Goal: Task Accomplishment & Management: Manage account settings

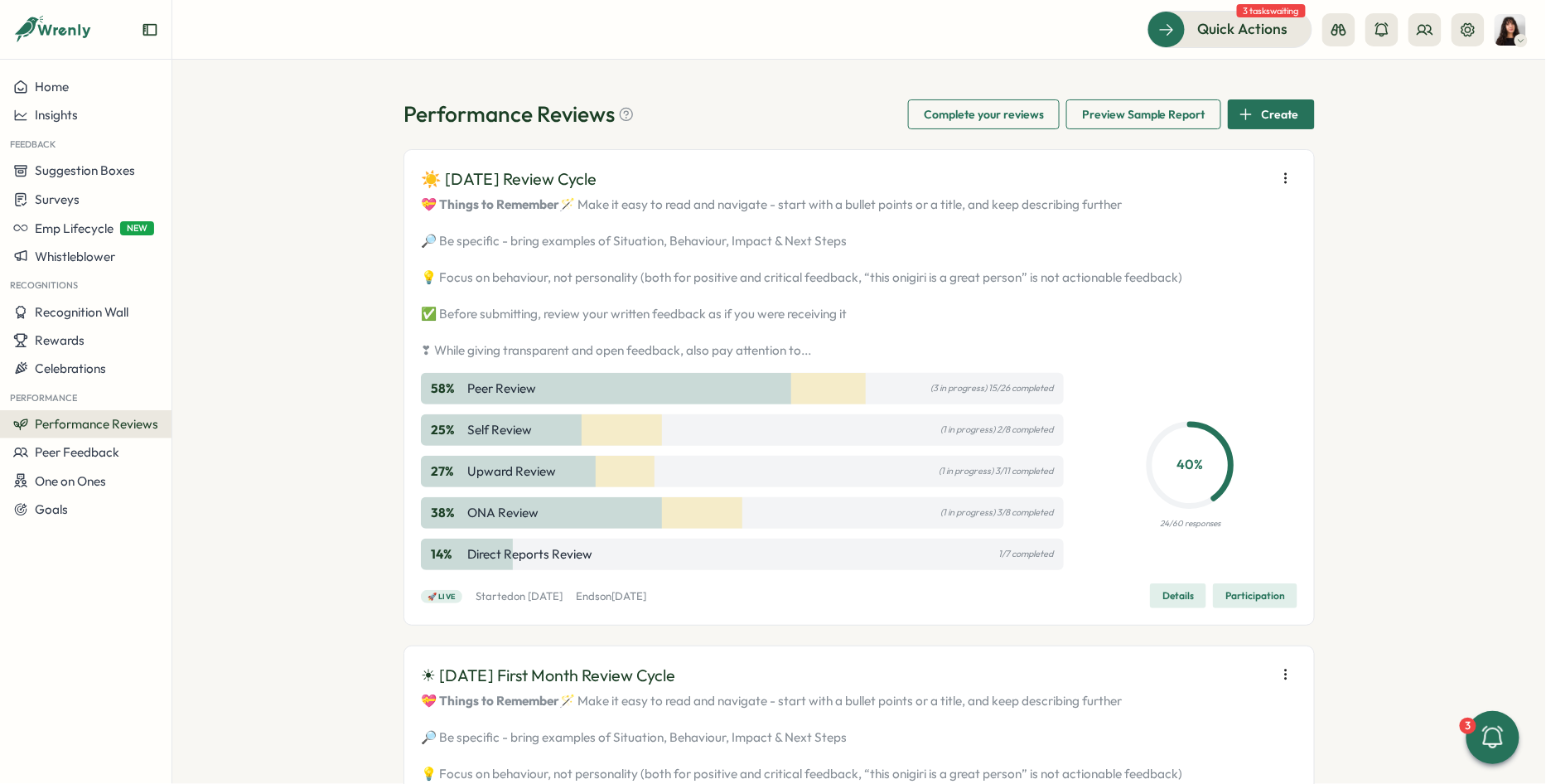
scroll to position [21630, 0]
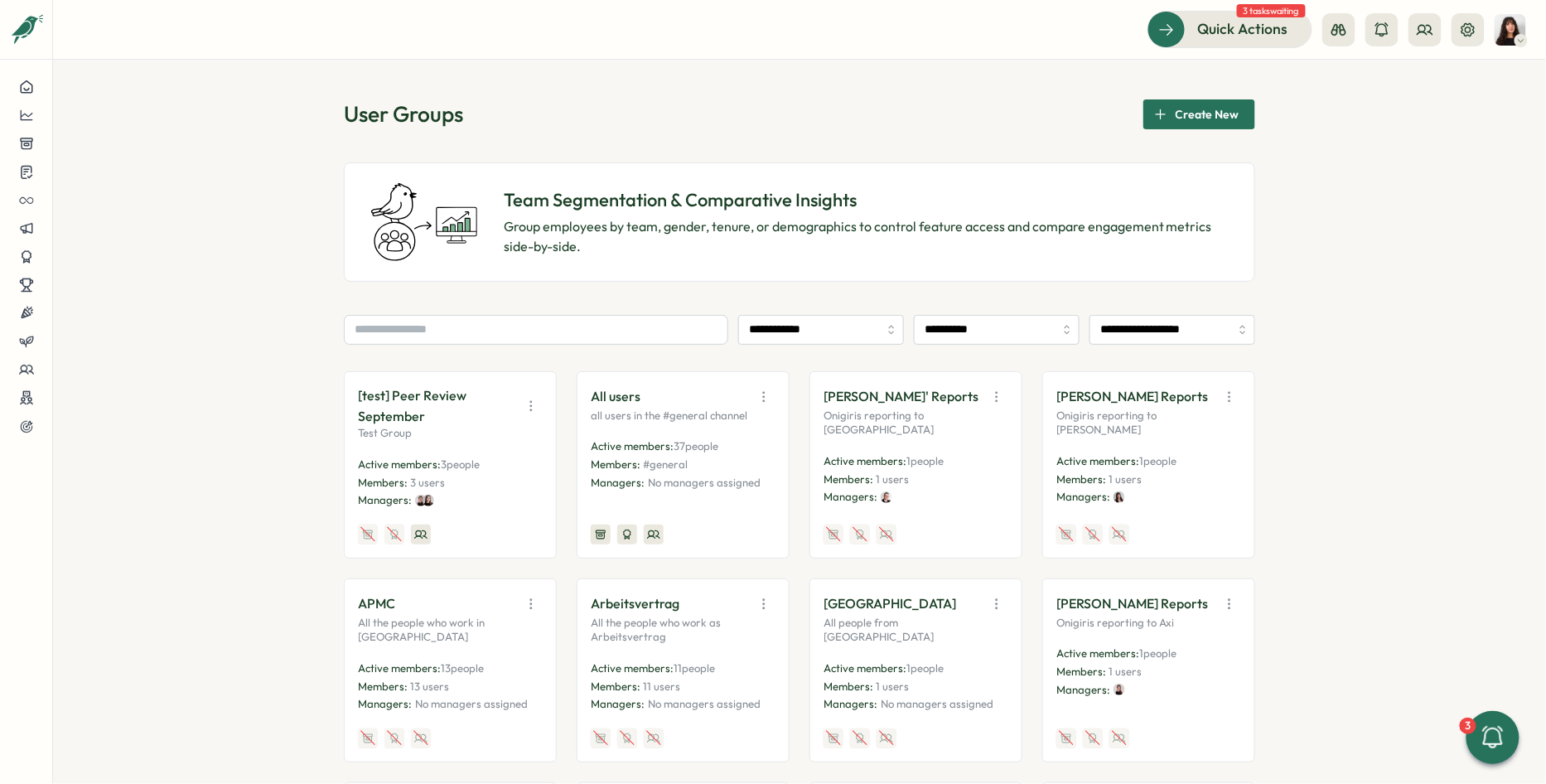
scroll to position [588, 0]
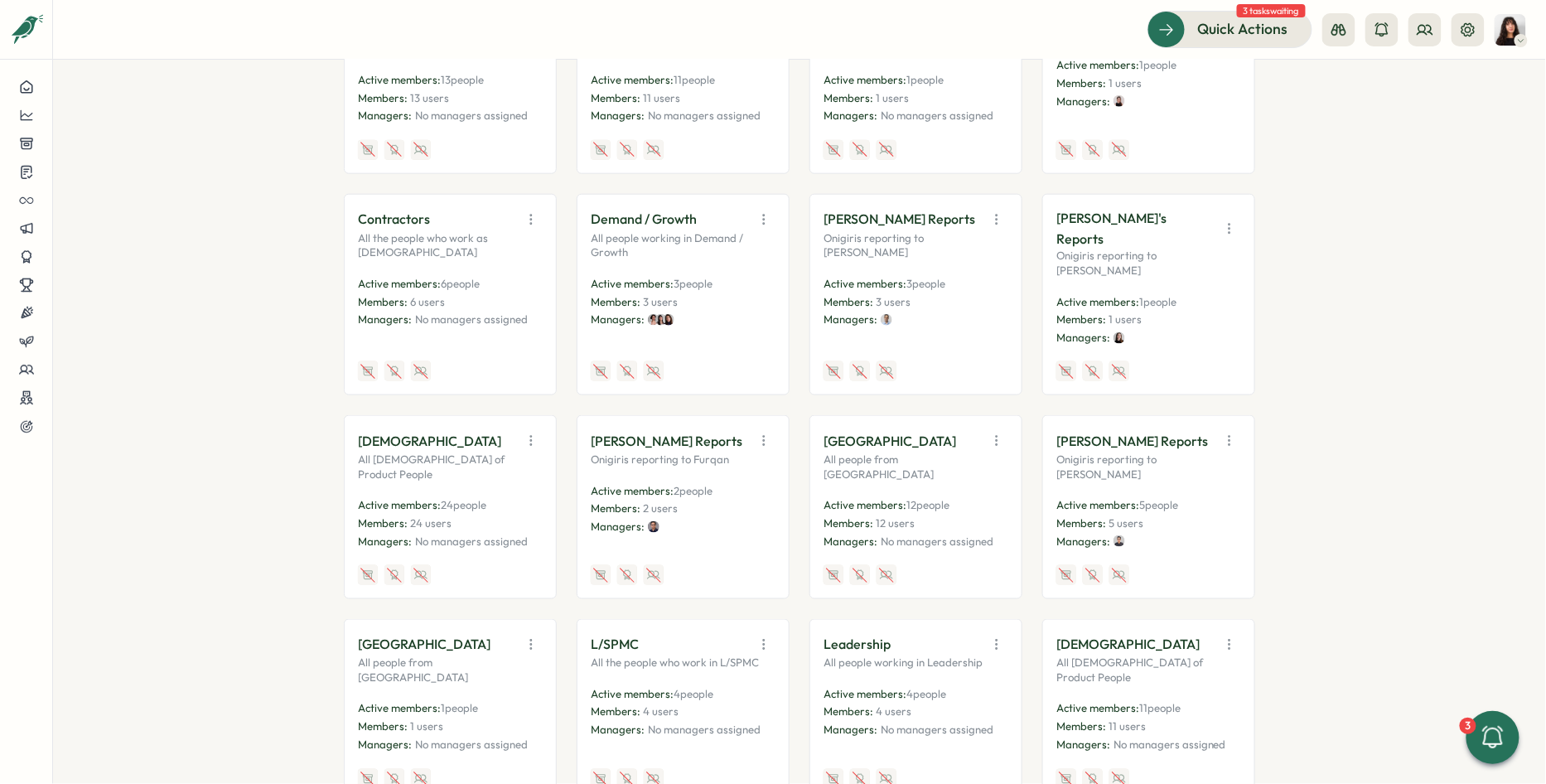
click at [528, 432] on icon "button" at bounding box center [531, 440] width 17 height 16
click at [486, 491] on button "Edit" at bounding box center [490, 505] width 104 height 28
click at [756, 211] on icon "button" at bounding box center [763, 219] width 17 height 16
click at [730, 280] on button "Edit" at bounding box center [723, 283] width 104 height 28
click at [1001, 211] on icon "button" at bounding box center [996, 219] width 17 height 16
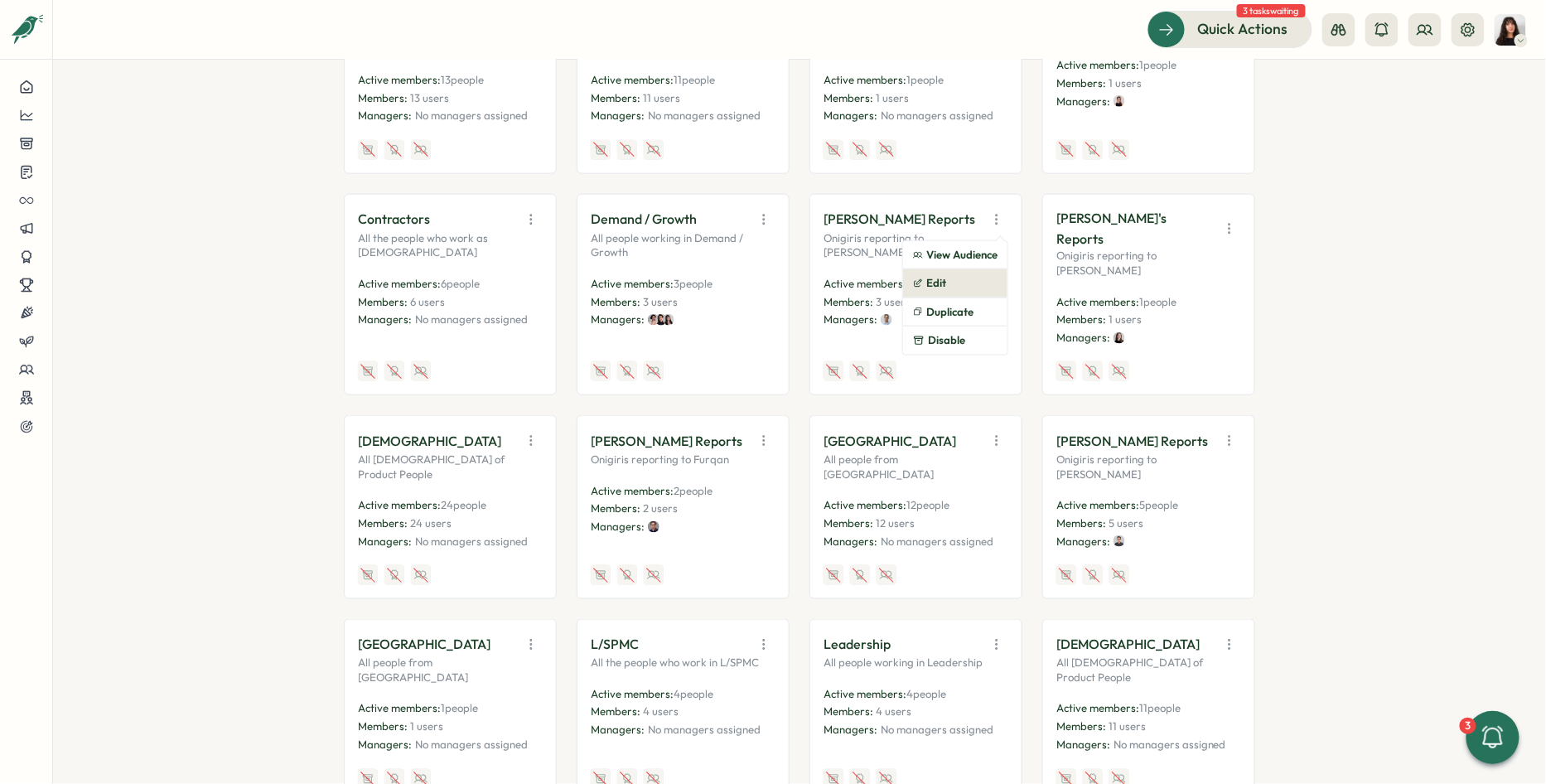
click at [967, 275] on button "Edit" at bounding box center [955, 283] width 104 height 28
click at [1229, 226] on icon "button" at bounding box center [1229, 228] width 1 height 9
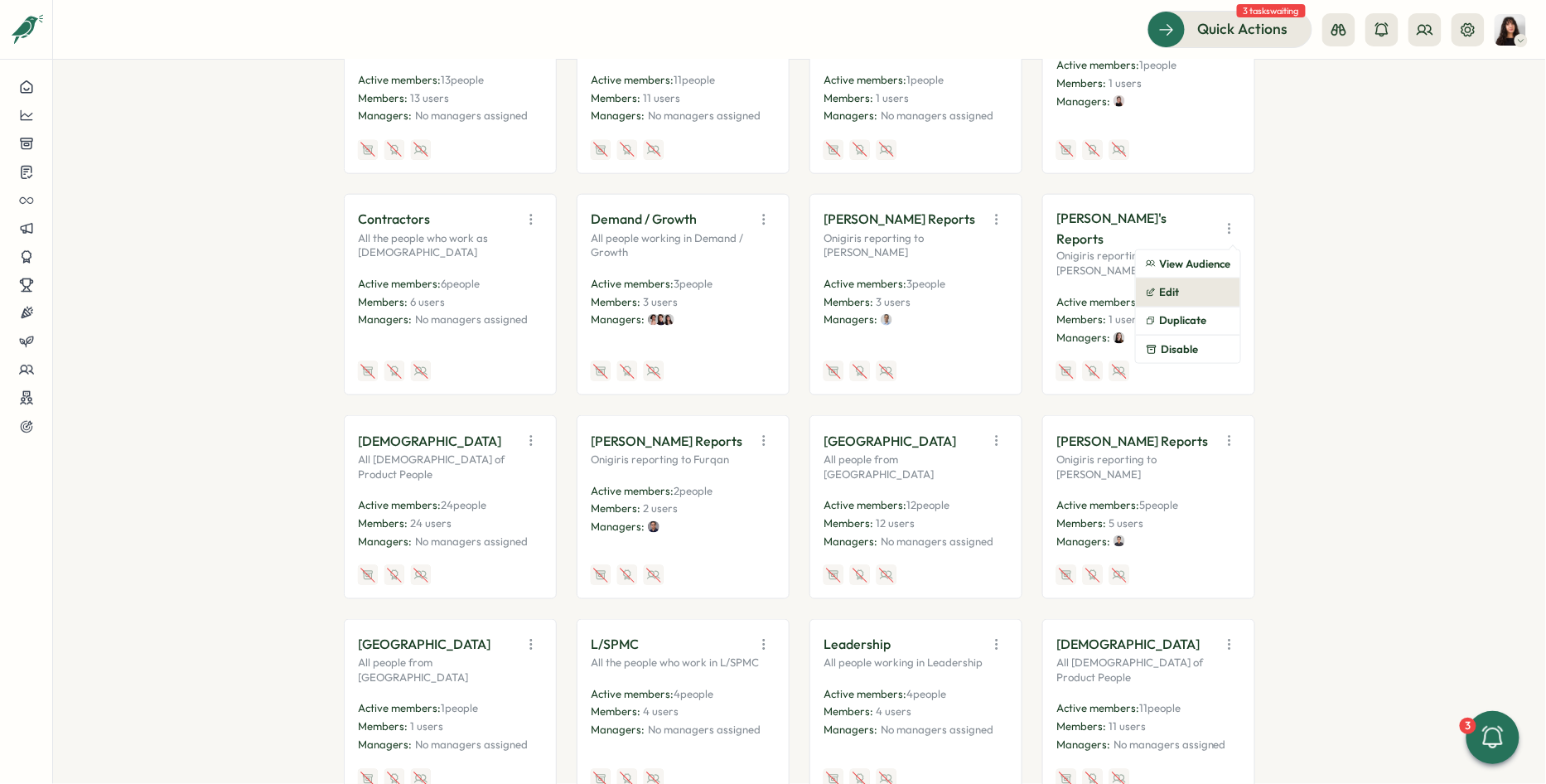
click at [1198, 282] on button "Edit" at bounding box center [1188, 293] width 104 height 28
click at [530, 214] on icon "button" at bounding box center [531, 219] width 17 height 16
click at [512, 280] on button "Edit" at bounding box center [490, 283] width 104 height 28
click at [756, 432] on icon "button" at bounding box center [763, 440] width 17 height 16
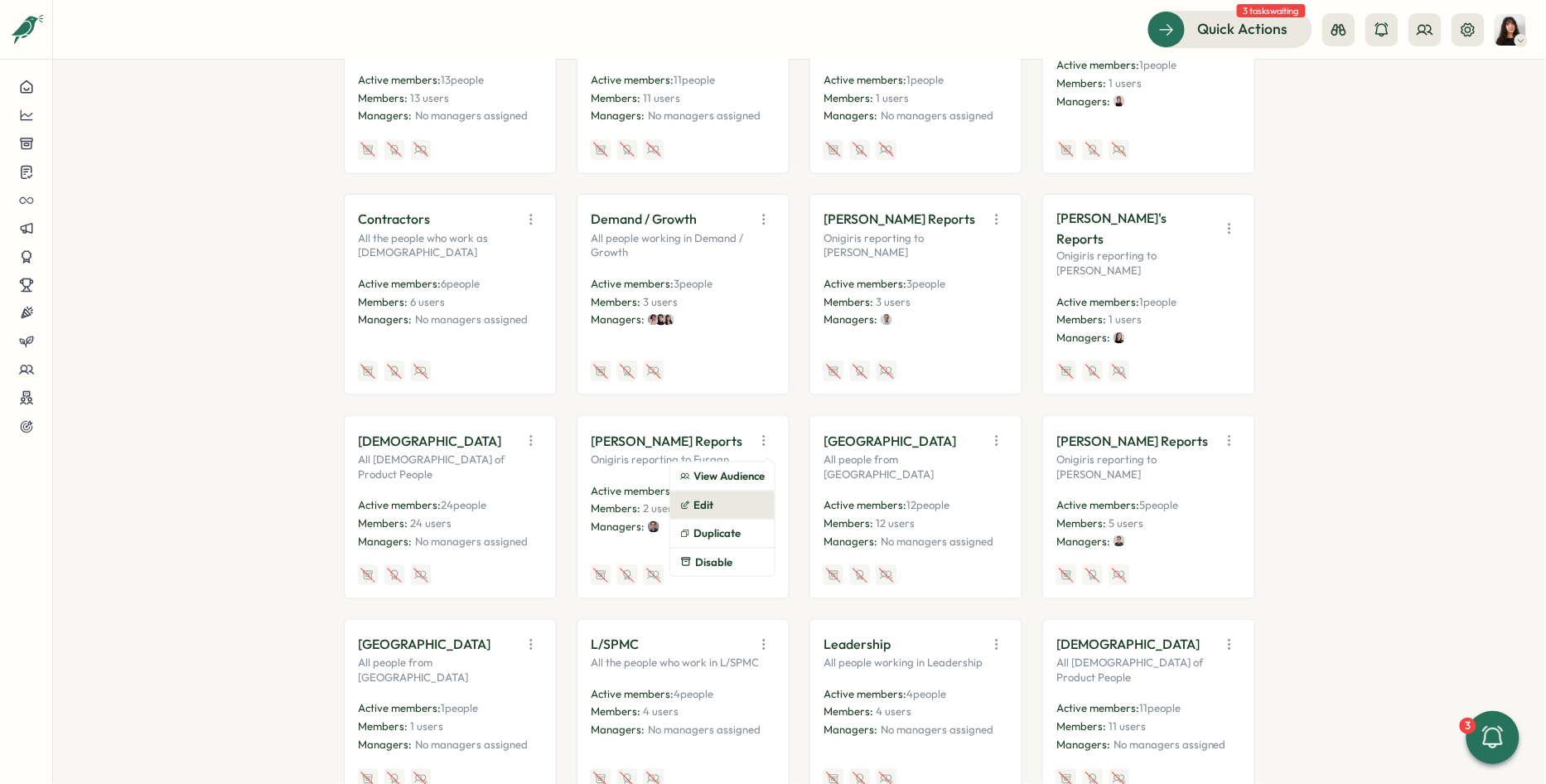
click at [715, 491] on button "Edit" at bounding box center [723, 505] width 104 height 28
click at [998, 432] on icon "button" at bounding box center [996, 440] width 17 height 16
click at [968, 494] on button "Edit" at bounding box center [955, 505] width 104 height 28
click at [1229, 432] on icon "button" at bounding box center [1229, 440] width 17 height 16
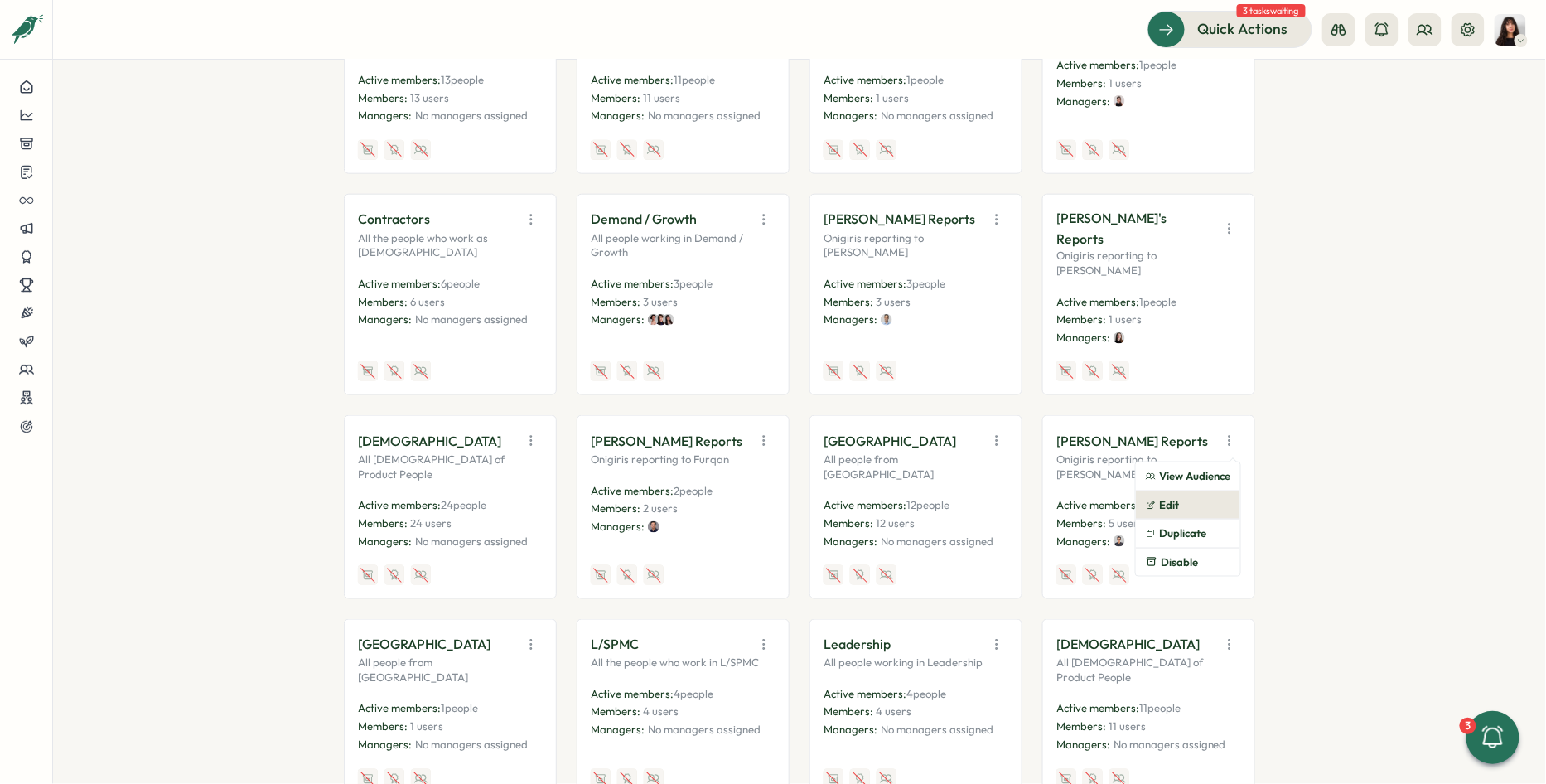
click at [1174, 491] on button "Edit" at bounding box center [1188, 505] width 104 height 28
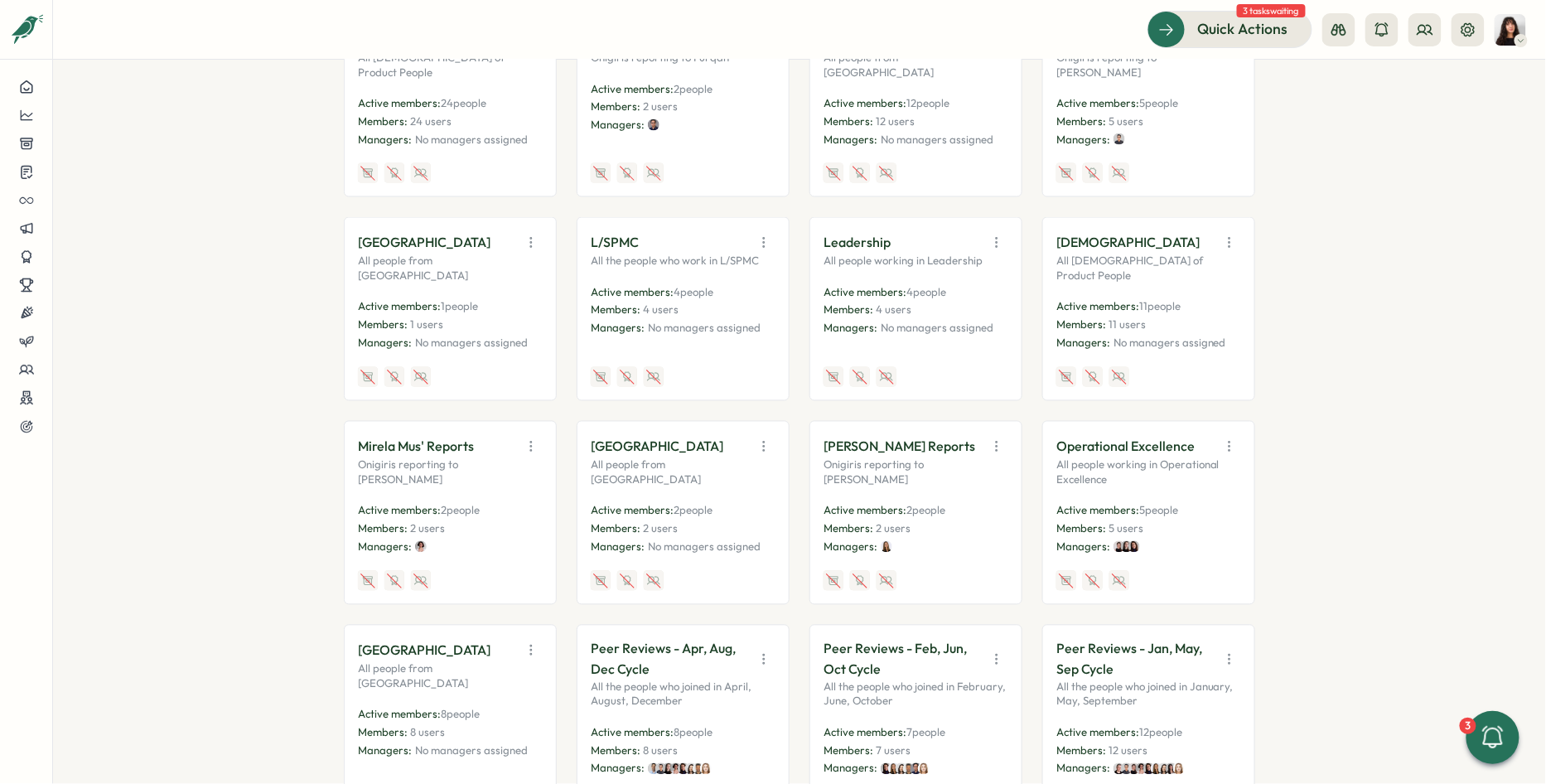
scroll to position [999, 0]
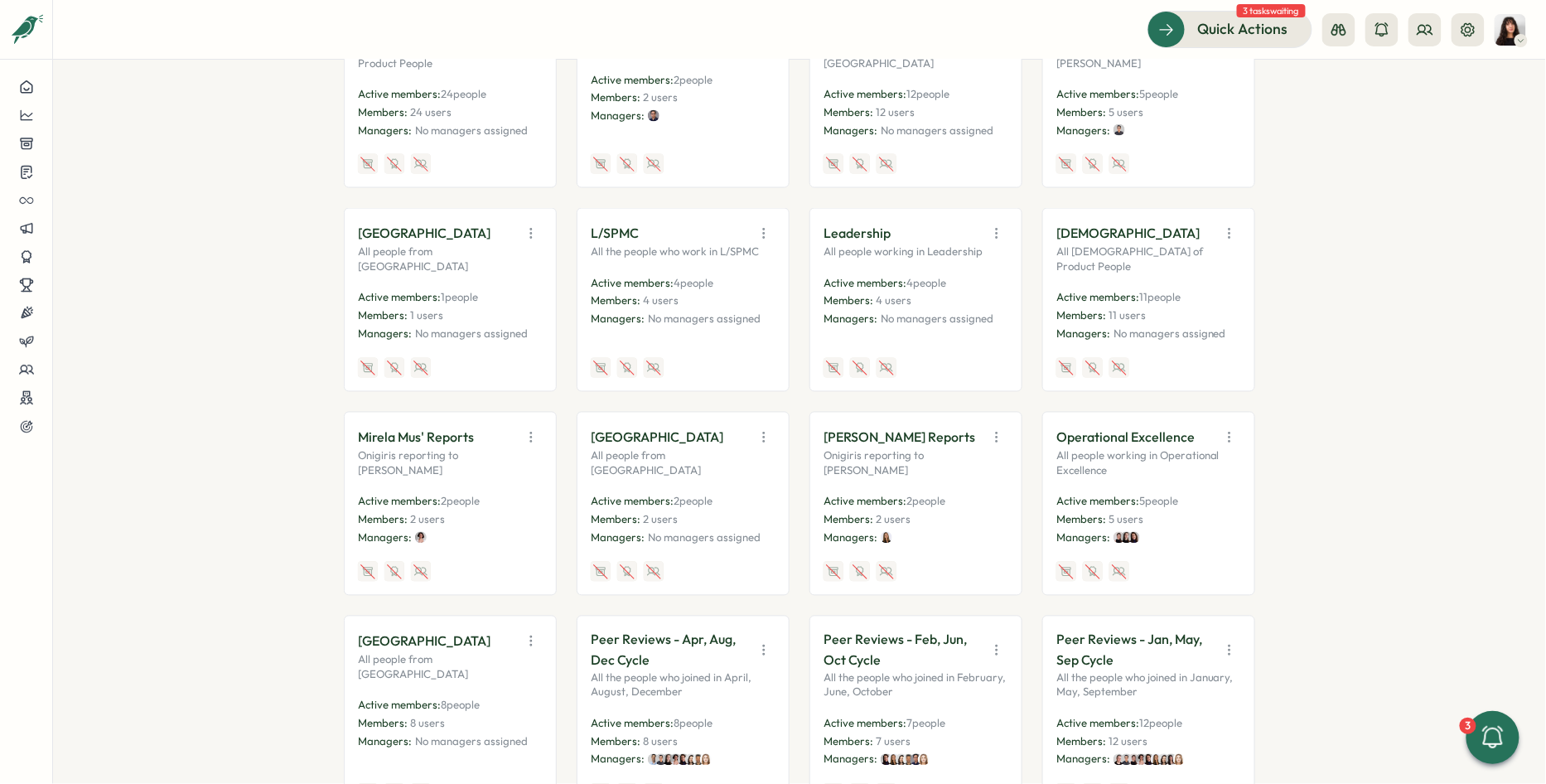
click at [523, 226] on icon "button" at bounding box center [531, 234] width 17 height 16
click at [493, 284] on button "Edit" at bounding box center [490, 298] width 104 height 28
click at [760, 226] on icon "button" at bounding box center [763, 234] width 17 height 16
click at [710, 284] on button "Edit" at bounding box center [723, 298] width 104 height 28
click at [991, 226] on icon "button" at bounding box center [996, 234] width 17 height 16
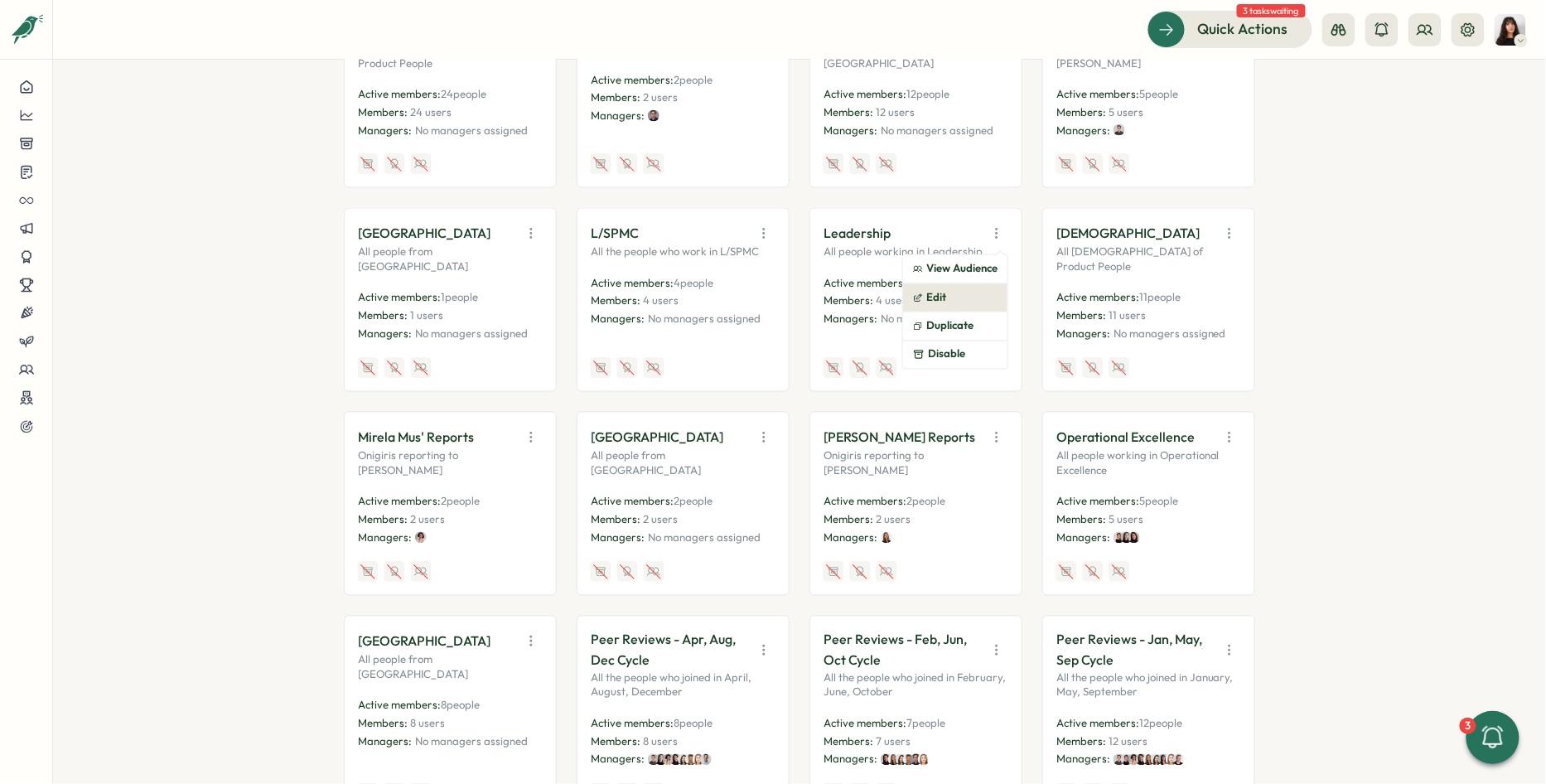
click at [966, 284] on button "Edit" at bounding box center [955, 298] width 104 height 28
click at [1229, 229] on icon "button" at bounding box center [1229, 234] width 1 height 9
click at [1172, 284] on button "Edit" at bounding box center [1188, 298] width 104 height 28
click at [528, 425] on button "button" at bounding box center [531, 437] width 23 height 23
click at [509, 488] on button "Edit" at bounding box center [490, 502] width 104 height 28
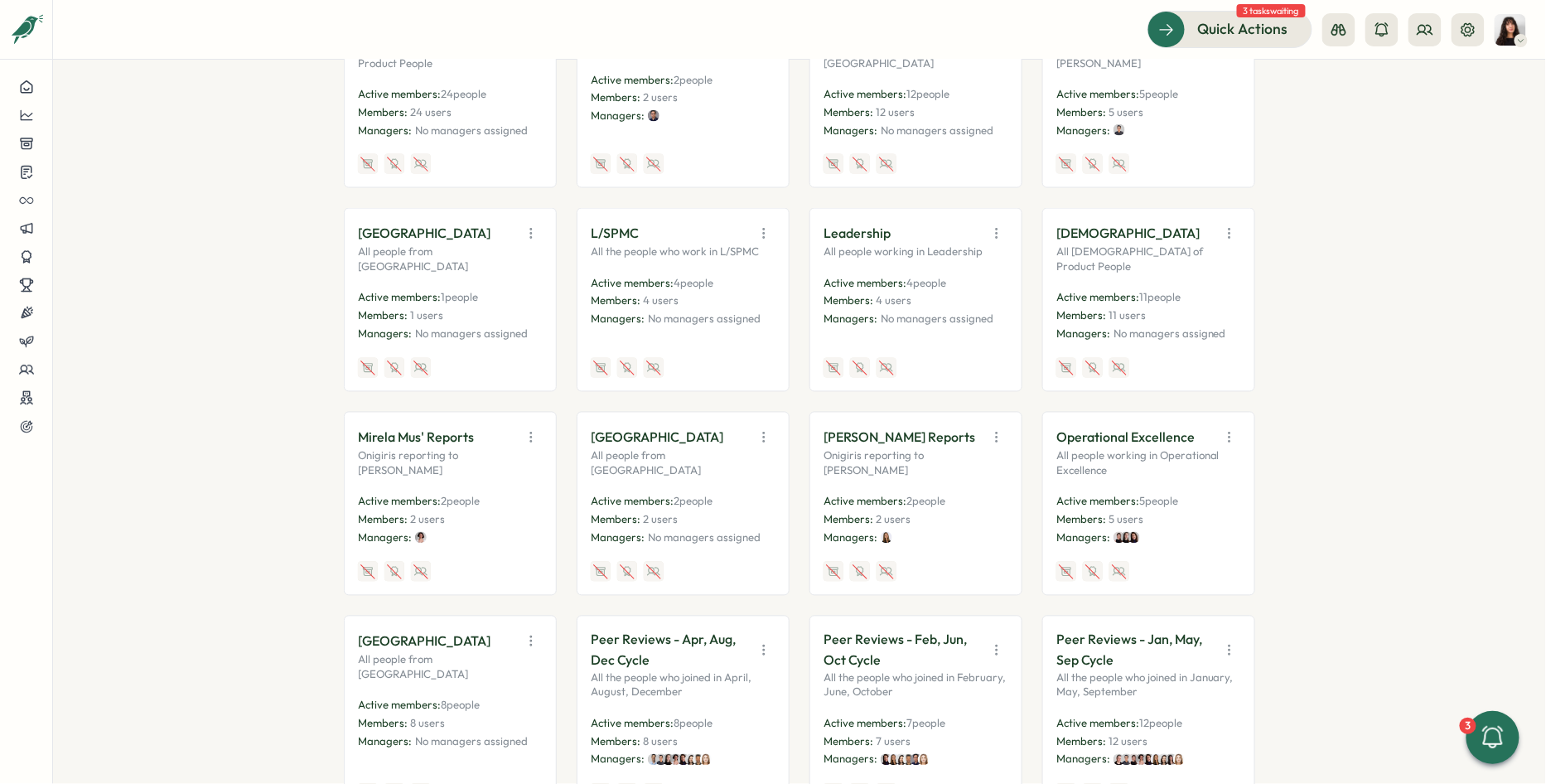
click at [756, 429] on icon "button" at bounding box center [763, 437] width 17 height 16
click at [714, 488] on button "Edit" at bounding box center [723, 502] width 104 height 28
click at [997, 429] on icon "button" at bounding box center [996, 437] width 17 height 16
click at [960, 488] on button "Edit" at bounding box center [955, 502] width 104 height 28
click at [1222, 429] on icon "button" at bounding box center [1229, 437] width 17 height 16
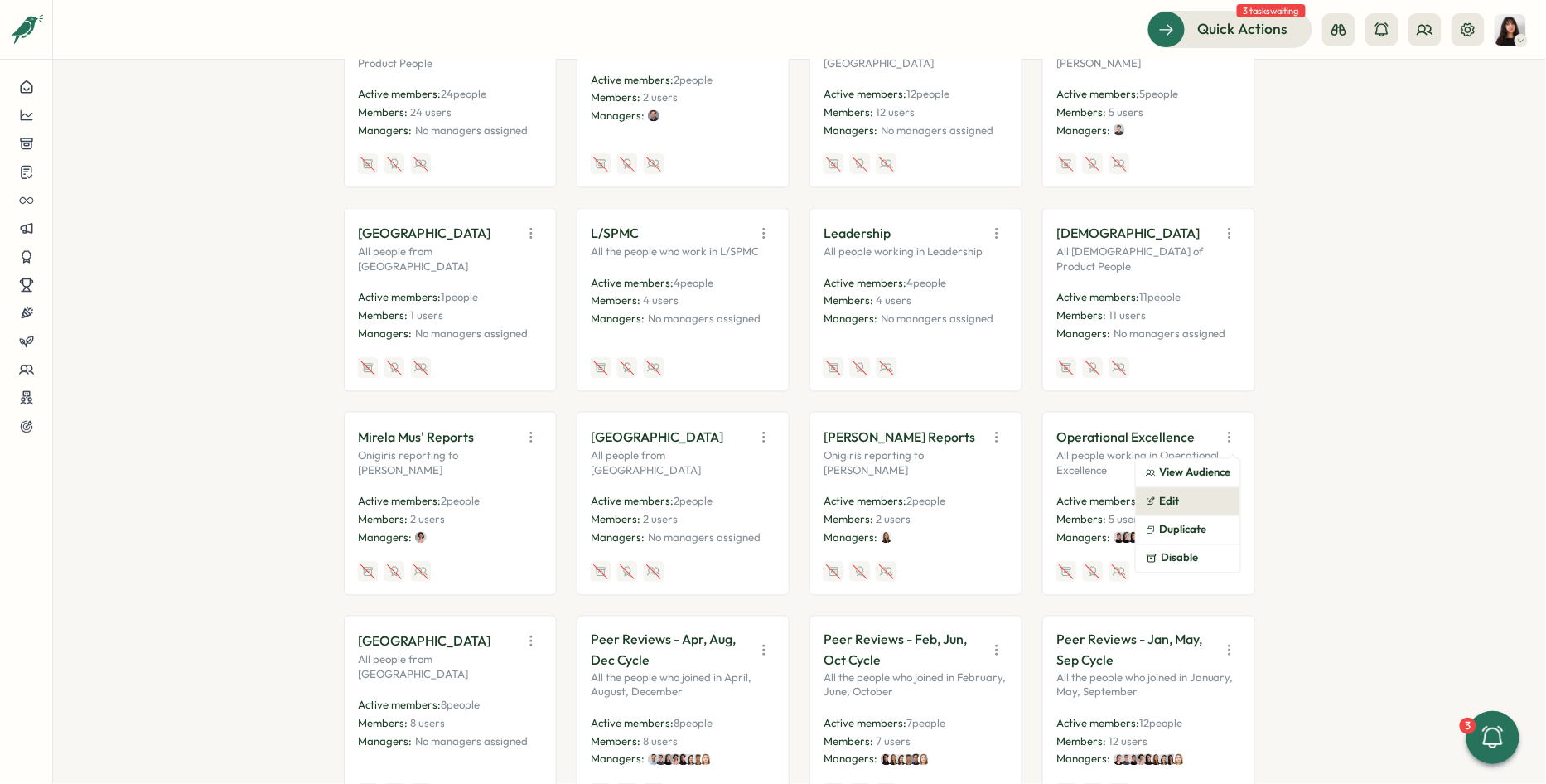
click at [1177, 488] on button "Edit" at bounding box center [1188, 502] width 104 height 28
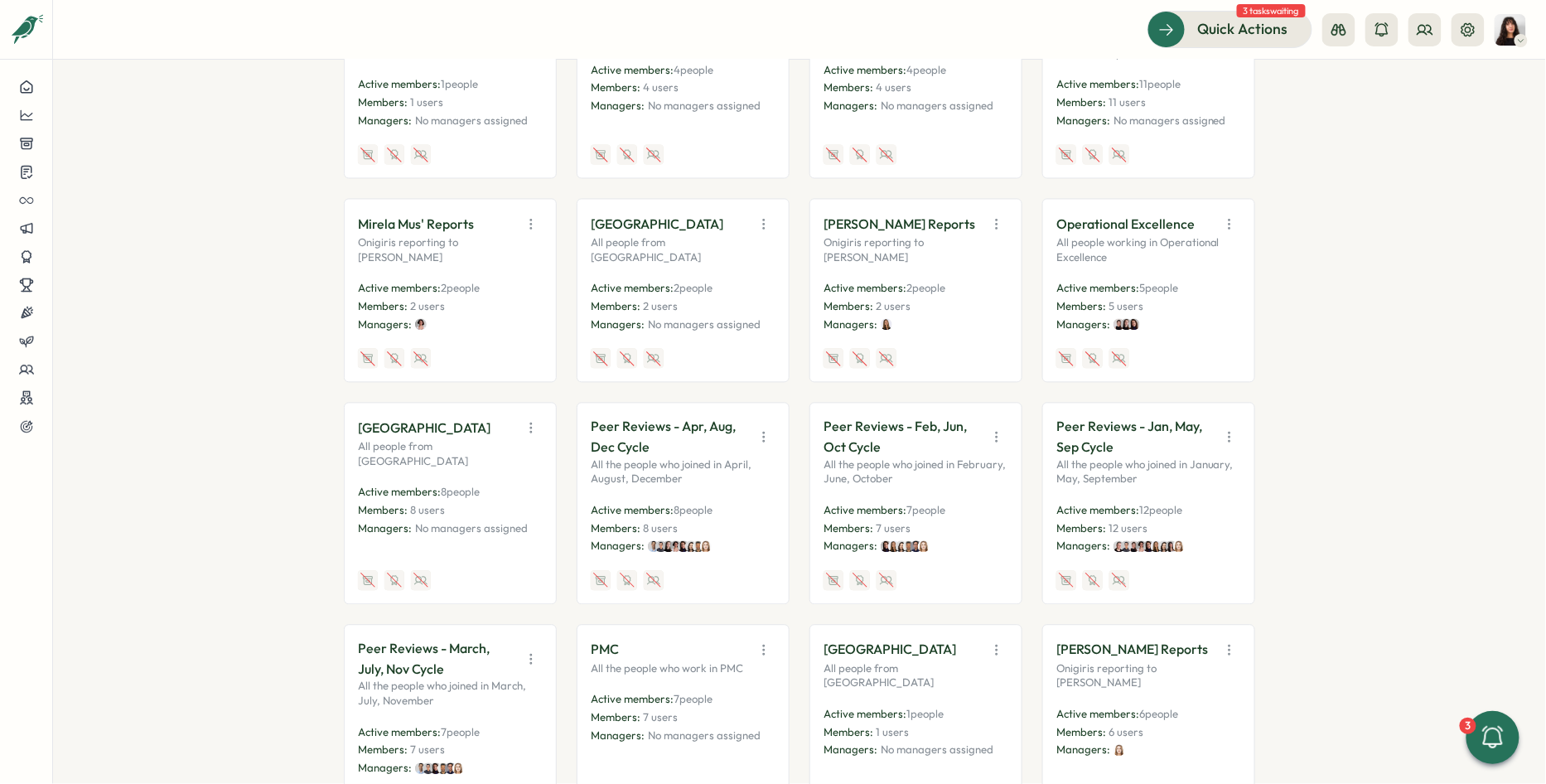
scroll to position [1248, 0]
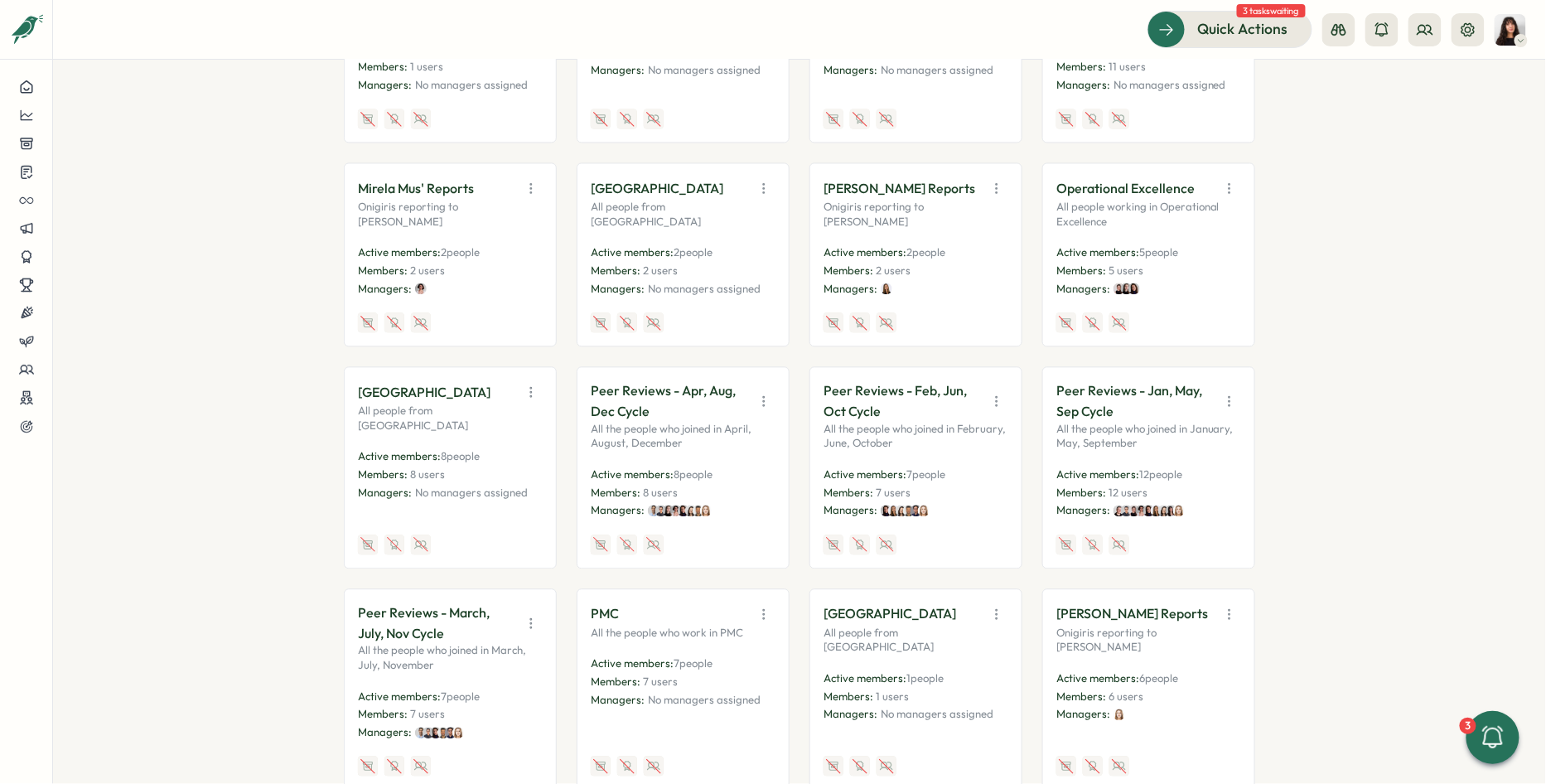
click at [531, 387] on icon "button" at bounding box center [531, 392] width 1 height 9
click at [500, 442] on button "Edit" at bounding box center [490, 456] width 104 height 28
click at [765, 392] on icon "button" at bounding box center [763, 400] width 17 height 16
click at [740, 451] on button "Edit" at bounding box center [723, 464] width 104 height 28
click at [988, 392] on icon "button" at bounding box center [996, 400] width 17 height 16
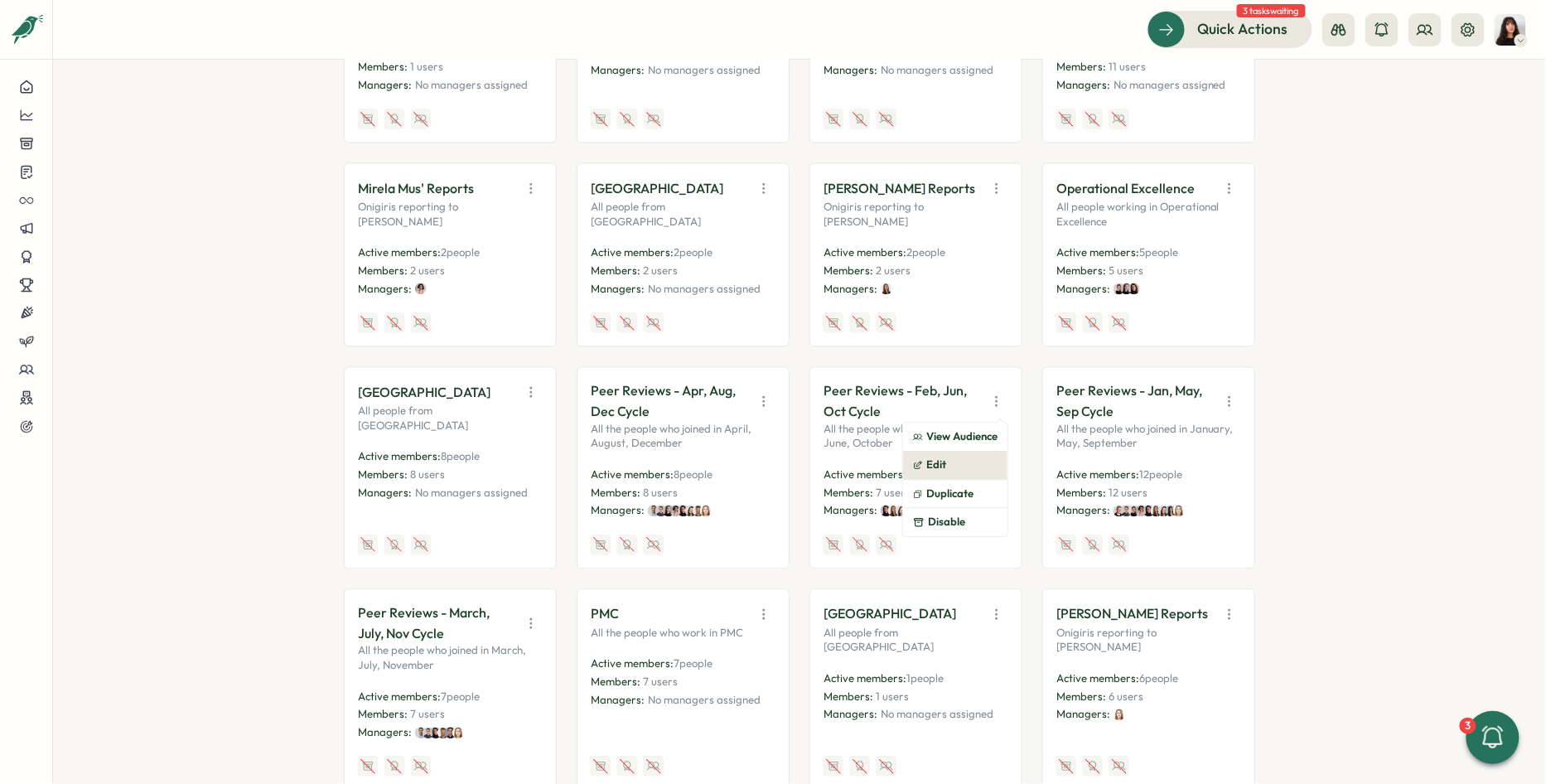
click at [960, 451] on button "Edit" at bounding box center [955, 464] width 104 height 28
click at [1223, 392] on icon "button" at bounding box center [1229, 400] width 17 height 16
click at [1193, 451] on button "Edit" at bounding box center [1188, 464] width 104 height 28
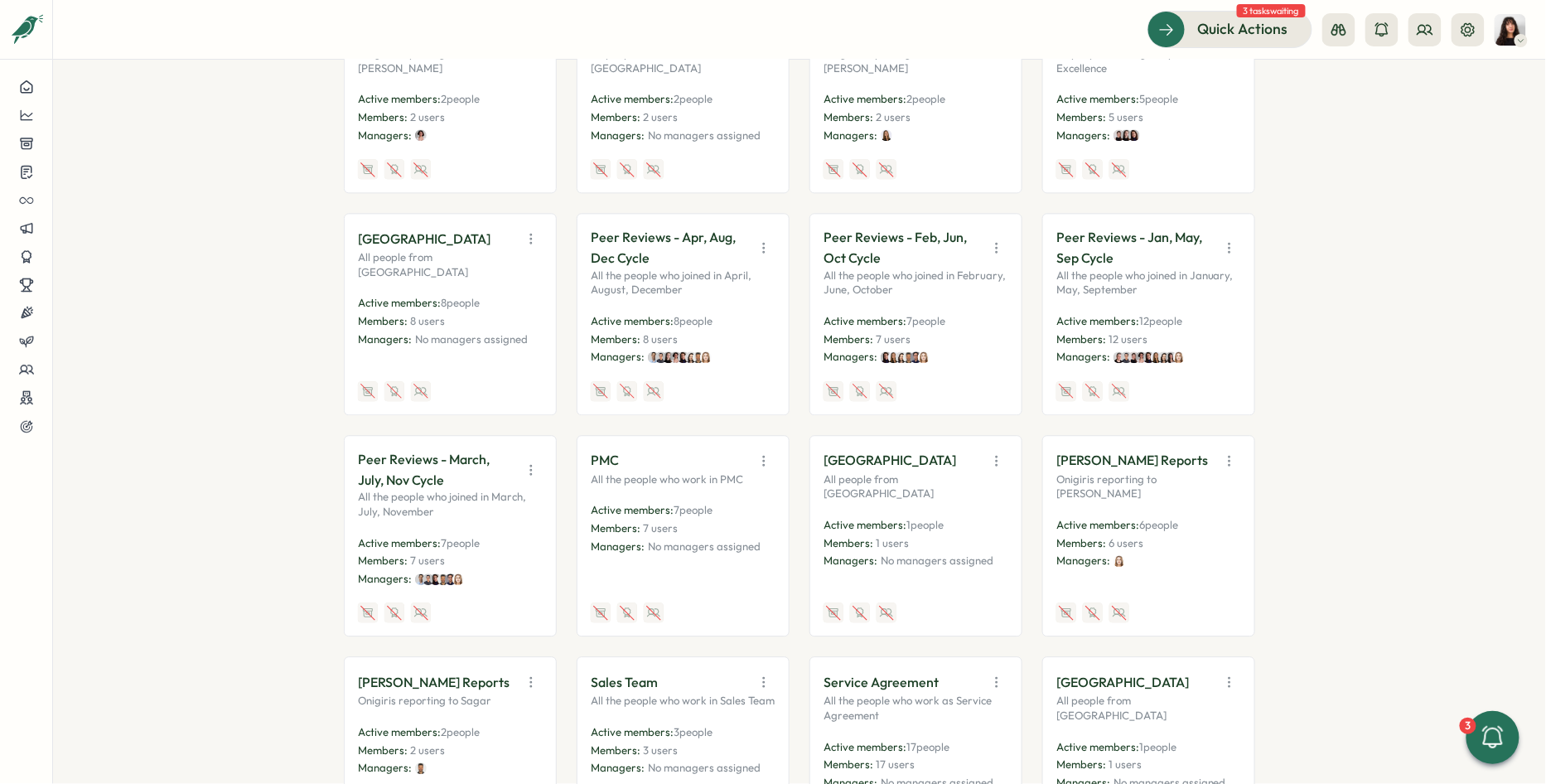
scroll to position [1439, 0]
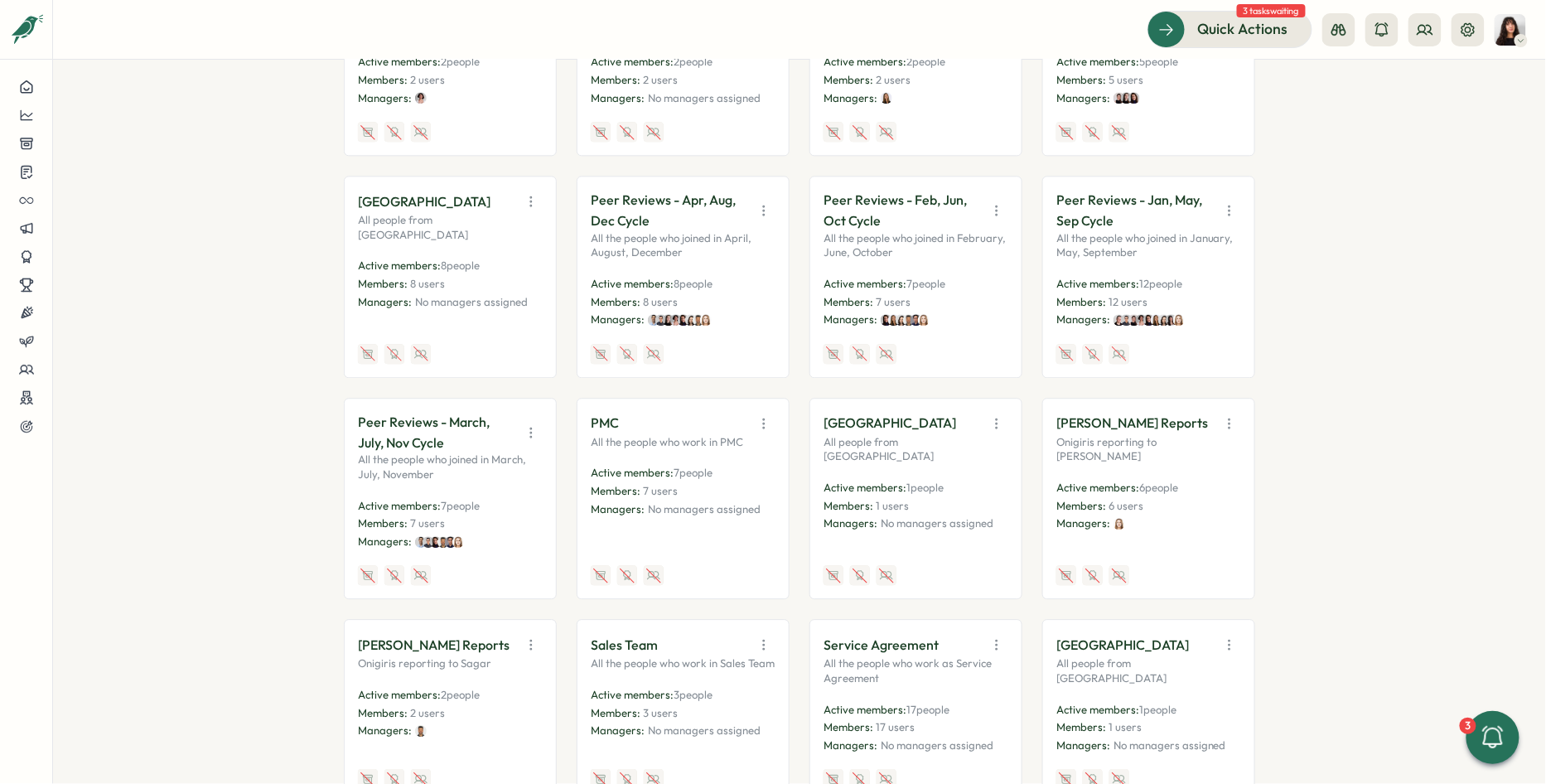
click at [531, 424] on icon "button" at bounding box center [531, 432] width 17 height 16
click at [764, 415] on icon "button" at bounding box center [763, 423] width 17 height 16
click at [737, 473] on button "Edit" at bounding box center [723, 487] width 104 height 28
click at [1000, 412] on button "button" at bounding box center [996, 423] width 23 height 23
click at [965, 473] on button "Edit" at bounding box center [955, 487] width 104 height 28
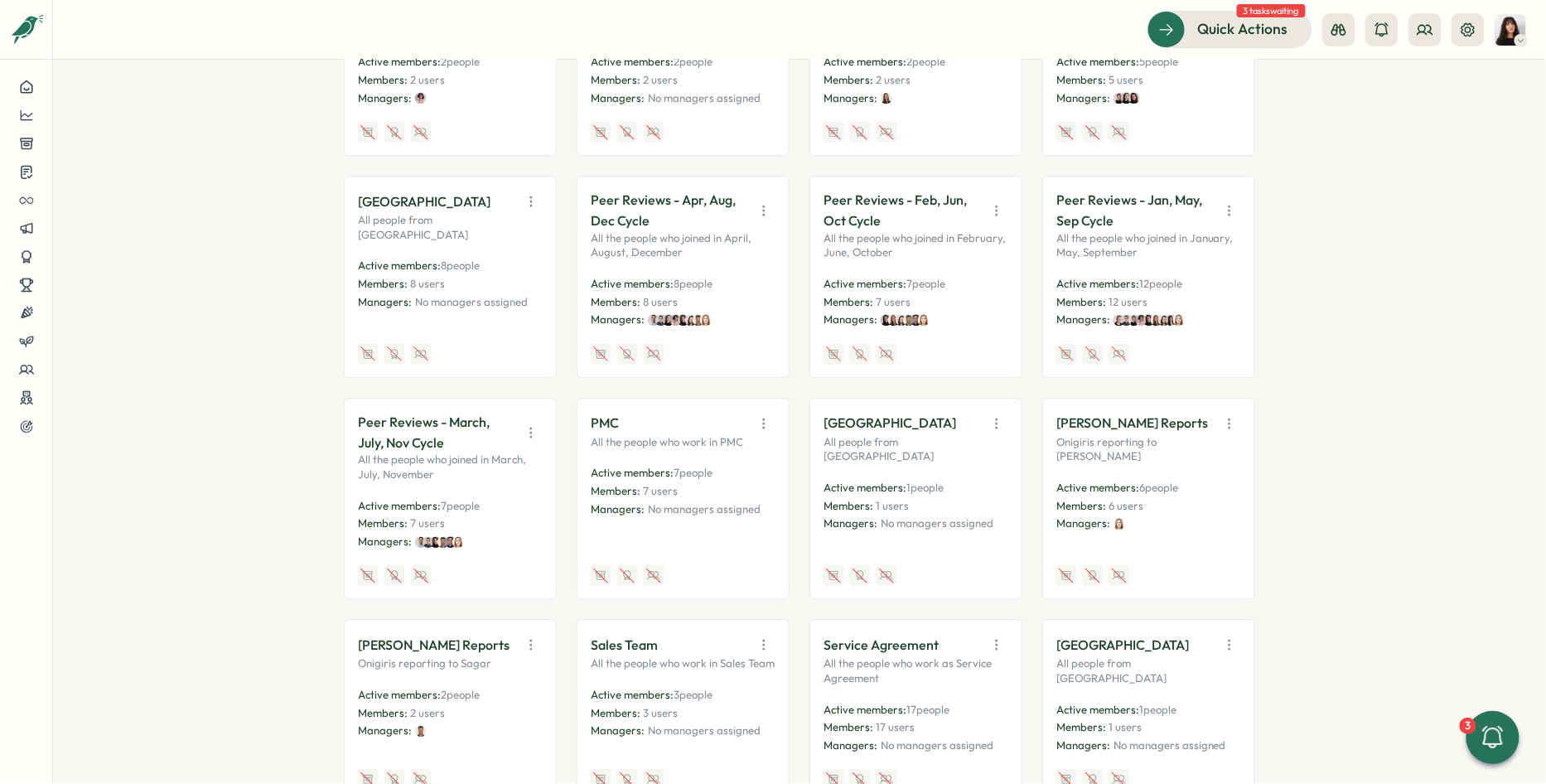
click at [1218, 412] on button "button" at bounding box center [1229, 423] width 23 height 23
click at [1173, 473] on button "Edit" at bounding box center [1188, 487] width 104 height 28
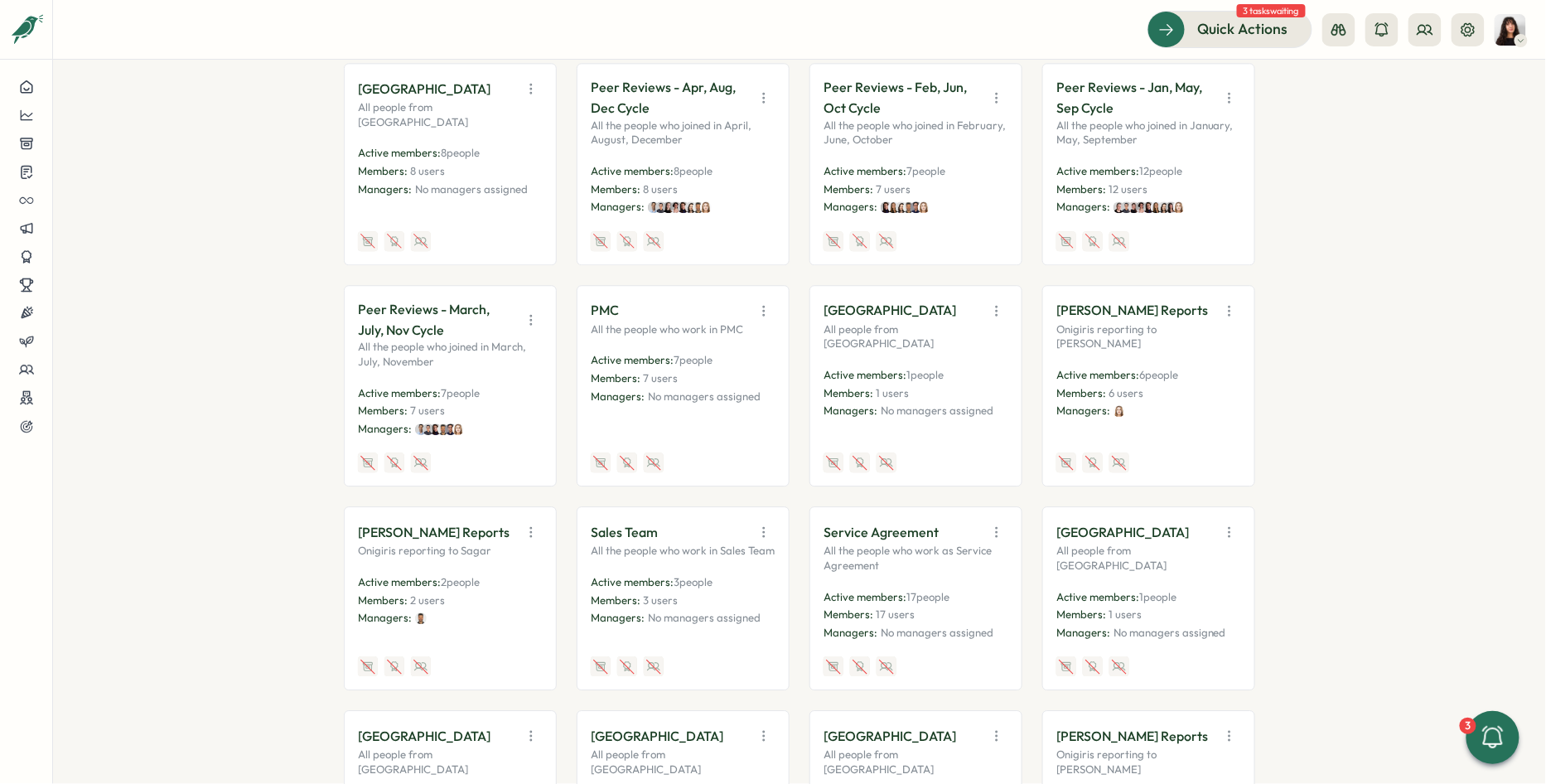
scroll to position [1622, 0]
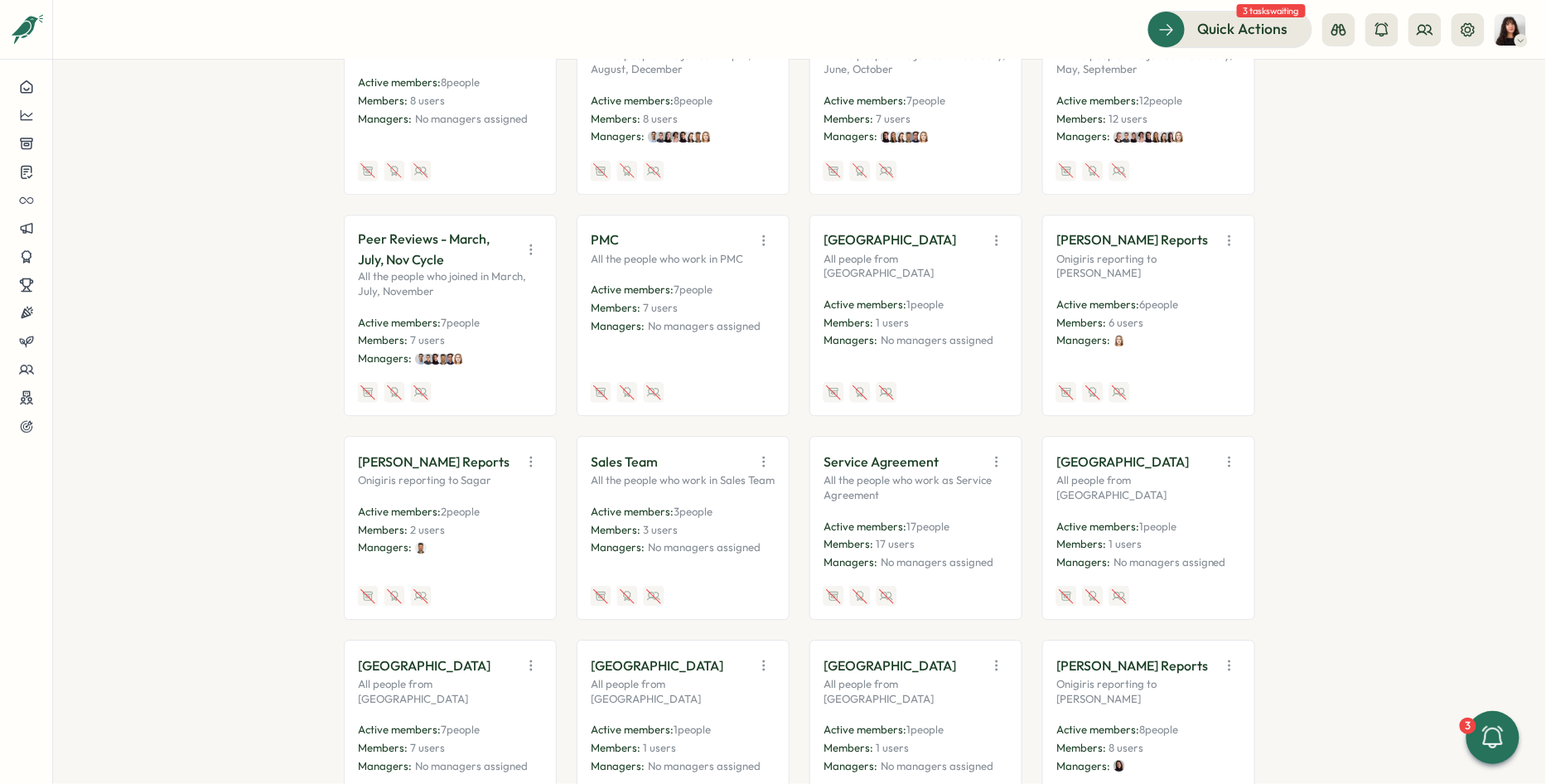
click at [534, 453] on icon "button" at bounding box center [531, 461] width 17 height 16
click at [508, 512] on button "Edit" at bounding box center [490, 526] width 104 height 28
click at [762, 453] on icon "button" at bounding box center [763, 461] width 17 height 16
click at [733, 512] on button "Edit" at bounding box center [723, 526] width 104 height 28
click at [996, 458] on icon "button" at bounding box center [996, 462] width 1 height 9
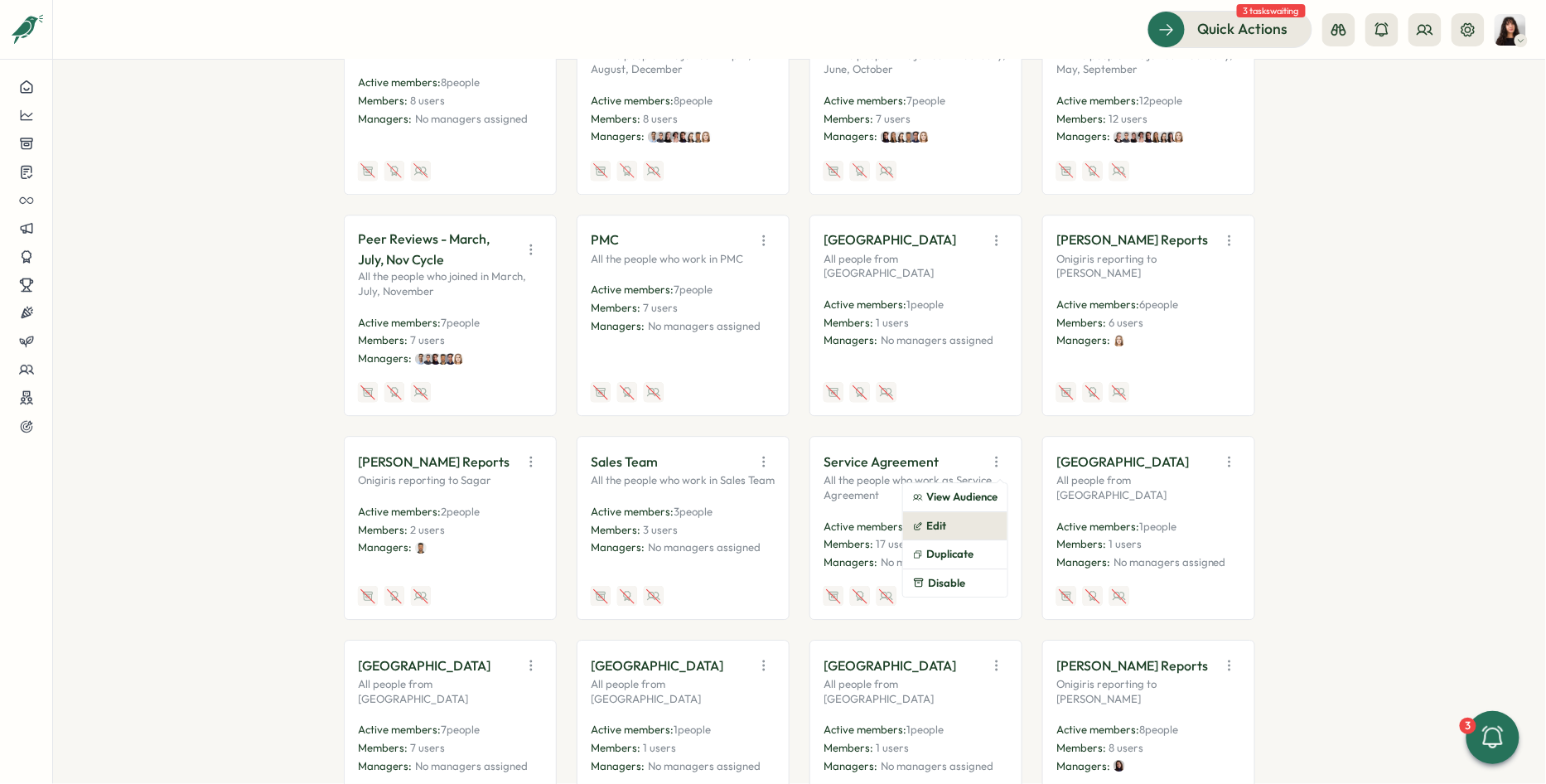
click at [963, 512] on button "Edit" at bounding box center [955, 526] width 104 height 28
click at [1221, 453] on icon "button" at bounding box center [1229, 461] width 17 height 16
click at [1164, 512] on button "Edit" at bounding box center [1188, 526] width 104 height 28
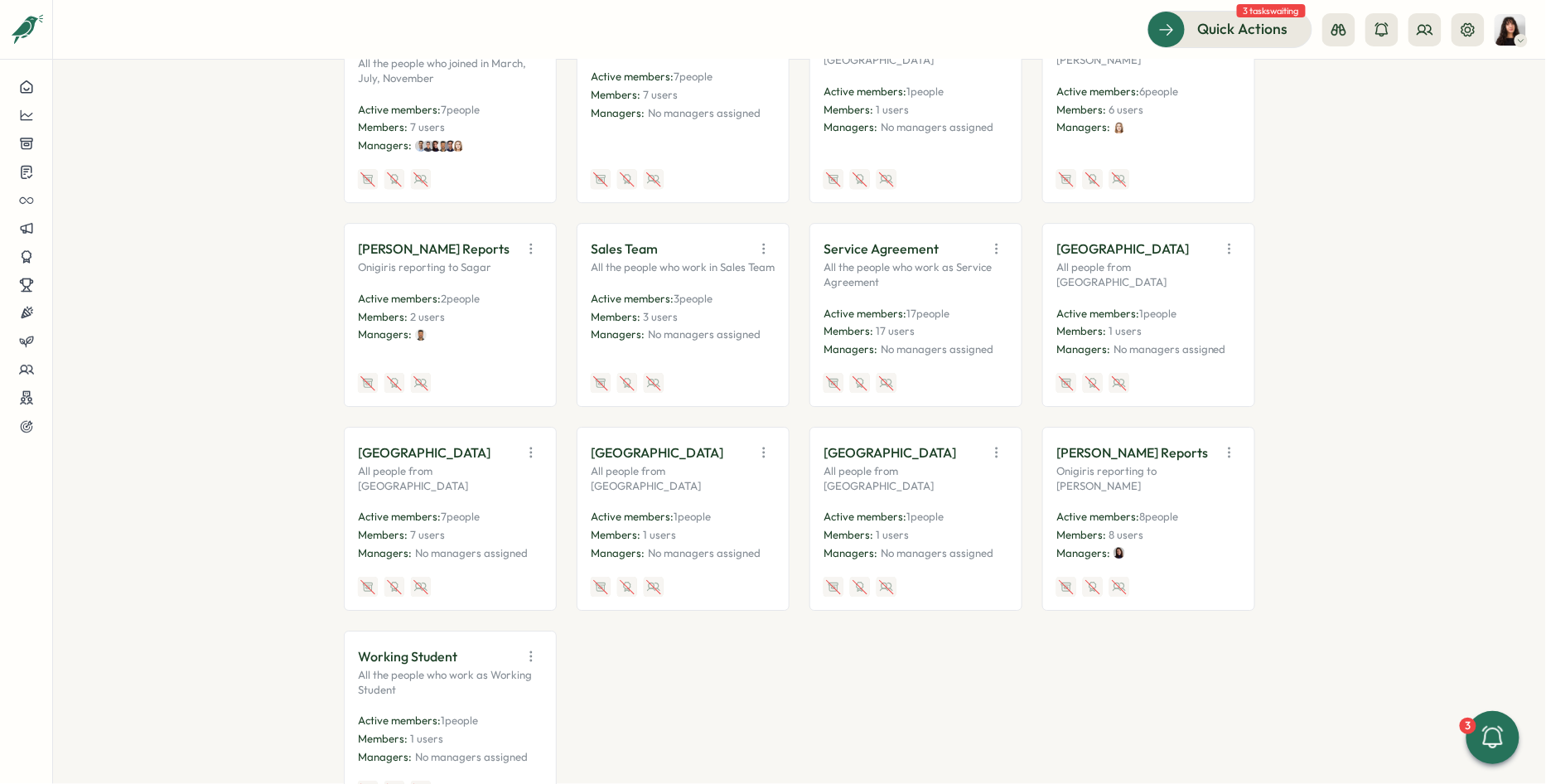
scroll to position [1881, 0]
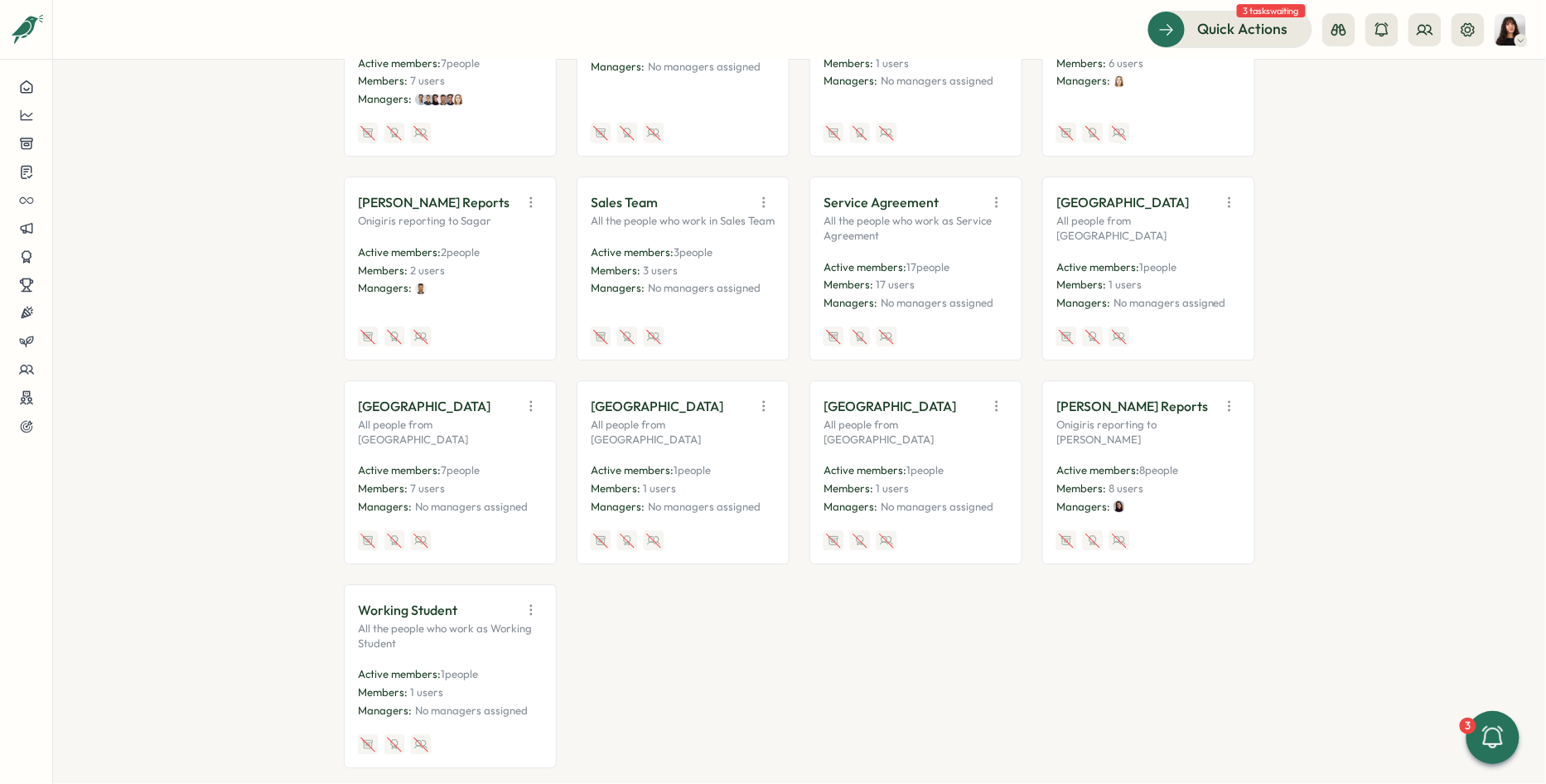
click at [531, 402] on icon "button" at bounding box center [531, 406] width 1 height 9
click at [511, 457] on button "Edit" at bounding box center [490, 471] width 104 height 28
click at [766, 398] on icon "button" at bounding box center [763, 405] width 17 height 16
click at [730, 457] on button "Edit" at bounding box center [723, 471] width 104 height 28
click at [993, 398] on icon "button" at bounding box center [996, 405] width 17 height 16
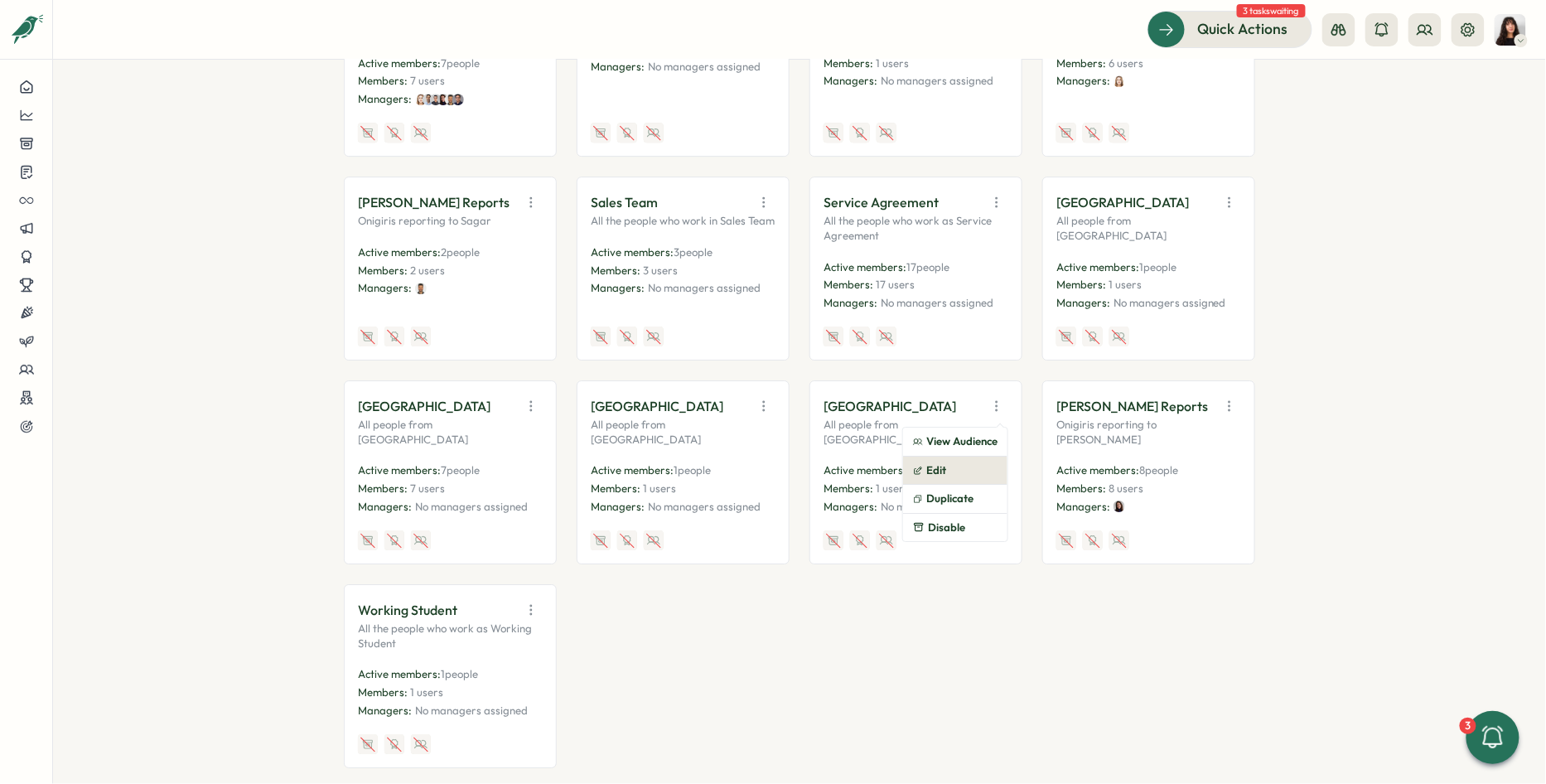
click at [963, 457] on button "Edit" at bounding box center [955, 471] width 104 height 28
click at [1221, 398] on icon "button" at bounding box center [1229, 405] width 17 height 16
click at [1151, 465] on button "Edit" at bounding box center [1188, 479] width 104 height 28
click at [534, 602] on icon "button" at bounding box center [531, 609] width 17 height 16
click at [504, 660] on button "Edit" at bounding box center [490, 674] width 104 height 28
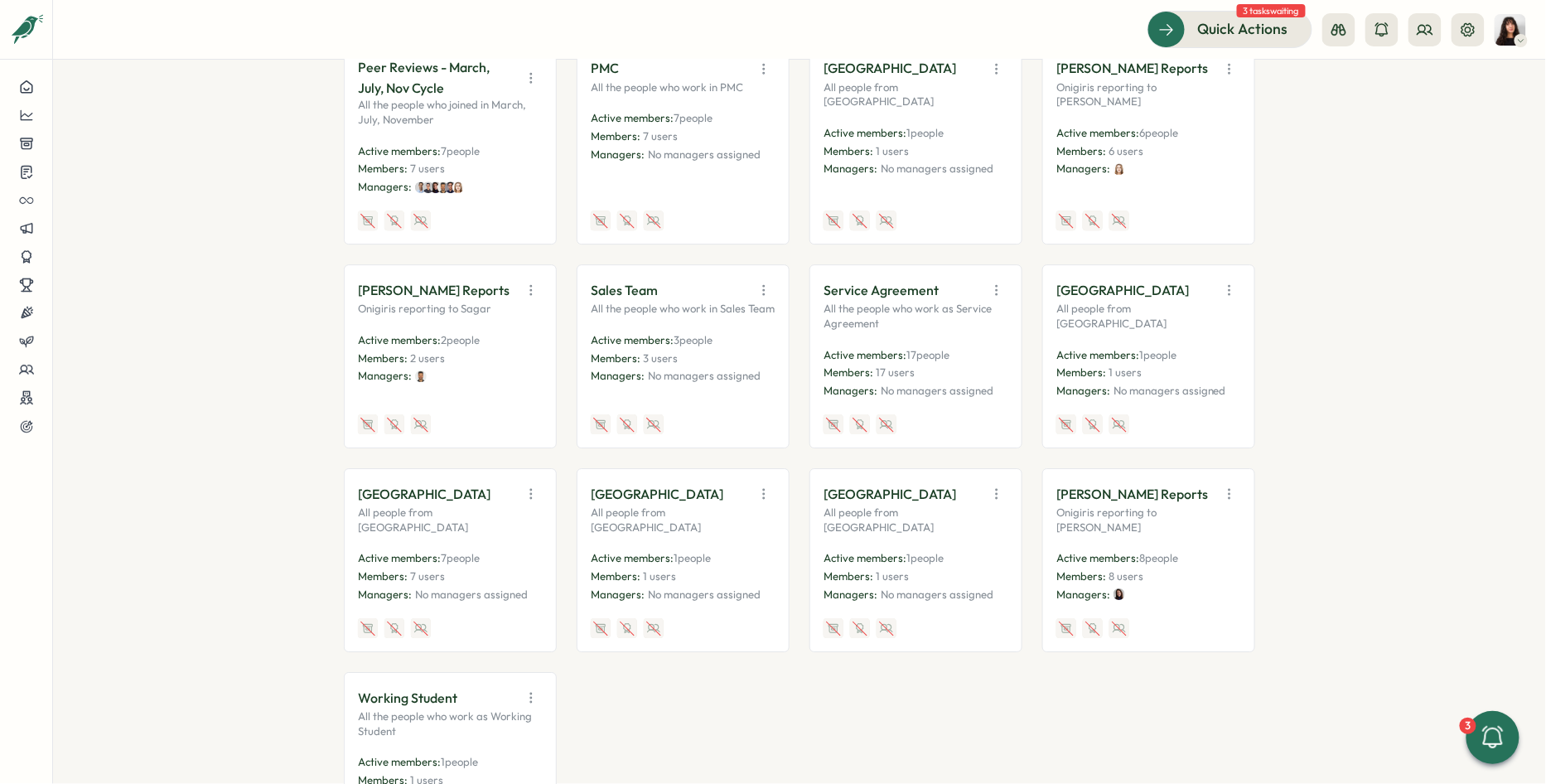
scroll to position [1807, 0]
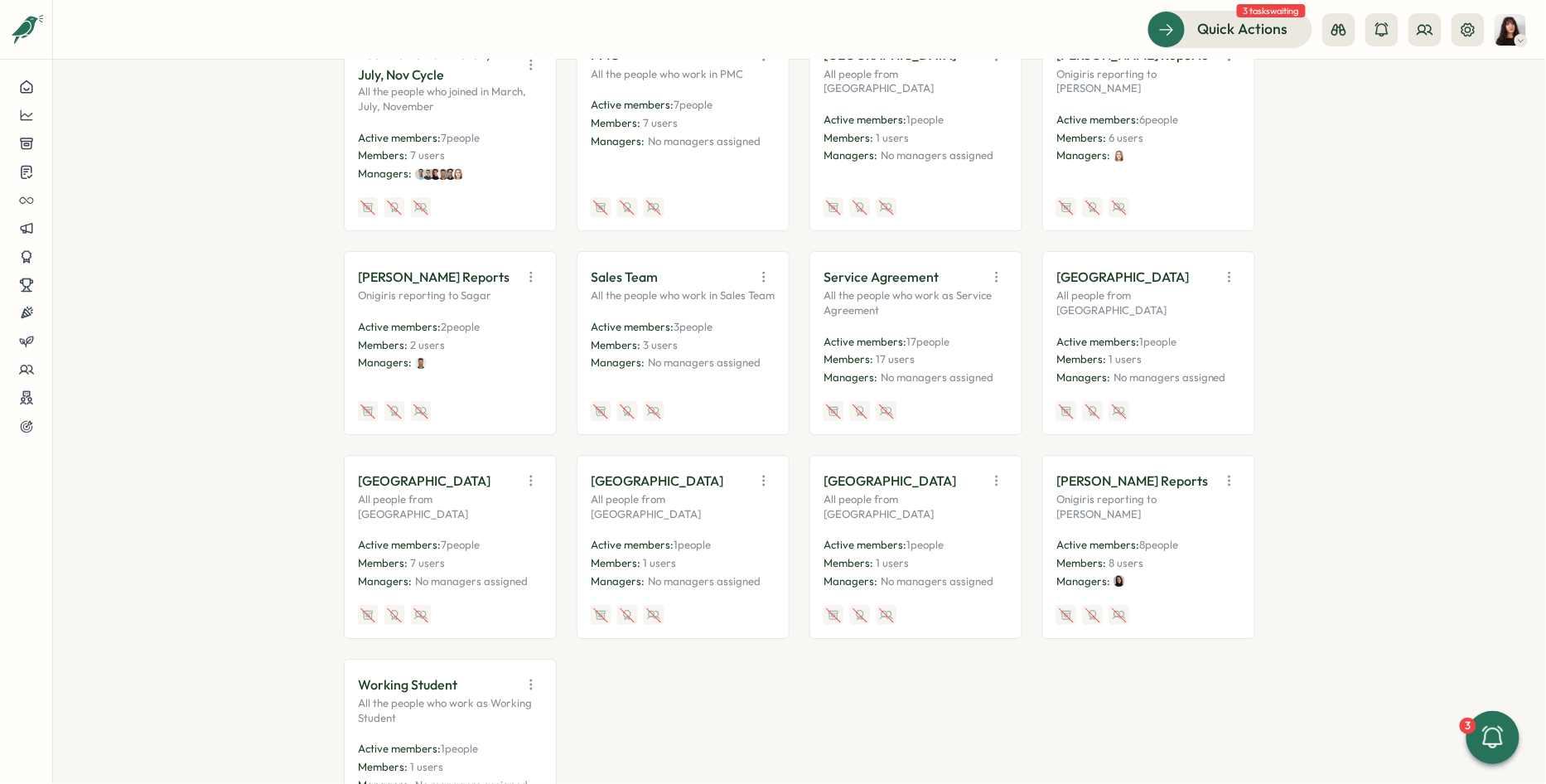
click at [990, 268] on icon "button" at bounding box center [996, 276] width 17 height 16
click at [953, 385] on button "Disable" at bounding box center [955, 399] width 104 height 28
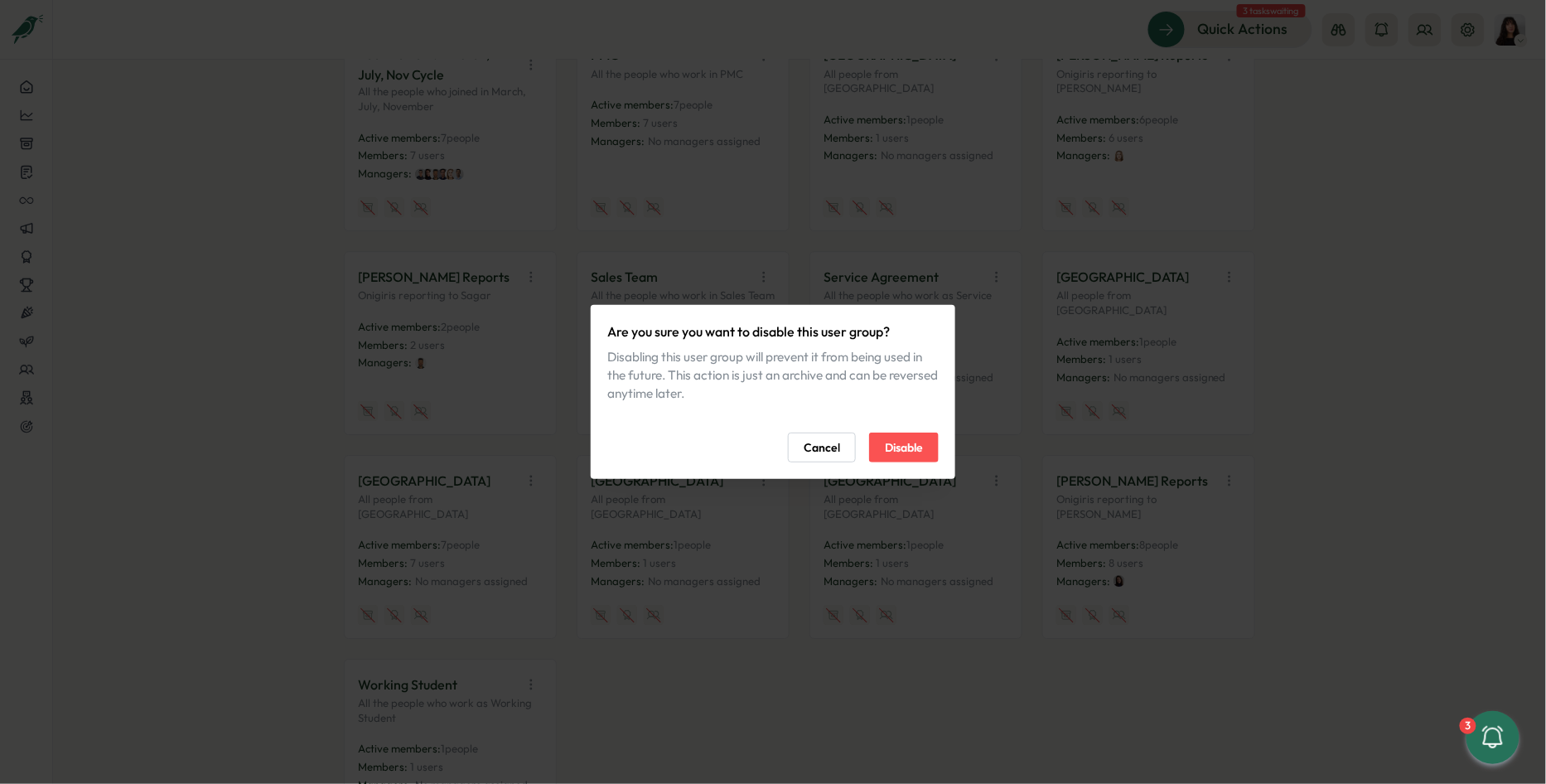
click at [913, 445] on span "Disable" at bounding box center [904, 447] width 38 height 28
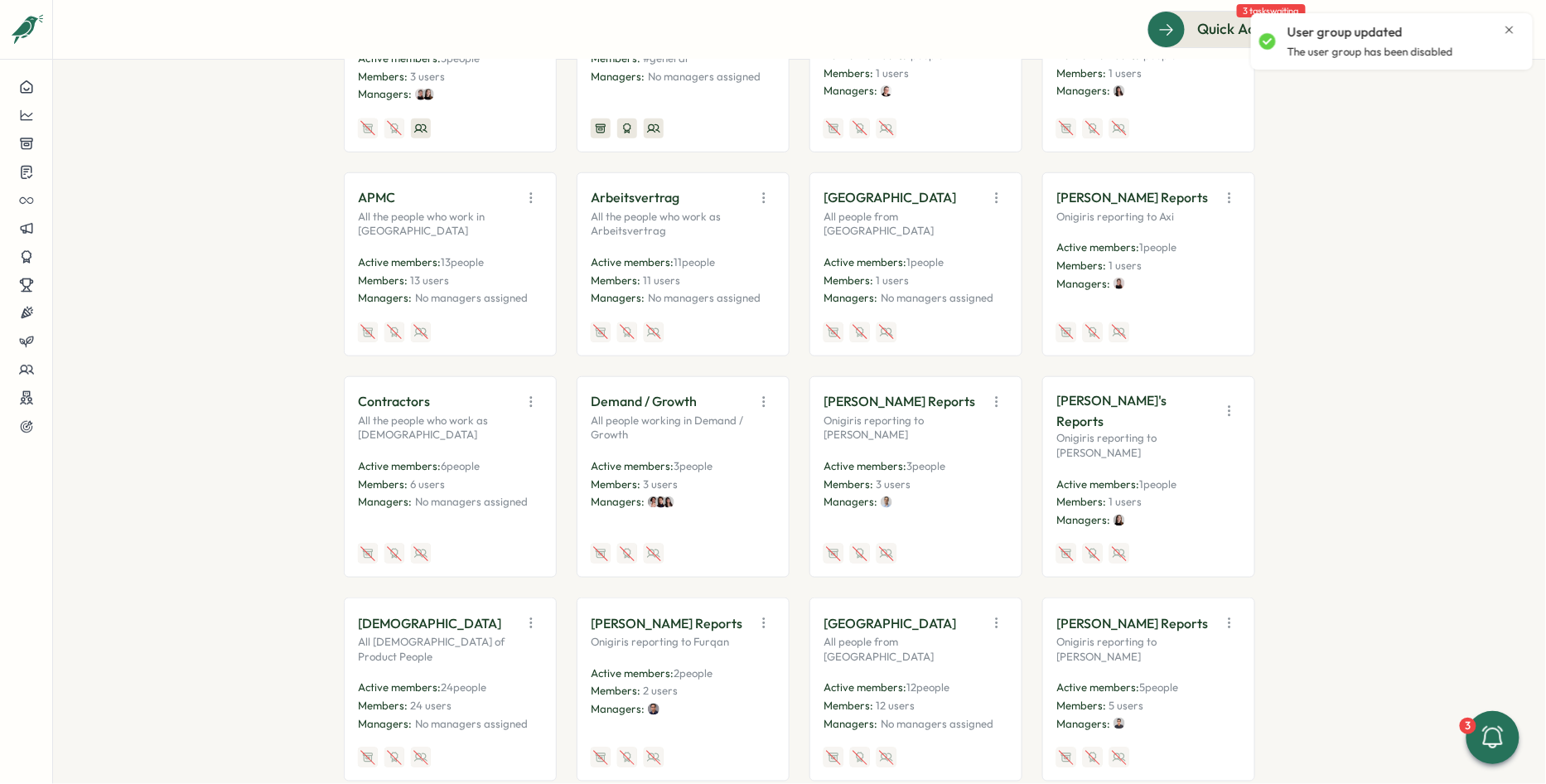
scroll to position [0, 0]
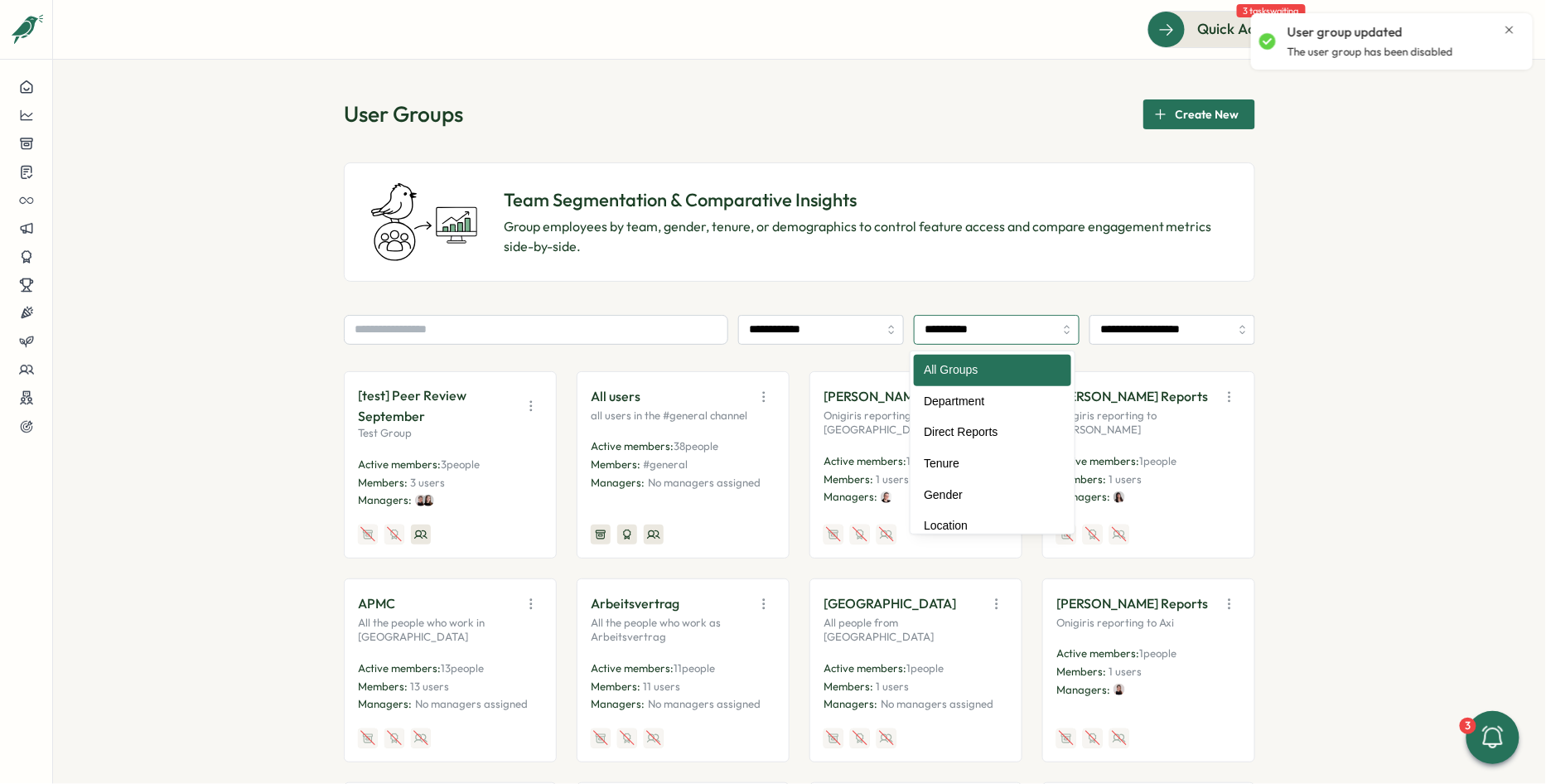
click at [977, 328] on input "**********" at bounding box center [996, 330] width 166 height 30
click at [973, 330] on input "**********" at bounding box center [996, 330] width 166 height 30
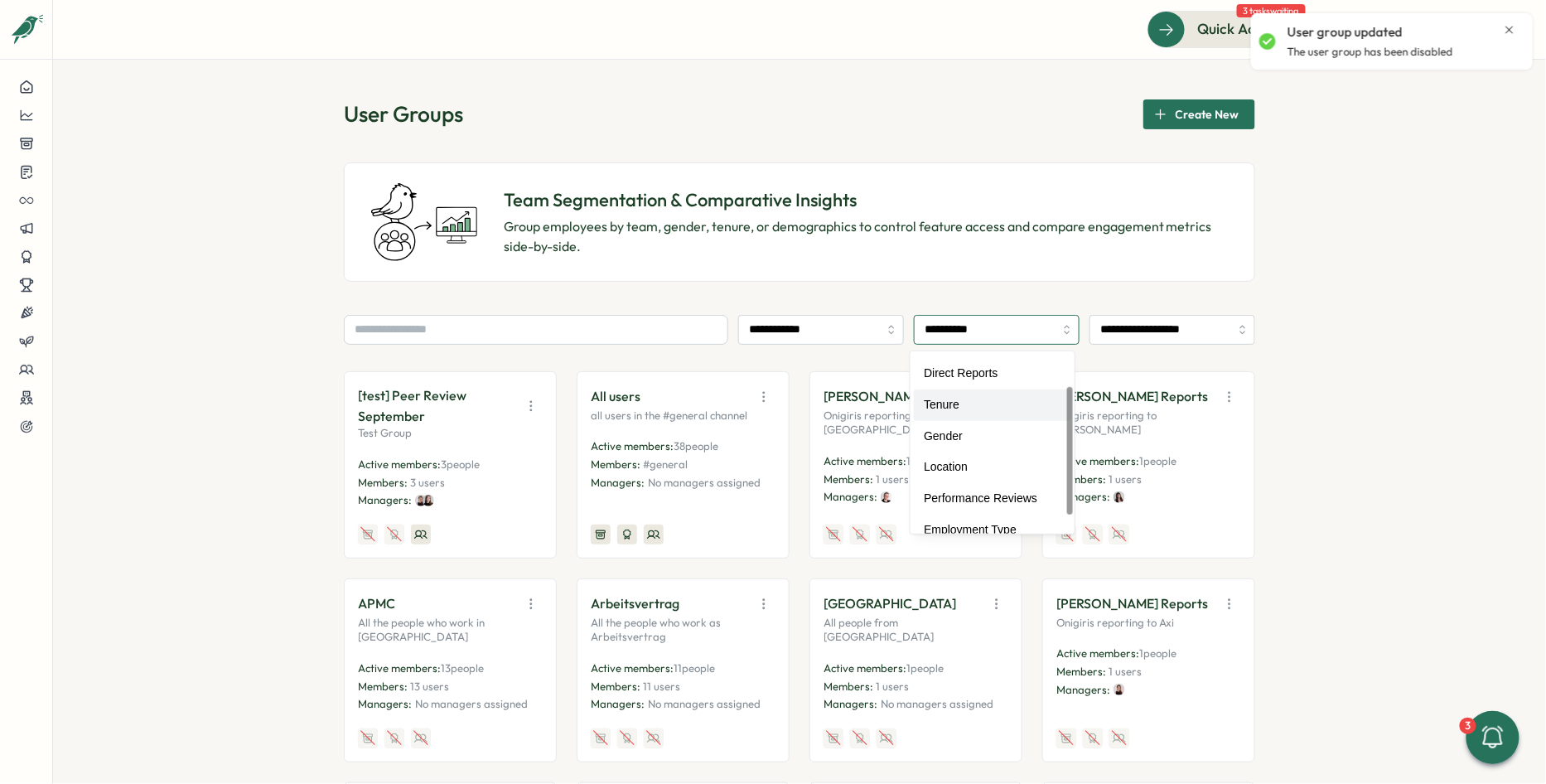
scroll to position [74, 0]
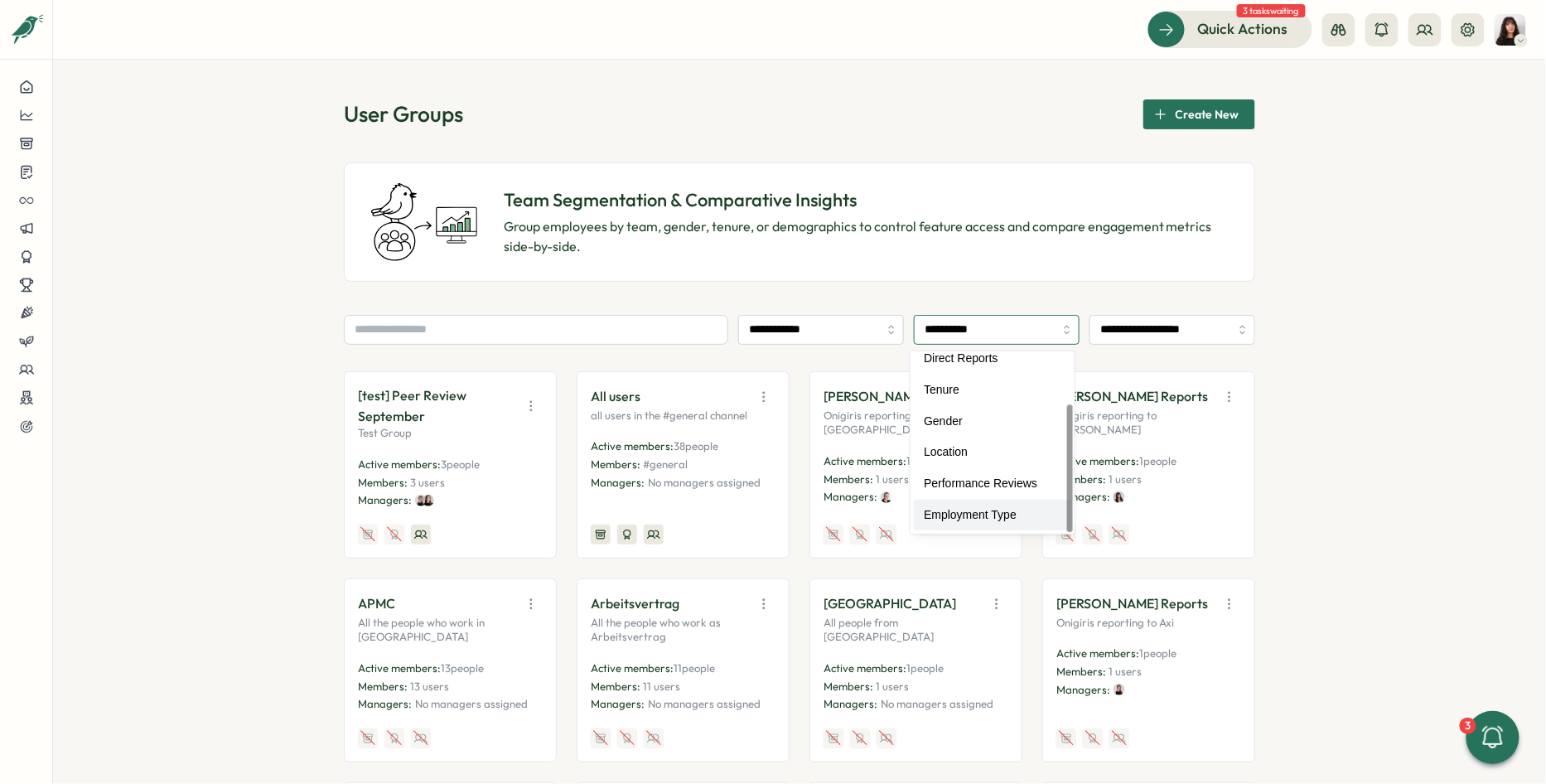
type input "**********"
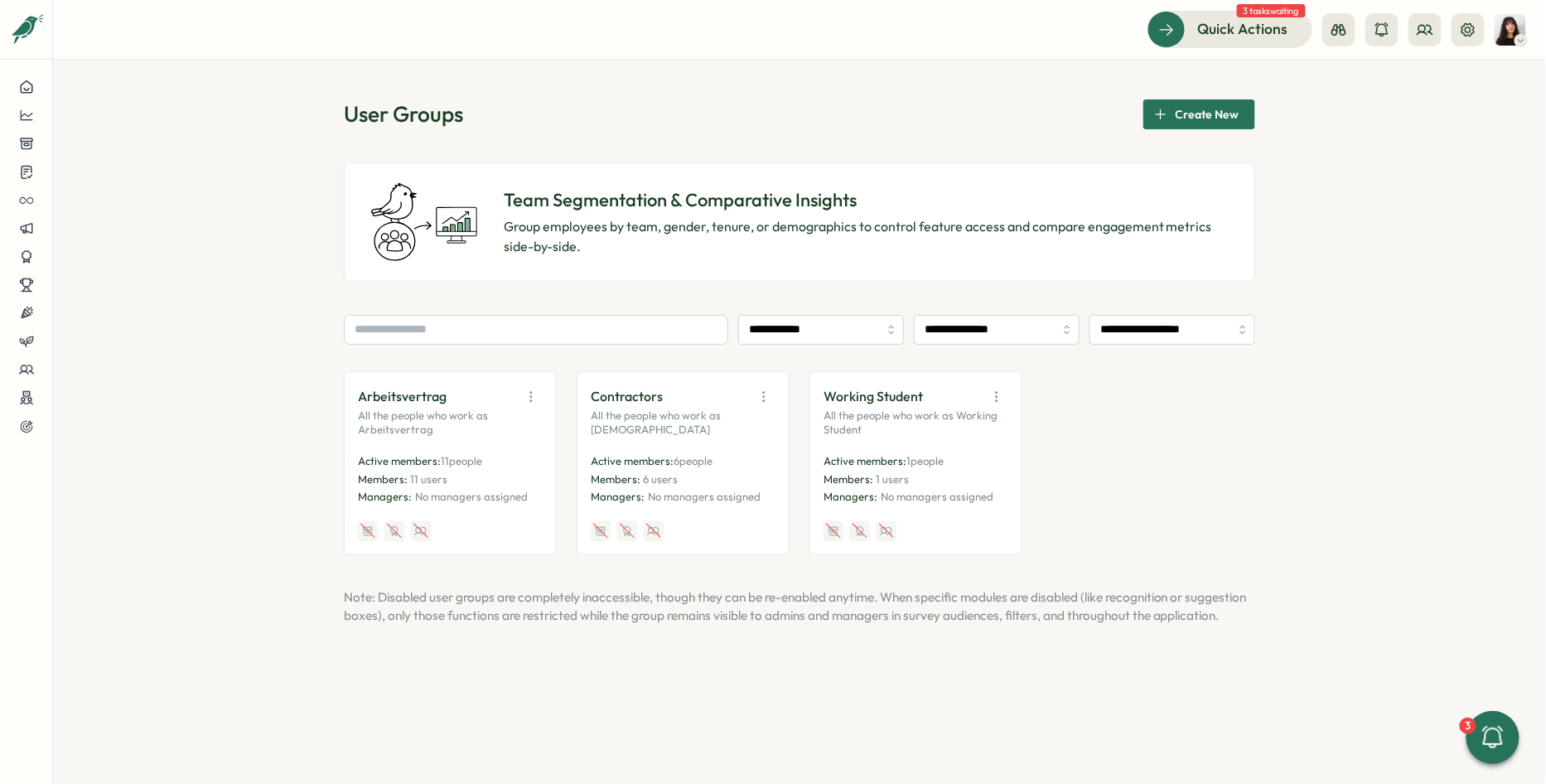
click at [770, 388] on icon "button" at bounding box center [763, 396] width 17 height 16
click at [597, 387] on p "Contractors" at bounding box center [626, 397] width 72 height 21
click at [1193, 327] on input "**********" at bounding box center [1173, 330] width 166 height 30
type input "**********"
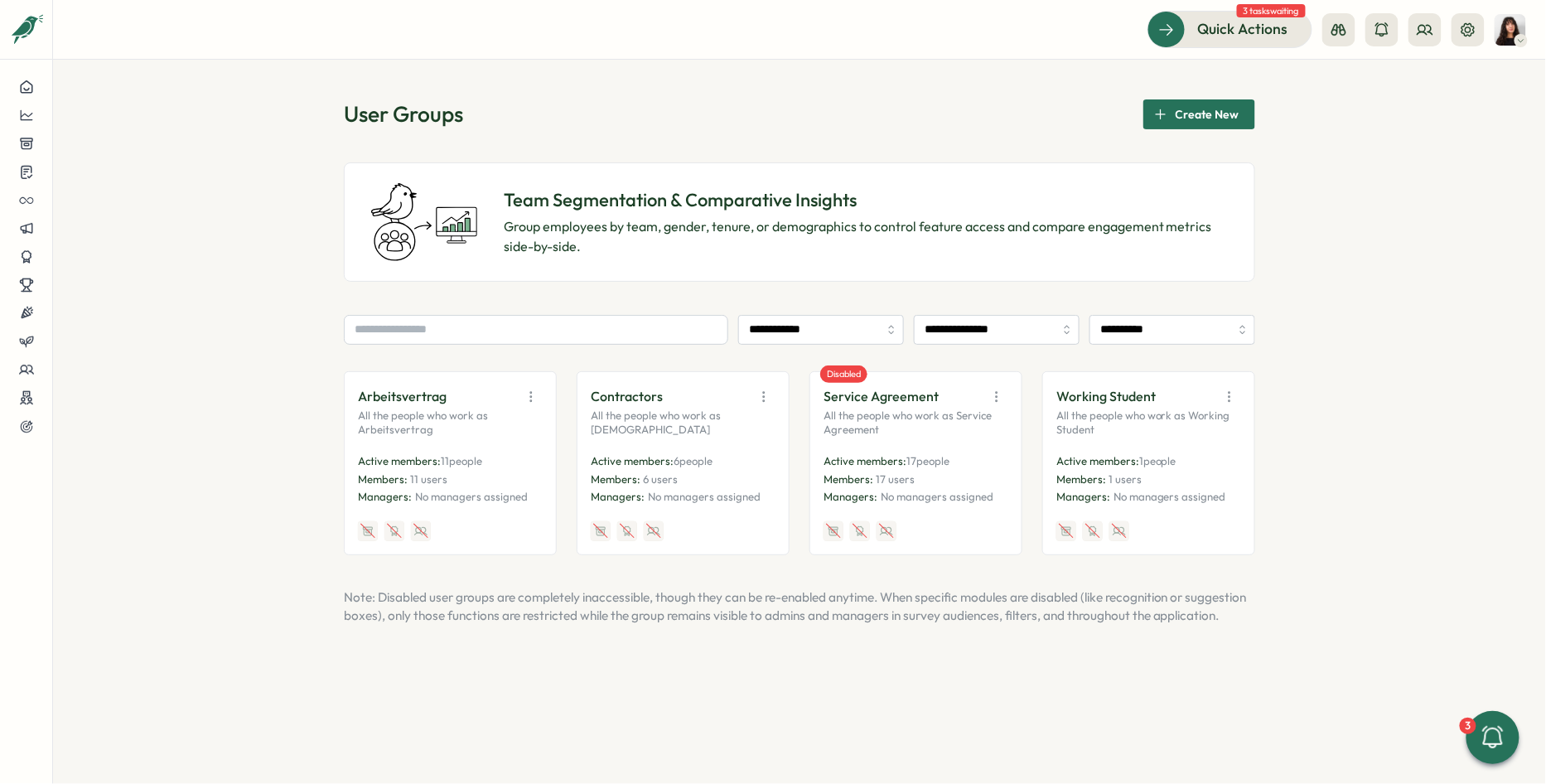
click at [990, 394] on icon "button" at bounding box center [996, 396] width 17 height 16
click at [961, 457] on button "Enable" at bounding box center [955, 460] width 104 height 28
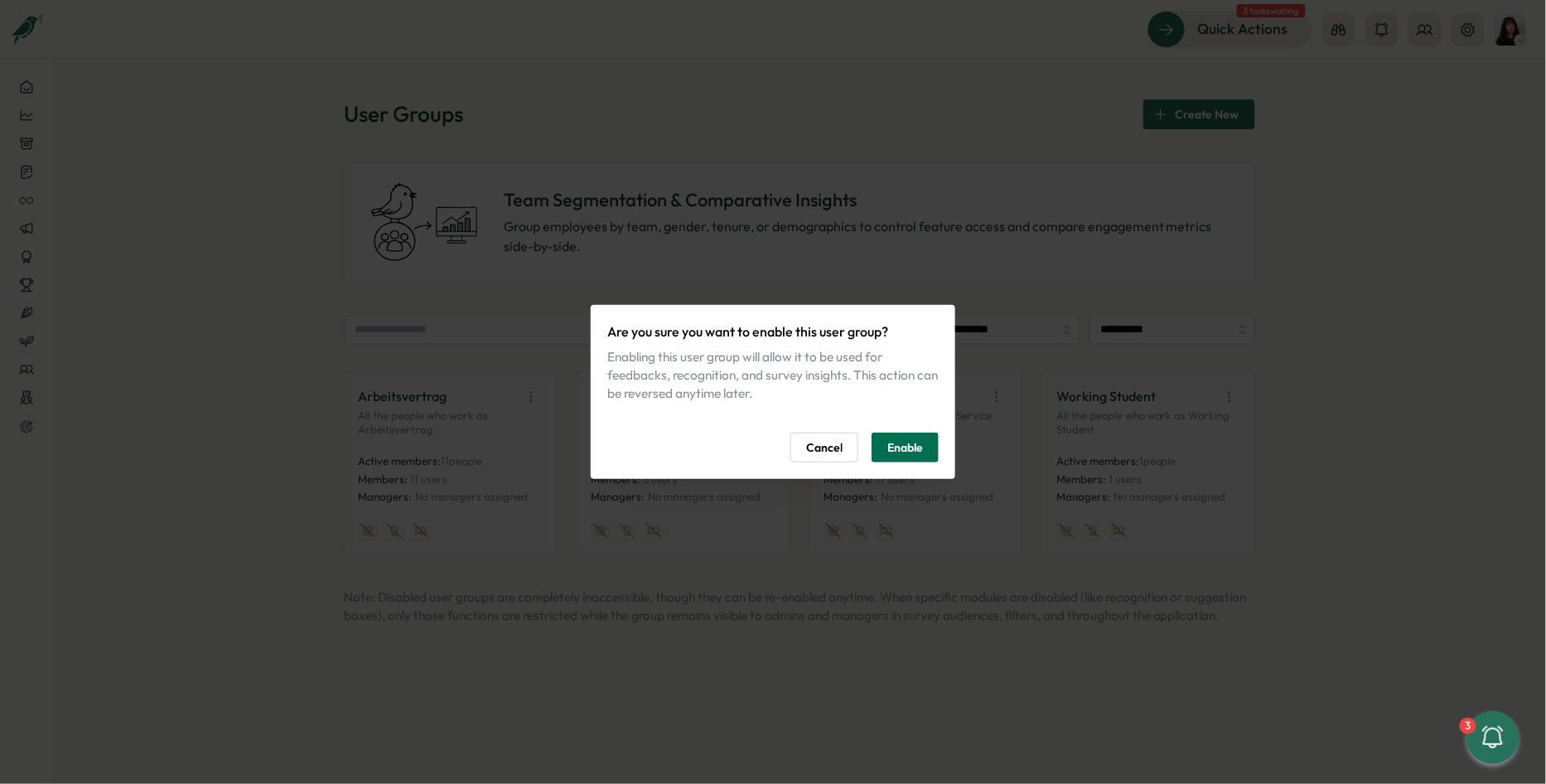
click at [916, 447] on span "Enable" at bounding box center [905, 447] width 36 height 28
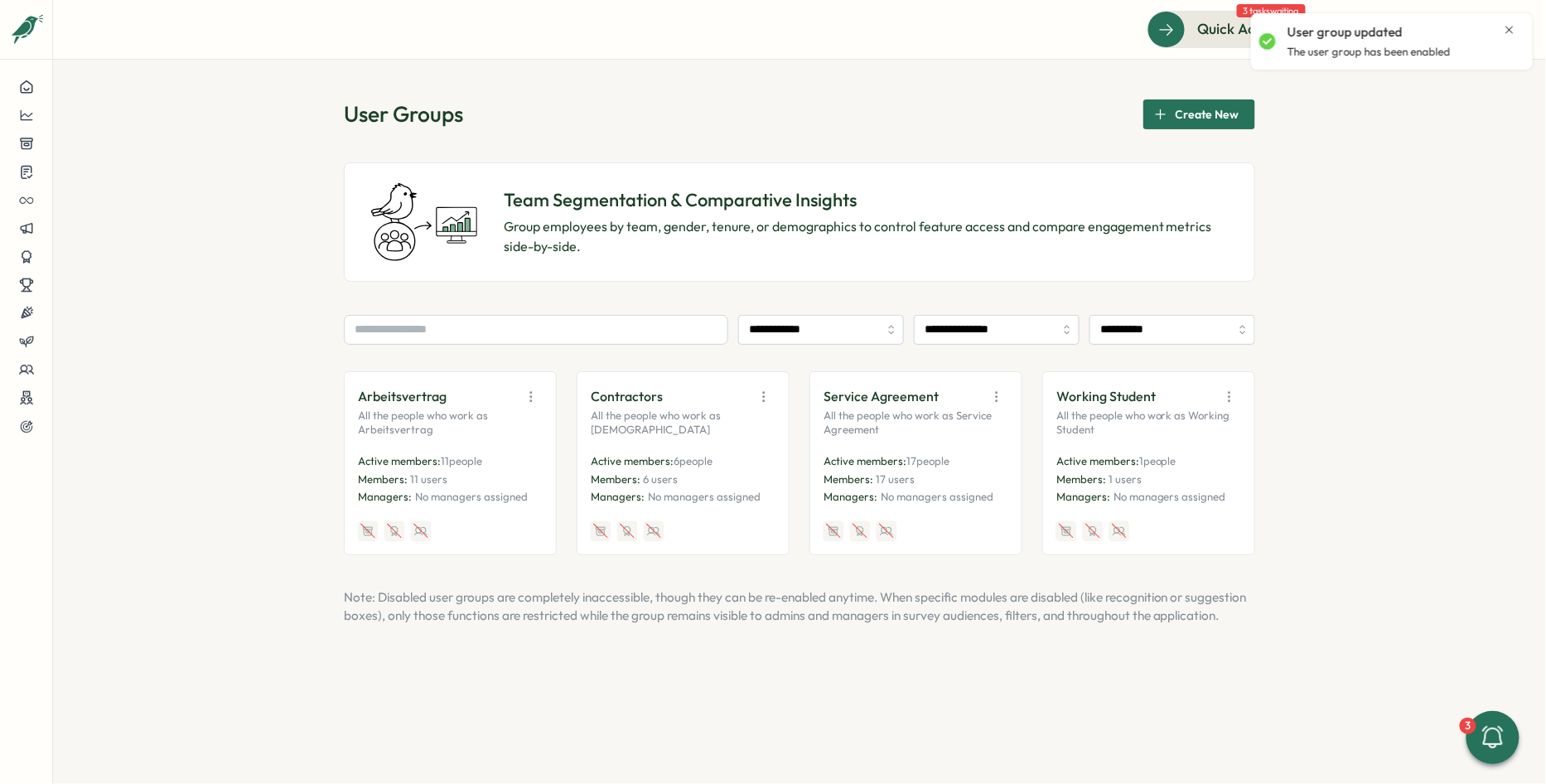
click at [762, 389] on icon "button" at bounding box center [763, 396] width 17 height 16
click at [730, 517] on button "Disable" at bounding box center [723, 517] width 104 height 28
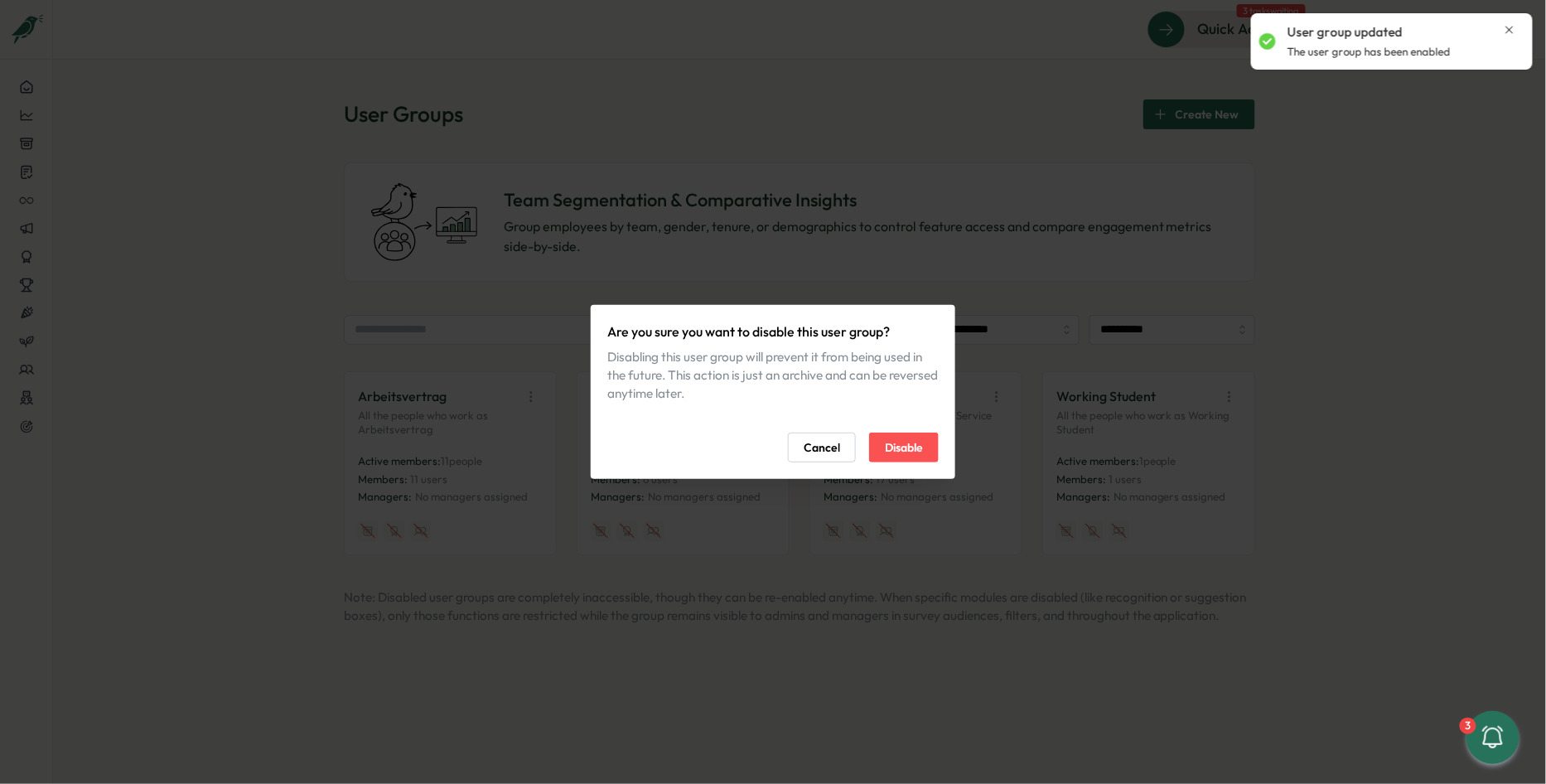
click at [890, 447] on span "Disable" at bounding box center [904, 447] width 38 height 28
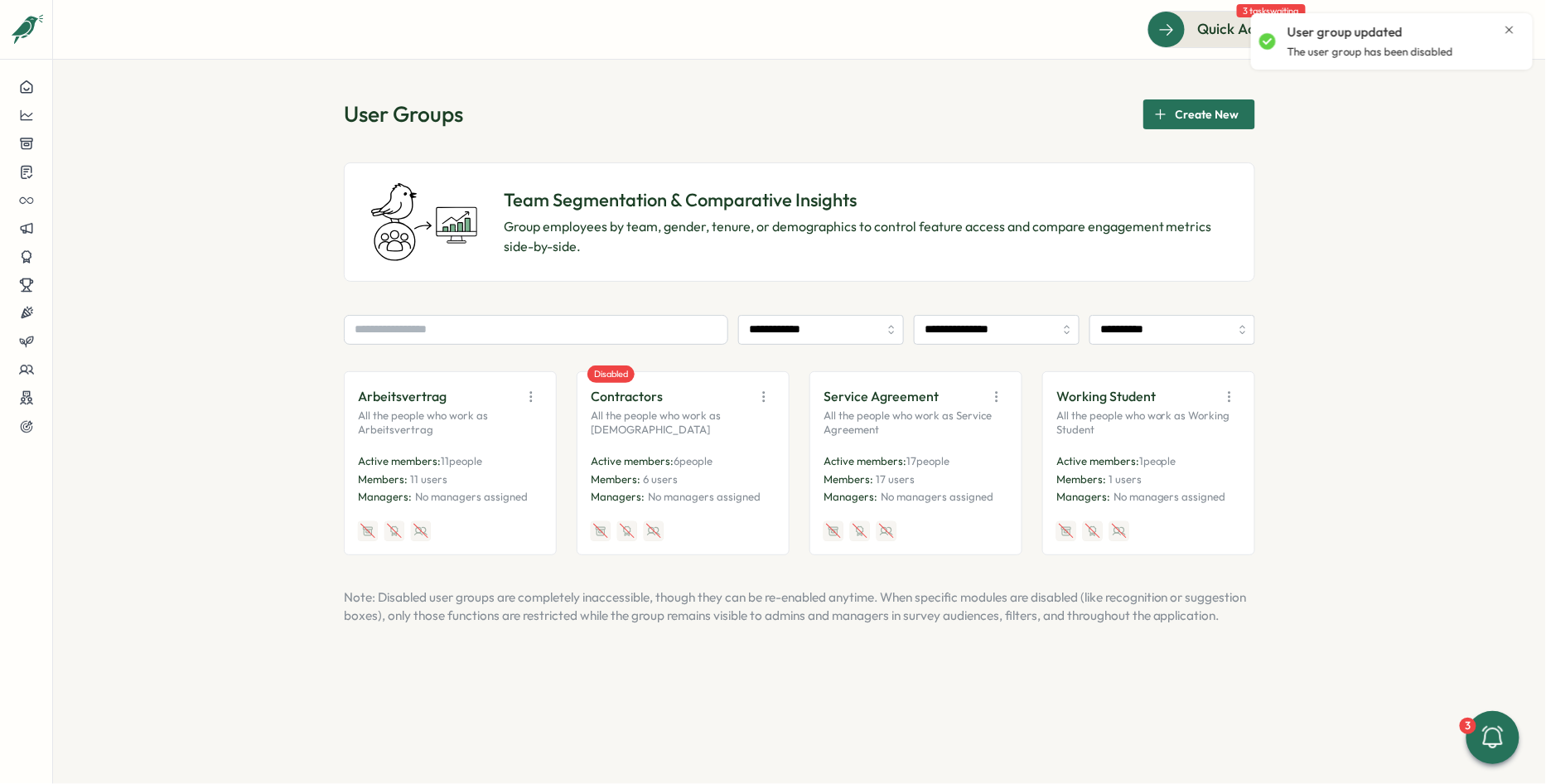
click at [533, 393] on icon "button" at bounding box center [531, 396] width 17 height 16
click at [491, 454] on button "Edit" at bounding box center [490, 460] width 104 height 28
click at [1000, 395] on icon "button" at bounding box center [996, 396] width 17 height 16
click at [966, 455] on button "Edit" at bounding box center [955, 460] width 104 height 28
click at [32, 115] on icon at bounding box center [26, 115] width 15 height 15
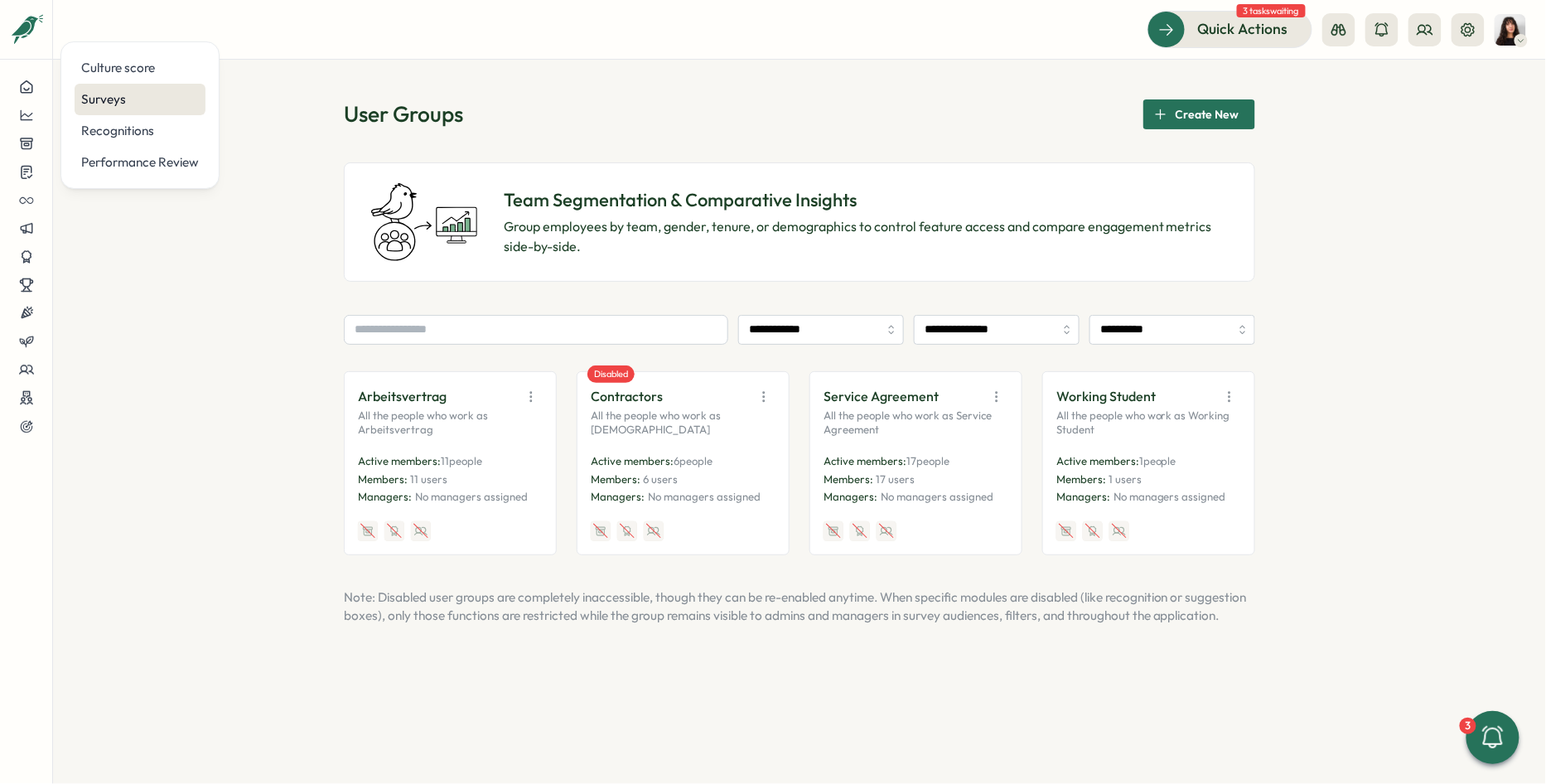
click at [129, 98] on div "Surveys" at bounding box center [139, 99] width 117 height 18
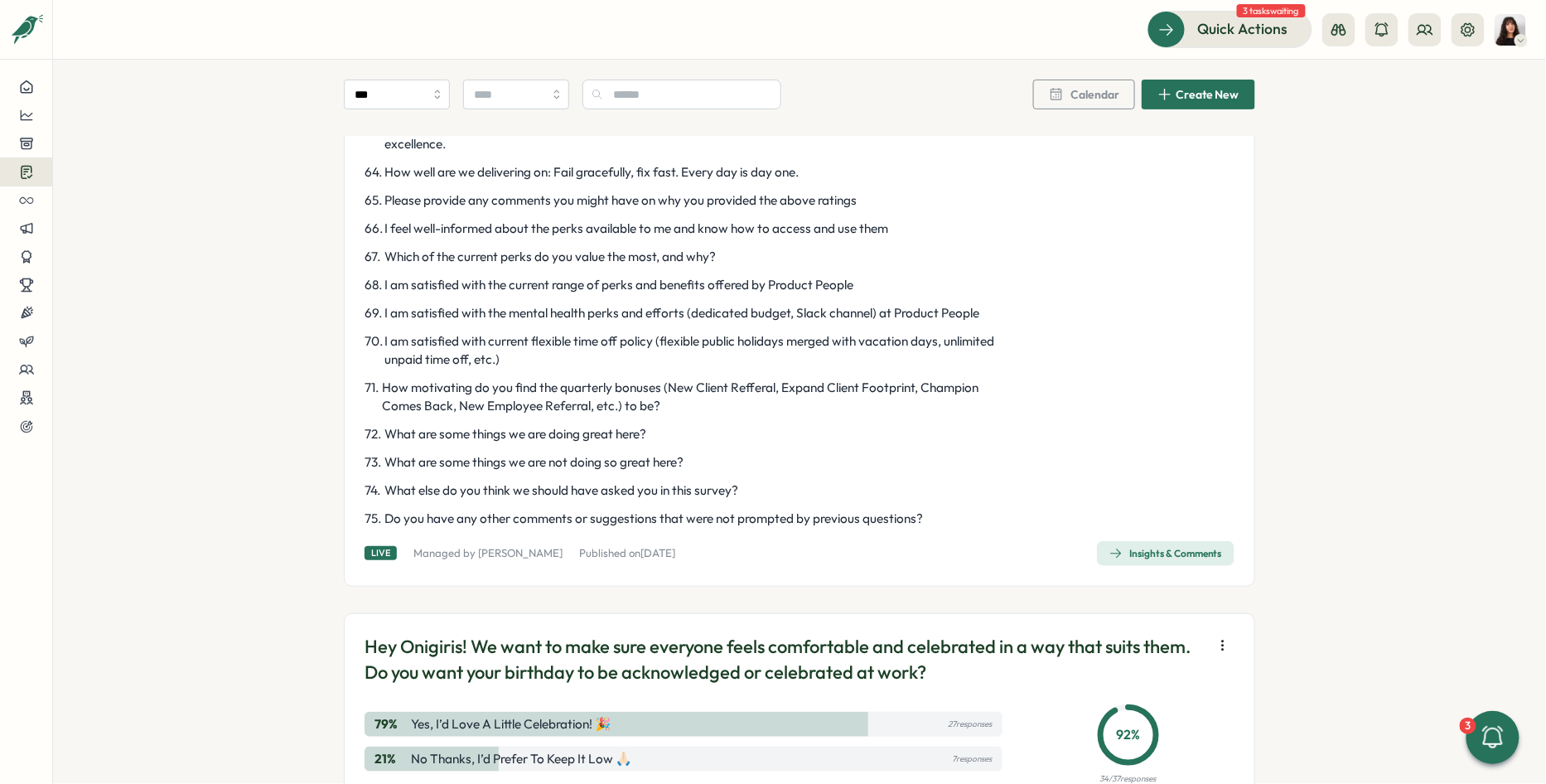
scroll to position [2606, 0]
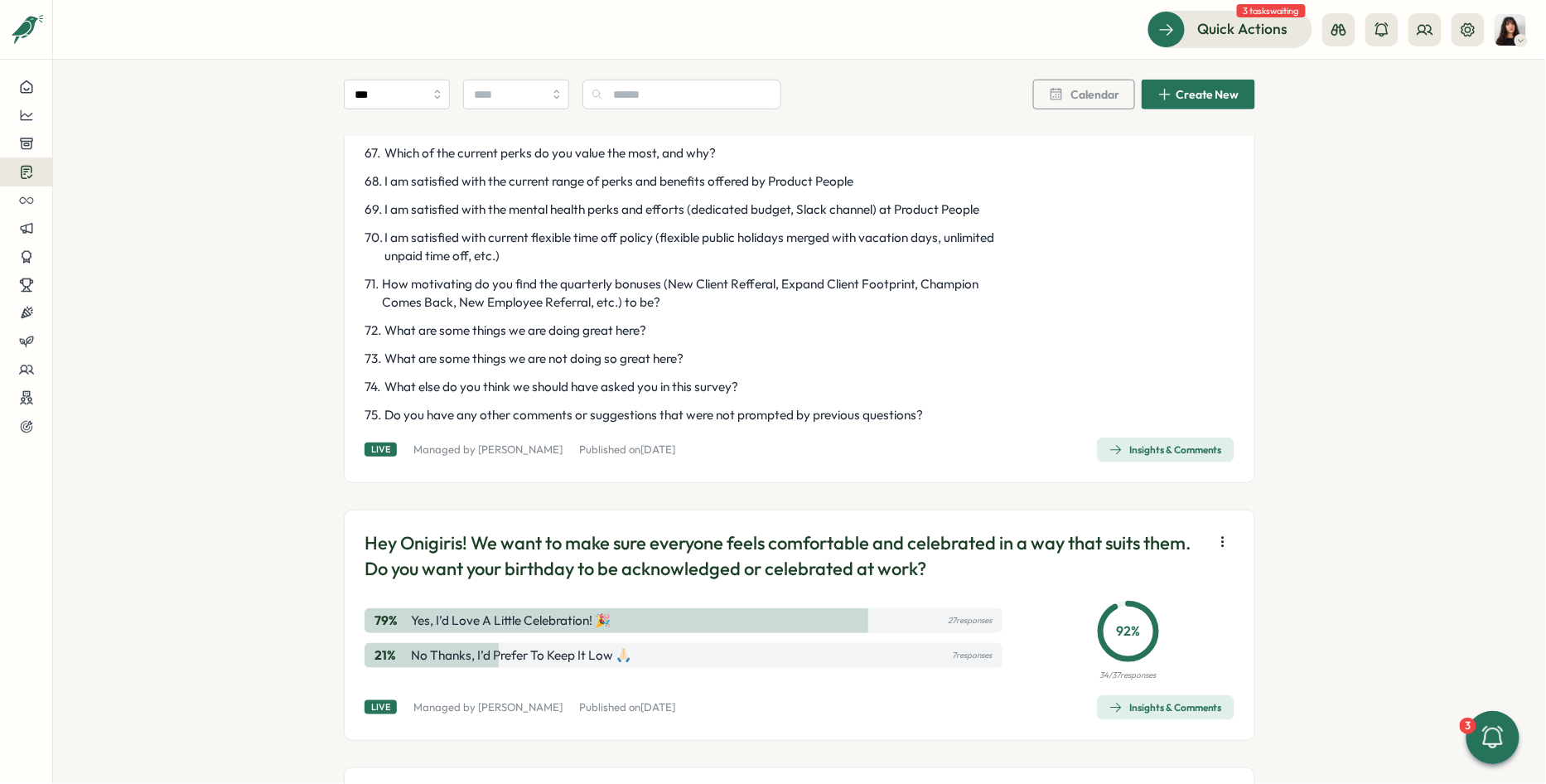
click at [1146, 458] on span "Insights & Comments" at bounding box center [1166, 450] width 113 height 23
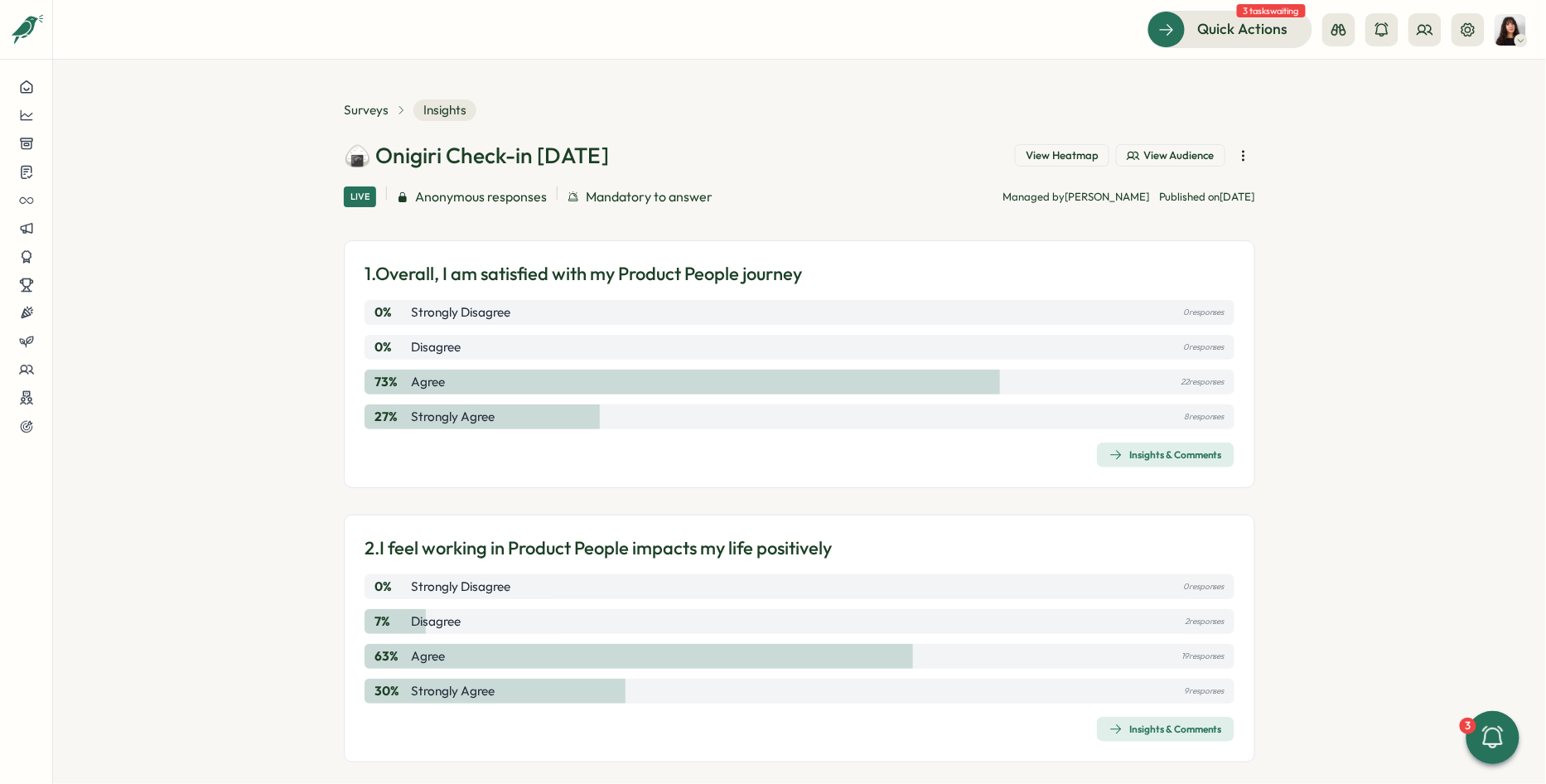
click at [1031, 155] on span "View Heatmap" at bounding box center [1062, 155] width 73 height 15
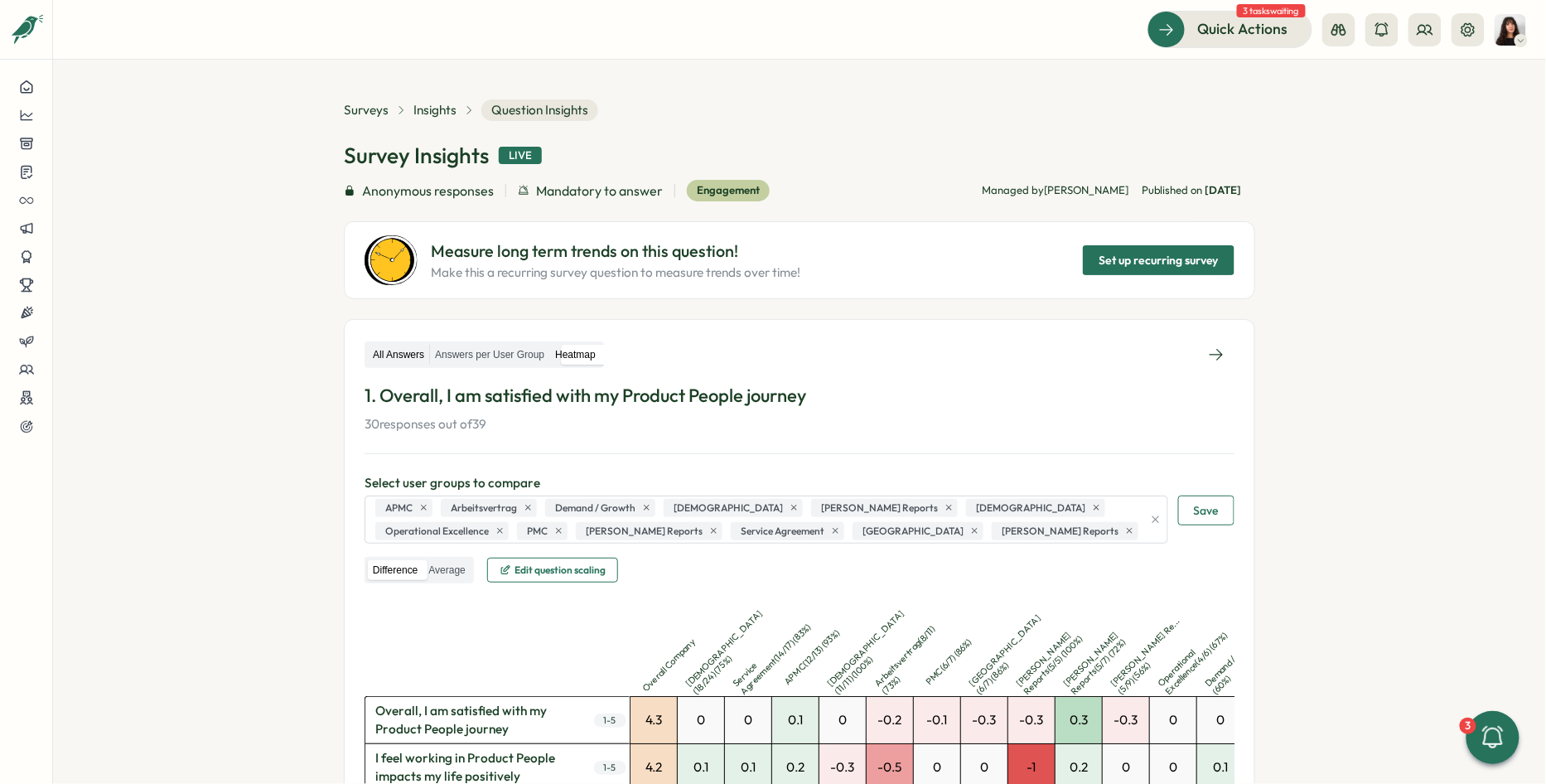
click at [394, 349] on label "All Answers" at bounding box center [399, 355] width 62 height 21
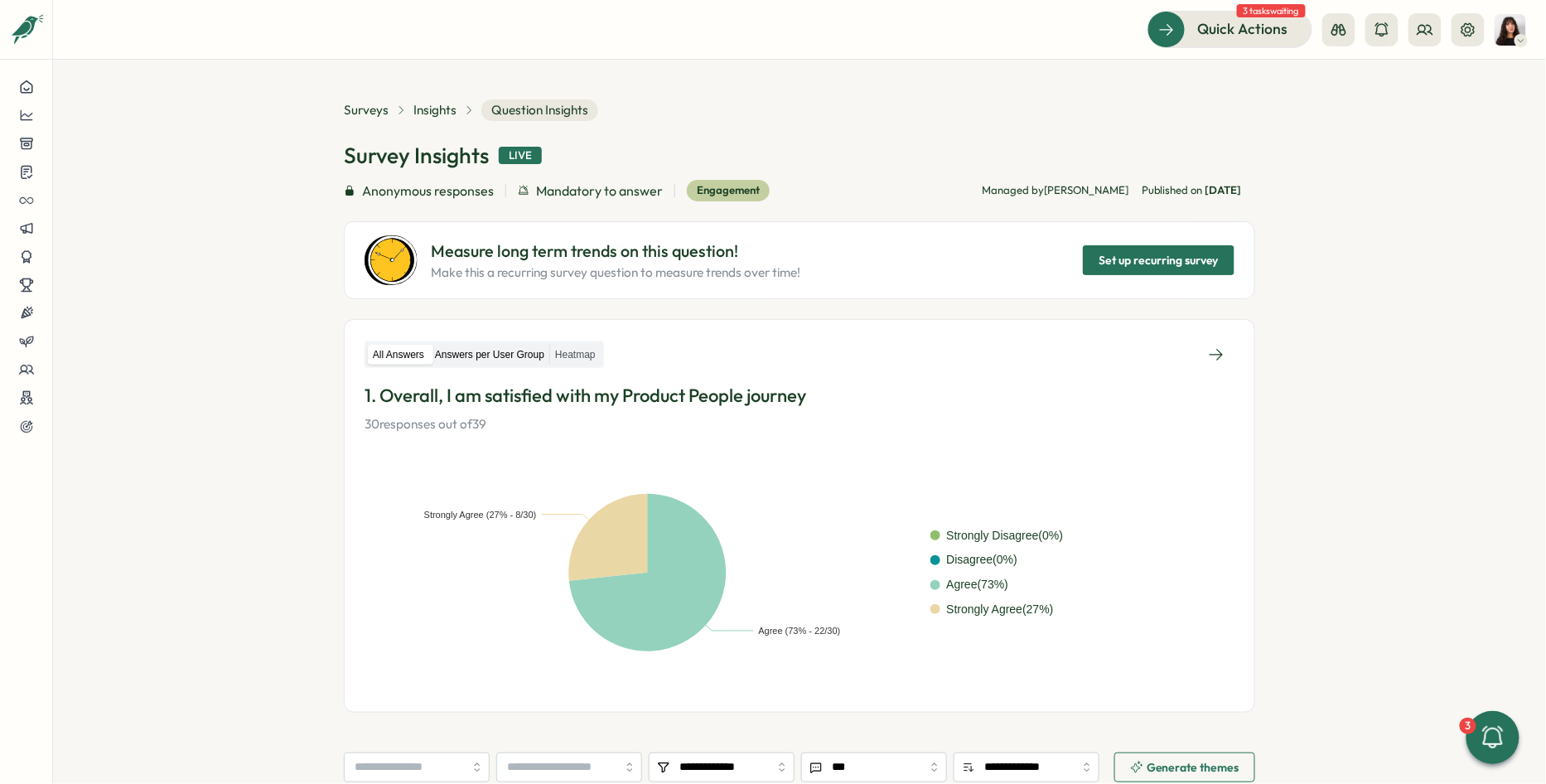
click at [503, 352] on label "Answers per User Group" at bounding box center [489, 355] width 119 height 21
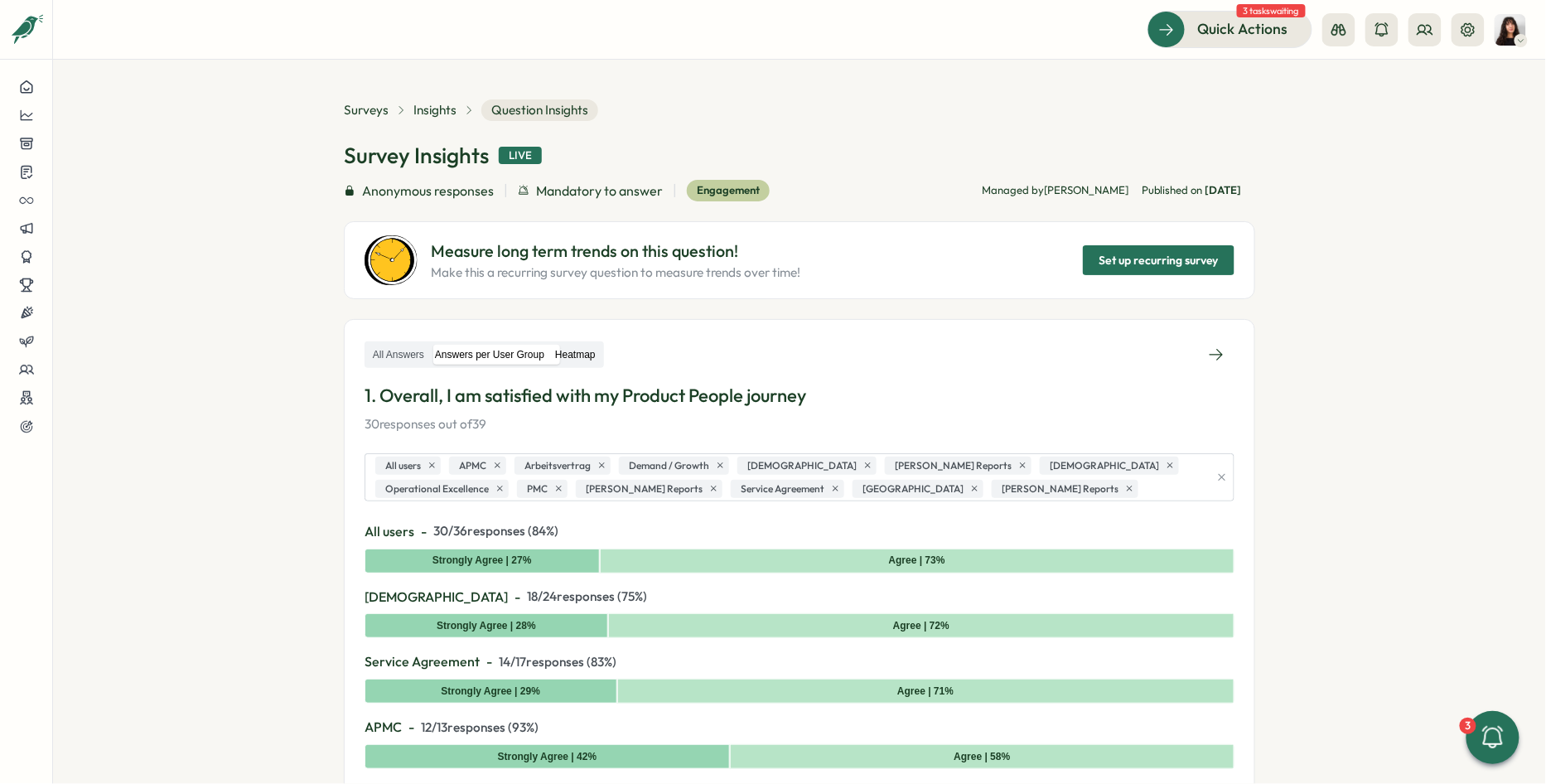
click at [591, 346] on label "Heatmap" at bounding box center [575, 355] width 50 height 21
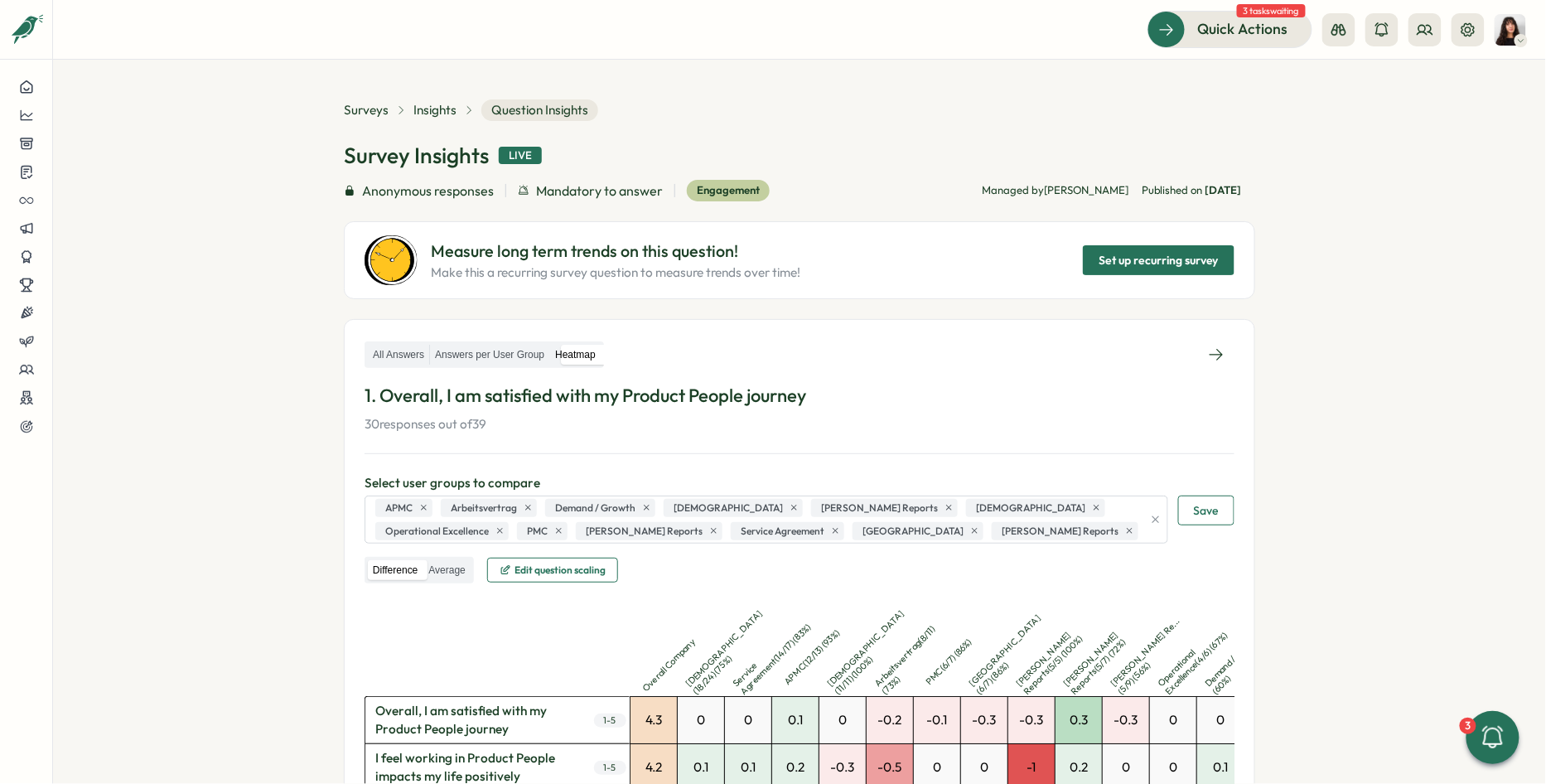
click at [830, 407] on div "1. Overall, I am satisfied with my Product People journey 30 responses out of 39" at bounding box center [800, 408] width 870 height 50
click at [1214, 346] on icon at bounding box center [1216, 354] width 17 height 16
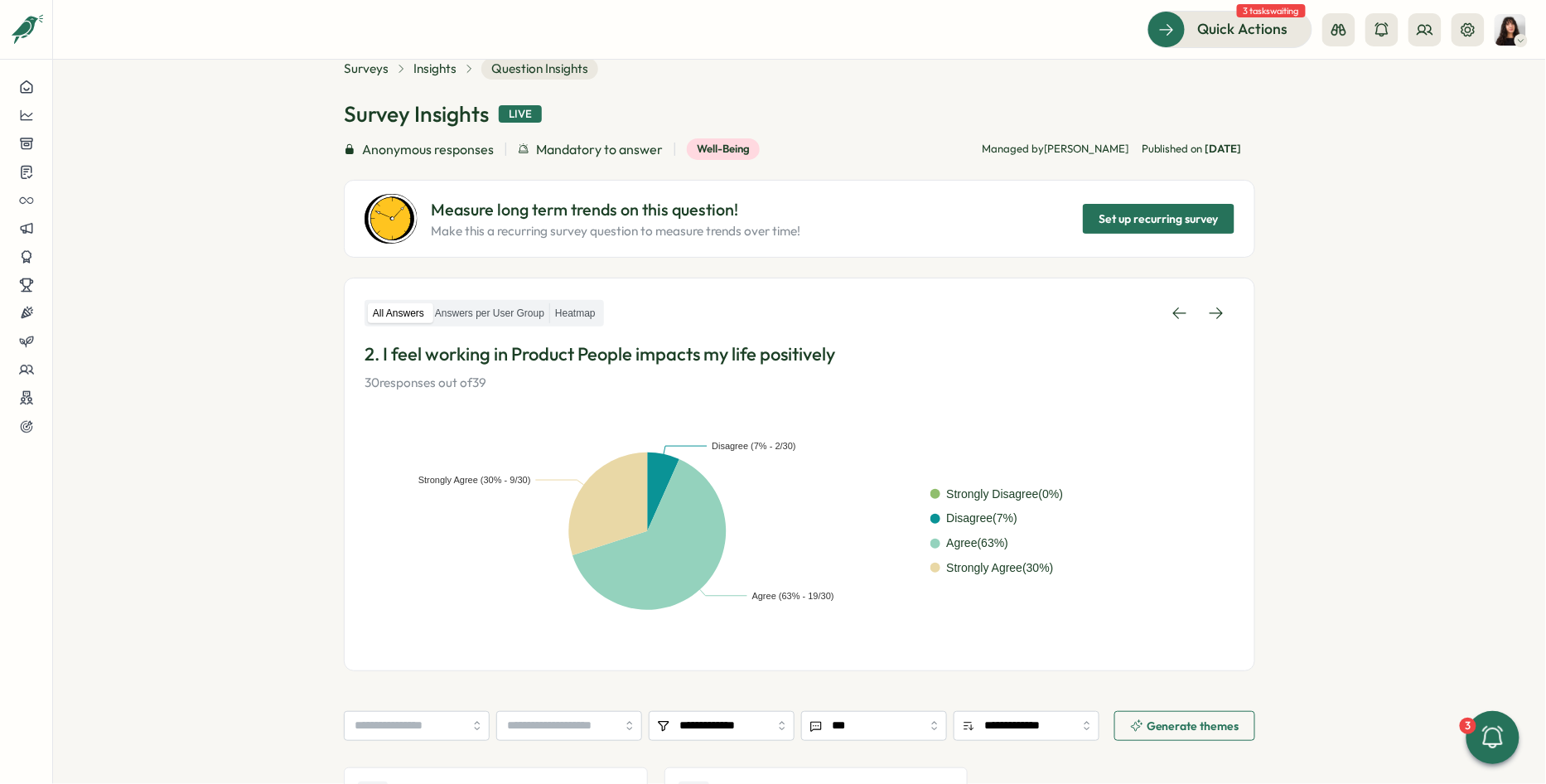
scroll to position [40, 0]
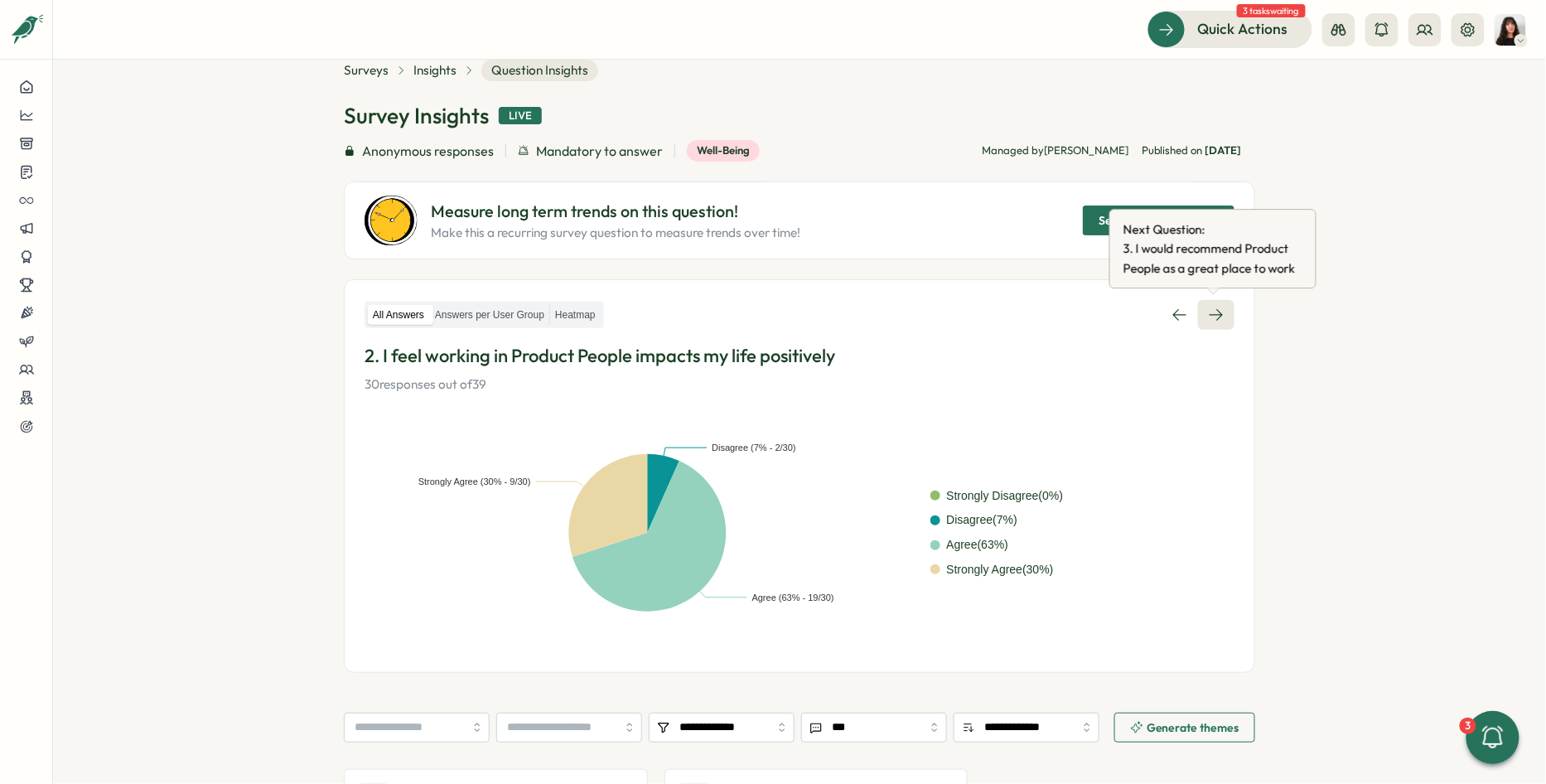
click at [1208, 303] on link at bounding box center [1217, 314] width 36 height 30
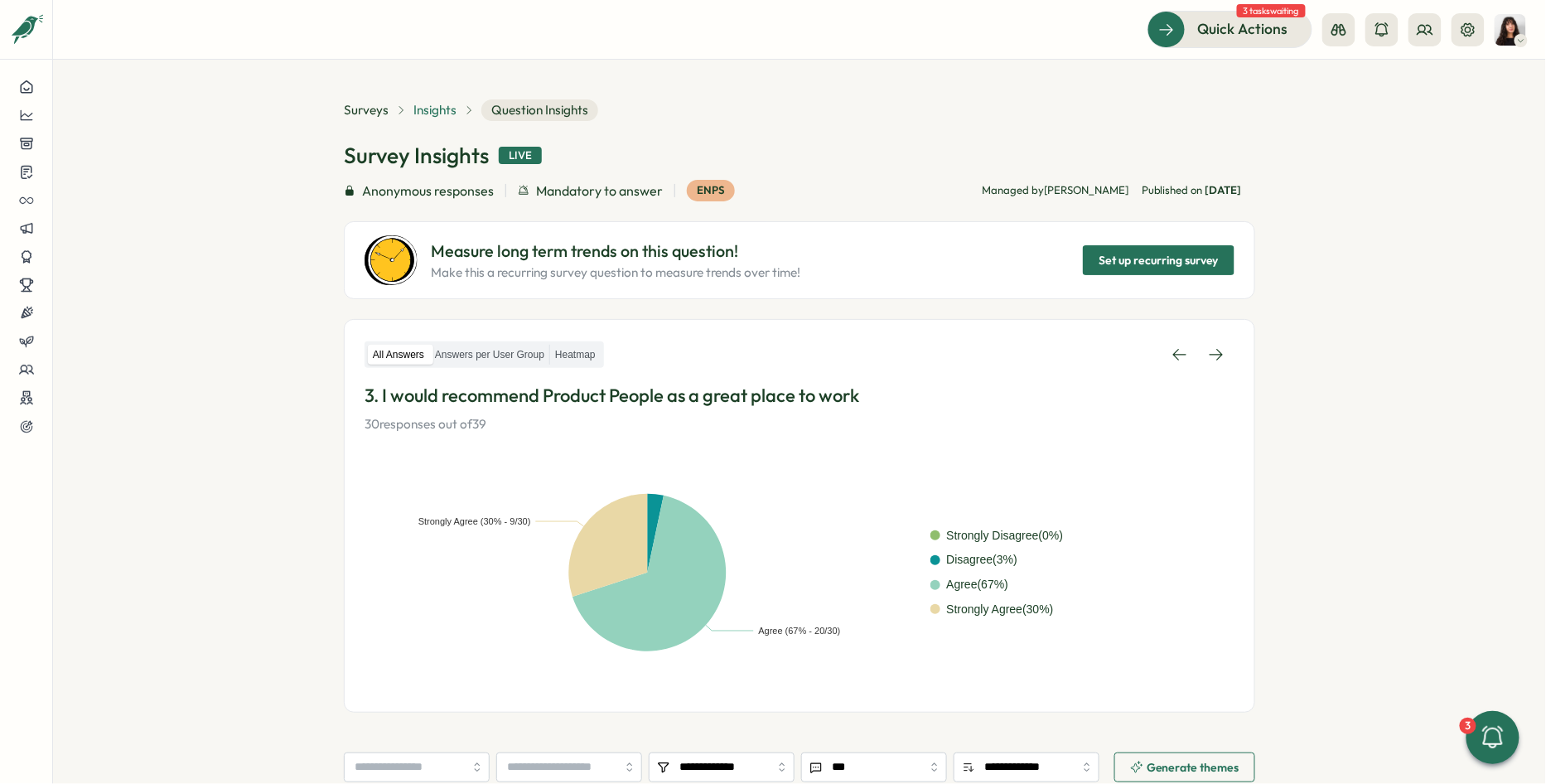
click at [427, 108] on span "Insights" at bounding box center [435, 109] width 43 height 18
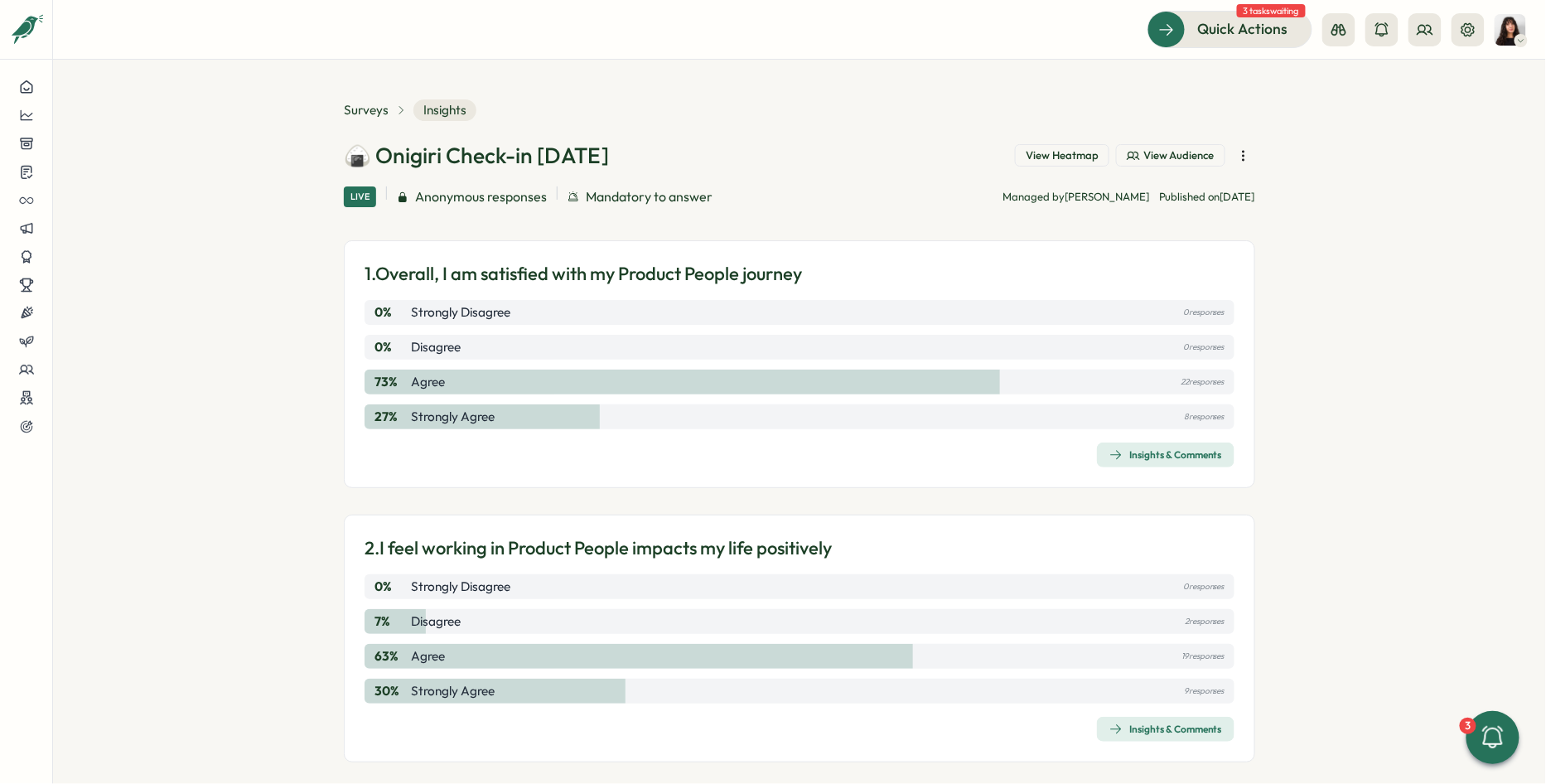
click at [1040, 160] on span "View Heatmap" at bounding box center [1062, 155] width 73 height 15
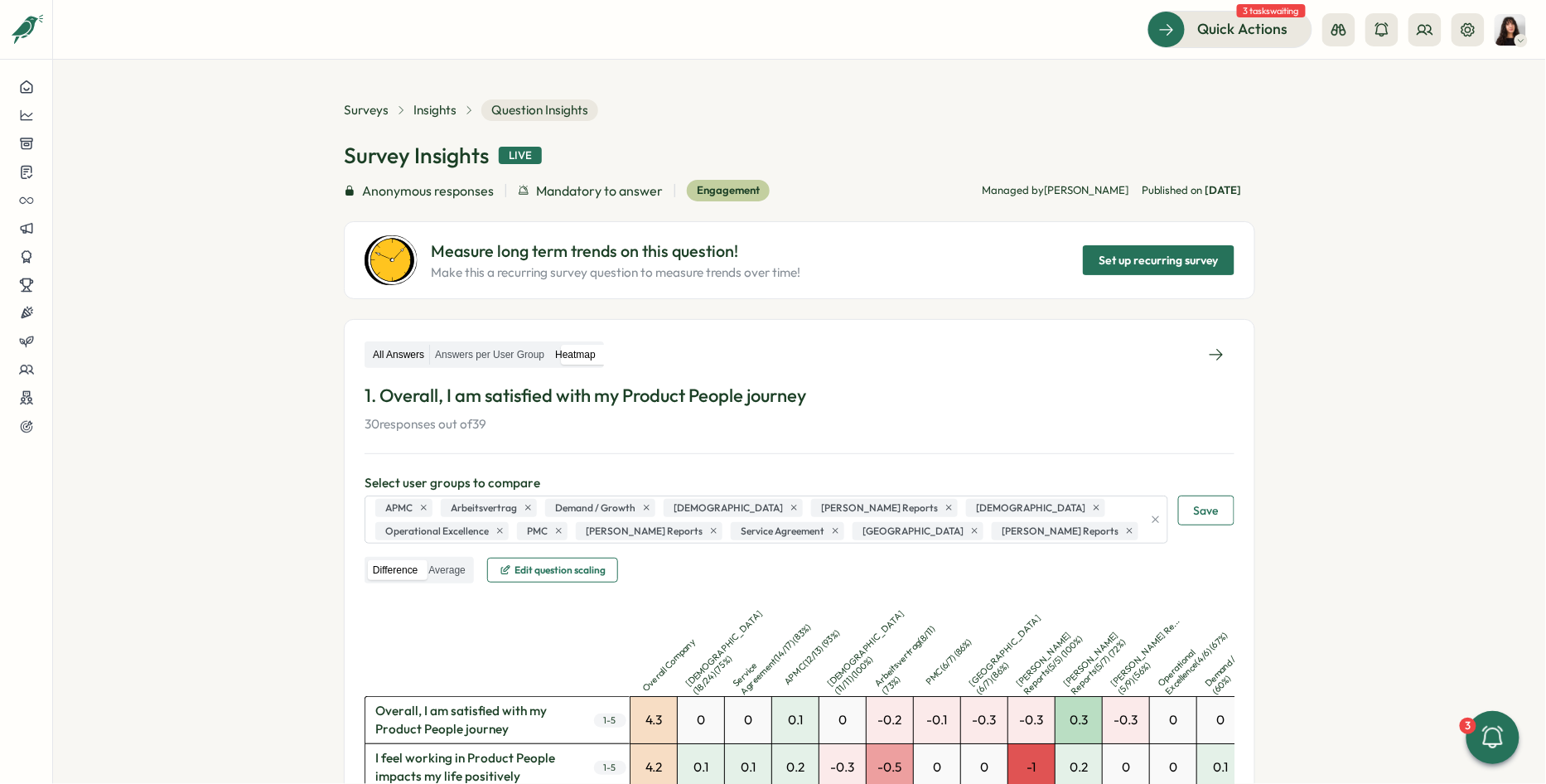
click at [397, 352] on label "All Answers" at bounding box center [399, 355] width 62 height 21
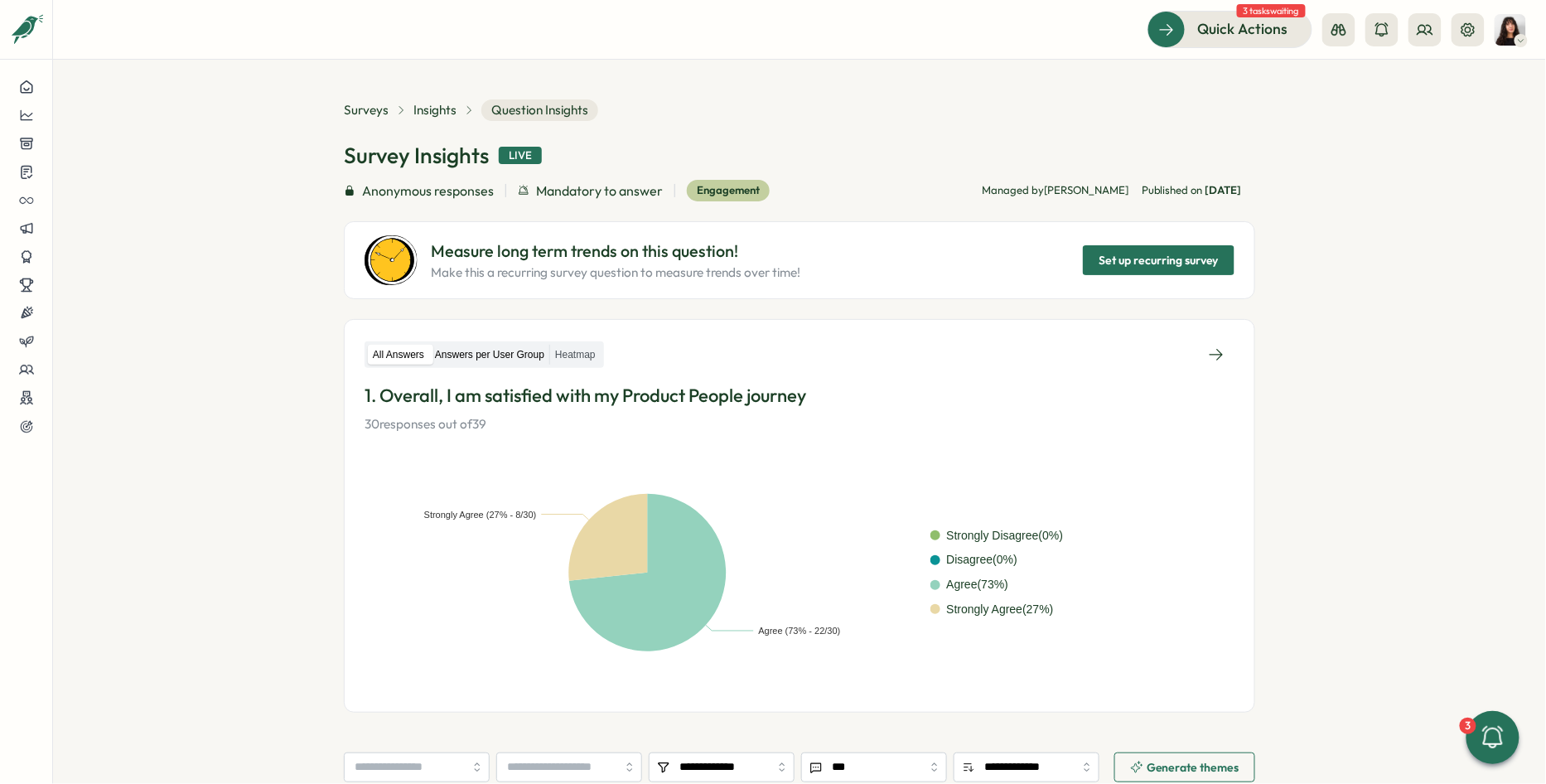
click at [463, 350] on label "Answers per User Group" at bounding box center [489, 355] width 119 height 21
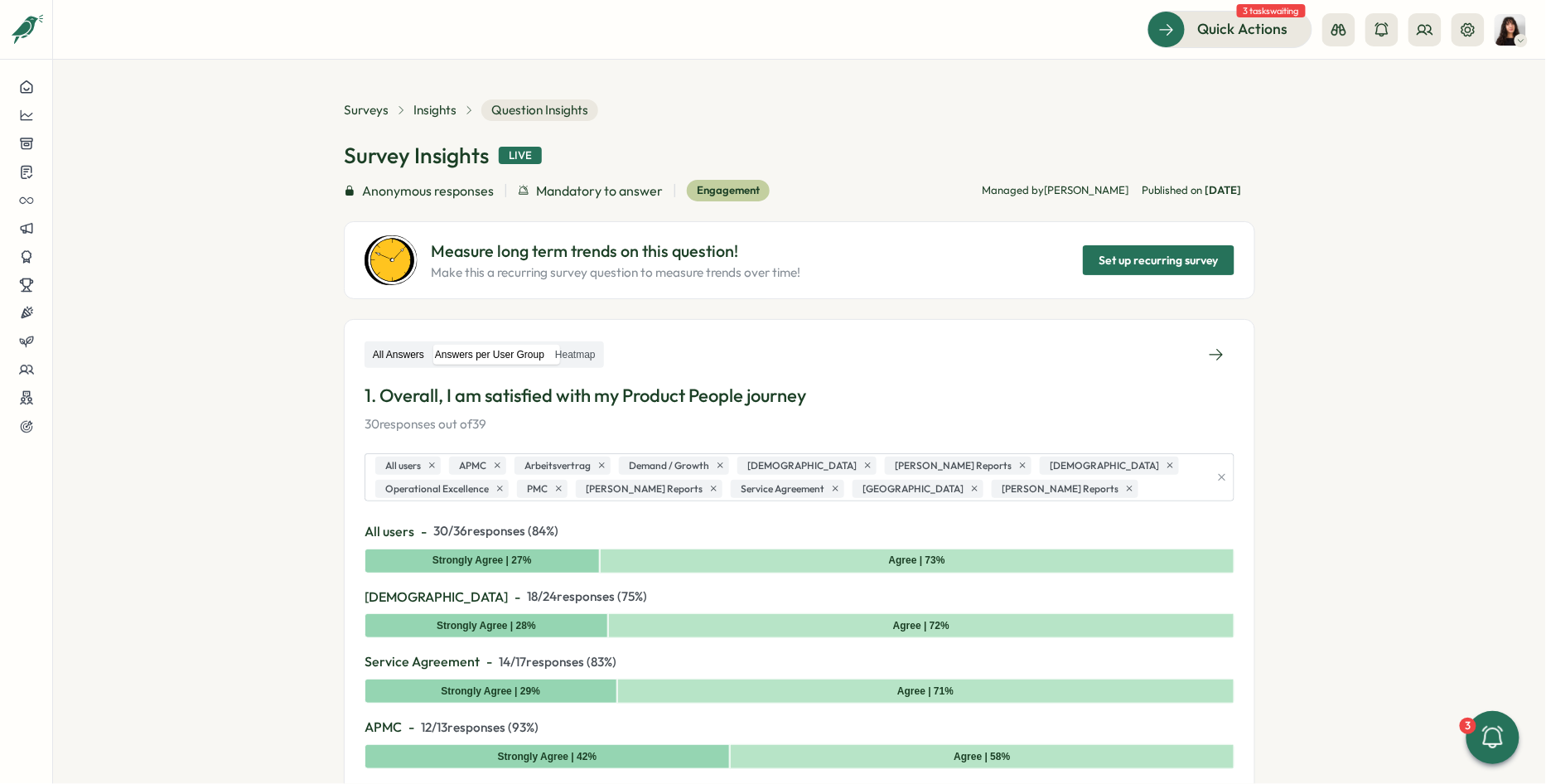
click at [410, 349] on label "All Answers" at bounding box center [399, 355] width 62 height 21
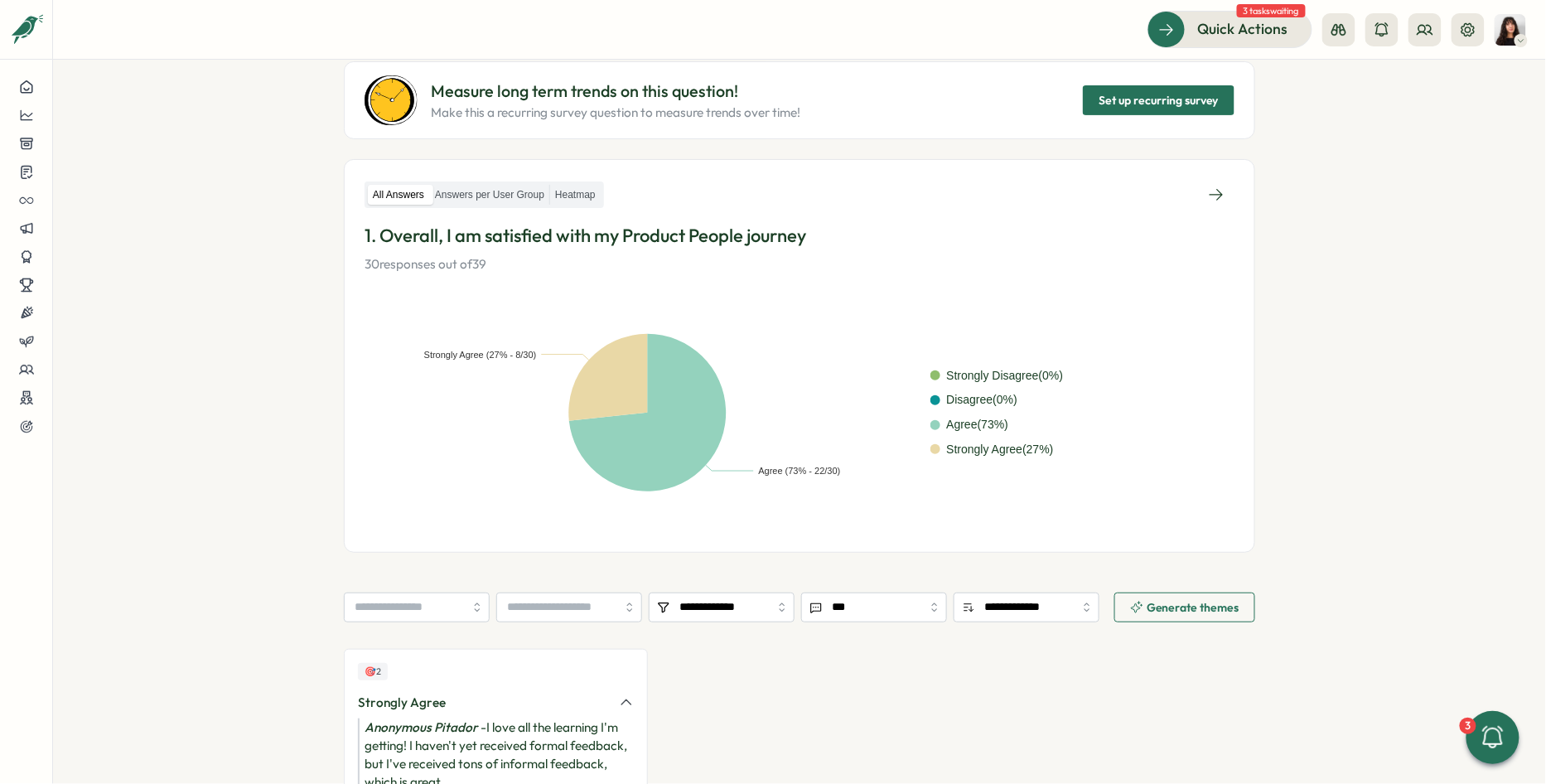
scroll to position [158, 0]
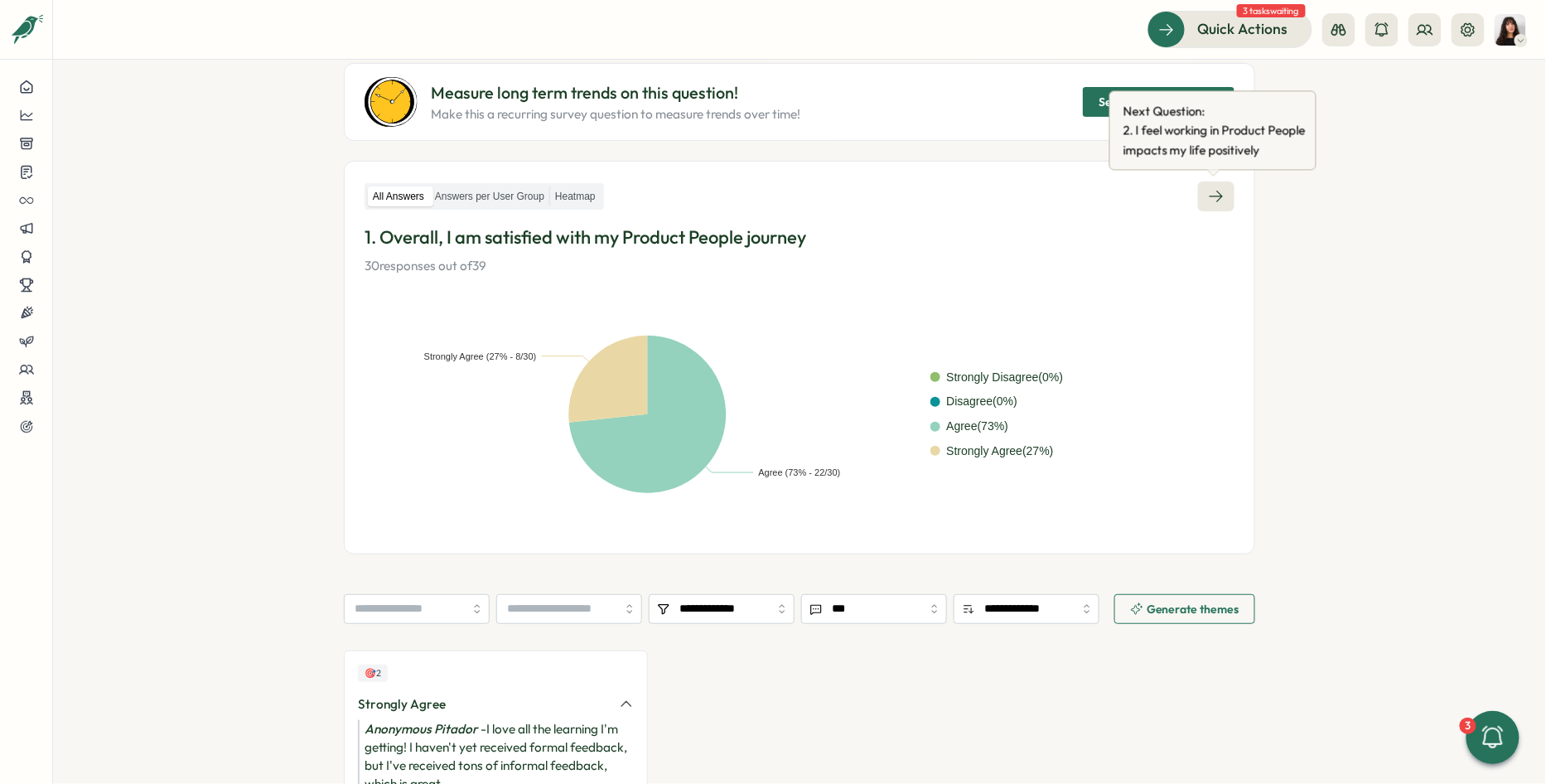
click at [1214, 190] on icon at bounding box center [1216, 195] width 13 height 11
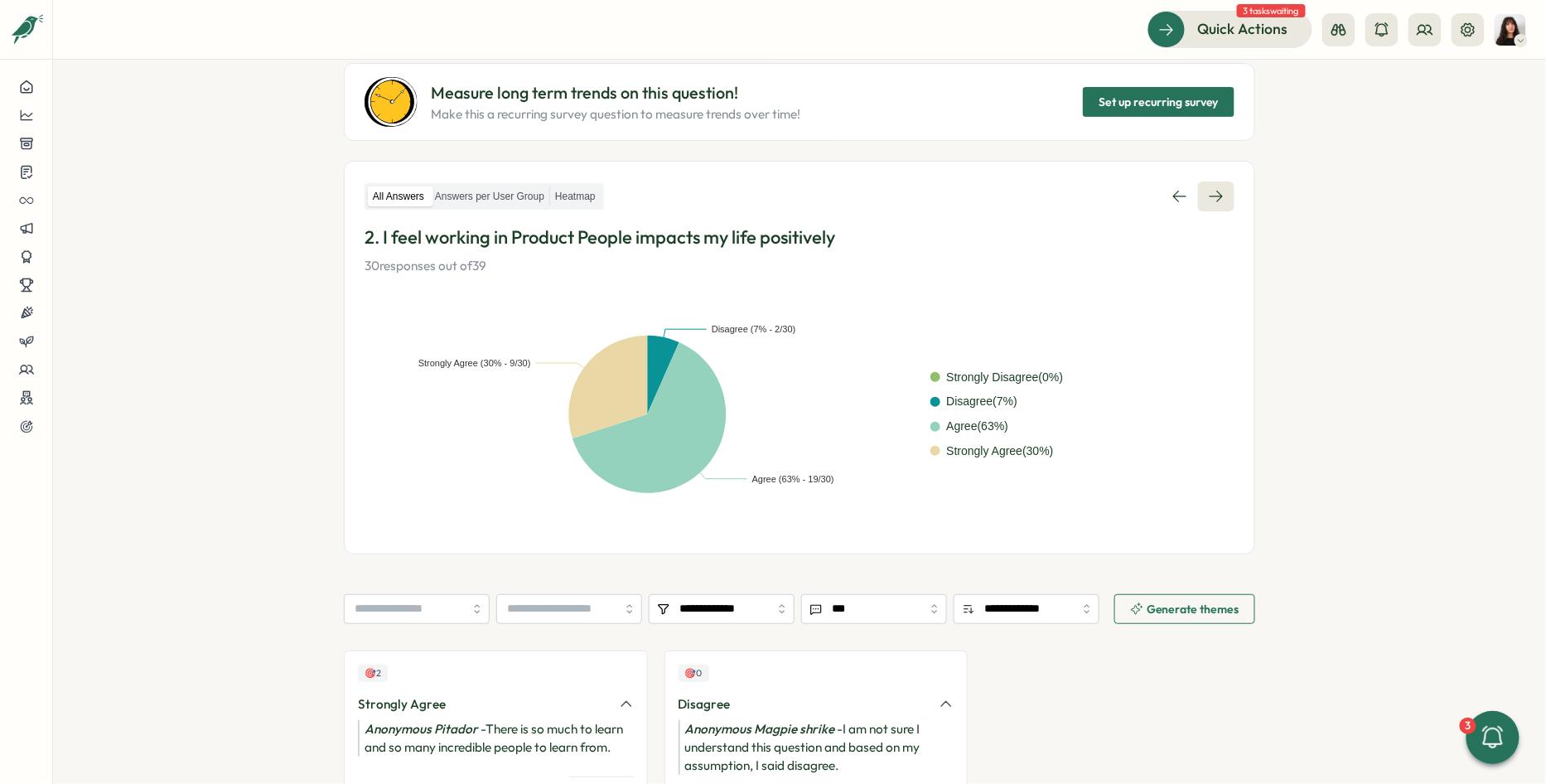
click at [1214, 190] on icon at bounding box center [1216, 195] width 13 height 11
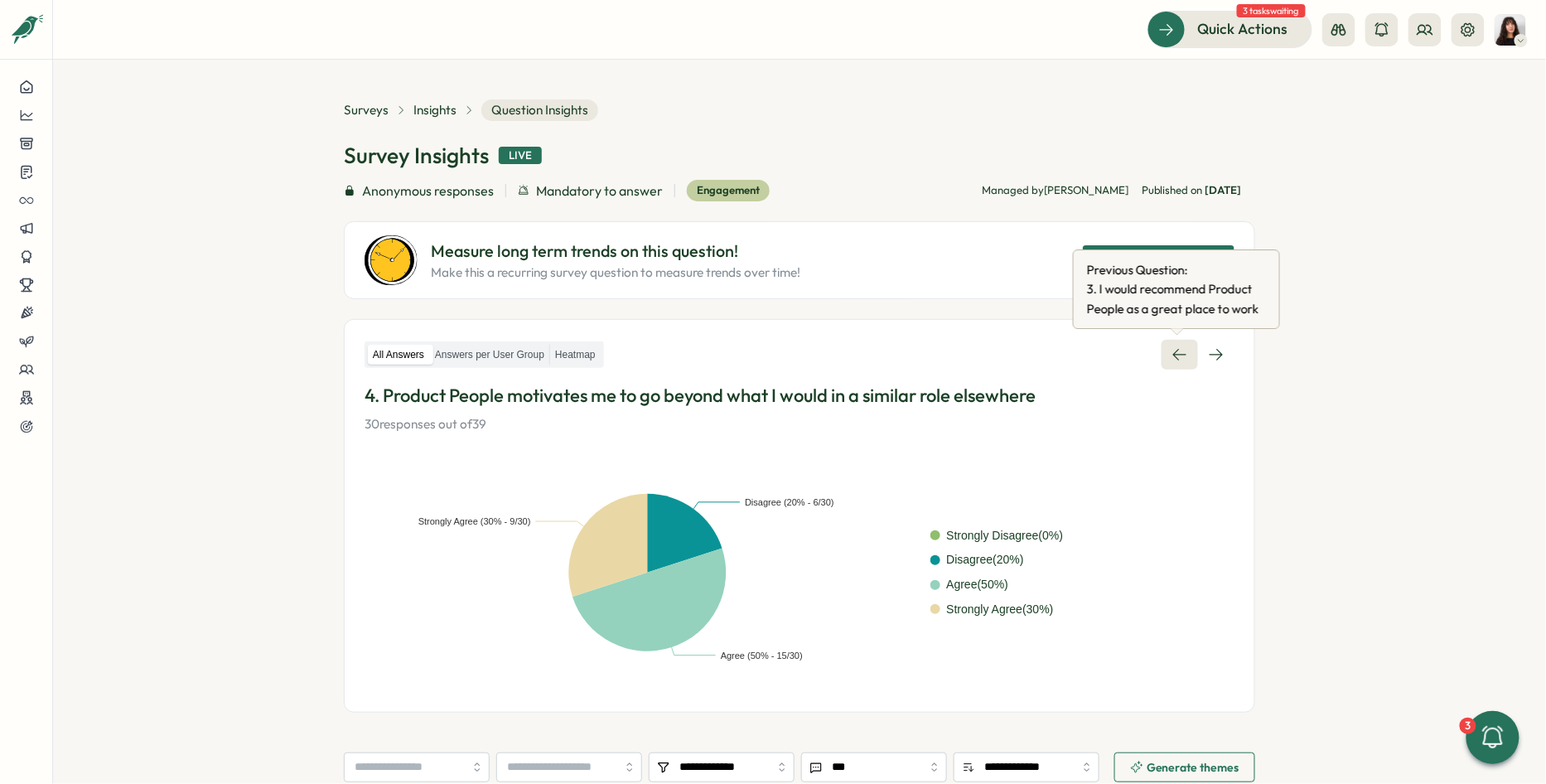
click at [1173, 359] on icon at bounding box center [1179, 354] width 17 height 16
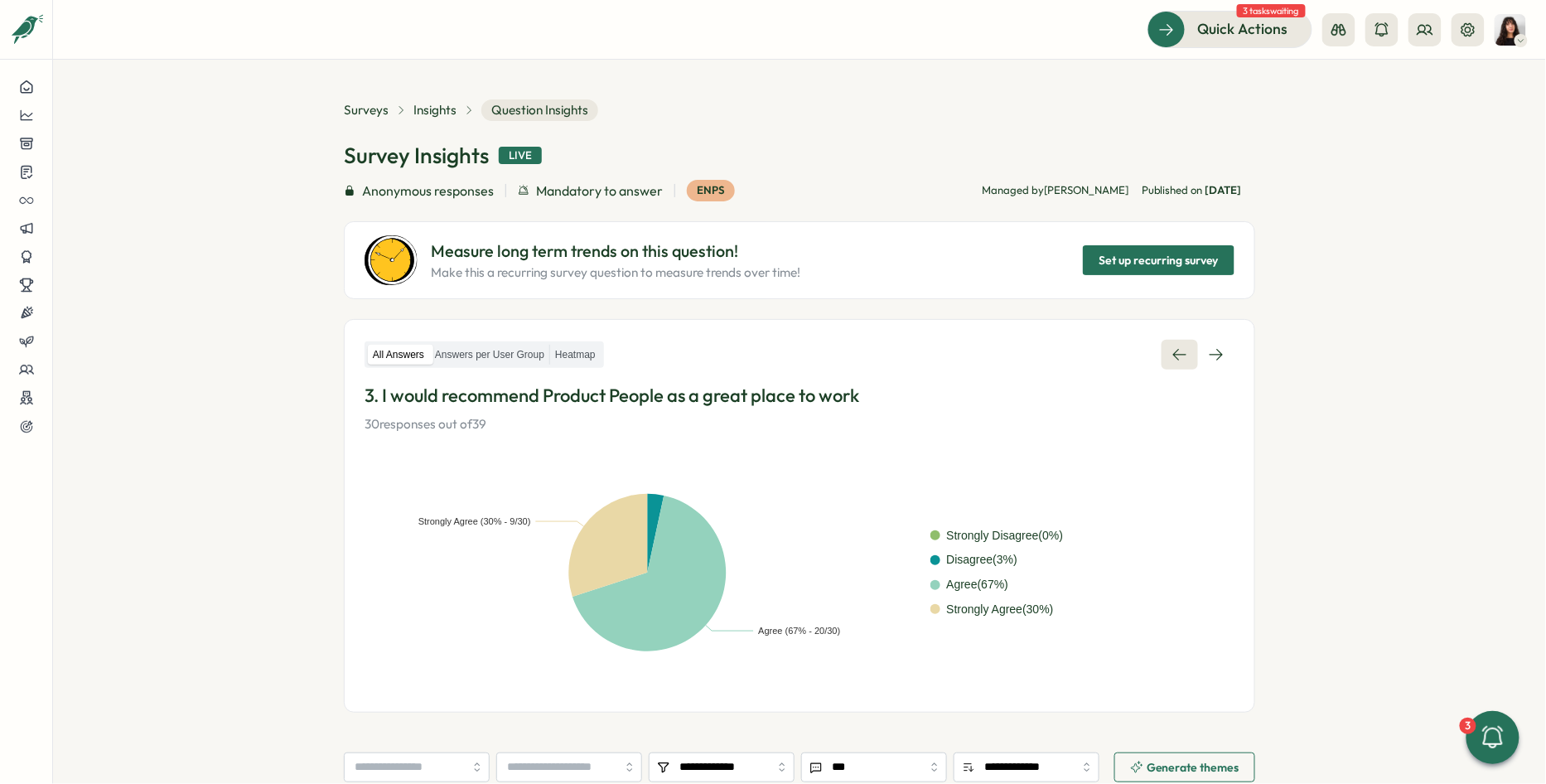
click at [1173, 359] on icon at bounding box center [1179, 354] width 17 height 16
click at [431, 99] on div "Surveys Insights Question Insights" at bounding box center [471, 109] width 254 height 22
click at [431, 110] on span "Insights" at bounding box center [435, 109] width 43 height 18
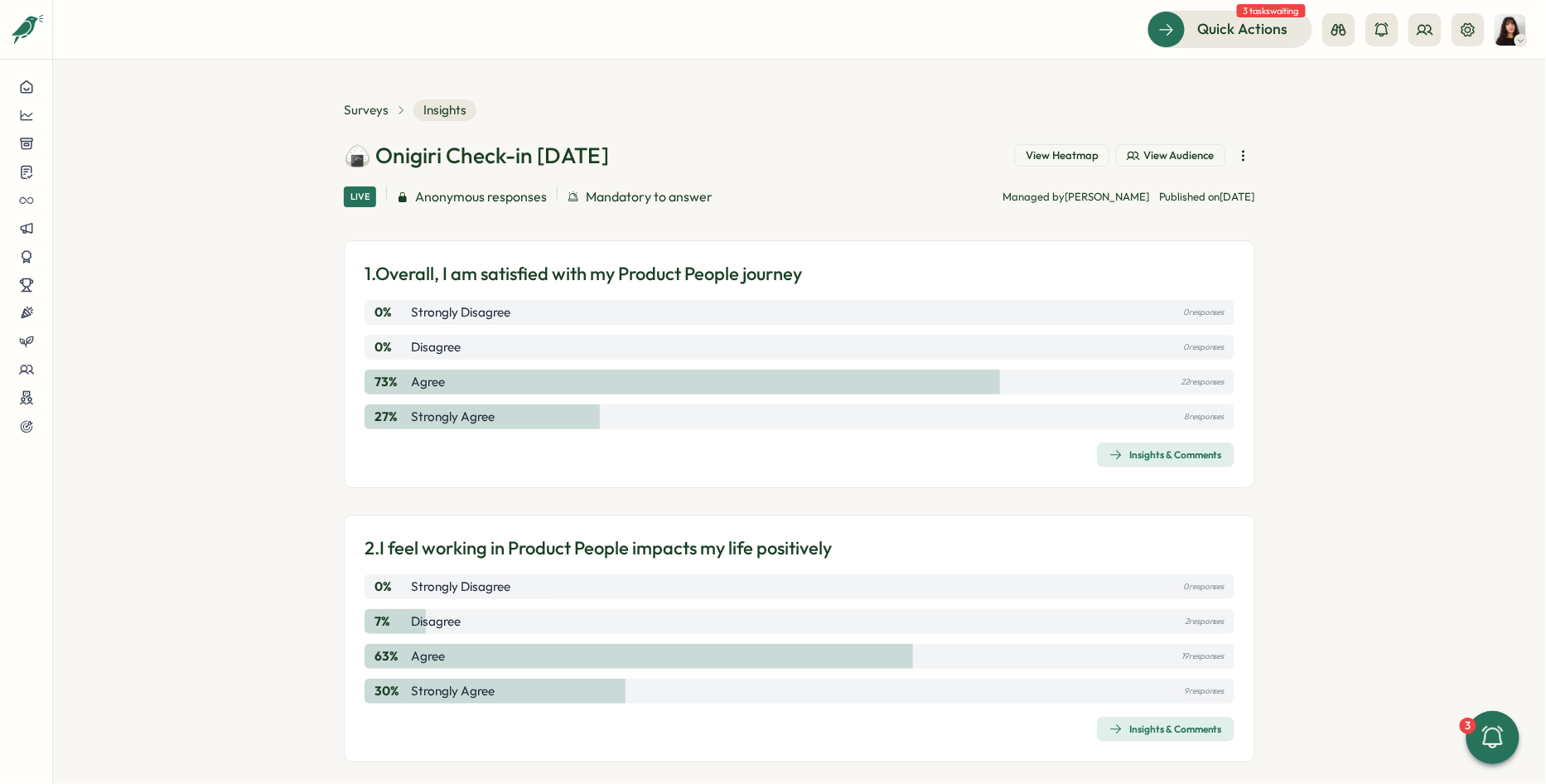
click at [431, 110] on span "Insights" at bounding box center [445, 109] width 63 height 22
click at [1082, 154] on span "View Heatmap" at bounding box center [1062, 155] width 73 height 15
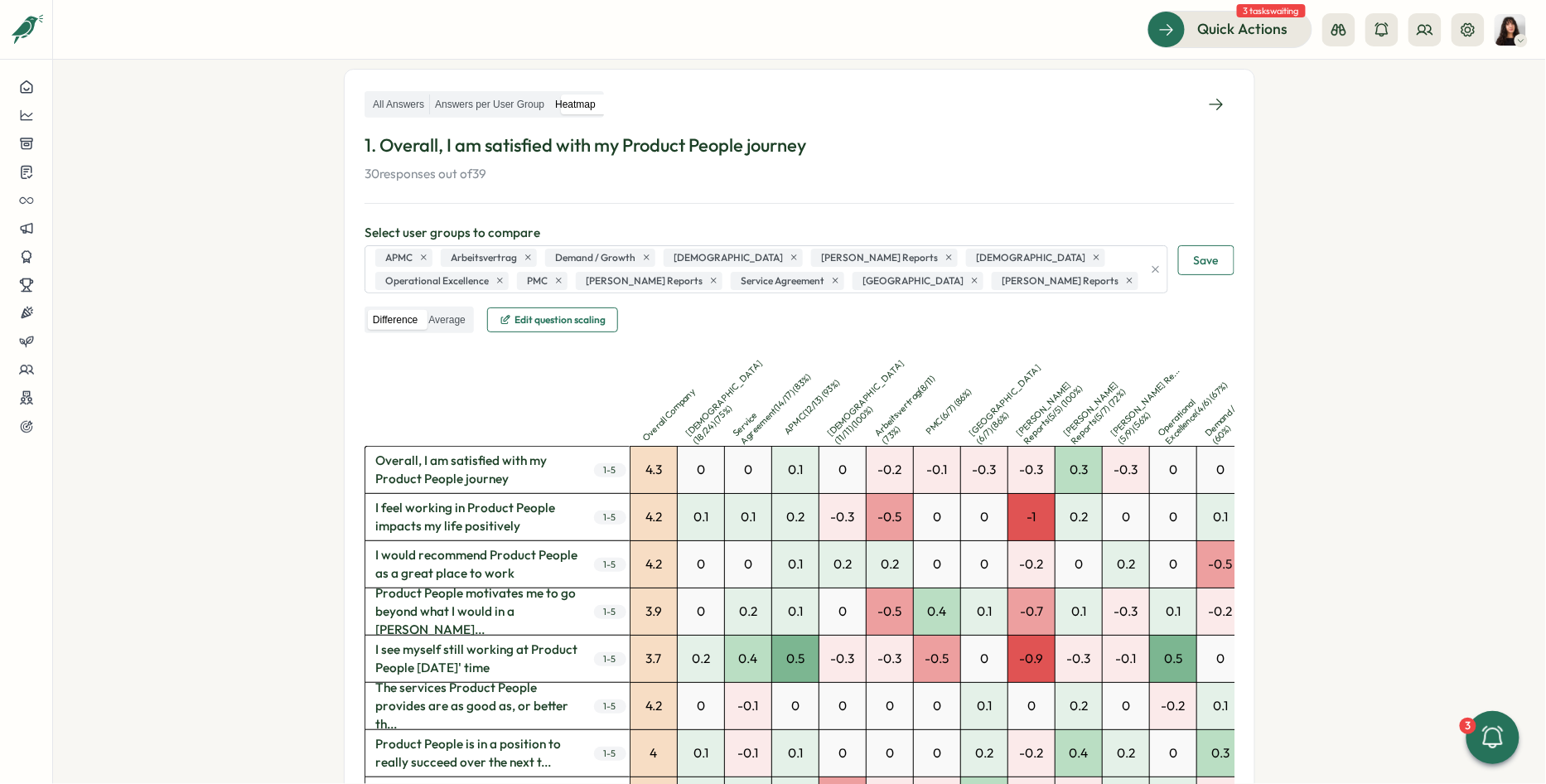
scroll to position [227, 0]
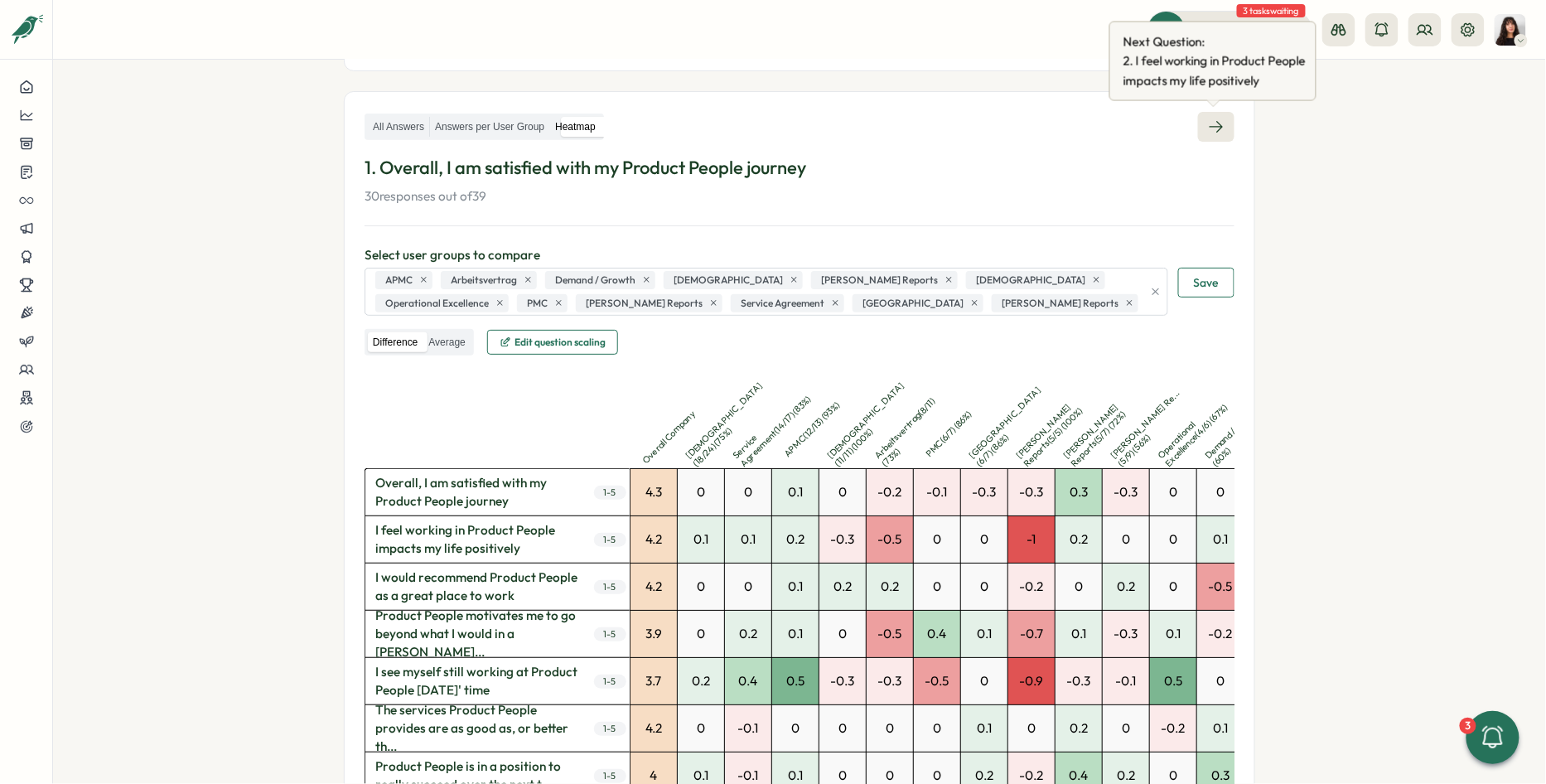
click at [1215, 129] on icon at bounding box center [1216, 126] width 13 height 11
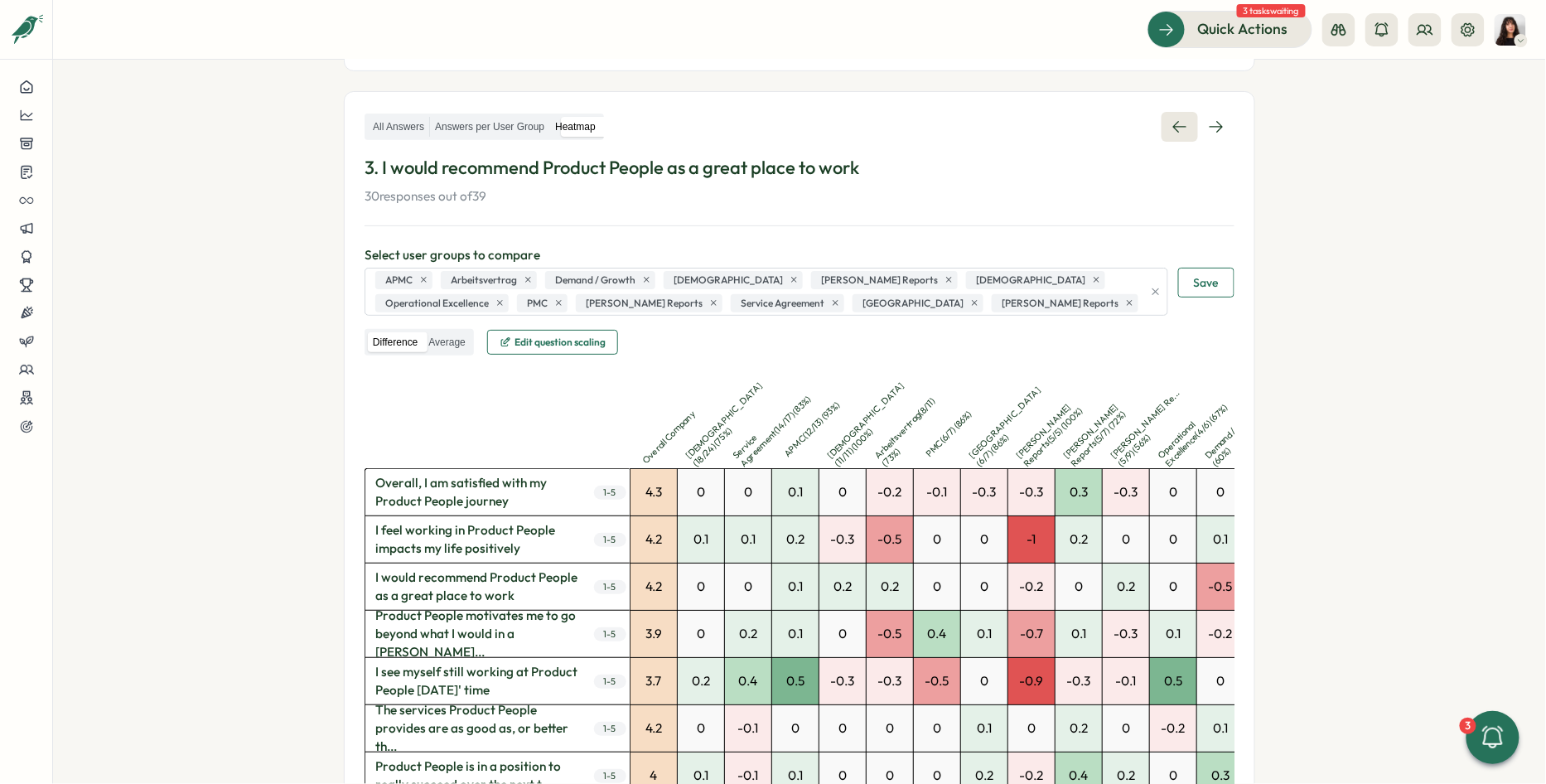
click at [1172, 118] on icon at bounding box center [1179, 126] width 17 height 16
click at [25, 27] on icon "Expand sidebar" at bounding box center [26, 30] width 17 height 16
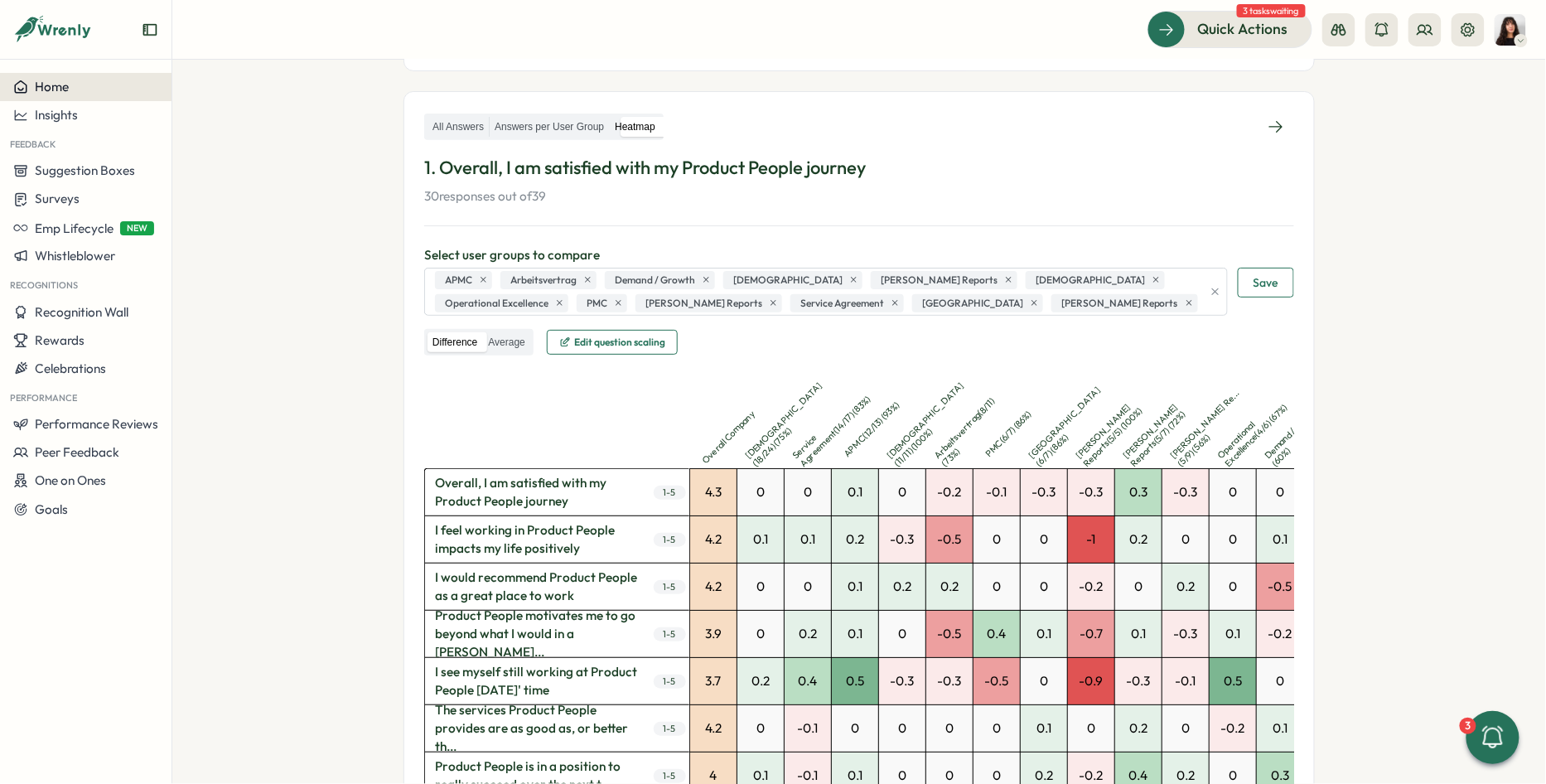
click at [66, 94] on span "Home" at bounding box center [51, 87] width 34 height 16
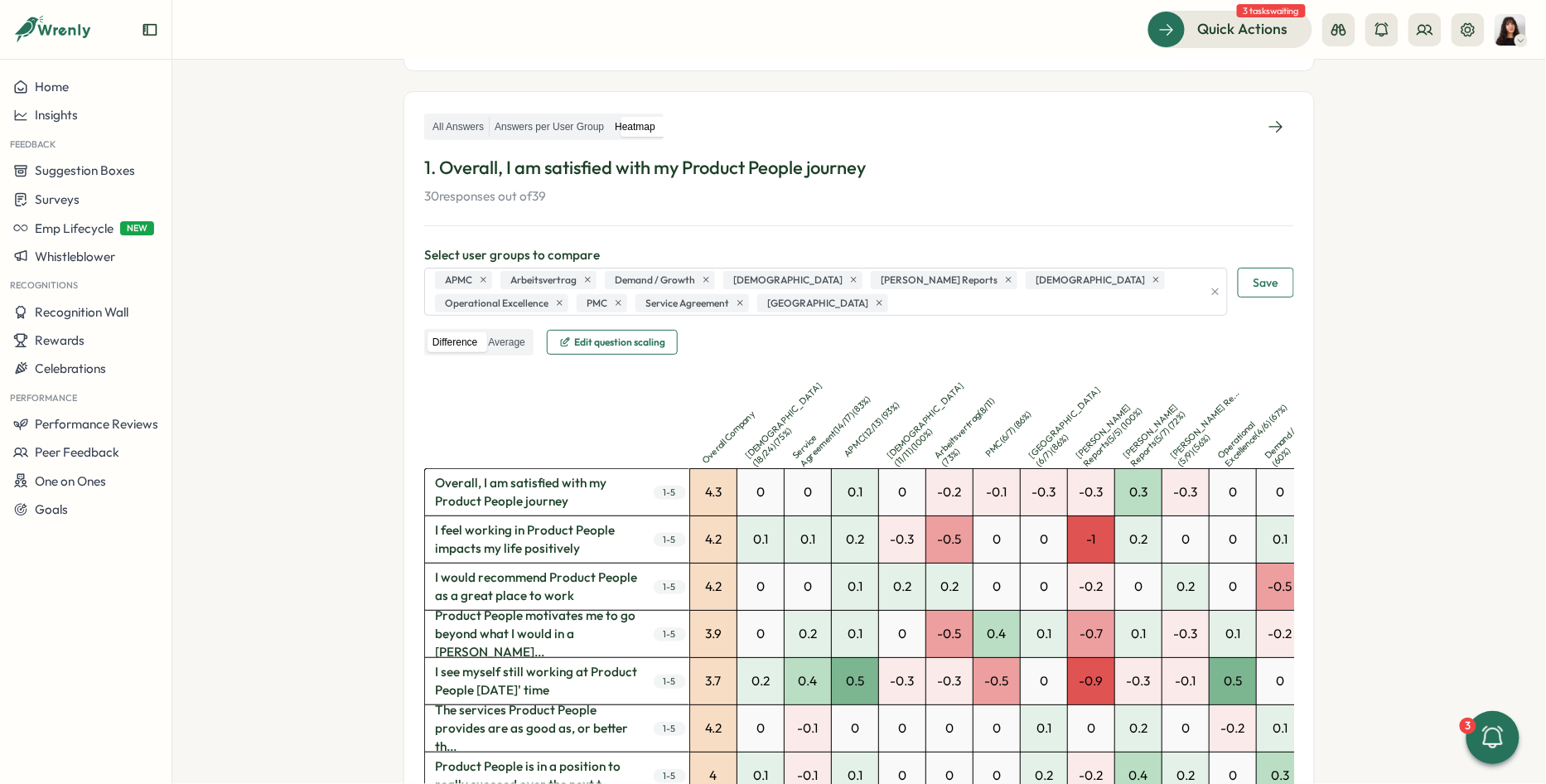
click at [717, 440] on p "Overall Company" at bounding box center [739, 427] width 78 height 78
click at [784, 430] on div "Service Agreement ( 14 / 17 ) ( 83 %)" at bounding box center [807, 445] width 46 height 46
click at [801, 483] on div "0" at bounding box center [807, 491] width 46 height 46
click at [856, 492] on div "0.1" at bounding box center [855, 491] width 46 height 46
click at [1080, 445] on p "Hasan Naqvi's Reports ( 5 / 5 ) ( 100 %)" at bounding box center [1116, 426] width 86 height 86
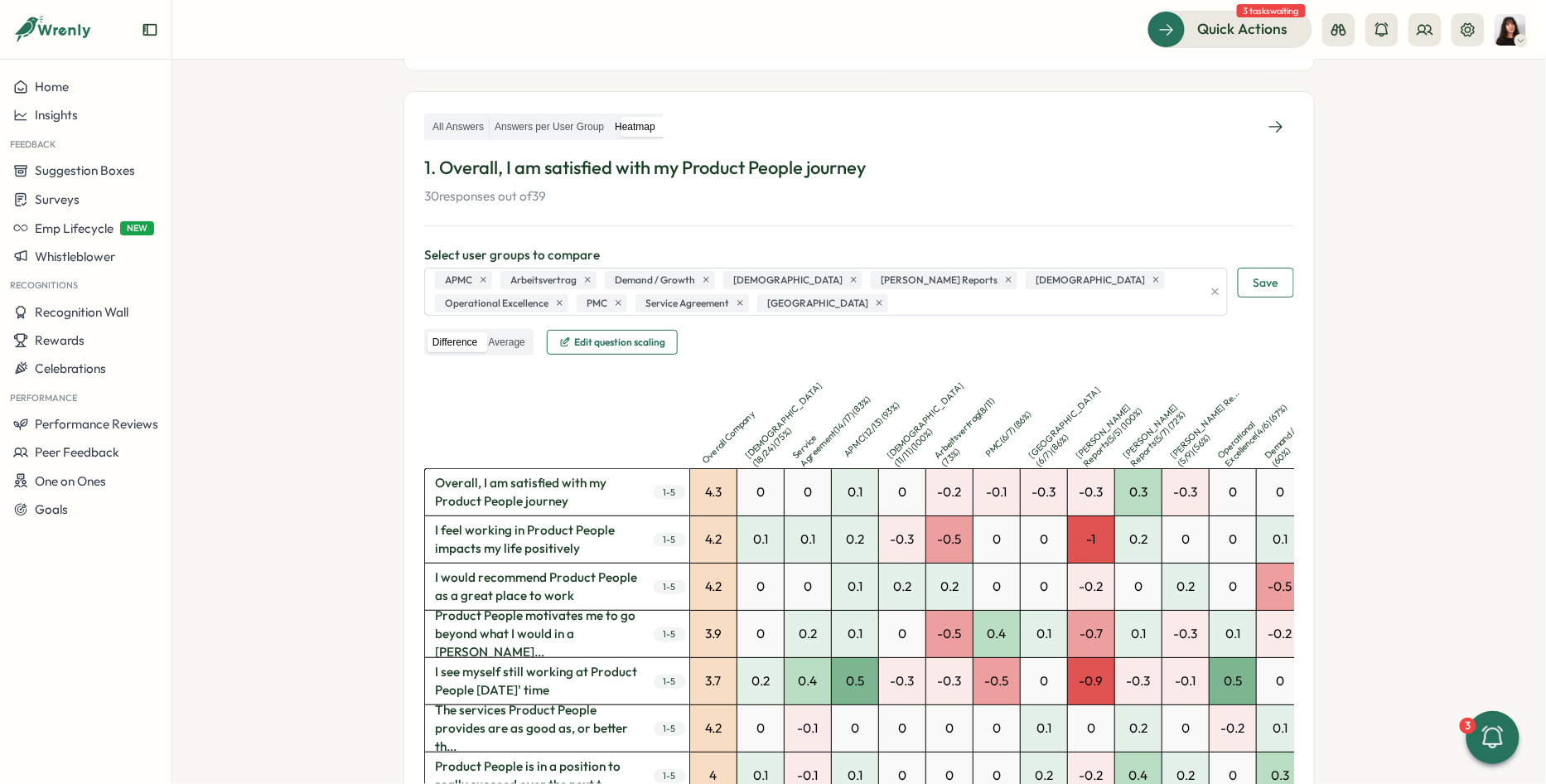
click at [658, 346] on span "Edit question scaling" at bounding box center [612, 342] width 106 height 23
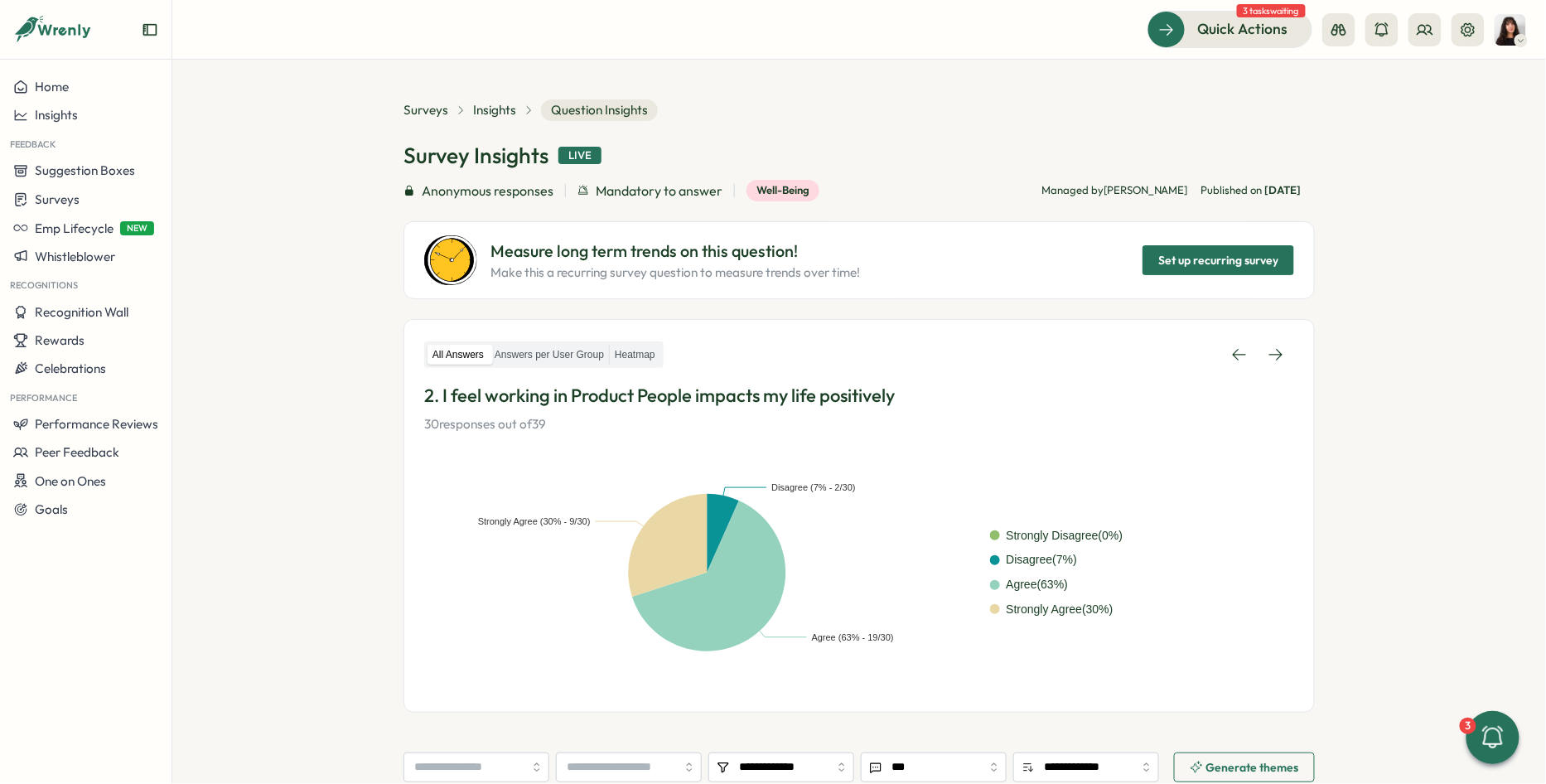
click at [514, 342] on div "All Answers Answers per User Group Heatmap" at bounding box center [544, 354] width 240 height 27
click at [645, 352] on label "Heatmap" at bounding box center [635, 355] width 50 height 21
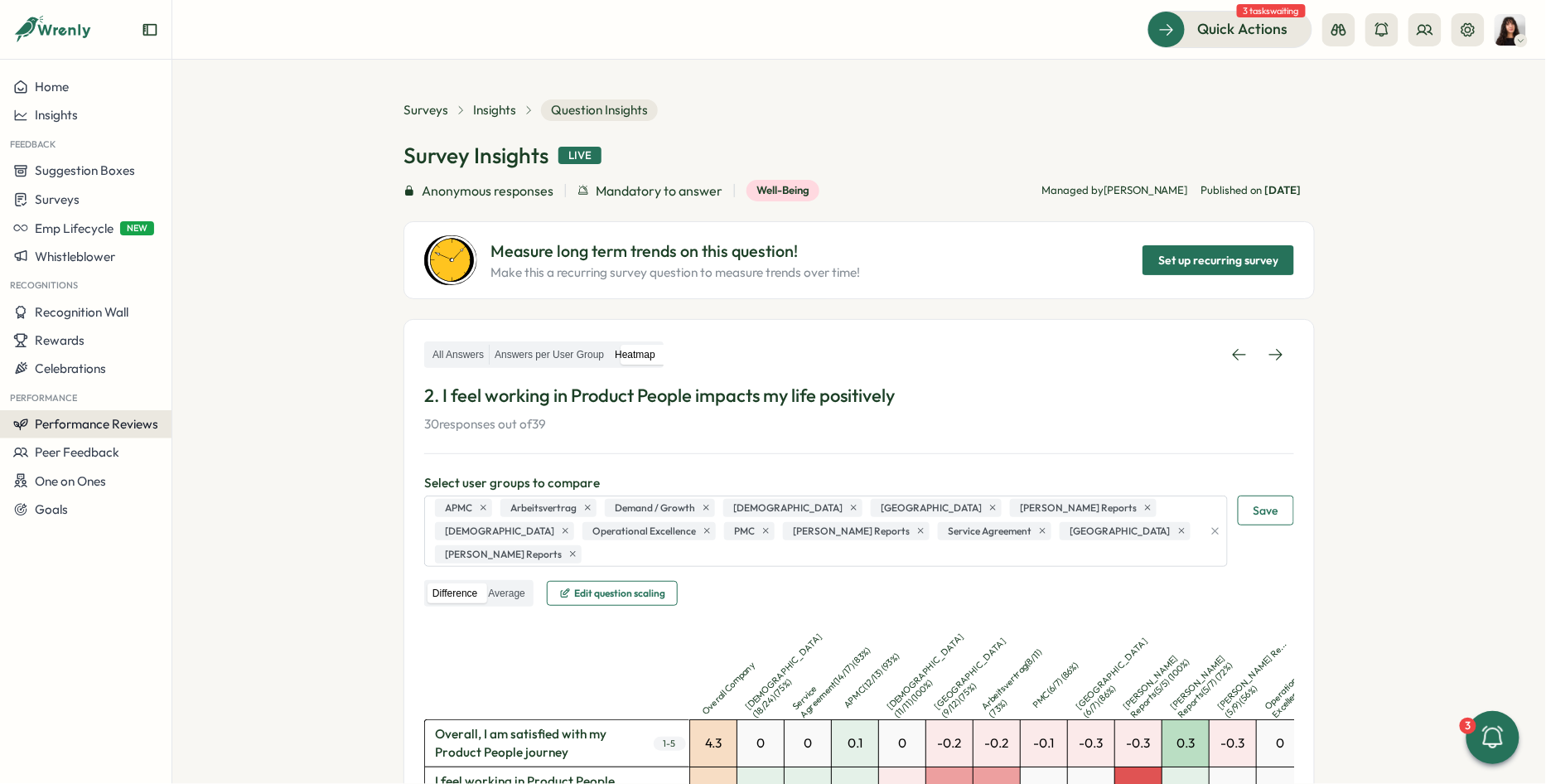
click at [81, 418] on span "Performance Reviews" at bounding box center [96, 424] width 123 height 16
click at [226, 398] on div "Reviews" at bounding box center [240, 392] width 129 height 18
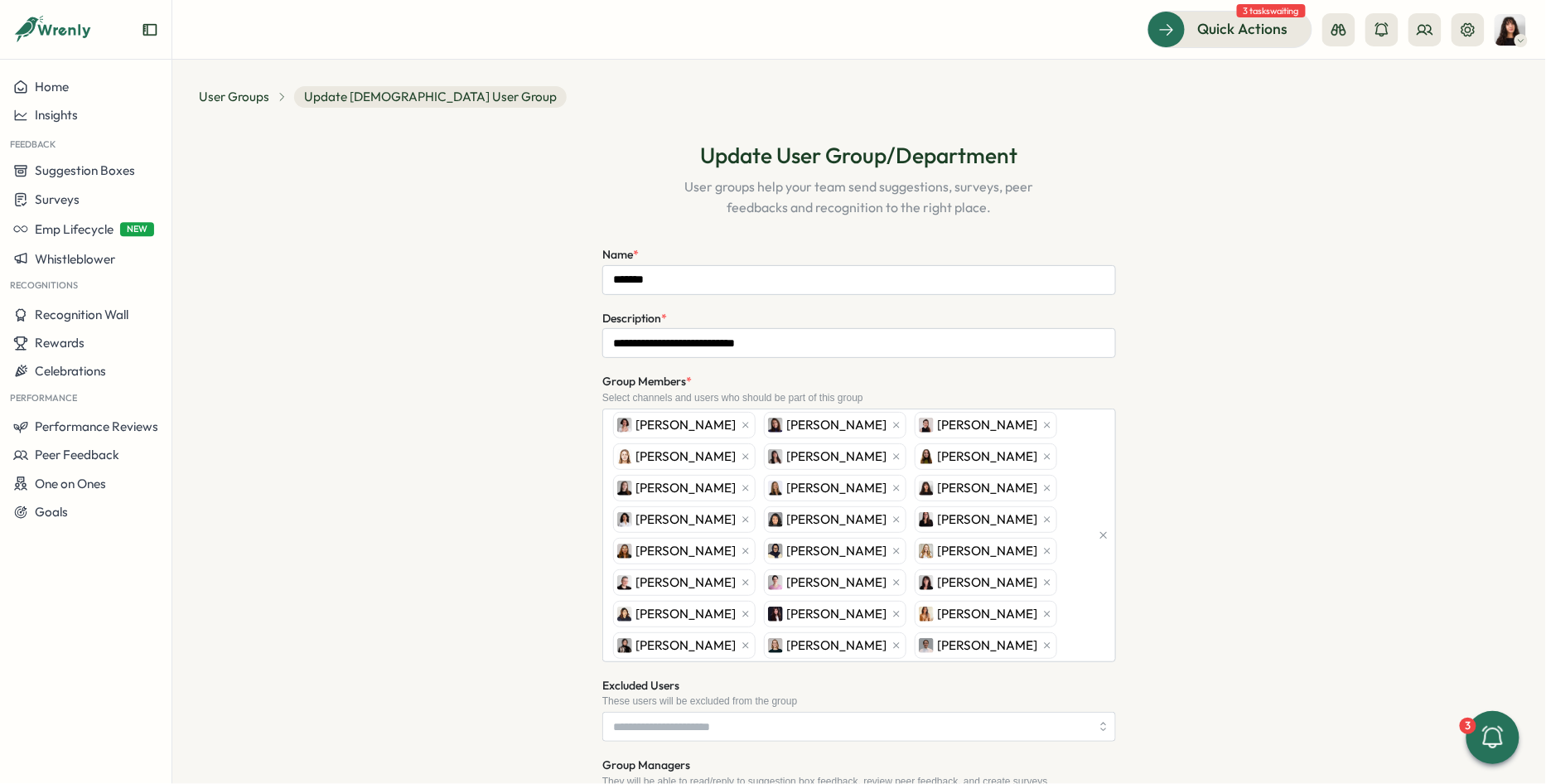
scroll to position [425, 0]
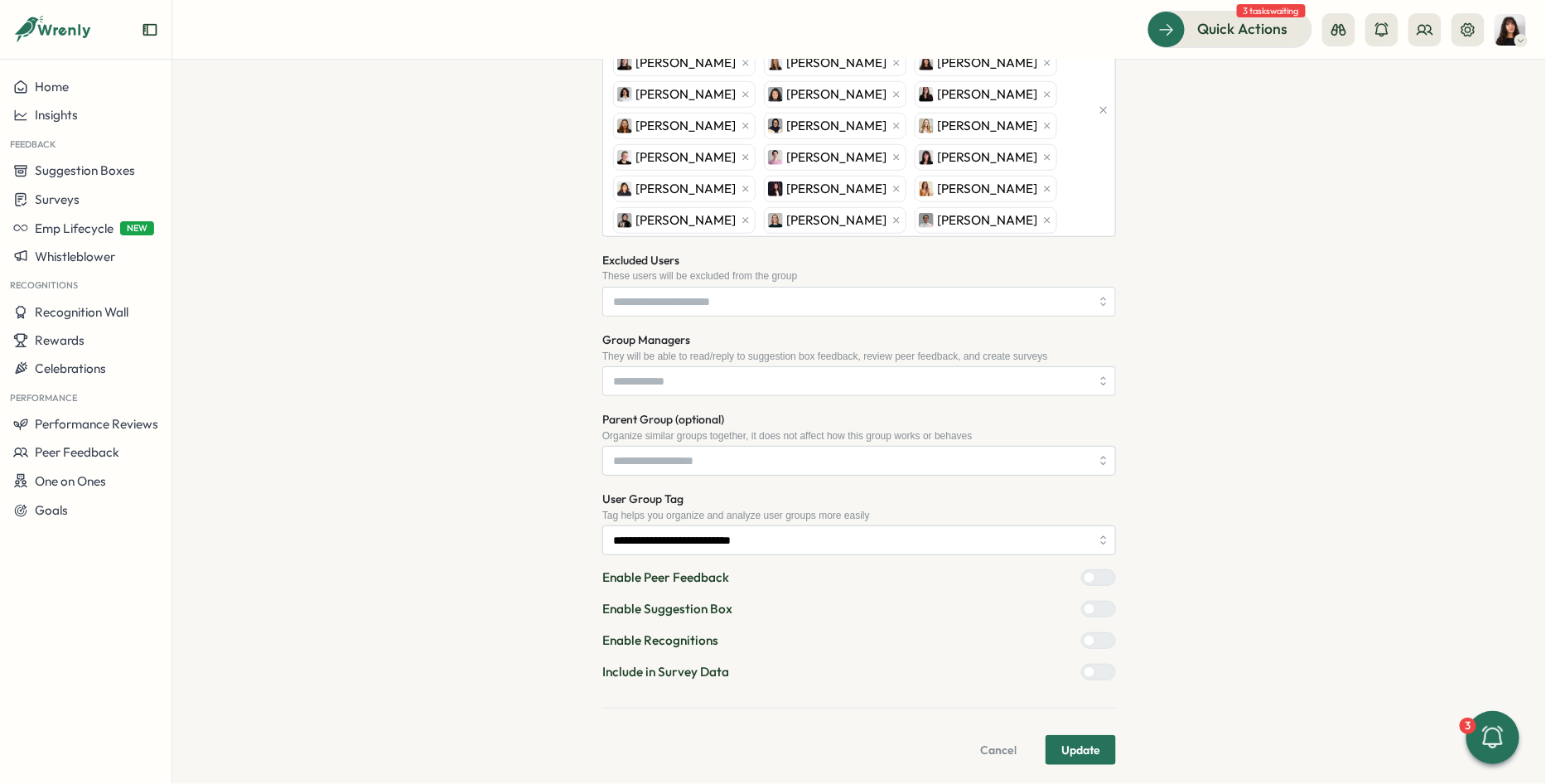
click at [1099, 664] on div at bounding box center [1105, 671] width 20 height 15
click at [1076, 744] on span "Update" at bounding box center [1080, 749] width 39 height 28
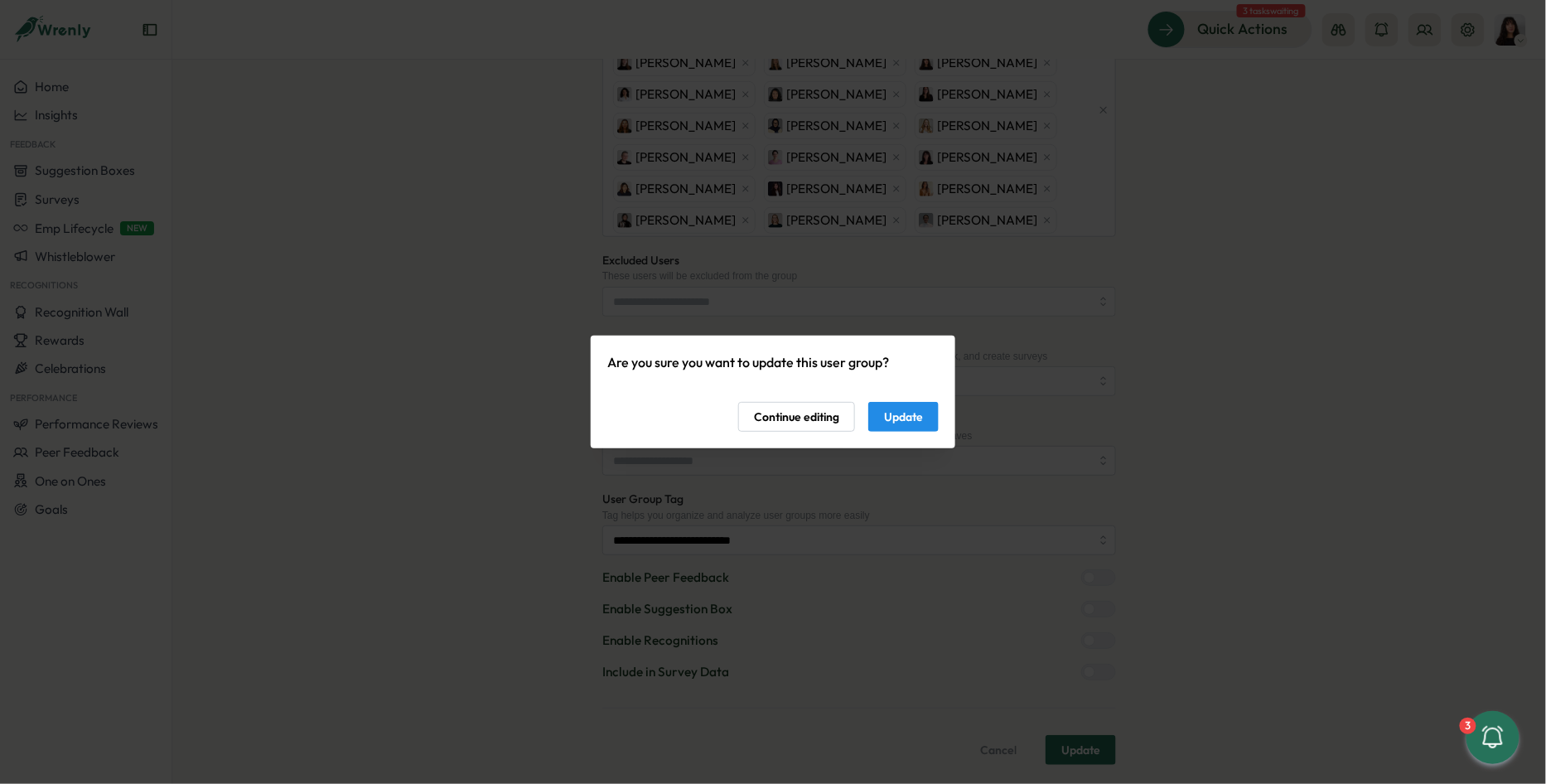
click at [928, 412] on button "Update" at bounding box center [903, 417] width 70 height 30
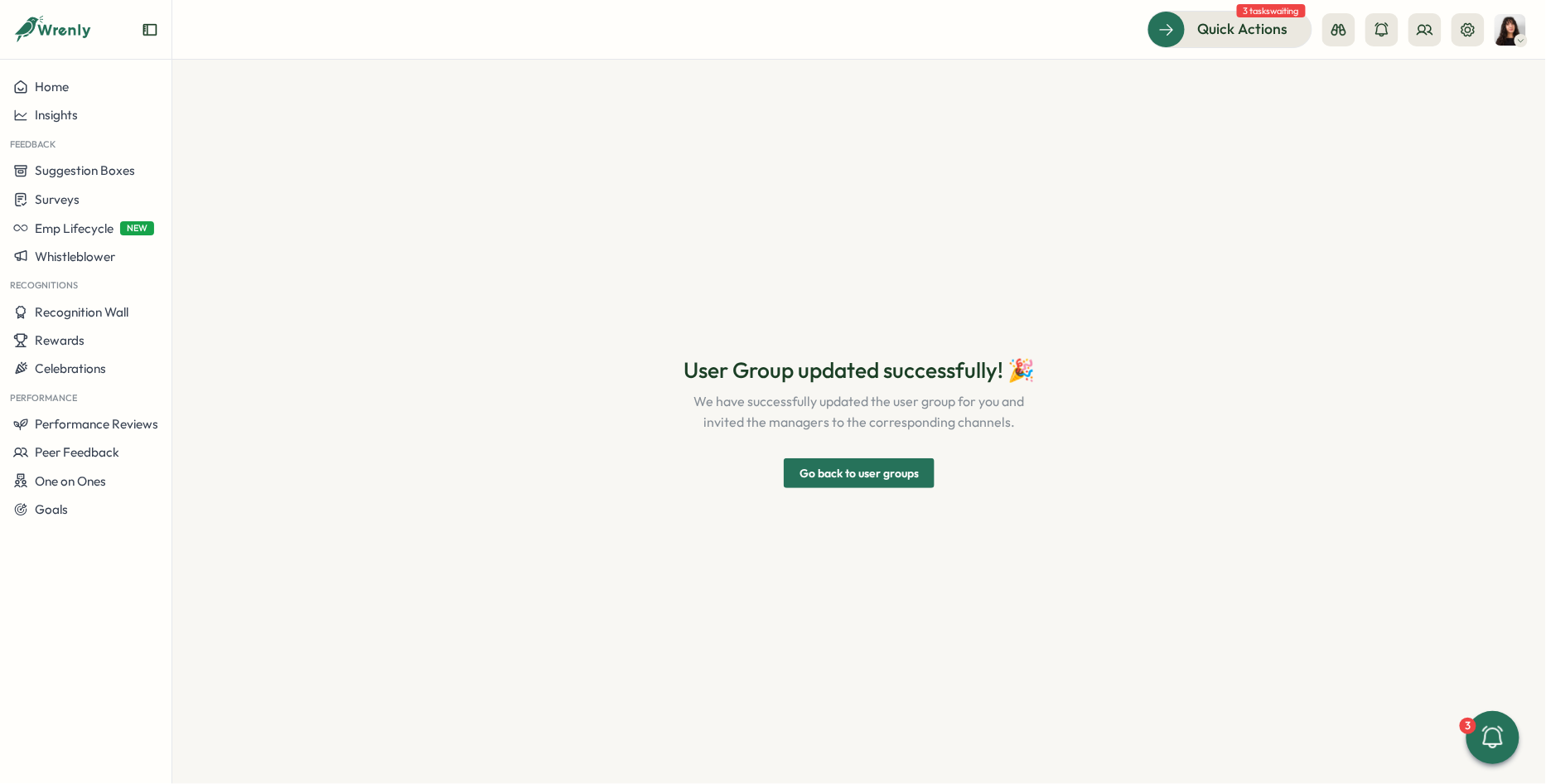
scroll to position [0, 0]
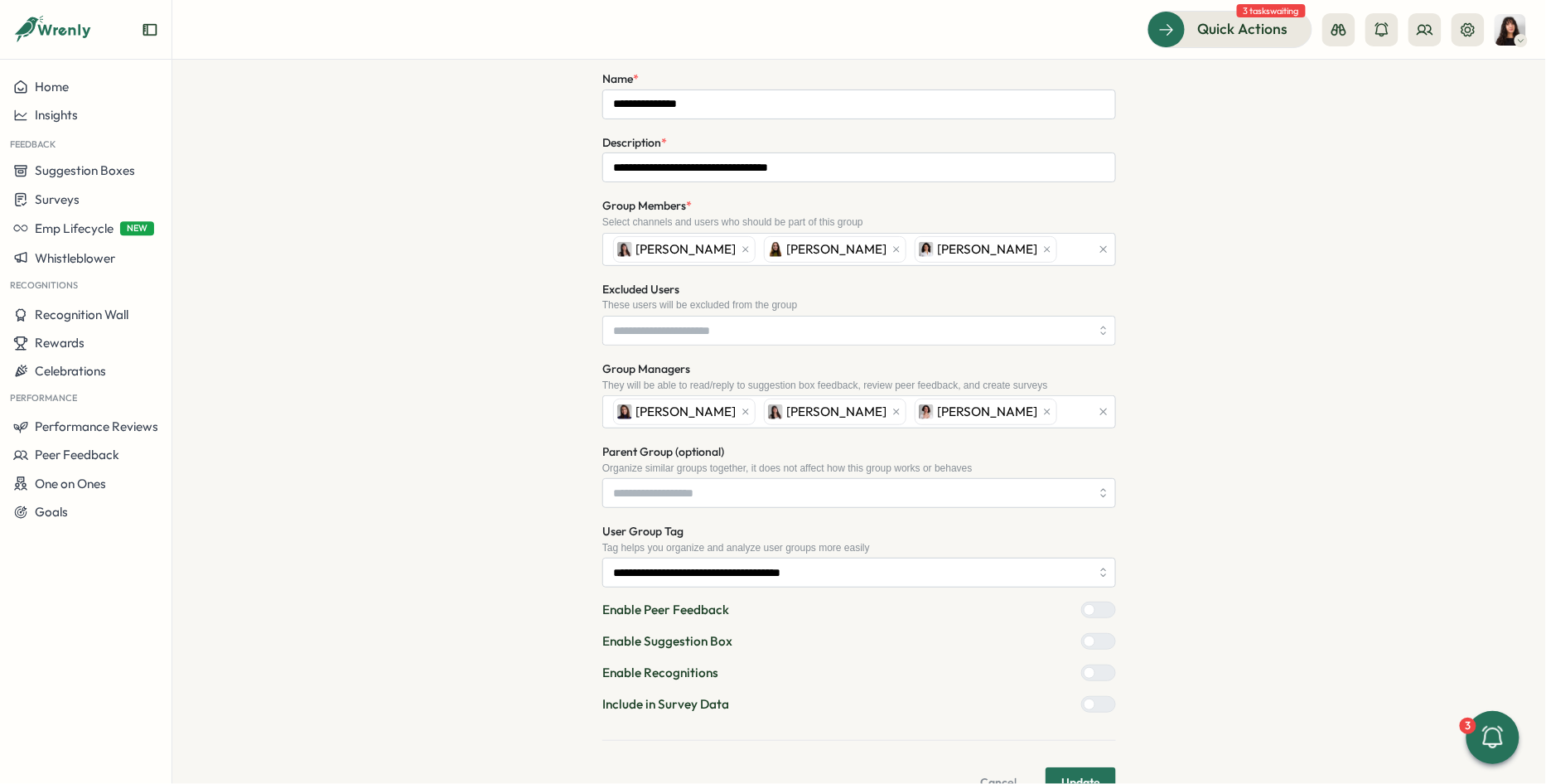
scroll to position [212, 0]
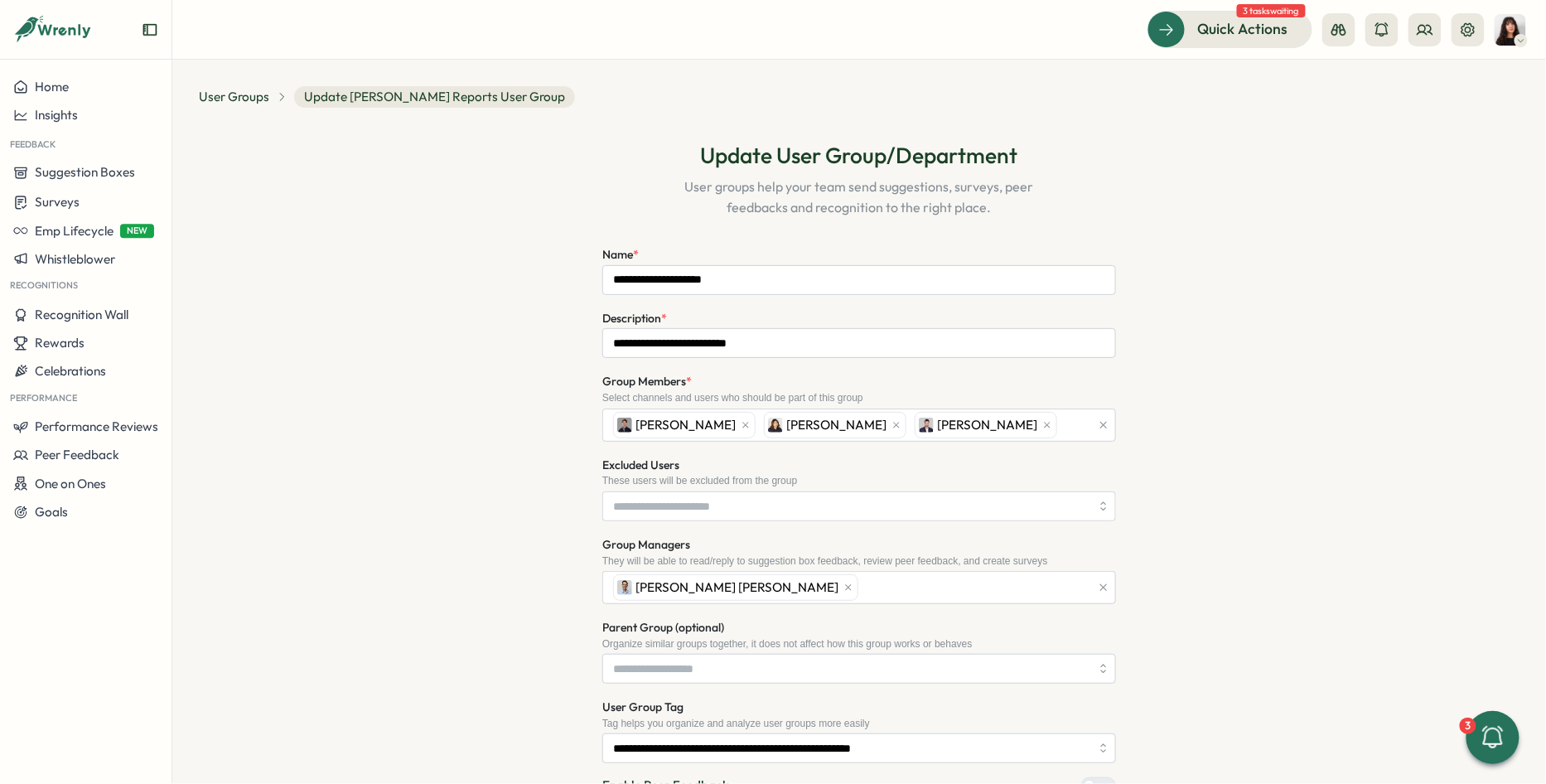
scroll to position [212, 0]
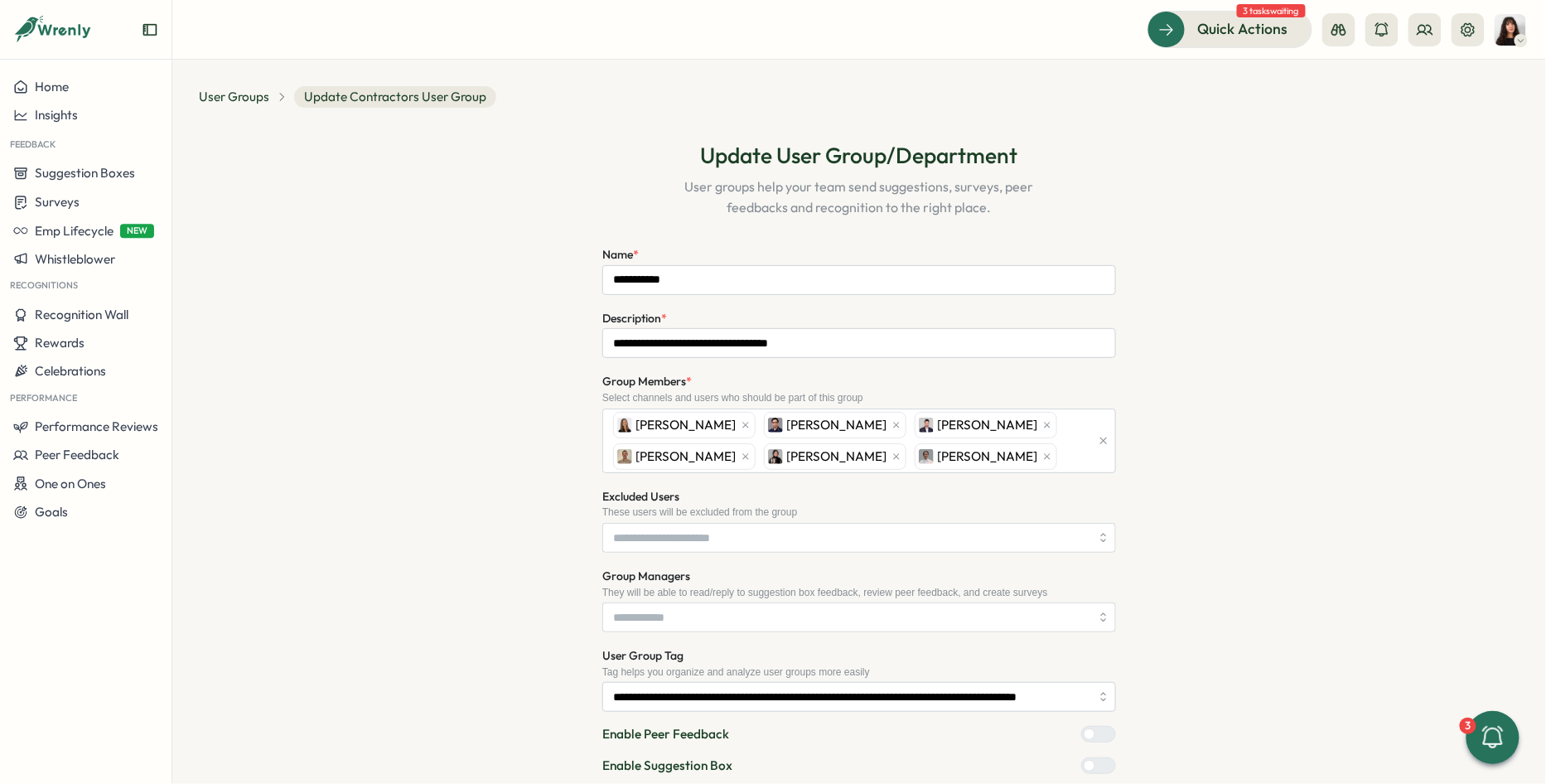
scroll to position [161, 0]
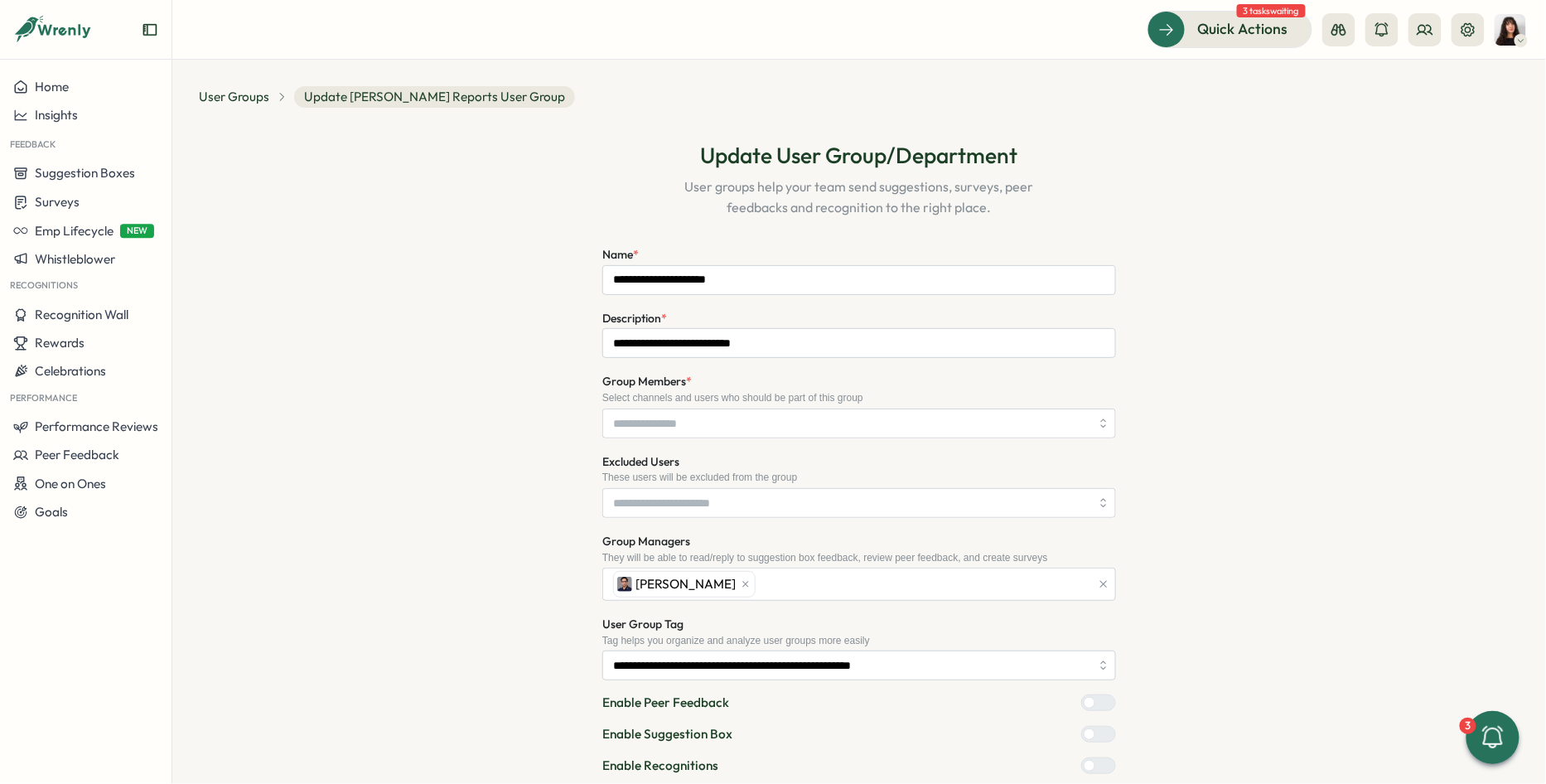
scroll to position [130, 0]
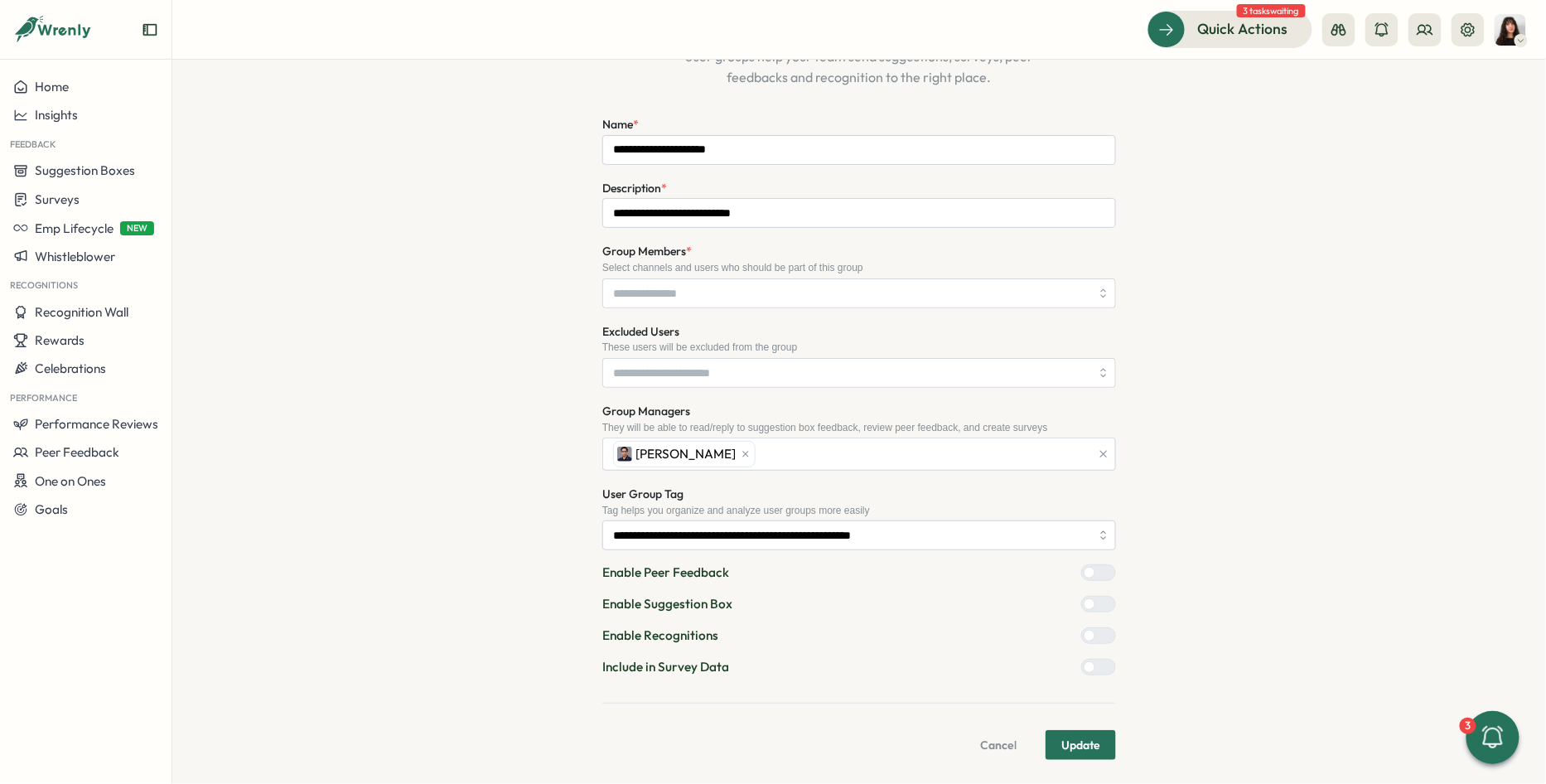
click at [1095, 662] on div at bounding box center [1105, 666] width 20 height 15
click at [1091, 748] on span "Update" at bounding box center [1080, 744] width 39 height 28
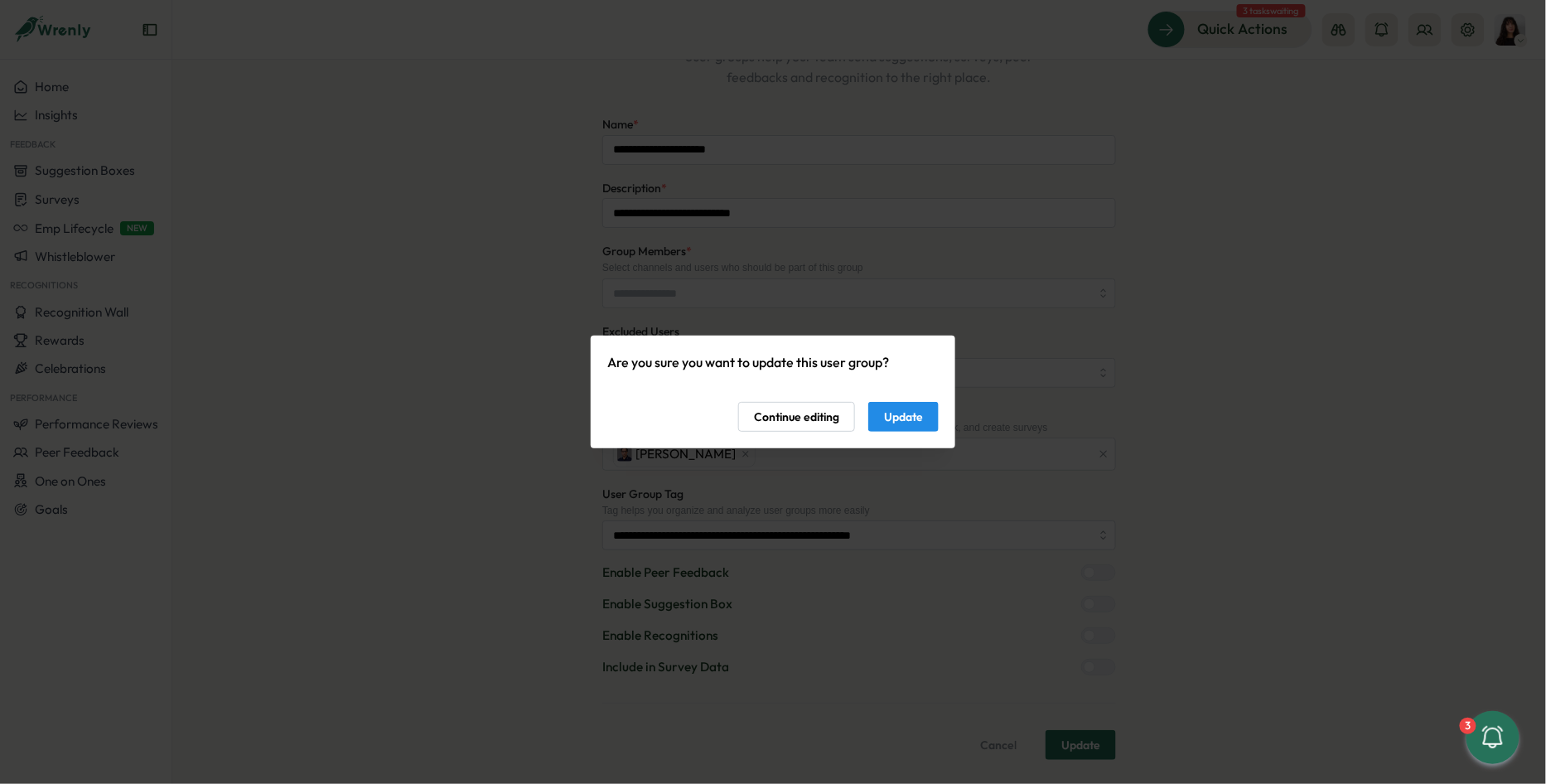
click at [916, 407] on span "Update" at bounding box center [903, 417] width 39 height 28
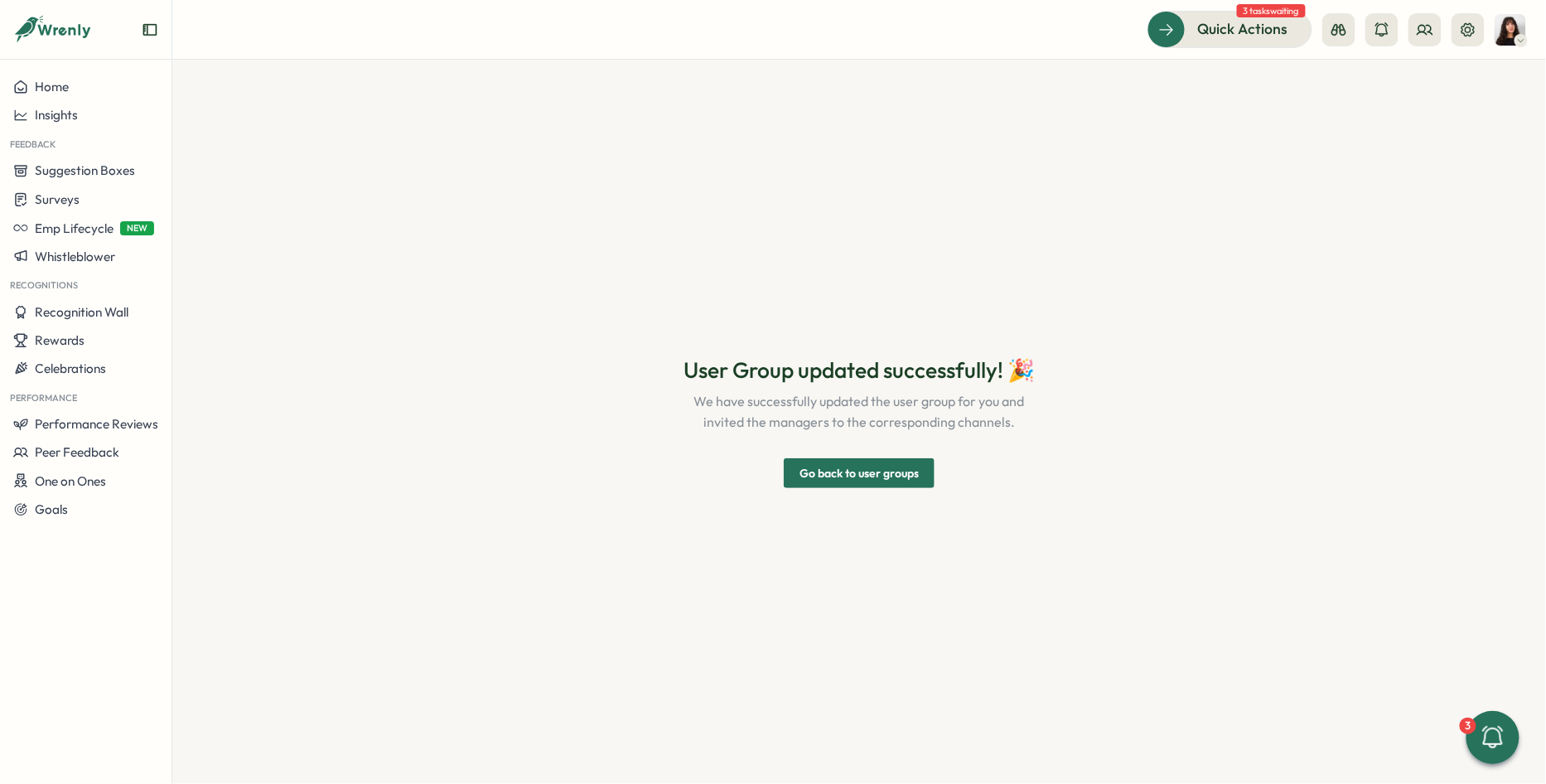
scroll to position [0, 0]
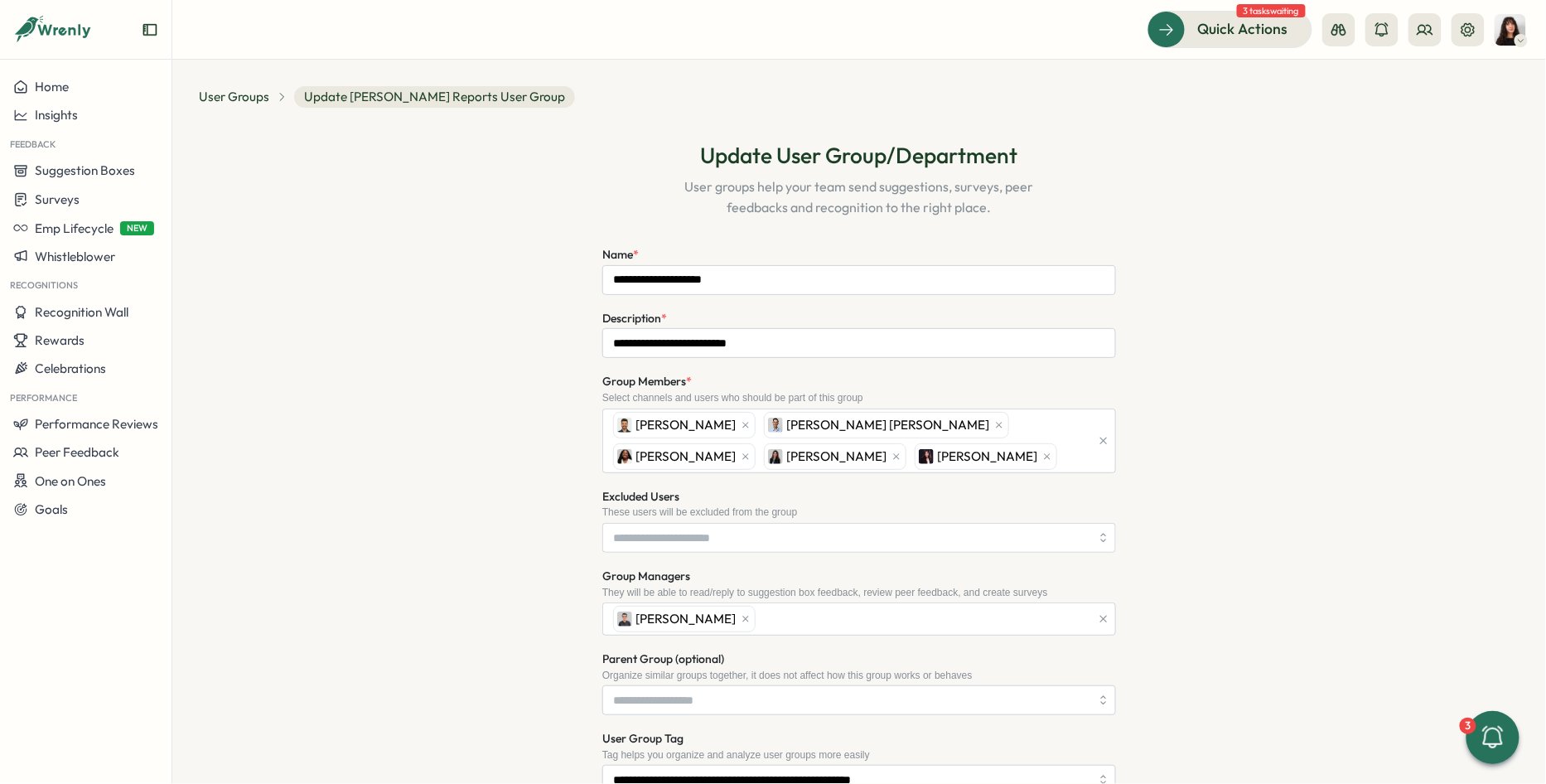
scroll to position [242, 0]
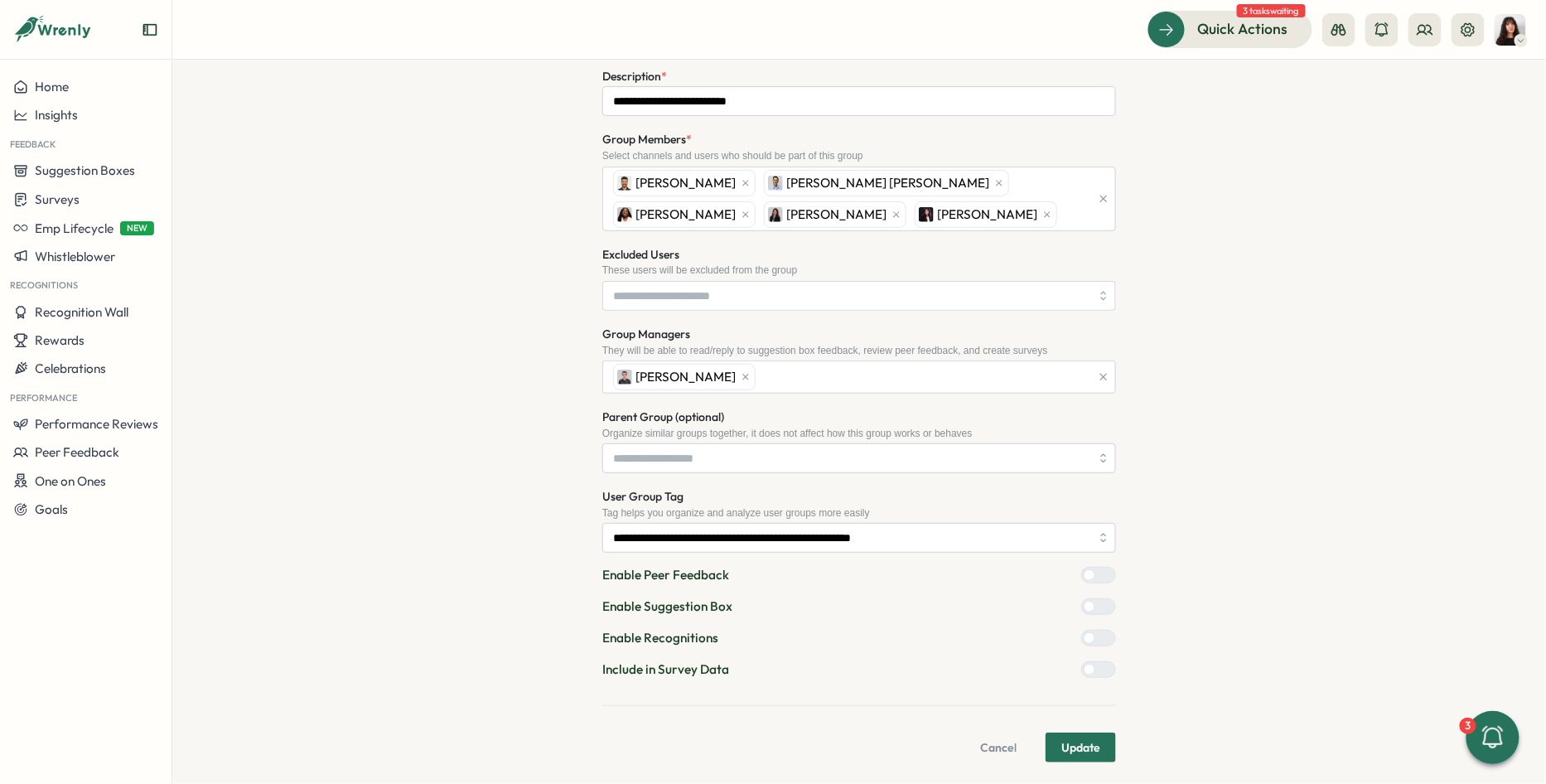
click at [1087, 670] on div at bounding box center [1089, 669] width 11 height 11
click at [1081, 741] on span "Update" at bounding box center [1080, 747] width 39 height 28
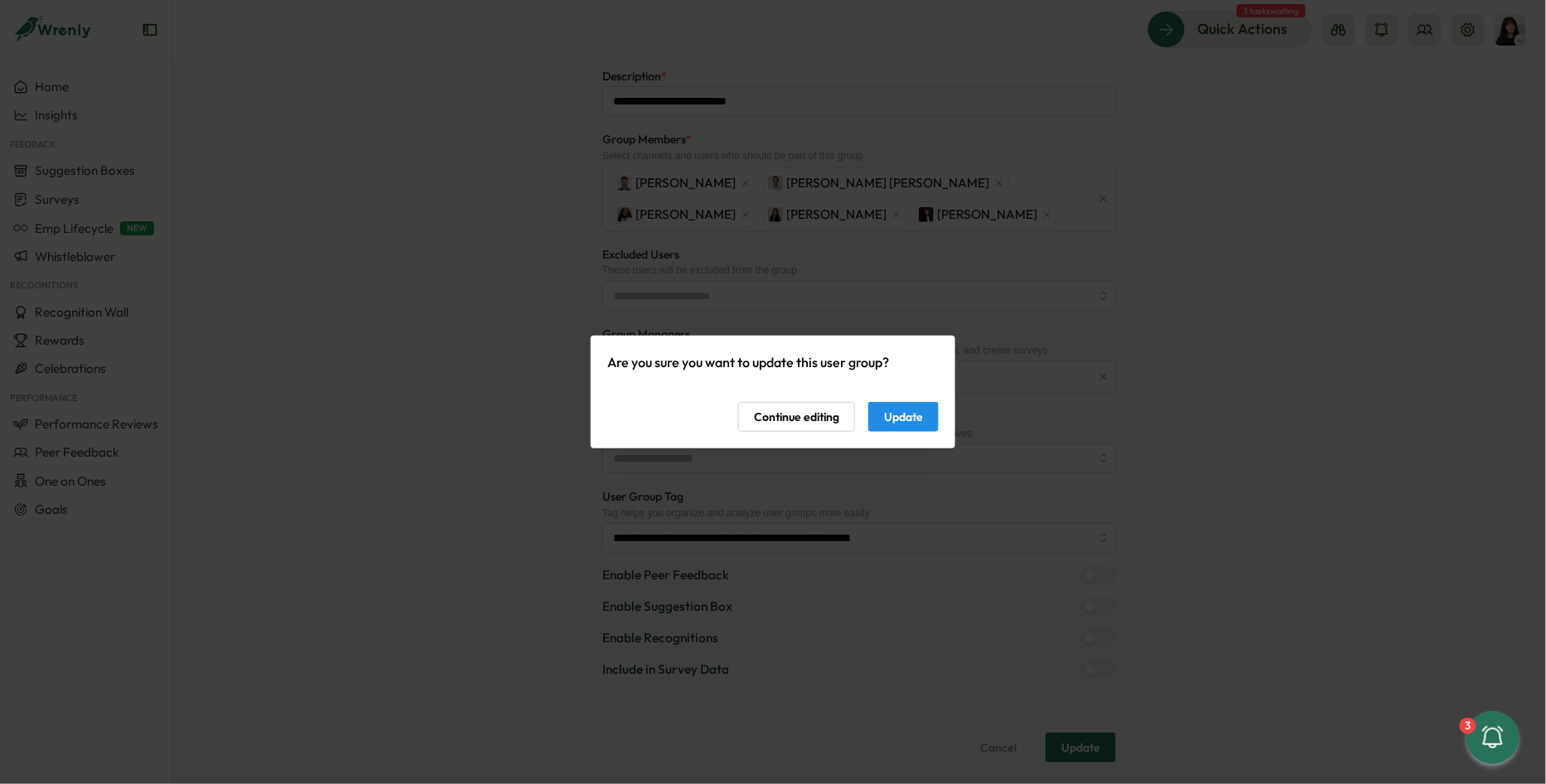
click at [926, 420] on button "Update" at bounding box center [903, 417] width 70 height 30
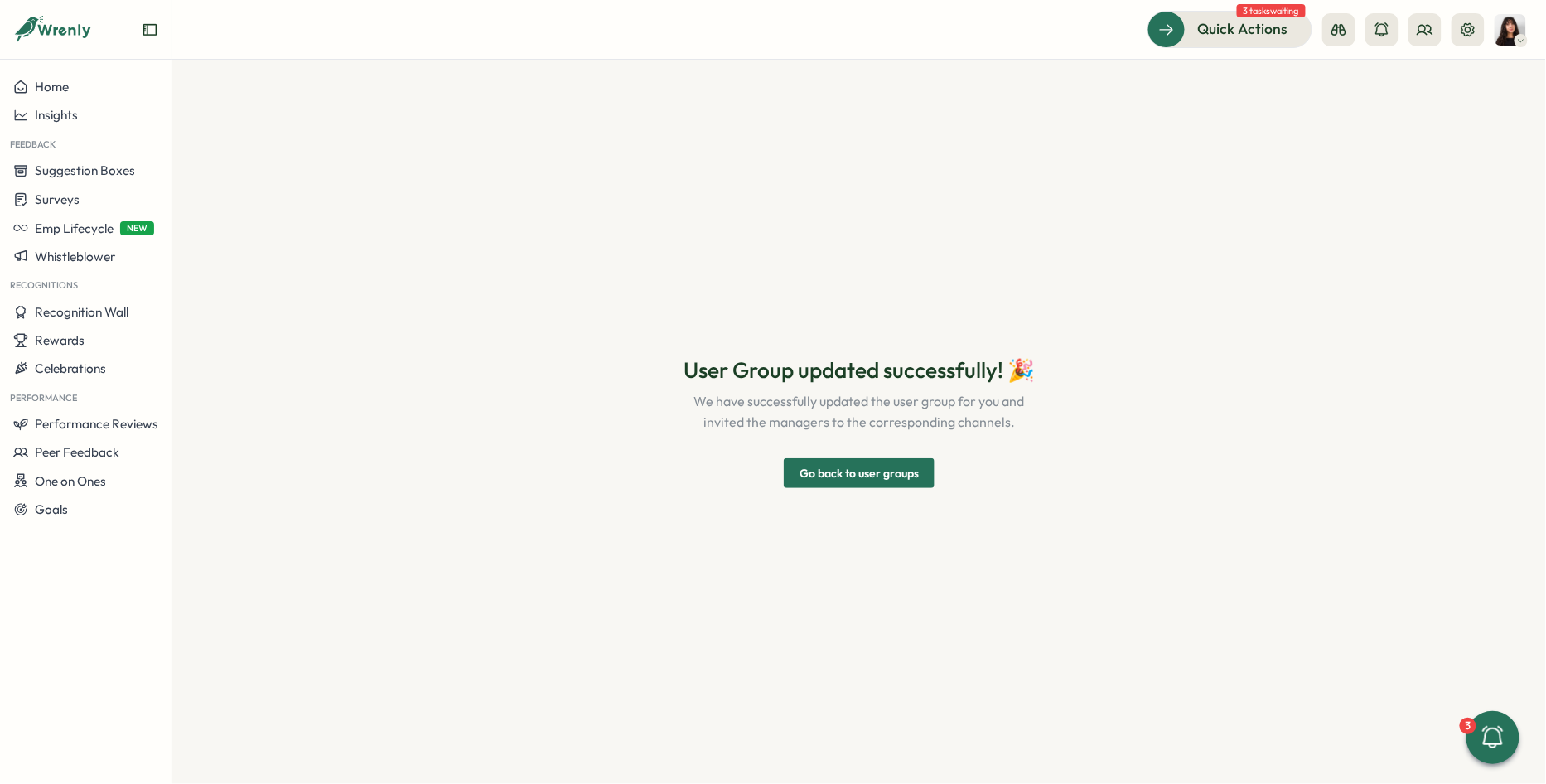
scroll to position [0, 0]
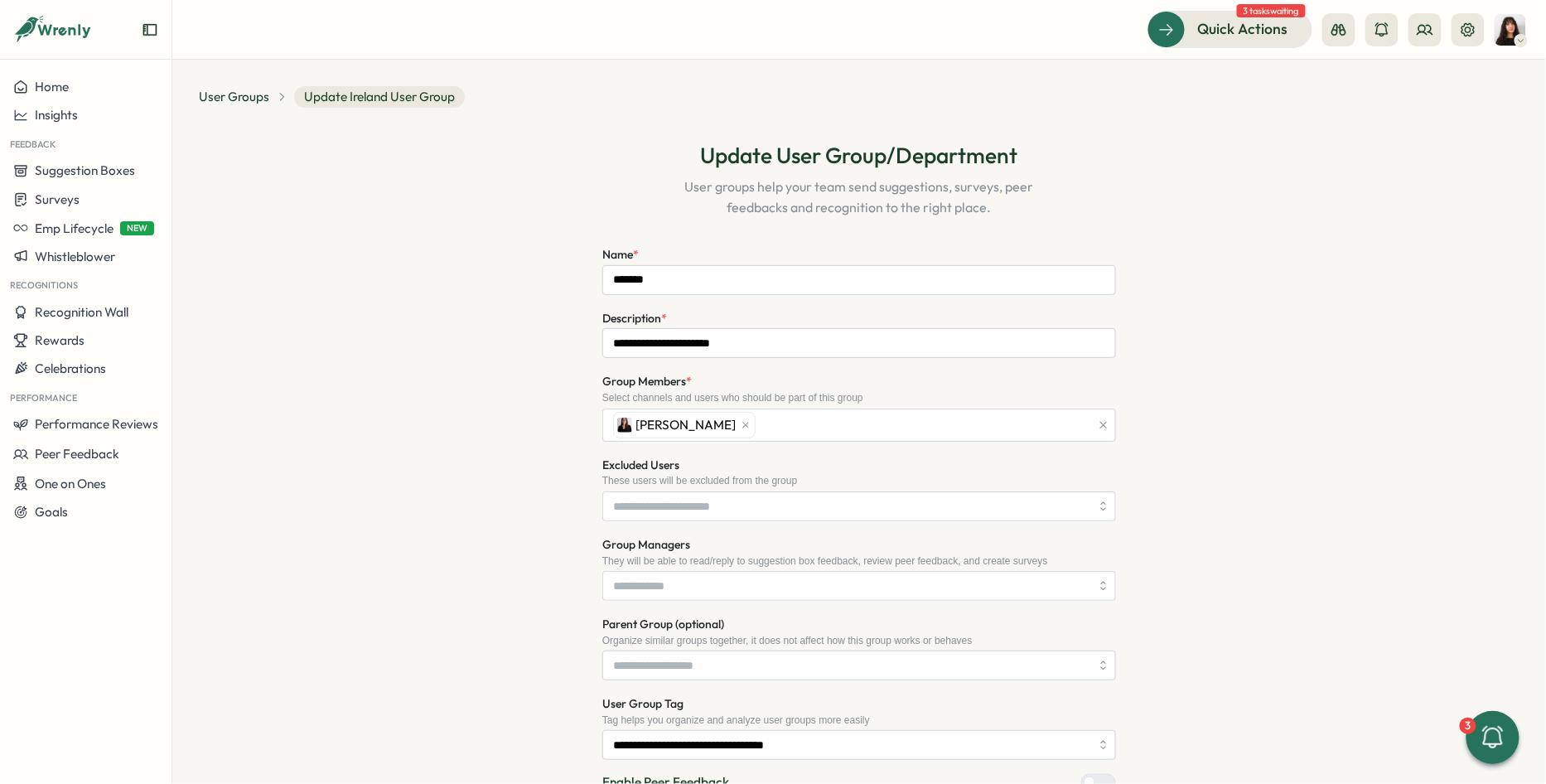
scroll to position [209, 0]
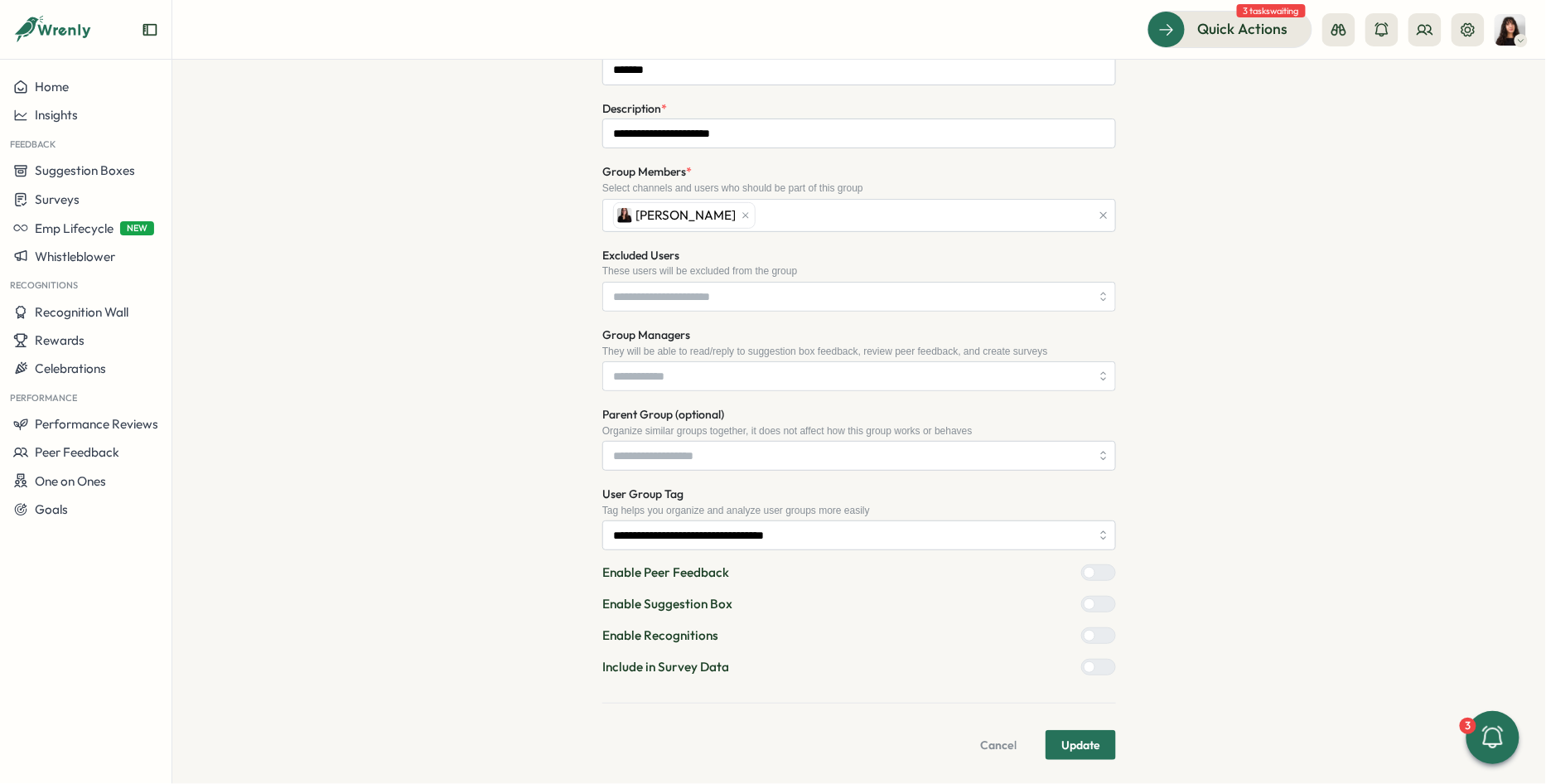
click at [1096, 662] on div at bounding box center [1105, 666] width 20 height 15
click at [1087, 736] on span "Update" at bounding box center [1080, 744] width 39 height 28
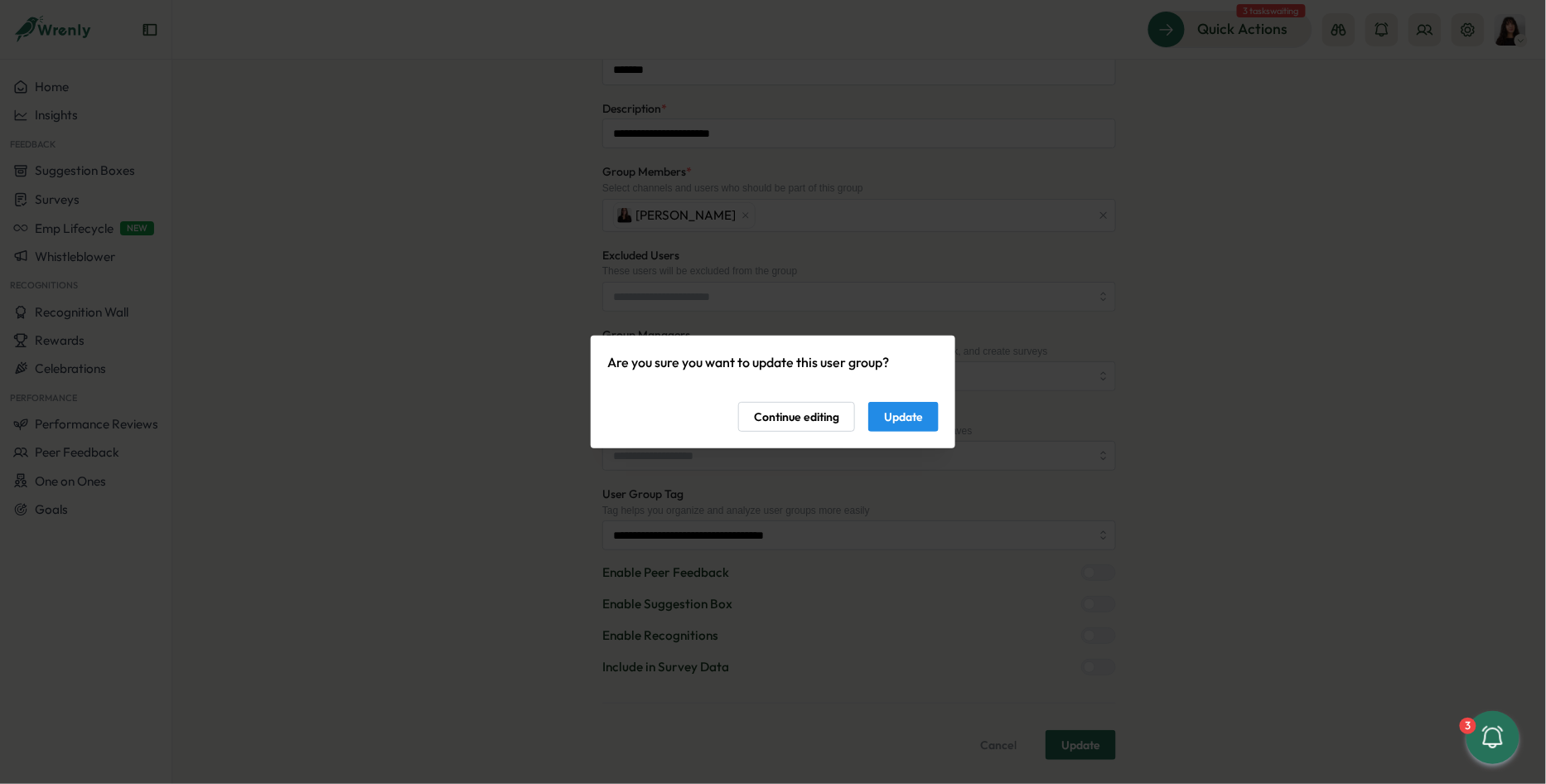
click at [909, 416] on span "Update" at bounding box center [903, 417] width 39 height 28
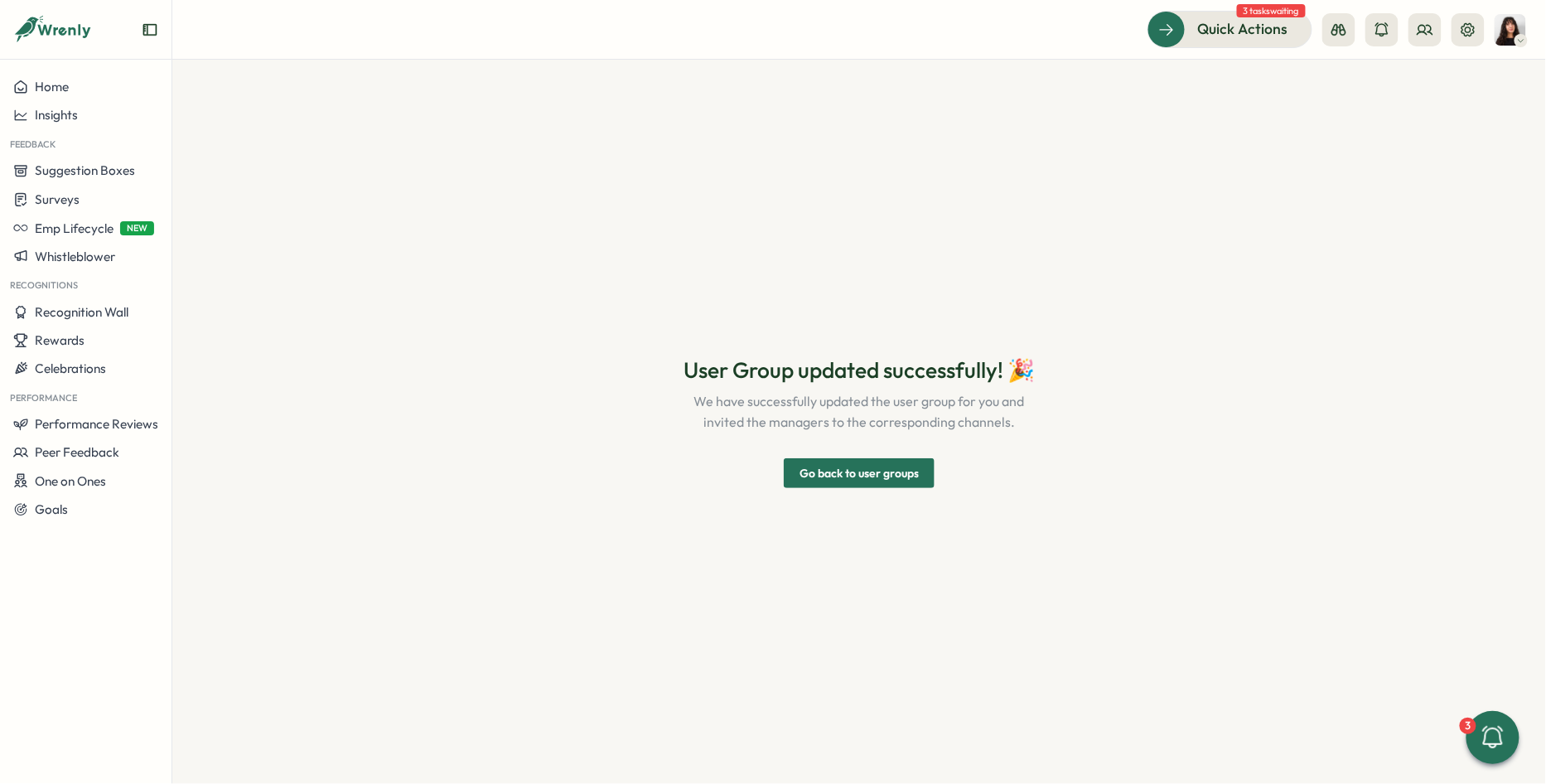
scroll to position [0, 0]
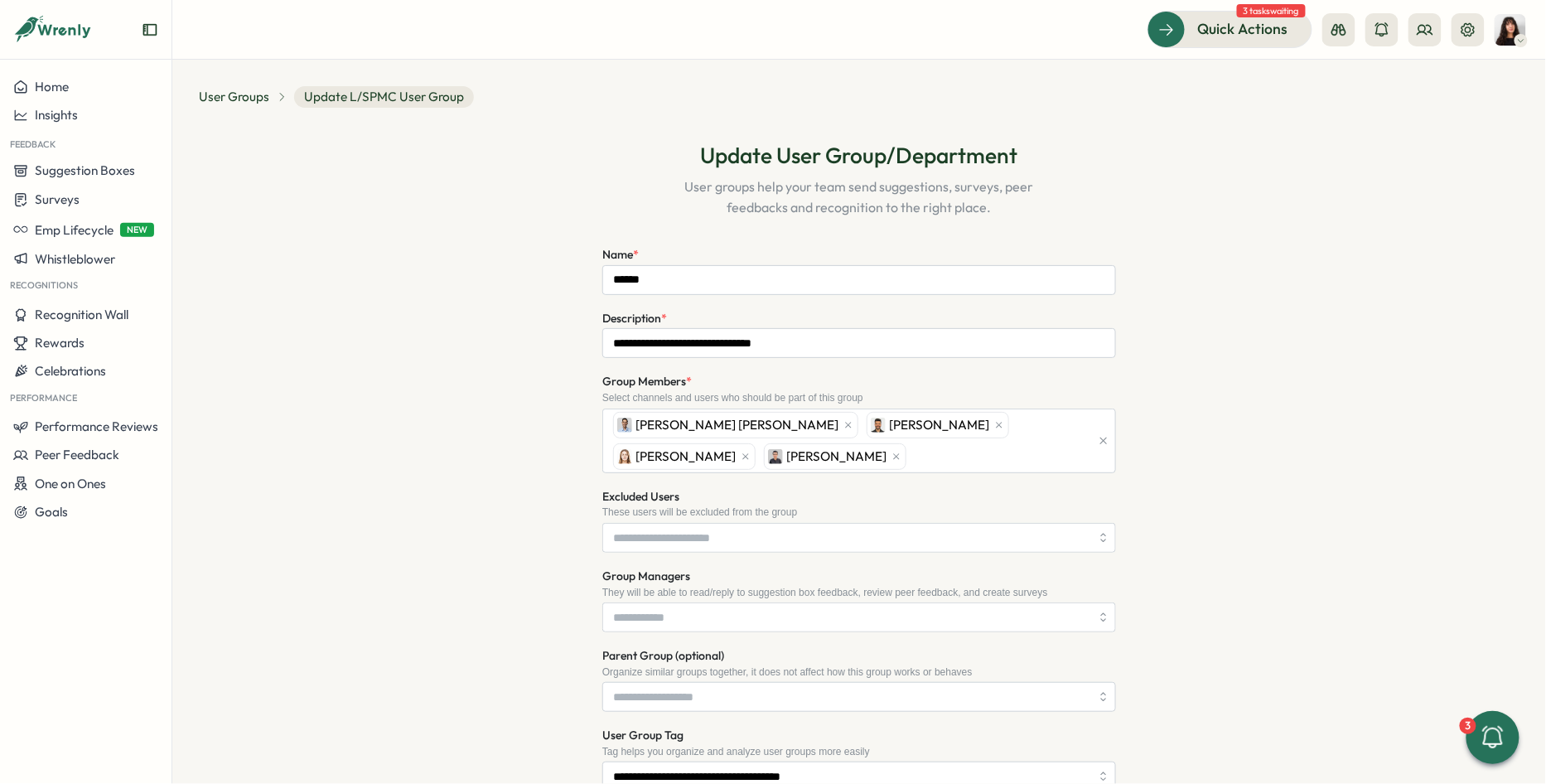
scroll to position [240, 0]
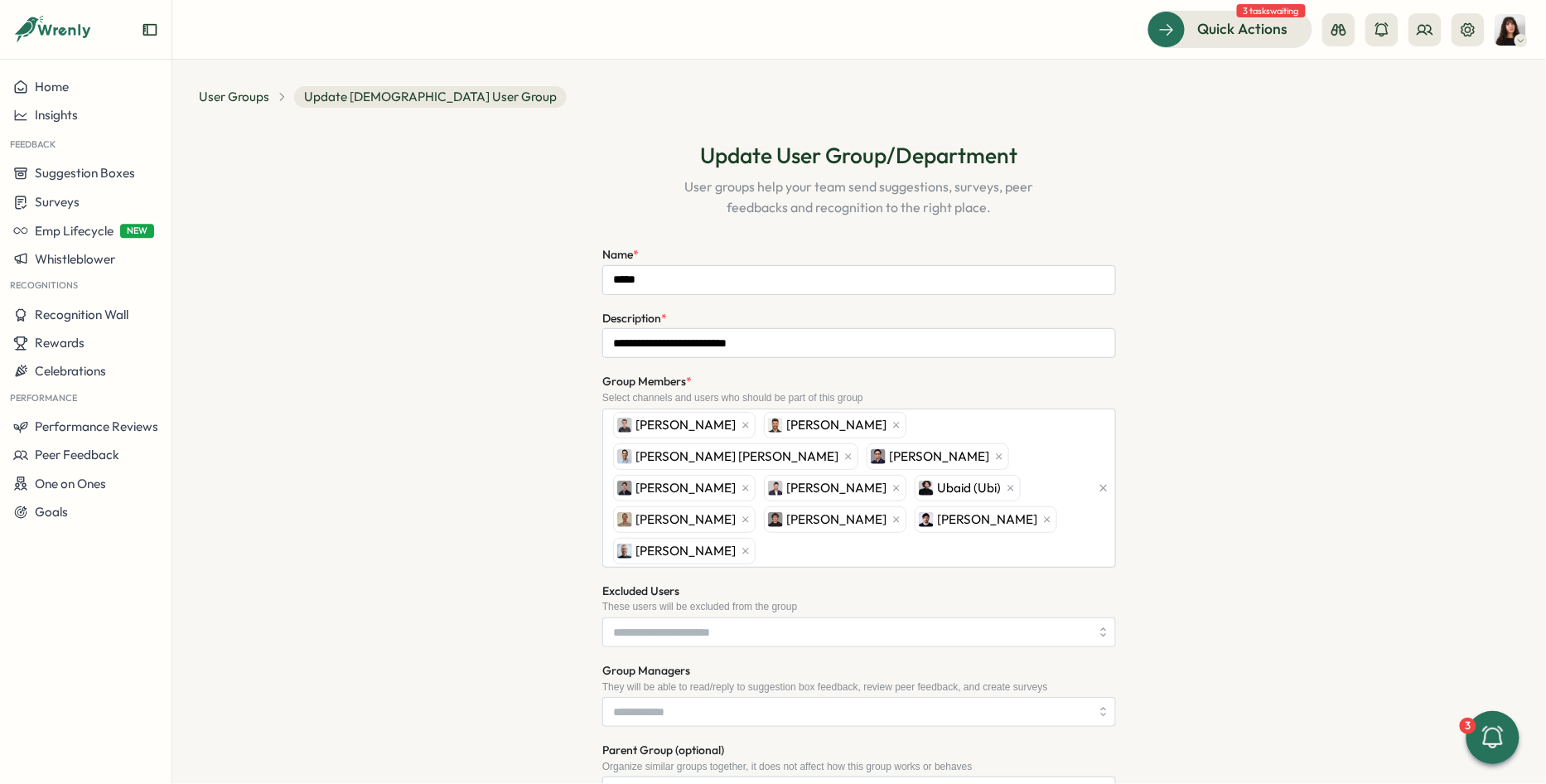
scroll to position [302, 0]
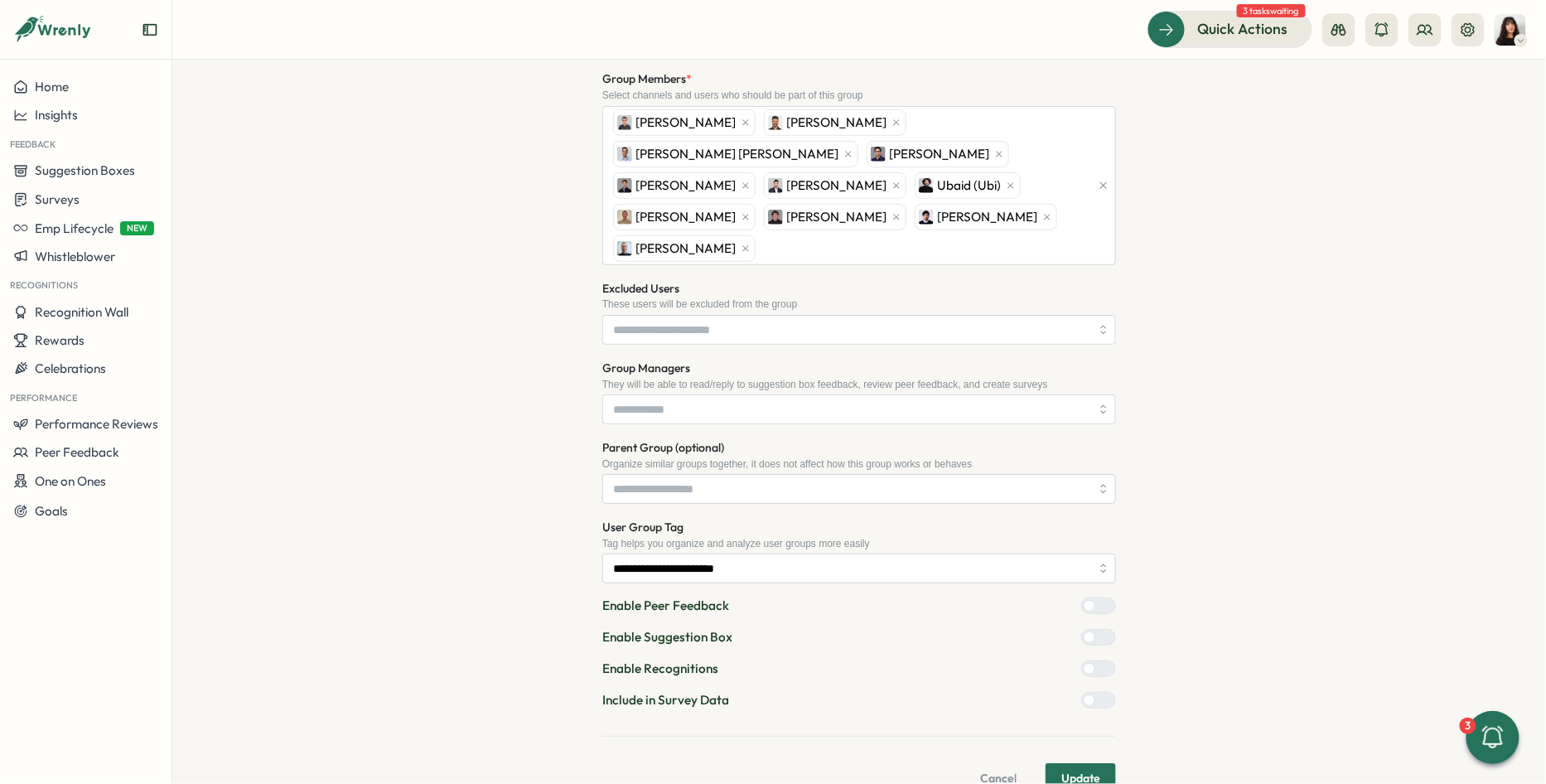
click at [1095, 693] on div at bounding box center [1105, 700] width 20 height 15
click at [1087, 764] on span "Update" at bounding box center [1080, 778] width 39 height 28
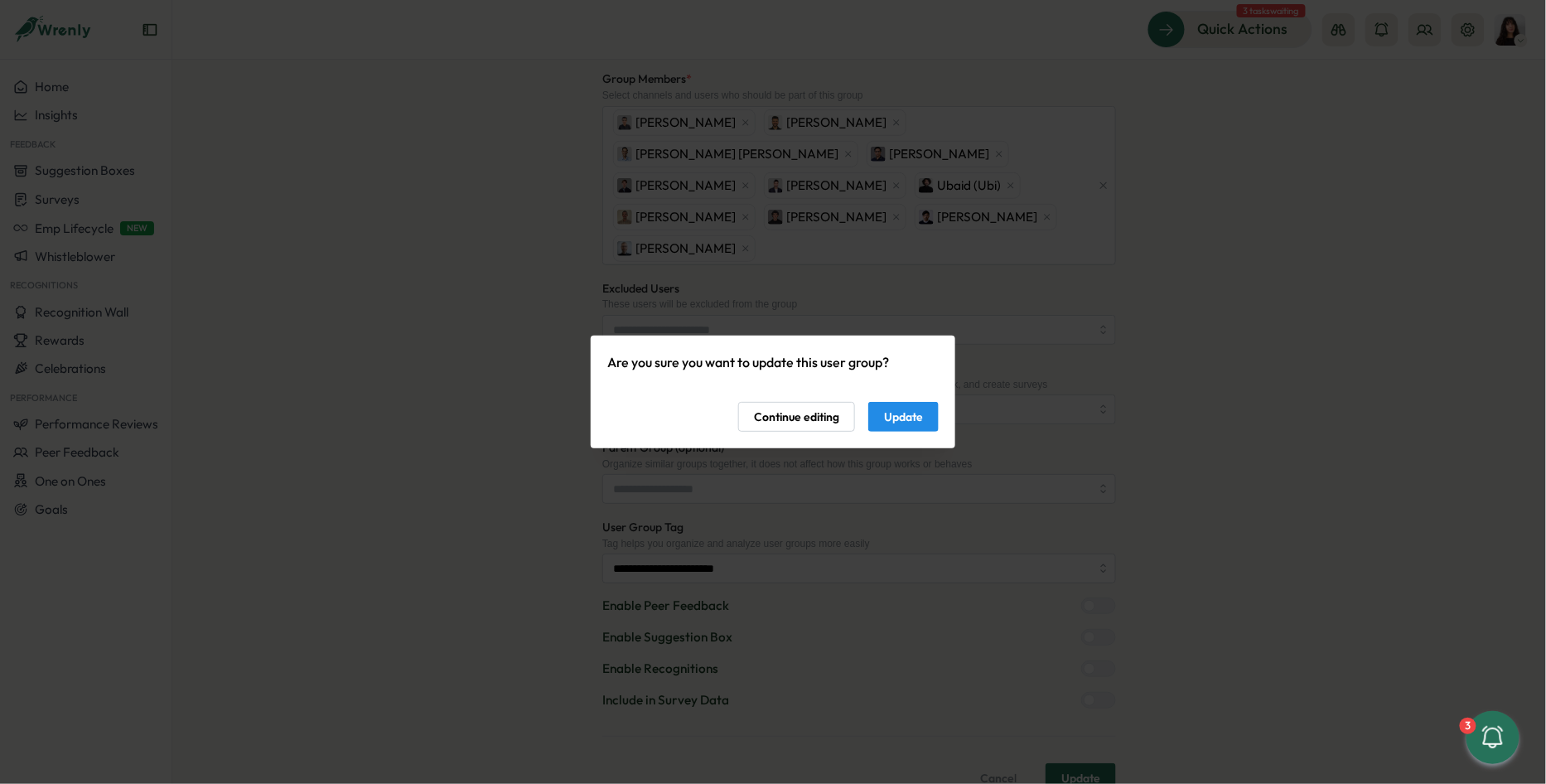
click at [901, 413] on span "Update" at bounding box center [903, 417] width 39 height 28
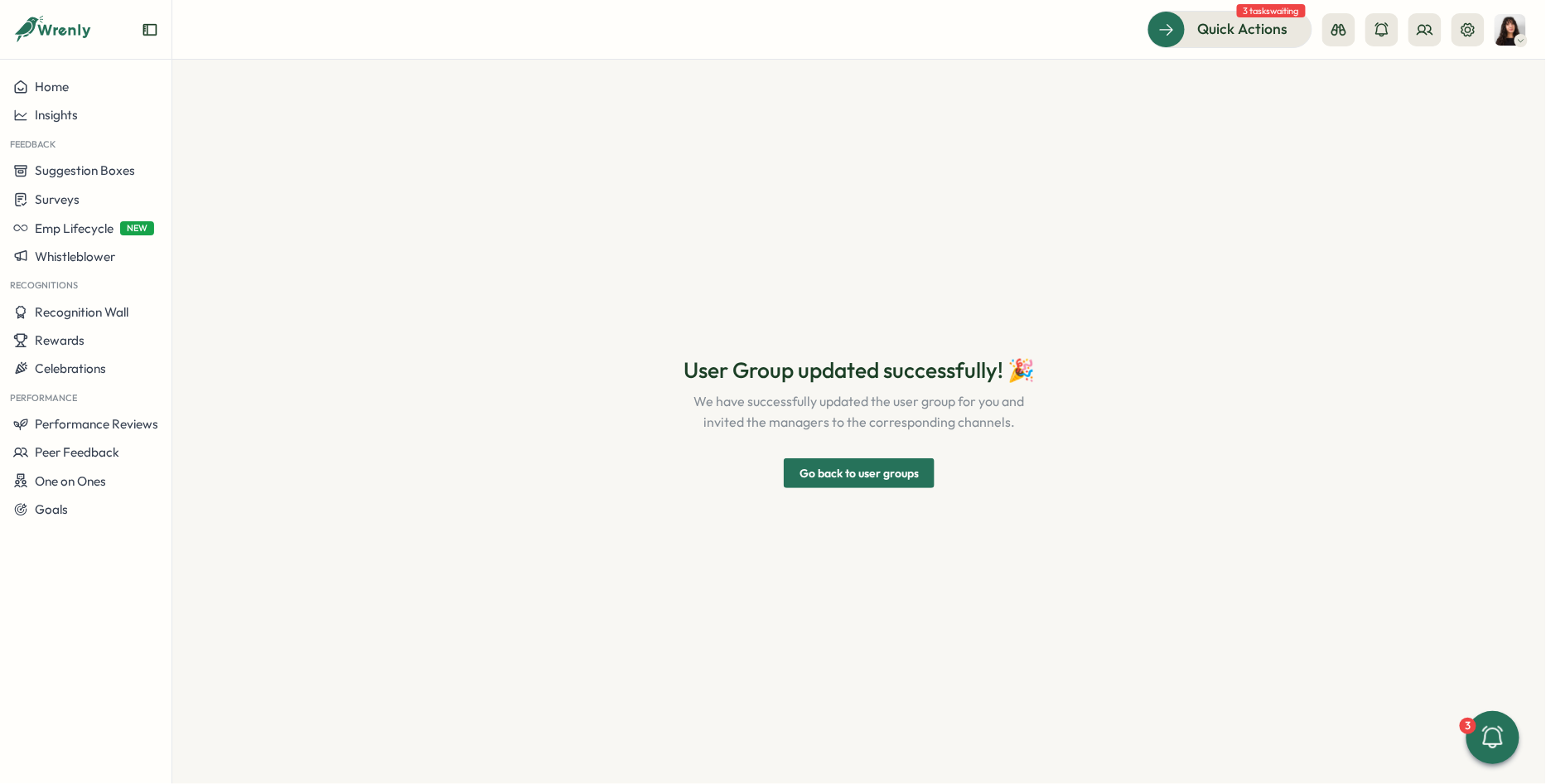
scroll to position [0, 0]
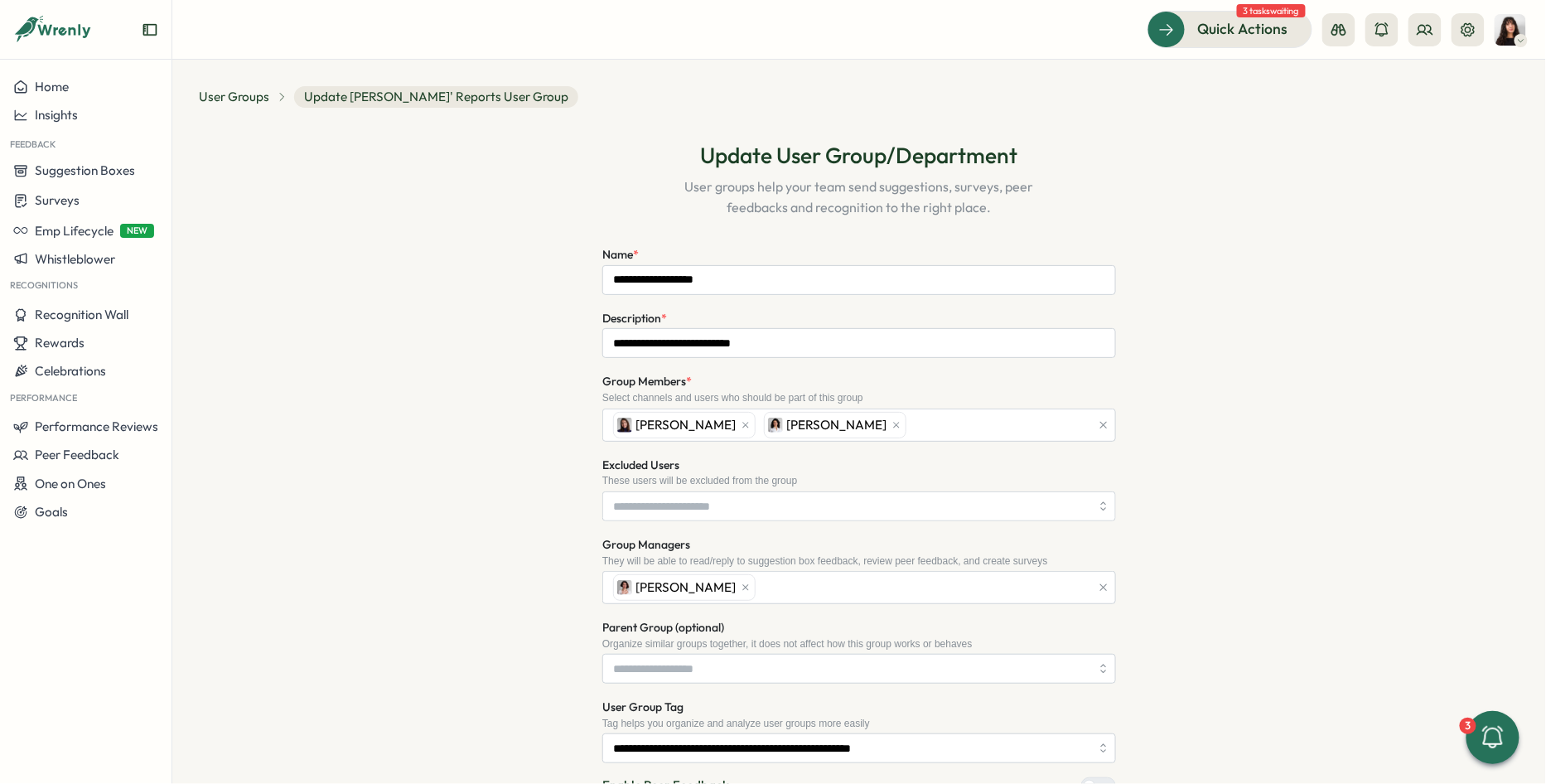
scroll to position [212, 0]
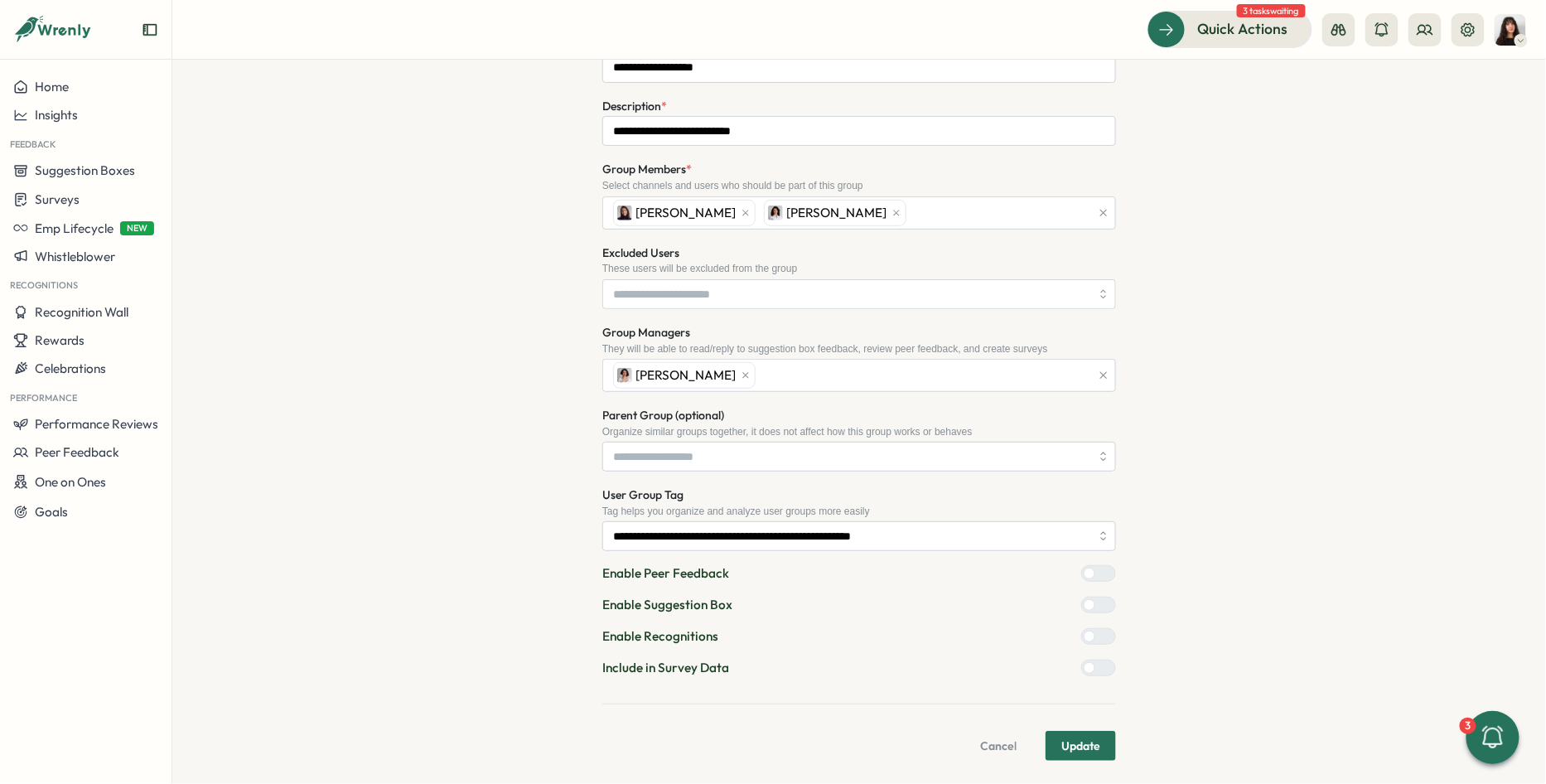
click at [1097, 661] on div at bounding box center [1105, 667] width 20 height 15
click at [1078, 737] on span "Update" at bounding box center [1080, 745] width 39 height 28
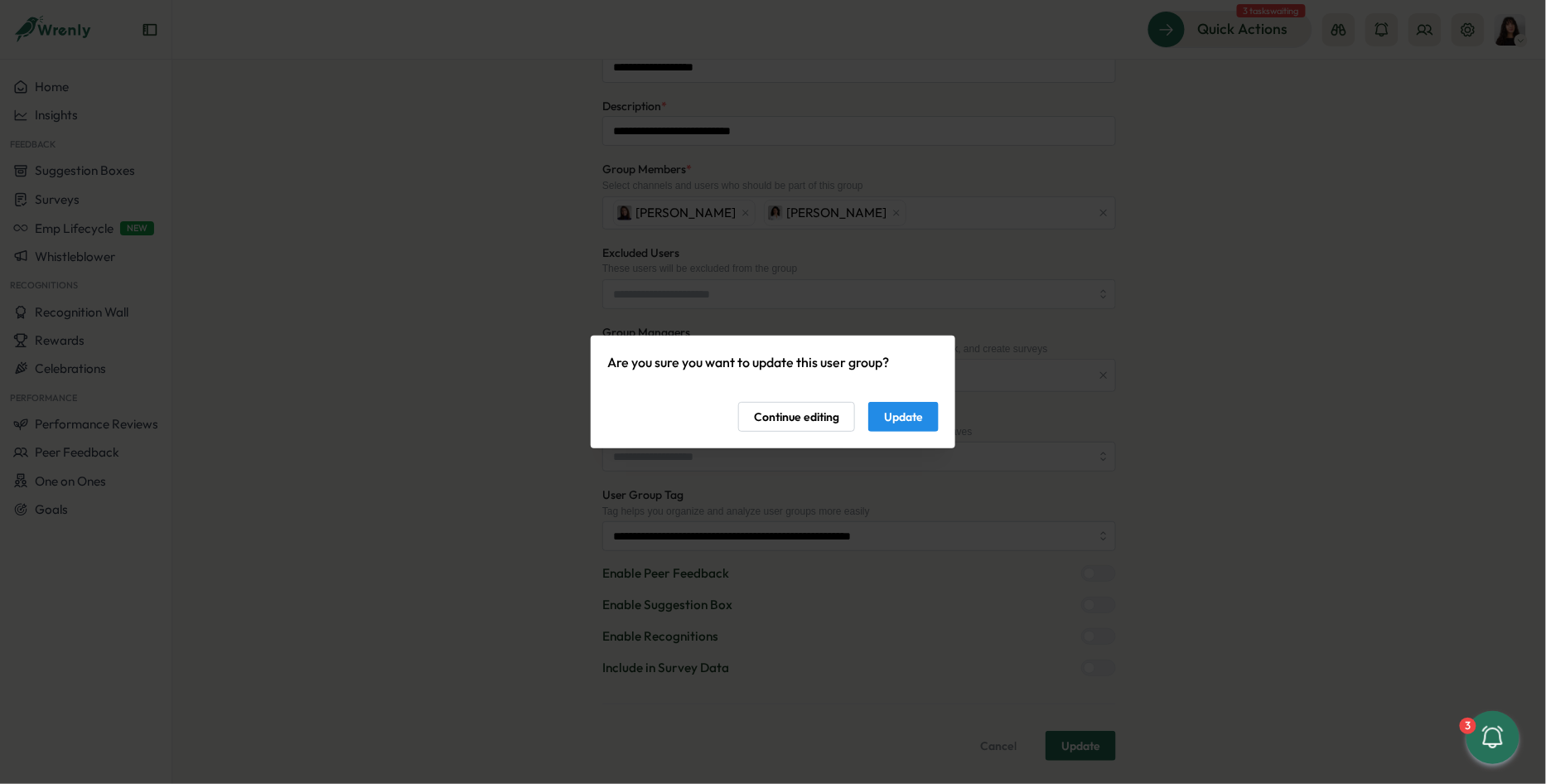
click at [904, 421] on span "Update" at bounding box center [903, 417] width 39 height 28
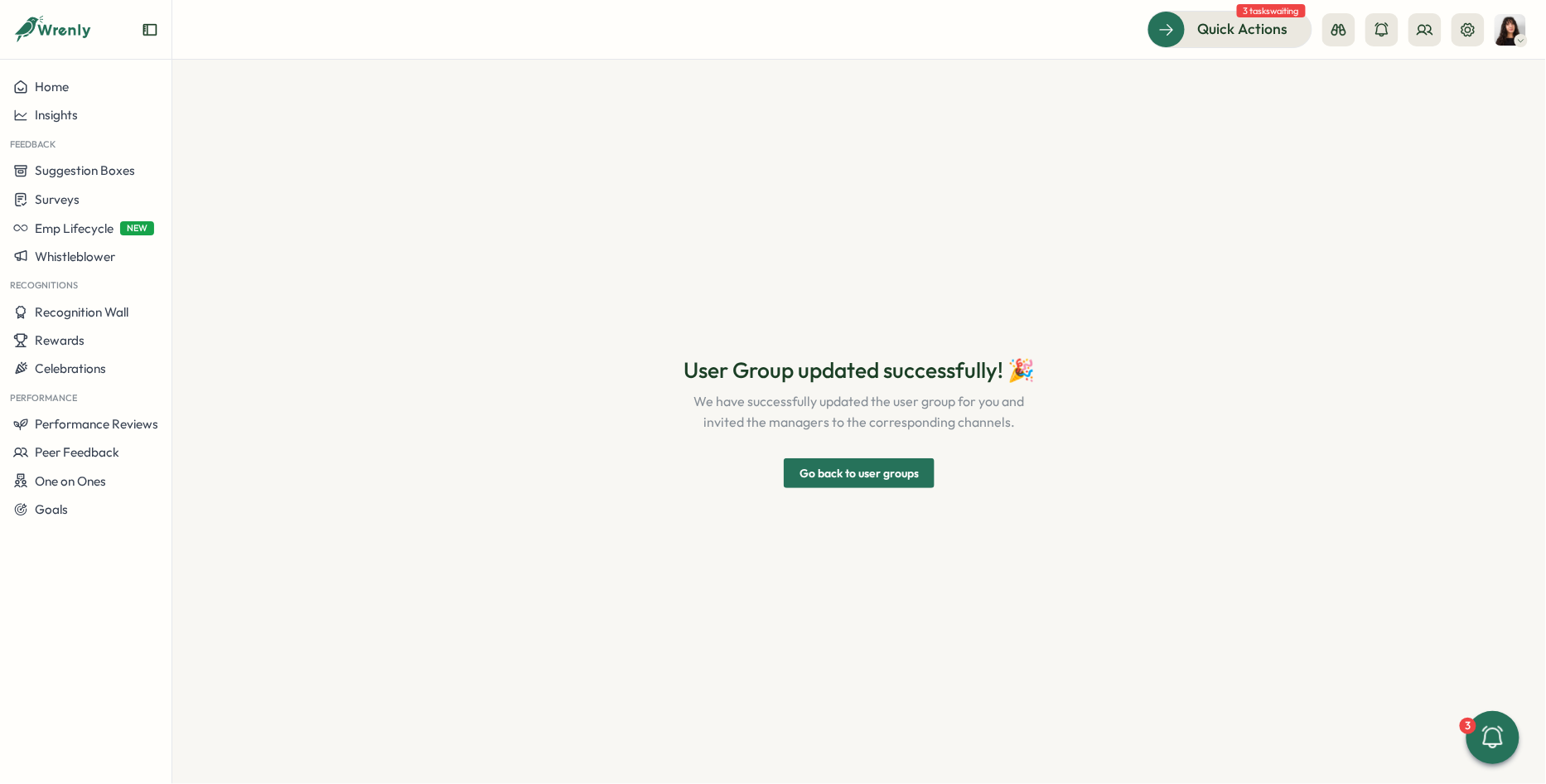
scroll to position [0, 0]
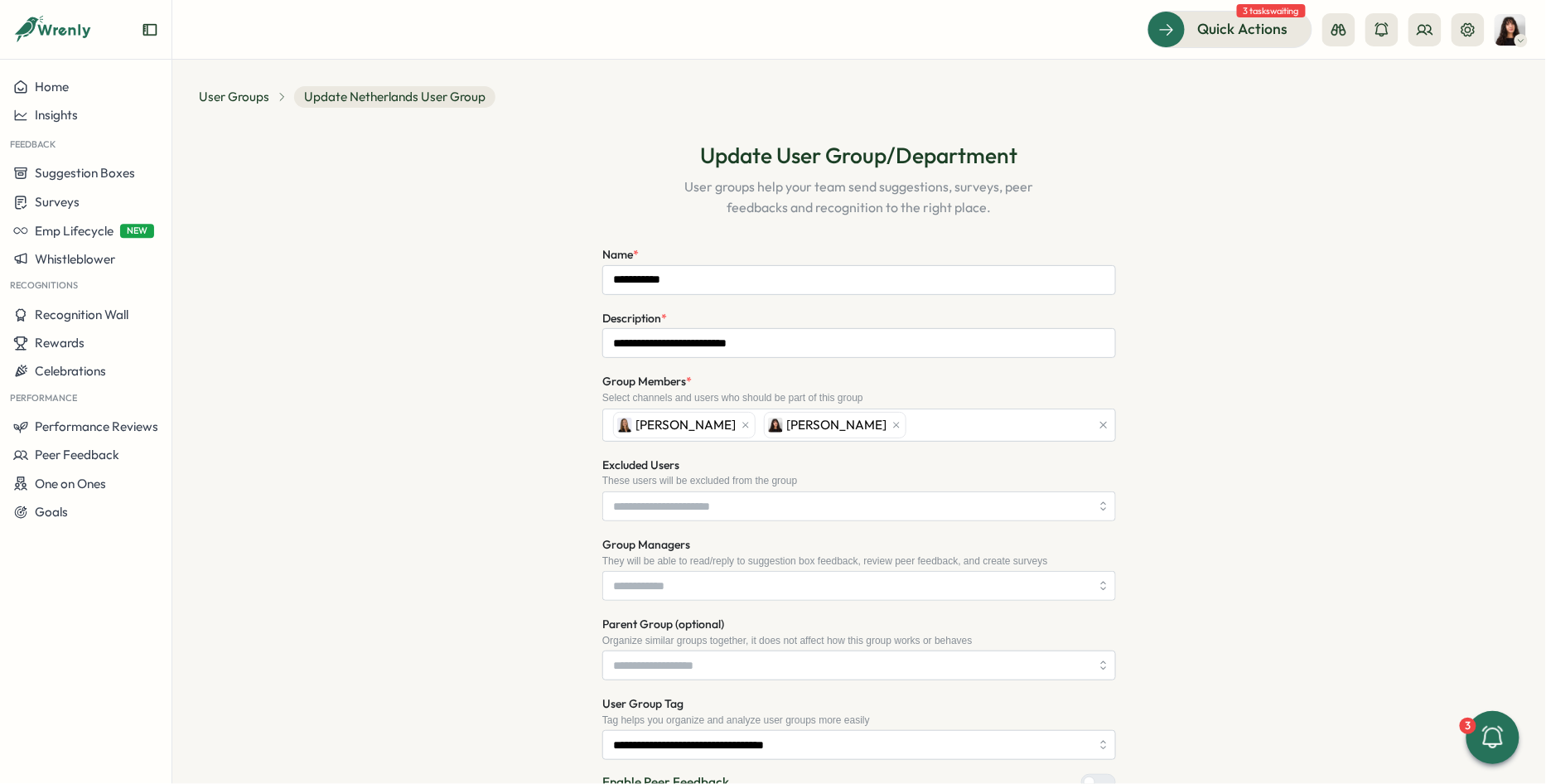
scroll to position [209, 0]
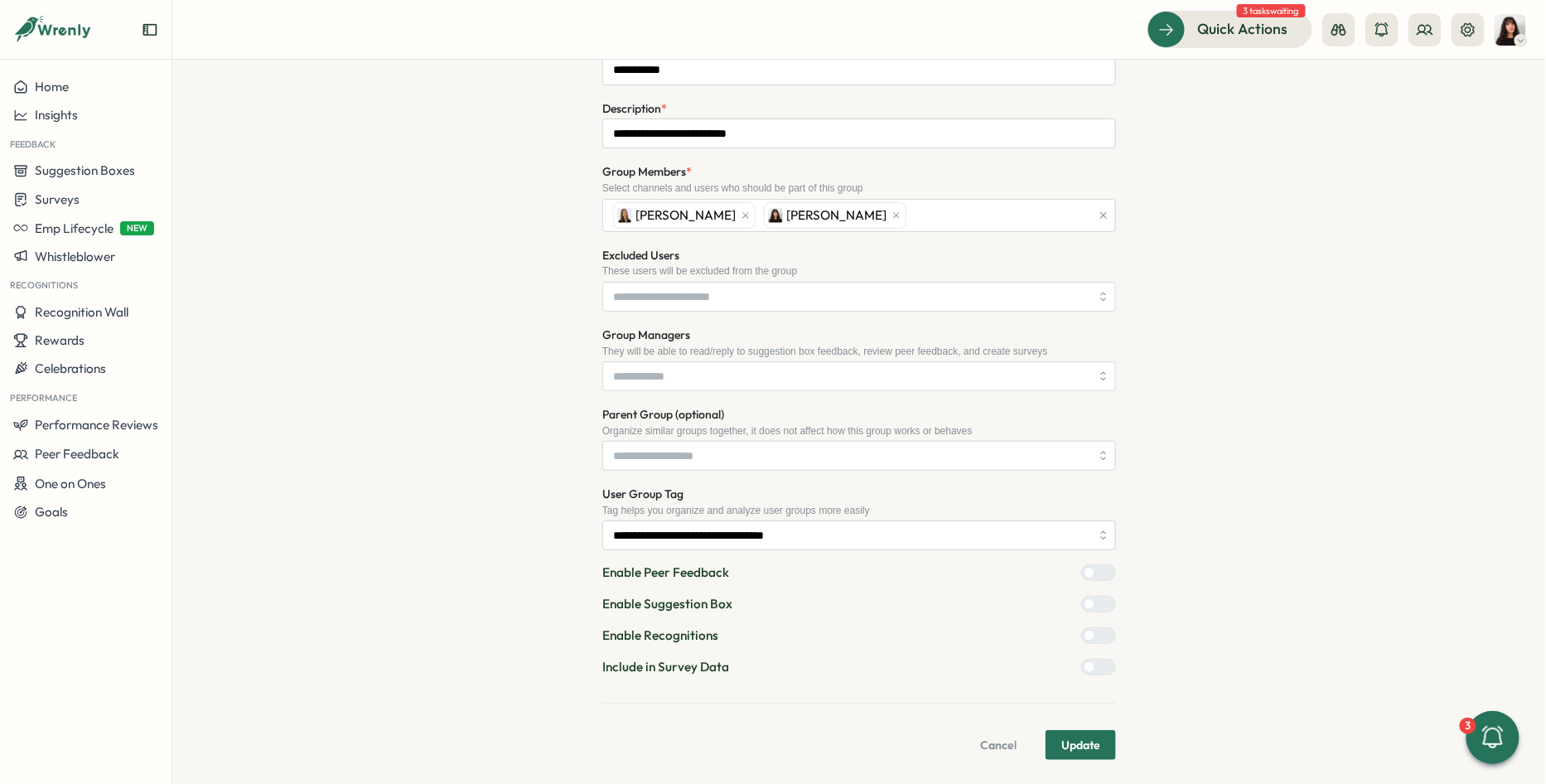
click at [1095, 664] on div at bounding box center [1105, 666] width 20 height 15
click at [1091, 735] on span "Update" at bounding box center [1080, 744] width 39 height 28
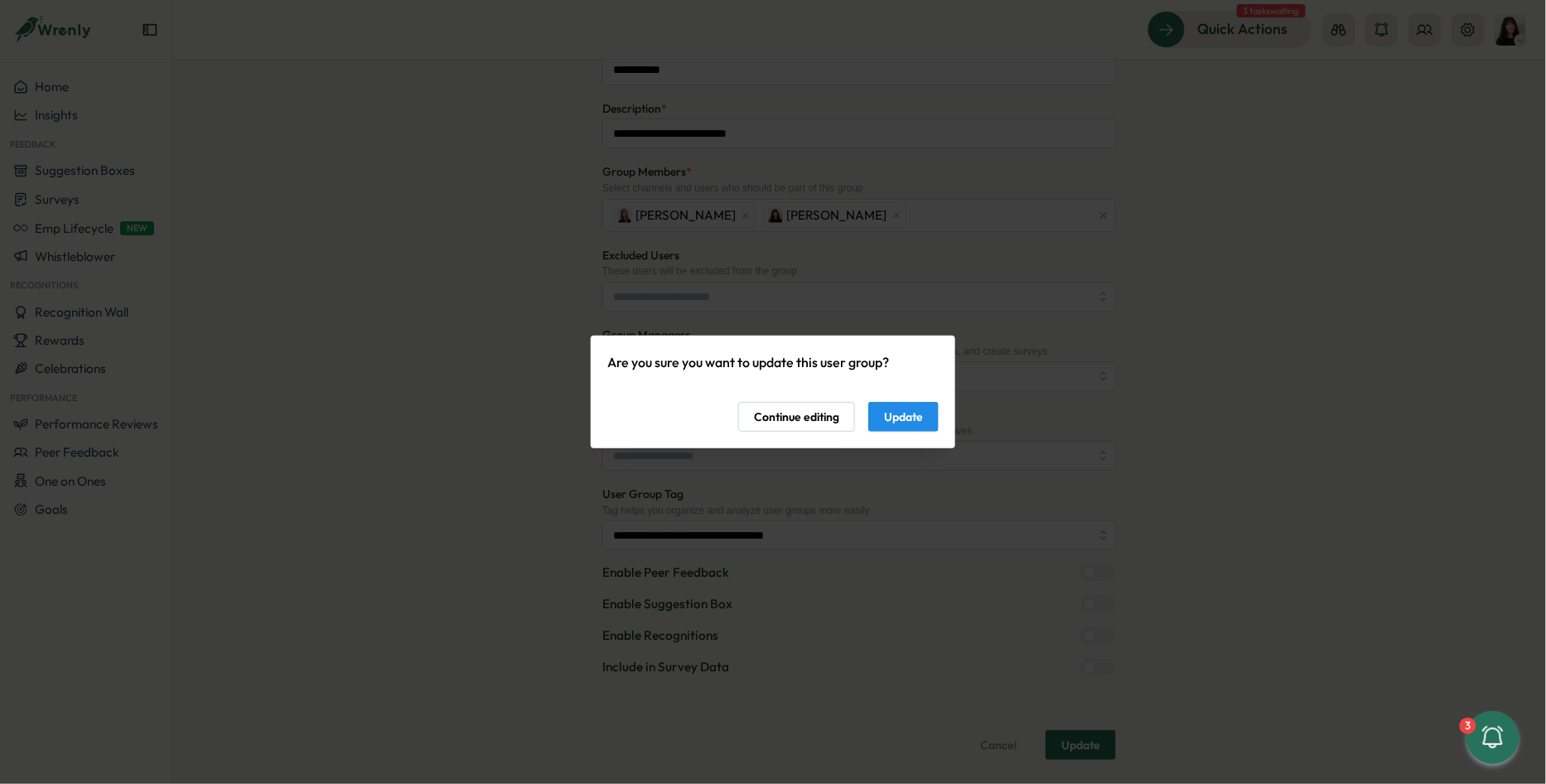
click at [902, 413] on span "Update" at bounding box center [903, 417] width 39 height 28
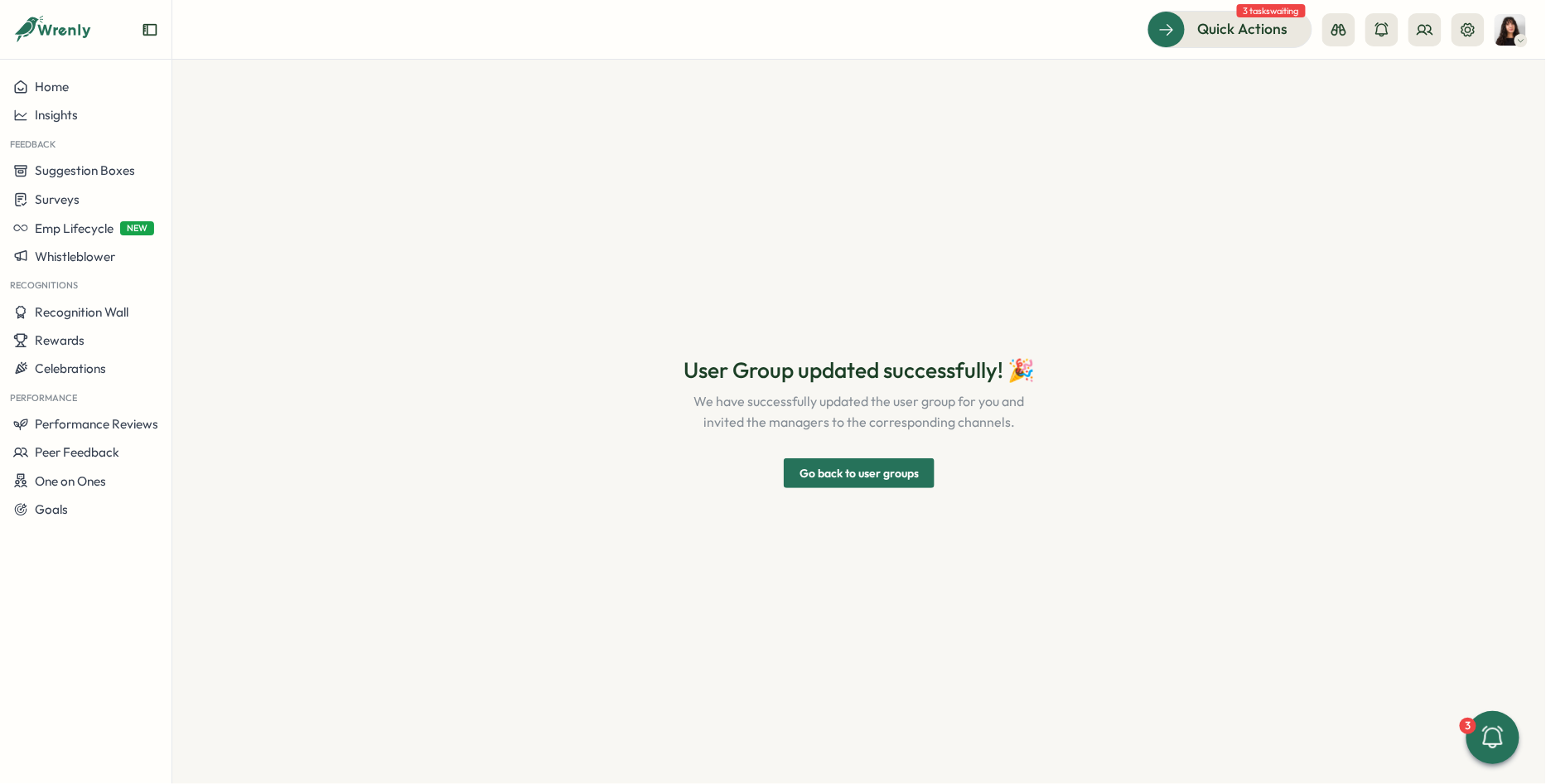
scroll to position [0, 0]
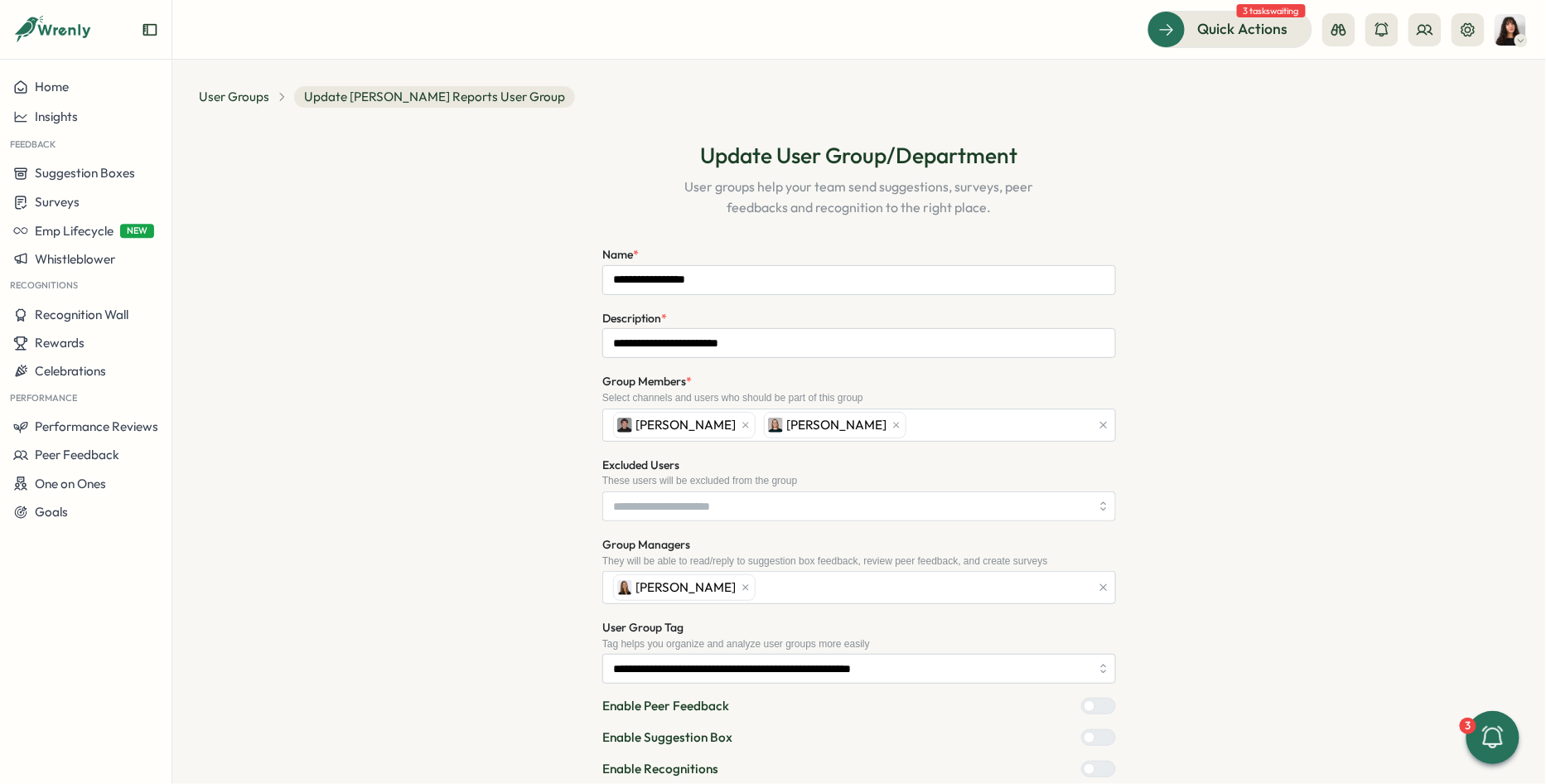
scroll to position [133, 0]
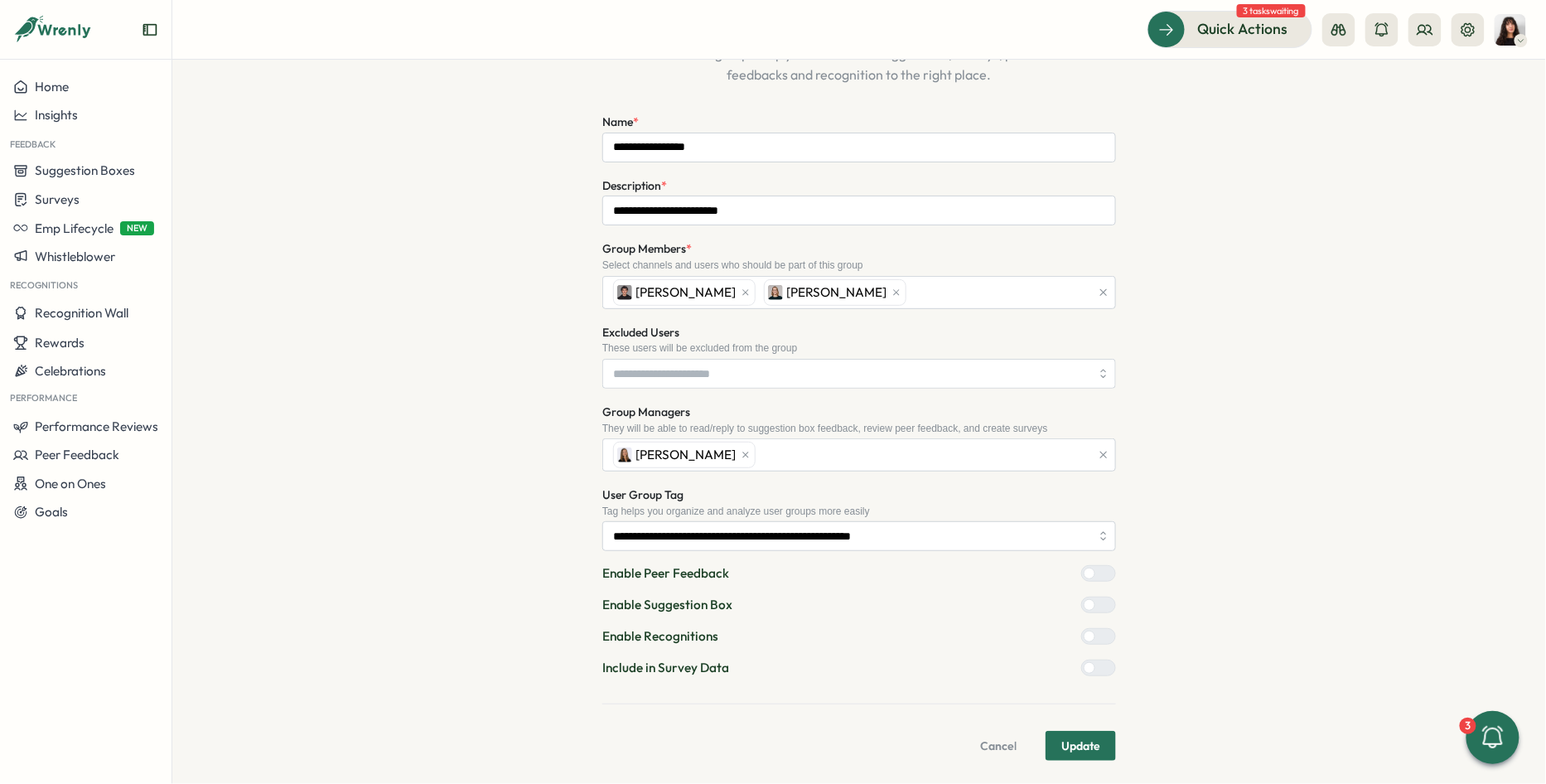
click at [1095, 663] on div at bounding box center [1105, 667] width 20 height 15
click at [1088, 745] on span "Update" at bounding box center [1080, 745] width 39 height 28
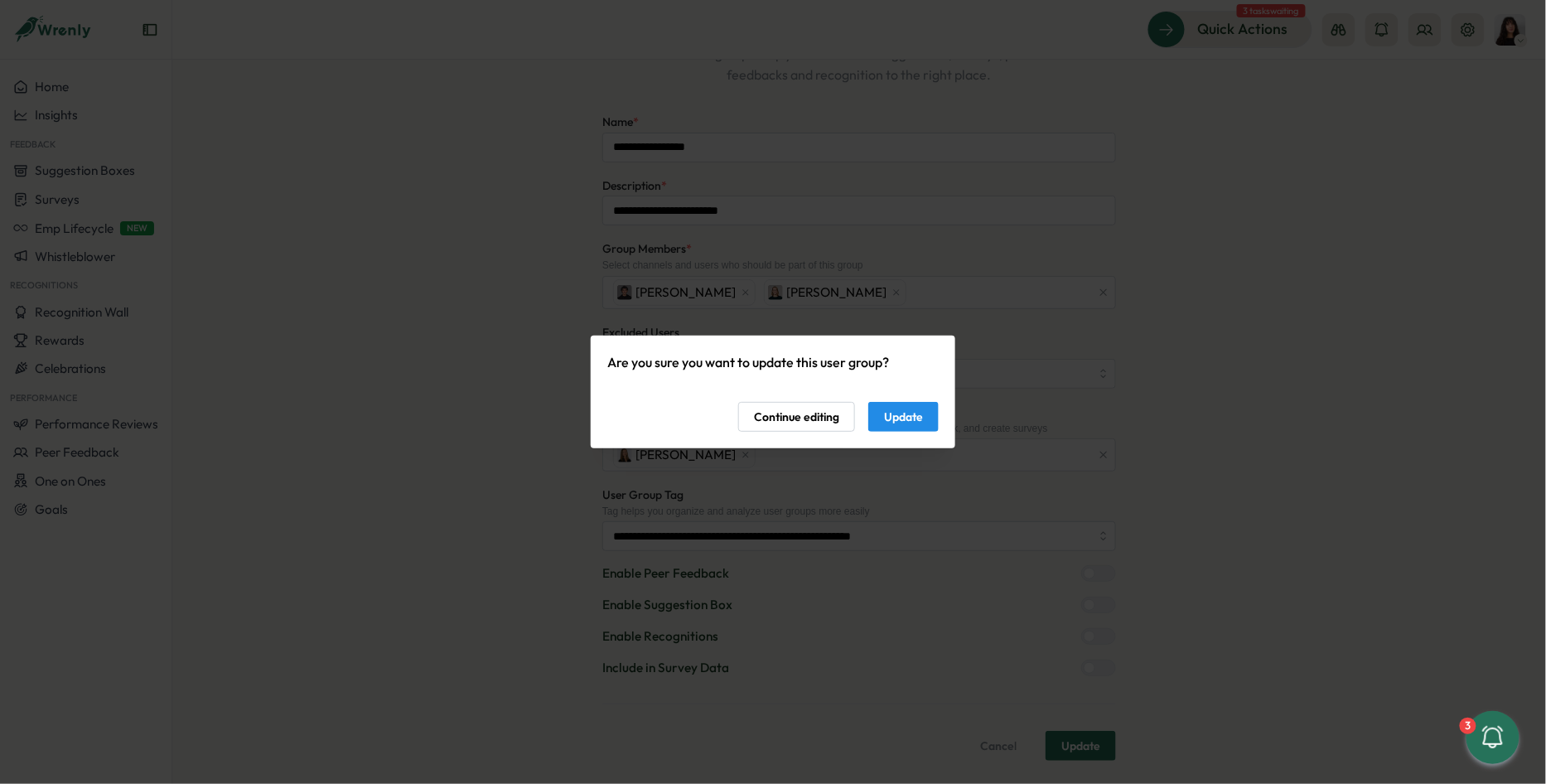
click at [928, 401] on div "Are you sure you want to update this user group? Continue editing Update" at bounding box center [773, 392] width 332 height 81
click at [911, 416] on span "Update" at bounding box center [903, 417] width 39 height 28
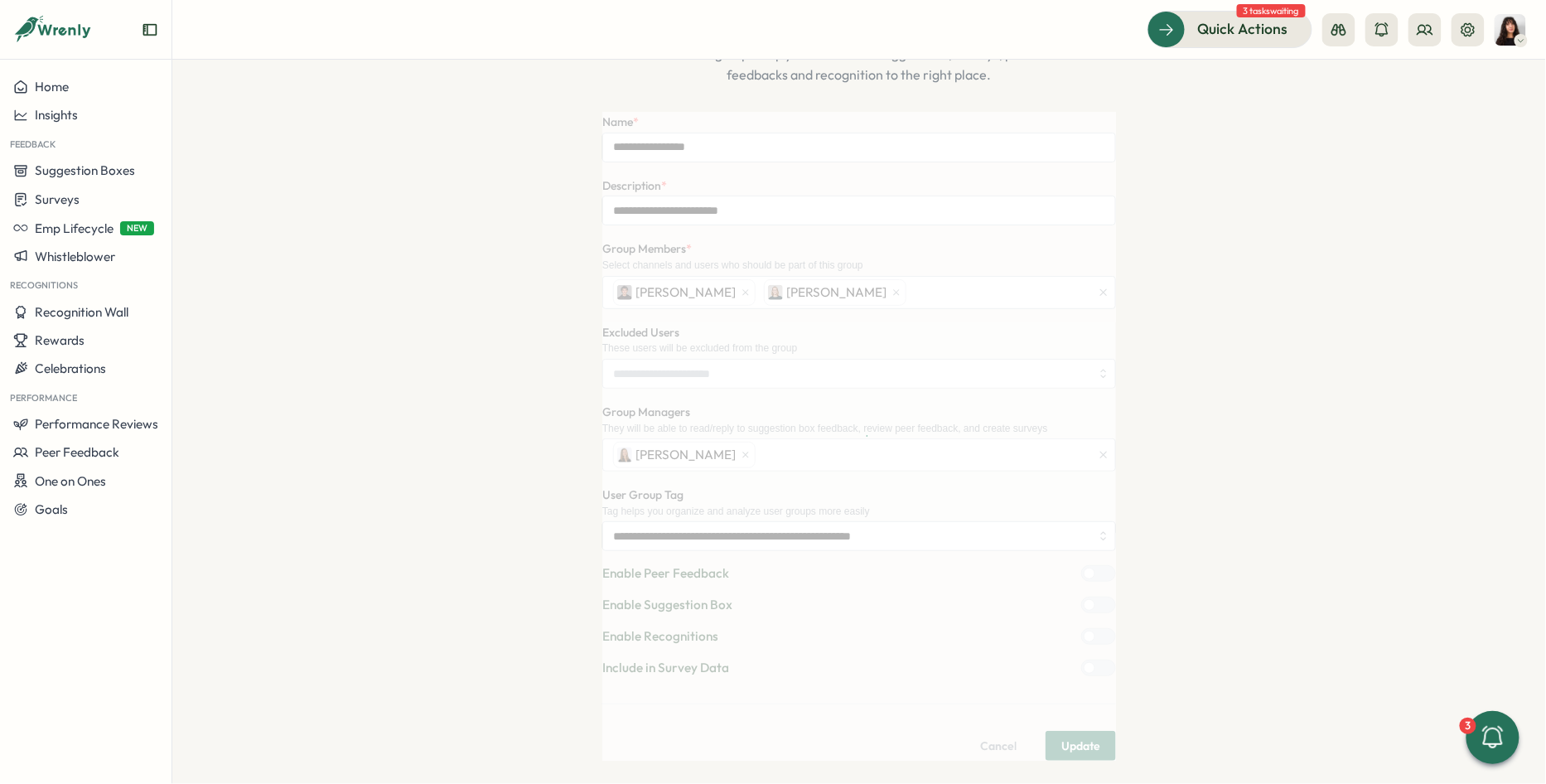
scroll to position [0, 0]
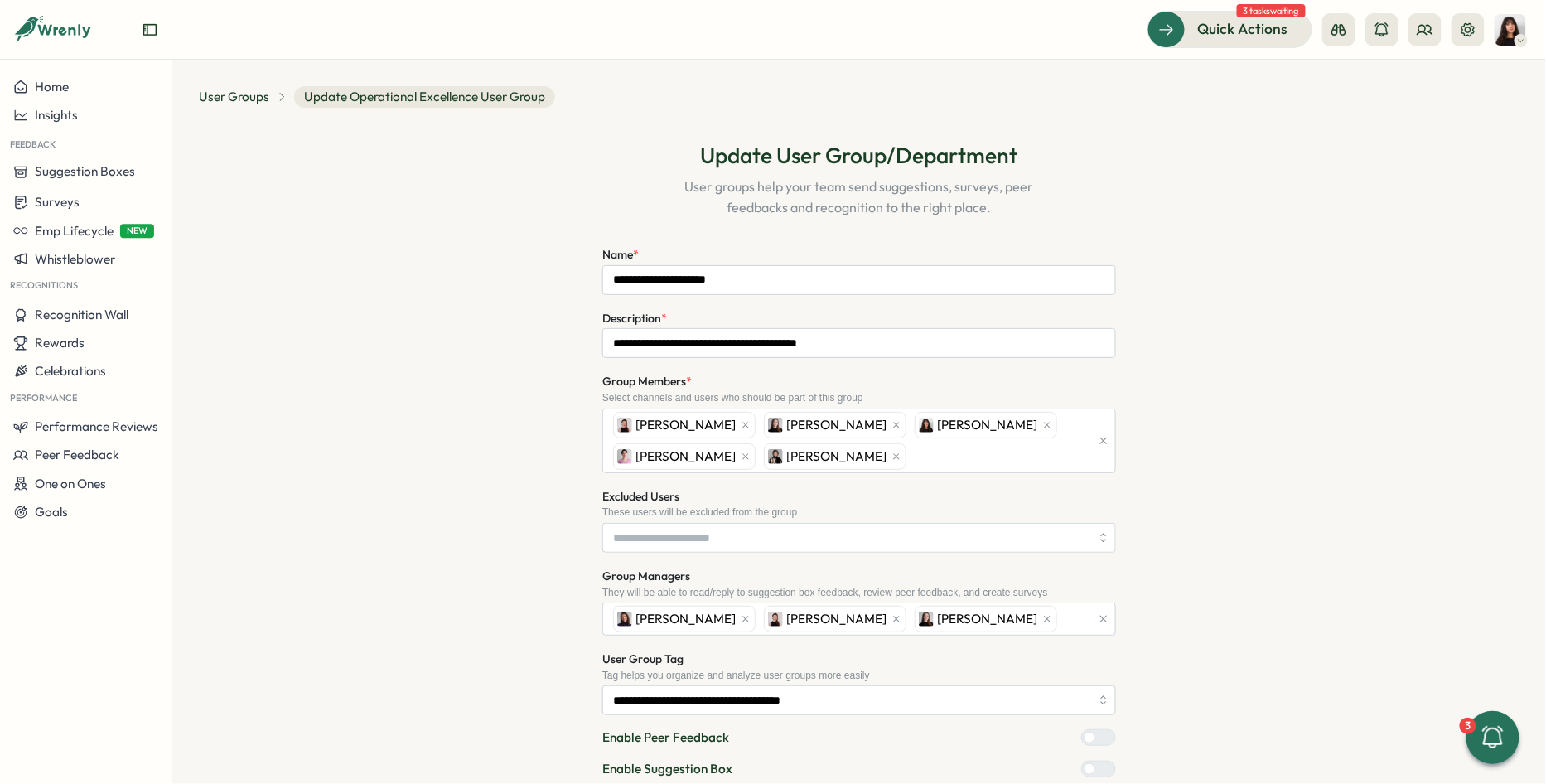
scroll to position [162, 0]
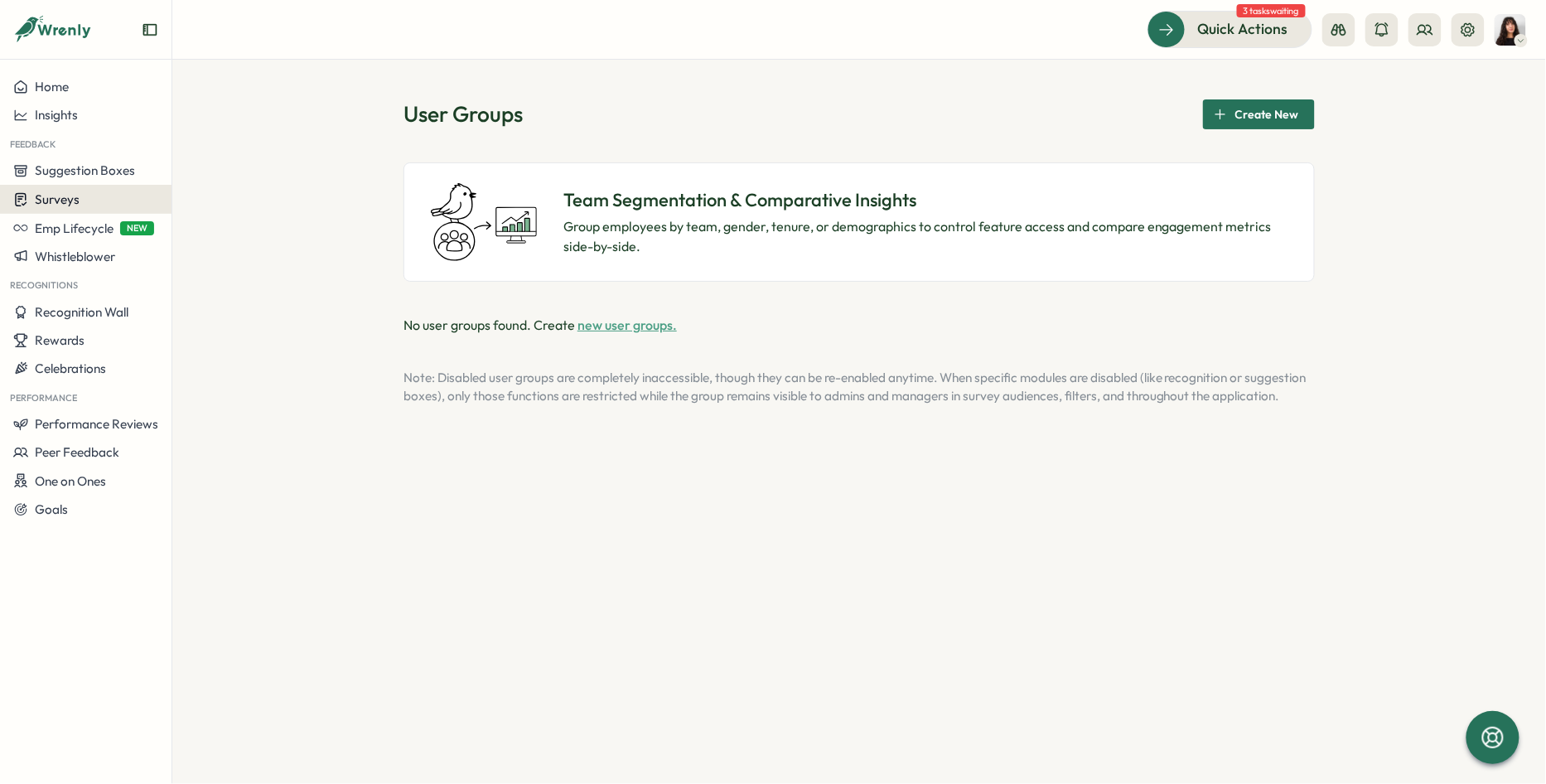
click at [76, 201] on span "Surveys" at bounding box center [57, 199] width 45 height 16
click at [229, 174] on div "Insights" at bounding box center [237, 168] width 123 height 18
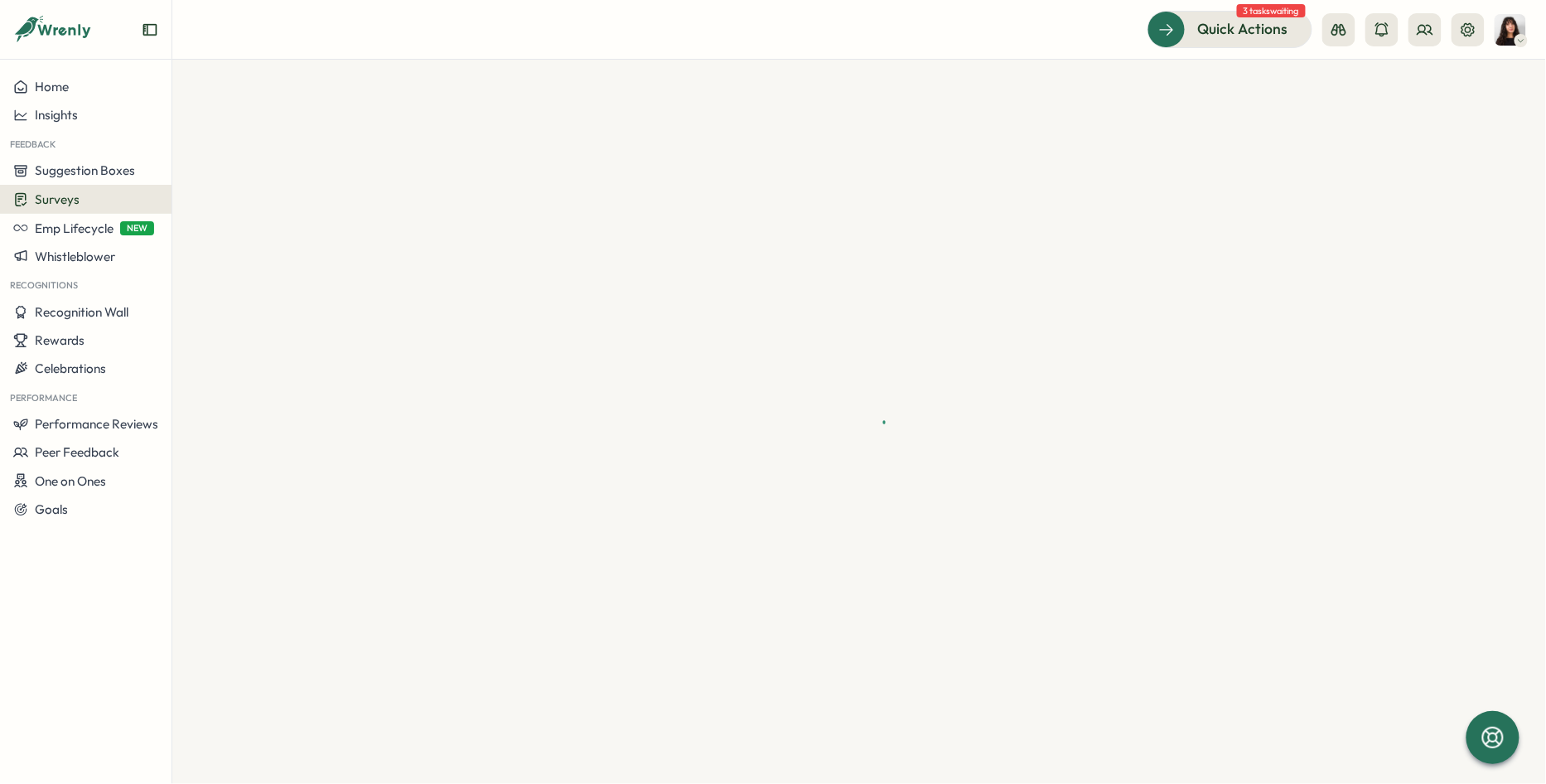
click at [229, 174] on div at bounding box center [859, 422] width 1374 height 724
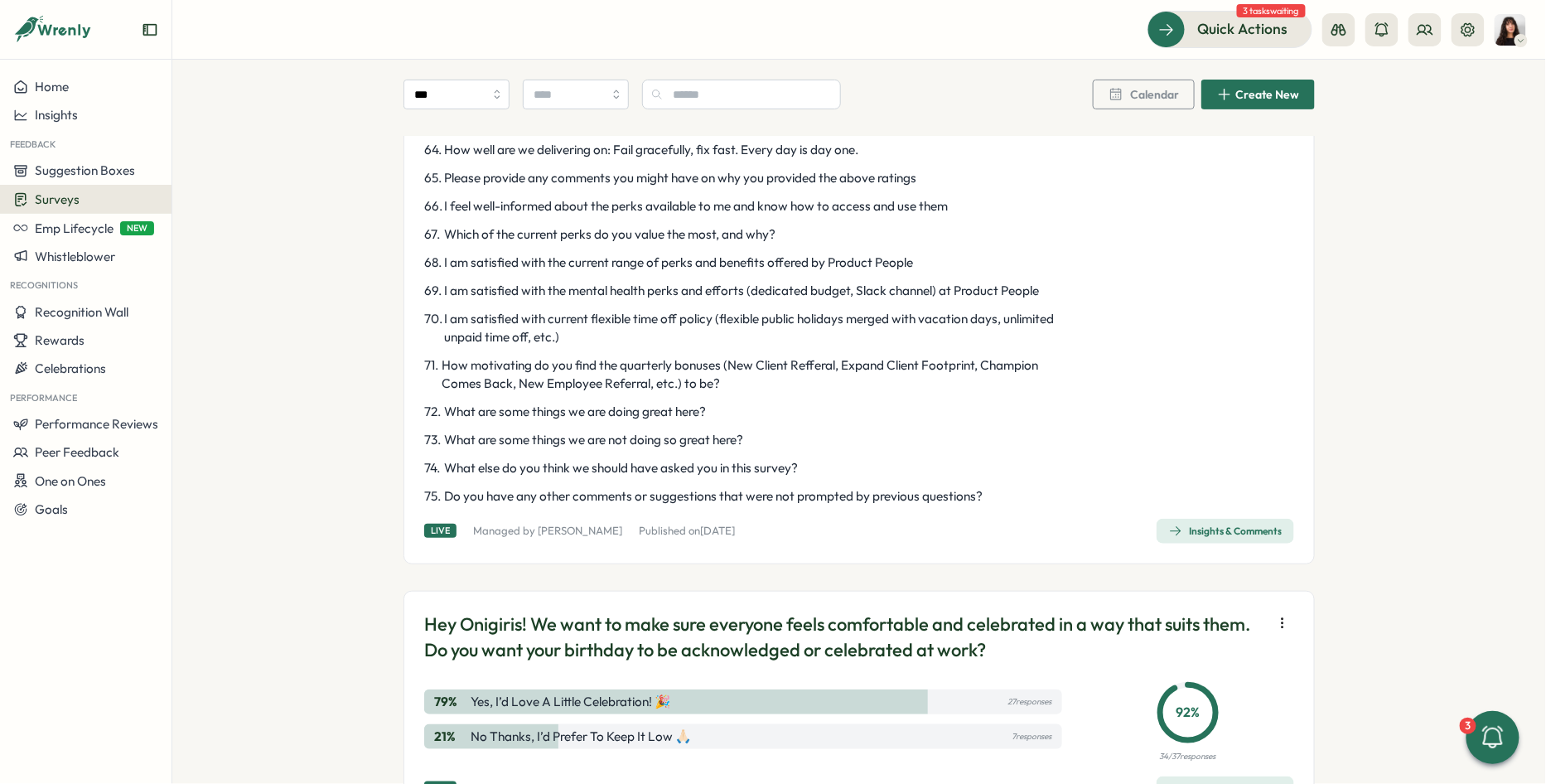
scroll to position [2713, 0]
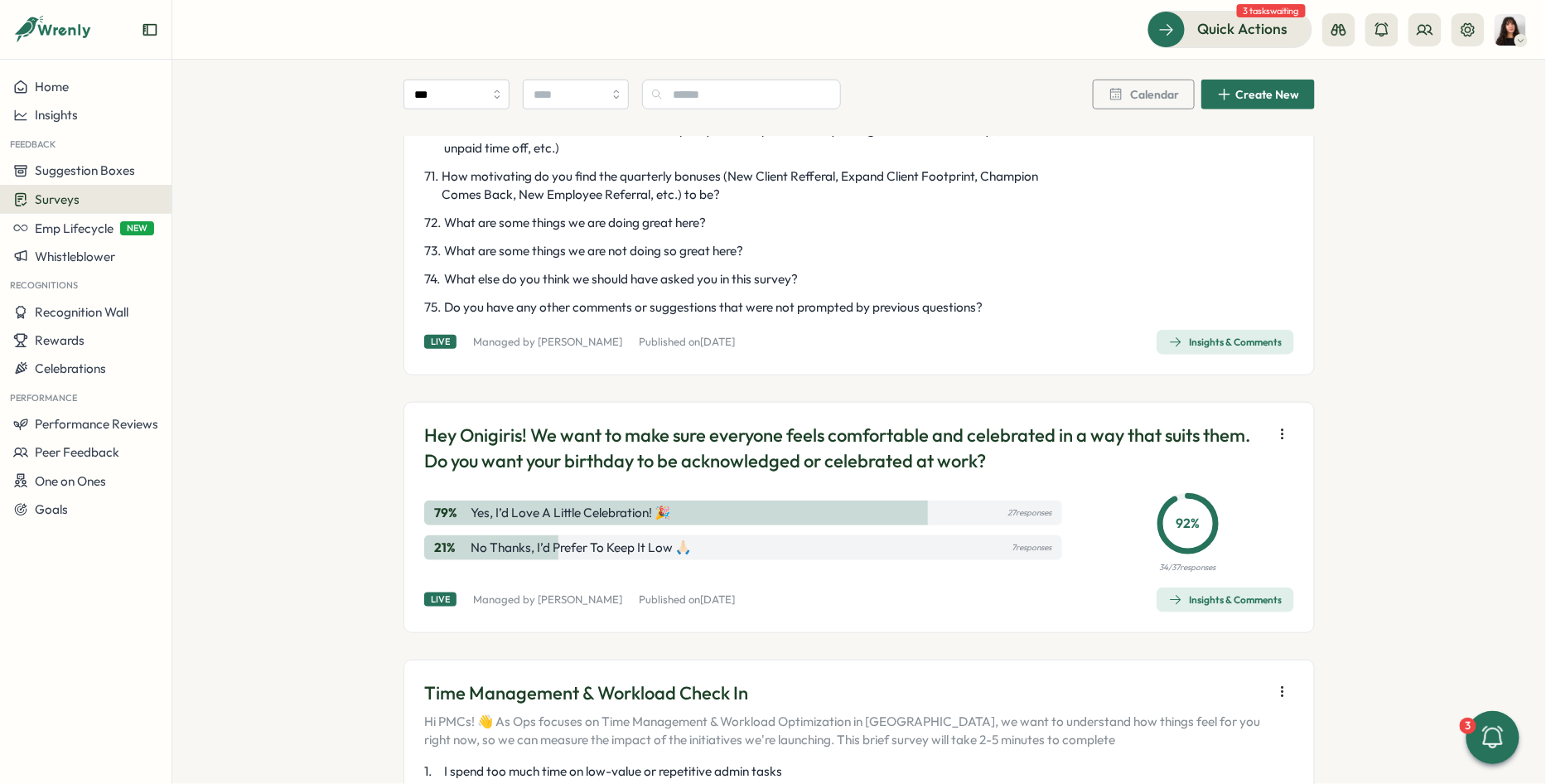
click at [1203, 349] on div "Insights & Comments" at bounding box center [1226, 341] width 113 height 13
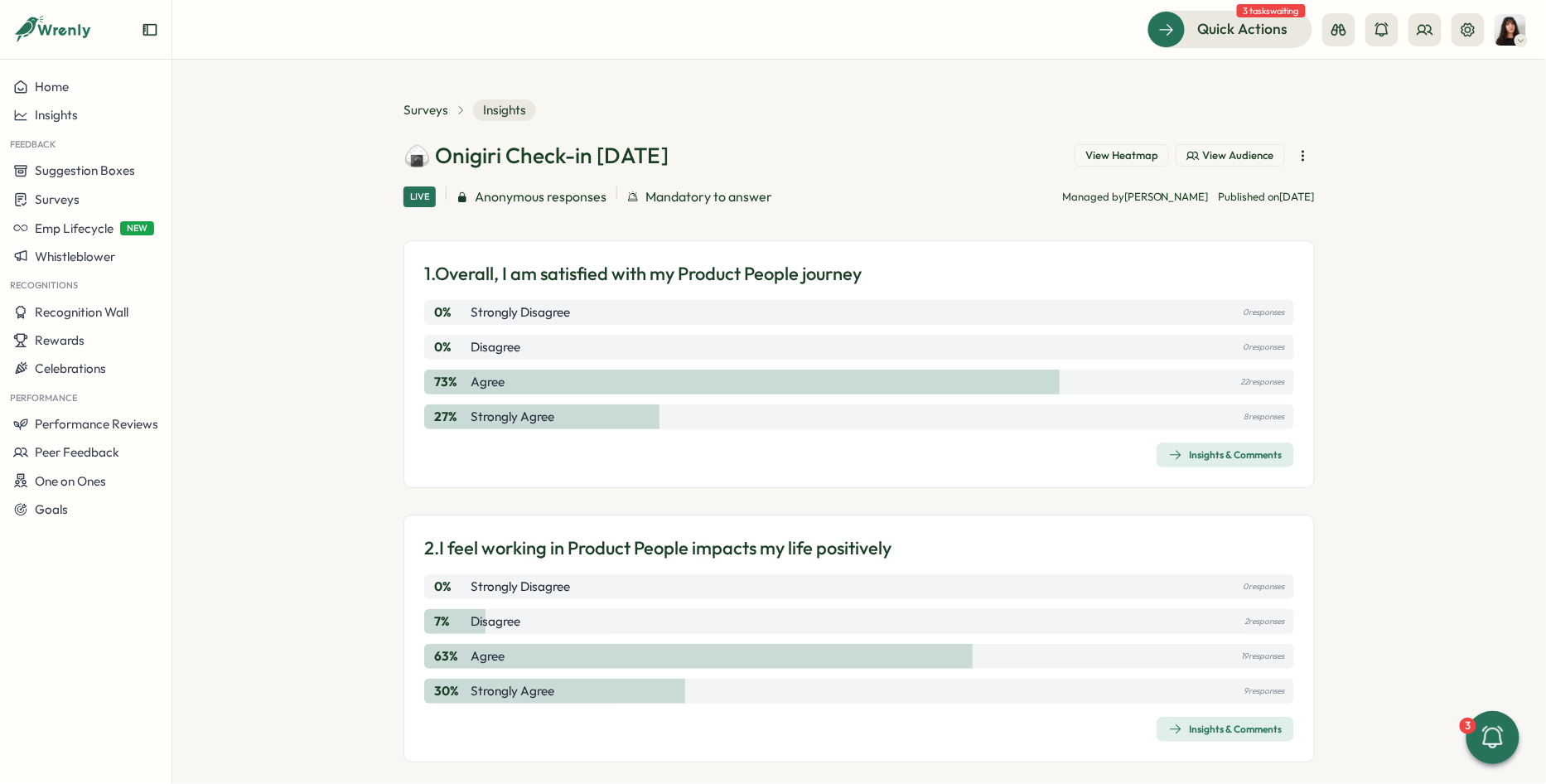
click at [1146, 152] on span "View Heatmap" at bounding box center [1122, 155] width 73 height 15
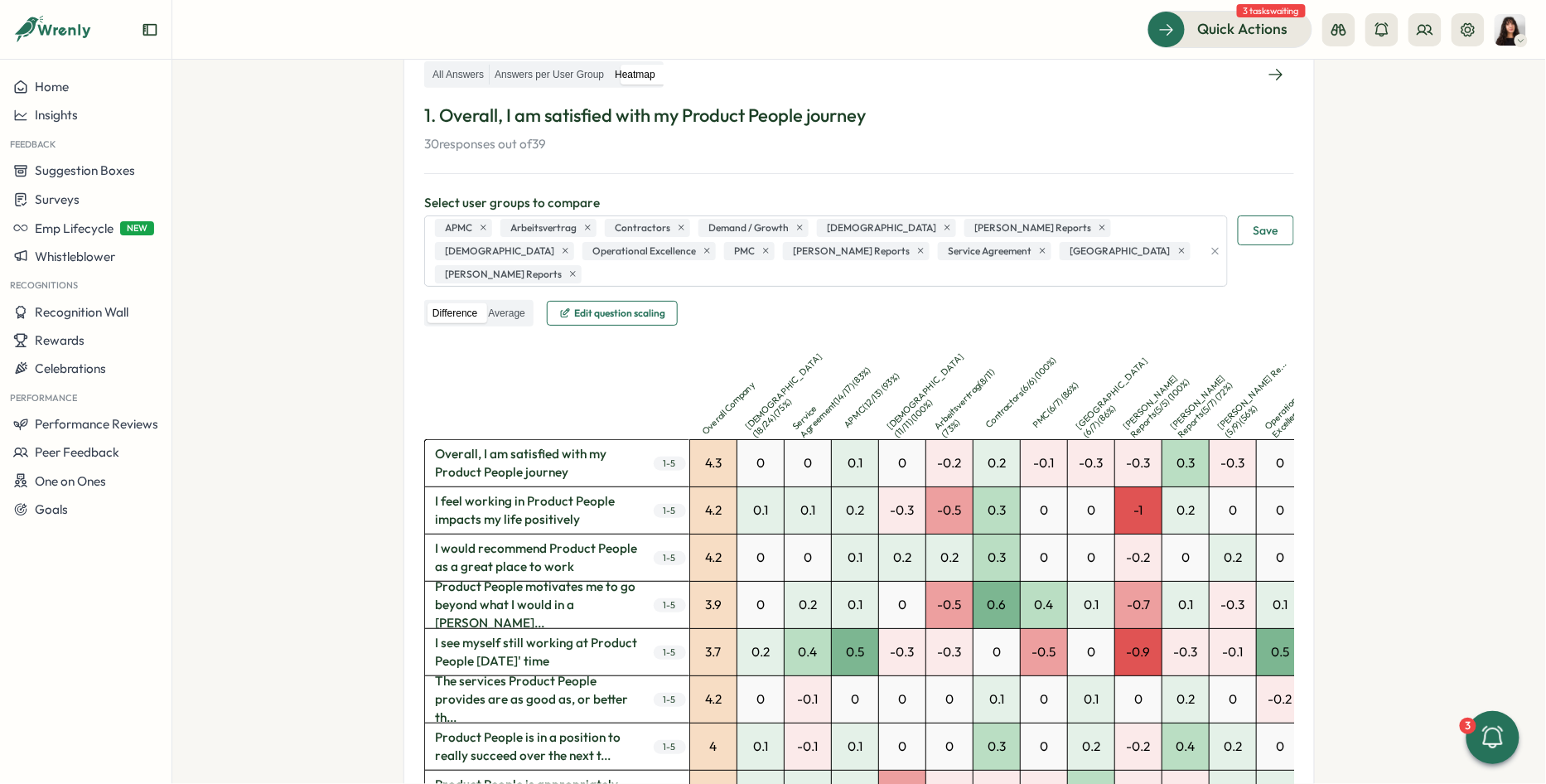
scroll to position [282, 0]
click at [505, 300] on label "Average" at bounding box center [505, 311] width 46 height 21
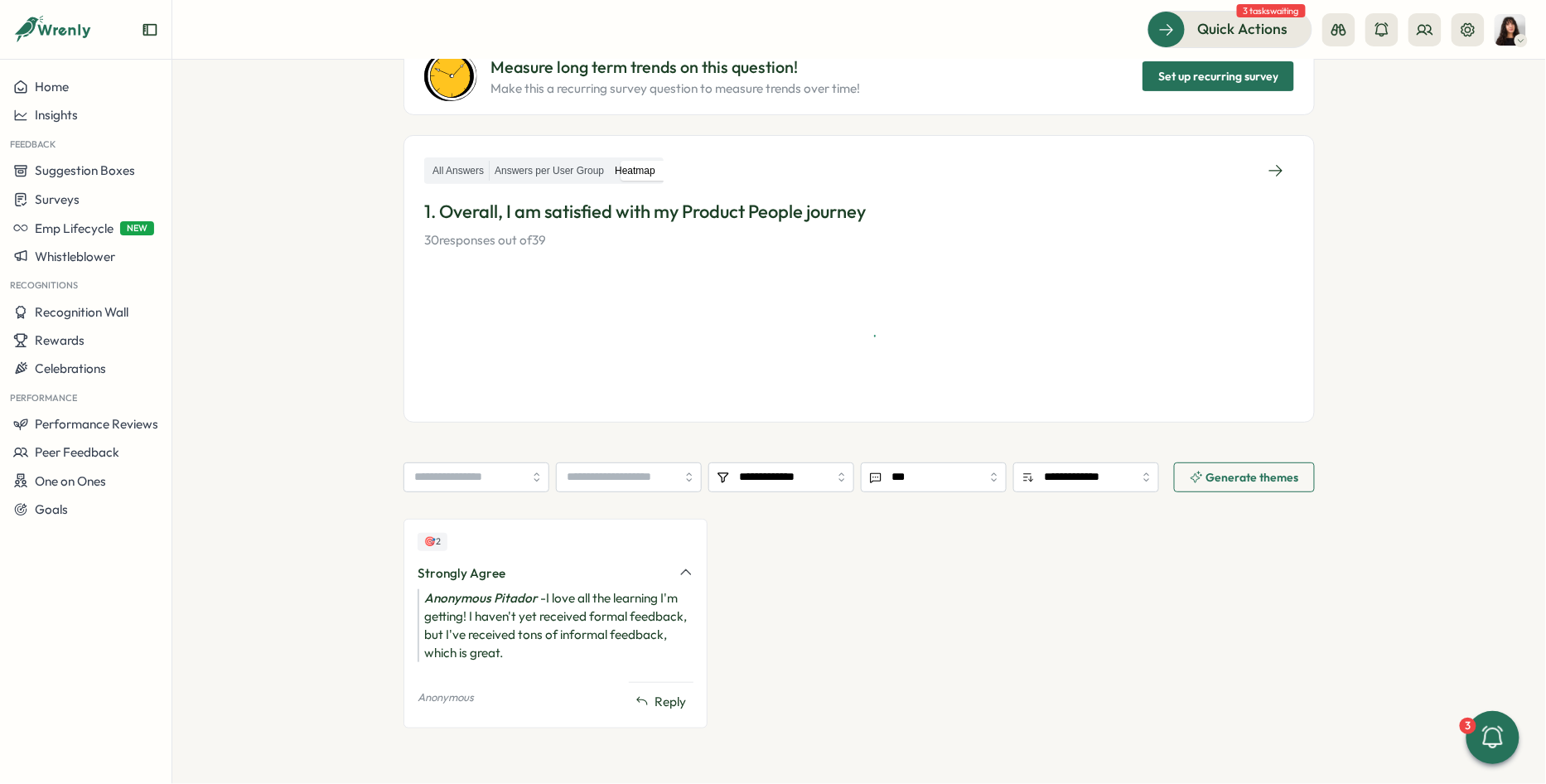
scroll to position [181, 0]
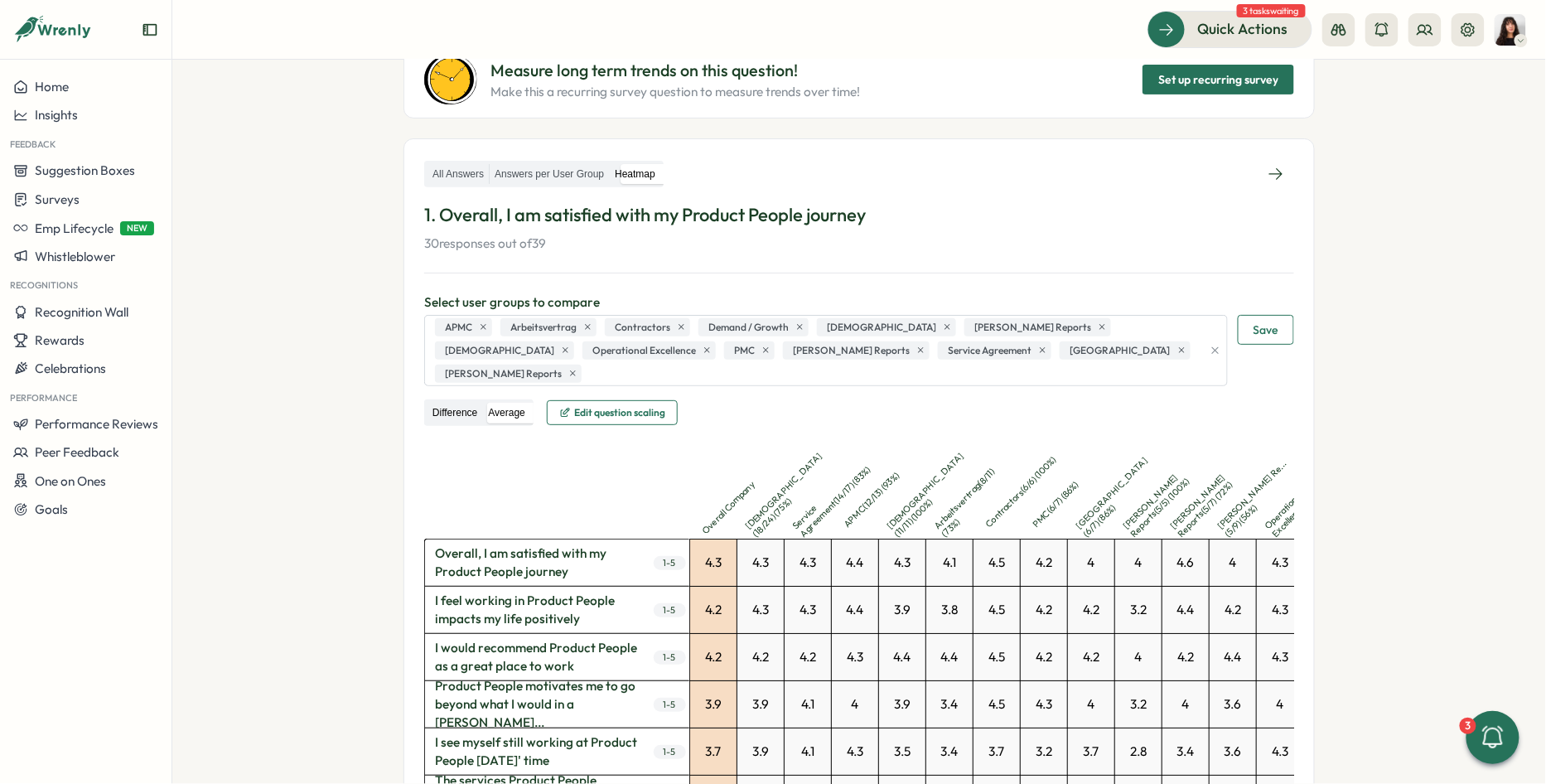
click at [442, 403] on label "Difference" at bounding box center [454, 413] width 55 height 21
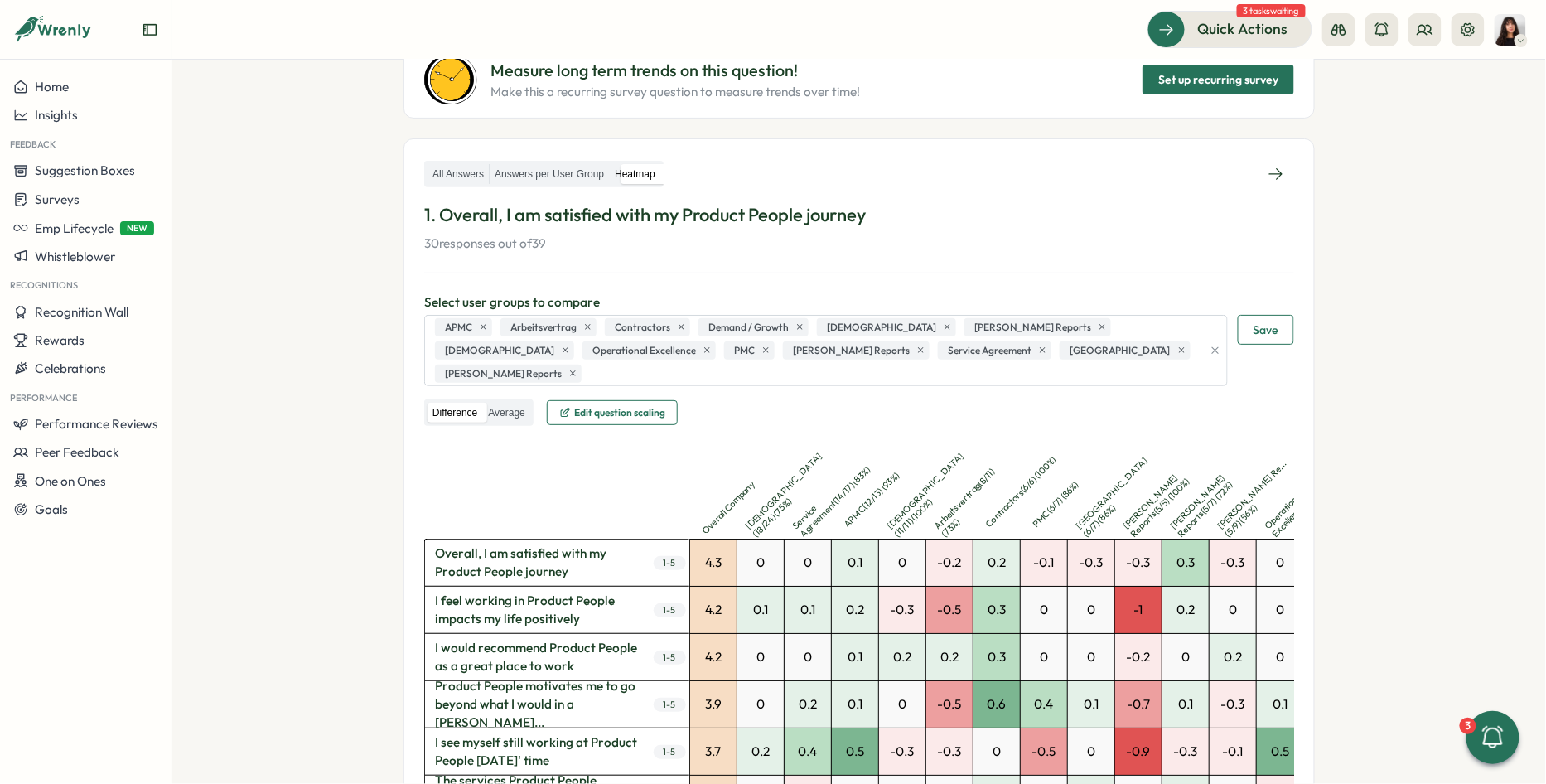
scroll to position [159, 0]
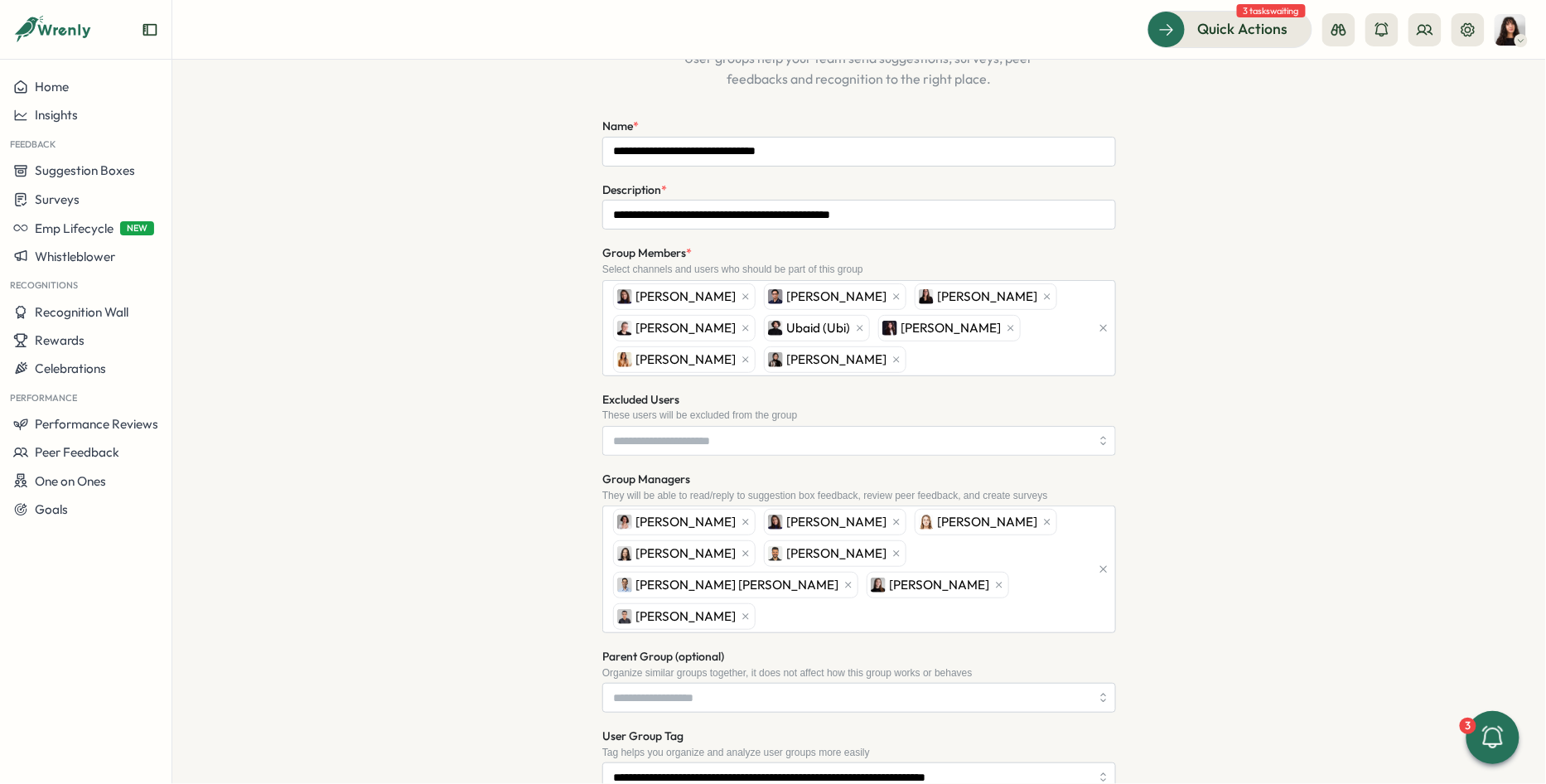
scroll to position [334, 0]
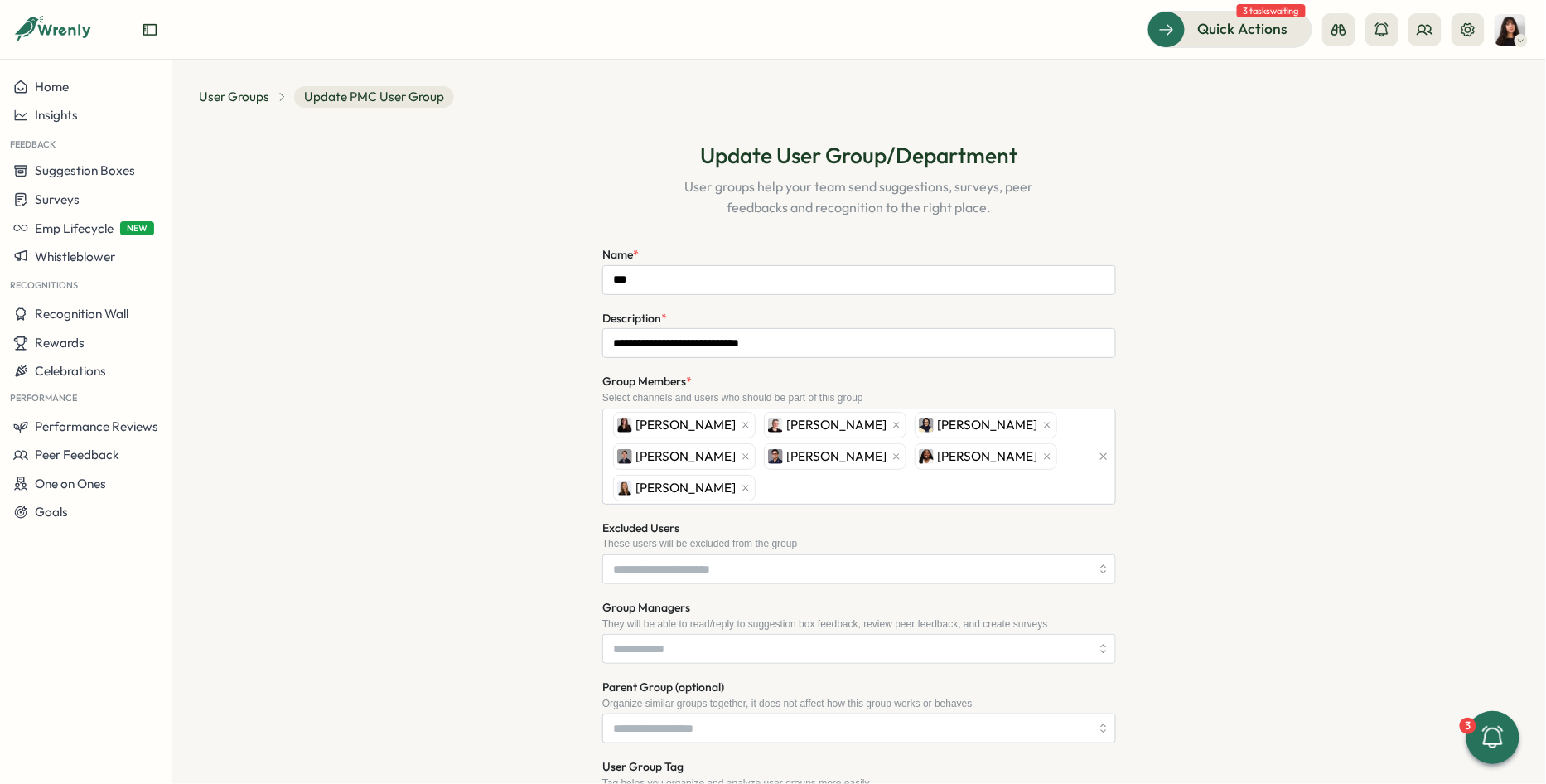
scroll to position [271, 0]
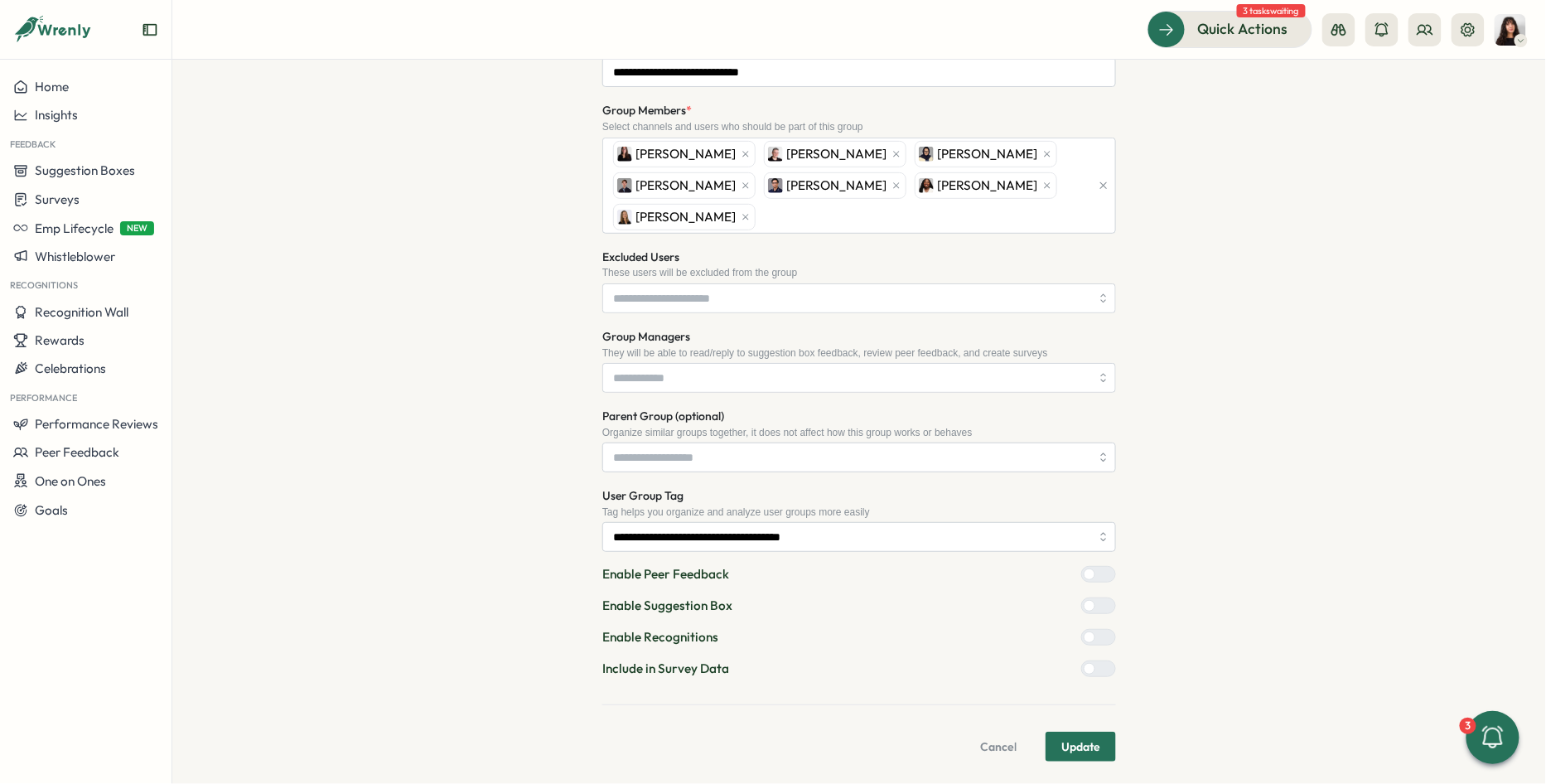
click at [1084, 733] on span "Update" at bounding box center [1080, 746] width 39 height 28
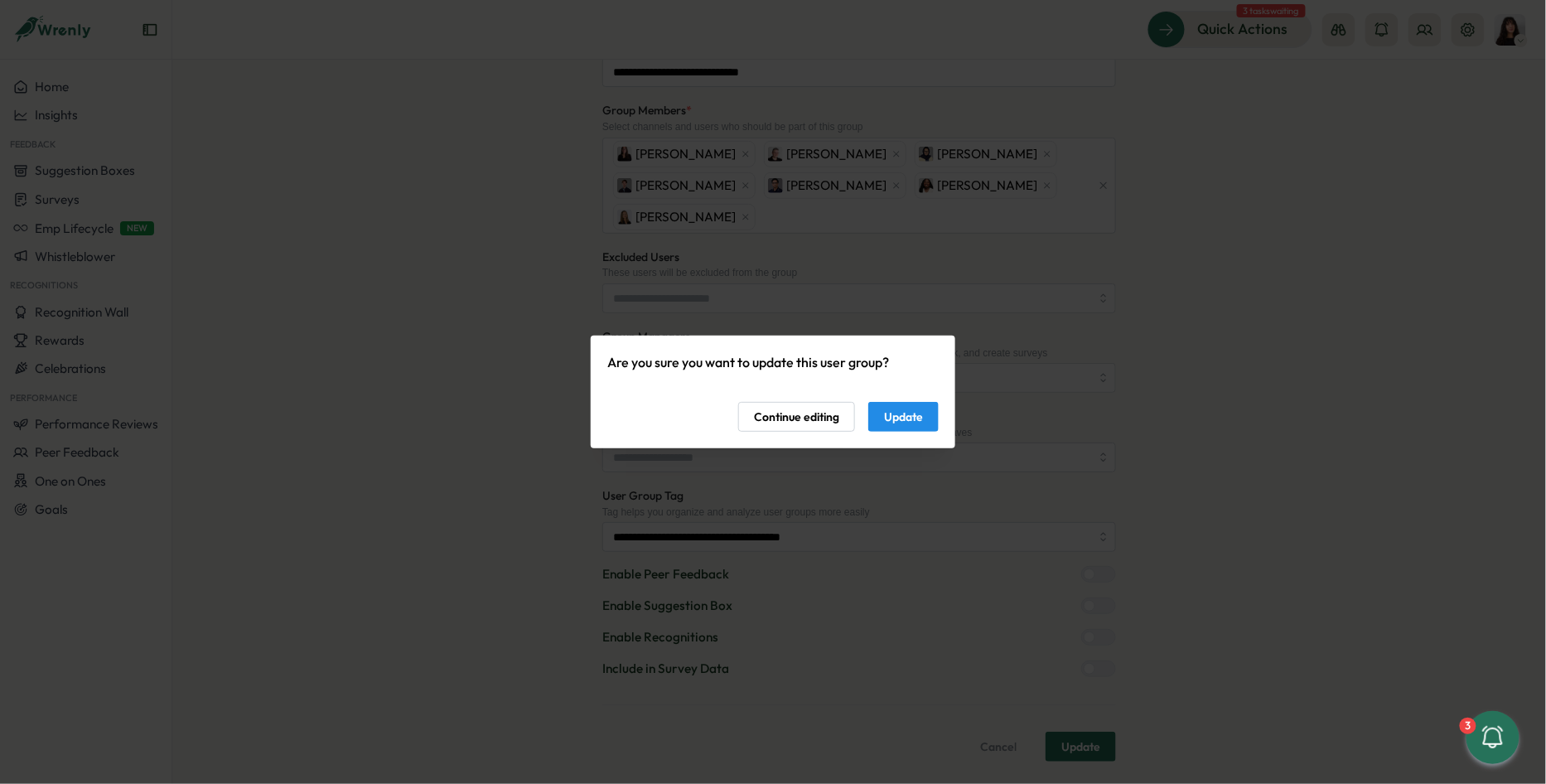
click at [919, 424] on span "Update" at bounding box center [903, 417] width 39 height 28
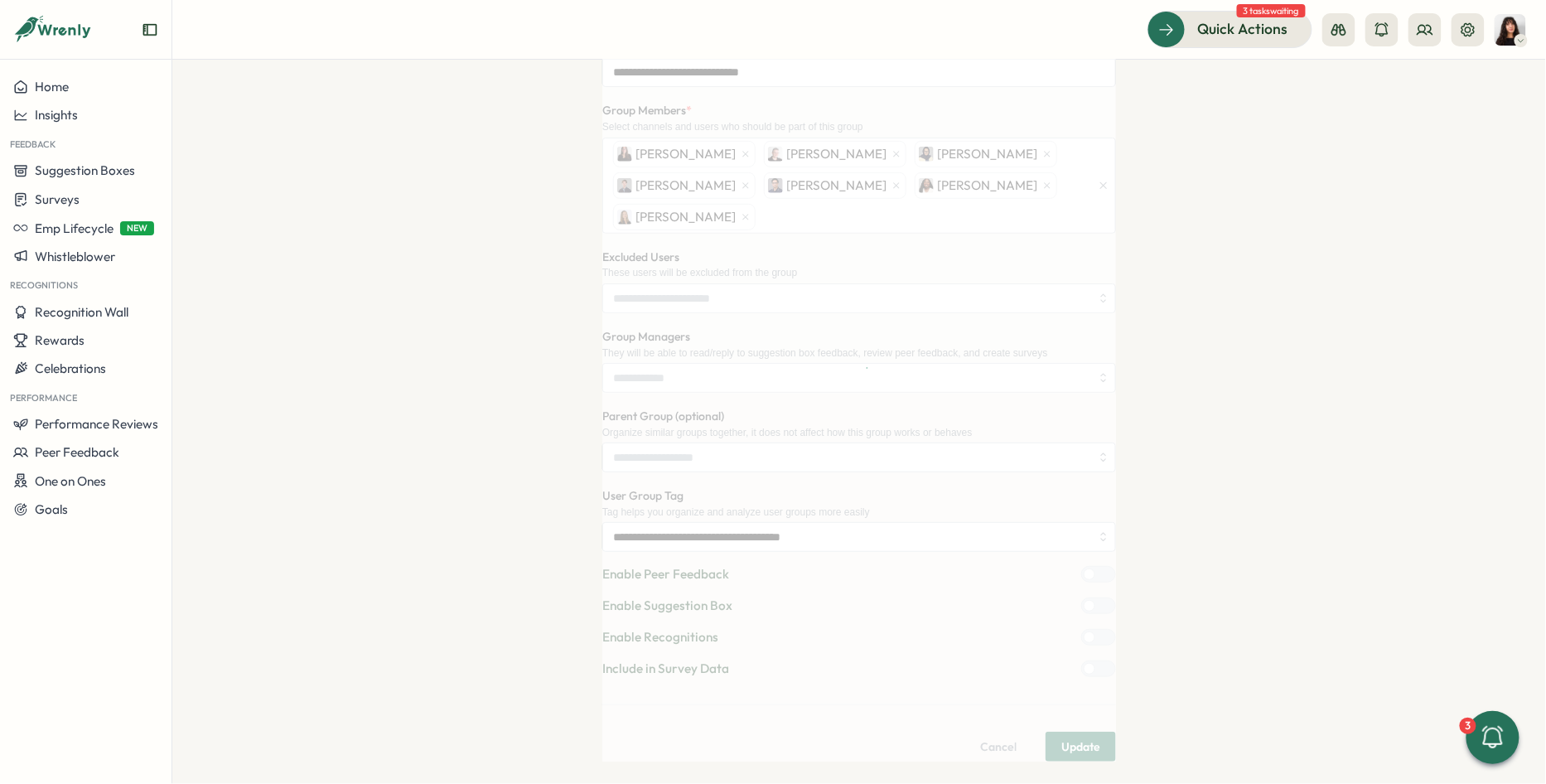
scroll to position [0, 0]
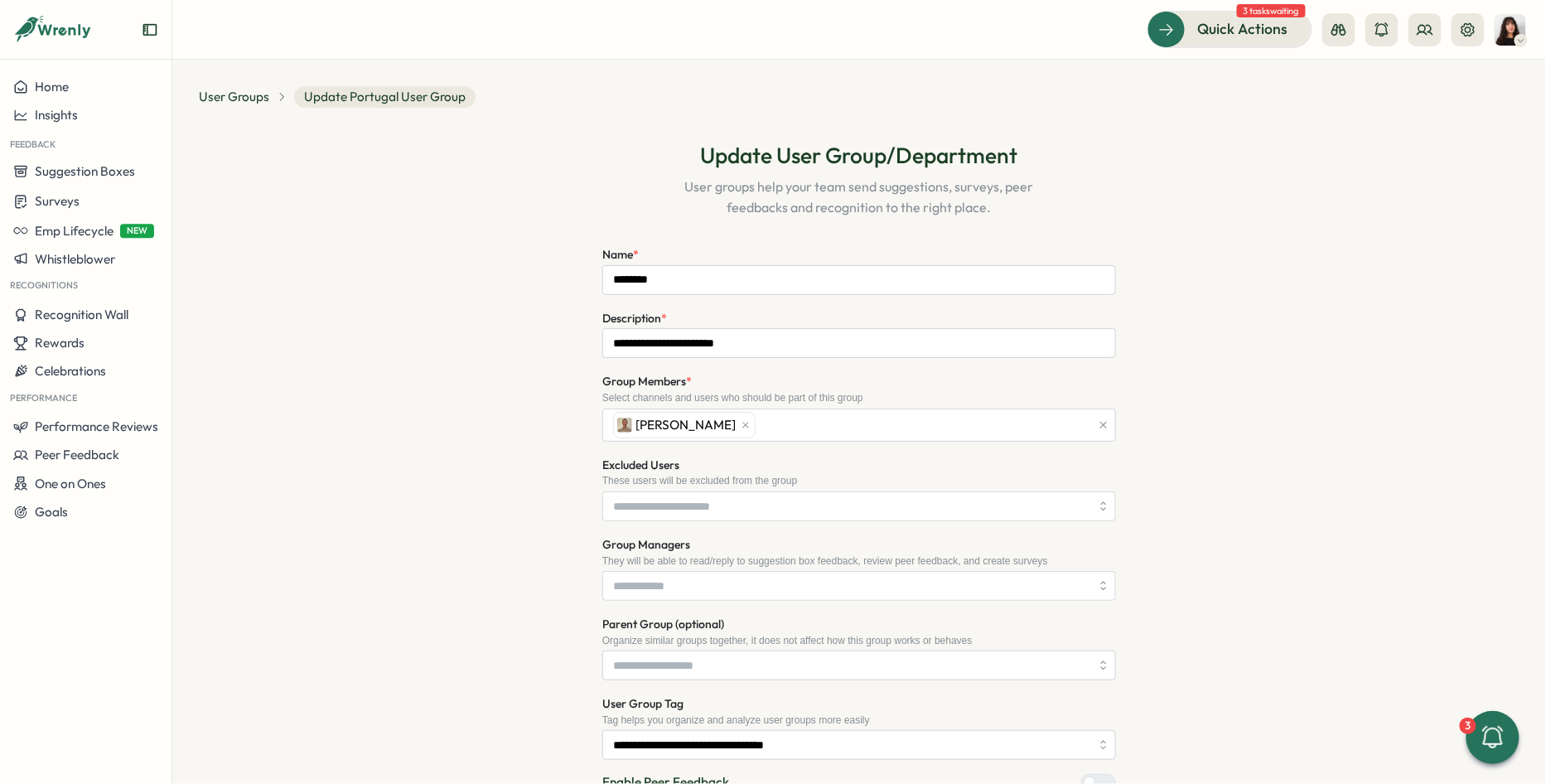
scroll to position [209, 0]
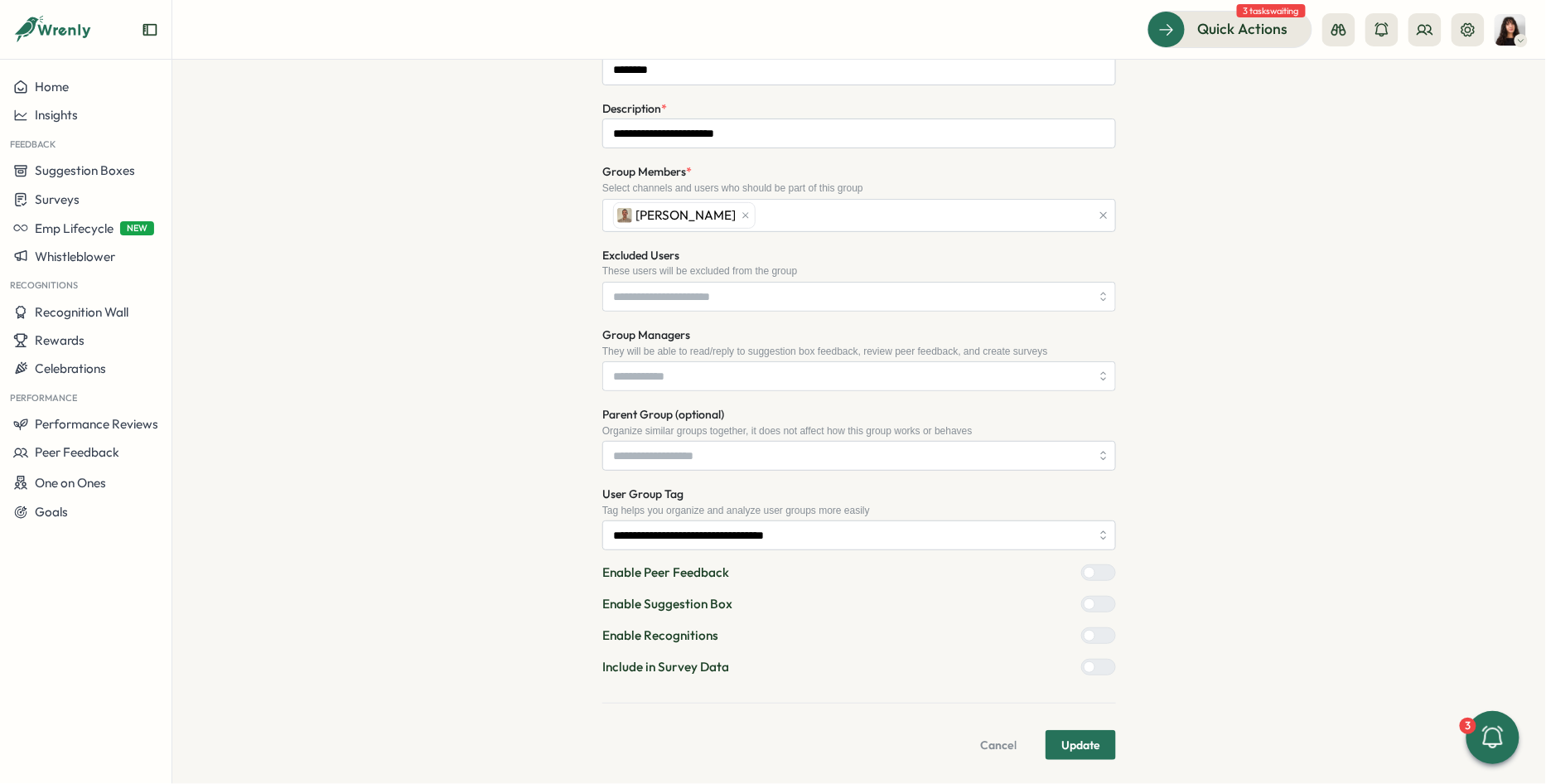
click at [1100, 665] on div at bounding box center [1105, 666] width 20 height 15
click at [1078, 738] on span "Update" at bounding box center [1080, 744] width 39 height 28
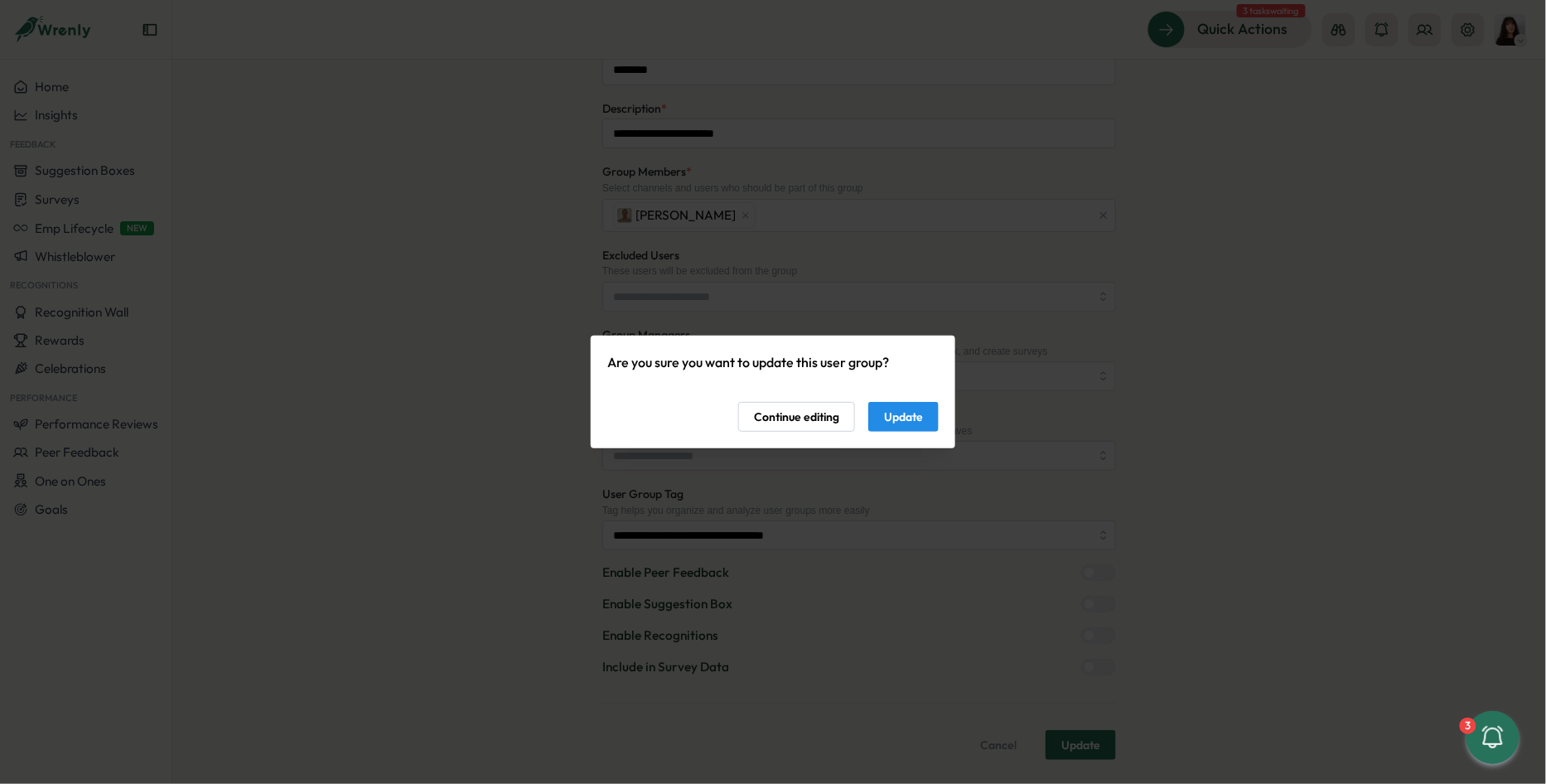
click at [898, 421] on span "Update" at bounding box center [903, 417] width 39 height 28
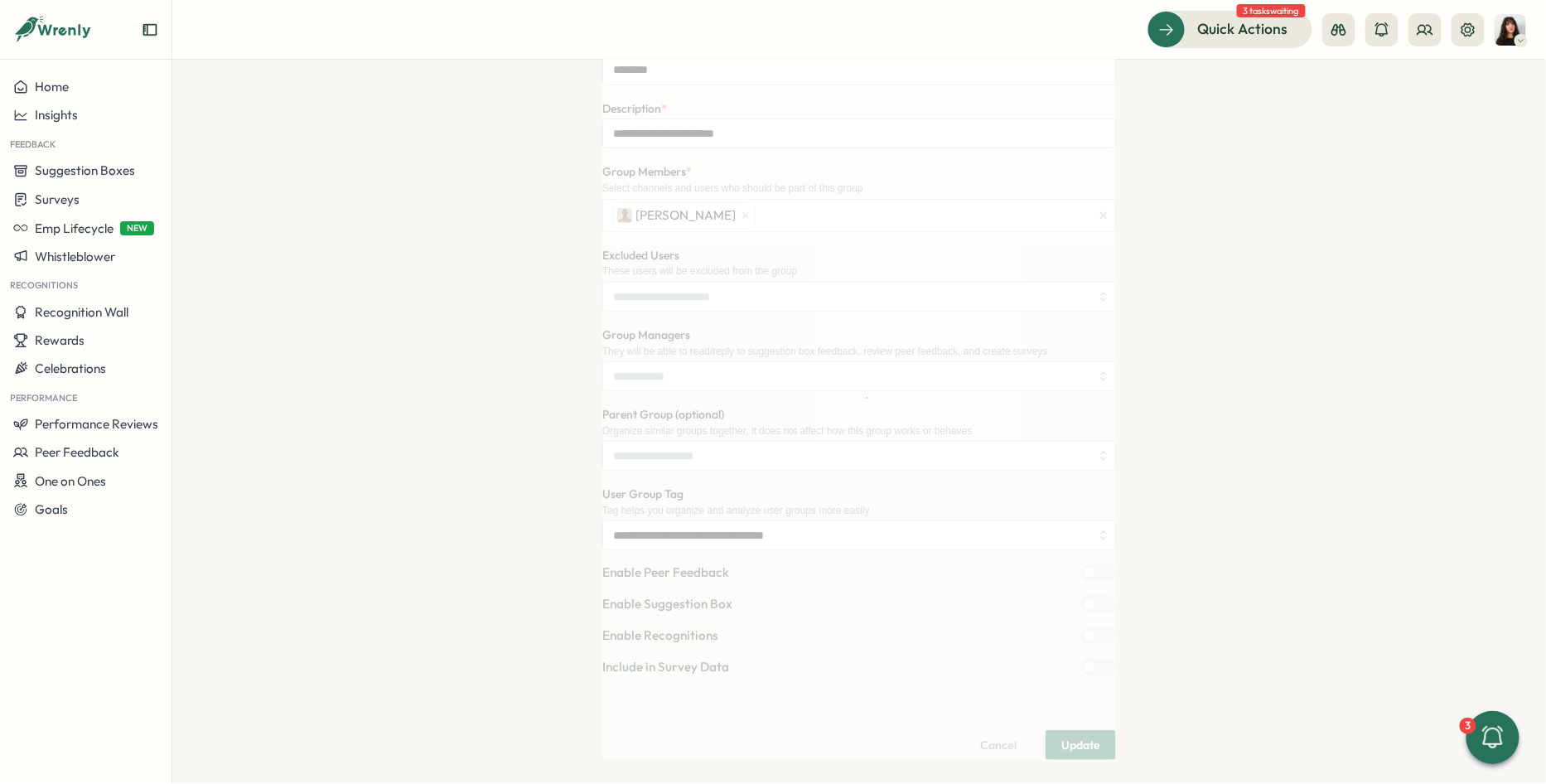
scroll to position [0, 0]
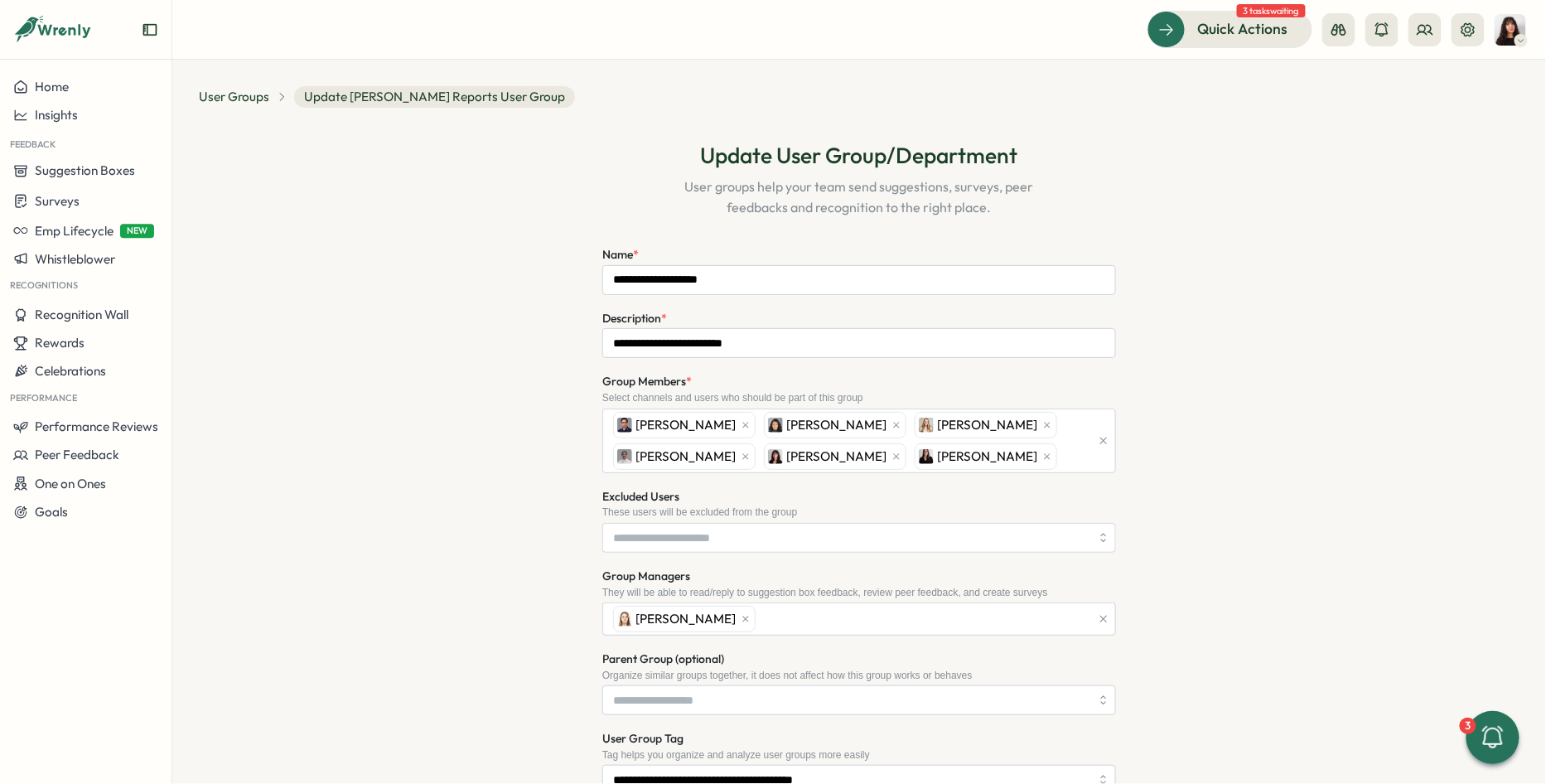
scroll to position [242, 0]
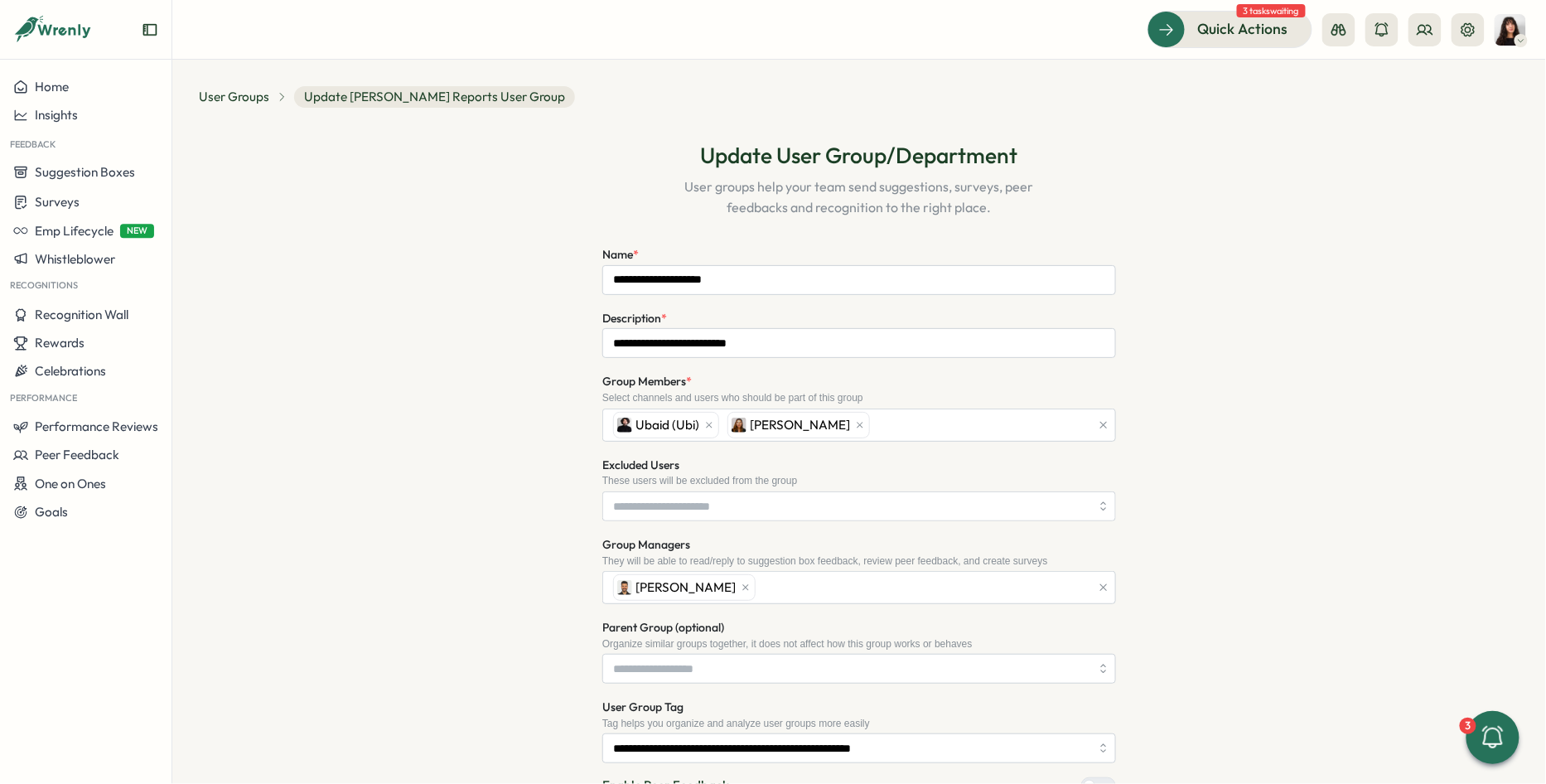
scroll to position [212, 0]
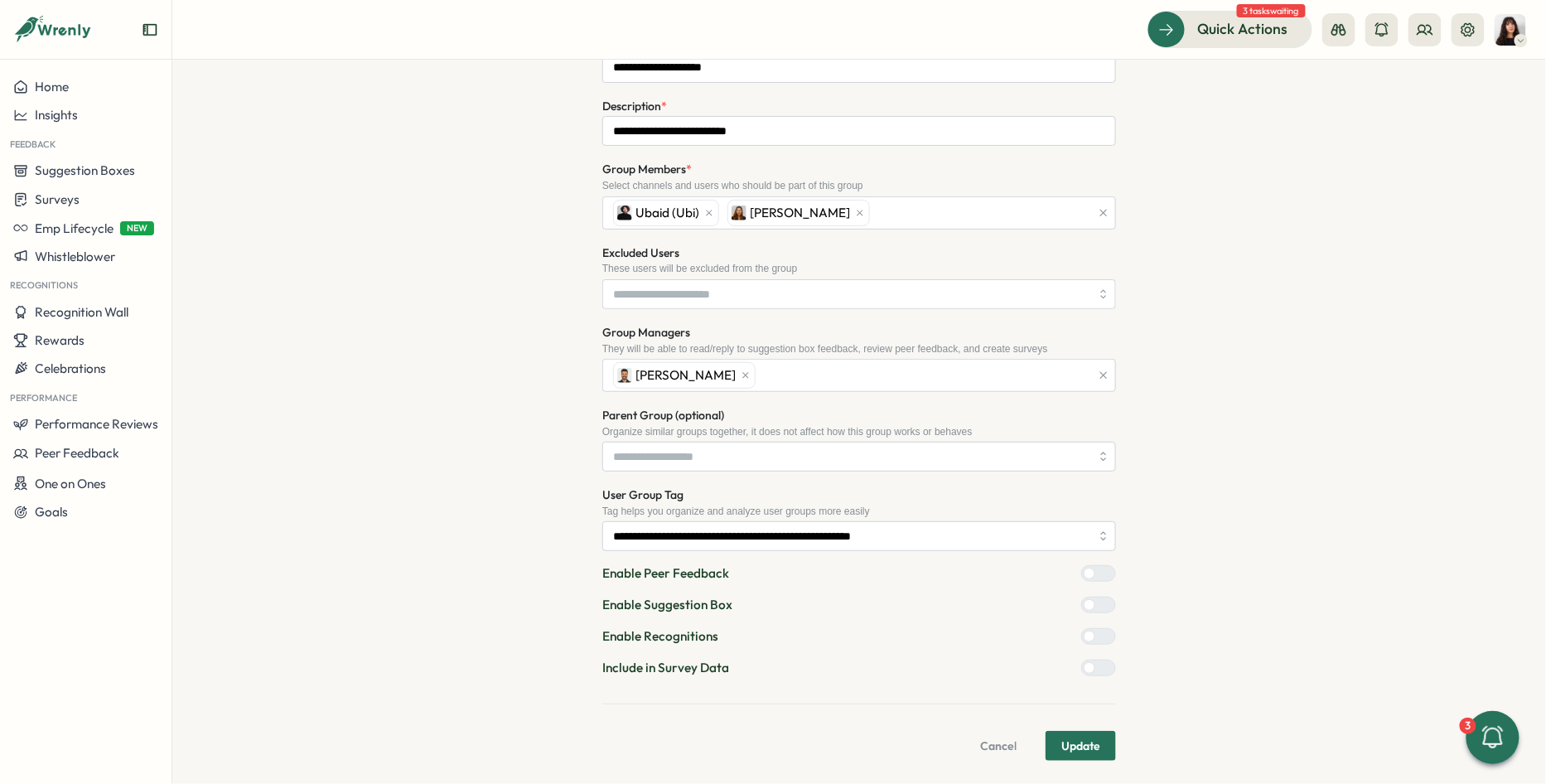
click at [1103, 663] on div at bounding box center [1105, 667] width 20 height 15
click at [1086, 735] on span "Update" at bounding box center [1080, 745] width 39 height 28
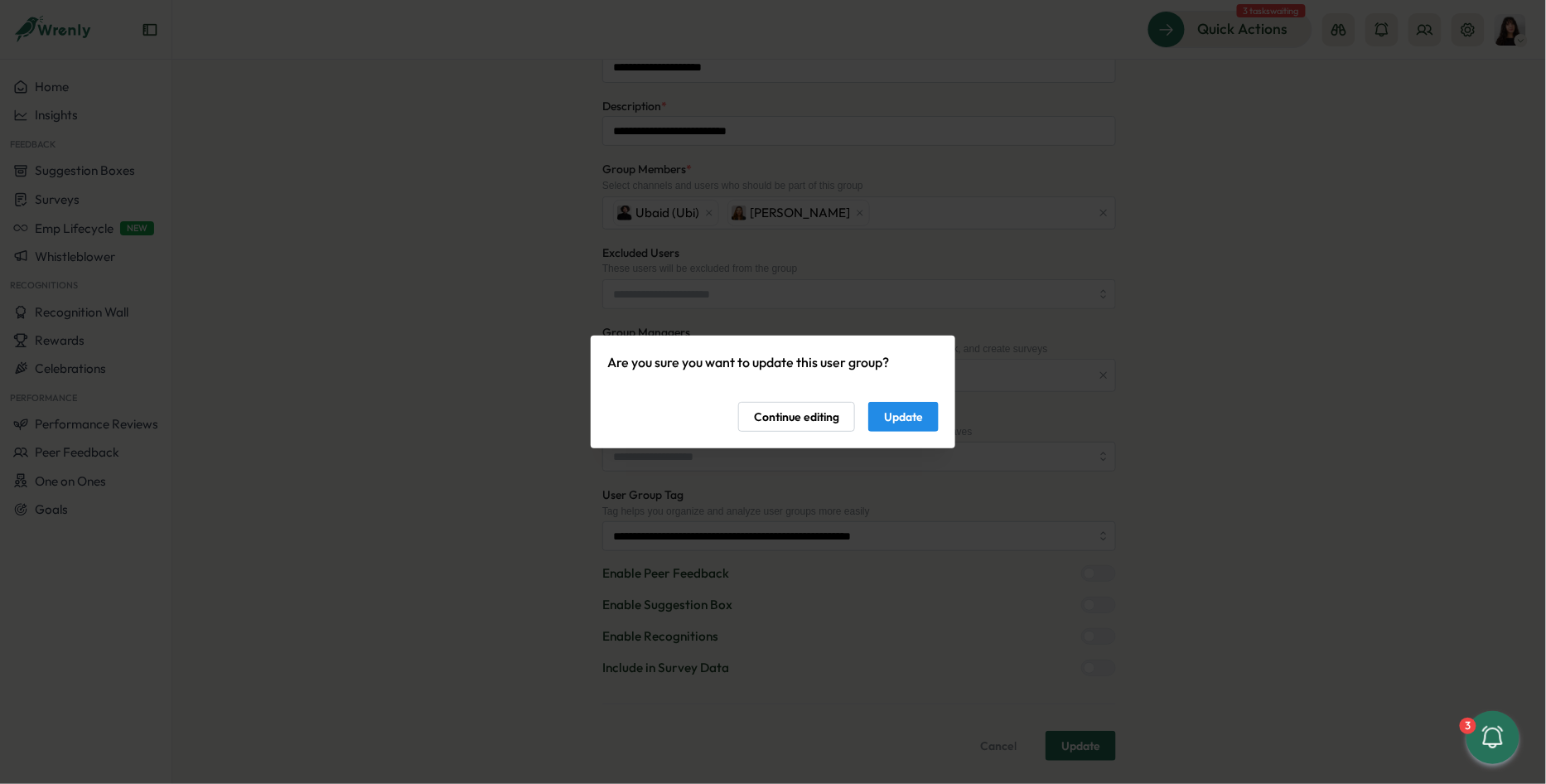
click at [908, 415] on span "Update" at bounding box center [903, 417] width 39 height 28
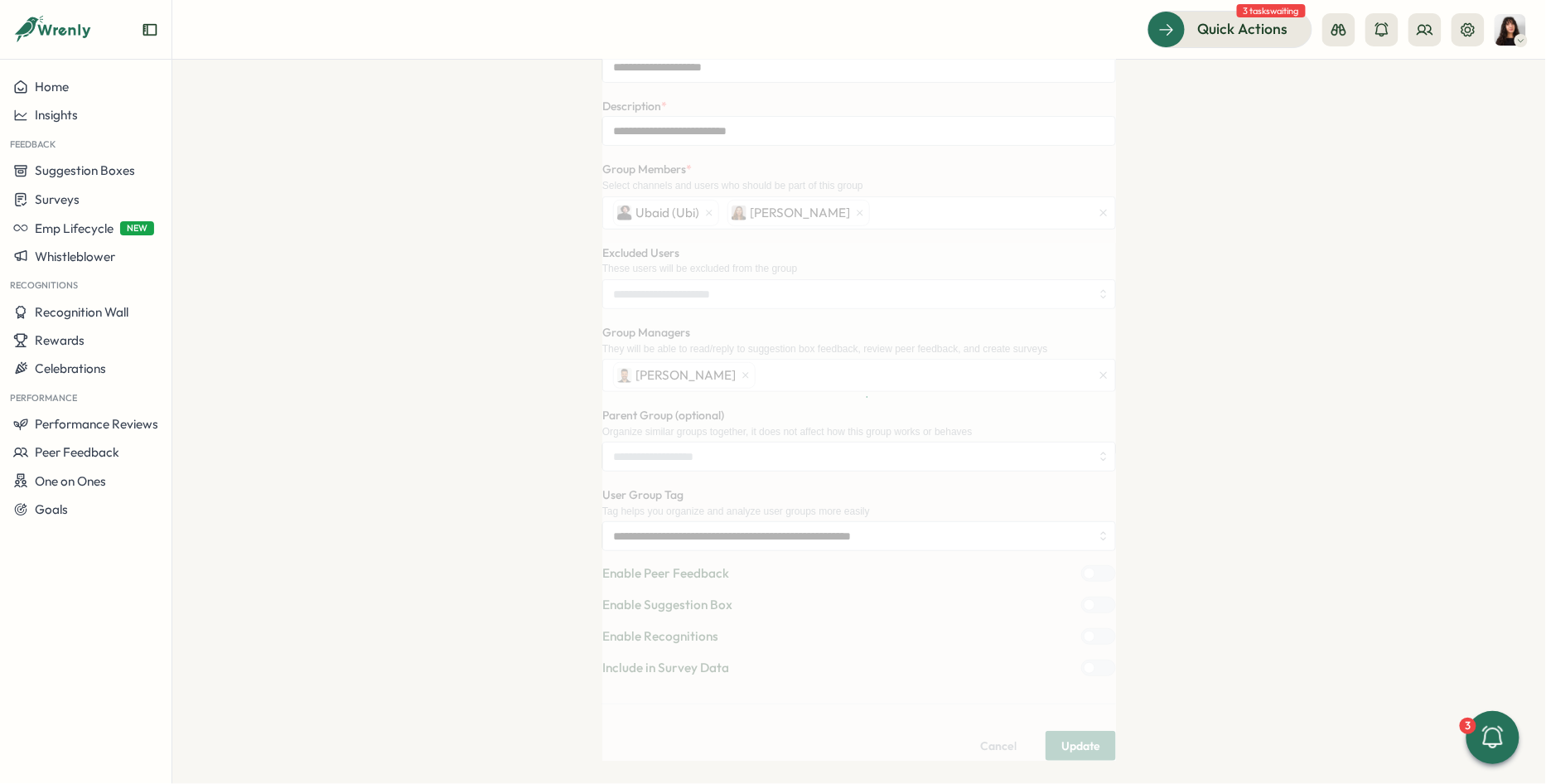
scroll to position [0, 0]
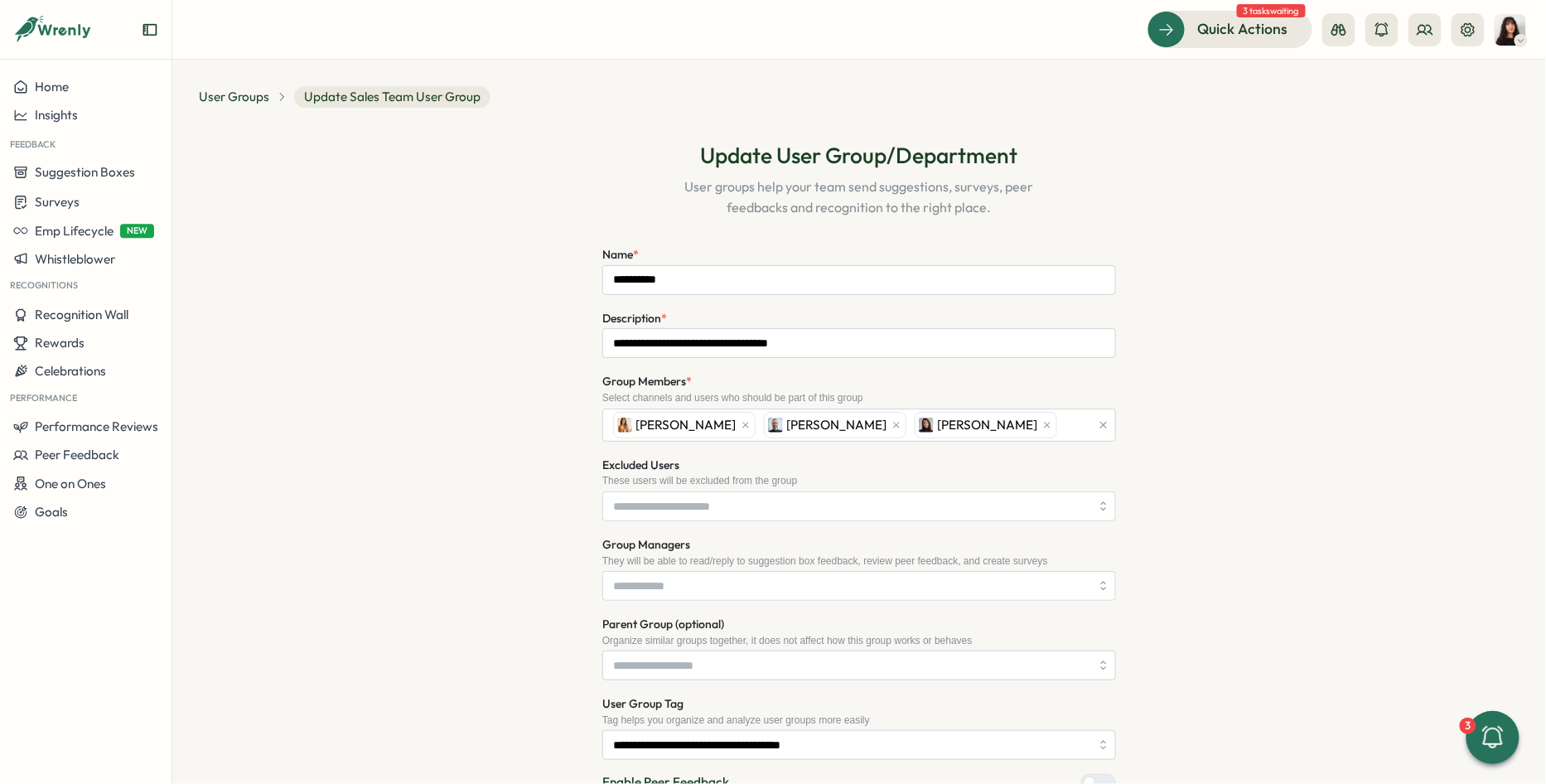
scroll to position [209, 0]
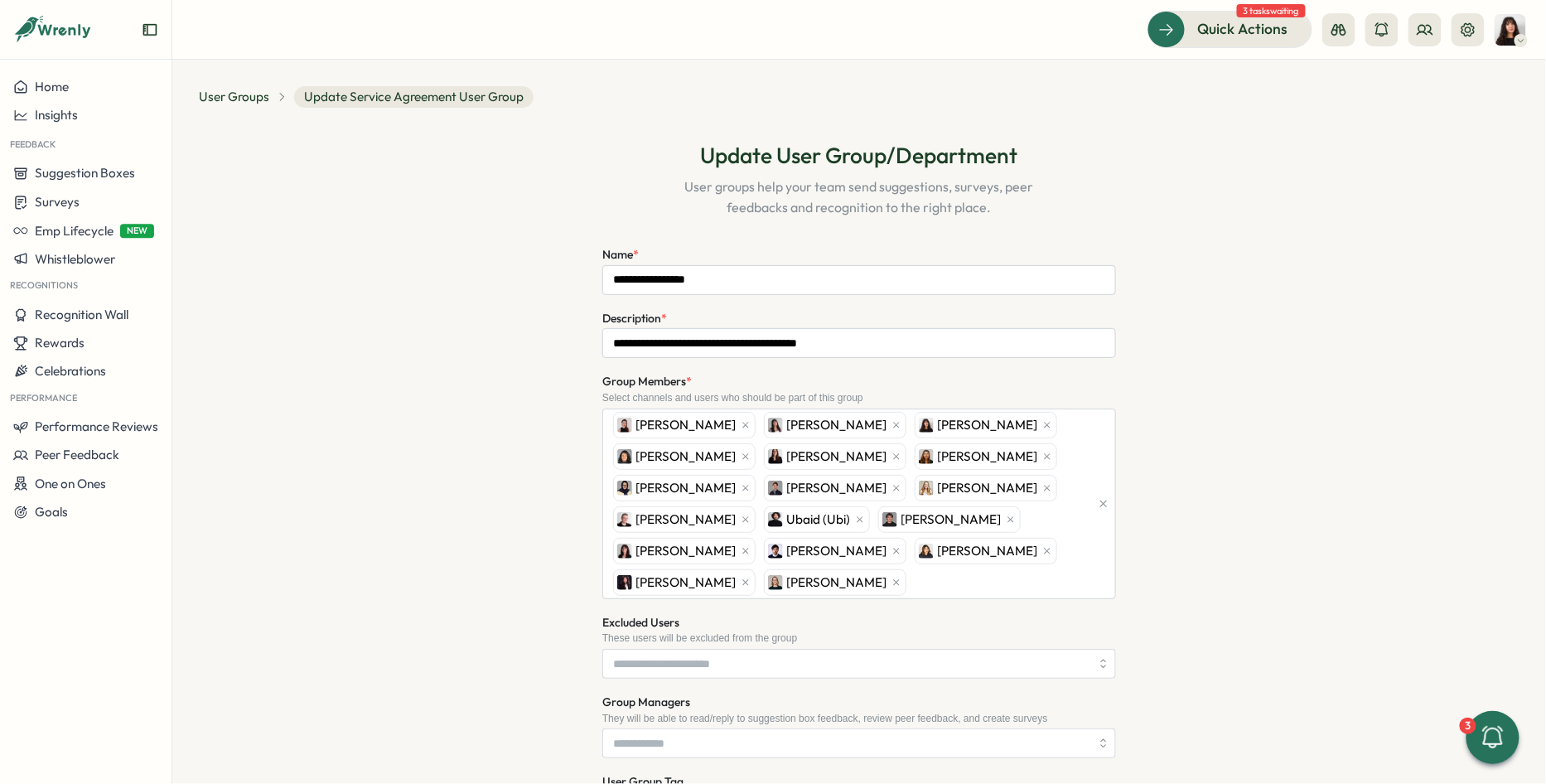
scroll to position [283, 0]
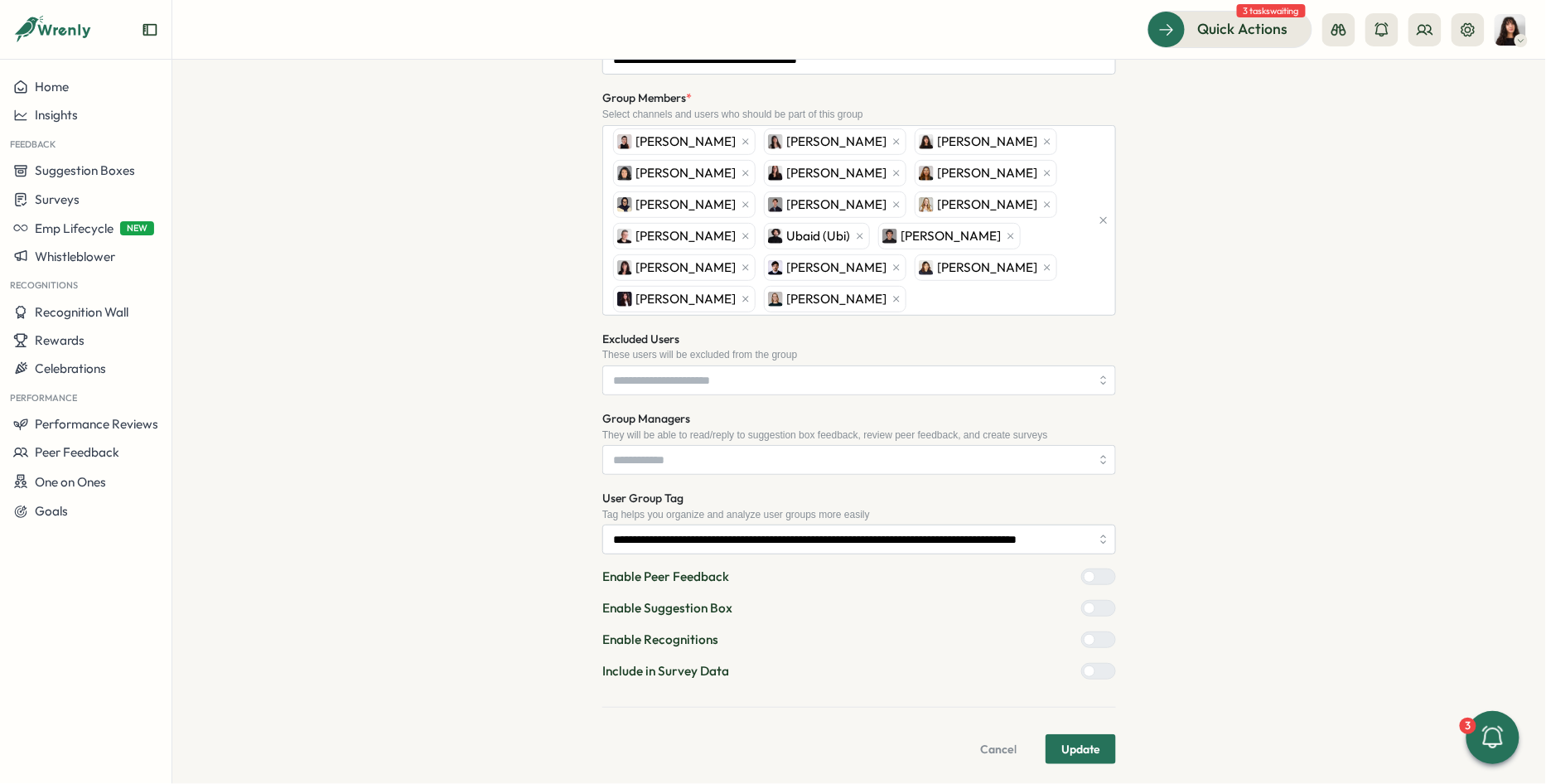
click at [1101, 667] on div at bounding box center [1105, 670] width 20 height 15
click at [1072, 745] on span "Update" at bounding box center [1080, 748] width 39 height 28
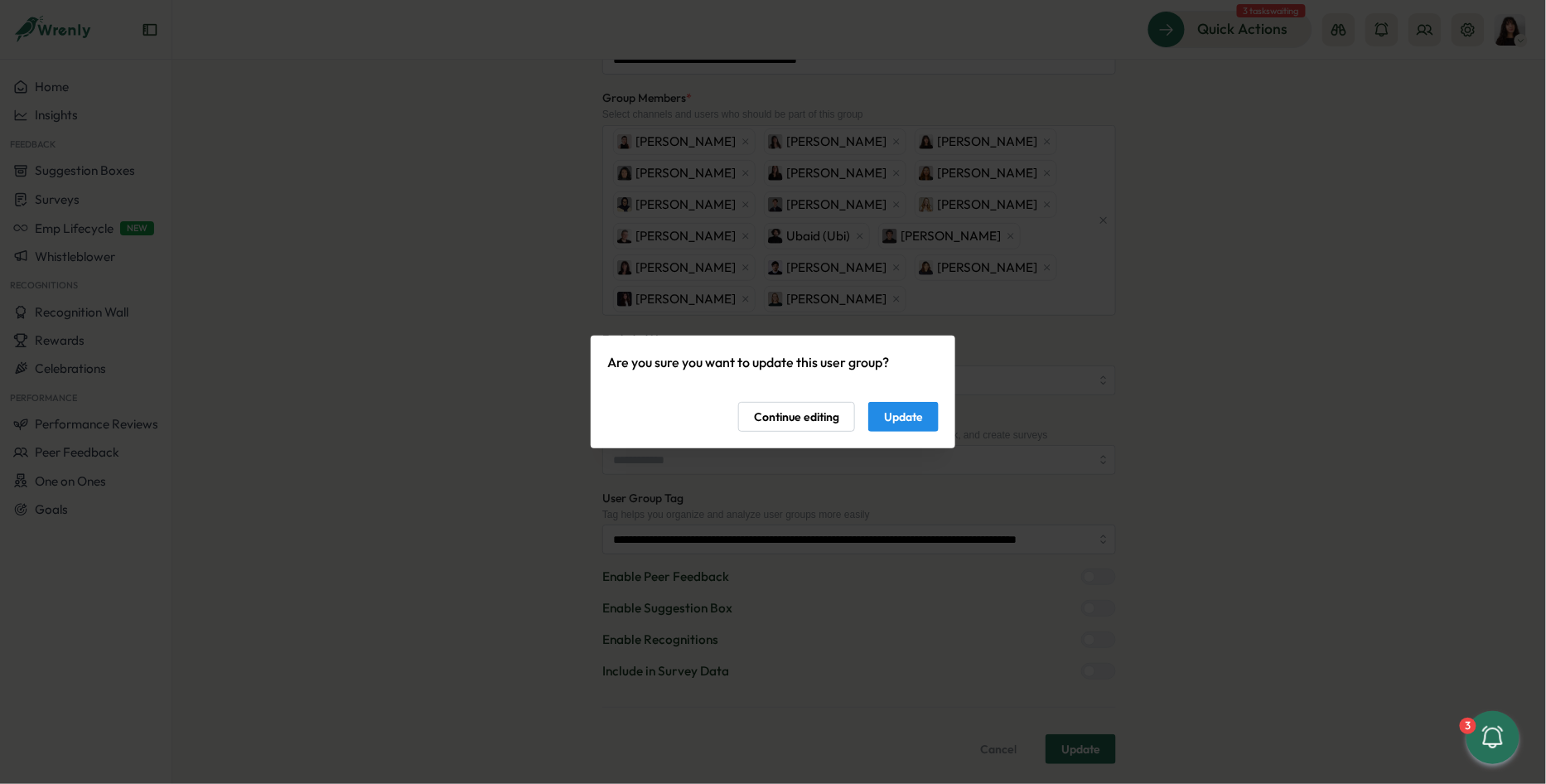
click at [897, 409] on span "Update" at bounding box center [903, 417] width 39 height 28
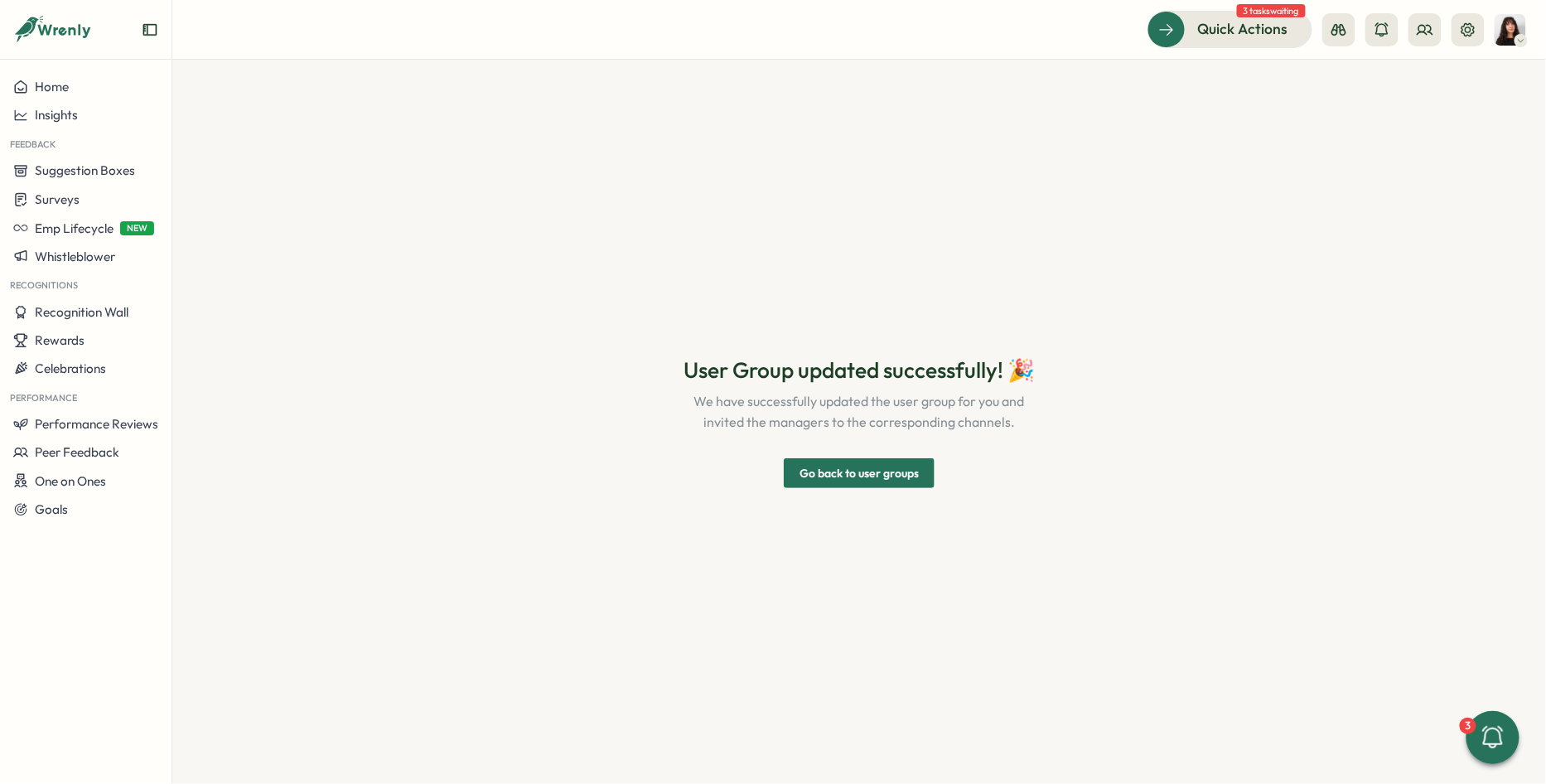
scroll to position [0, 0]
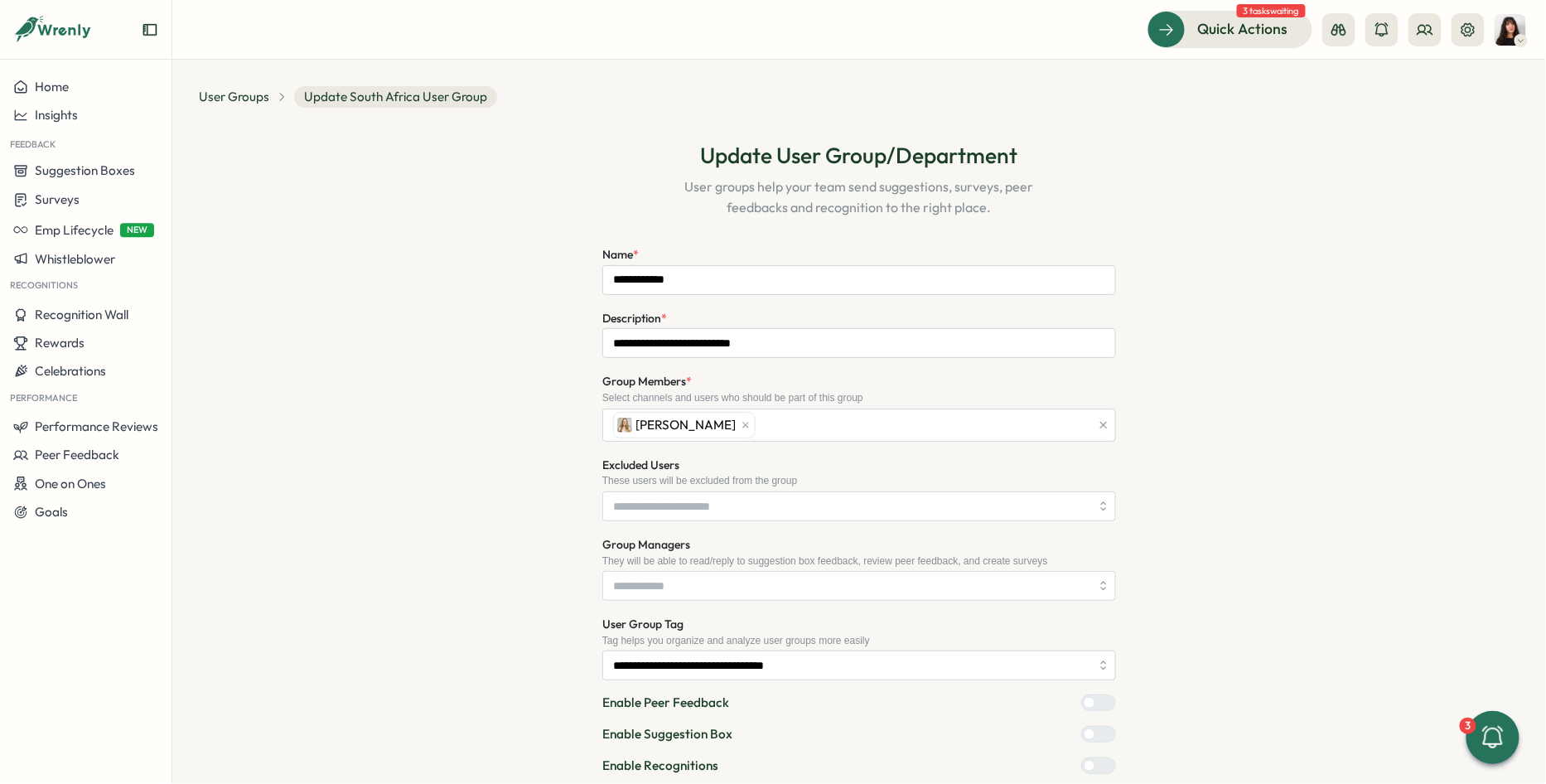
scroll to position [130, 0]
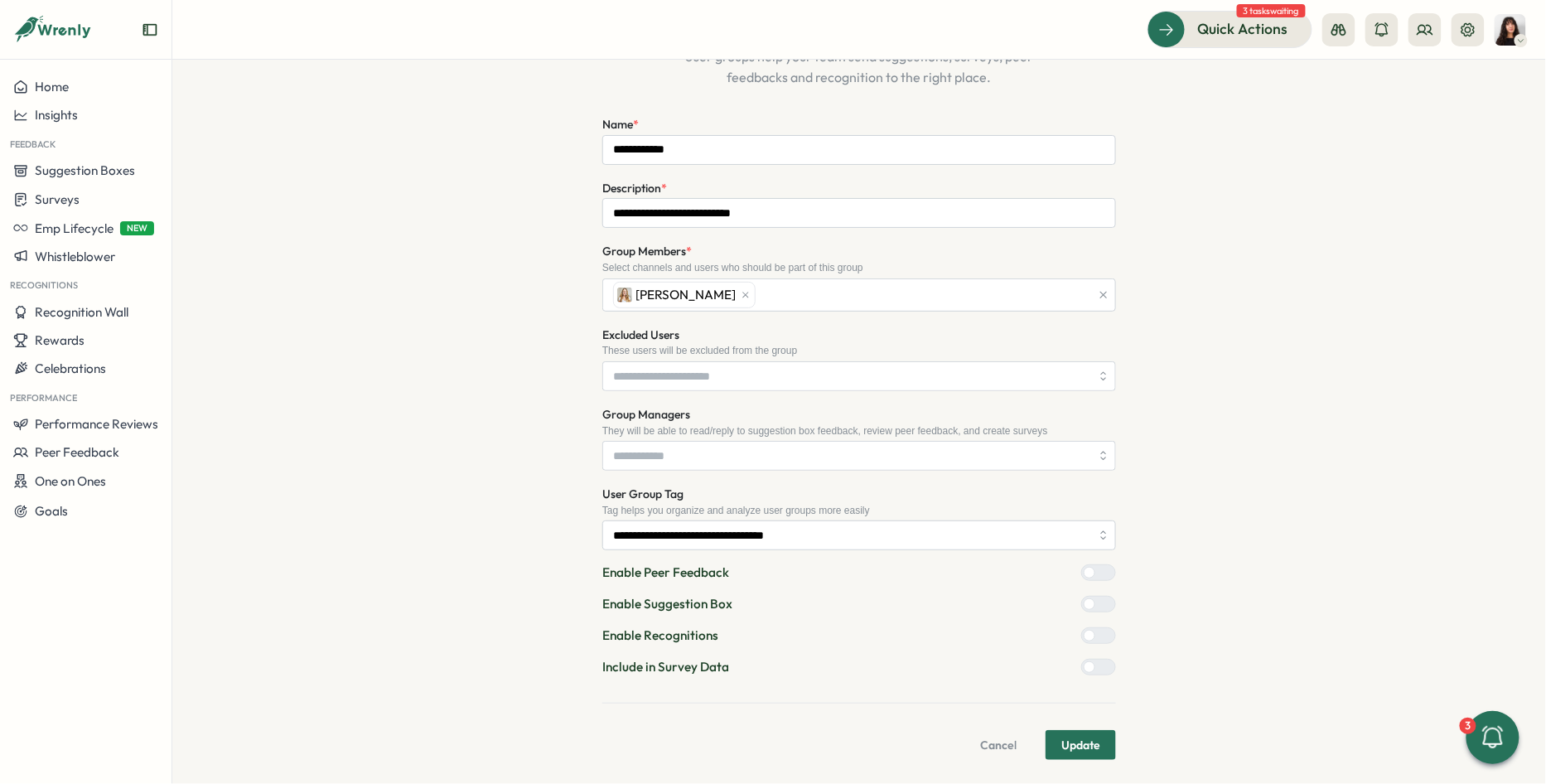
click at [1095, 668] on div at bounding box center [1105, 666] width 20 height 15
click at [1085, 730] on span "Update" at bounding box center [1080, 744] width 39 height 28
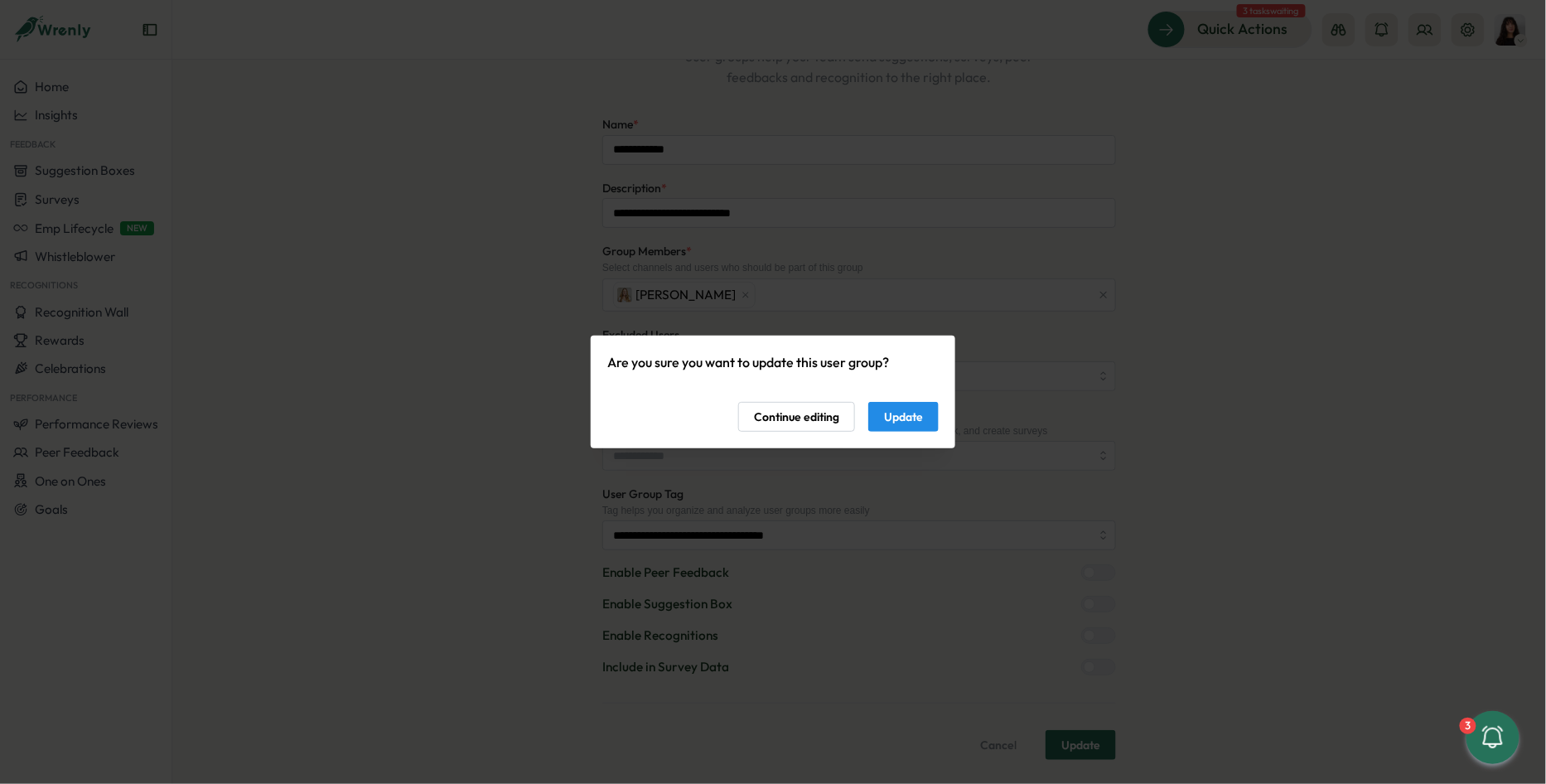
click at [913, 392] on div "Are you sure you want to update this user group? Continue editing Update" at bounding box center [773, 392] width 332 height 81
click at [912, 406] on span "Update" at bounding box center [903, 417] width 39 height 28
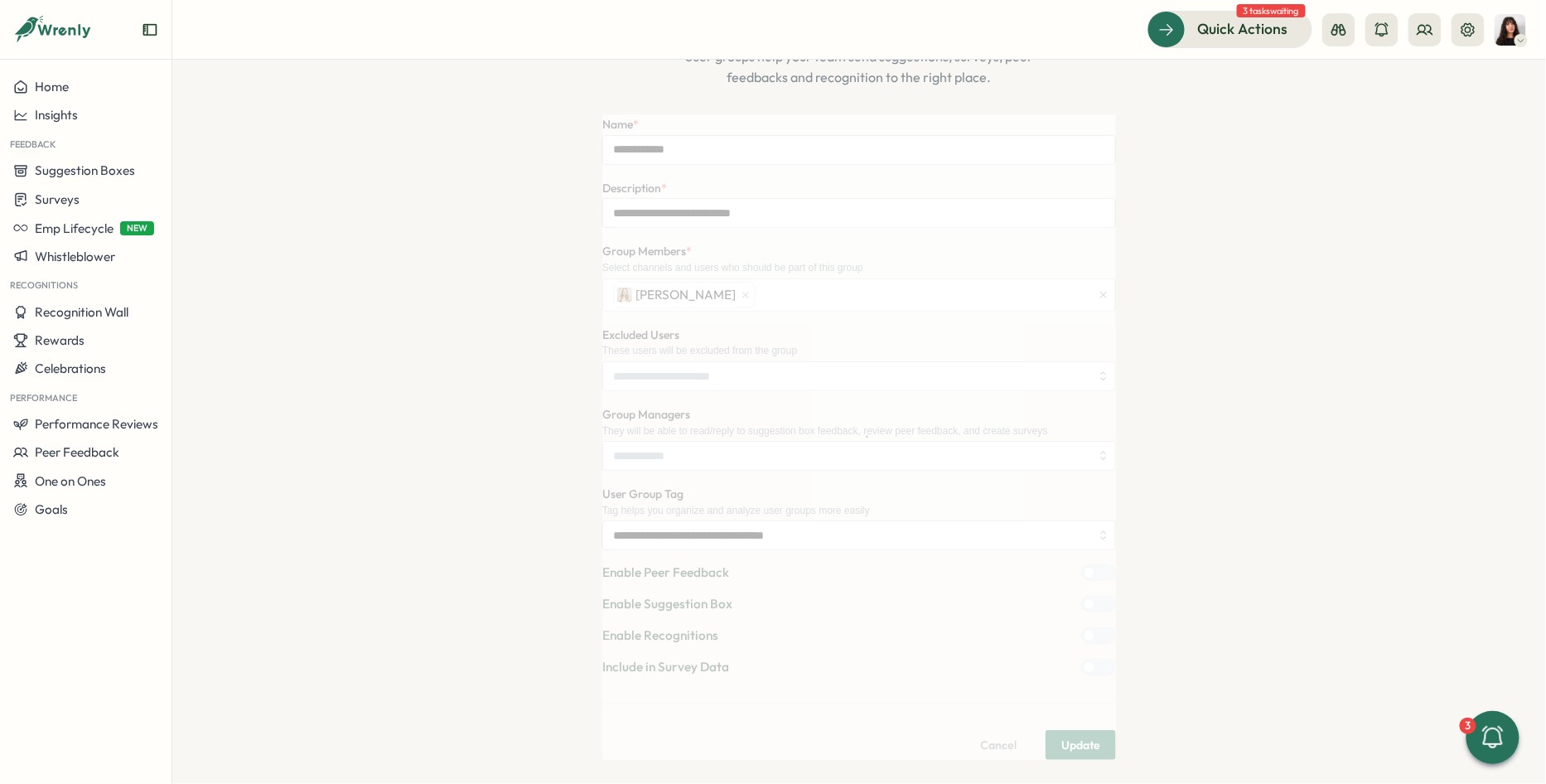
scroll to position [0, 0]
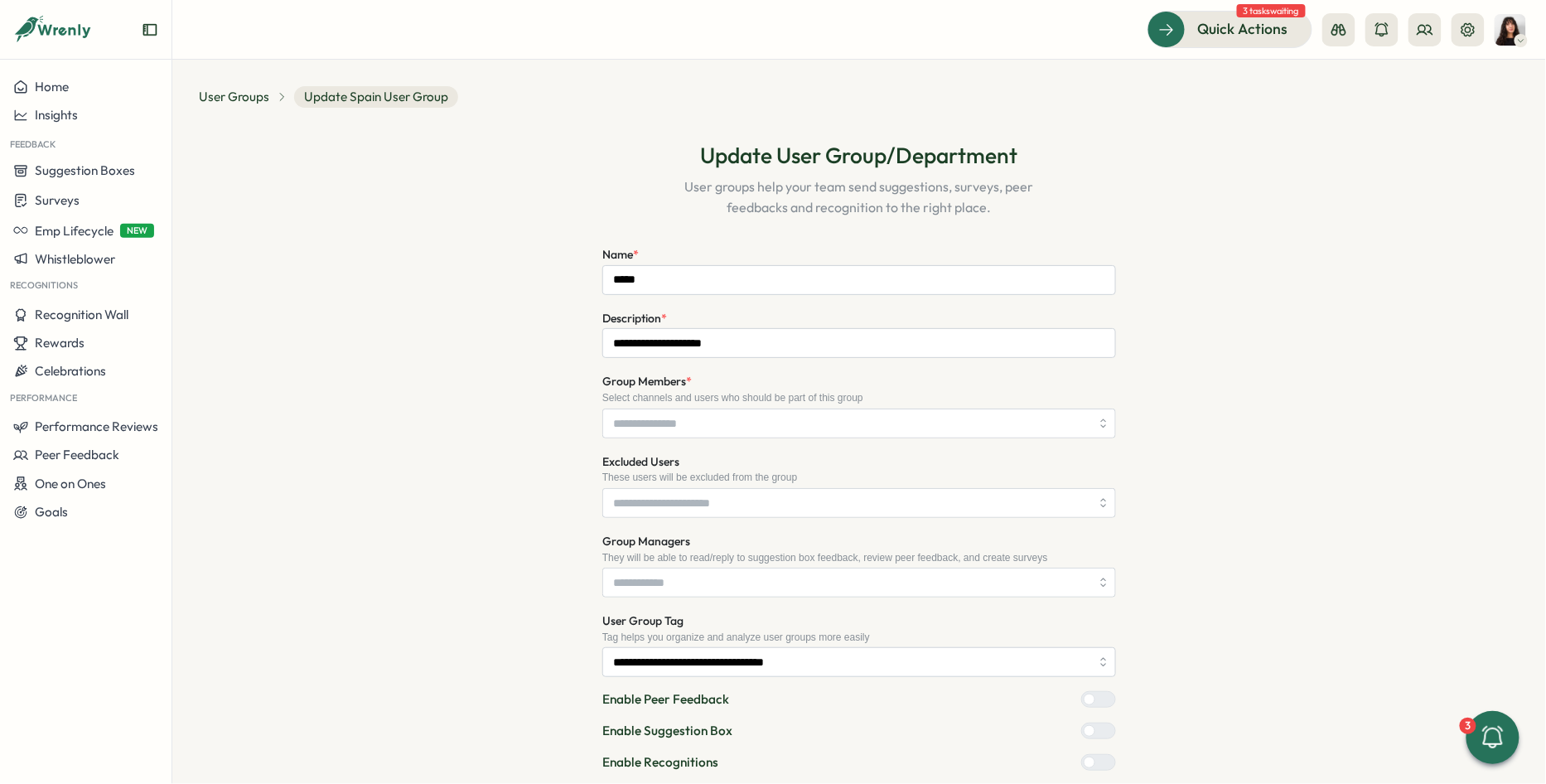
scroll to position [128, 0]
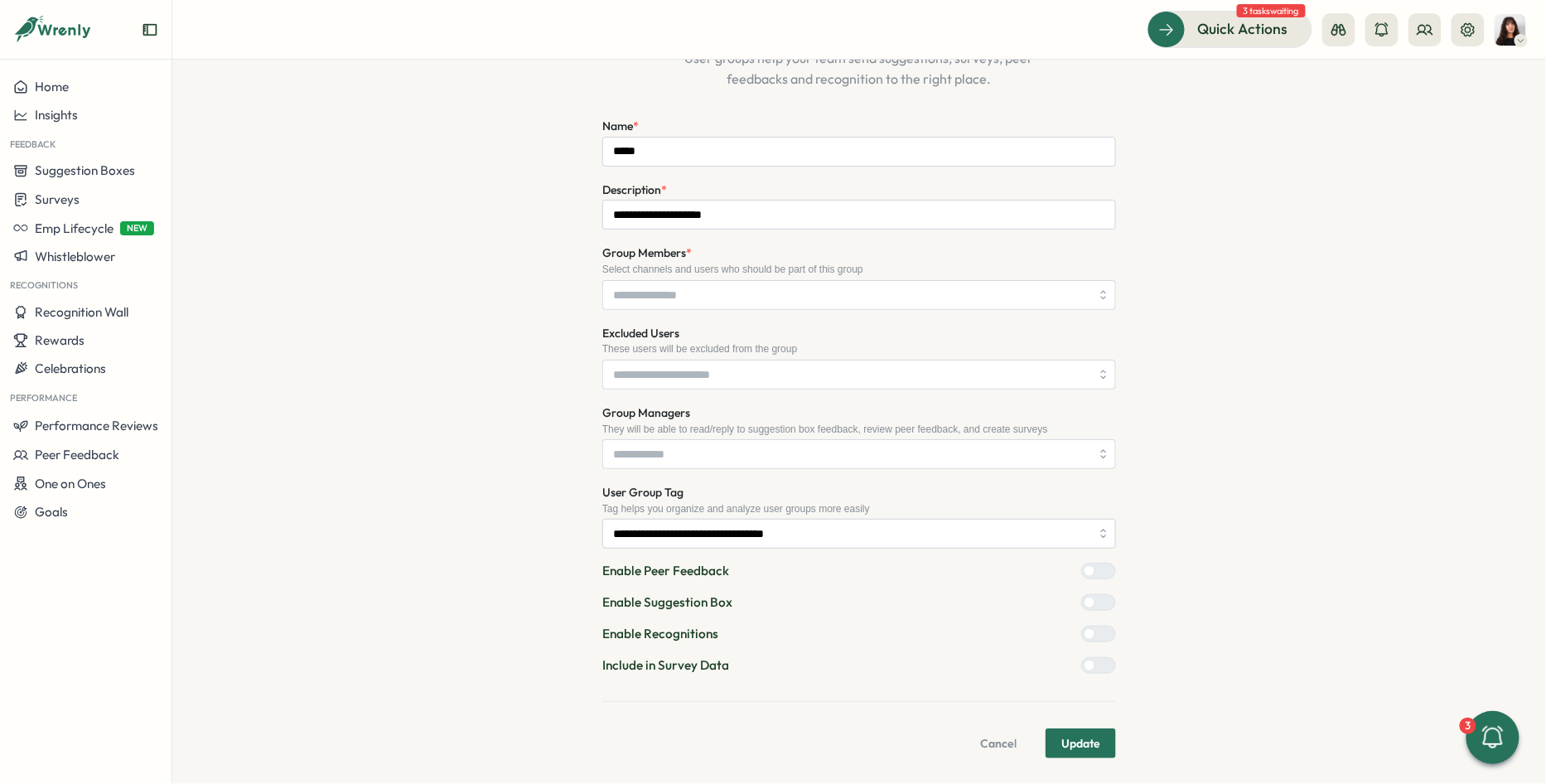
click at [1091, 675] on form "**********" at bounding box center [860, 437] width 514 height 642
click at [1095, 668] on div at bounding box center [1105, 665] width 20 height 15
click at [1087, 736] on span "Update" at bounding box center [1080, 743] width 39 height 28
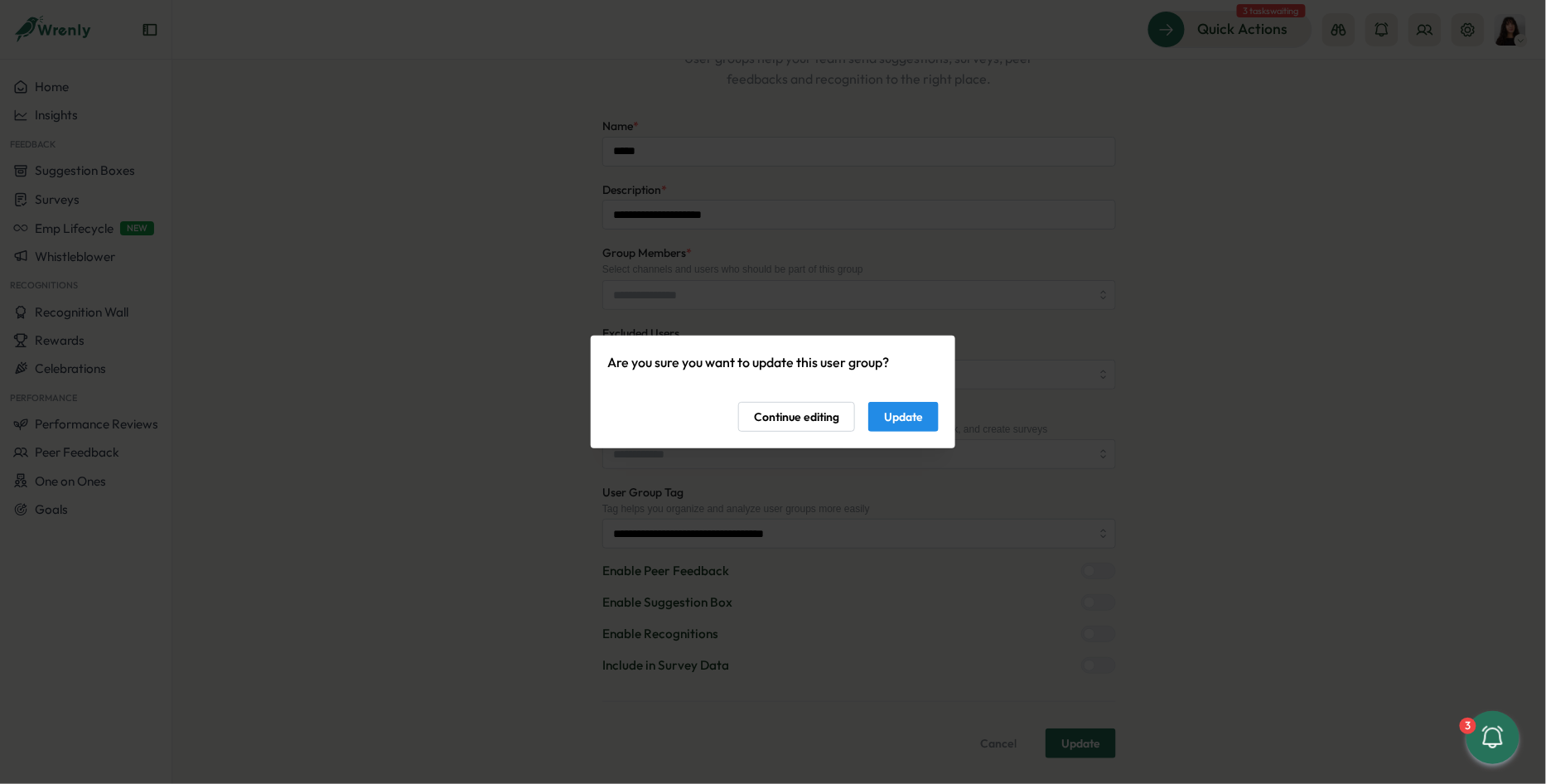
click at [922, 413] on span "Update" at bounding box center [903, 417] width 39 height 28
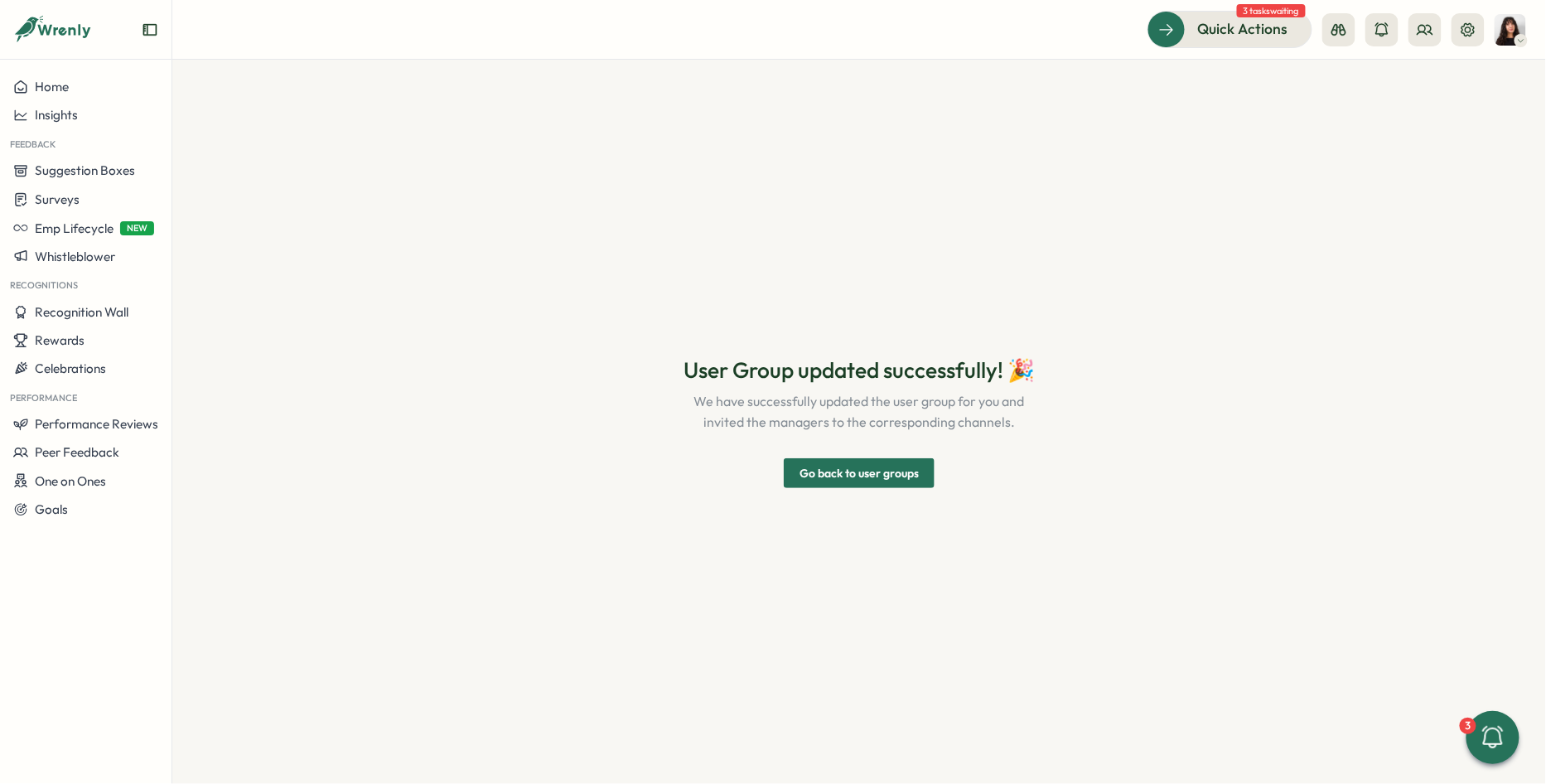
scroll to position [0, 0]
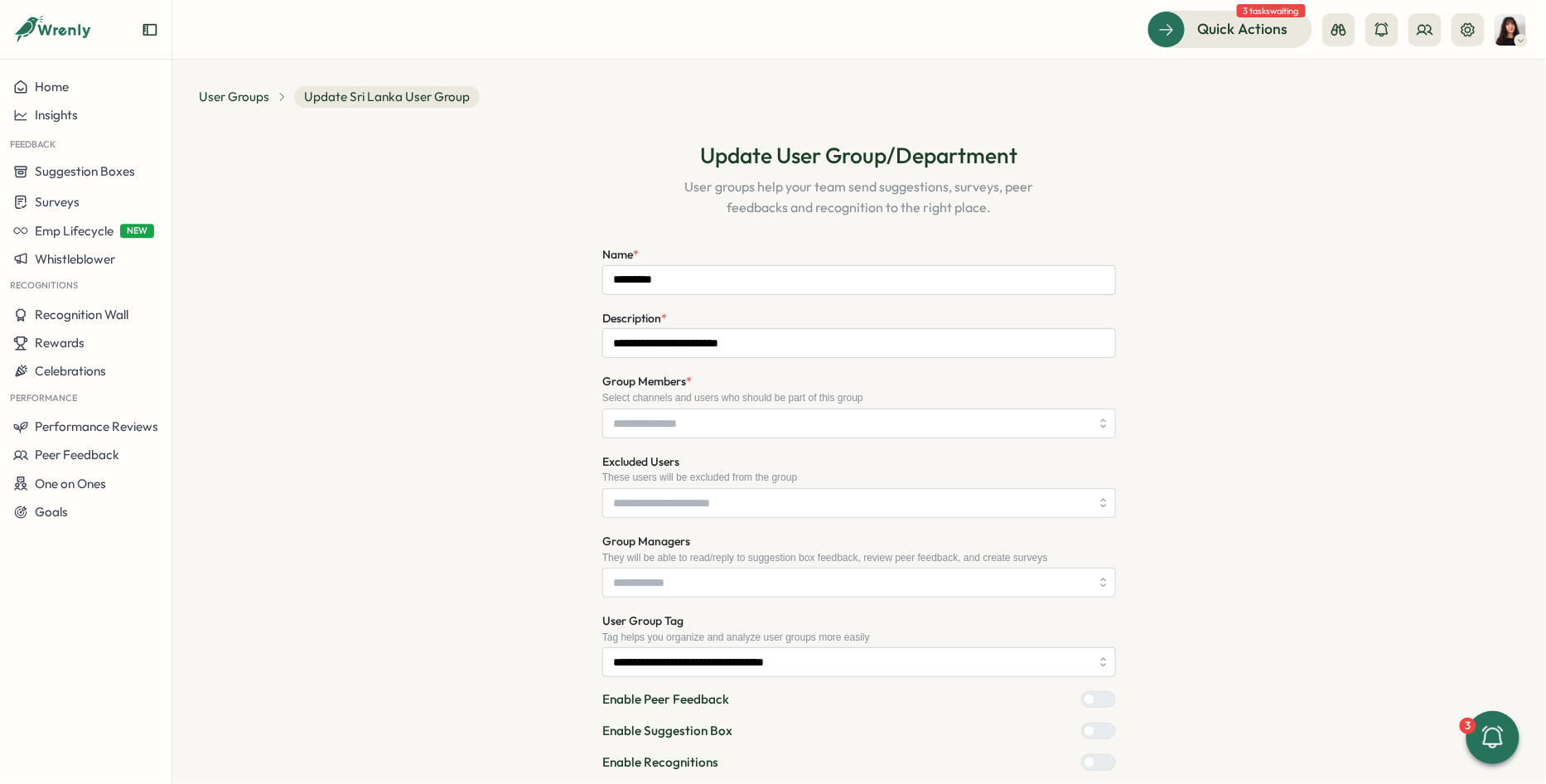
scroll to position [128, 0]
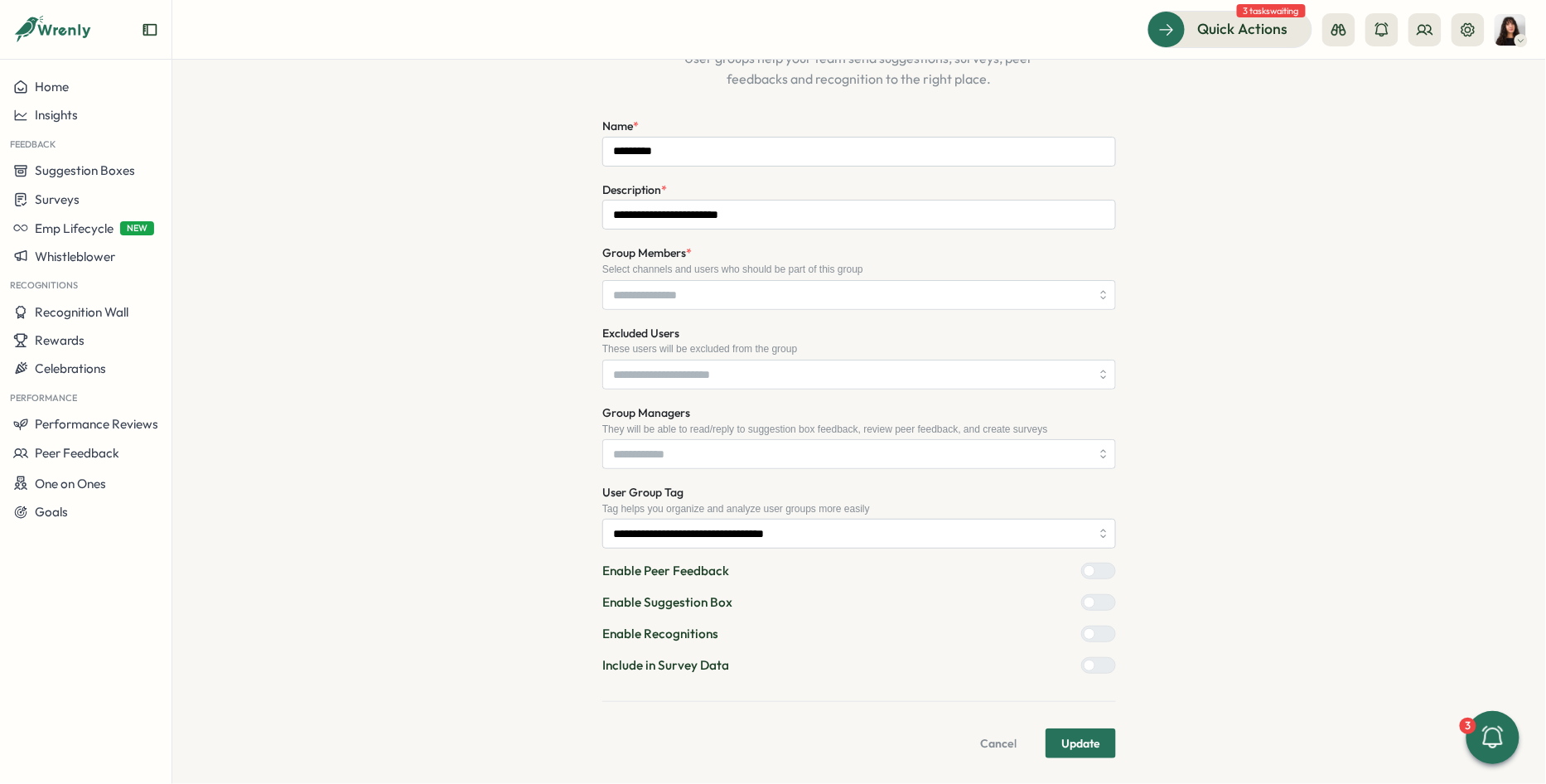
click at [1084, 673] on div "Include in Survey Data" at bounding box center [860, 665] width 514 height 18
click at [1087, 670] on div at bounding box center [1089, 664] width 11 height 11
click at [1085, 739] on span "Update" at bounding box center [1080, 743] width 39 height 28
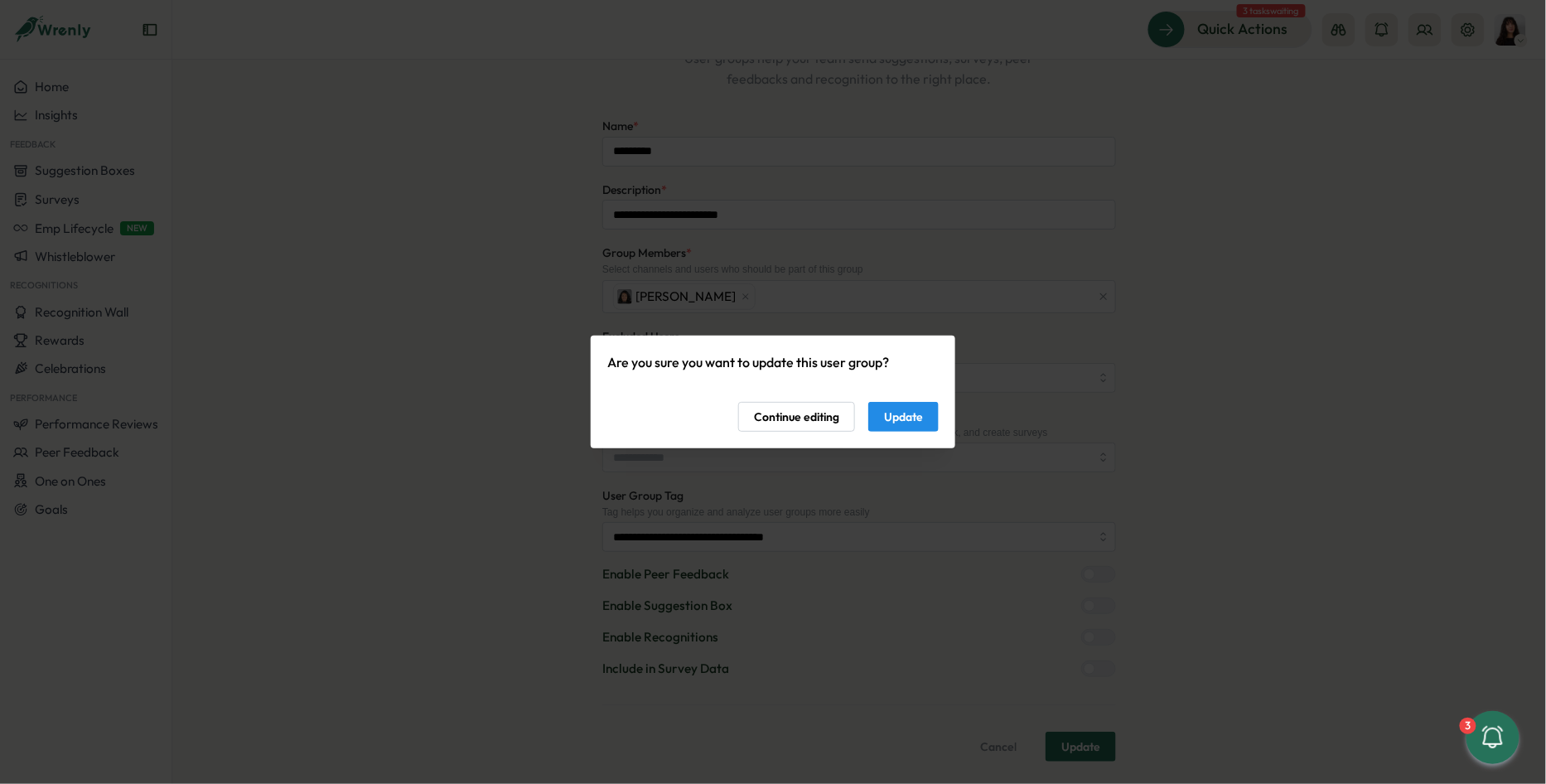
click at [906, 420] on span "Update" at bounding box center [903, 417] width 39 height 28
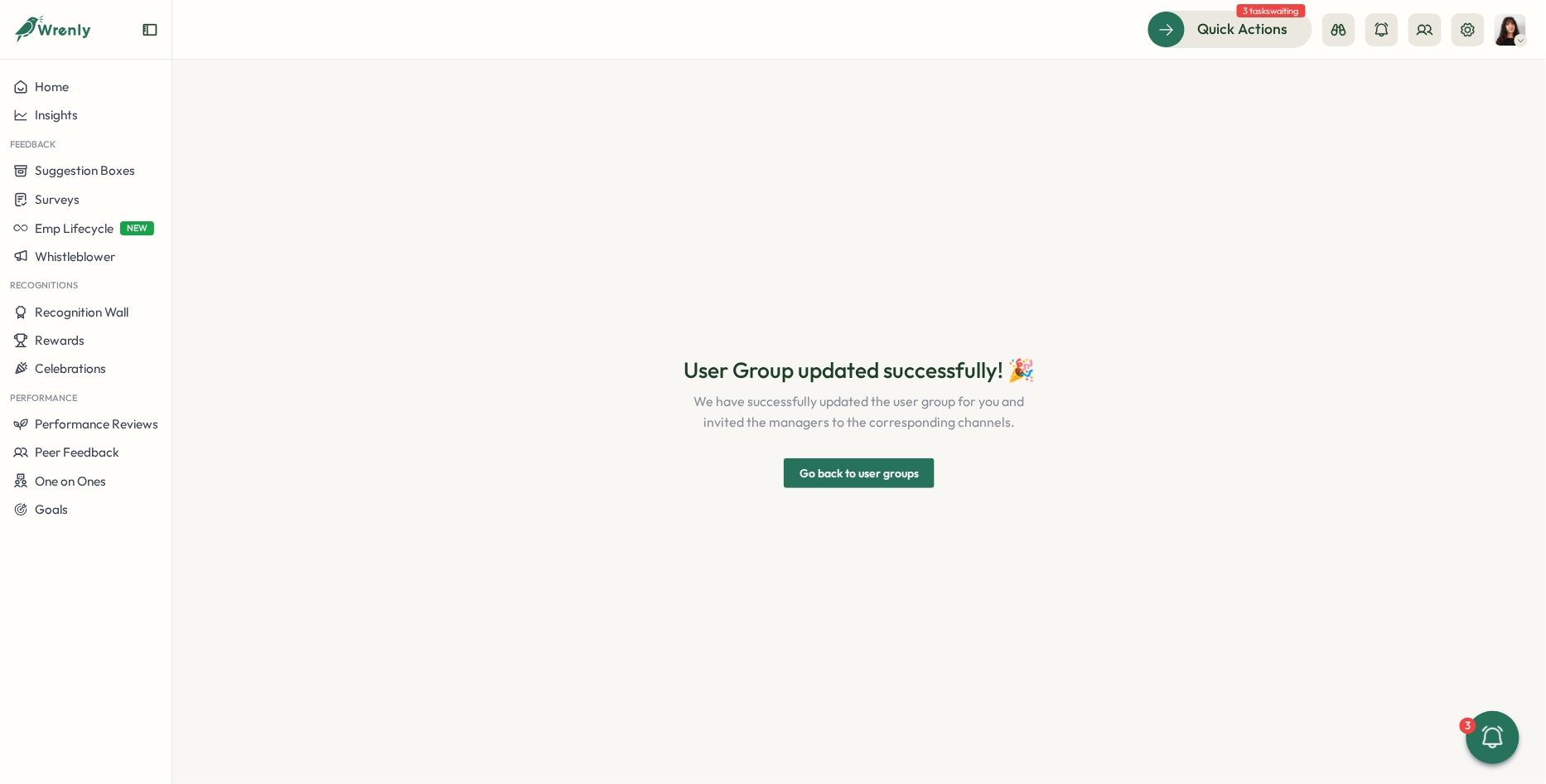
scroll to position [0, 0]
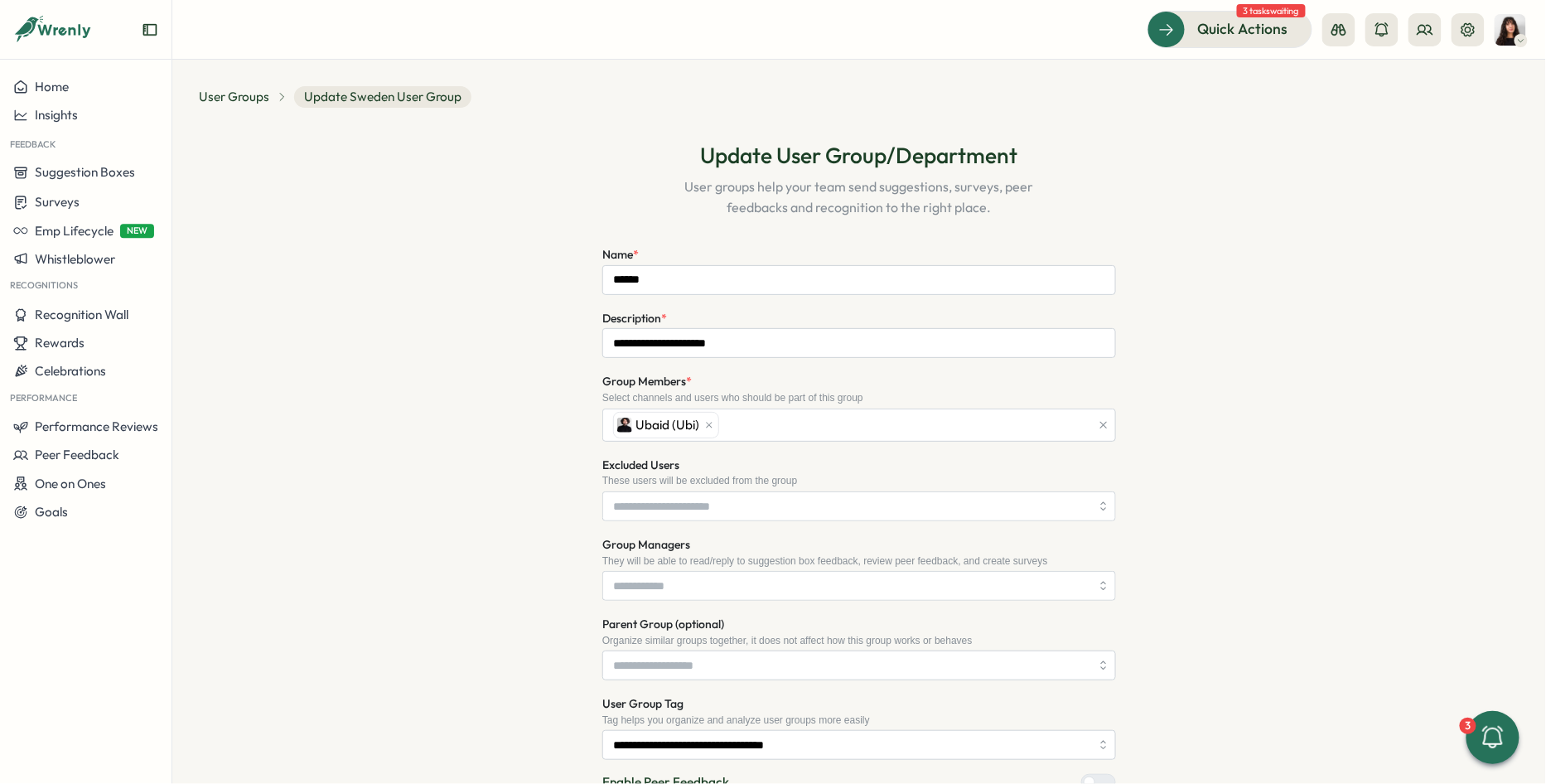
scroll to position [209, 0]
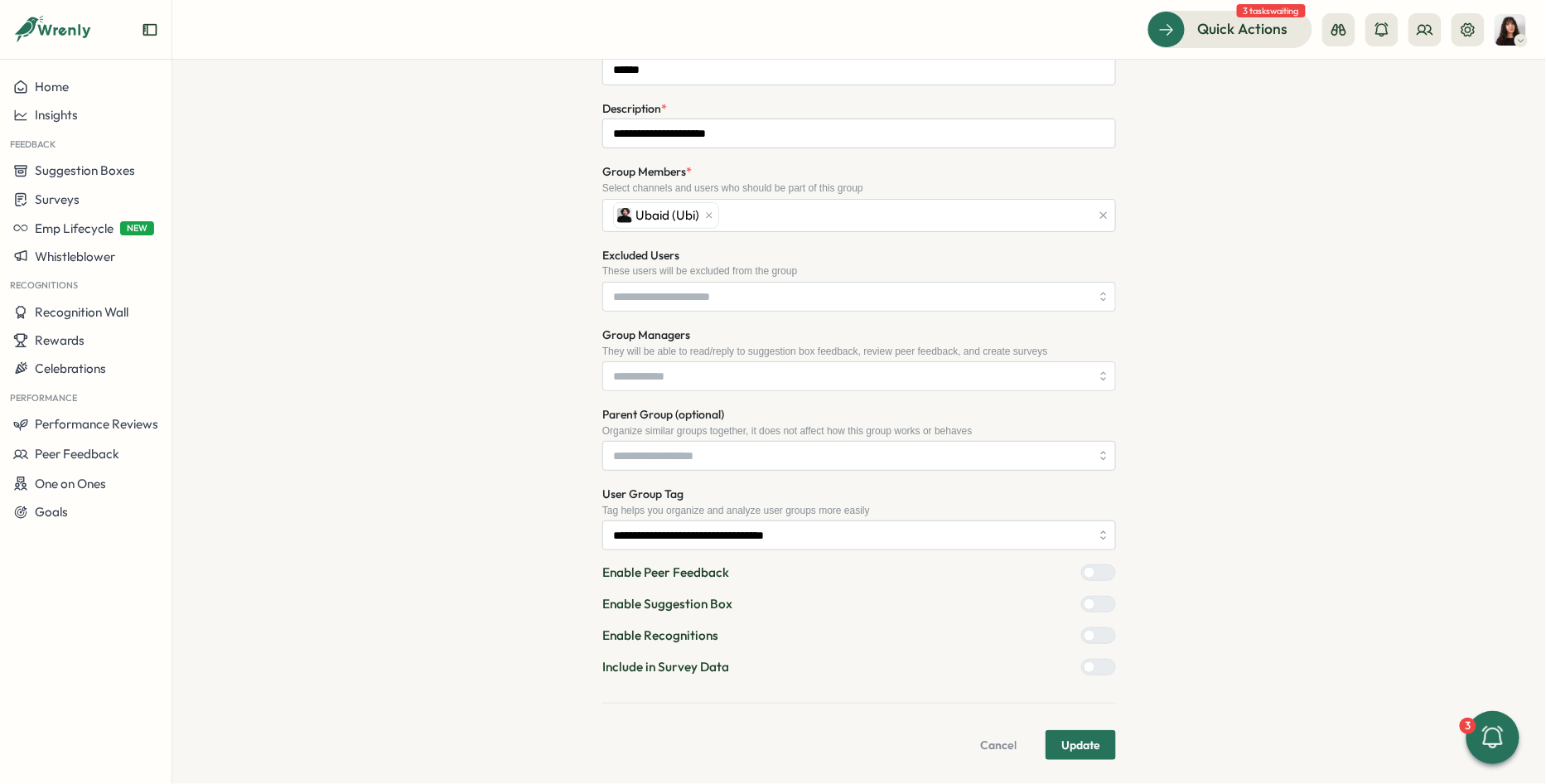
click at [1102, 666] on div at bounding box center [1105, 666] width 20 height 15
click at [1066, 732] on span "Update" at bounding box center [1080, 744] width 39 height 28
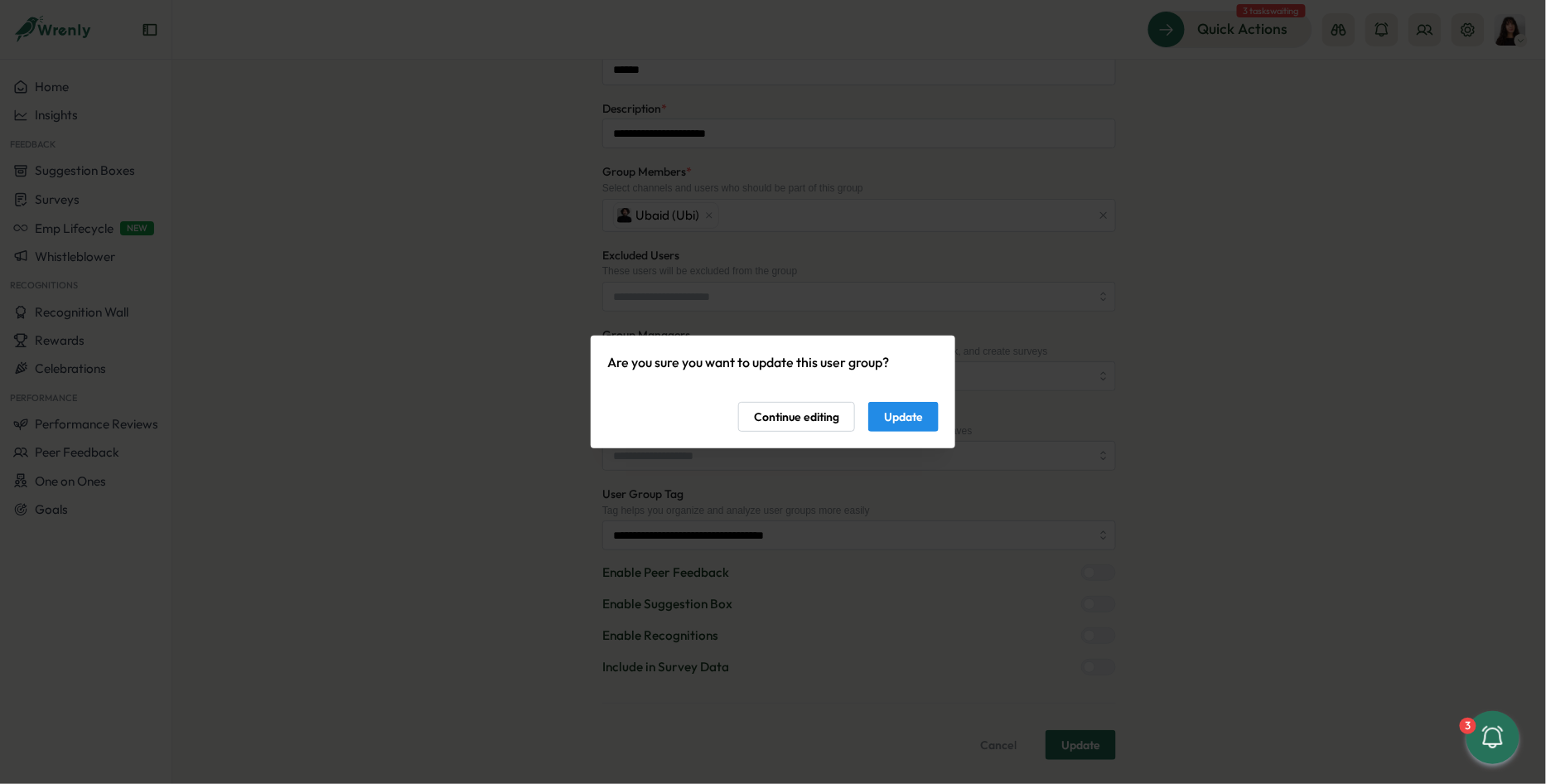
click at [920, 407] on span "Update" at bounding box center [903, 417] width 39 height 28
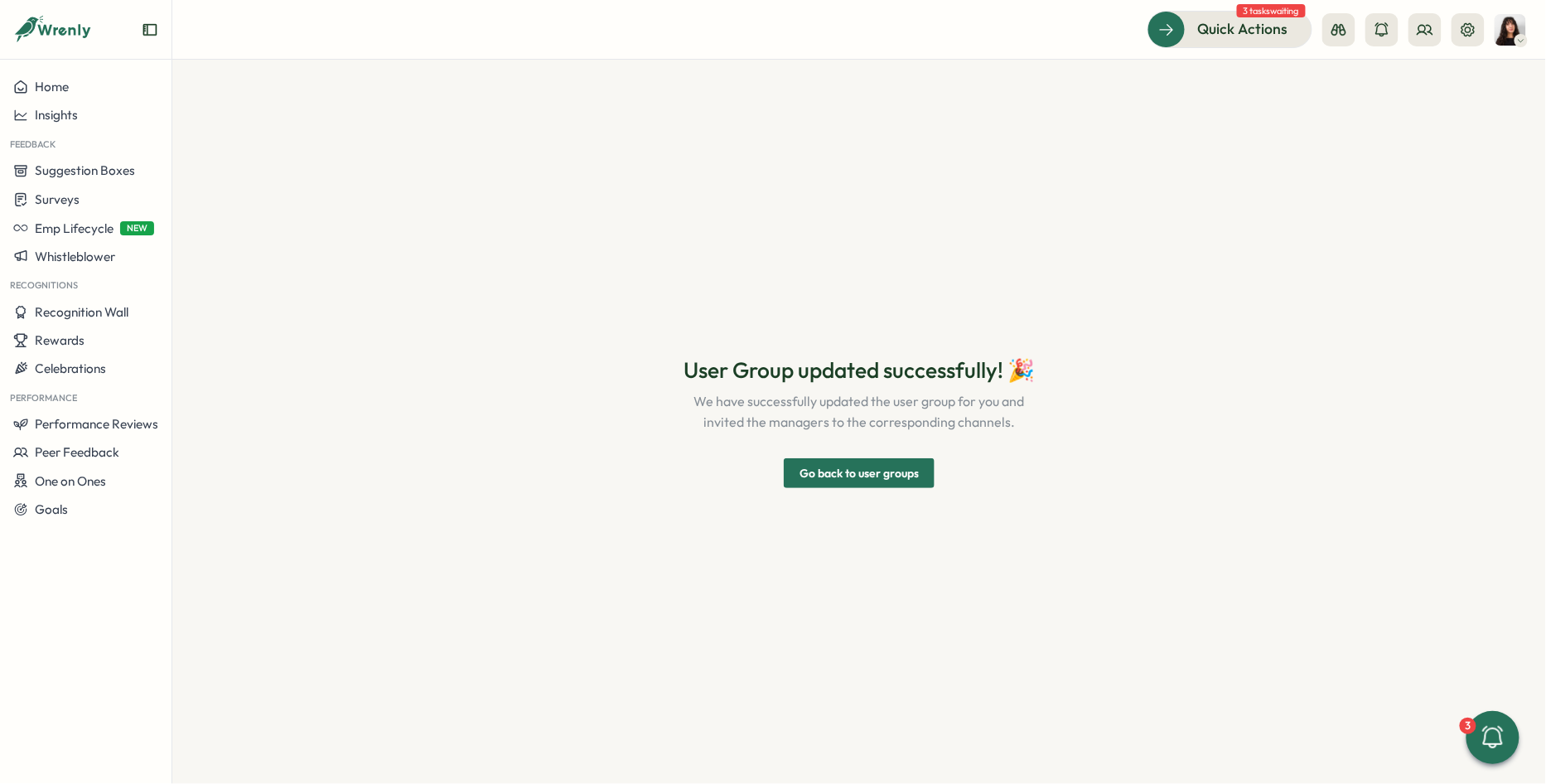
scroll to position [0, 0]
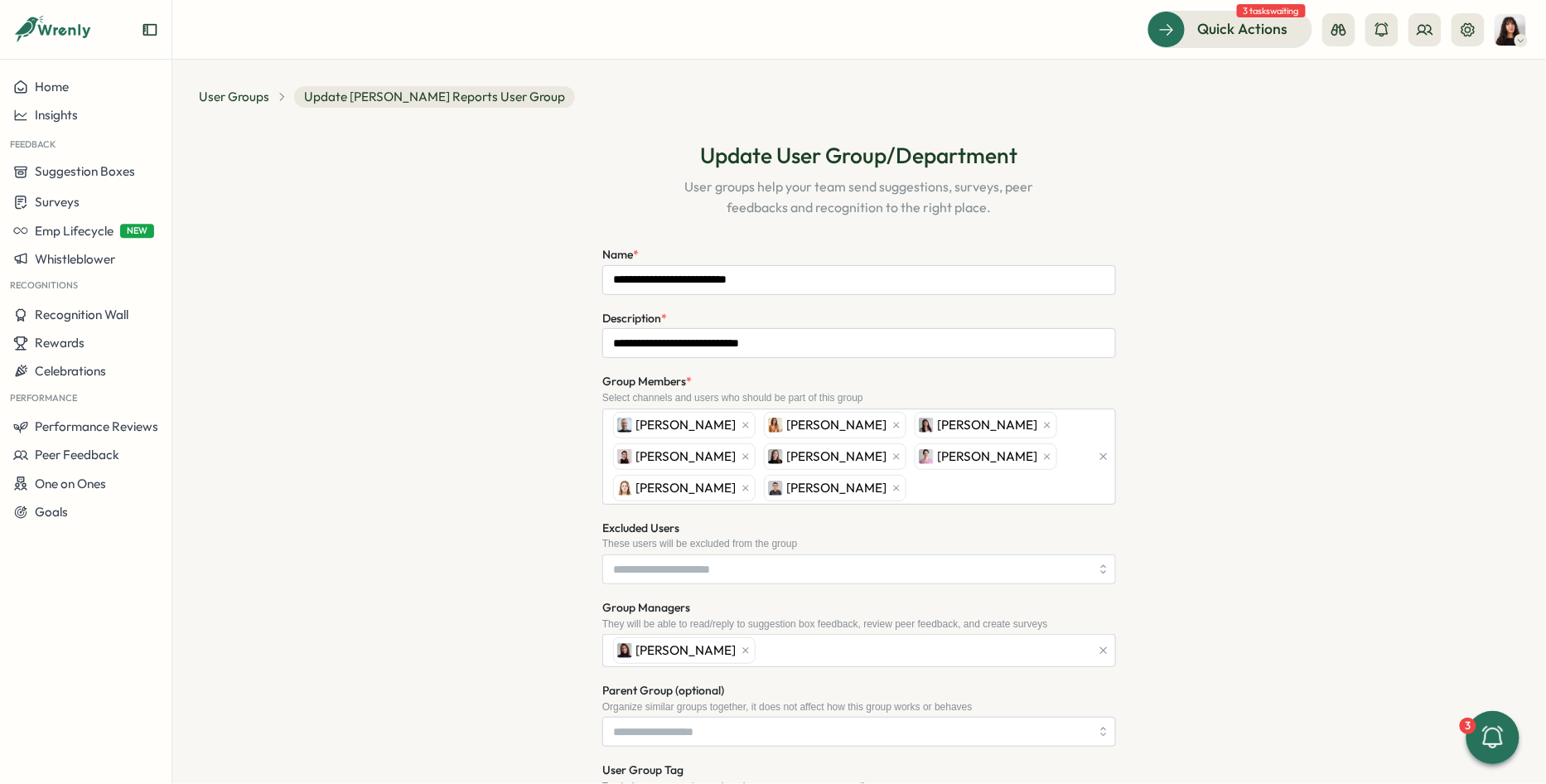
scroll to position [273, 0]
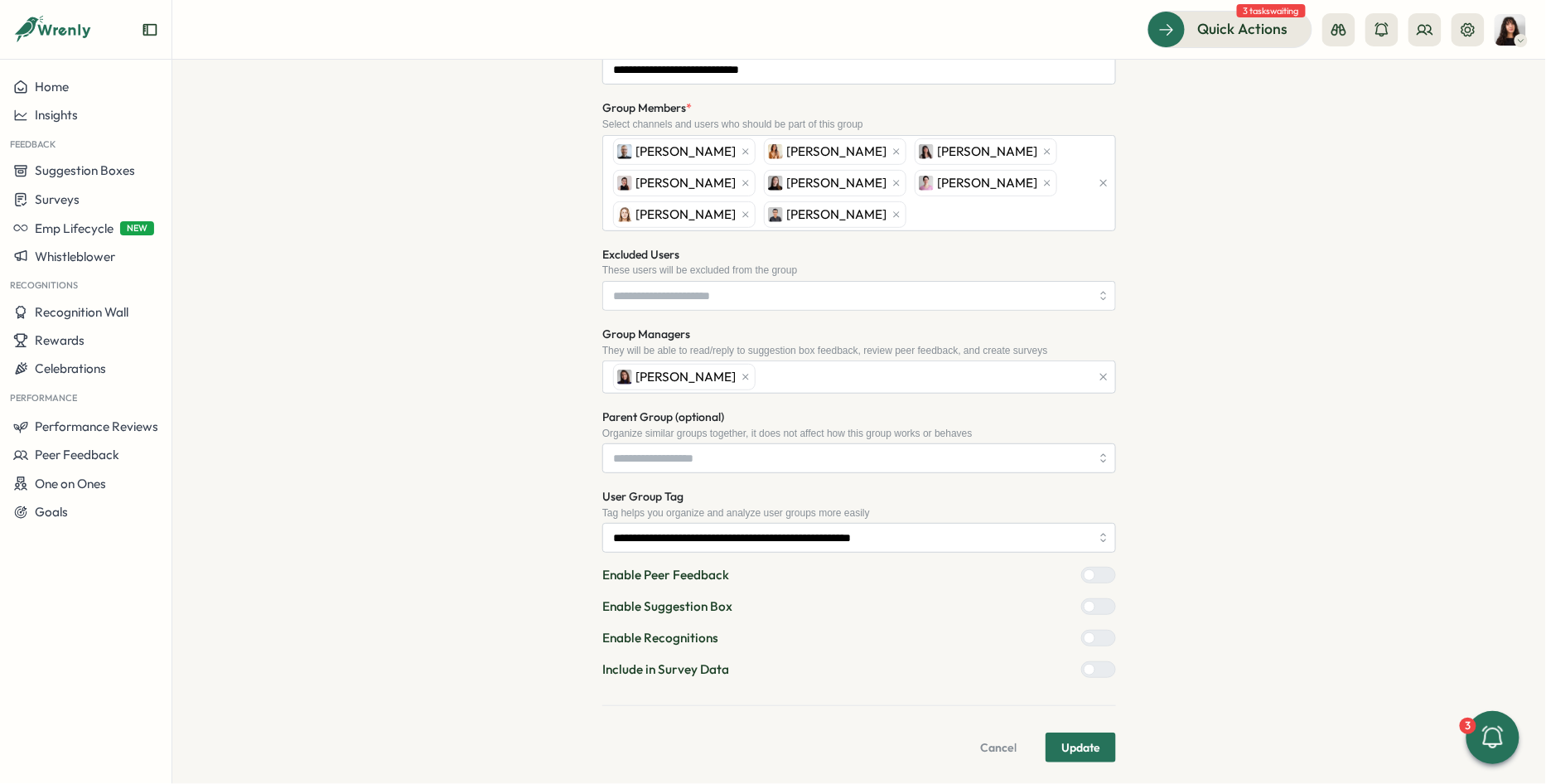
click at [1095, 662] on div at bounding box center [1105, 669] width 20 height 15
click at [1067, 733] on span "Update" at bounding box center [1080, 747] width 39 height 28
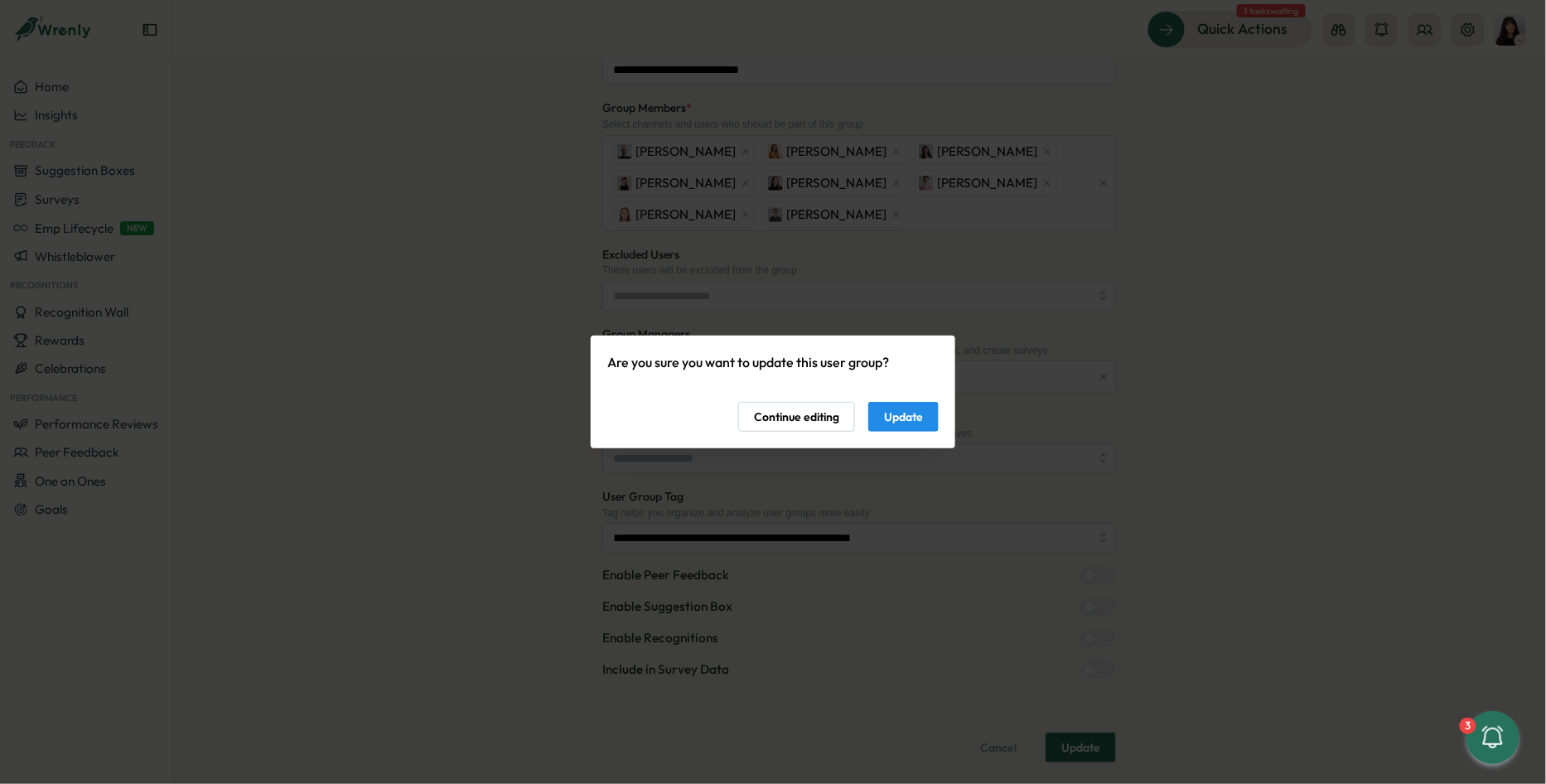
click at [888, 408] on span "Update" at bounding box center [903, 417] width 39 height 28
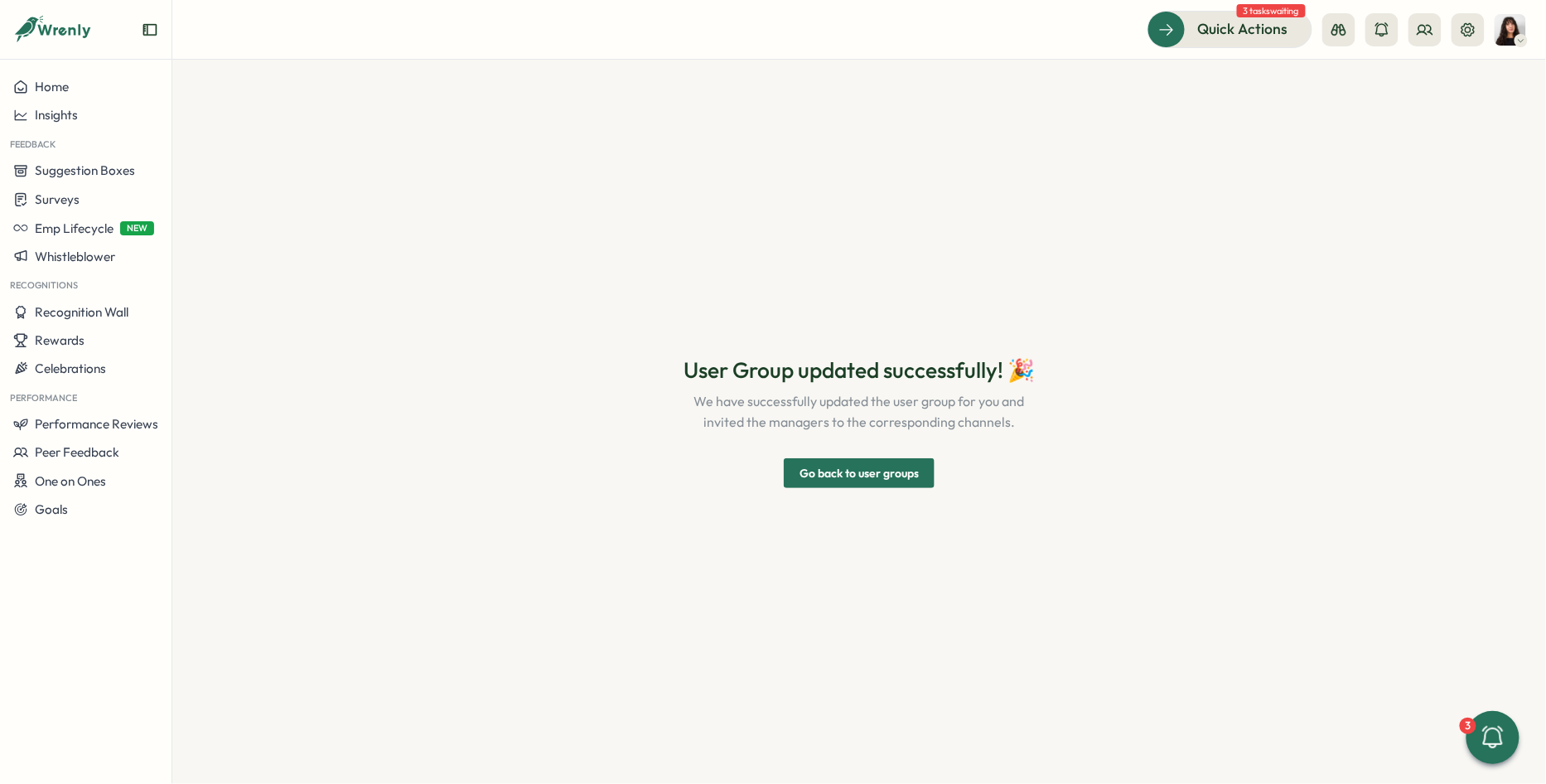
scroll to position [0, 0]
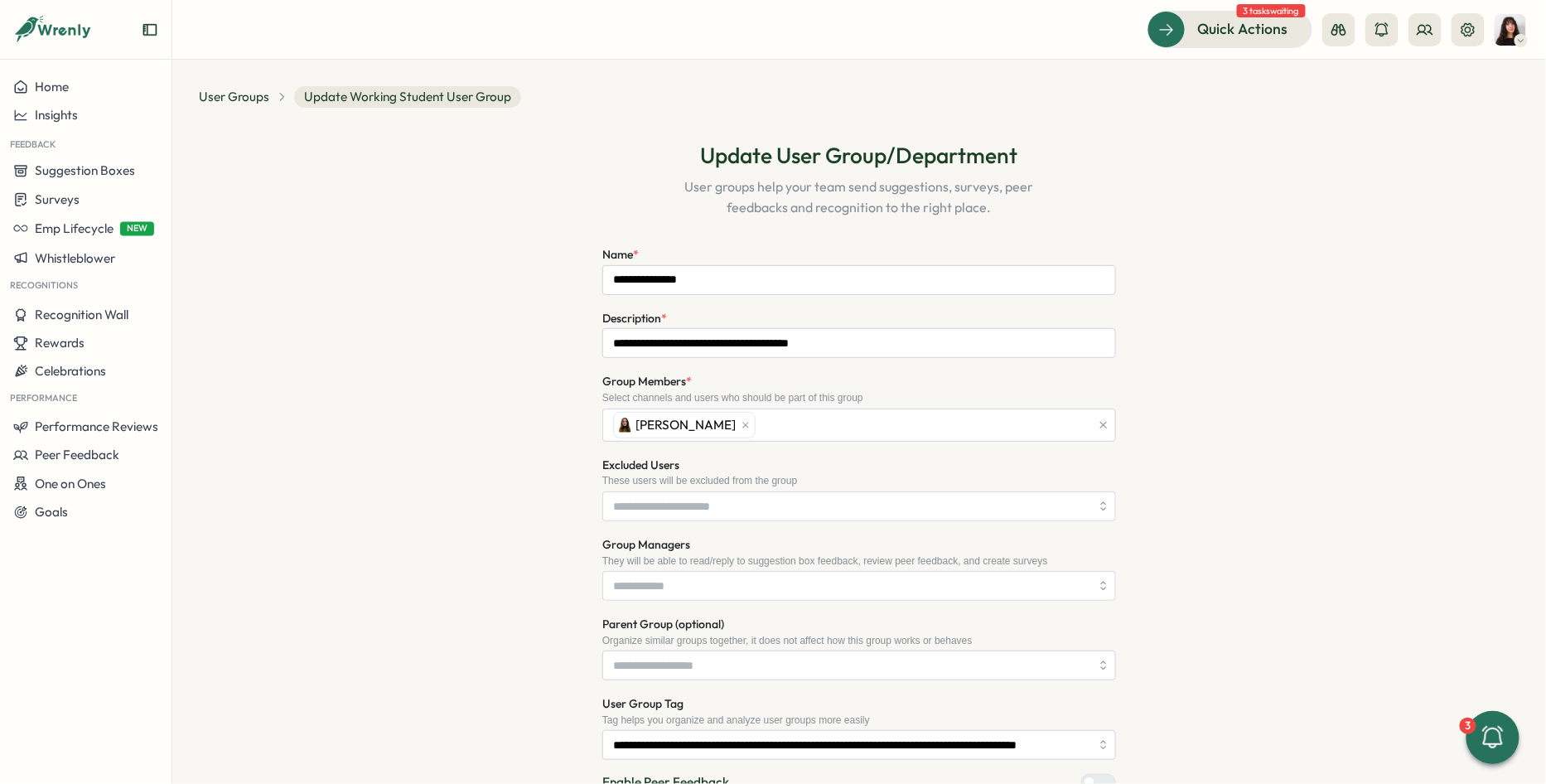
scroll to position [209, 0]
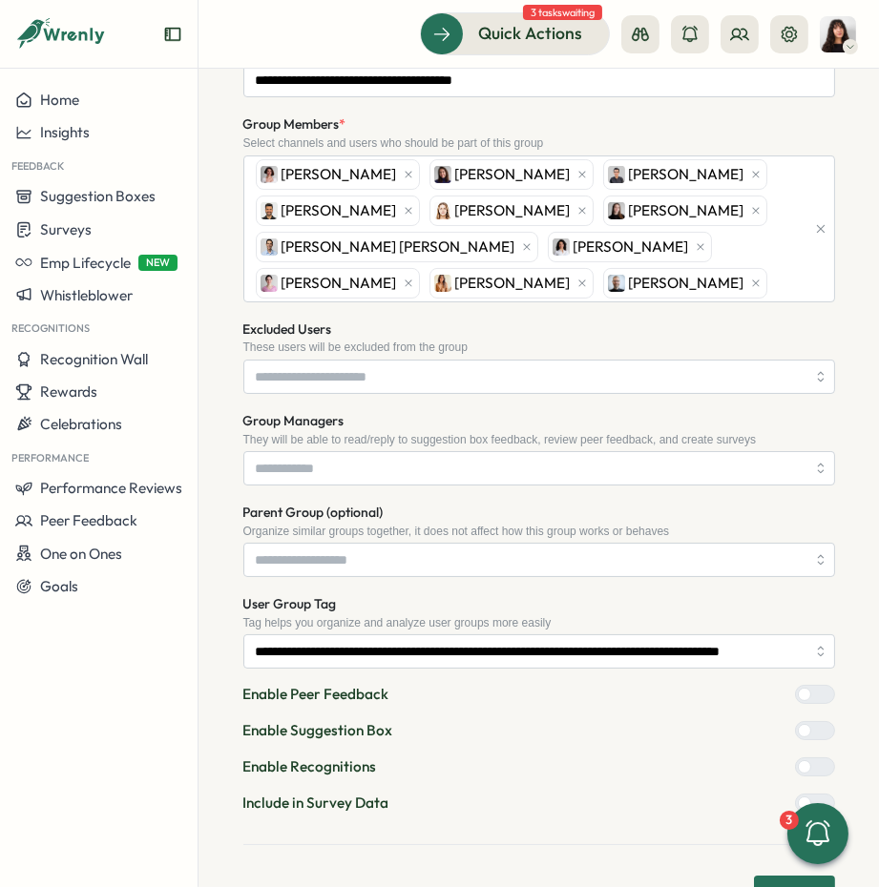
scroll to position [259, 0]
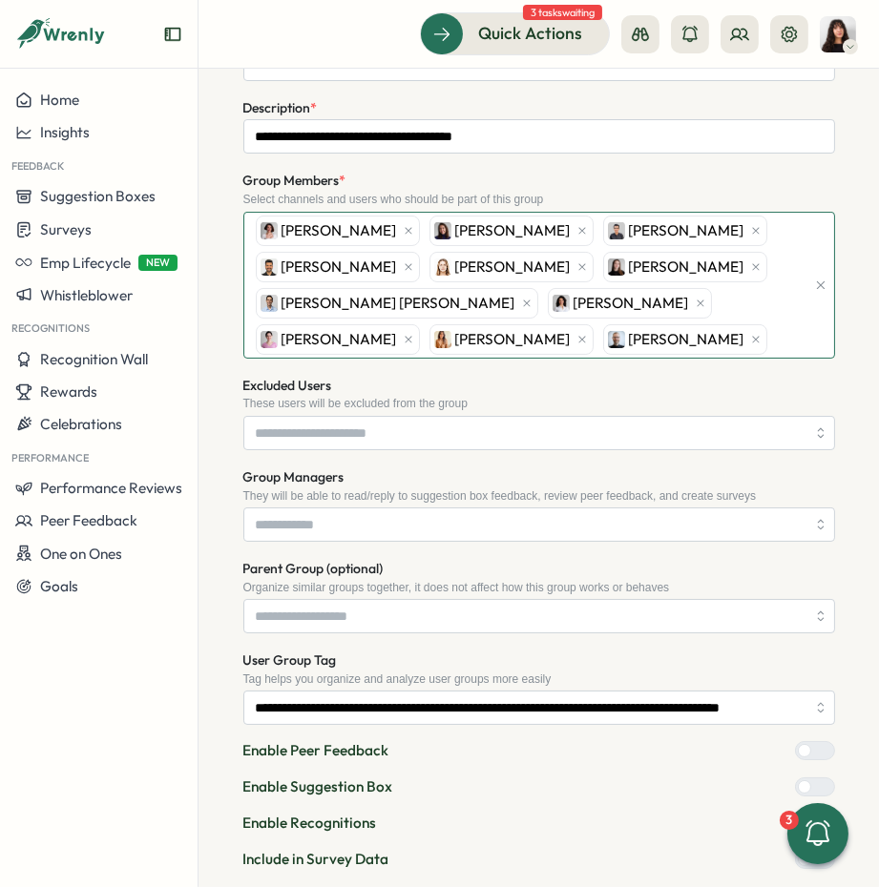
click at [597, 343] on div "[PERSON_NAME] [PERSON_NAME] [PERSON_NAME] Sagar [PERSON_NAME] [PERSON_NAME] Lad…" at bounding box center [528, 285] width 554 height 145
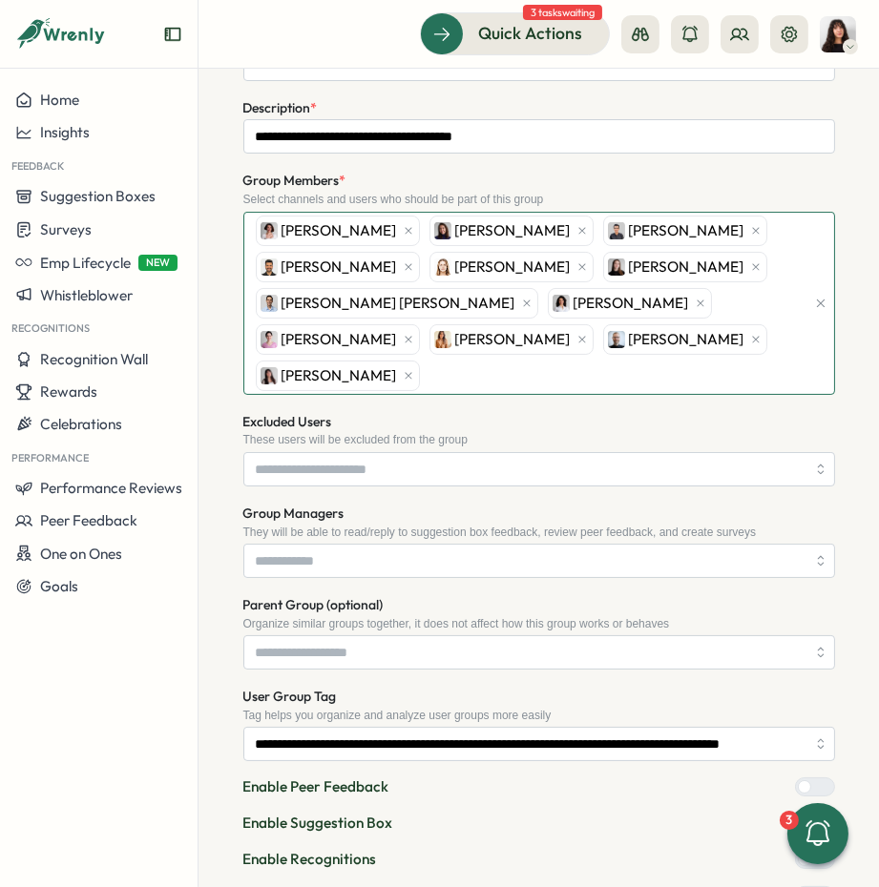
click at [745, 337] on div "[PERSON_NAME] [PERSON_NAME] [PERSON_NAME] Sagar [PERSON_NAME] [PERSON_NAME] Lad…" at bounding box center [528, 303] width 554 height 181
click at [579, 371] on div "[PERSON_NAME] [PERSON_NAME] [PERSON_NAME] Sagar [PERSON_NAME] [PERSON_NAME] Lad…" at bounding box center [528, 303] width 554 height 181
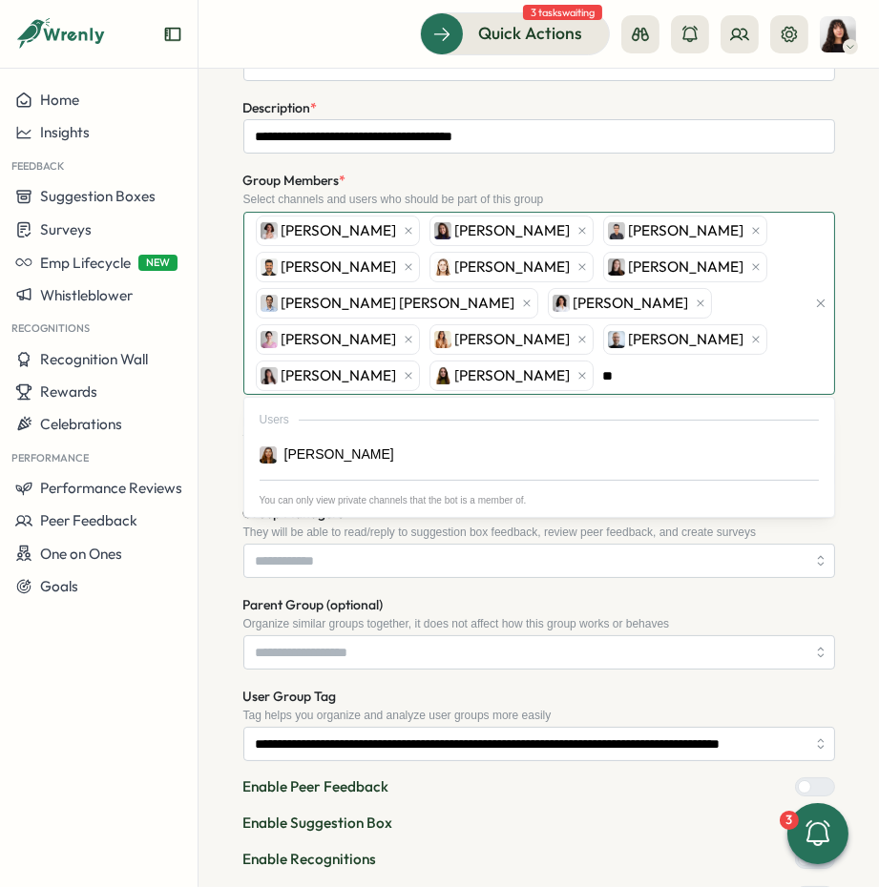
type input "*"
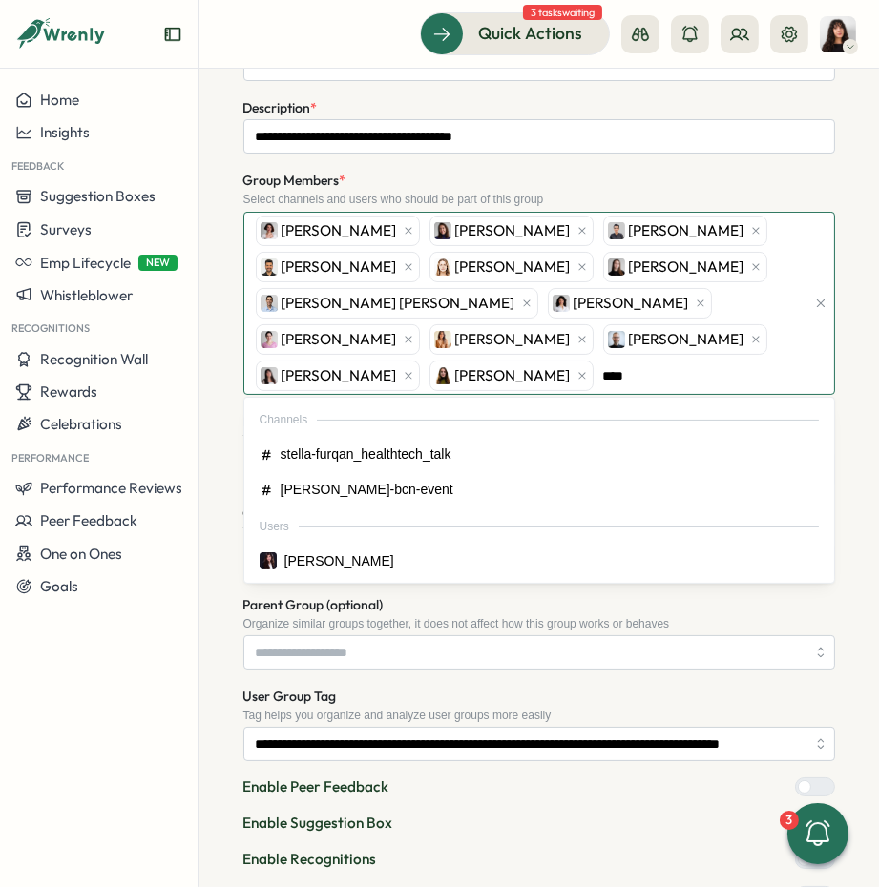
type input "*****"
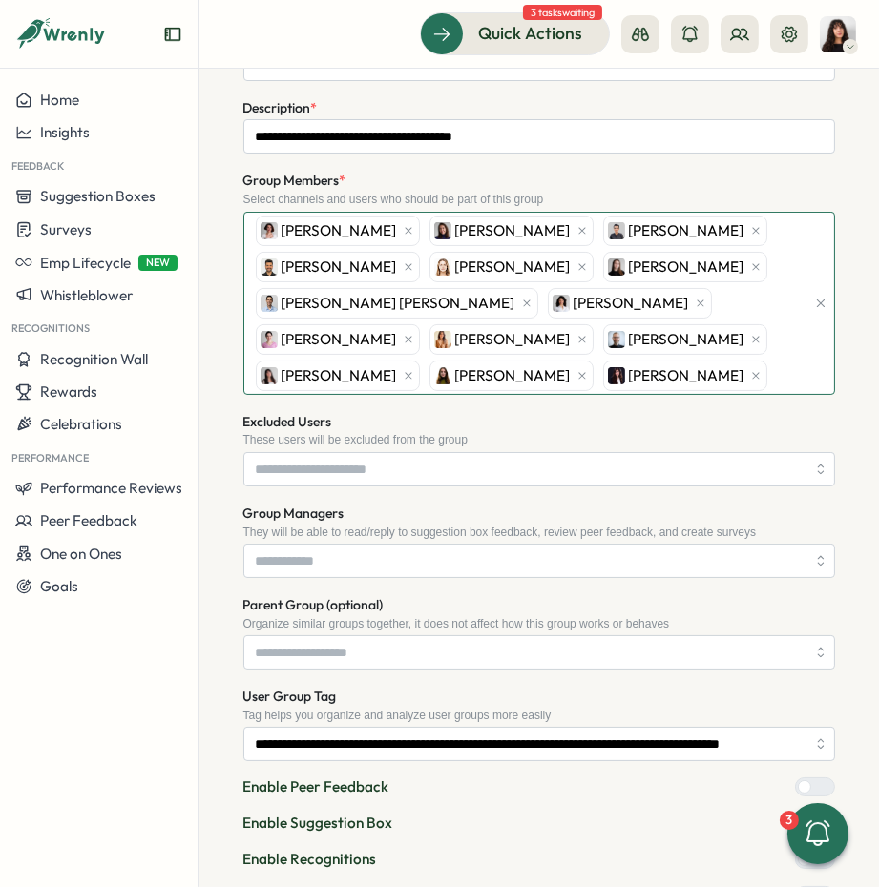
click at [590, 376] on div "[PERSON_NAME] [PERSON_NAME] [PERSON_NAME] Sagar [PERSON_NAME] [PERSON_NAME] Lad…" at bounding box center [528, 303] width 554 height 181
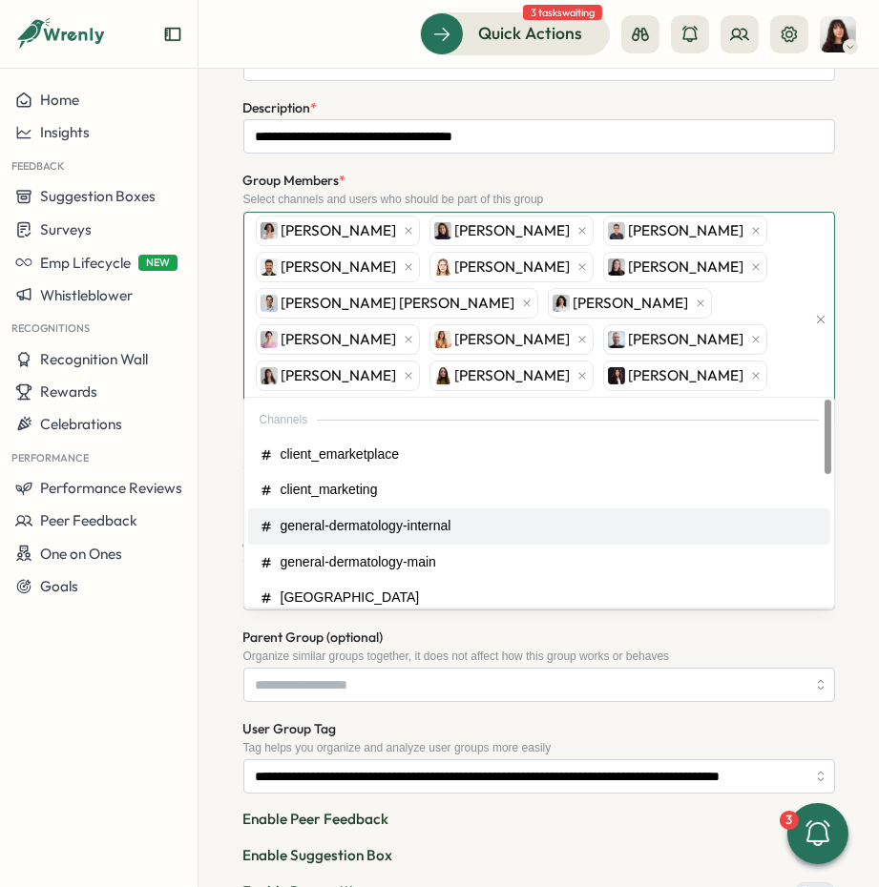
type input "*"
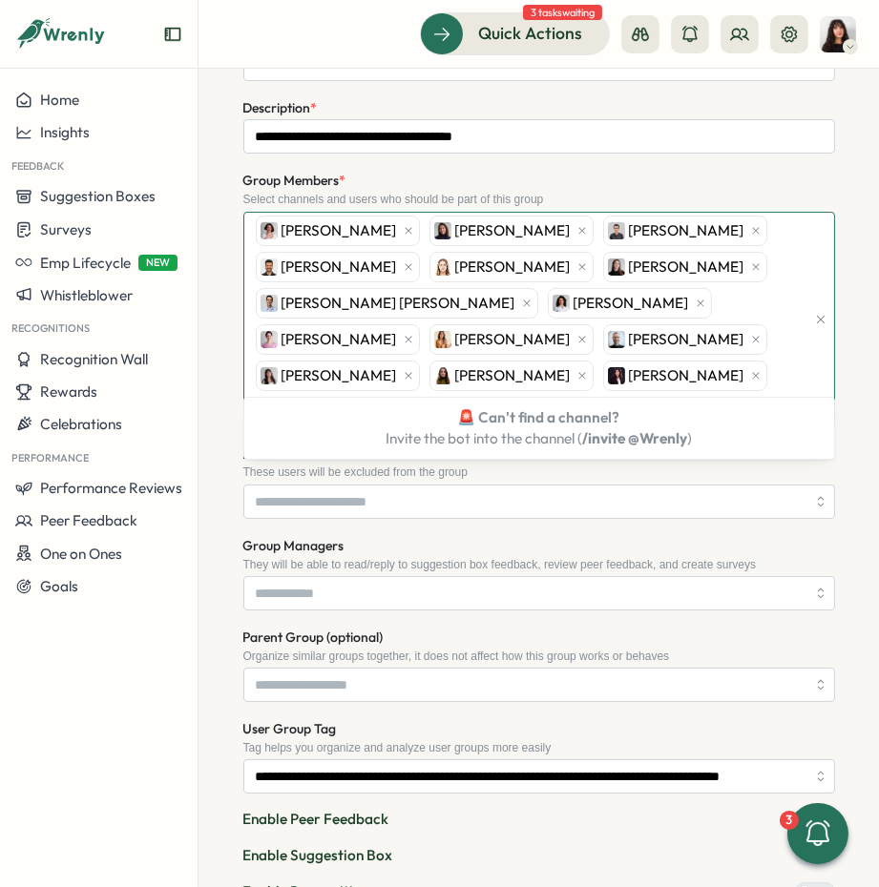
type input "*"
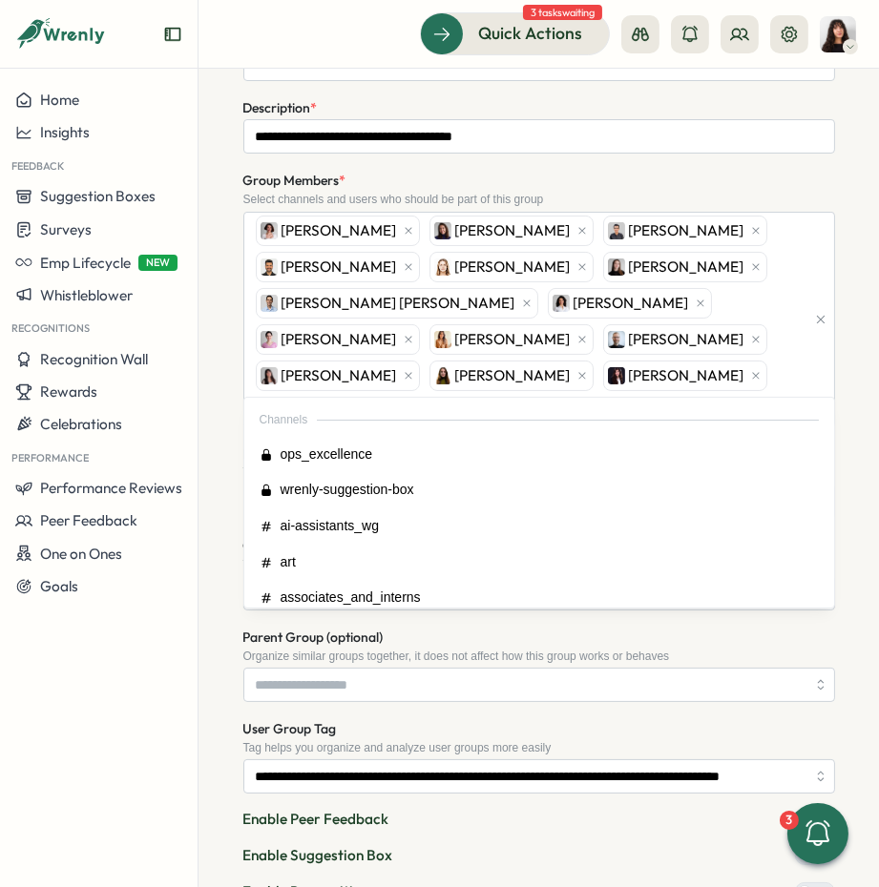
click at [717, 173] on div "Group Members * Select channels and users who should be part of this group [PER…" at bounding box center [539, 298] width 592 height 258
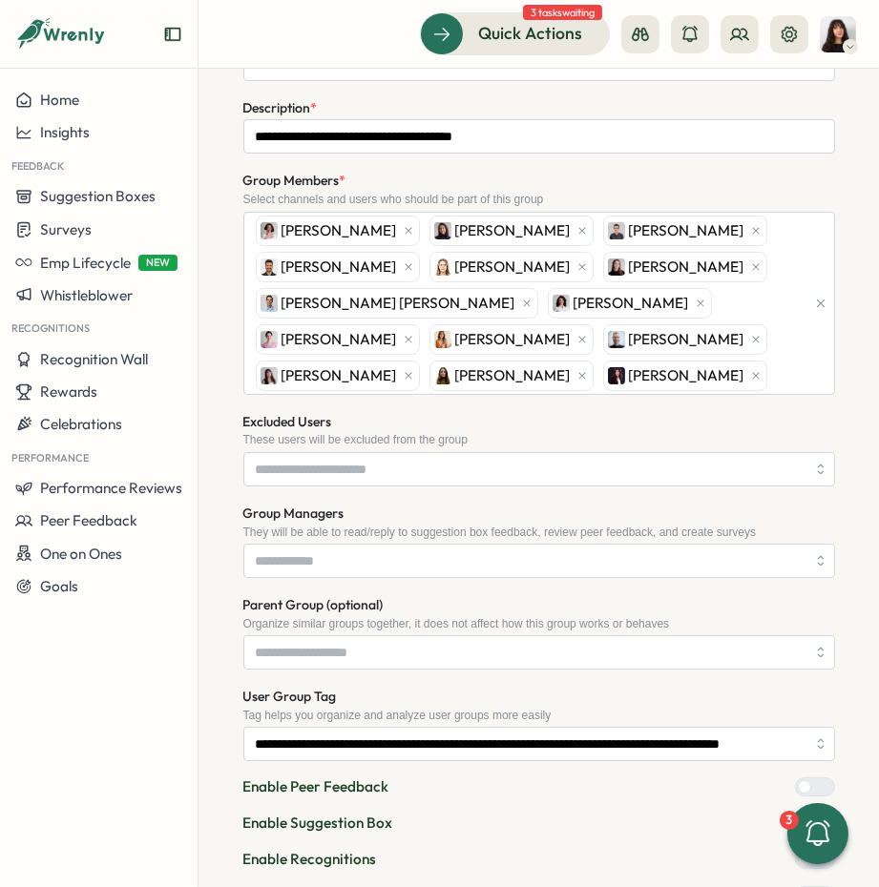
scroll to position [399, 0]
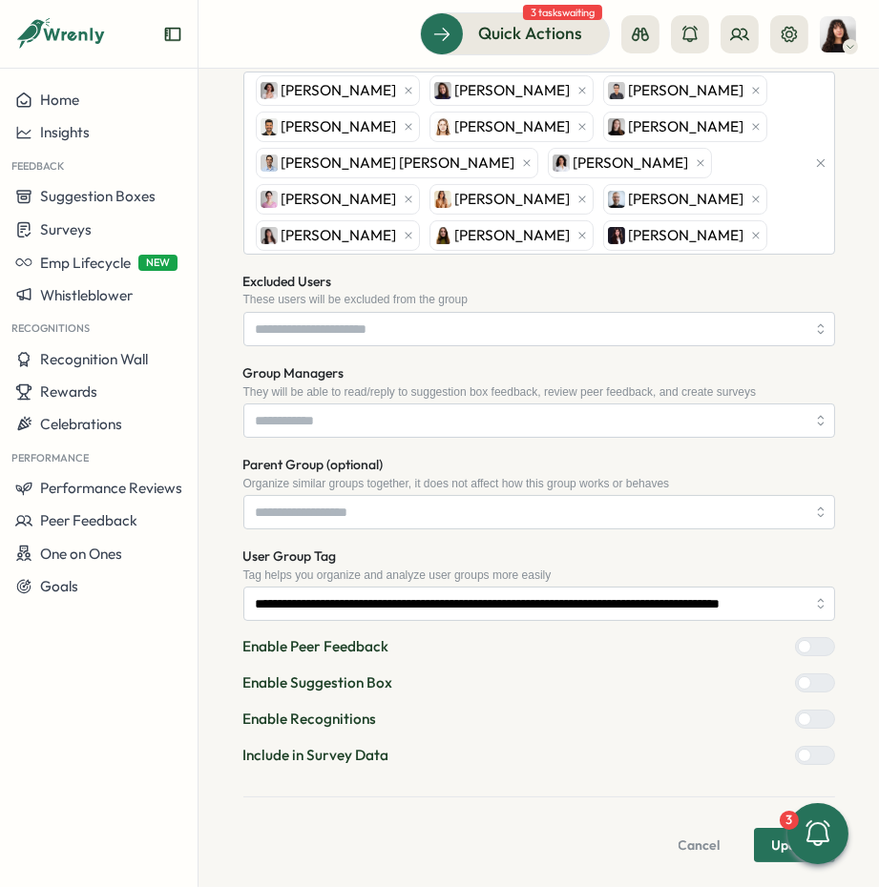
click at [763, 846] on button "Update" at bounding box center [794, 845] width 81 height 34
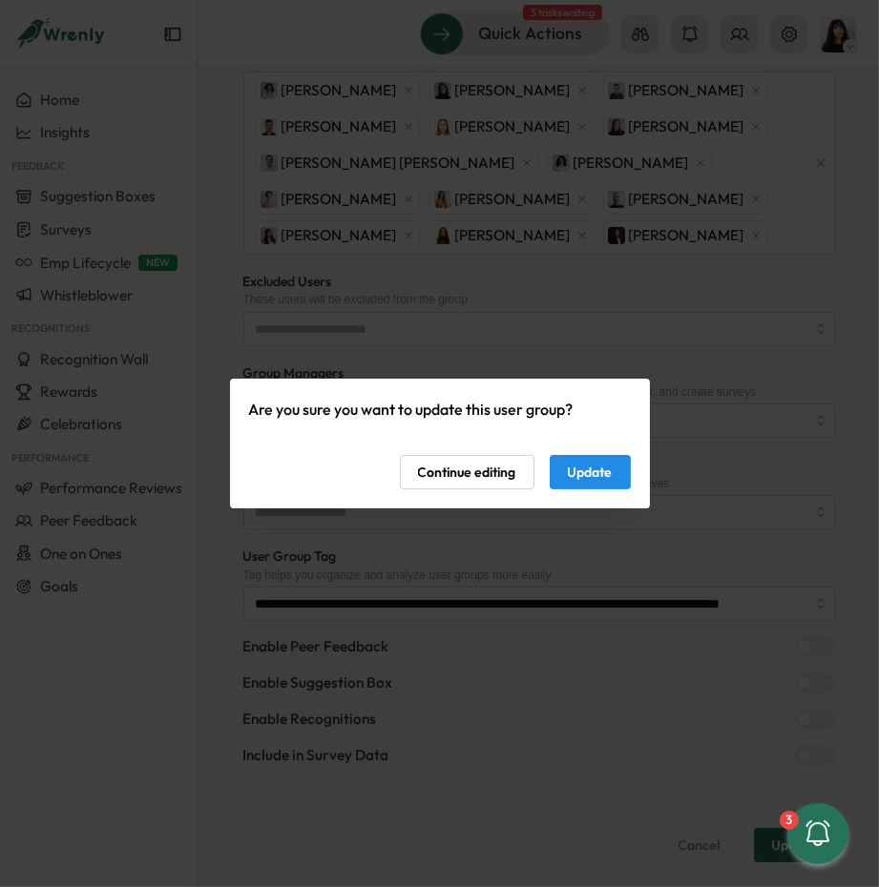
click at [573, 467] on span "Update" at bounding box center [590, 472] width 45 height 32
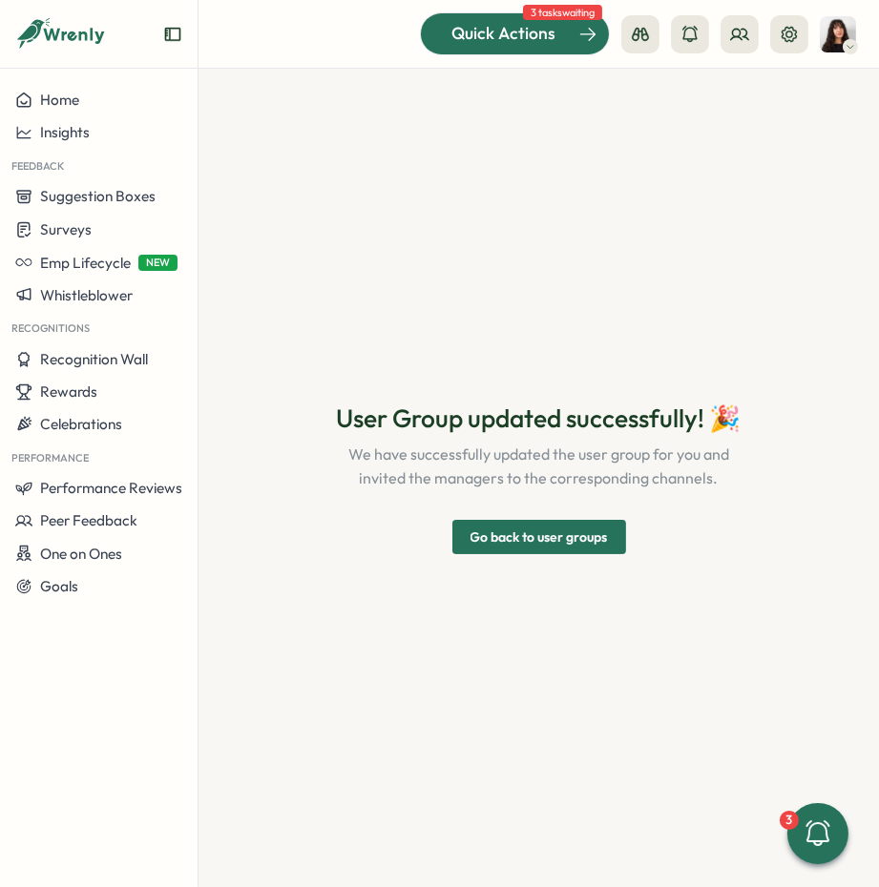
scroll to position [0, 0]
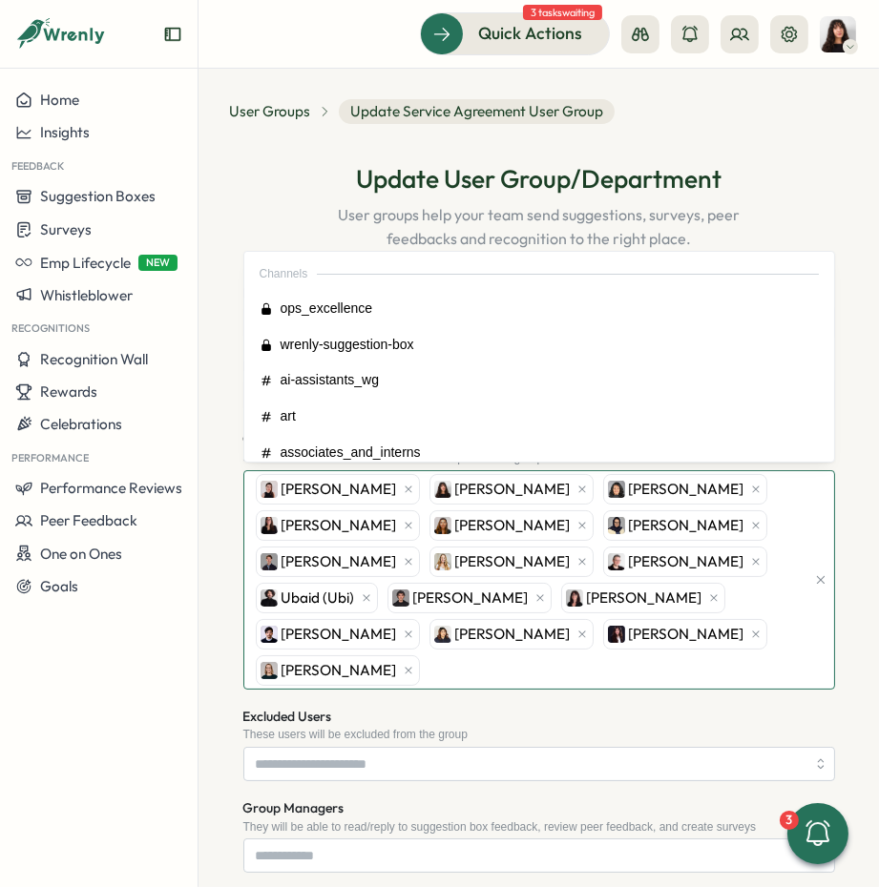
click at [516, 670] on div "Axi Molnar Kelly Rosa Angelina Costa Adriana Fosca Maria Makarova Batool Fatima…" at bounding box center [528, 580] width 554 height 218
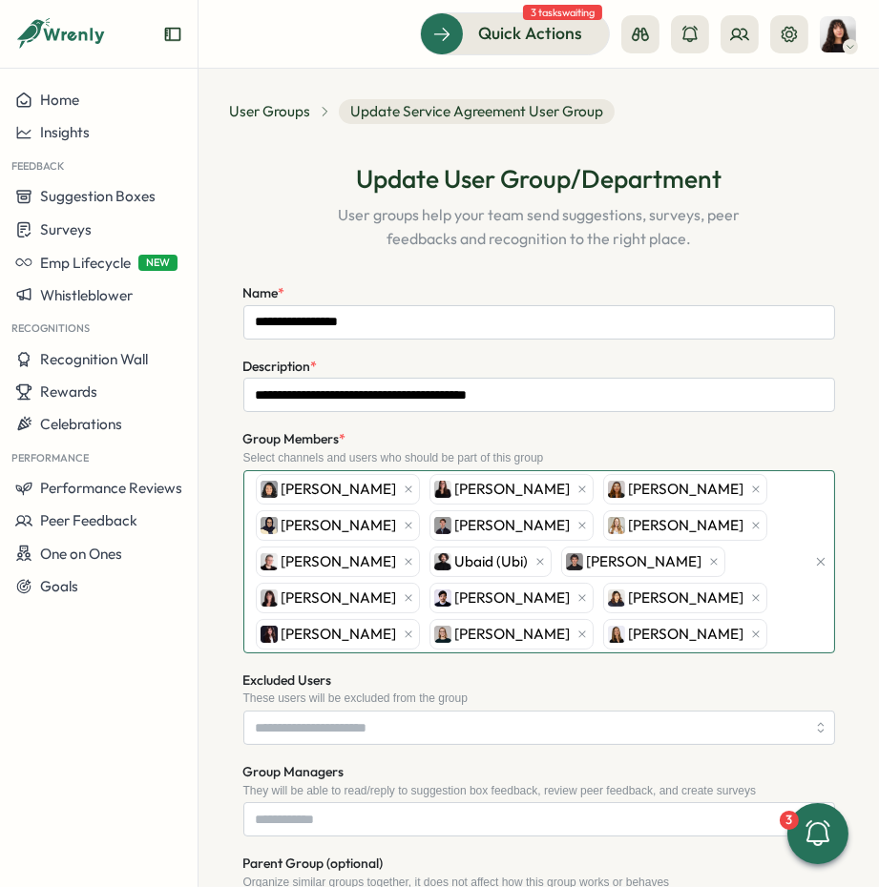
click at [353, 486] on span "[PERSON_NAME]" at bounding box center [338, 489] width 115 height 21
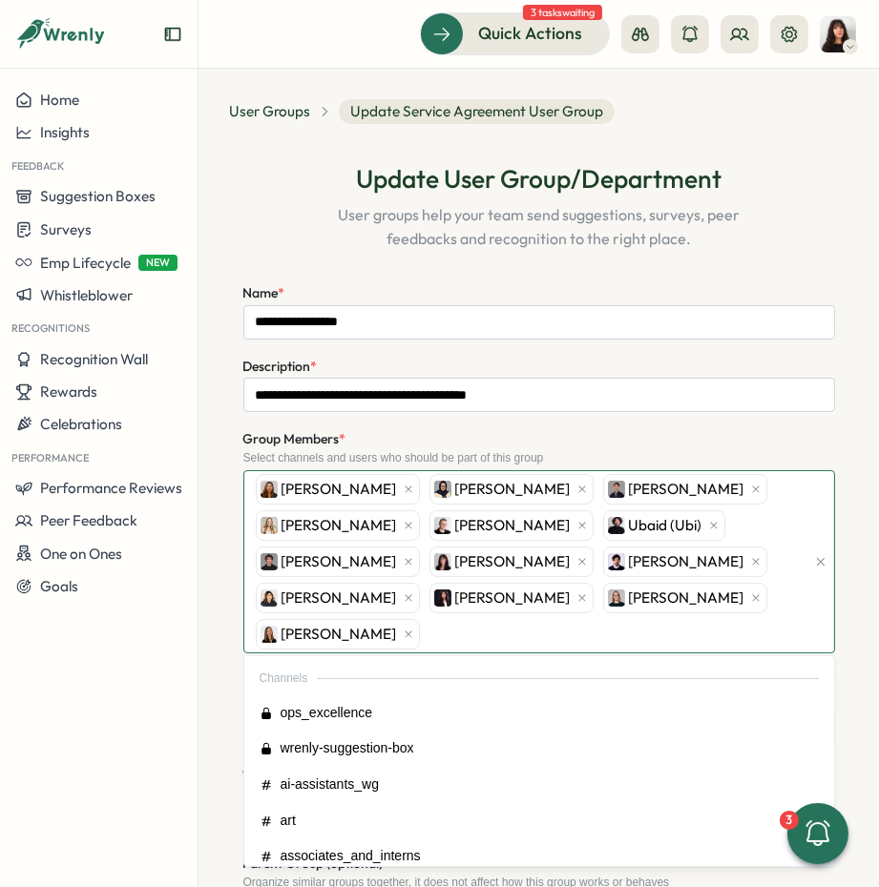
click at [384, 489] on div "[PERSON_NAME]" at bounding box center [338, 489] width 164 height 31
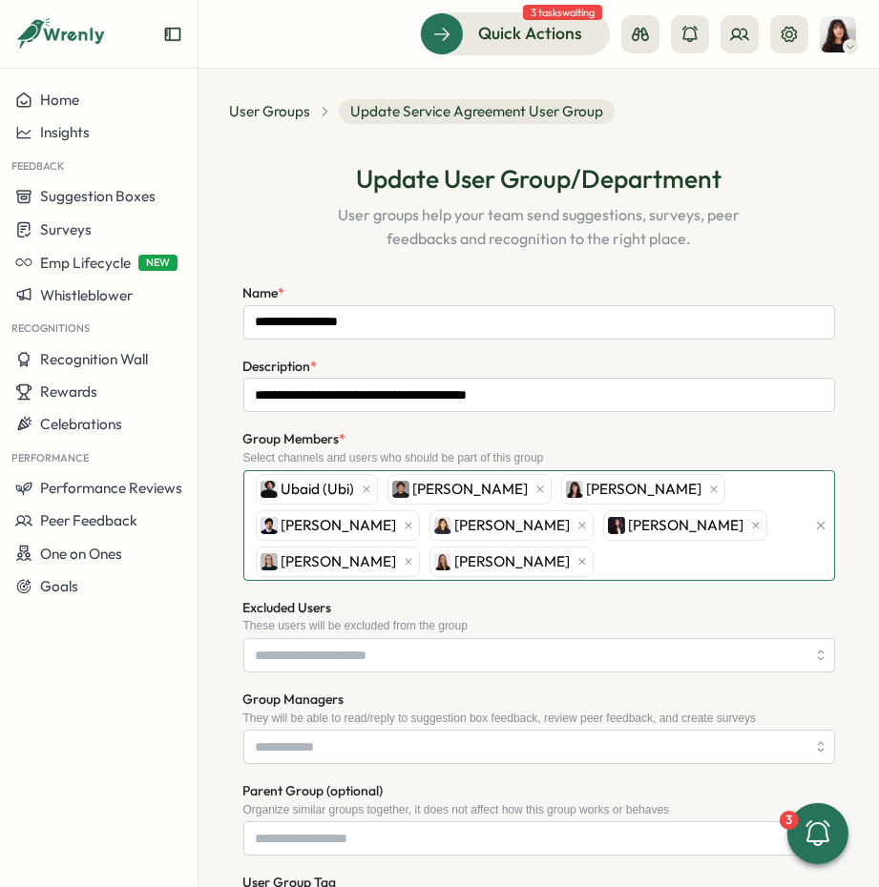
click at [366, 488] on div "Ubaid (Ubi)" at bounding box center [317, 489] width 122 height 31
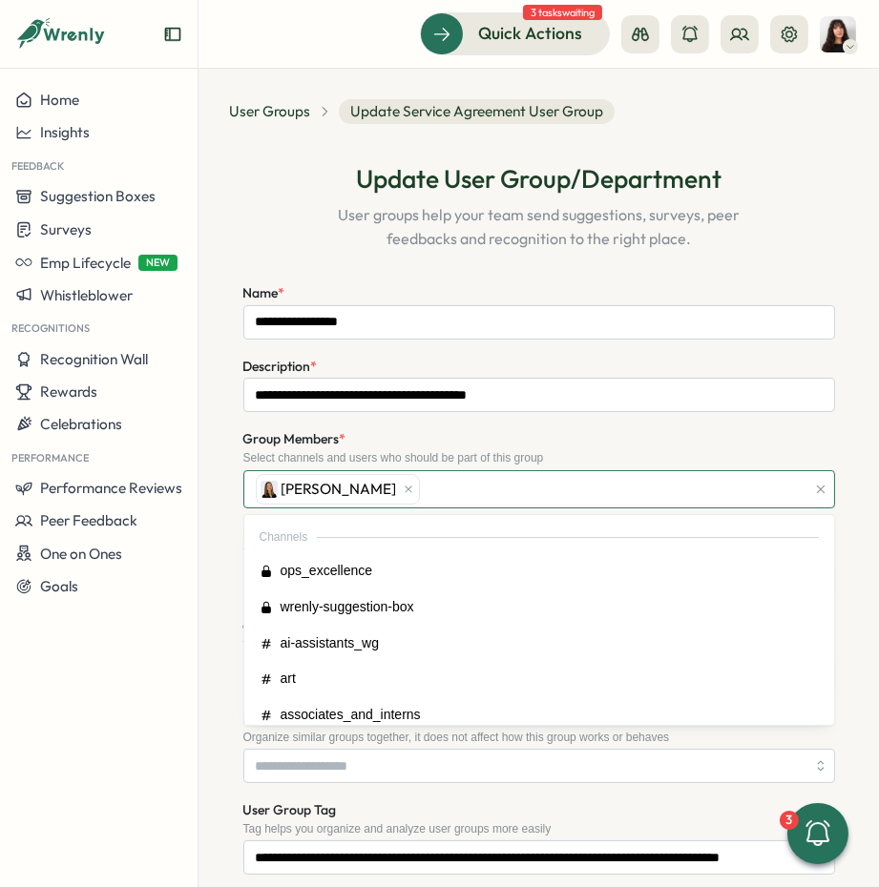
click at [327, 488] on div "Ola Bak" at bounding box center [338, 489] width 164 height 31
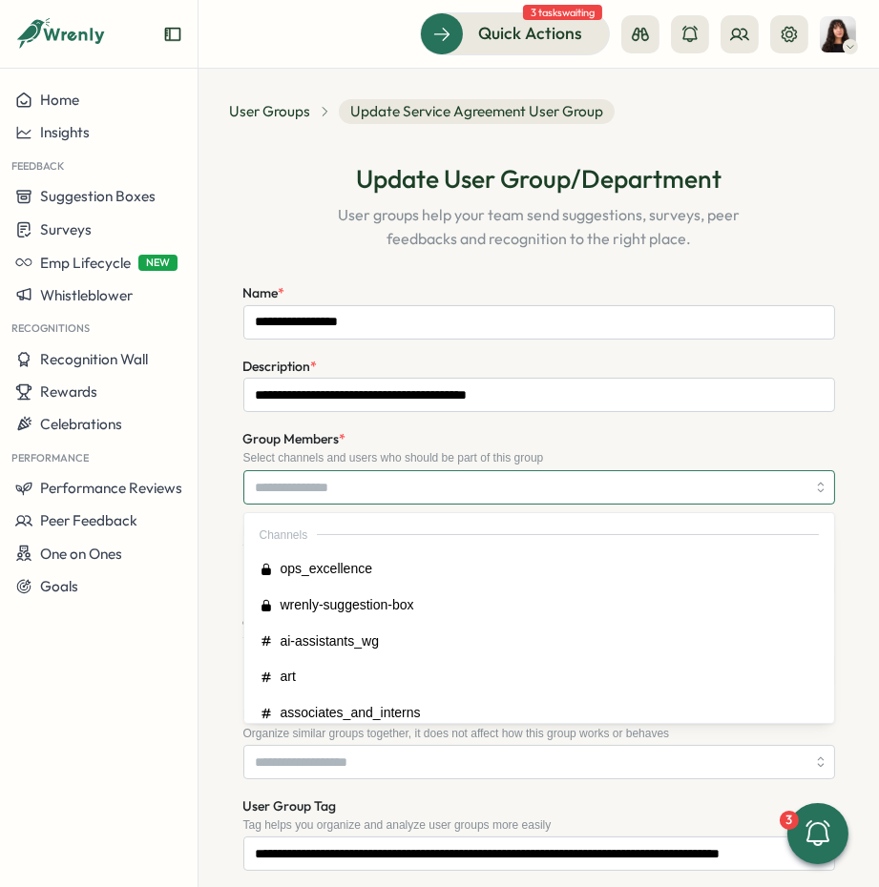
click at [336, 487] on input "Group Members *" at bounding box center [531, 487] width 550 height 32
type input "***"
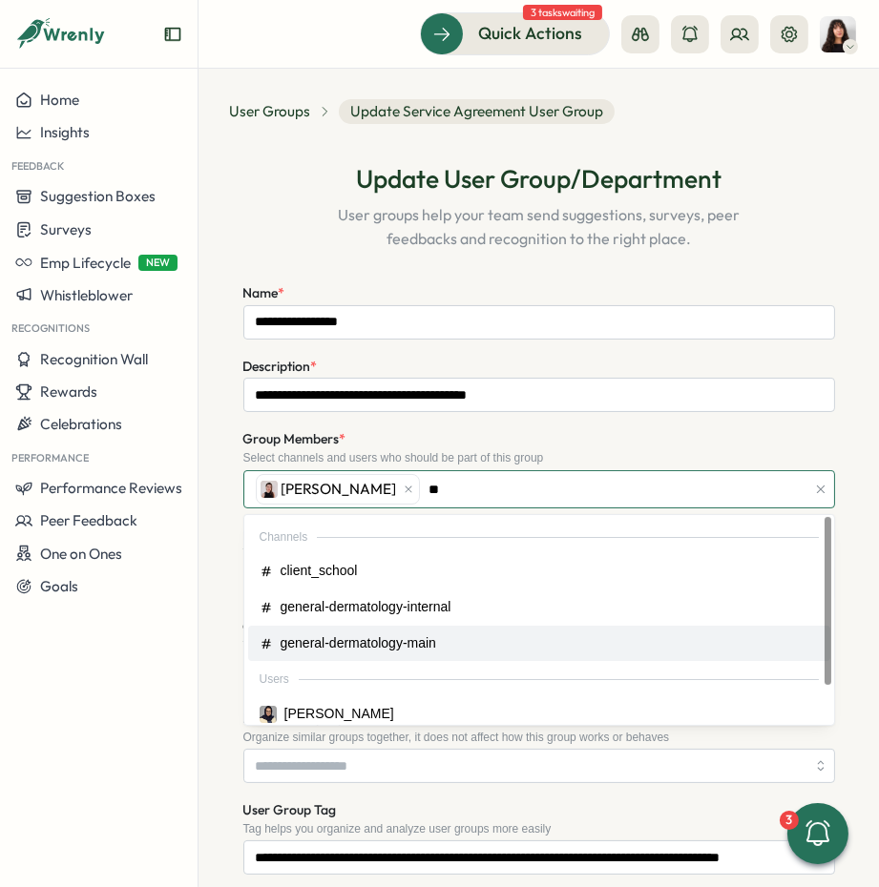
type input "***"
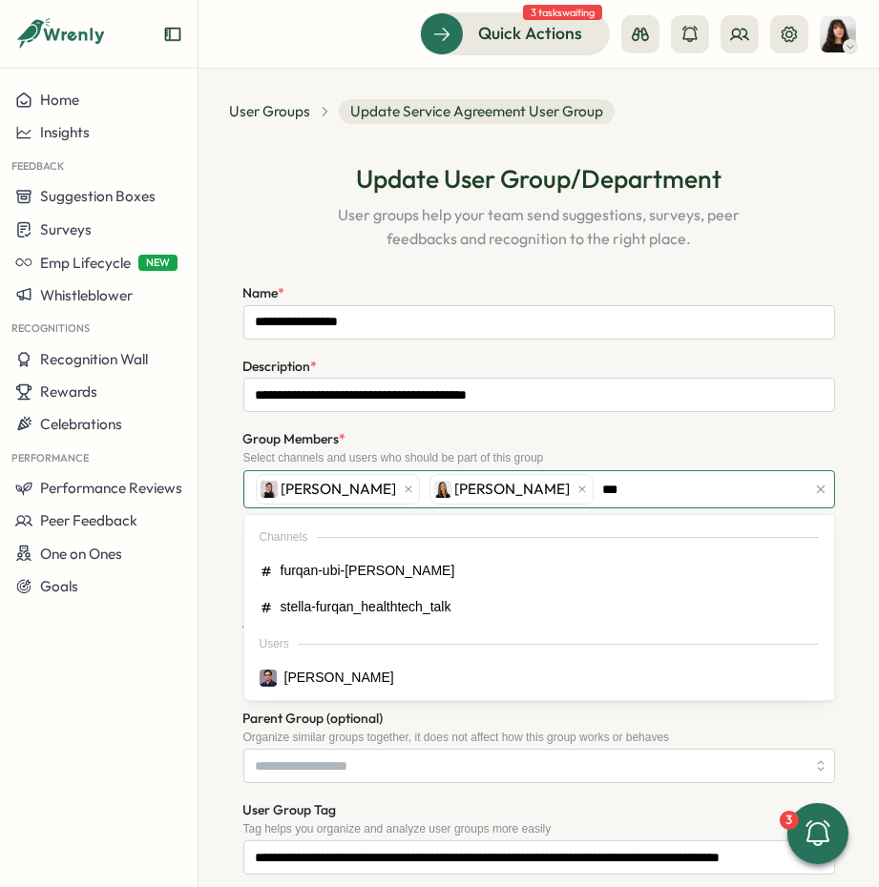
type input "****"
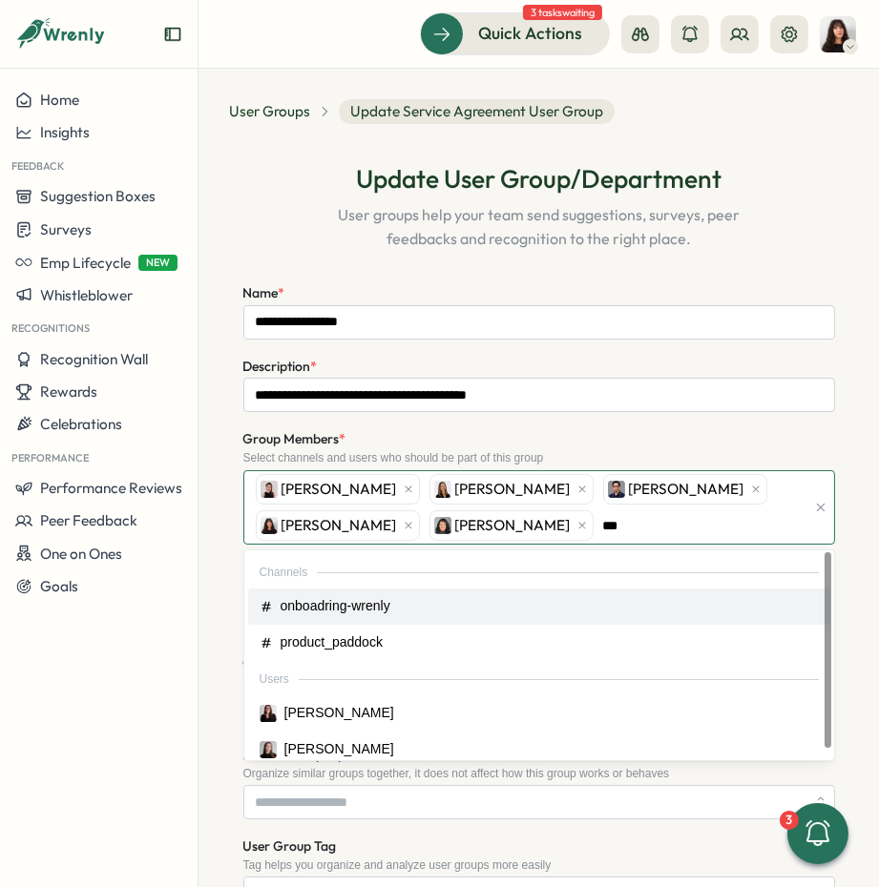
type input "****"
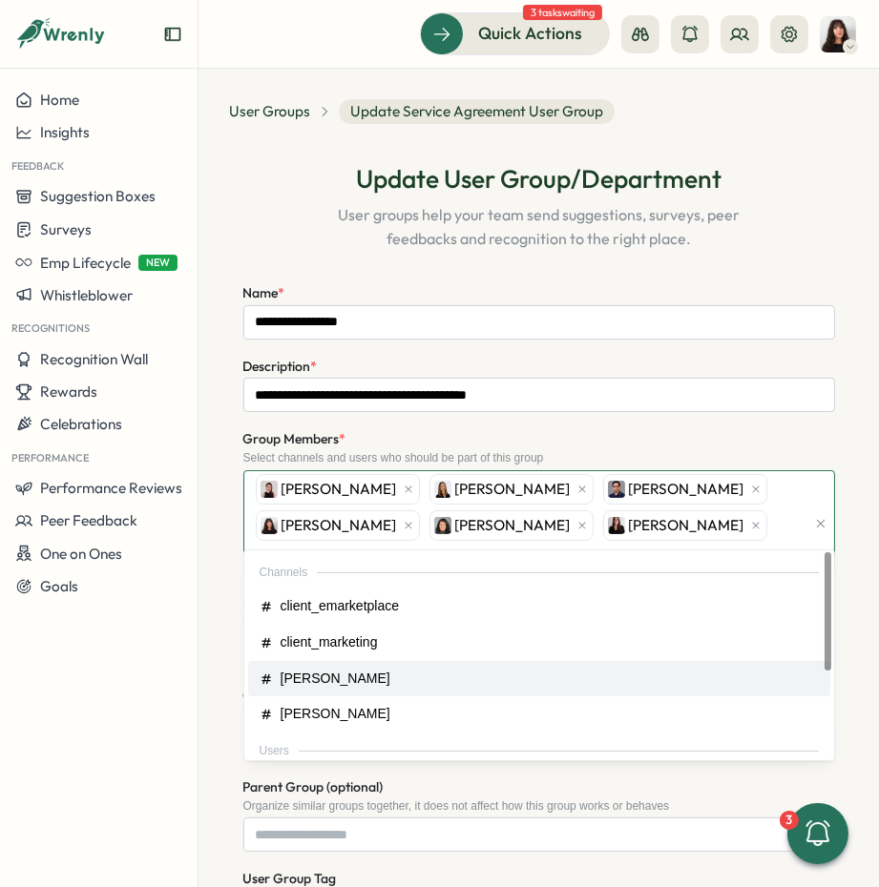
type input "*****"
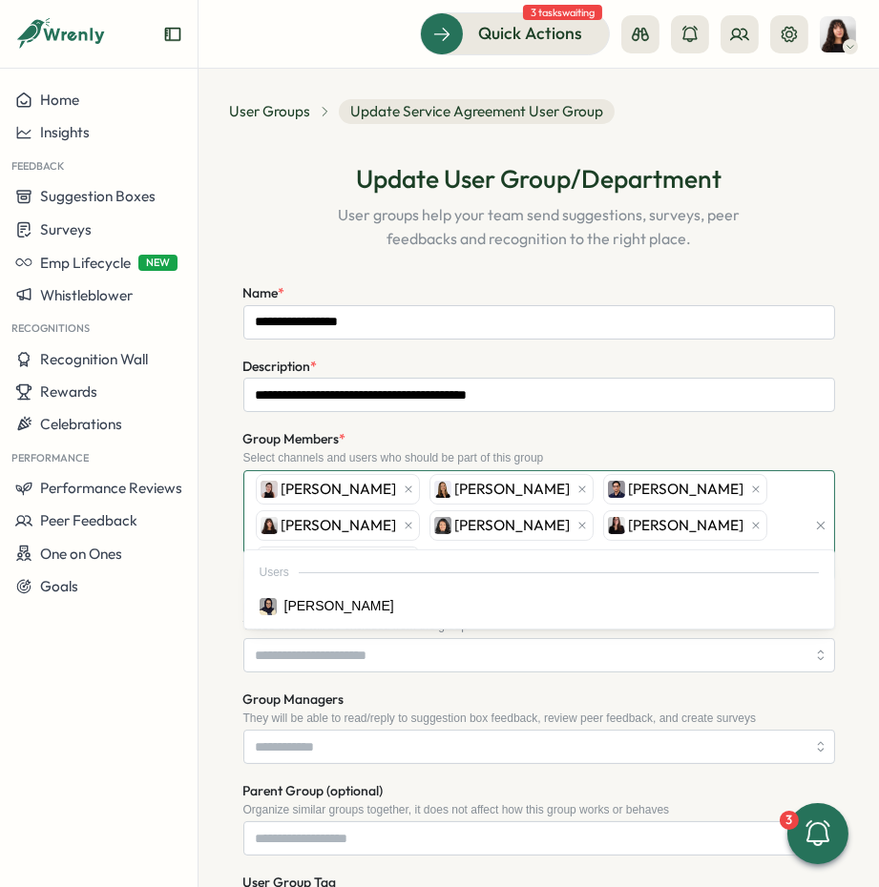
type input "****"
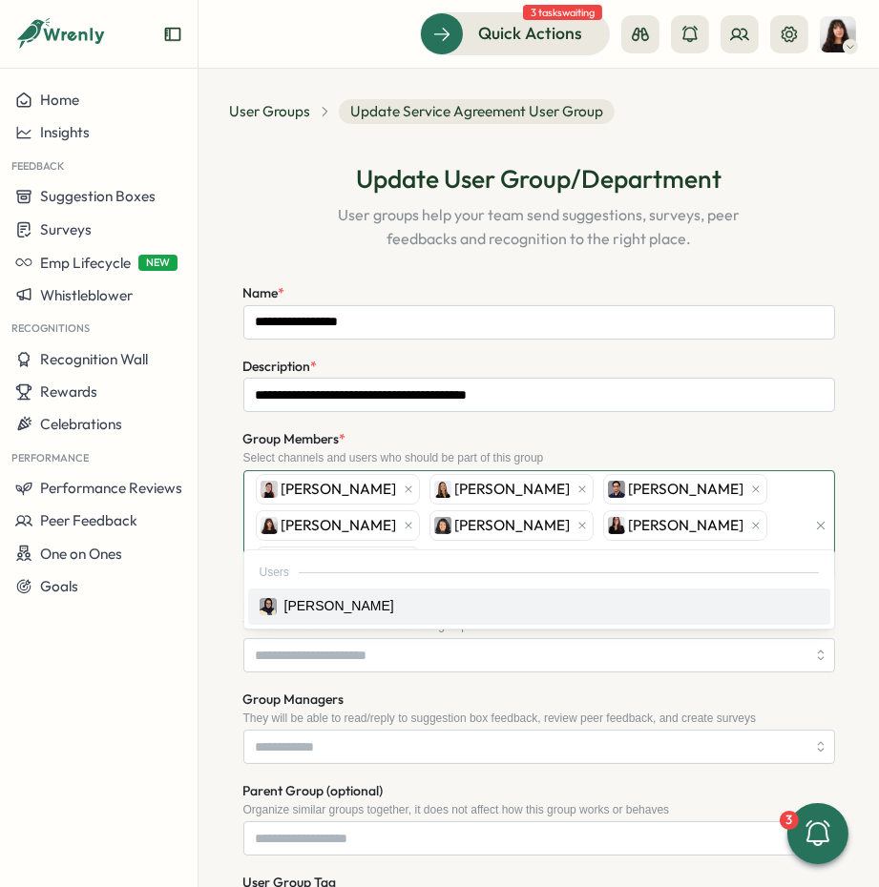
click at [345, 586] on div "Users" at bounding box center [539, 571] width 582 height 35
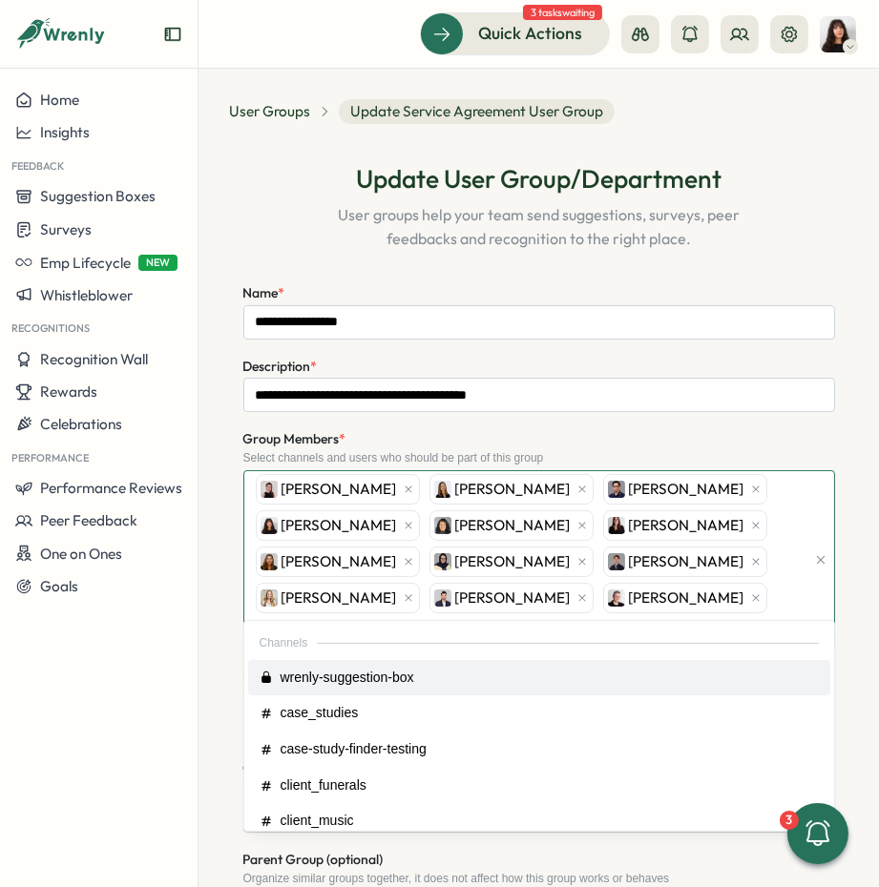
type input "**"
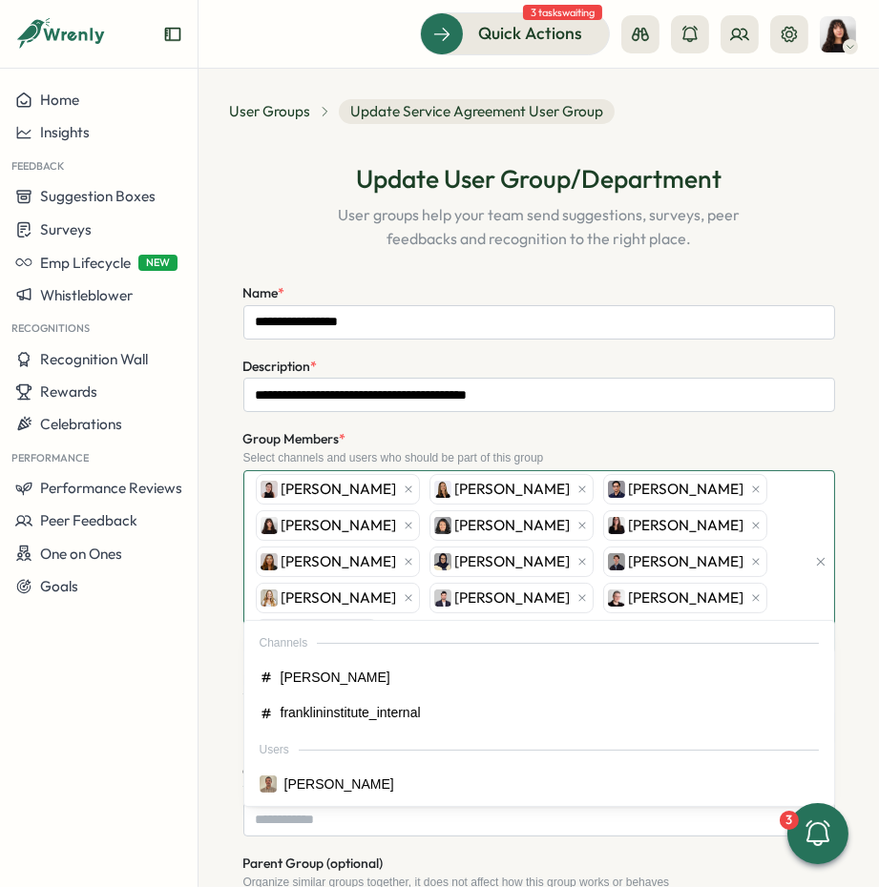
type input "*****"
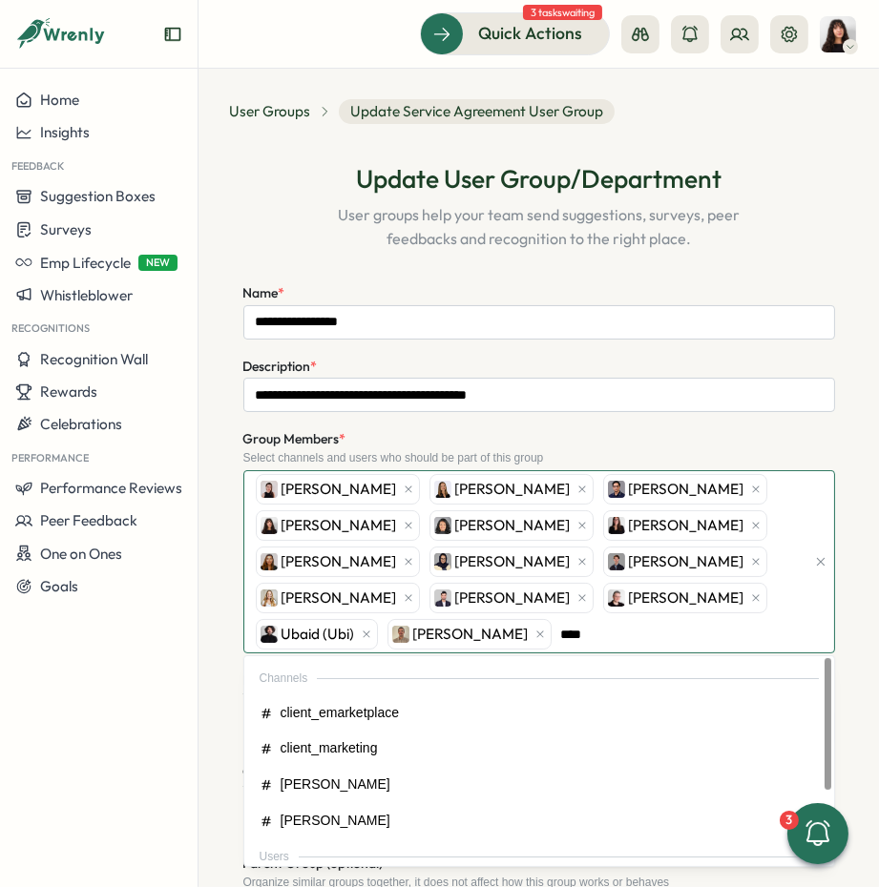
type input "*****"
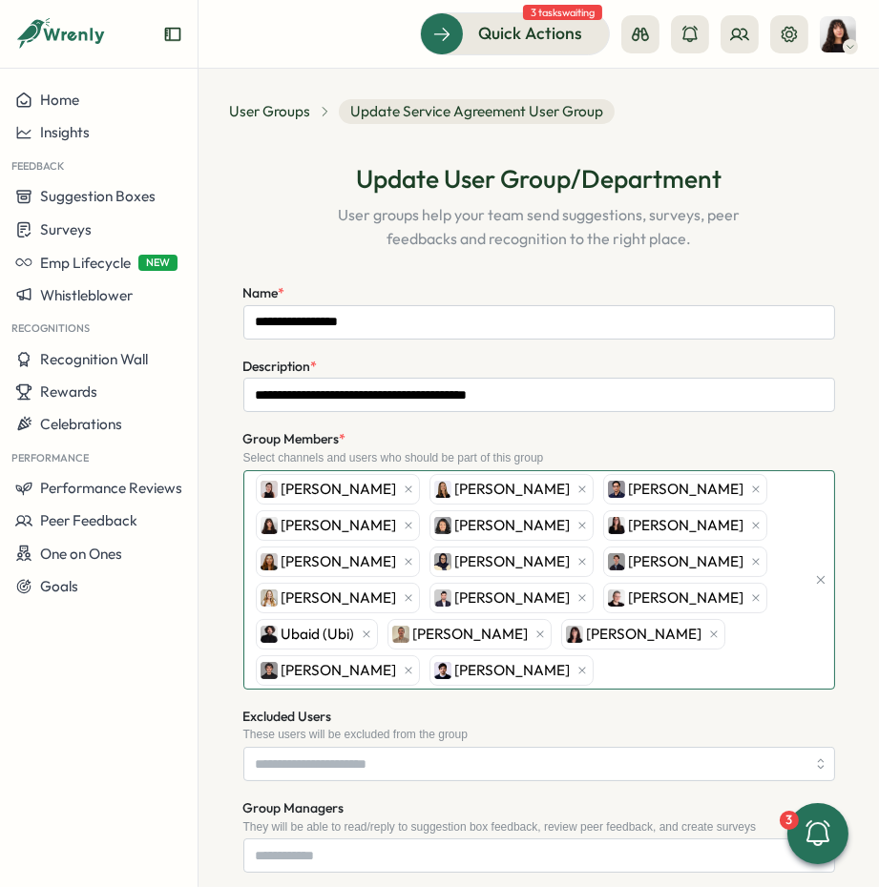
click at [645, 670] on div "Axi Molnar Ola Bak Furqan Tariq Kelly Rosa Angelina Costa Adriana Fosca Maria M…" at bounding box center [528, 580] width 554 height 218
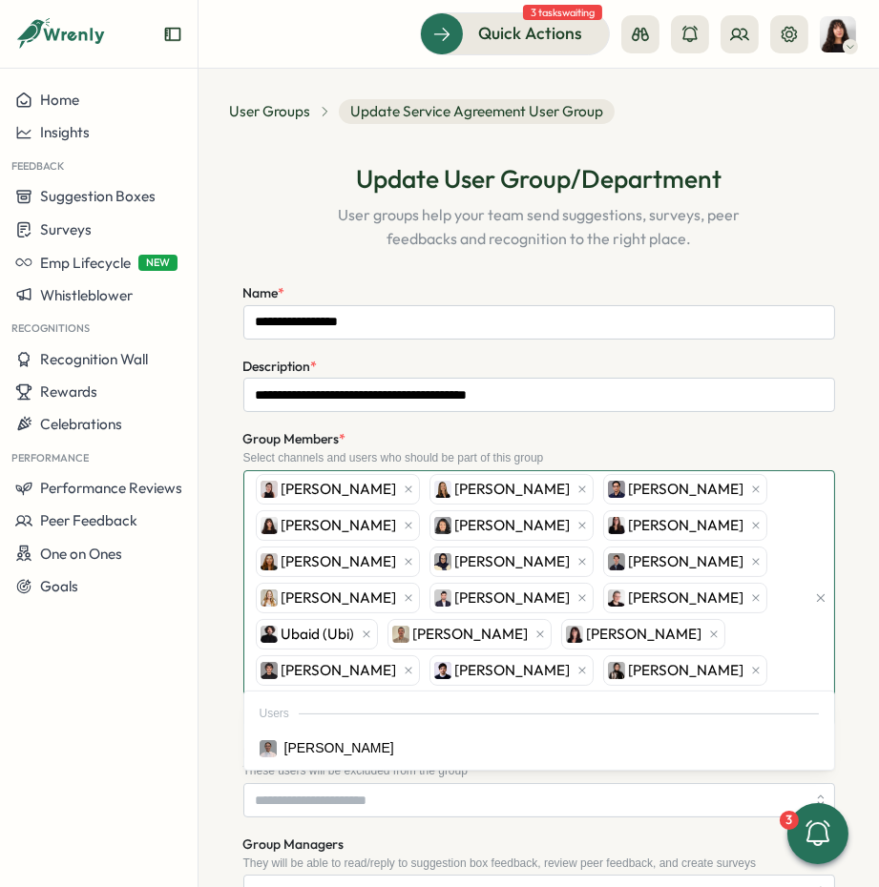
click at [474, 729] on div "Users" at bounding box center [539, 713] width 582 height 35
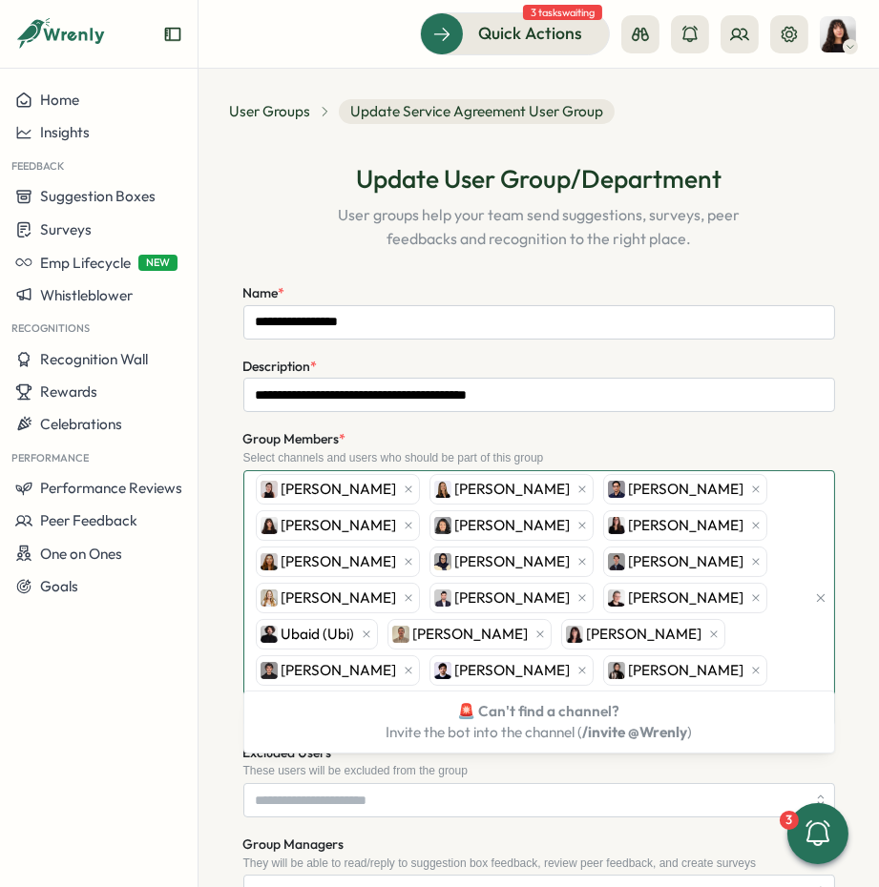
type input "****"
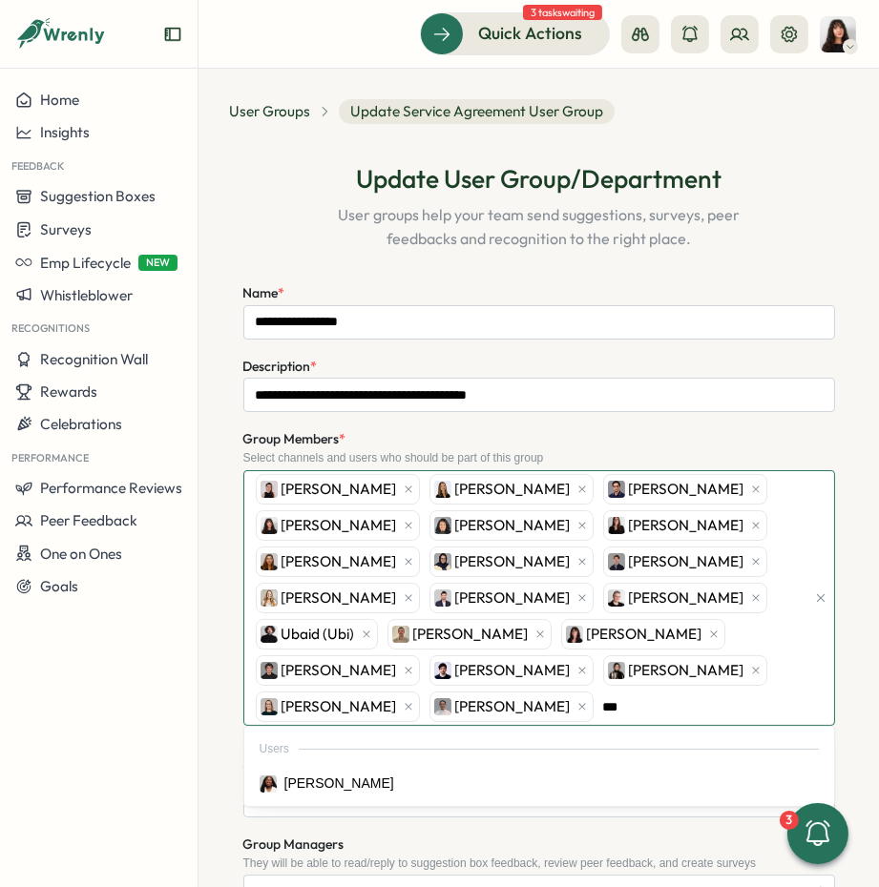
type input "****"
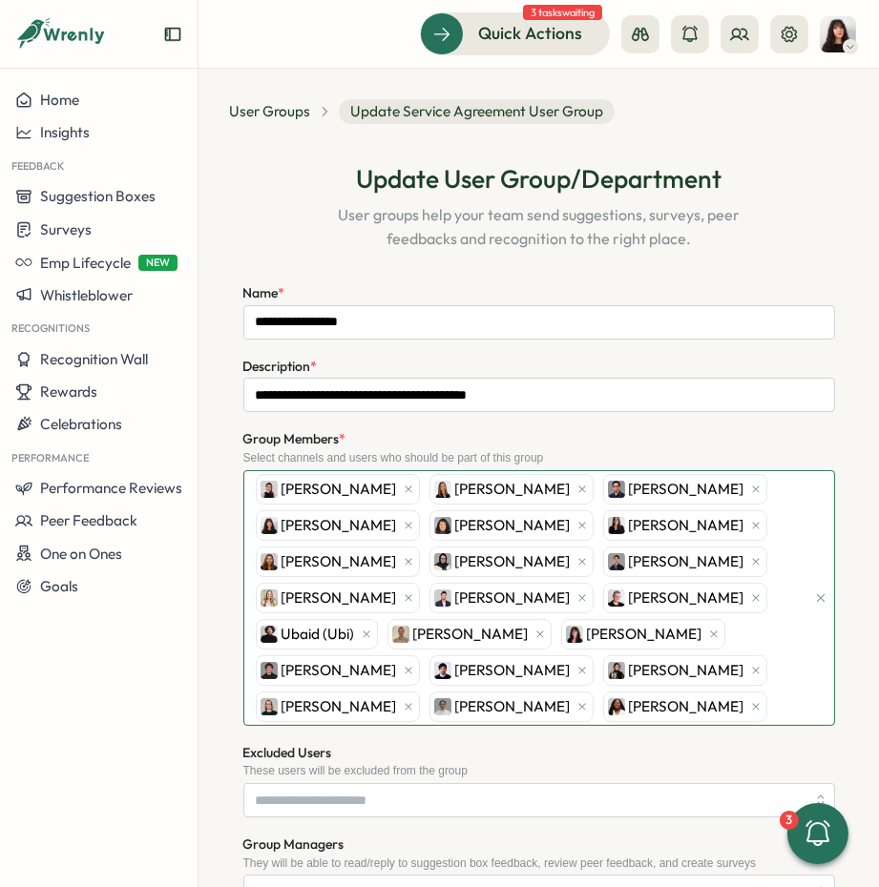
click at [597, 701] on div "Axi Molnar Ola Bak Furqan Tariq Kelly Rosa Angelina Costa Adriana Fosca Maria M…" at bounding box center [528, 598] width 554 height 254
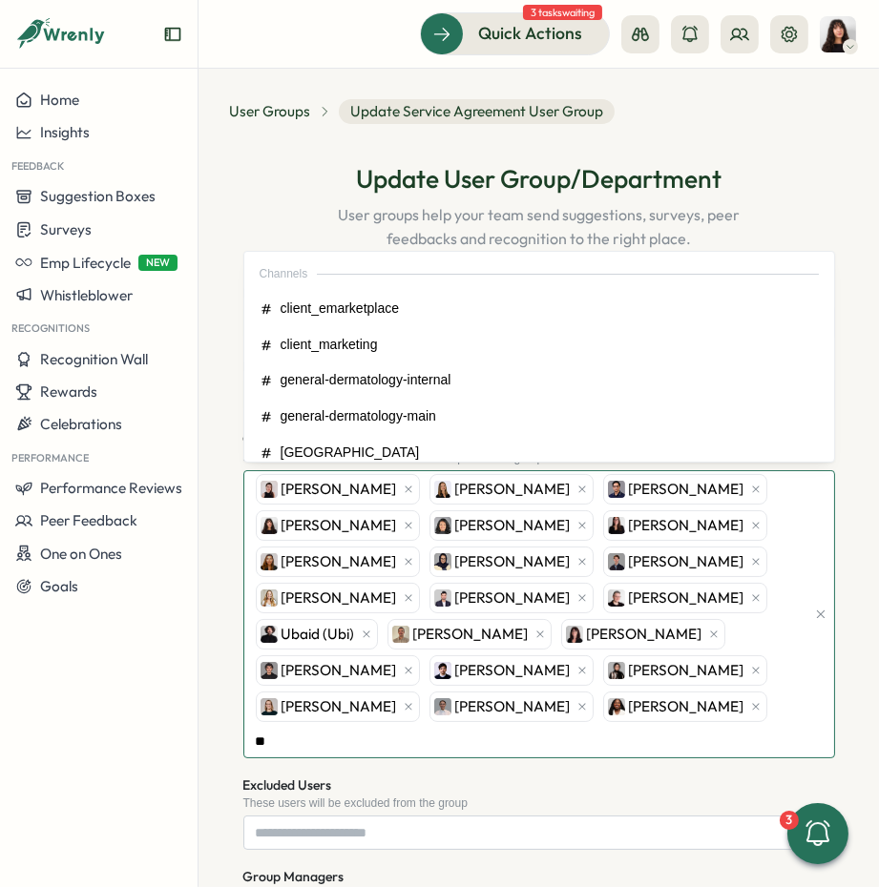
type input "*"
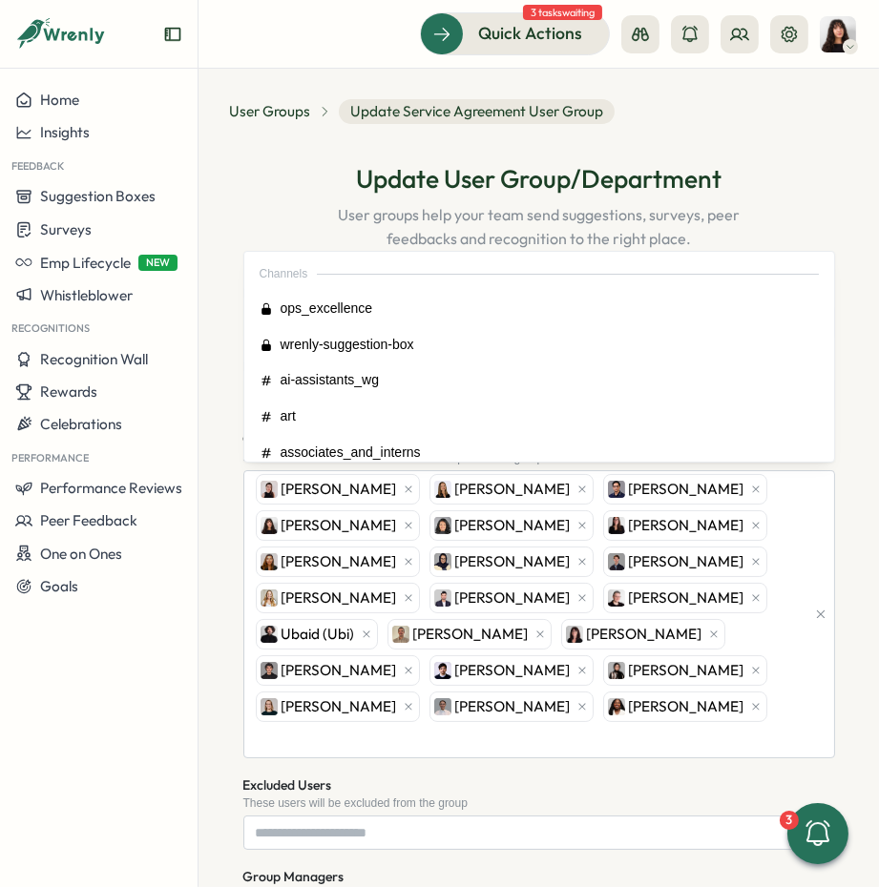
click at [577, 733] on form "**********" at bounding box center [539, 824] width 592 height 1086
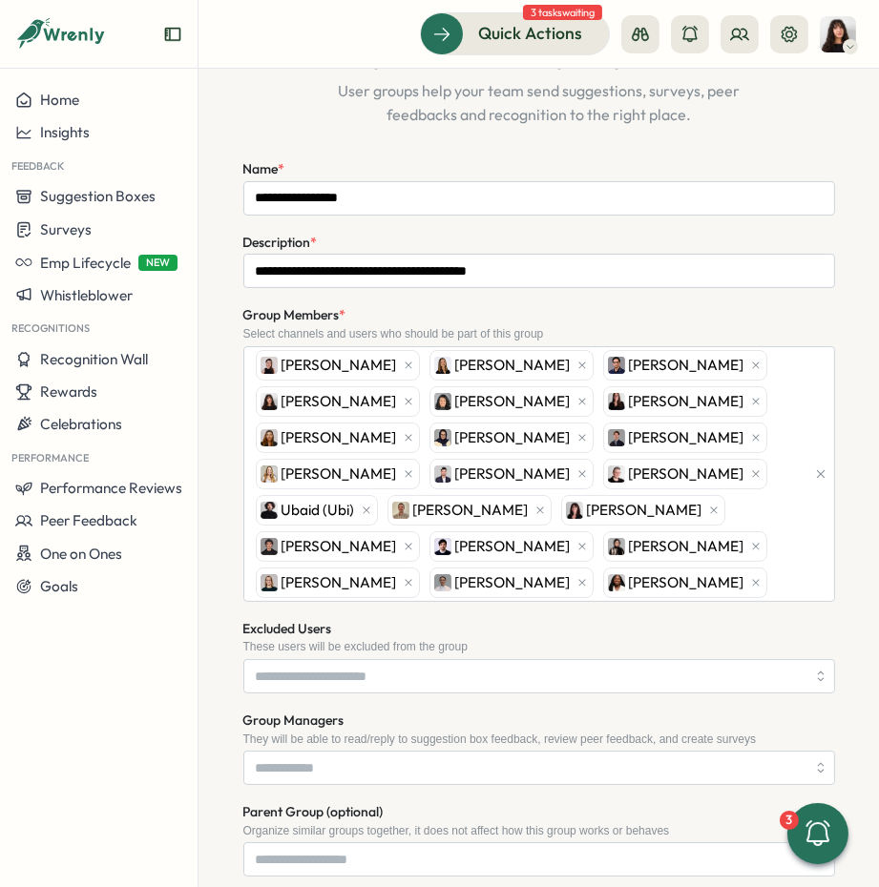
scroll to position [469, 0]
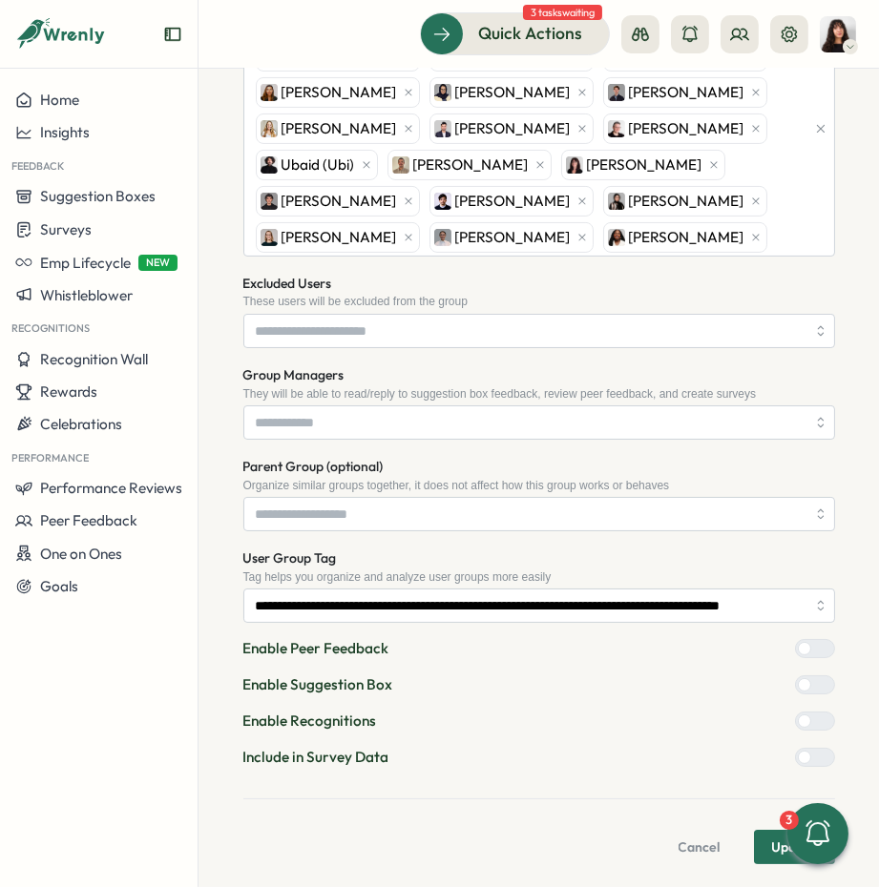
click at [761, 845] on button "Update" at bounding box center [794, 847] width 81 height 34
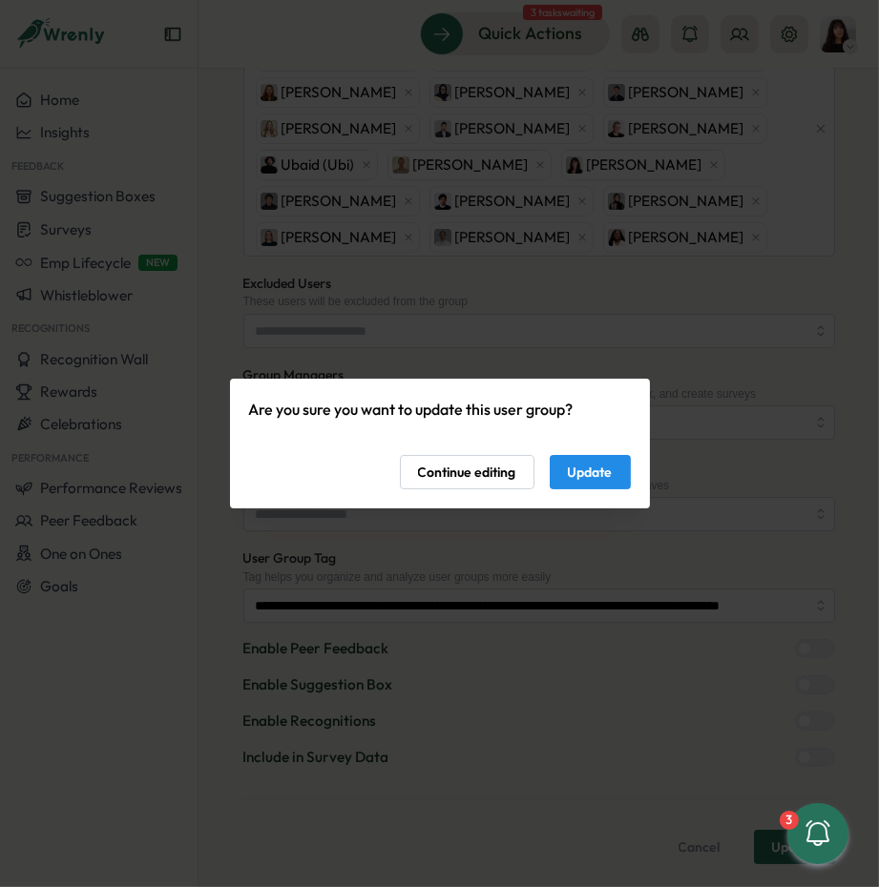
click at [572, 476] on span "Update" at bounding box center [590, 472] width 45 height 32
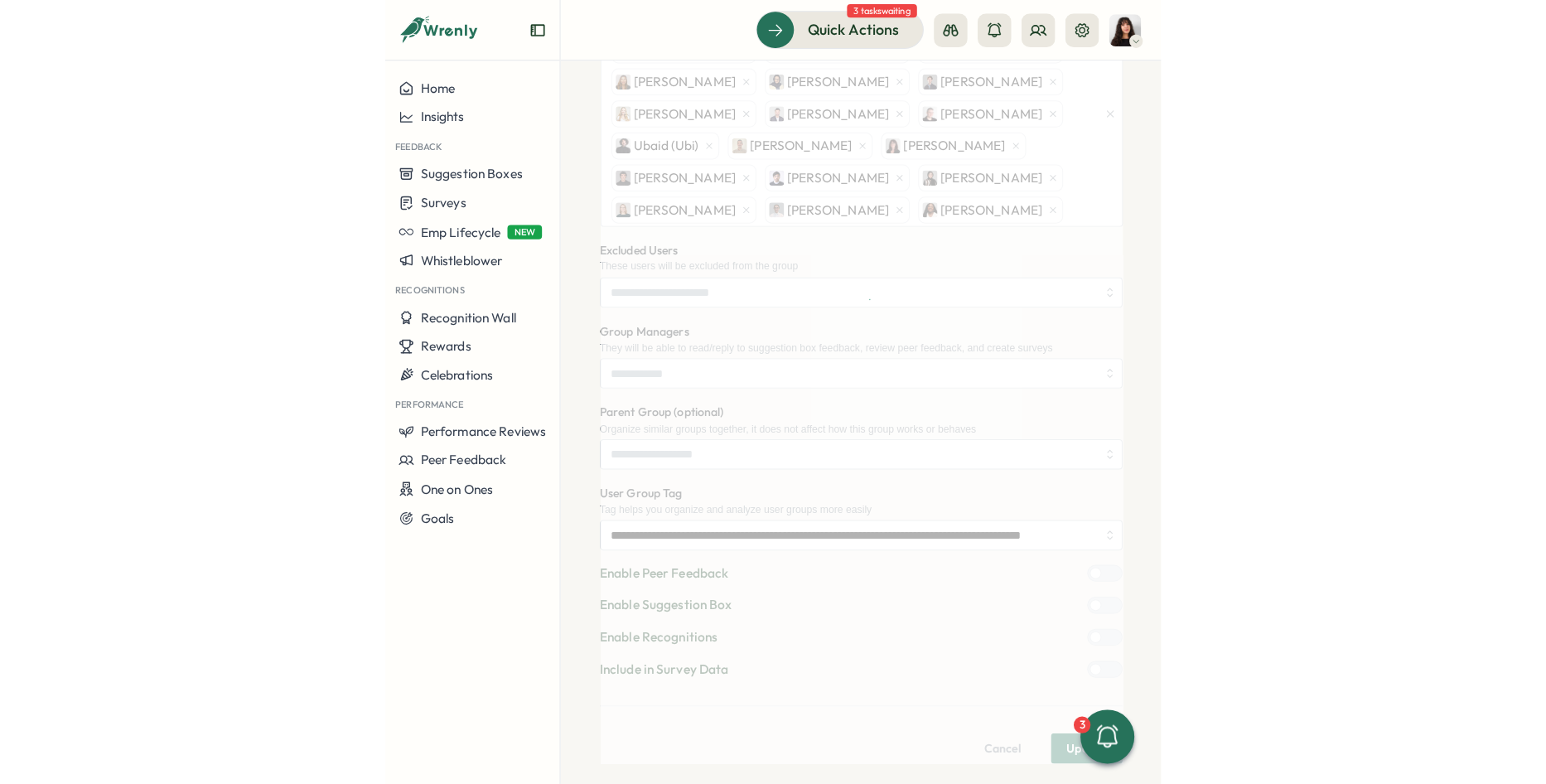
scroll to position [0, 0]
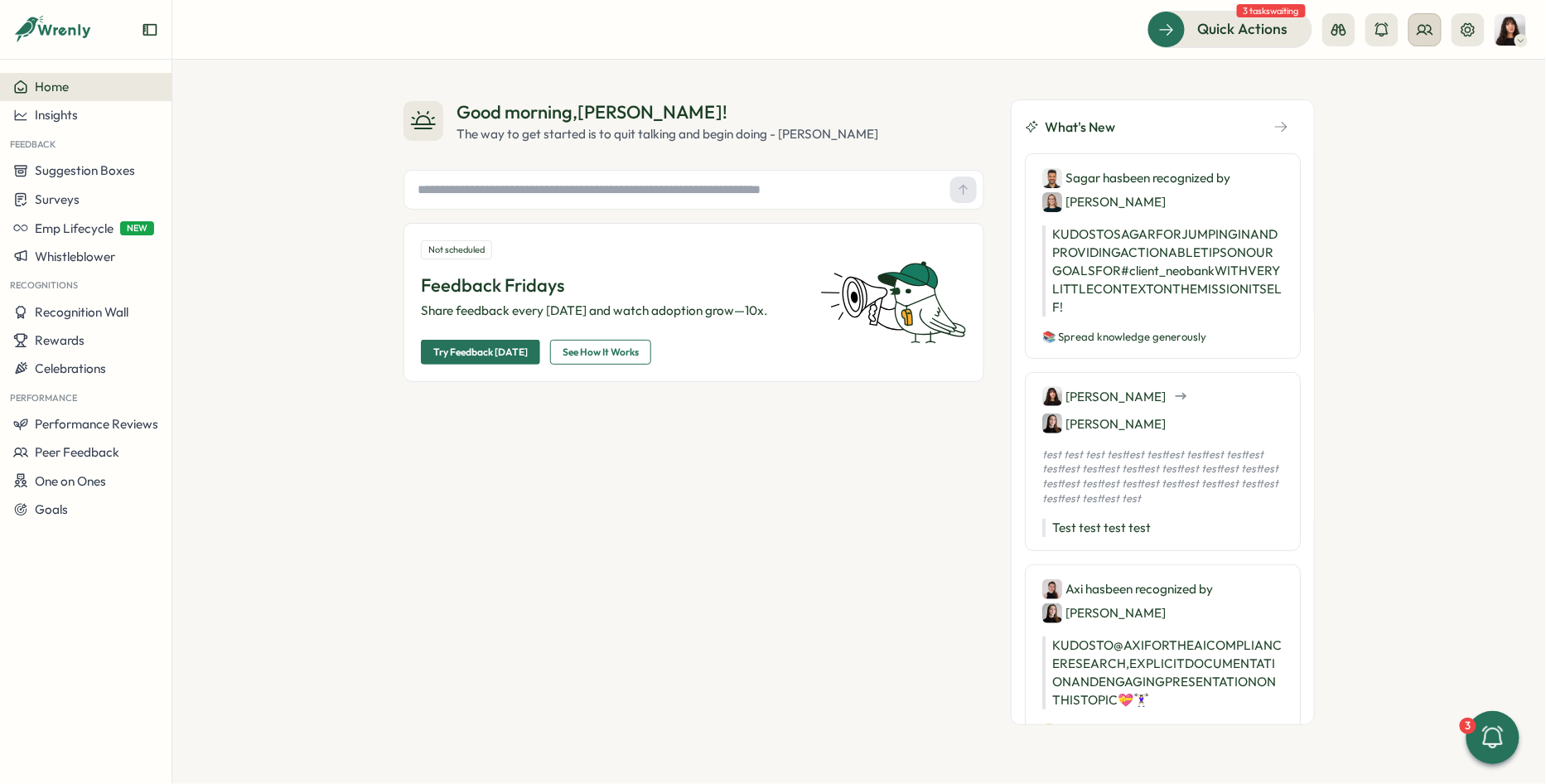
click at [1415, 30] on button at bounding box center [1425, 30] width 33 height 33
click at [1394, 104] on div "User Groups" at bounding box center [1427, 113] width 104 height 18
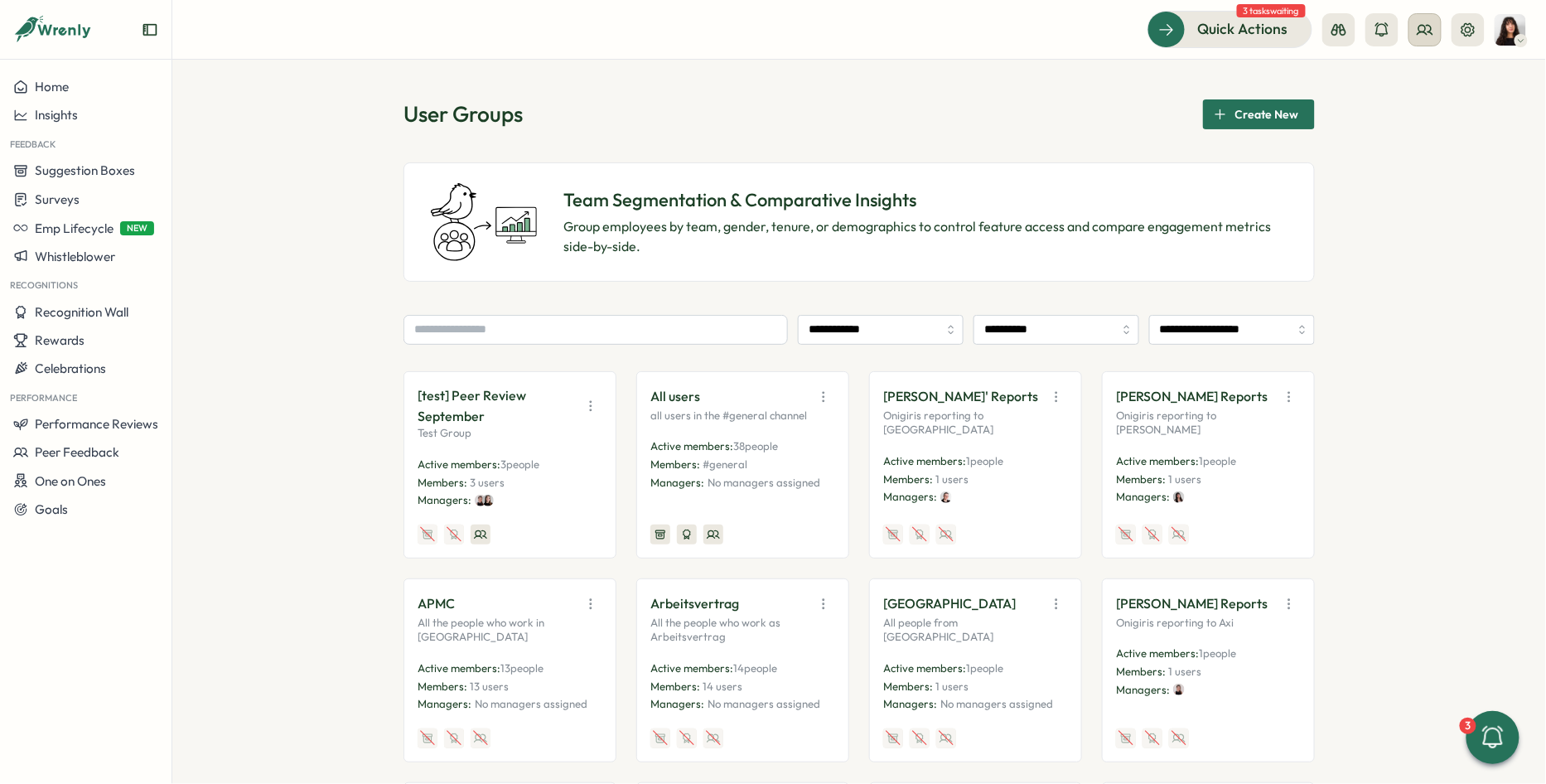
click at [1411, 37] on button at bounding box center [1425, 30] width 33 height 33
click at [1406, 83] on div "Org Members" at bounding box center [1427, 82] width 104 height 18
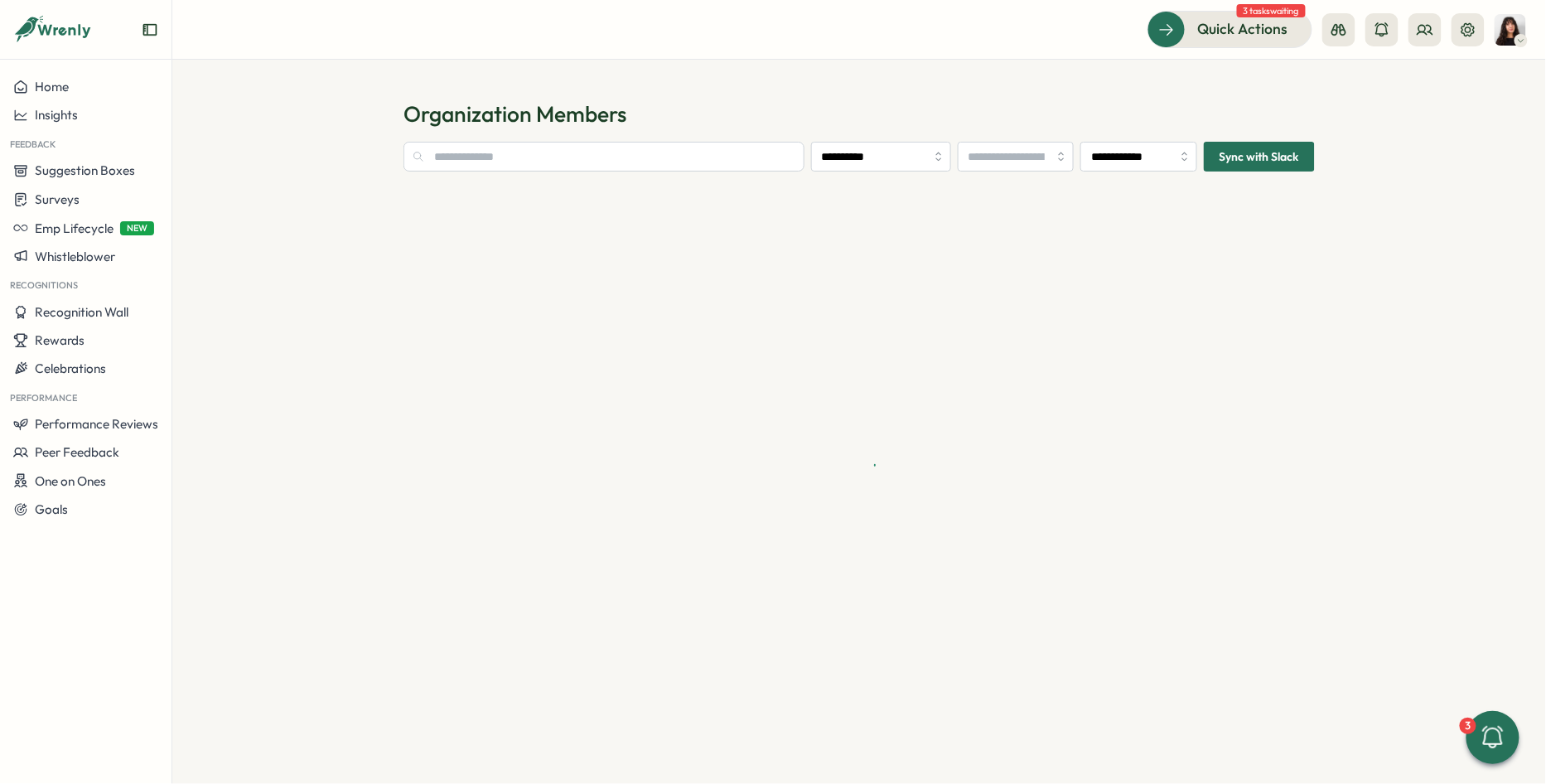
type input "**********"
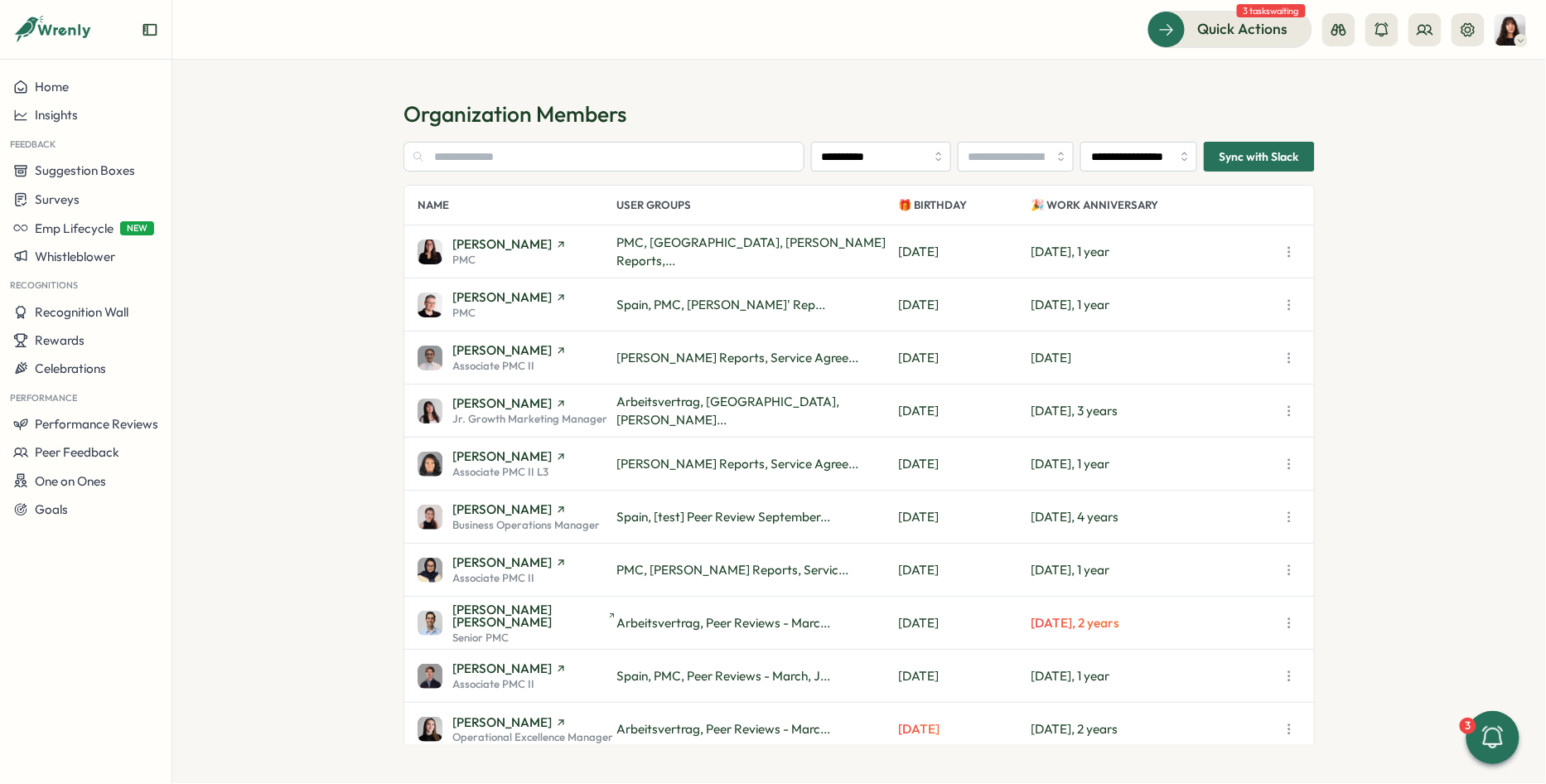
click at [1279, 152] on span "Sync with Slack" at bounding box center [1259, 156] width 80 height 28
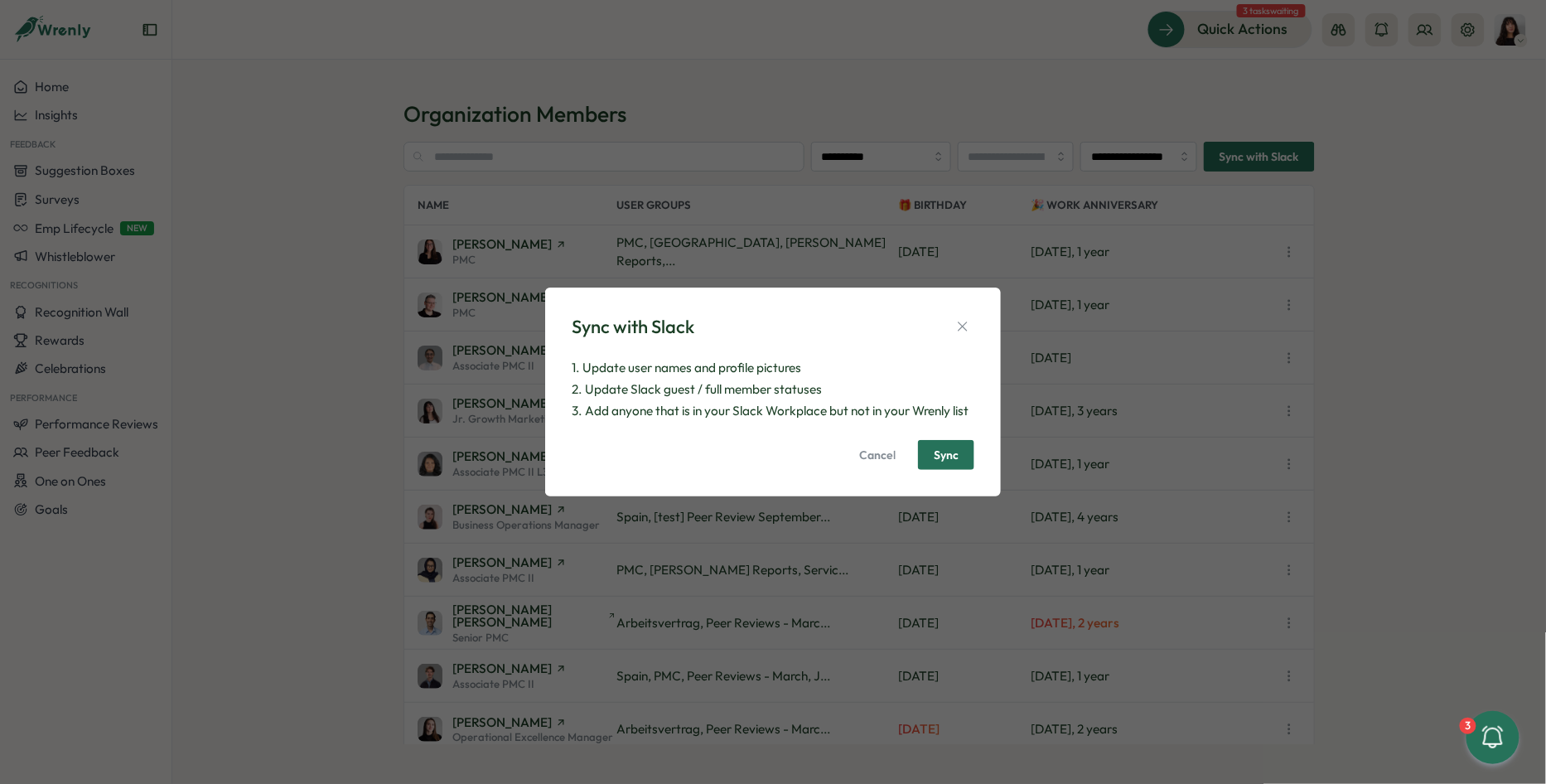
click at [940, 467] on span "Sync" at bounding box center [946, 455] width 25 height 28
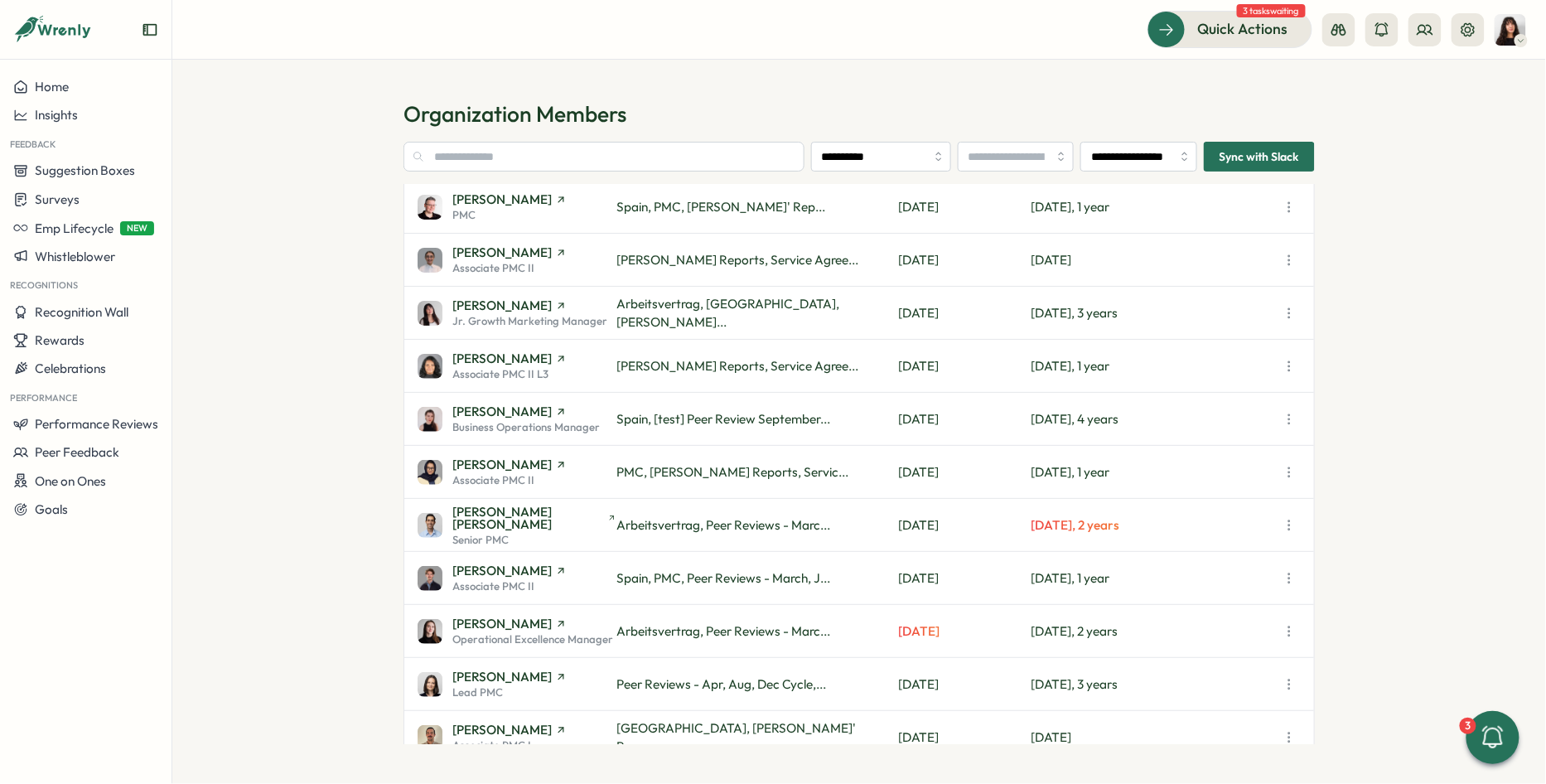
scroll to position [117, 0]
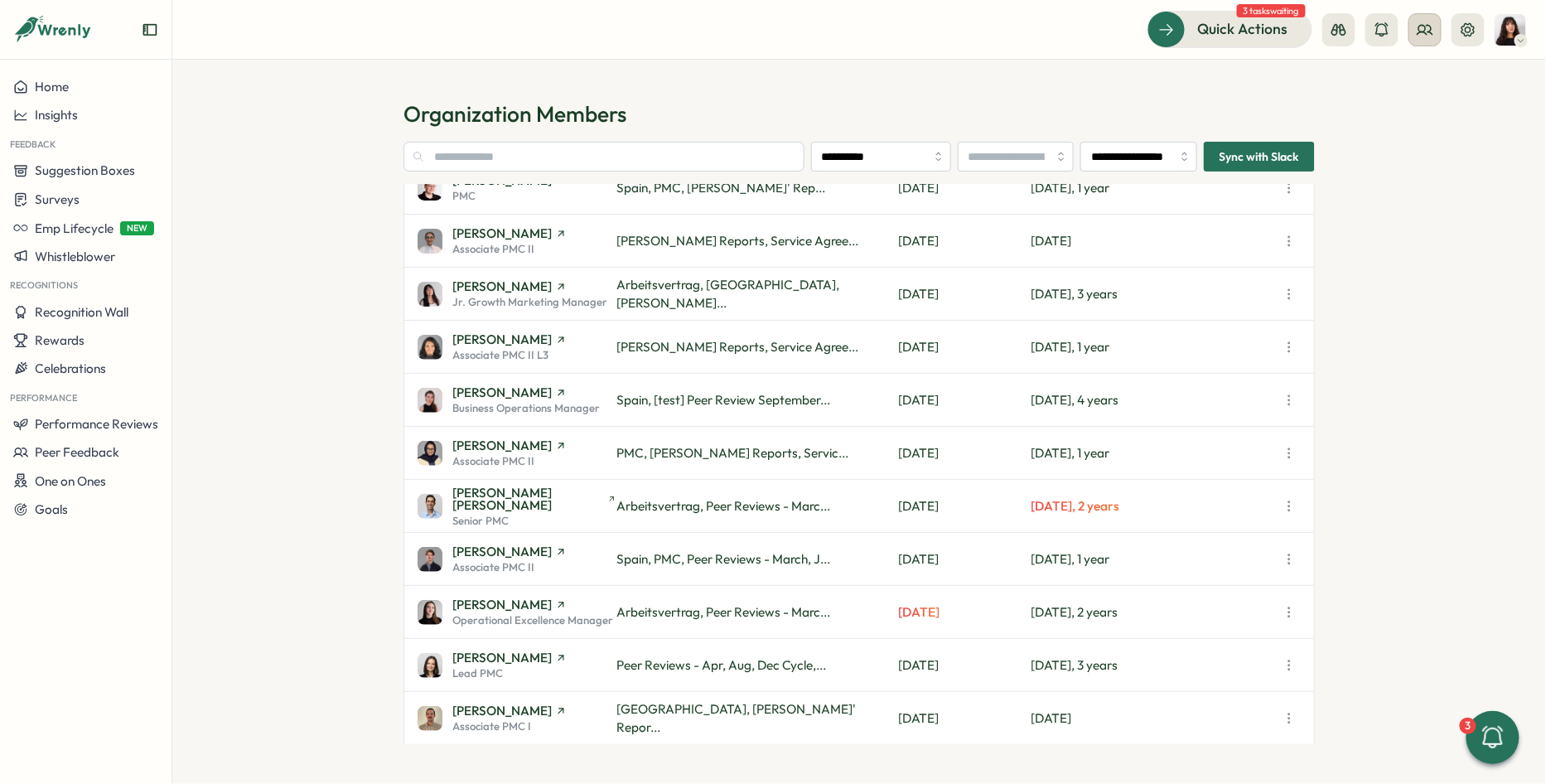
click at [1432, 30] on icon at bounding box center [1424, 30] width 17 height 16
click at [1407, 112] on div "User Groups" at bounding box center [1427, 113] width 104 height 18
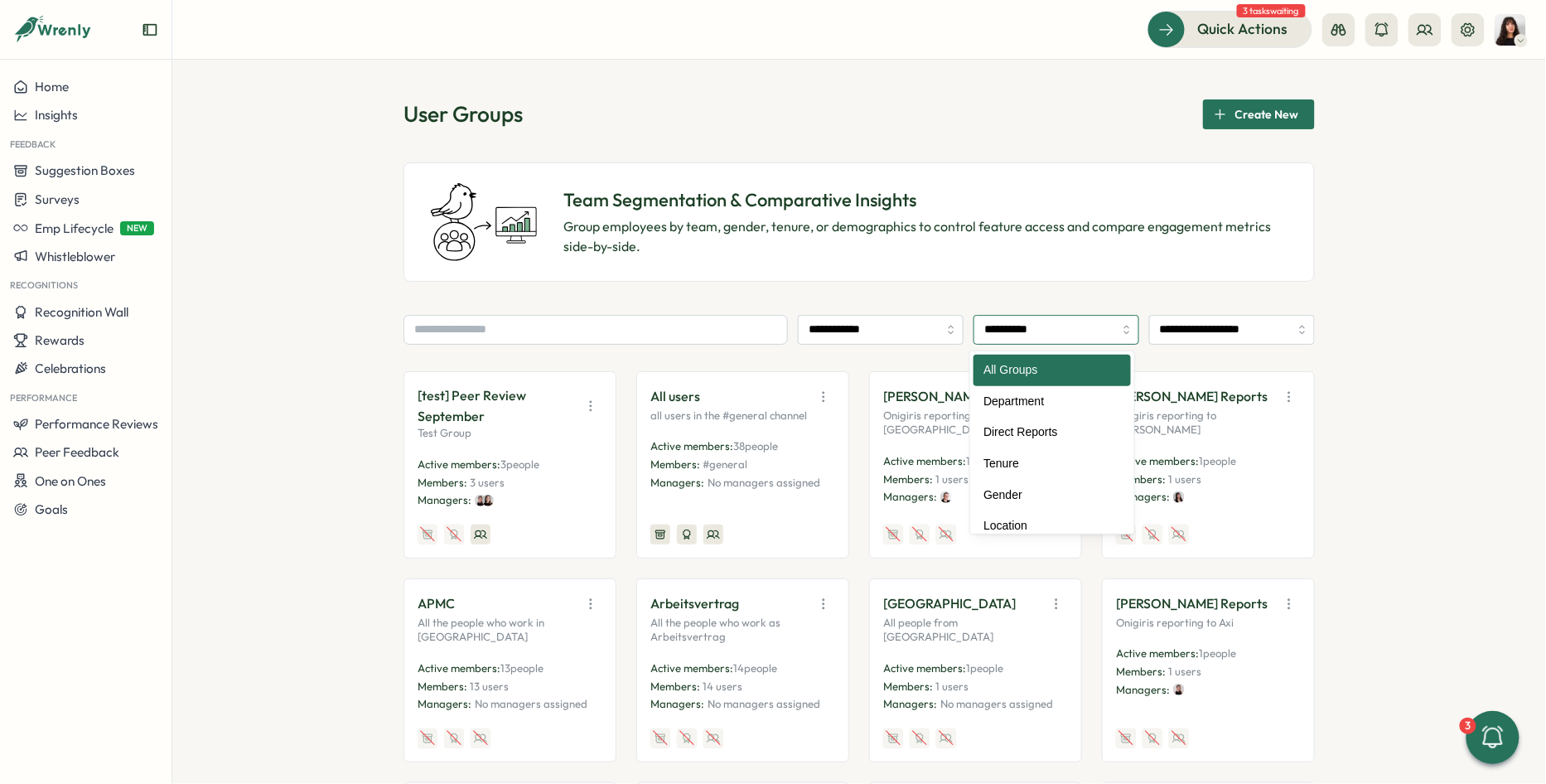
click at [1052, 338] on input "**********" at bounding box center [1056, 330] width 166 height 30
type input "**********"
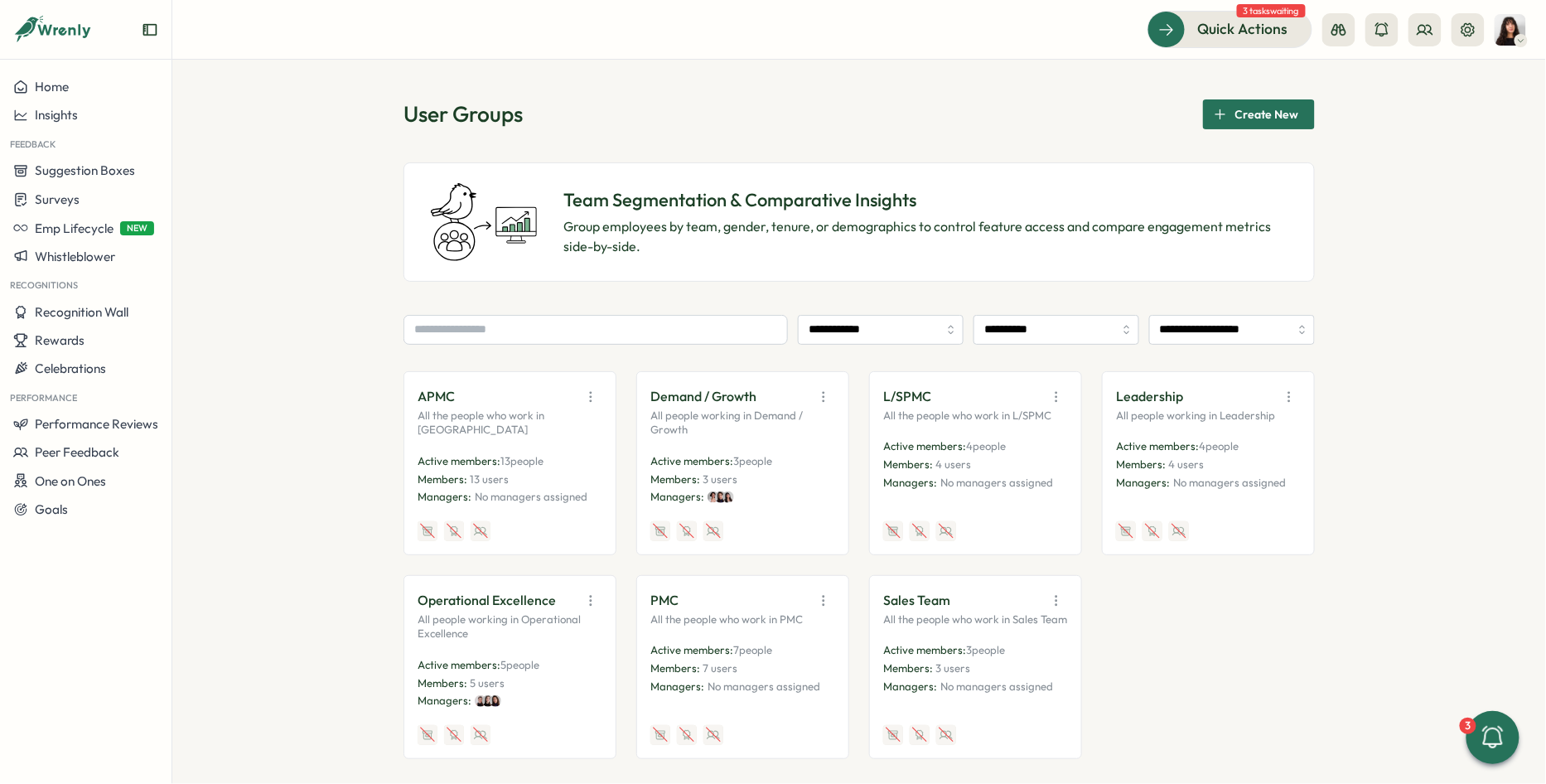
click at [1054, 399] on icon "button" at bounding box center [1056, 396] width 17 height 16
drag, startPoint x: 1027, startPoint y: 432, endPoint x: 1013, endPoint y: 458, distance: 29.5
click at [1013, 458] on div "View Audience Edit Duplicate Disable" at bounding box center [1015, 475] width 104 height 114
click at [1013, 458] on button "Edit" at bounding box center [1015, 460] width 104 height 28
click at [1286, 403] on icon "button" at bounding box center [1289, 396] width 17 height 16
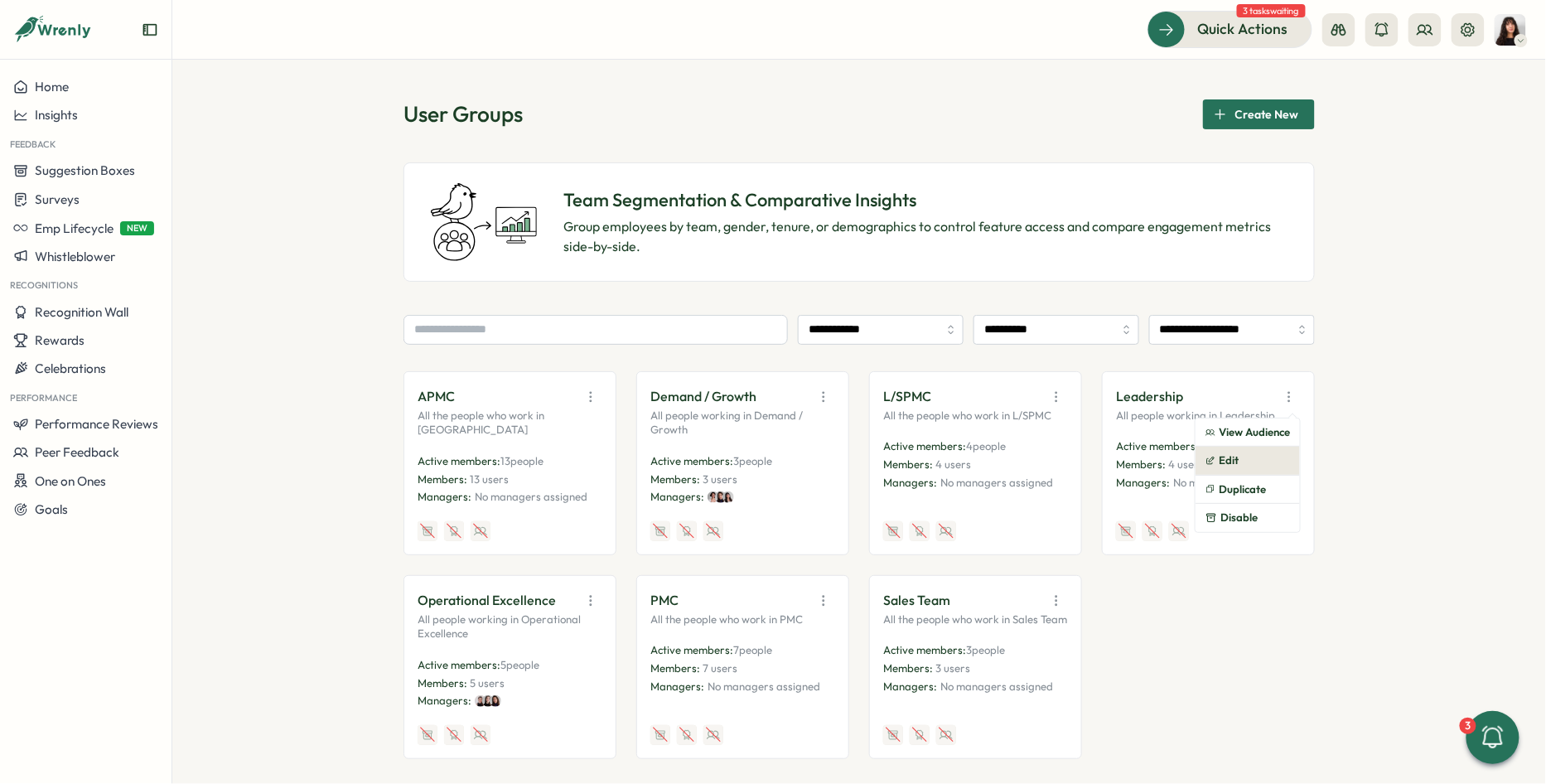
click at [1233, 456] on button "Edit" at bounding box center [1248, 460] width 104 height 28
click at [1068, 337] on input "**********" at bounding box center [1056, 330] width 166 height 30
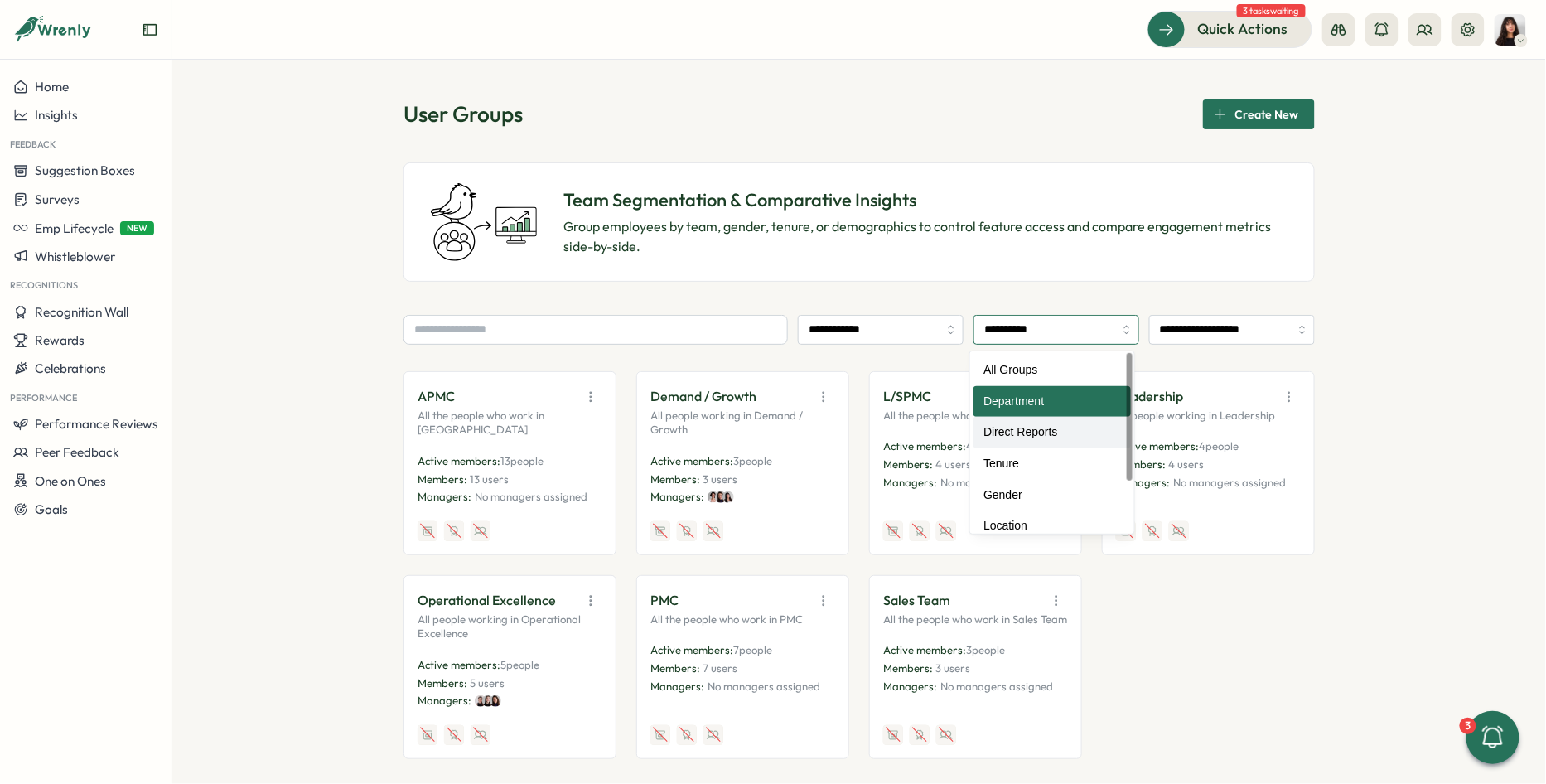
type input "**********"
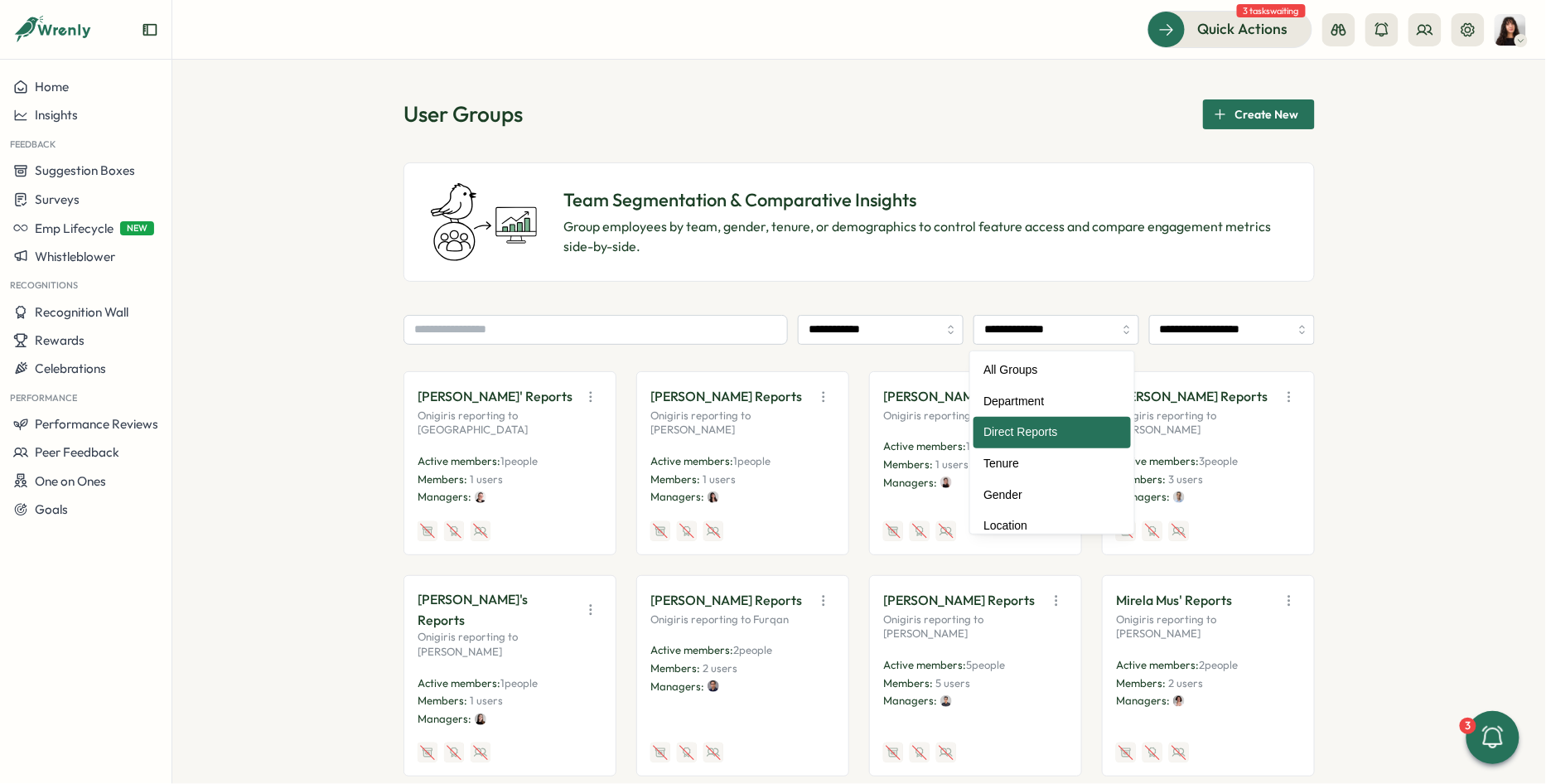
click at [625, 300] on div "**********" at bounding box center [859, 574] width 911 height 950
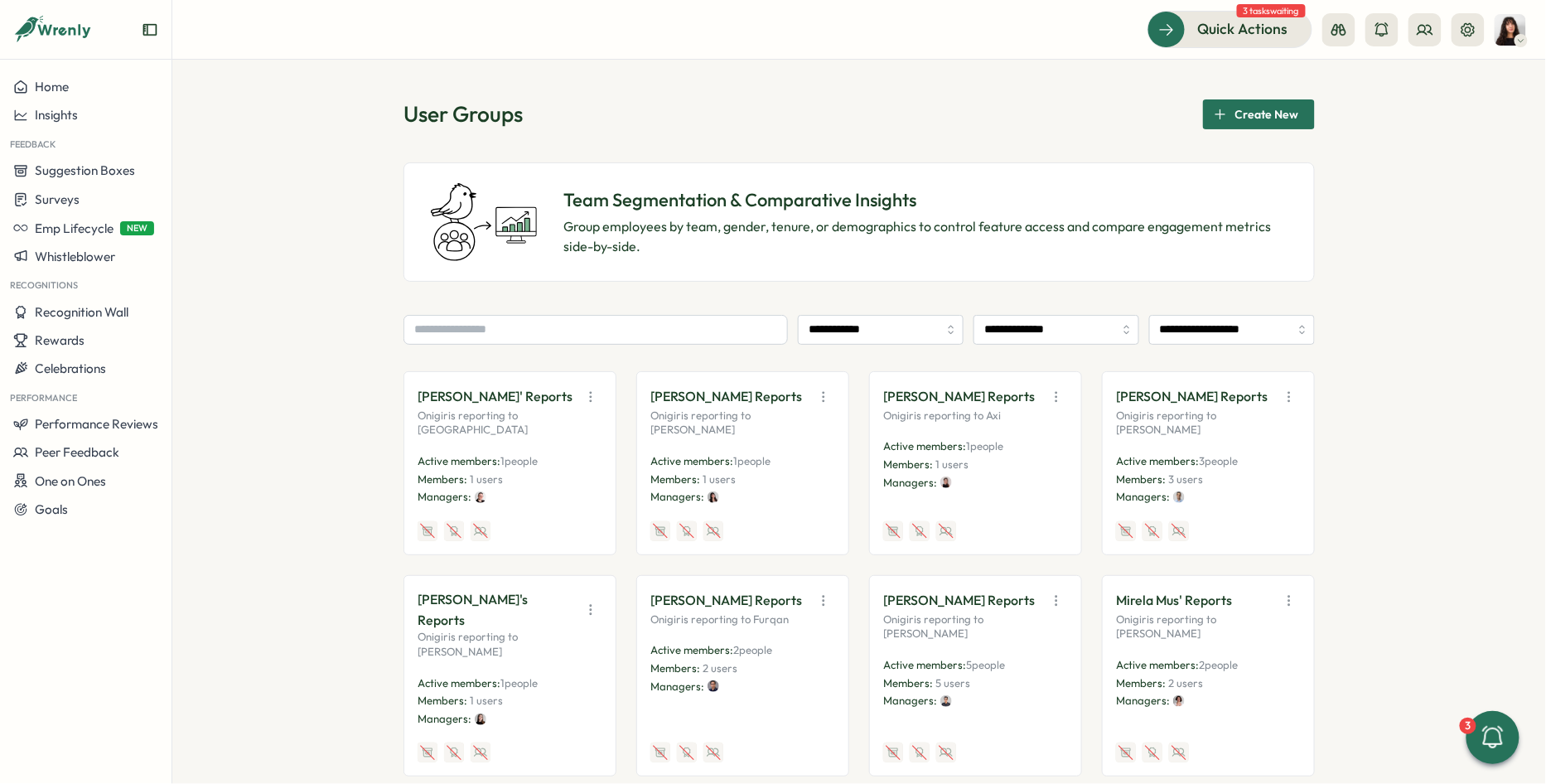
click at [1250, 122] on span "Create New" at bounding box center [1267, 114] width 63 height 28
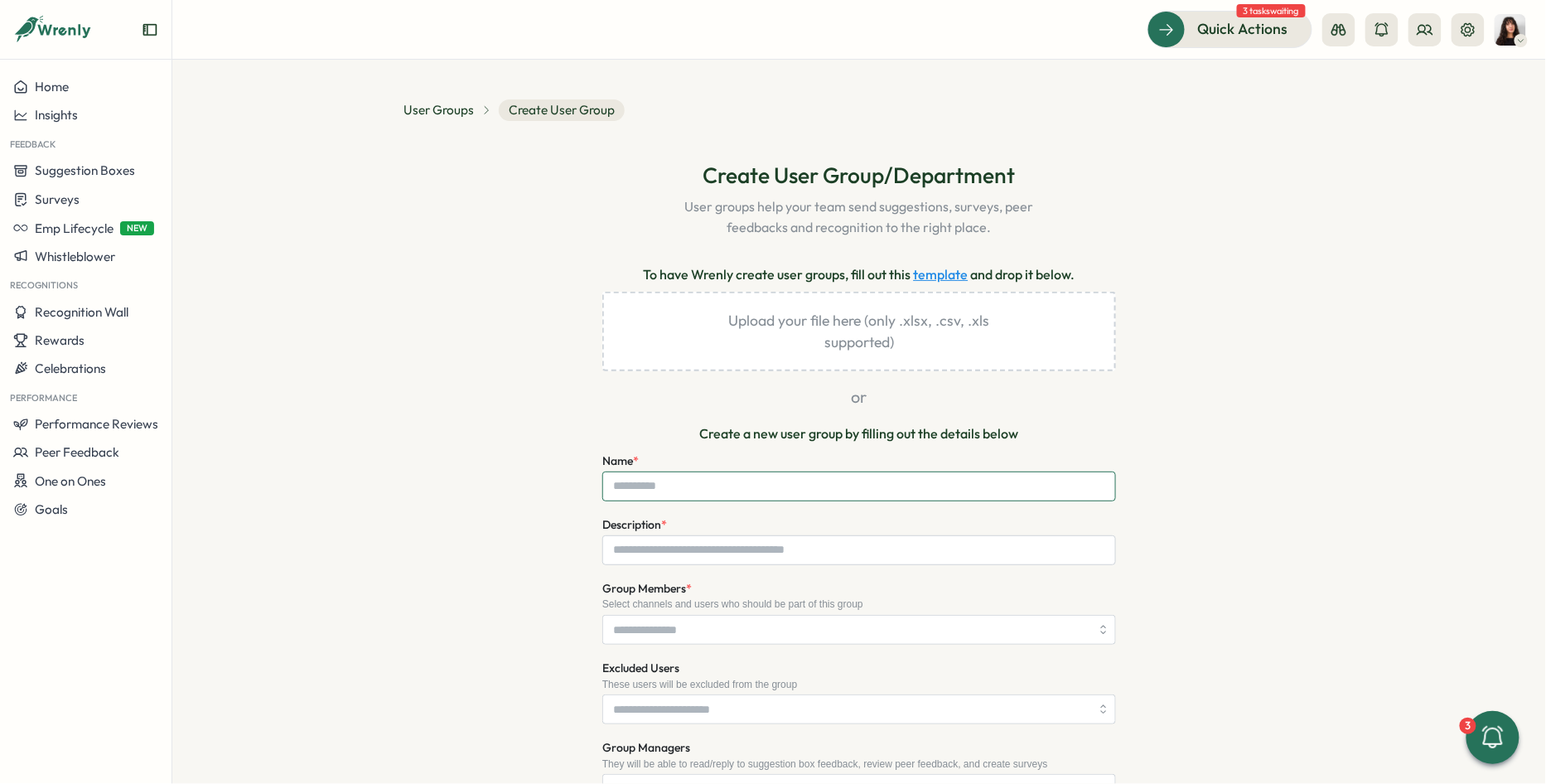
click at [700, 484] on input "Name *" at bounding box center [860, 486] width 514 height 30
type input "**********"
click at [691, 547] on input "Description *" at bounding box center [860, 550] width 514 height 30
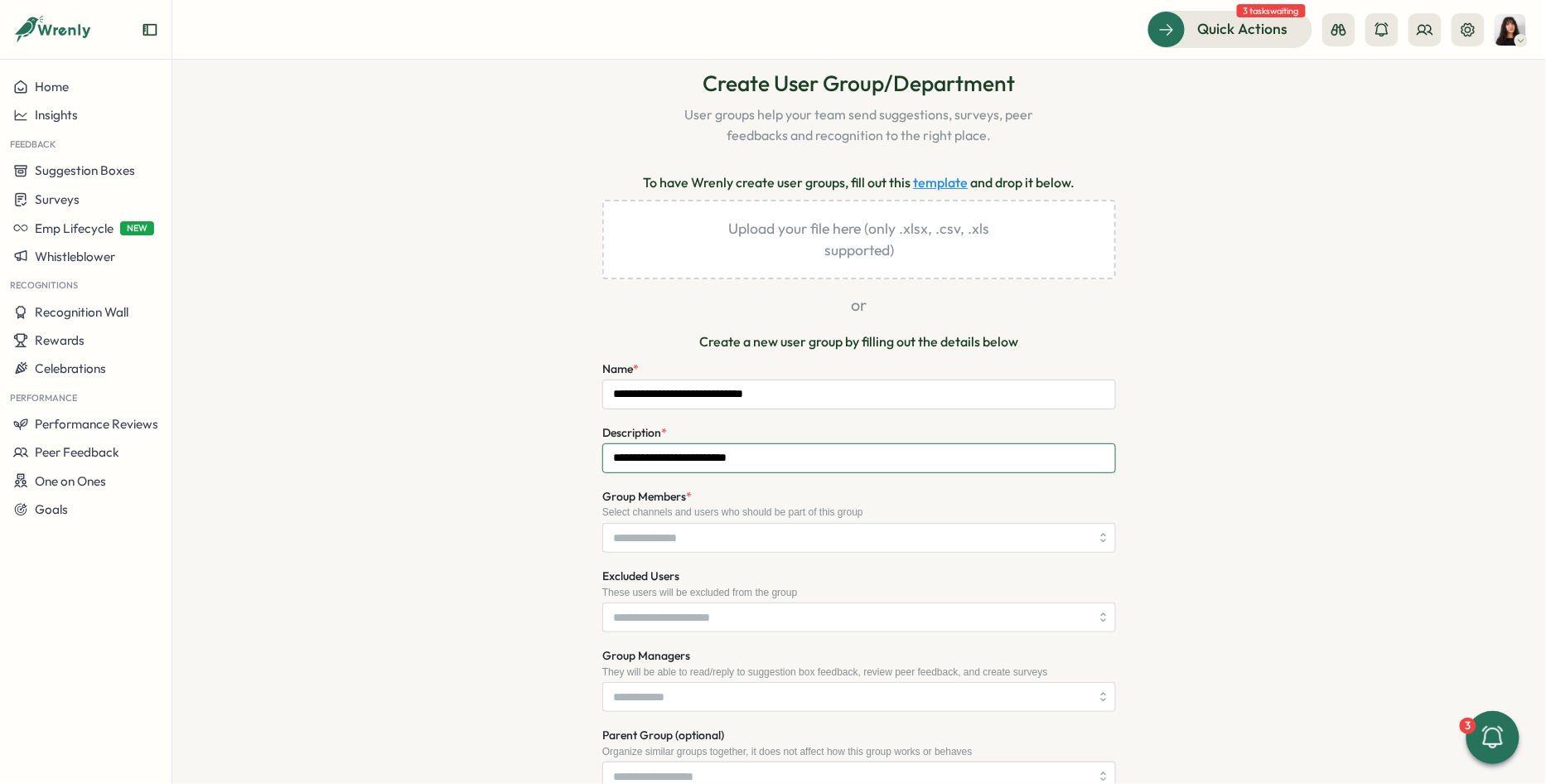
scroll to position [99, 0]
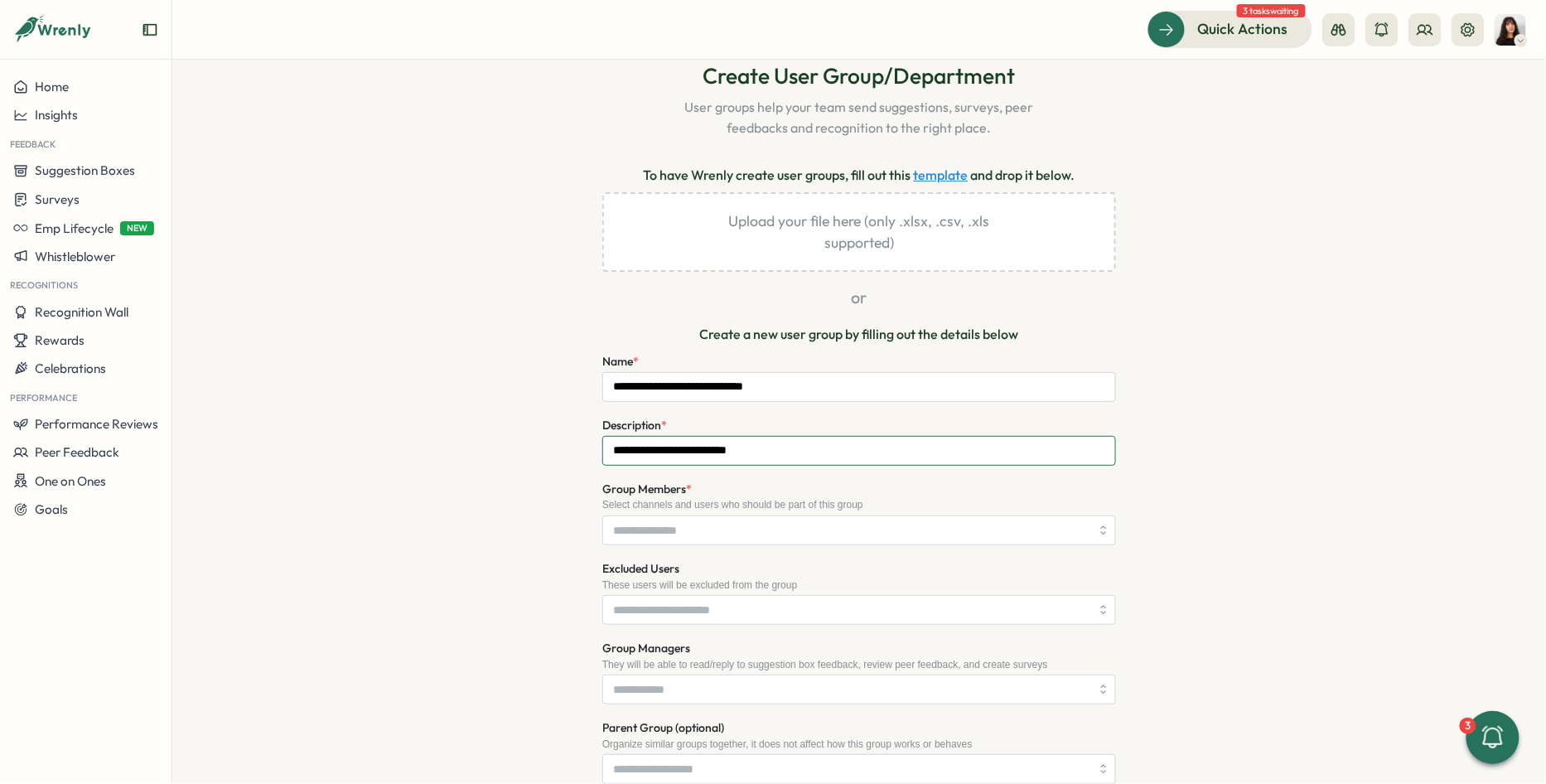
type input "**********"
click at [724, 537] on input "Group Members *" at bounding box center [852, 530] width 478 height 28
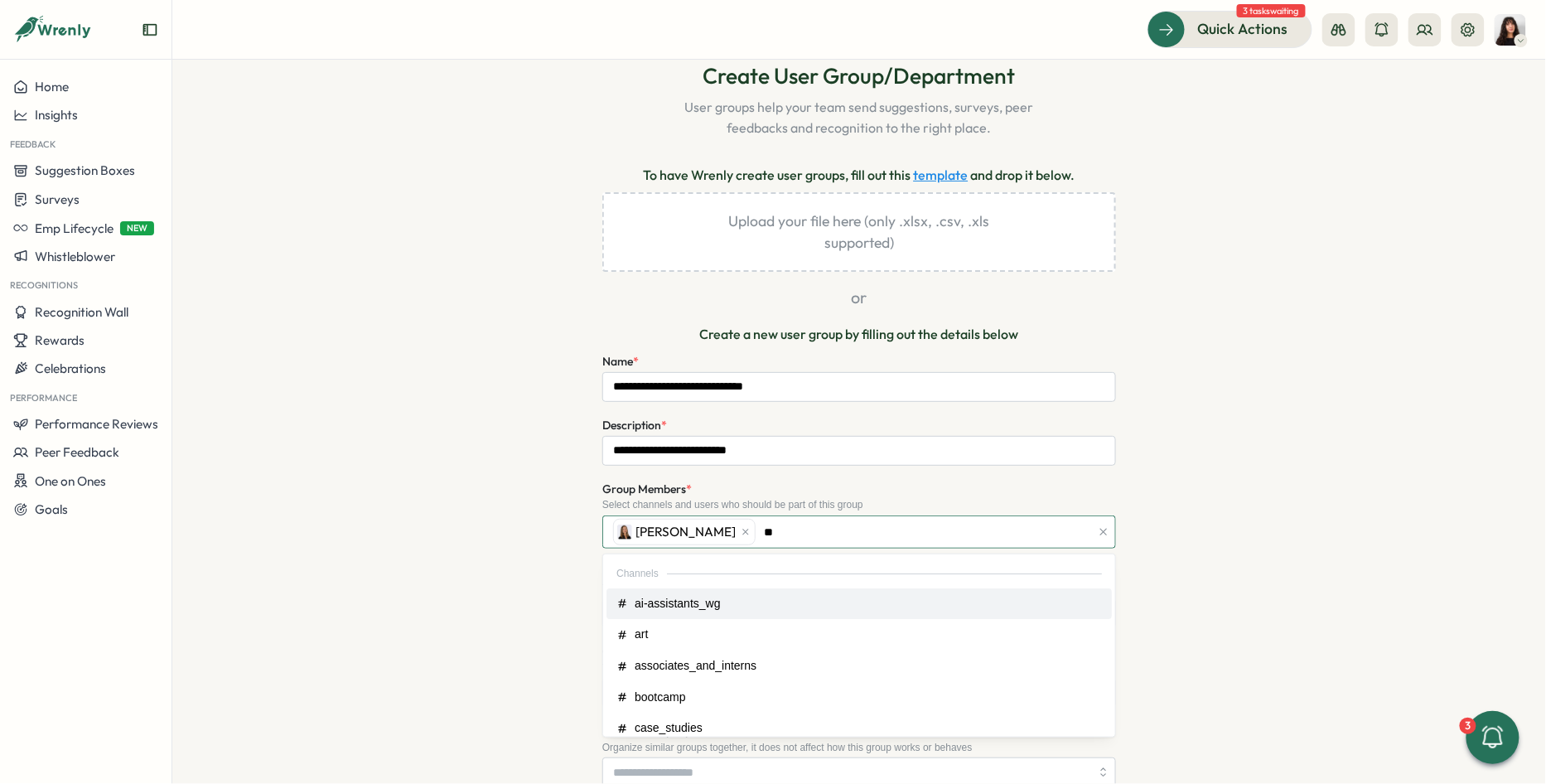
type input "***"
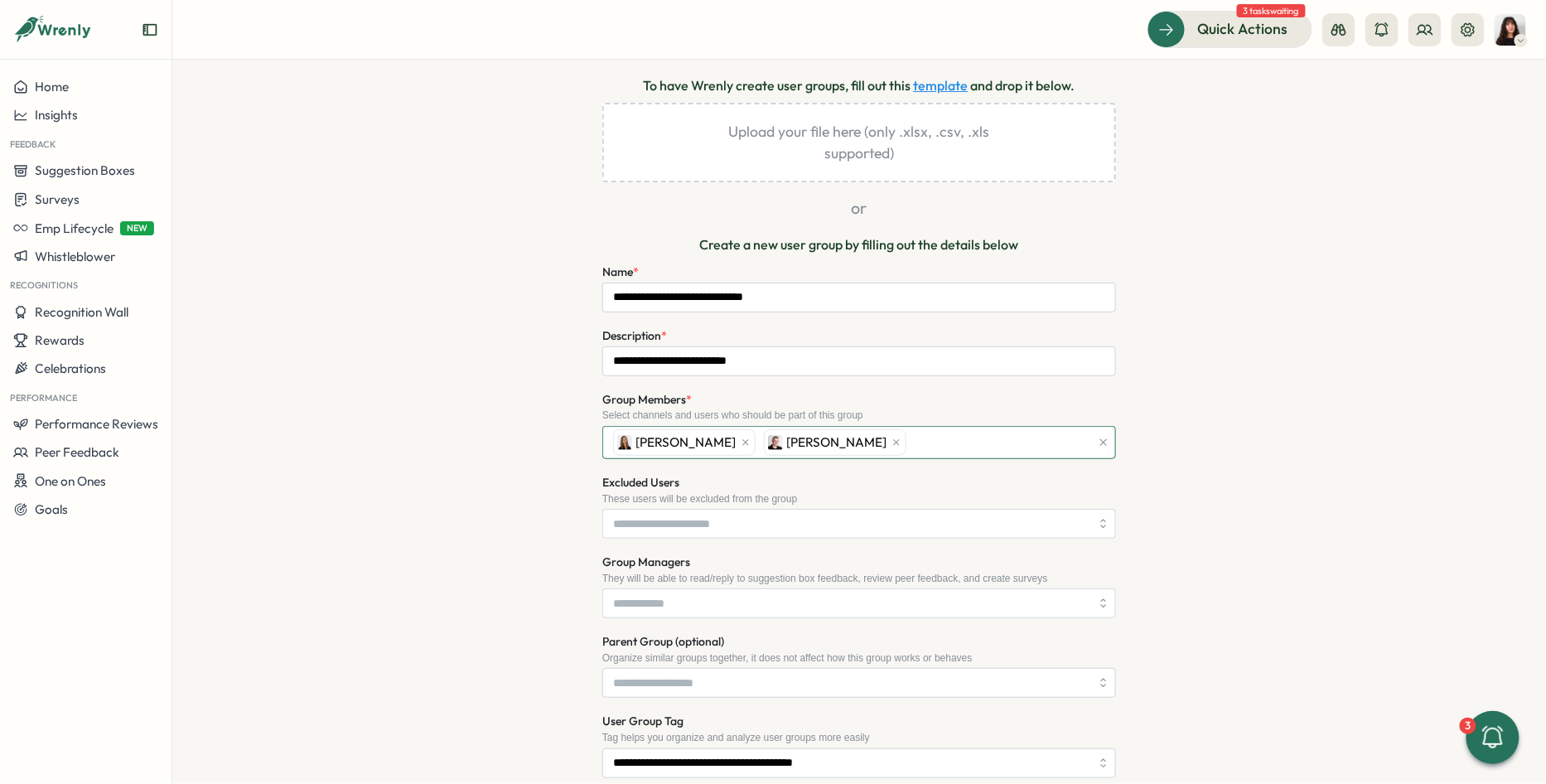
scroll to position [194, 0]
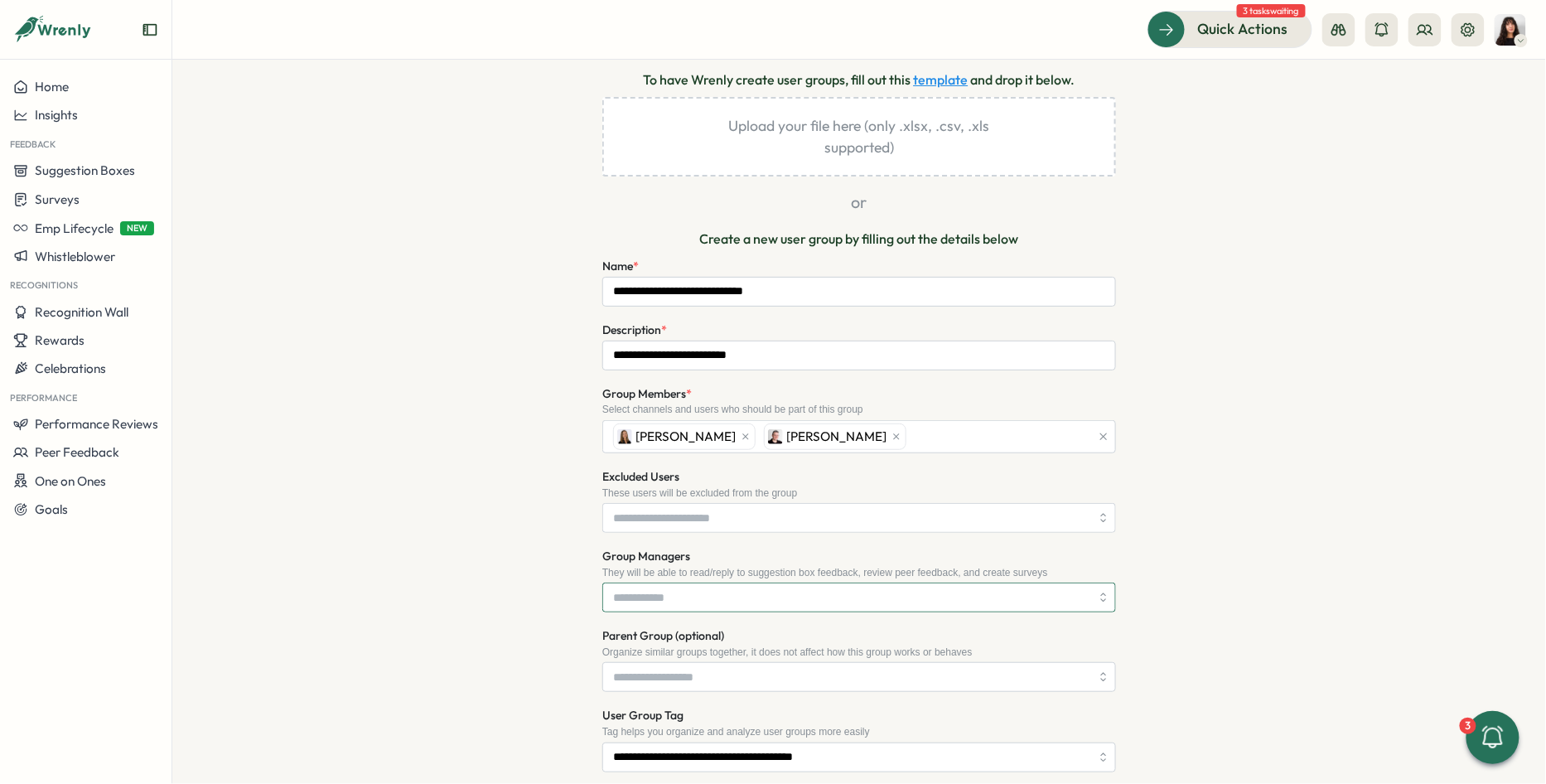
click at [704, 594] on input "Group Managers" at bounding box center [852, 597] width 478 height 28
type input "*****"
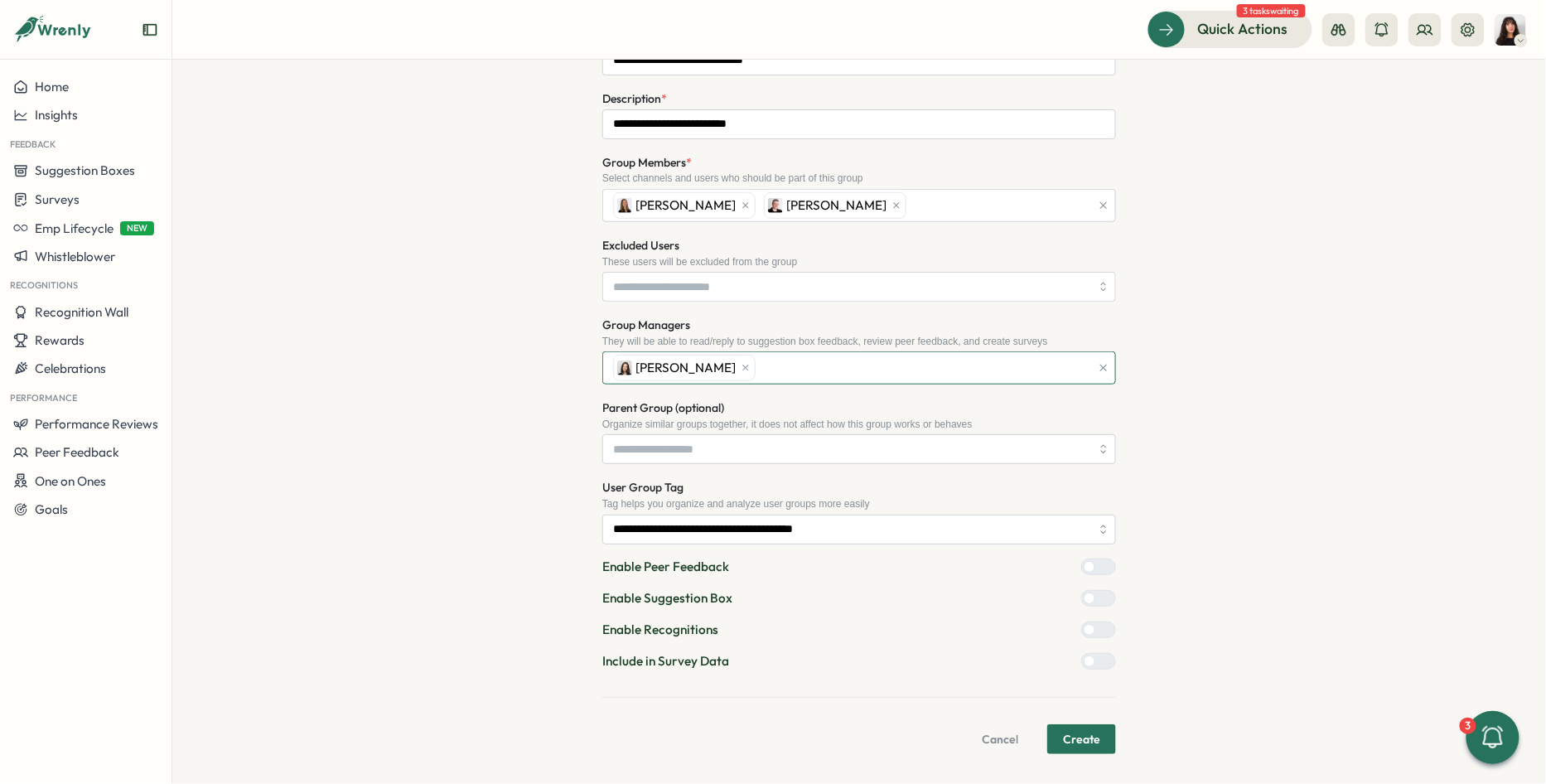
scroll to position [424, 0]
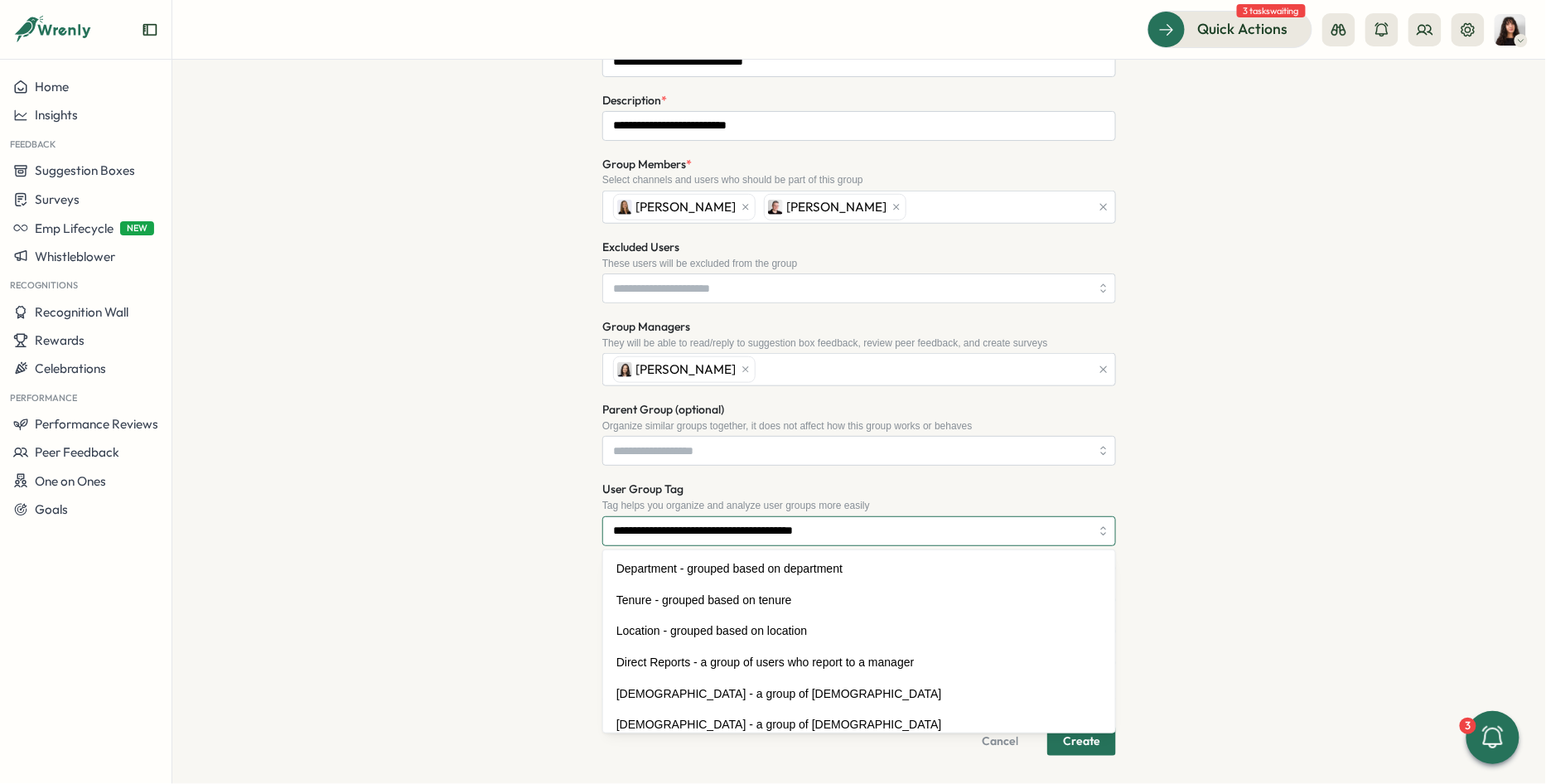
click at [908, 532] on input "**********" at bounding box center [860, 530] width 514 height 30
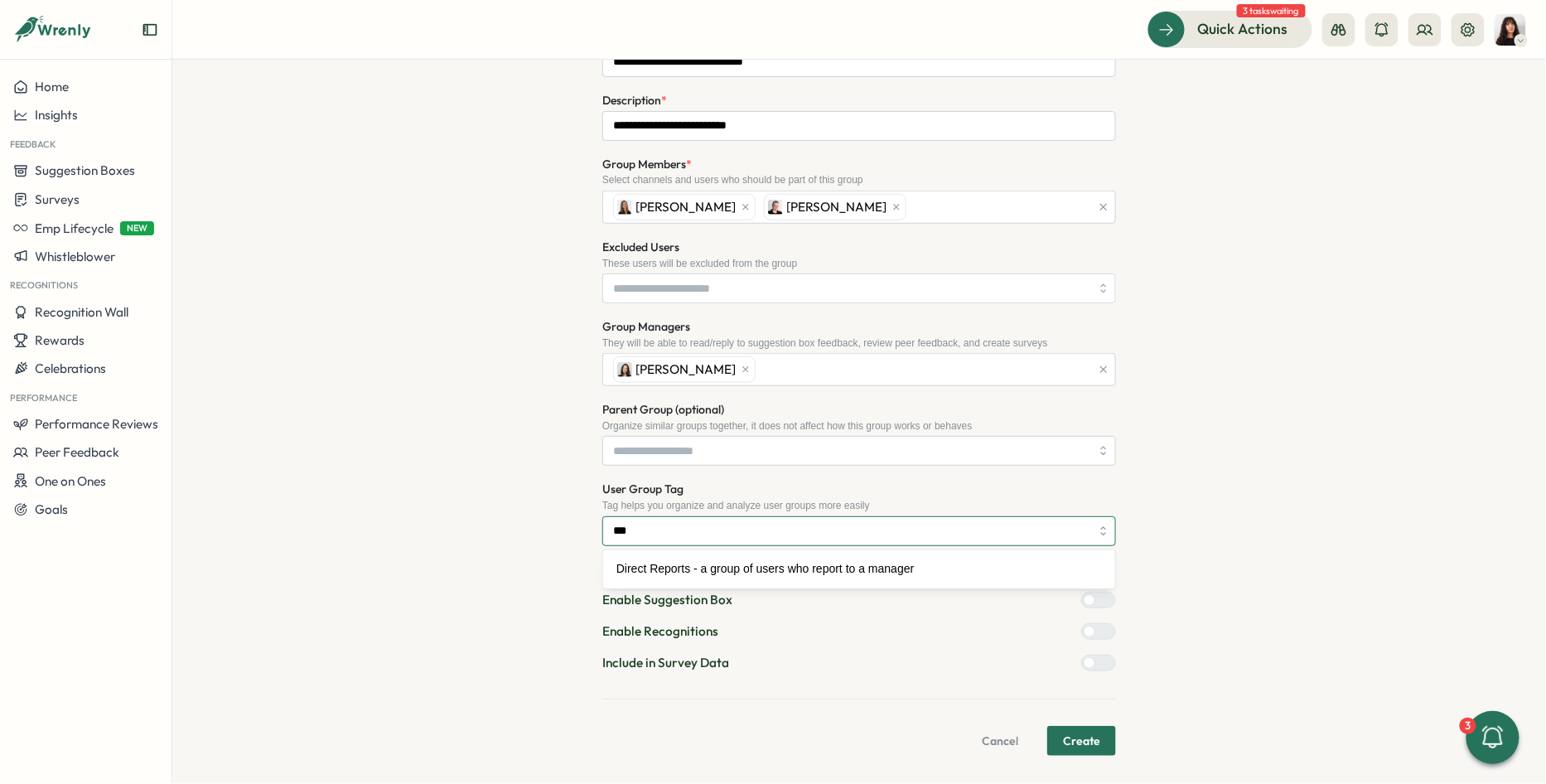
scroll to position [0, 0]
type input "**********"
click at [1078, 729] on span "Create" at bounding box center [1081, 741] width 37 height 28
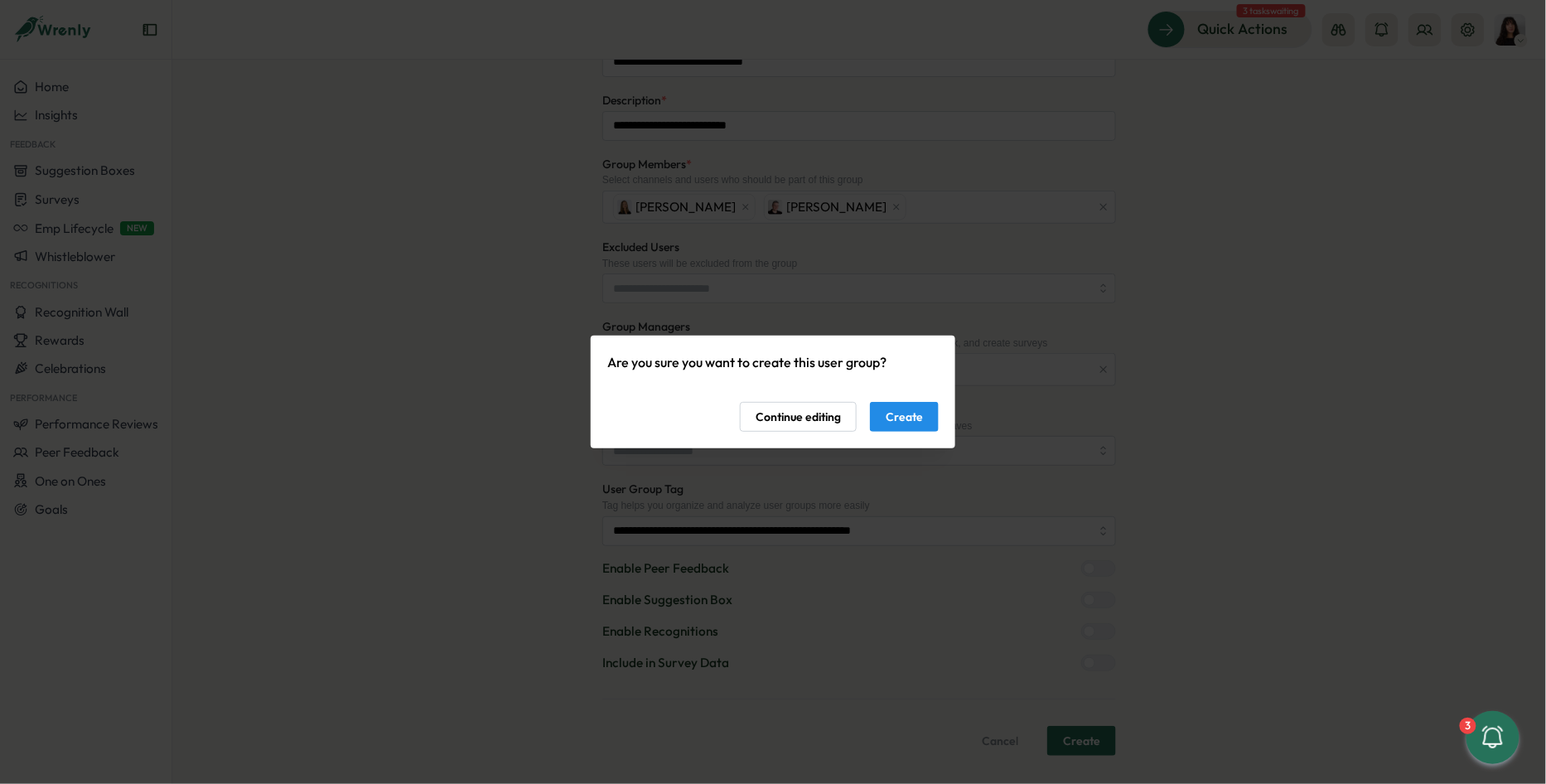
click at [910, 409] on span "Create" at bounding box center [904, 417] width 37 height 28
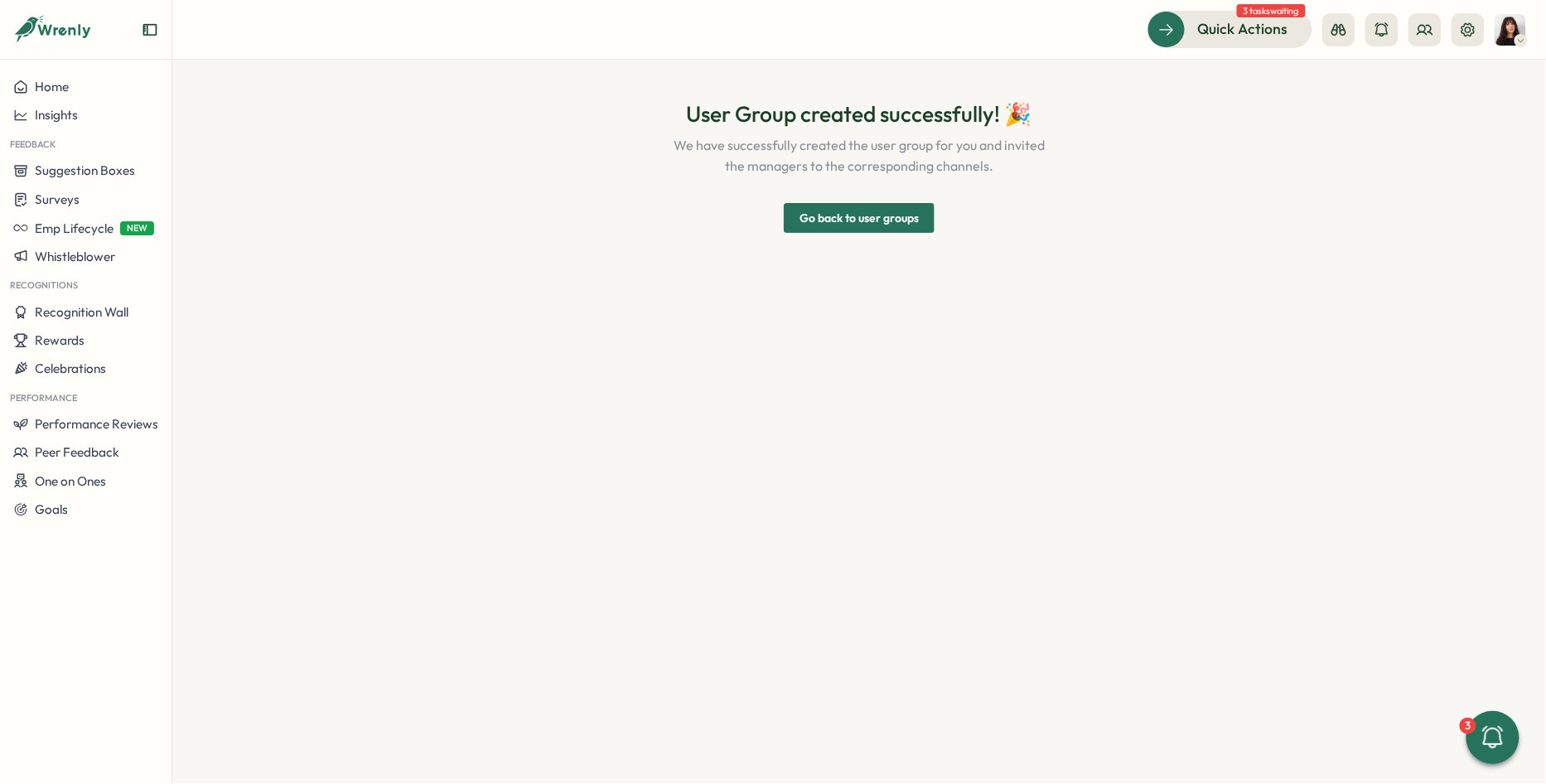
click at [862, 215] on span "Go back to user groups" at bounding box center [859, 218] width 119 height 28
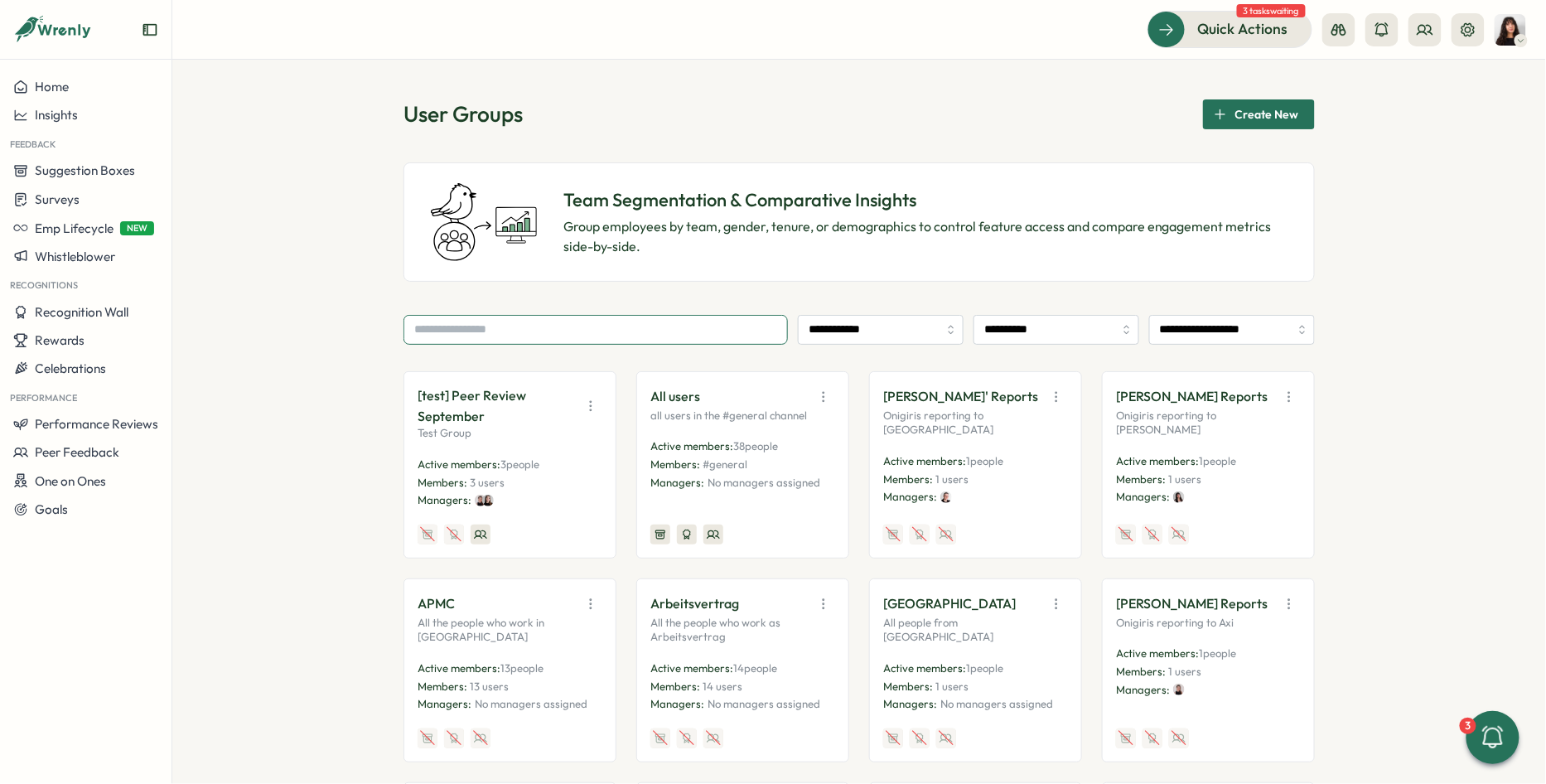
click at [616, 337] on input "text" at bounding box center [596, 330] width 385 height 30
type input "***"
click at [1090, 323] on input "**********" at bounding box center [1056, 330] width 166 height 30
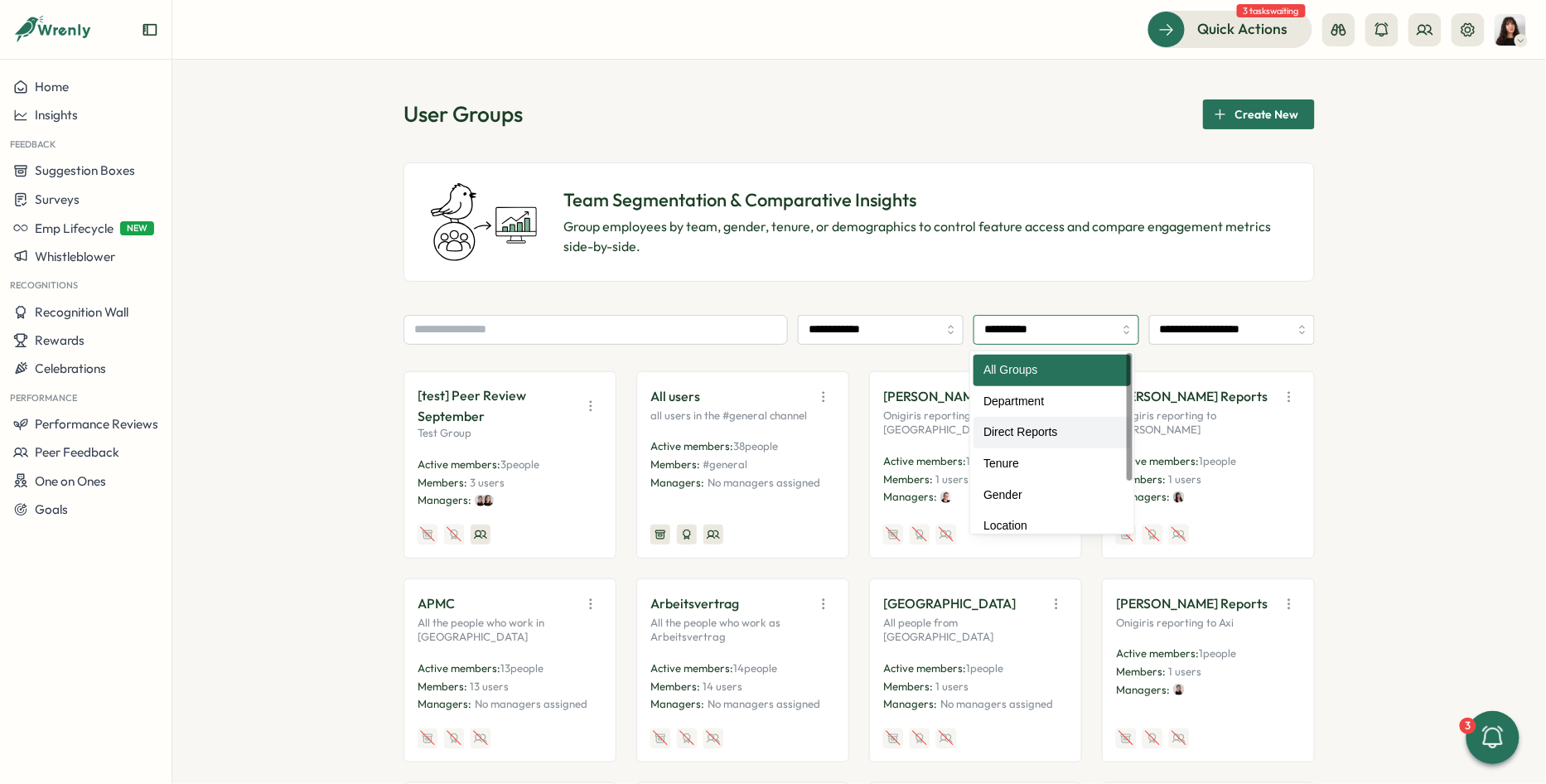
type input "**********"
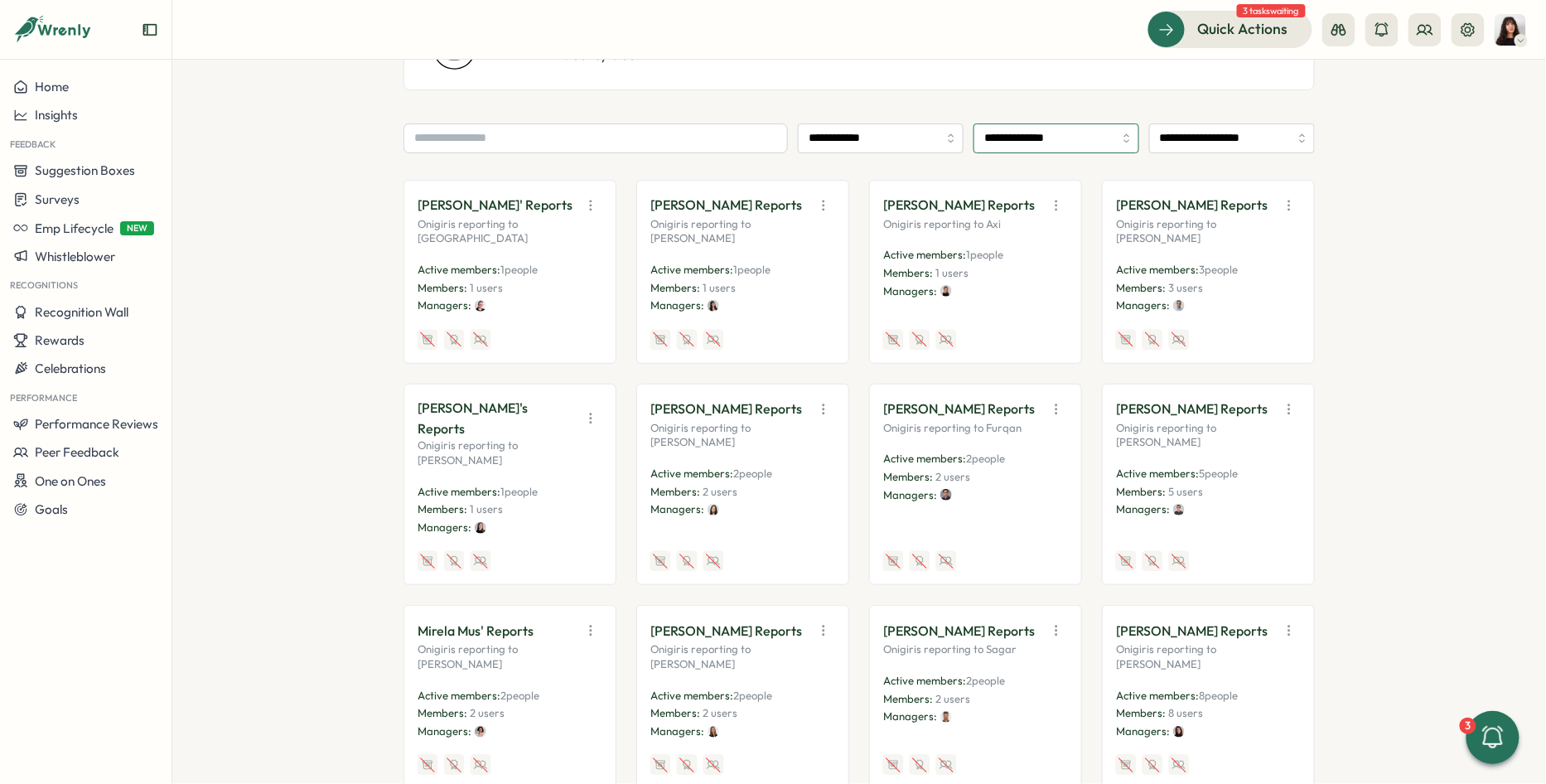
scroll to position [192, 0]
click at [1278, 408] on button "button" at bounding box center [1289, 408] width 23 height 23
click at [1239, 466] on button "Edit" at bounding box center [1248, 472] width 104 height 28
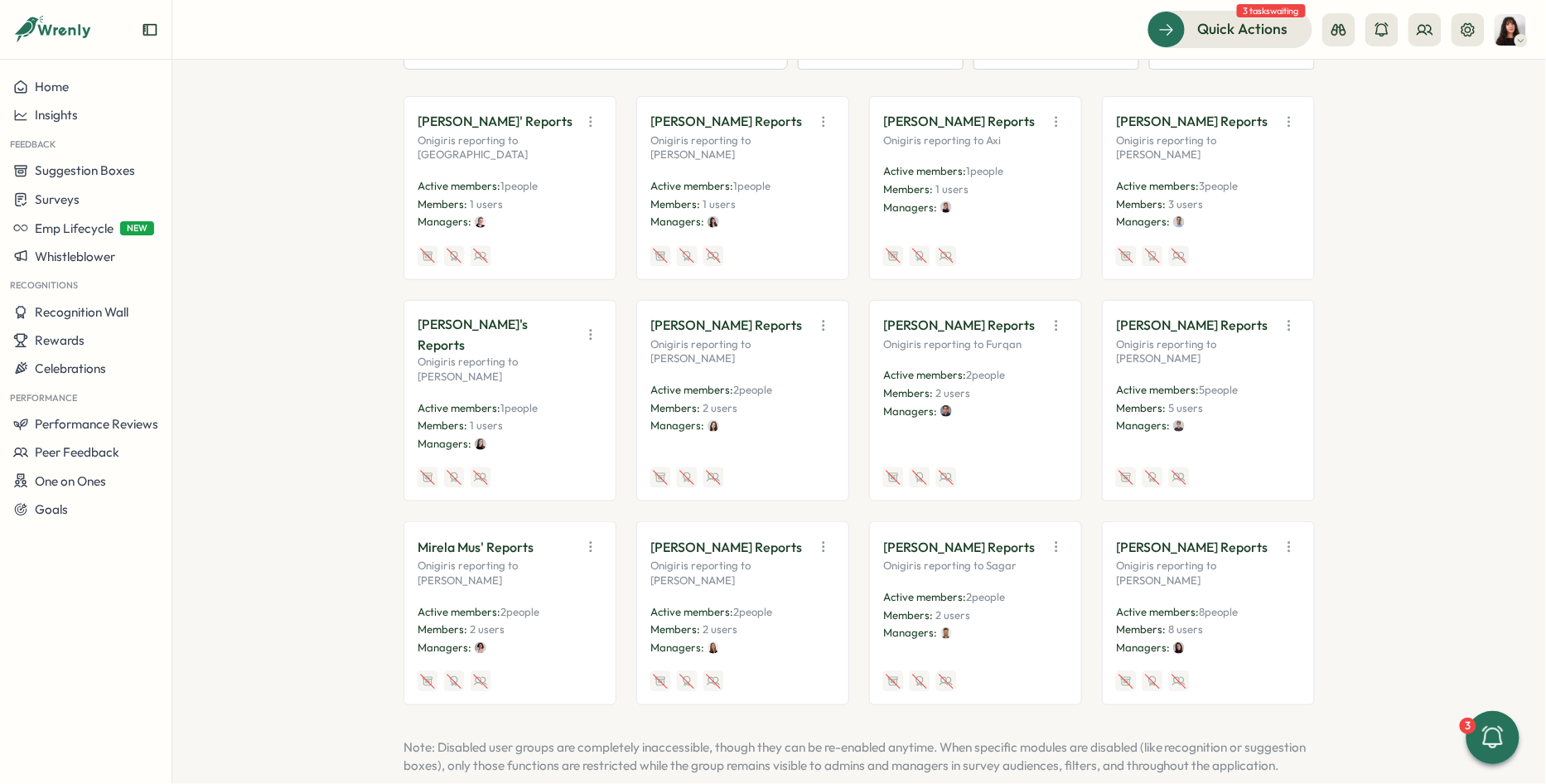
scroll to position [305, 0]
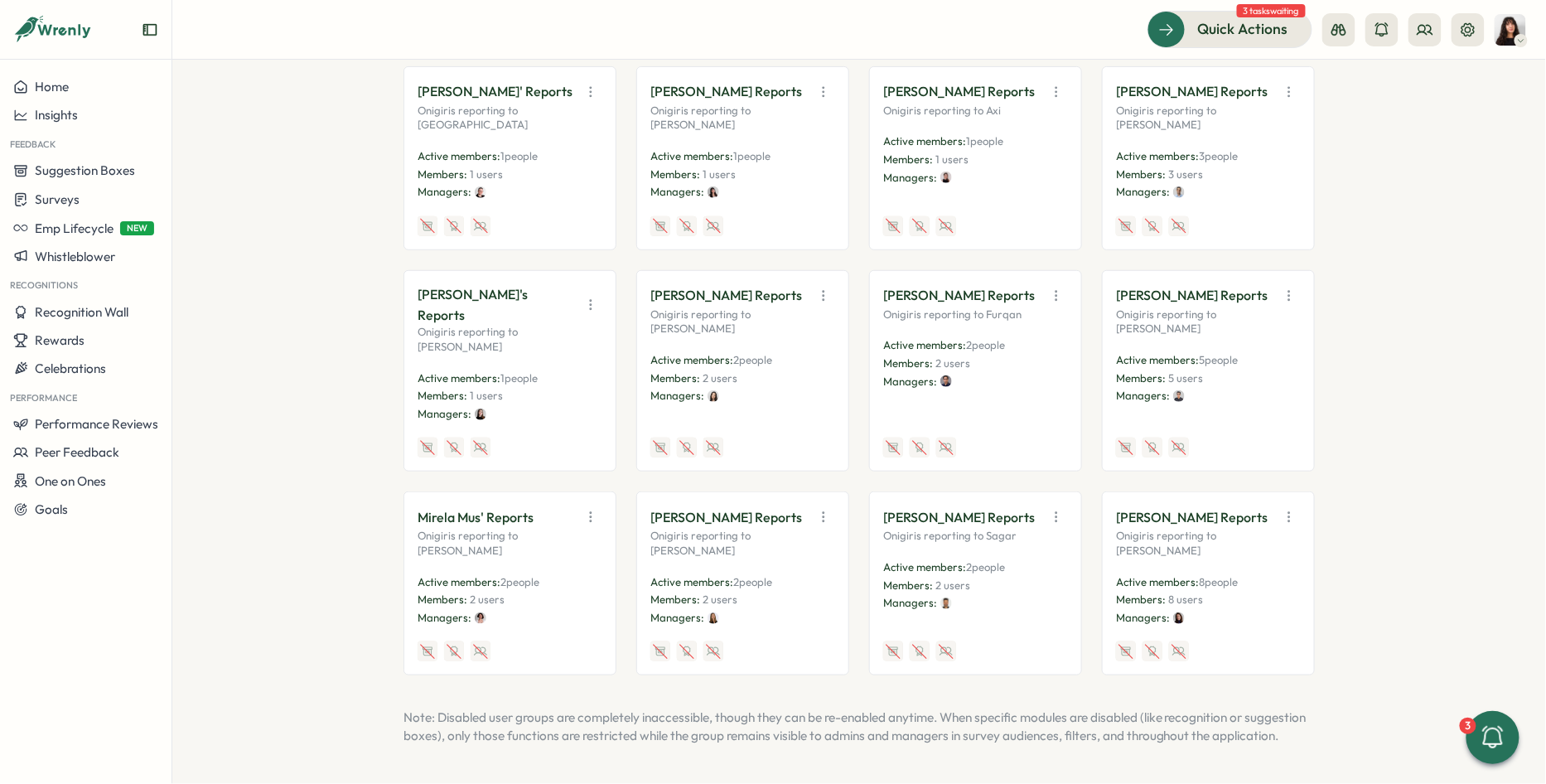
click at [821, 509] on icon "button" at bounding box center [823, 517] width 17 height 16
click at [1048, 509] on icon "button" at bounding box center [1056, 517] width 17 height 16
click at [1283, 511] on icon "button" at bounding box center [1289, 517] width 17 height 16
click at [1222, 576] on button "Edit" at bounding box center [1248, 590] width 104 height 28
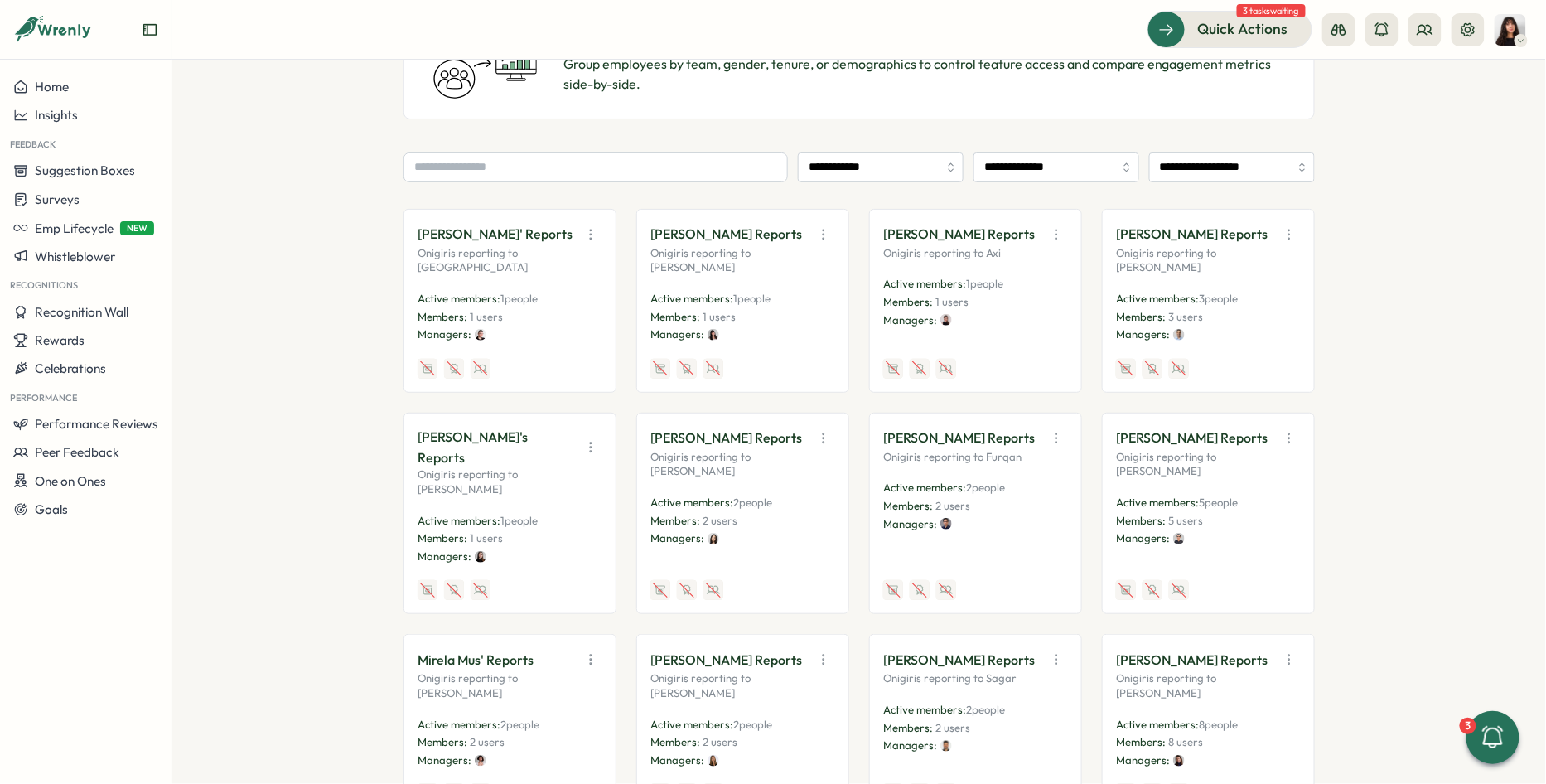
scroll to position [78, 0]
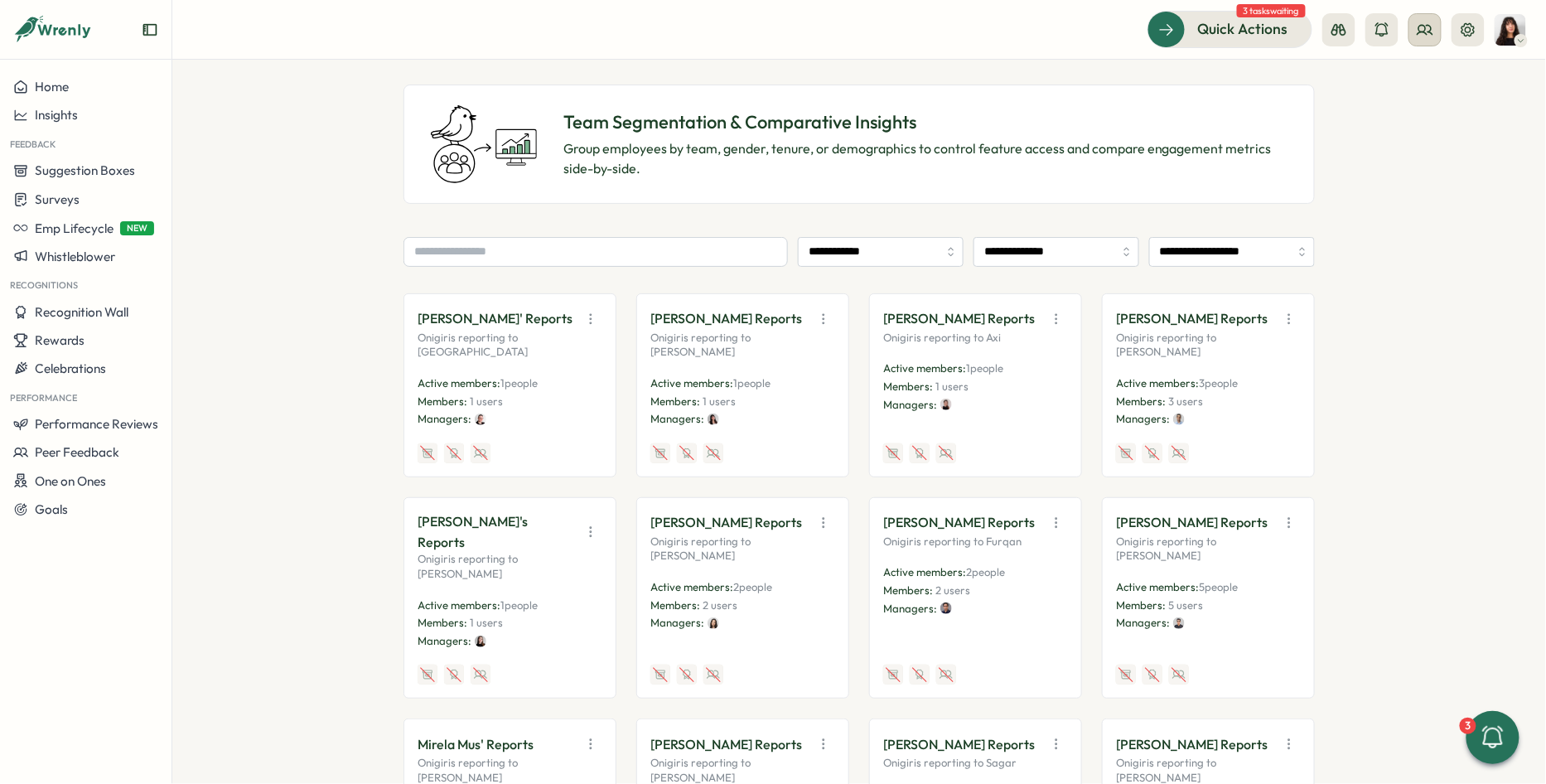
click at [1419, 31] on icon at bounding box center [1424, 30] width 15 height 9
click at [1407, 105] on div "User Groups" at bounding box center [1427, 113] width 104 height 18
click at [1082, 259] on input "**********" at bounding box center [1056, 252] width 166 height 30
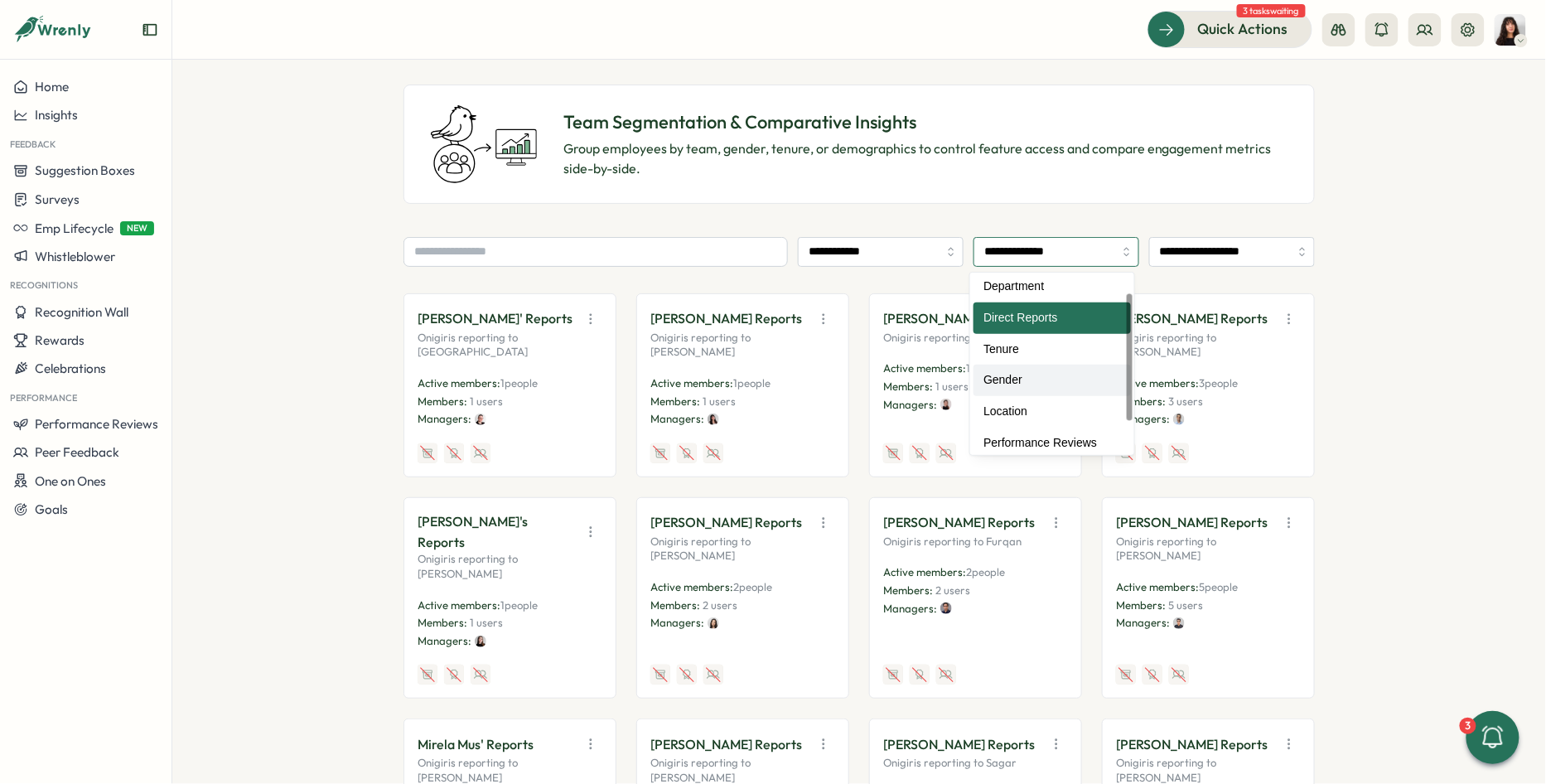
scroll to position [42, 0]
type input "********"
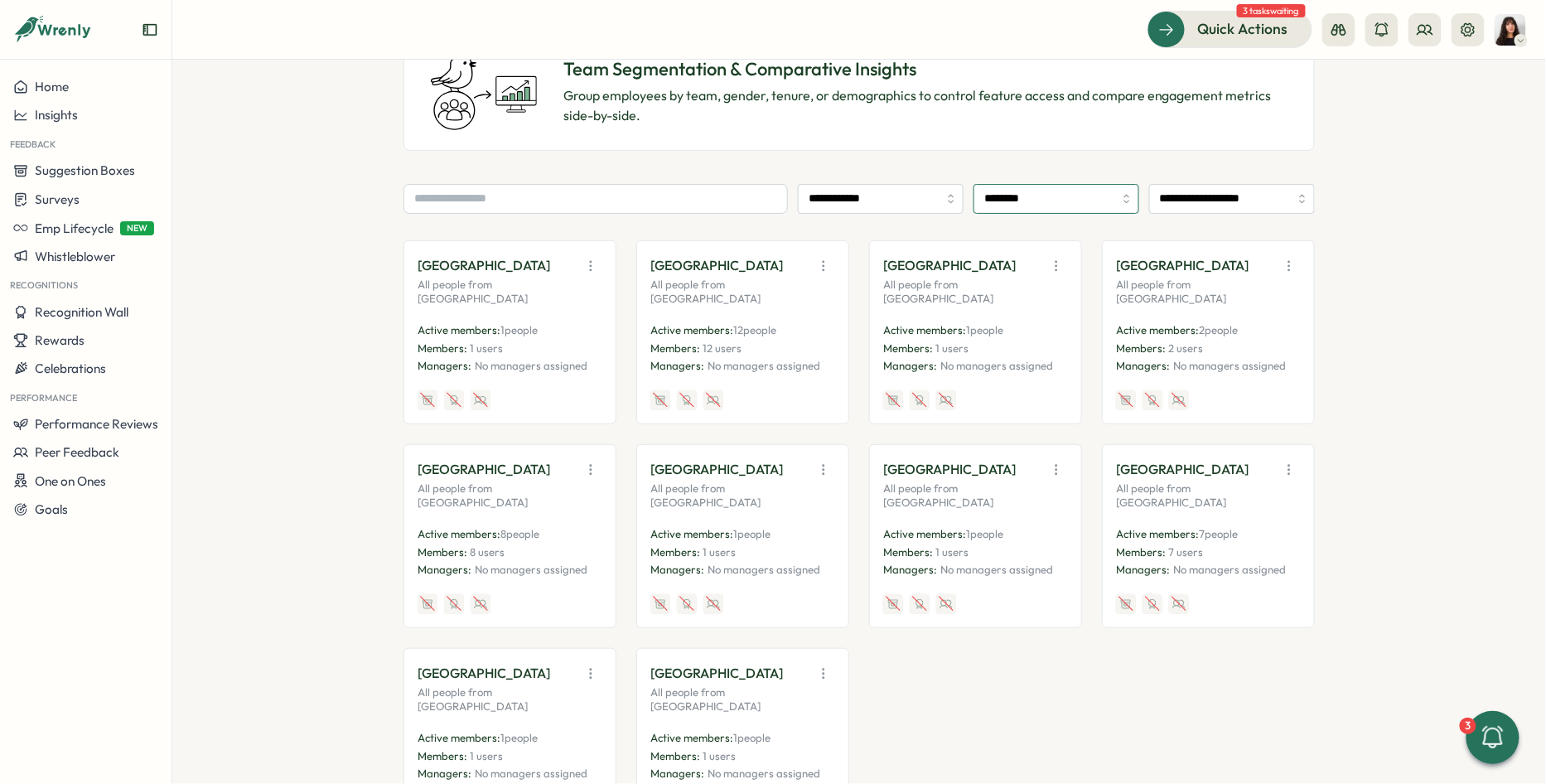
scroll to position [152, 0]
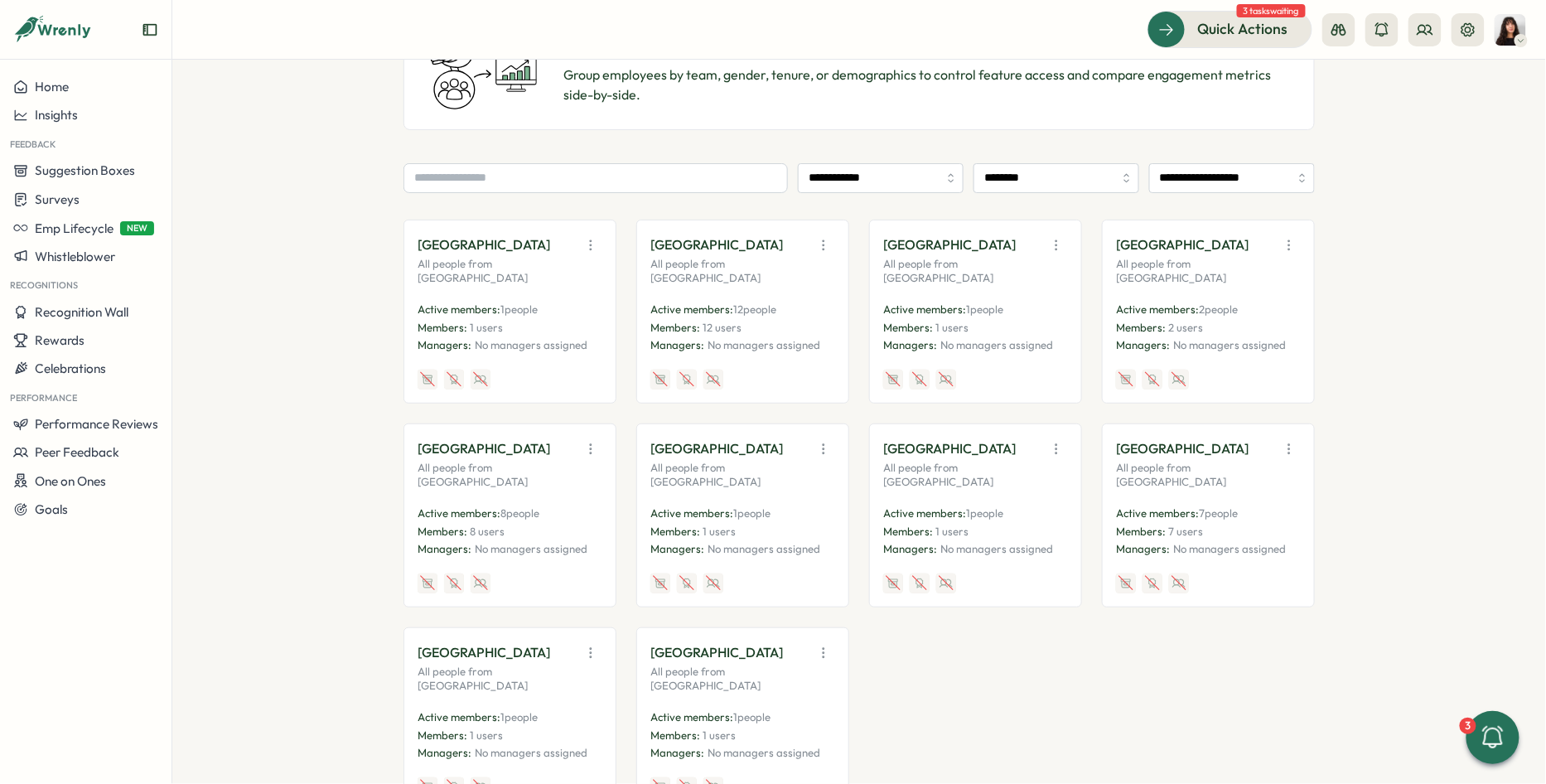
click at [816, 239] on icon "button" at bounding box center [823, 245] width 17 height 16
click at [773, 304] on button "Edit" at bounding box center [783, 309] width 104 height 28
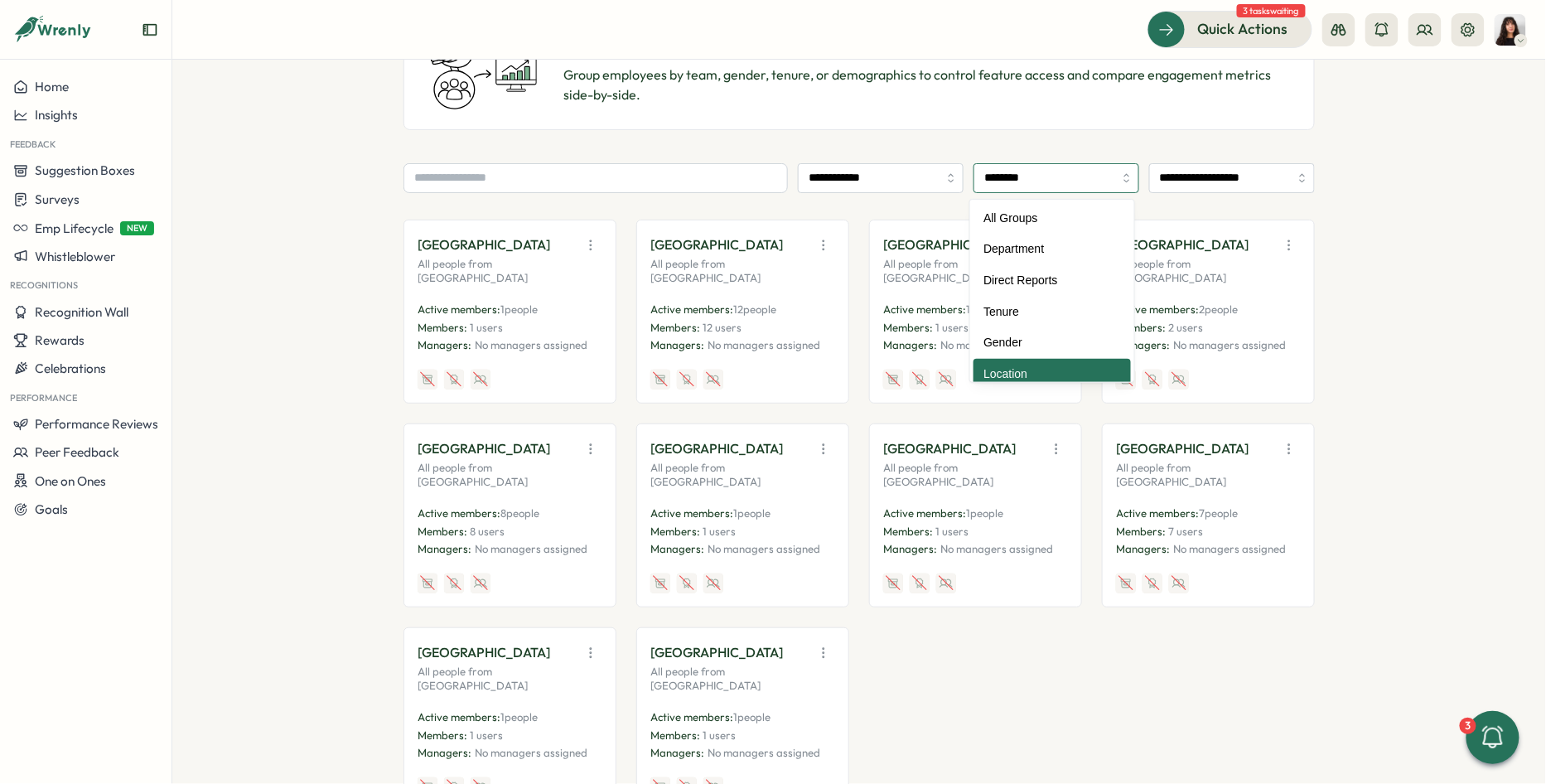
click at [1009, 185] on input "********" at bounding box center [1056, 178] width 166 height 30
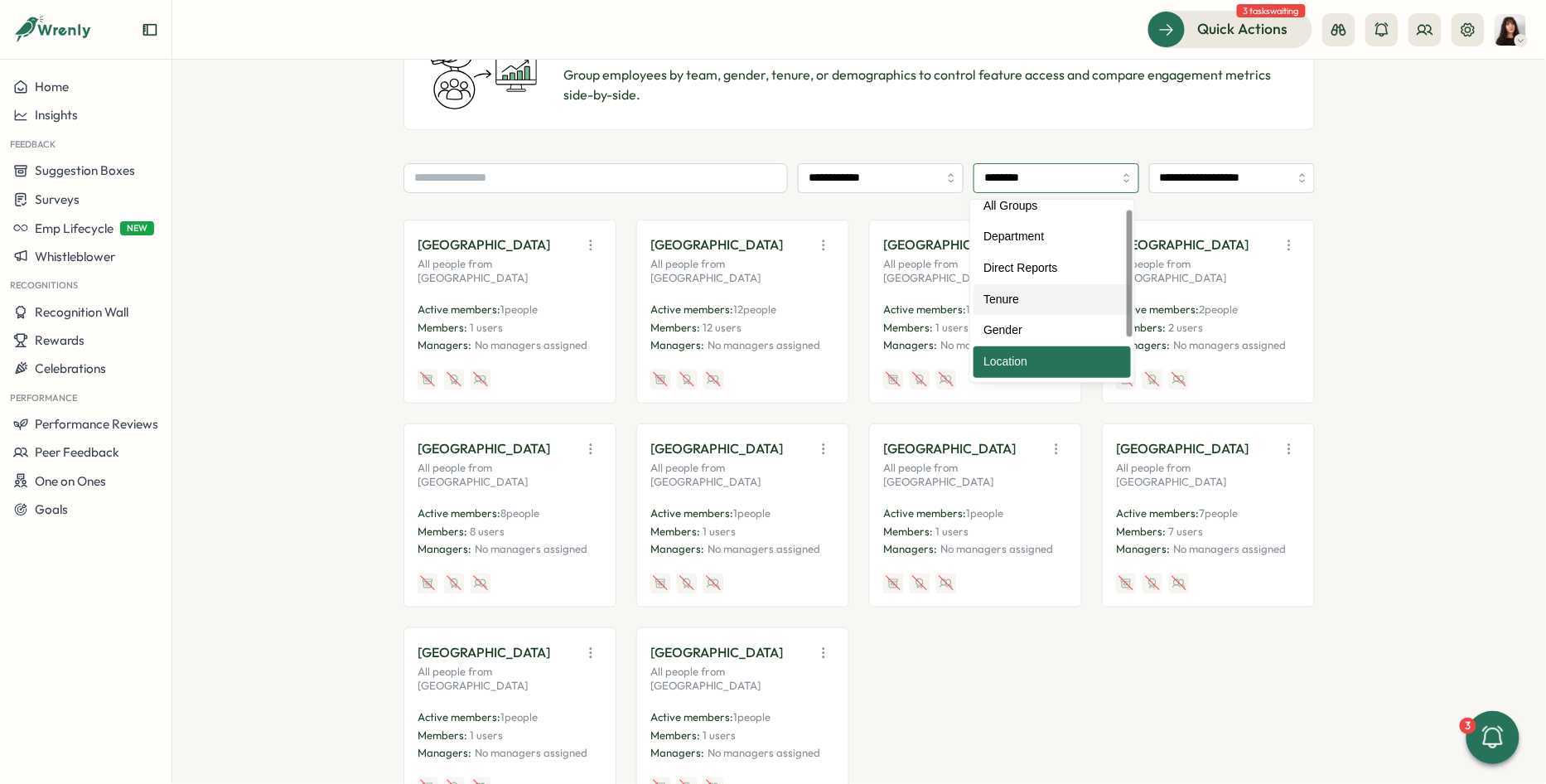
scroll to position [0, 0]
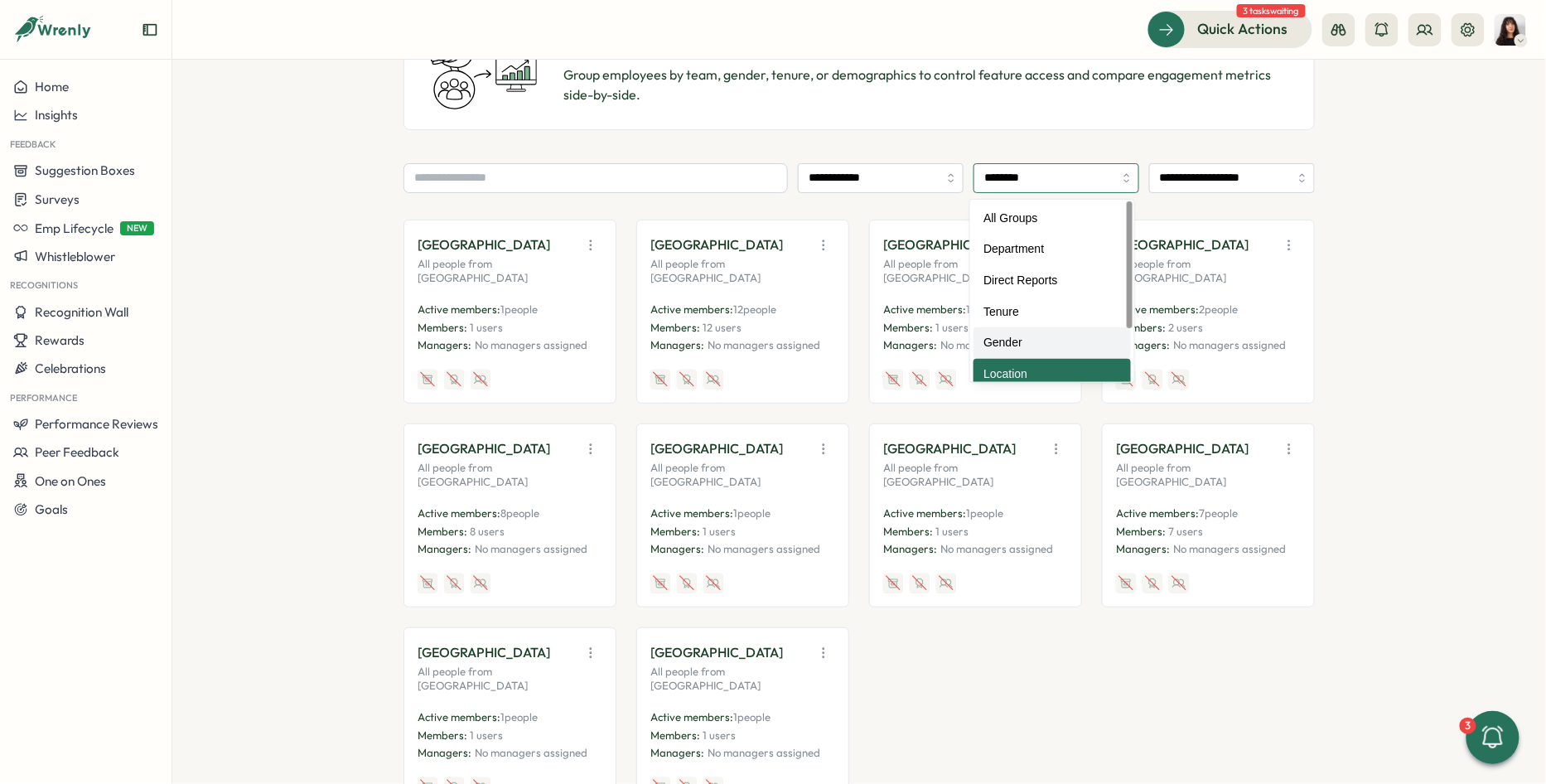
type input "******"
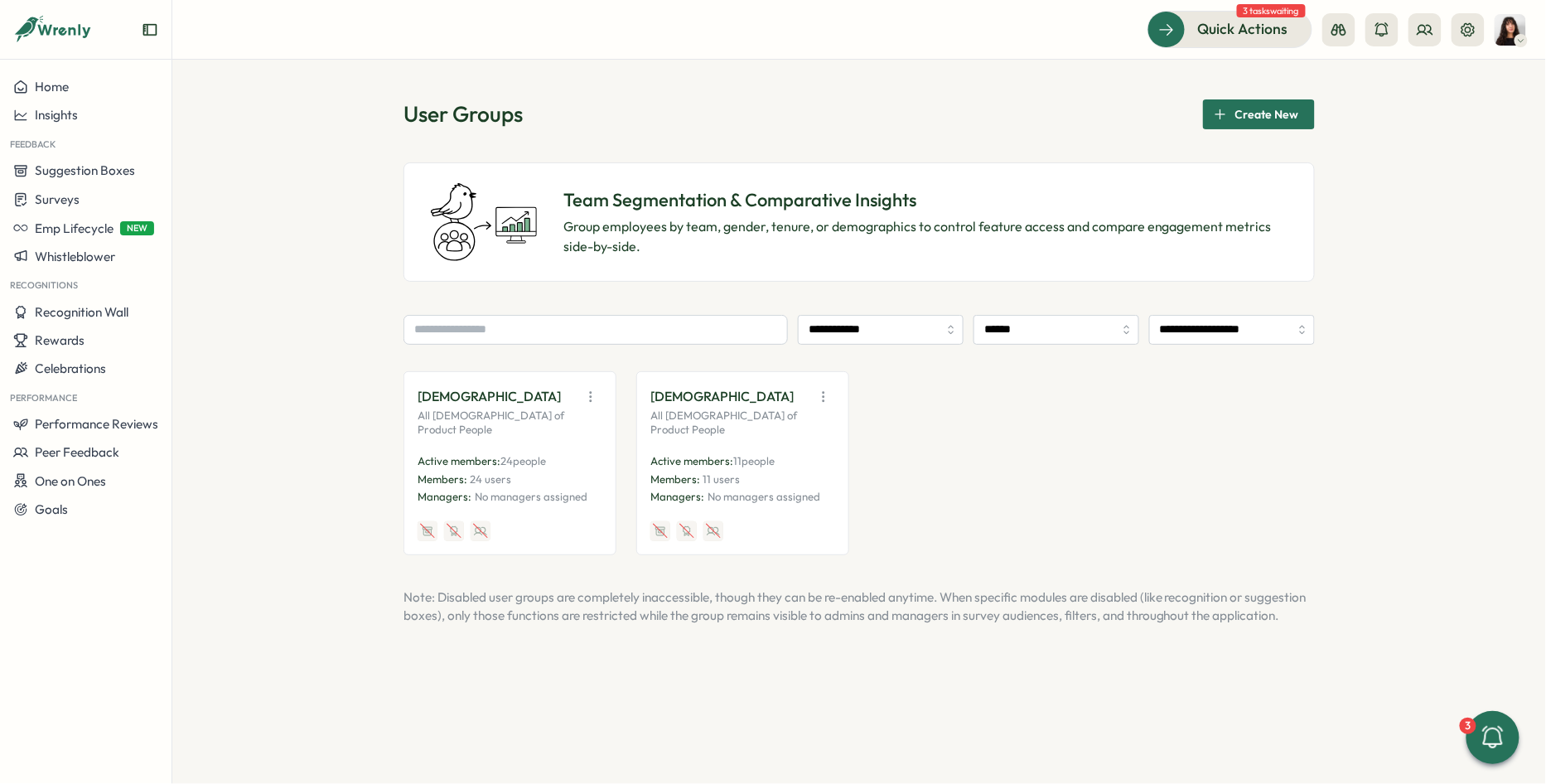
click at [593, 396] on icon "button" at bounding box center [591, 396] width 17 height 16
click at [554, 459] on button "Edit" at bounding box center [549, 460] width 104 height 28
click at [1060, 332] on input "******" at bounding box center [1056, 330] width 166 height 30
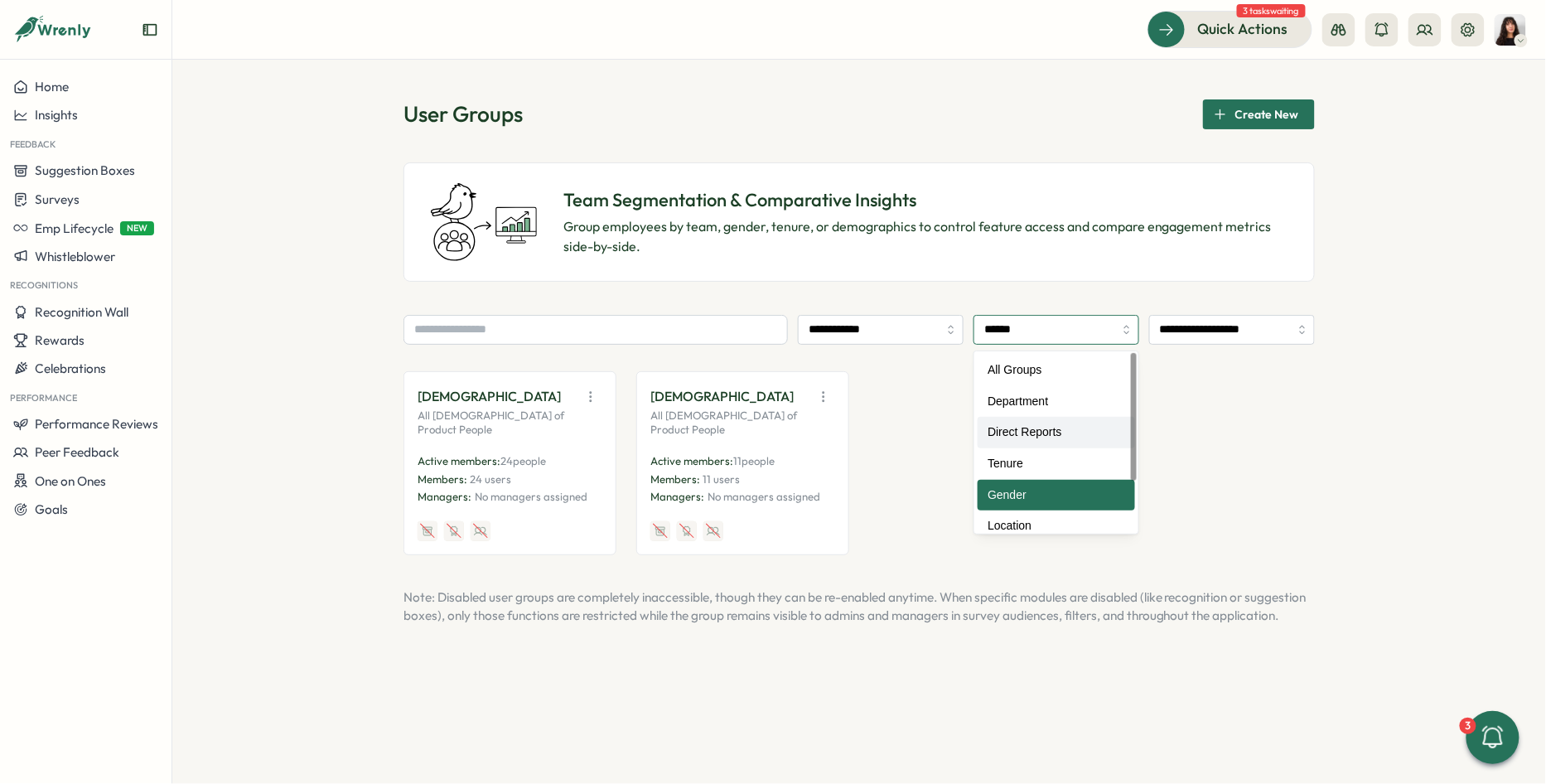
type input "**********"
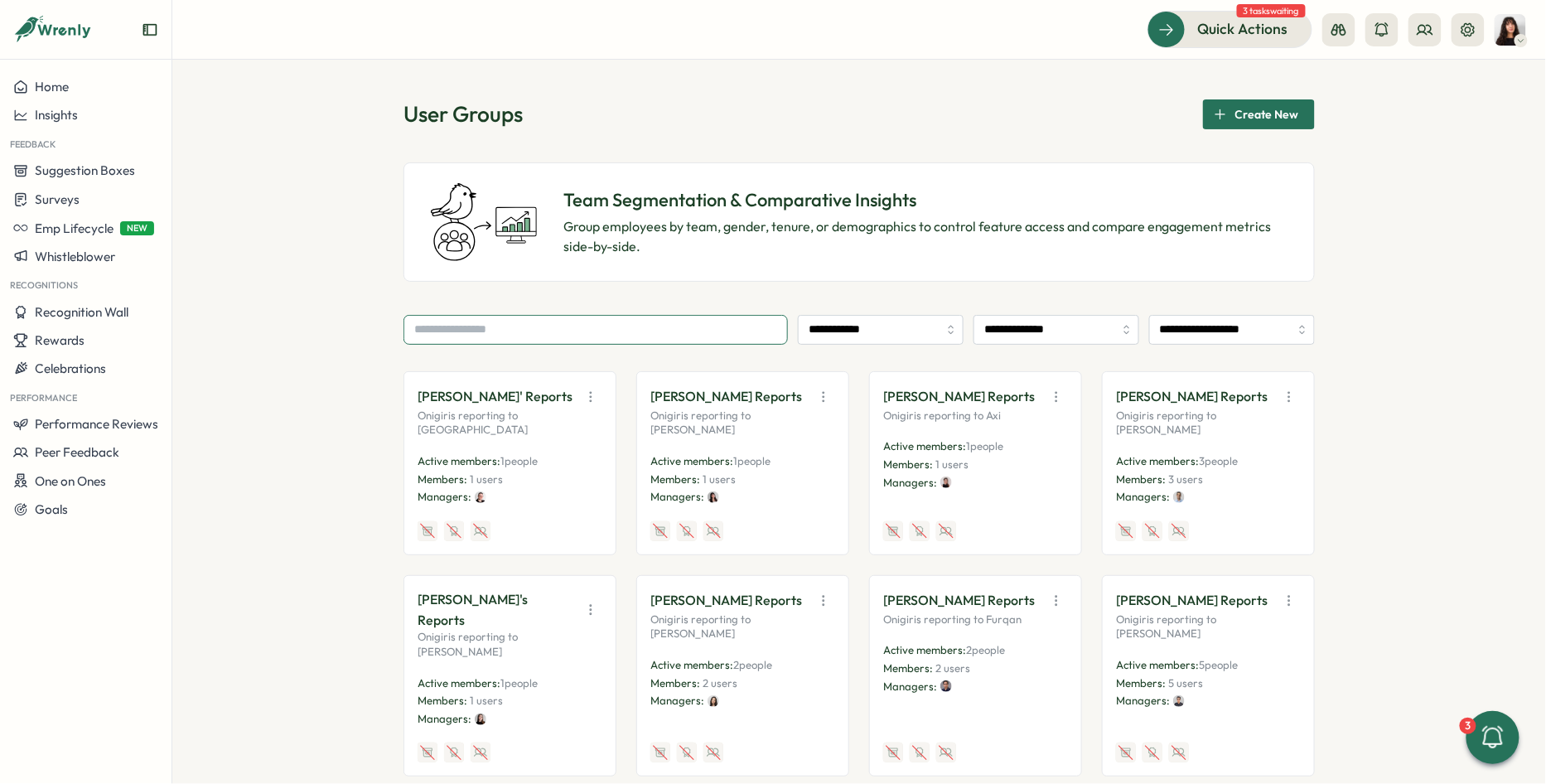
click at [604, 331] on input "text" at bounding box center [596, 330] width 385 height 30
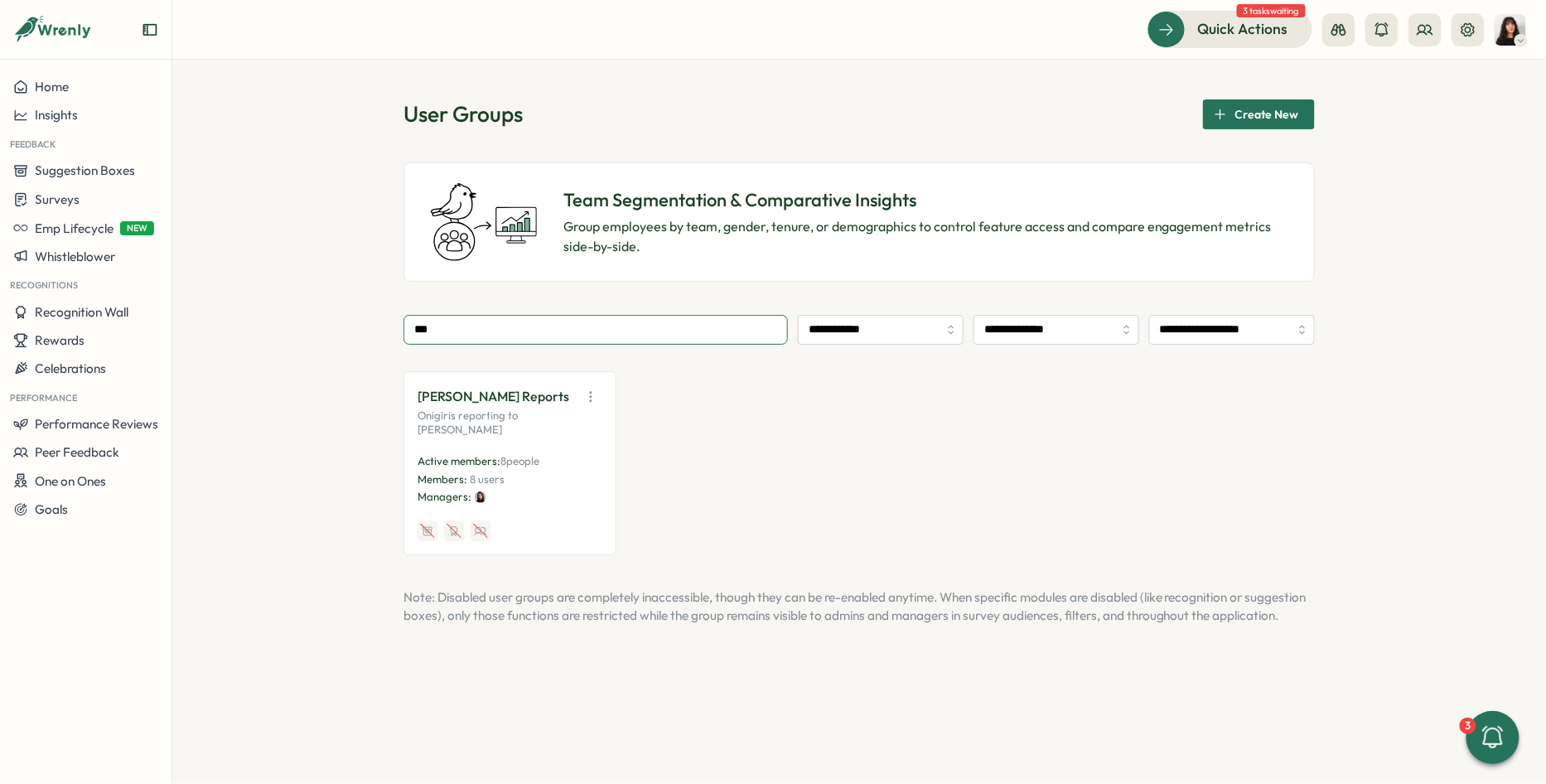
type input "***"
click at [595, 403] on icon "button" at bounding box center [591, 396] width 17 height 16
click at [576, 475] on button "Edit" at bounding box center [549, 470] width 104 height 28
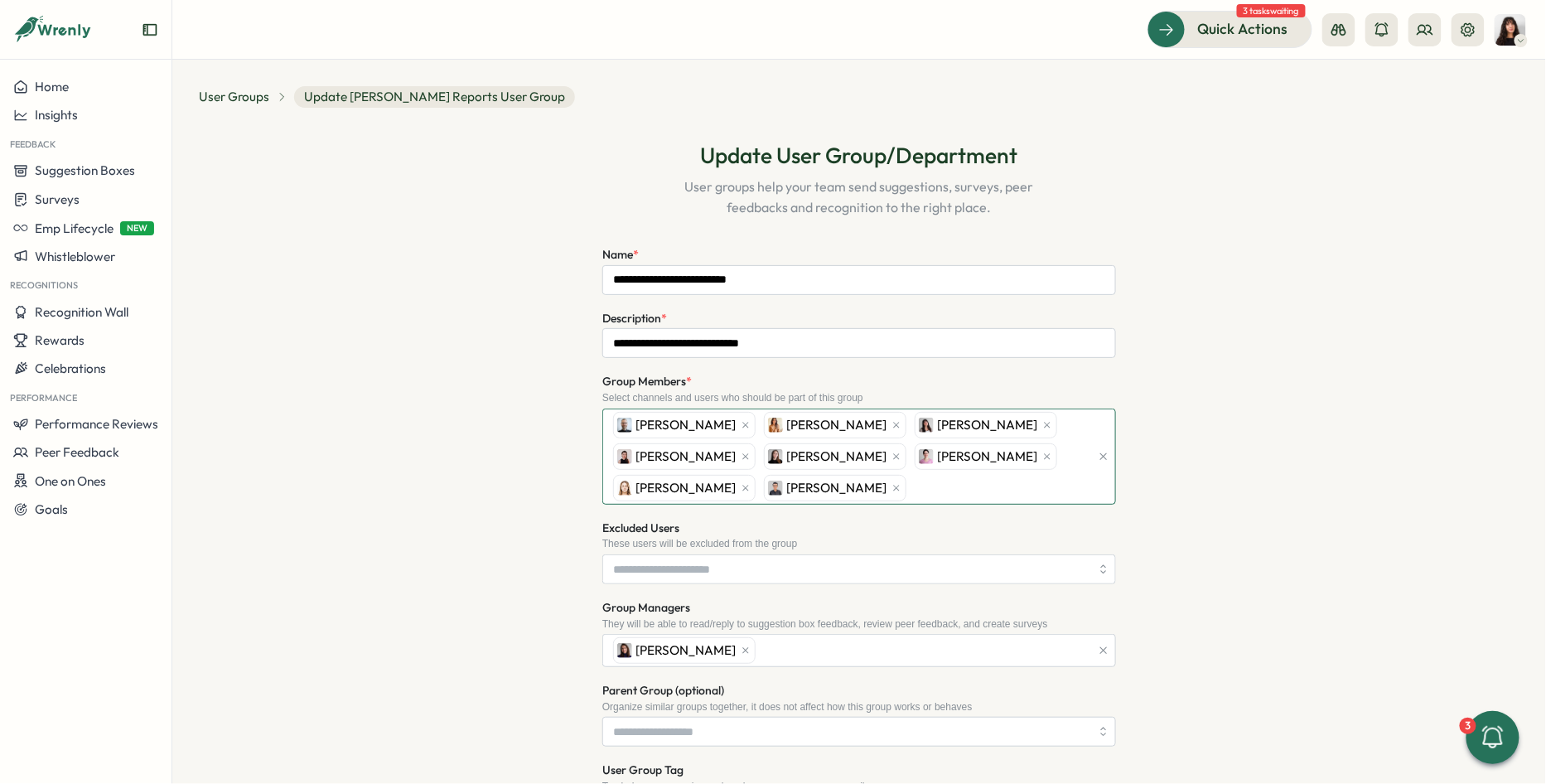
click at [915, 484] on div "Michael Johannes Mariana Silva Andrea Lopez Axi Molnar Elena Ladushyna Ketevan …" at bounding box center [849, 456] width 481 height 95
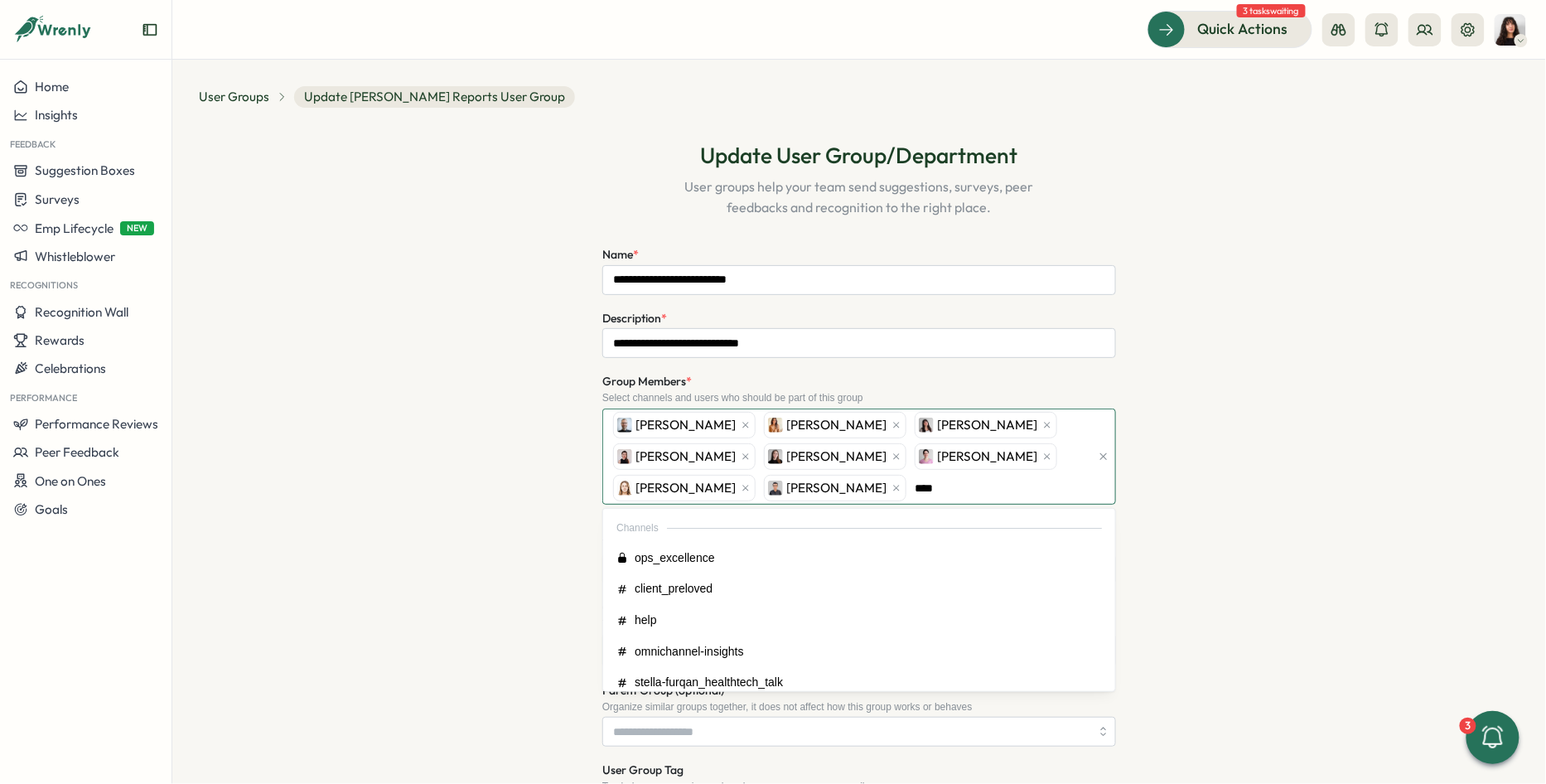
type input "*****"
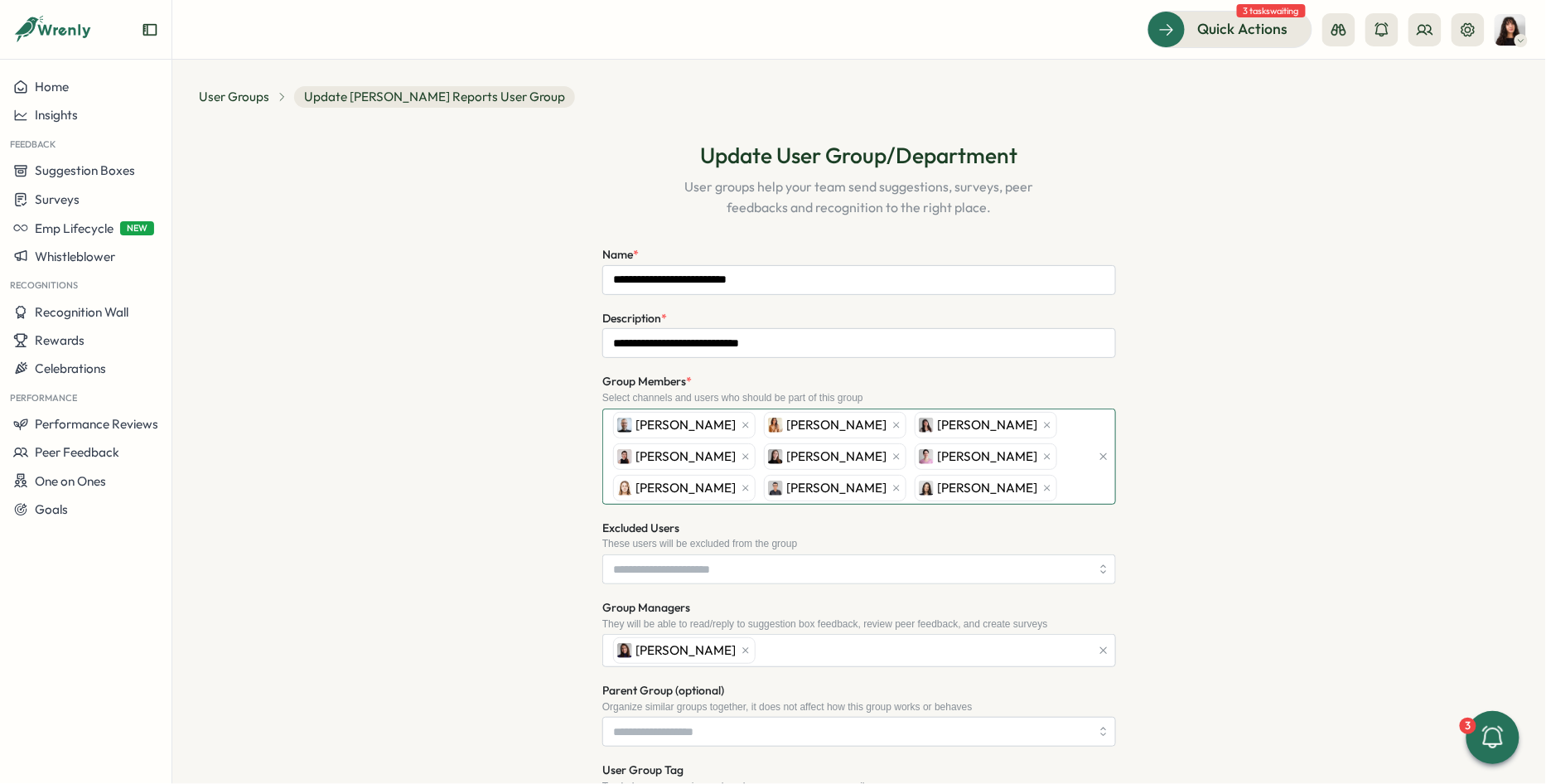
scroll to position [273, 0]
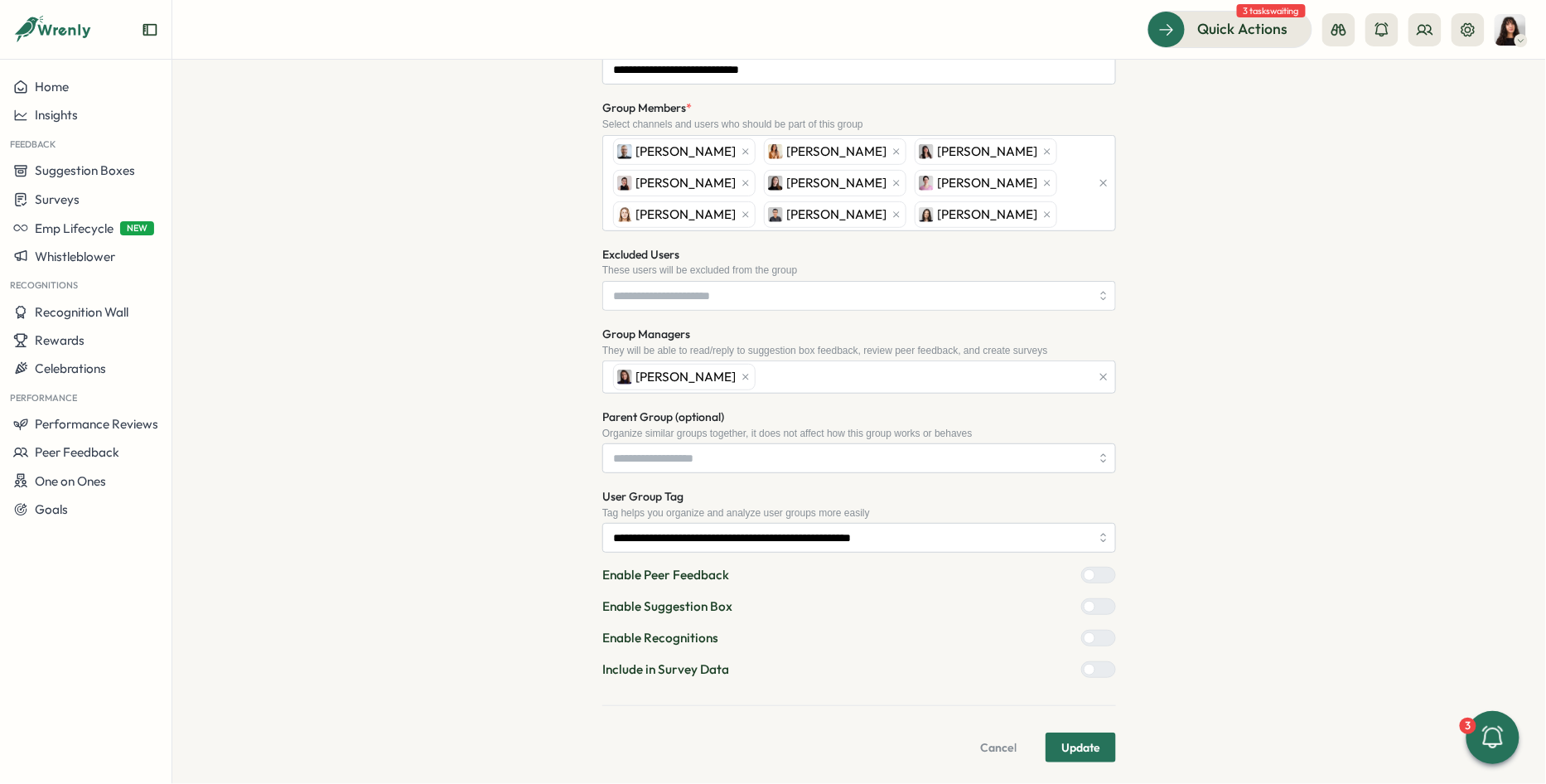
click at [1085, 749] on span "Update" at bounding box center [1080, 747] width 39 height 28
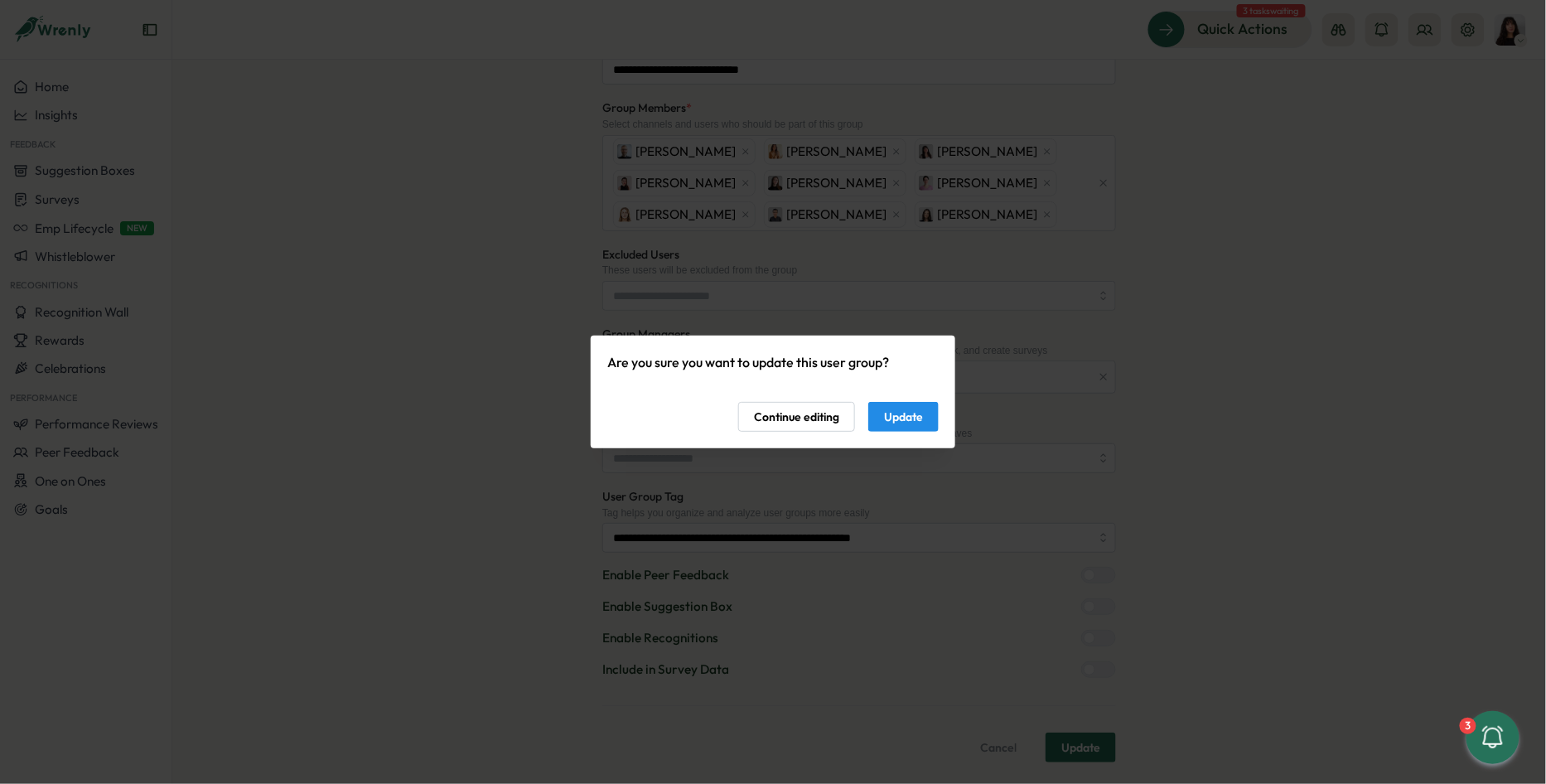
click at [878, 411] on button "Update" at bounding box center [903, 417] width 70 height 30
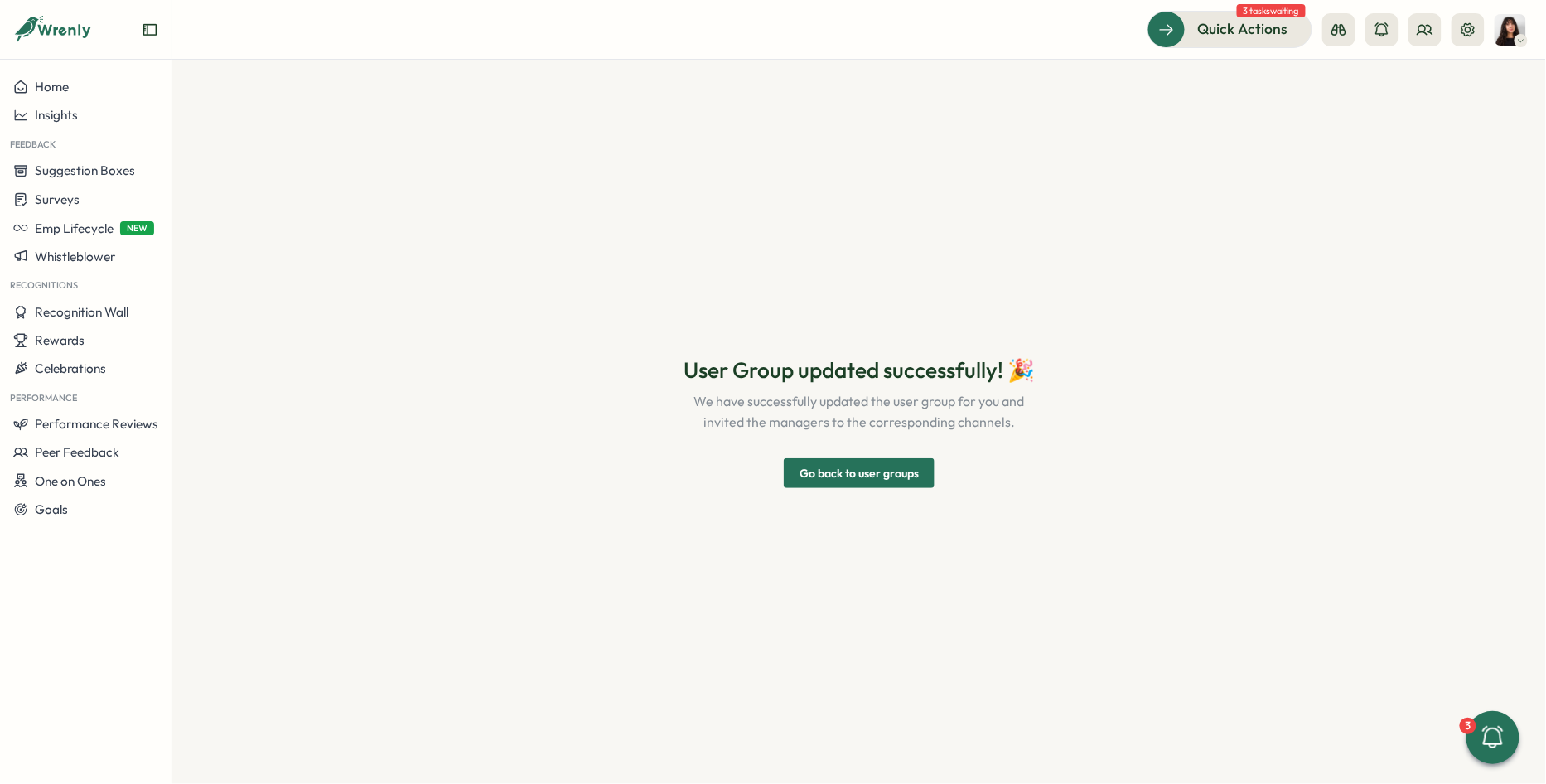
scroll to position [0, 0]
click at [848, 471] on span "Go back to user groups" at bounding box center [859, 473] width 119 height 28
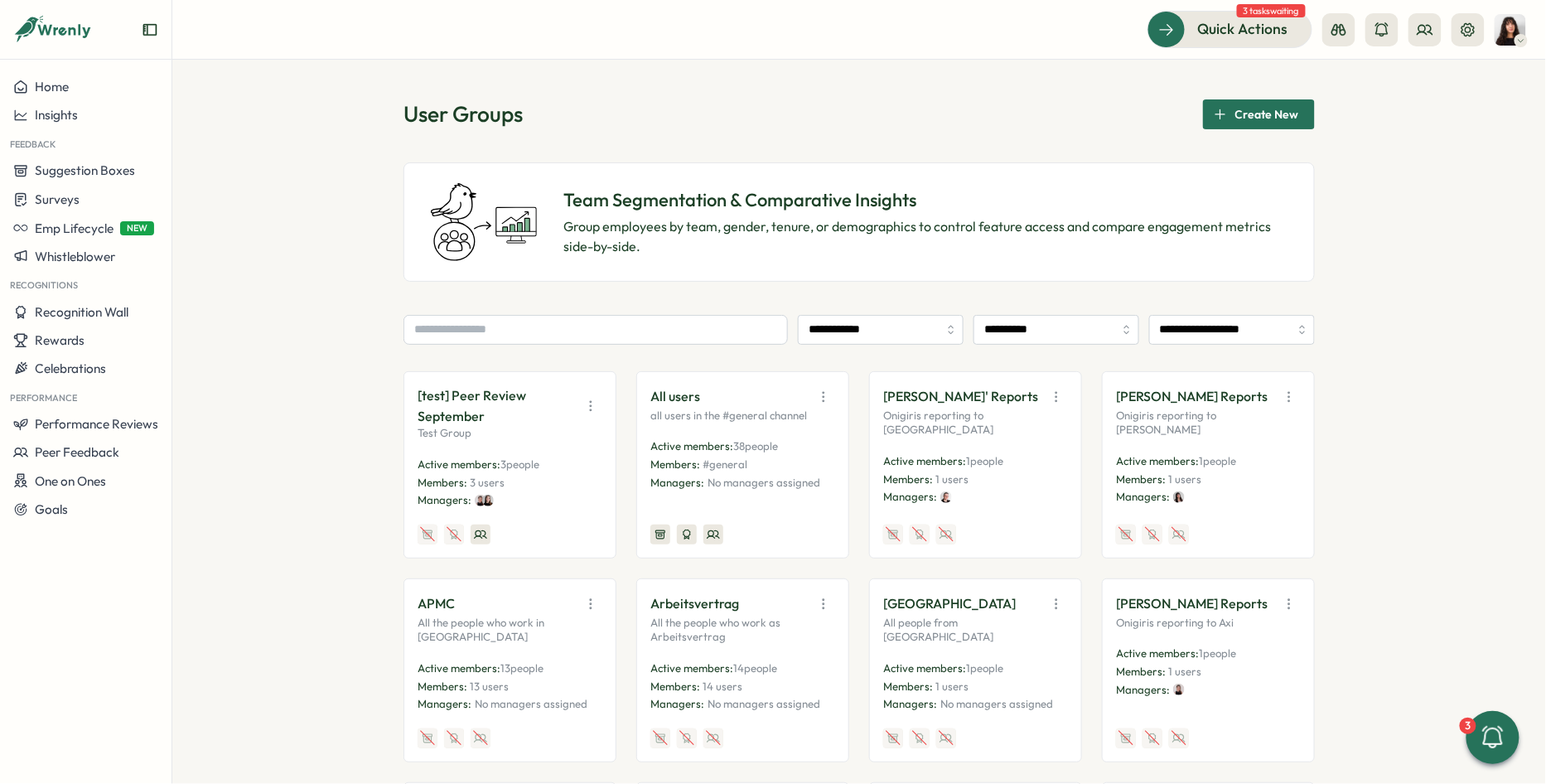
click at [586, 398] on icon "button" at bounding box center [591, 405] width 17 height 16
click at [544, 520] on button "Disable" at bounding box center [549, 527] width 104 height 28
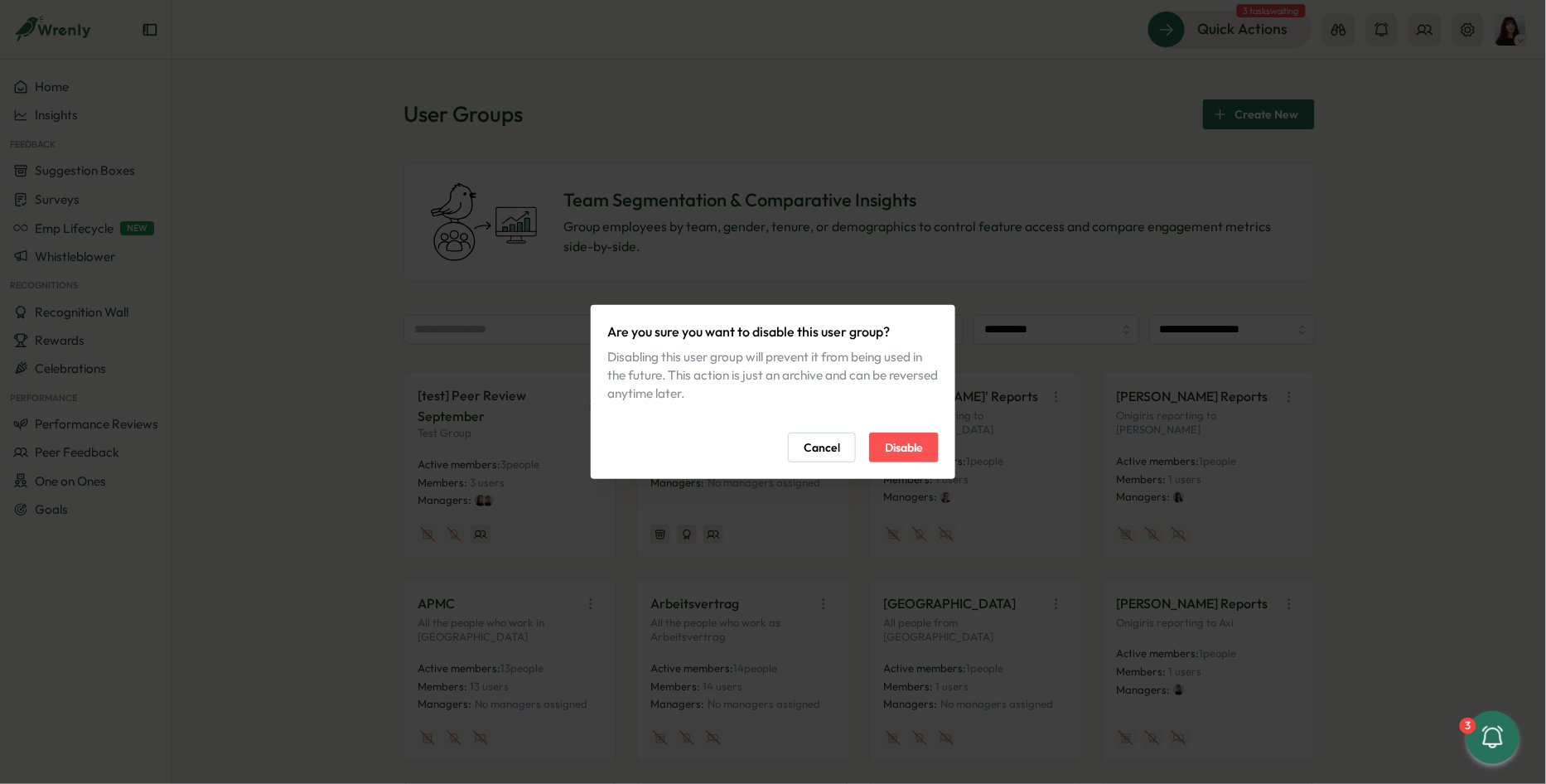
click at [889, 450] on span "Disable" at bounding box center [904, 447] width 38 height 28
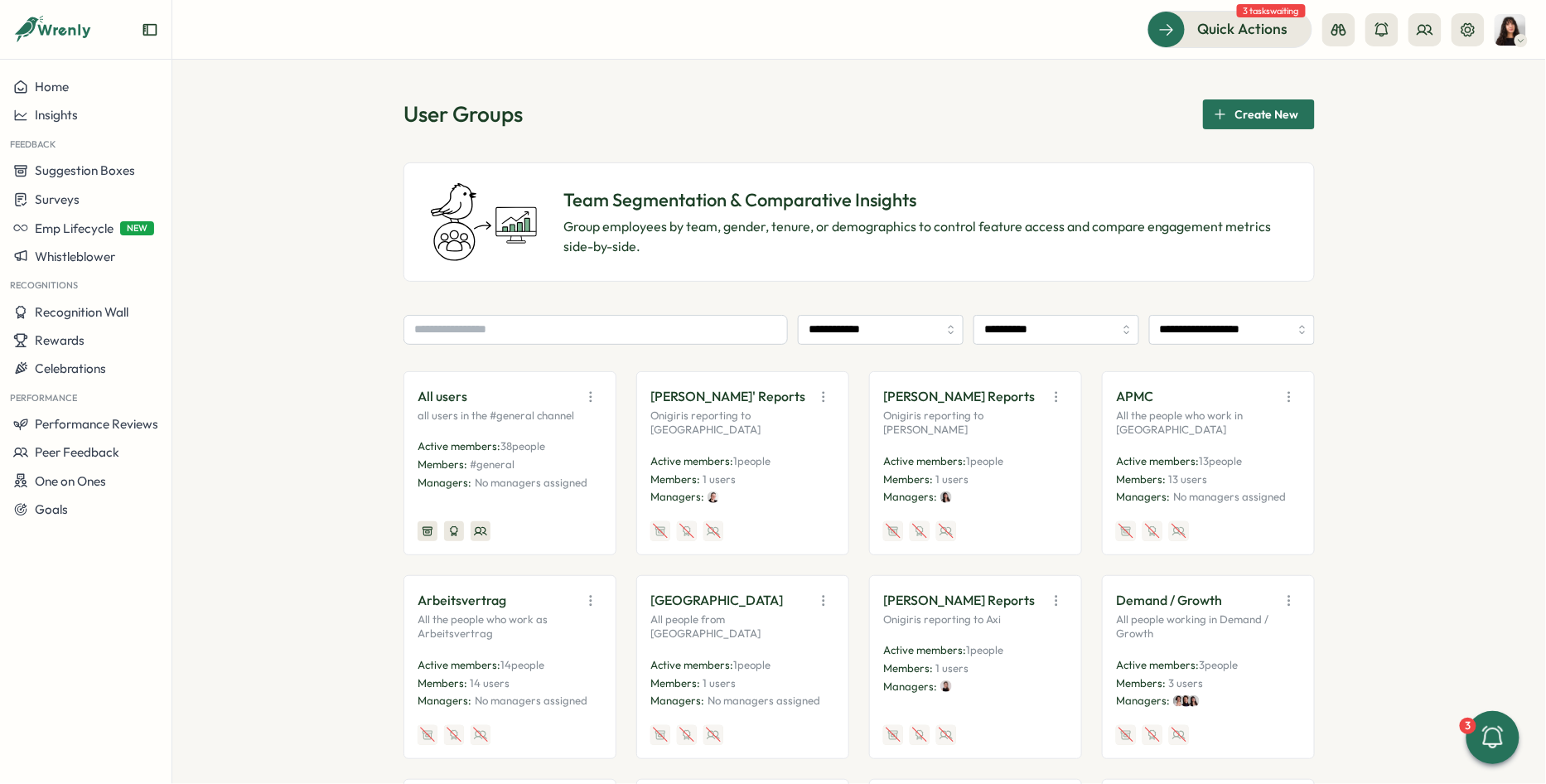
click at [586, 392] on icon "button" at bounding box center [591, 396] width 17 height 16
click at [550, 461] on button "Edit" at bounding box center [549, 460] width 104 height 28
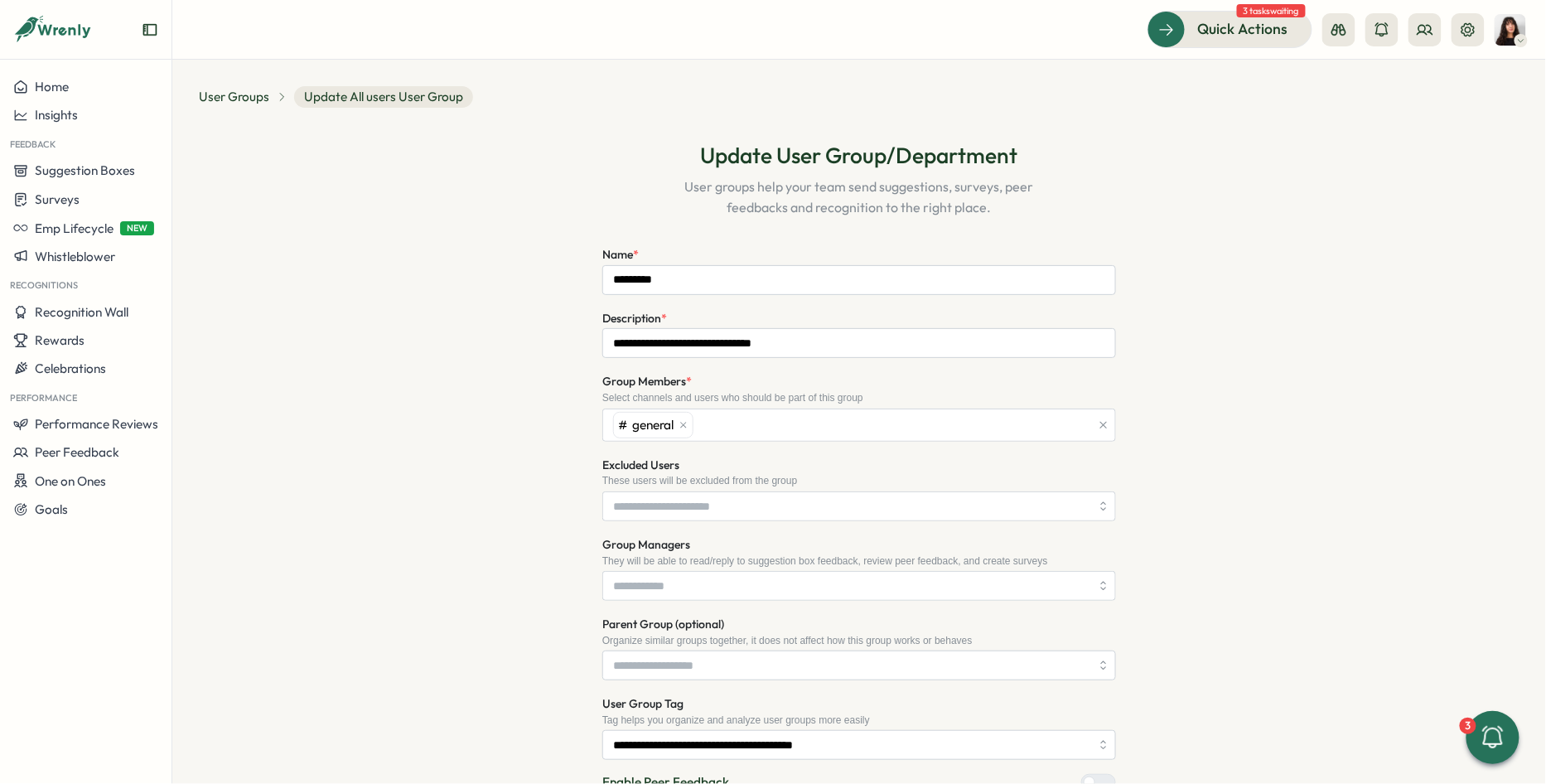
type input "**********"
type input "*********"
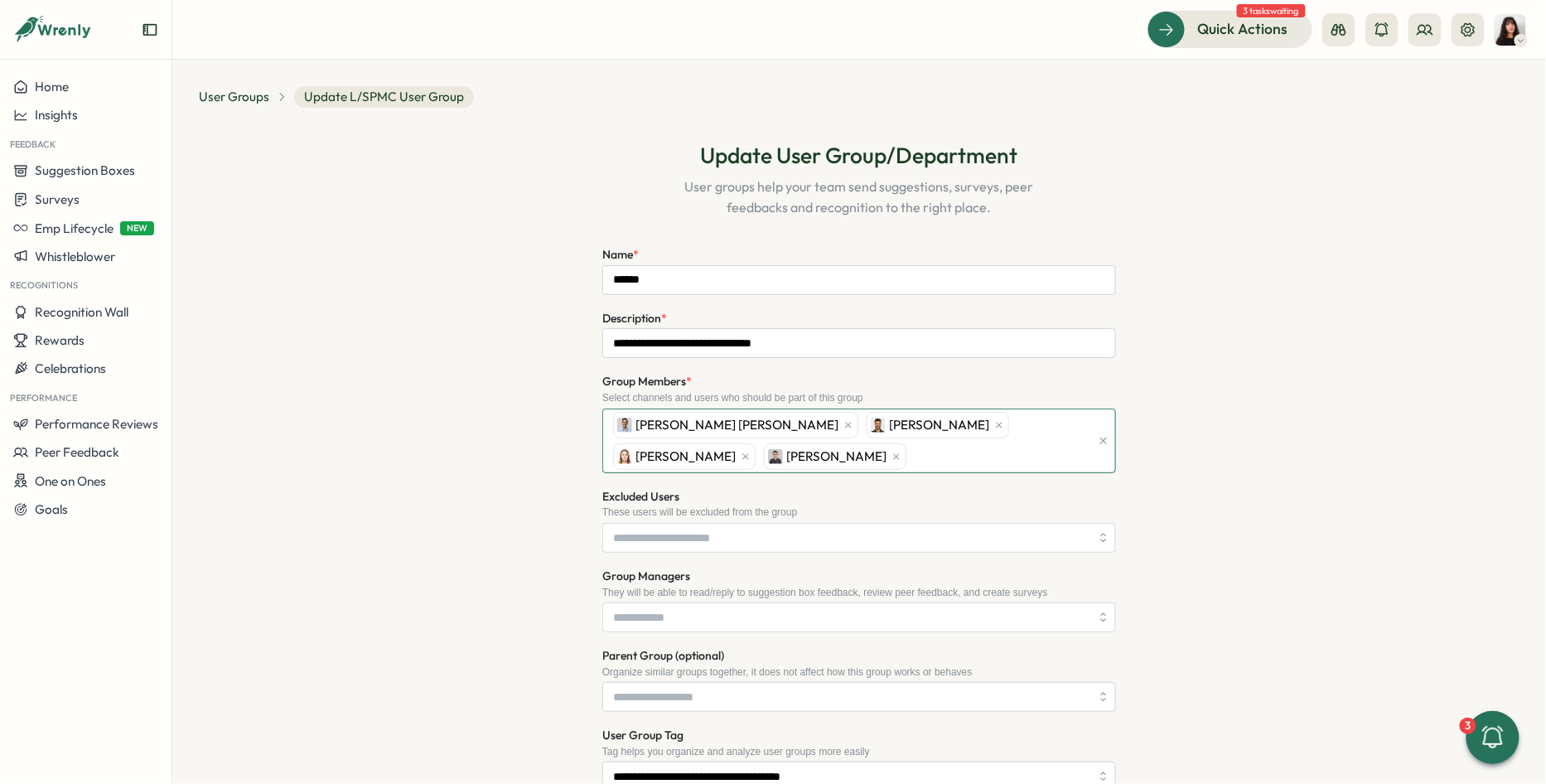
click at [843, 446] on div "[PERSON_NAME] [PERSON_NAME] [PERSON_NAME] [PERSON_NAME] [PERSON_NAME]" at bounding box center [849, 440] width 481 height 63
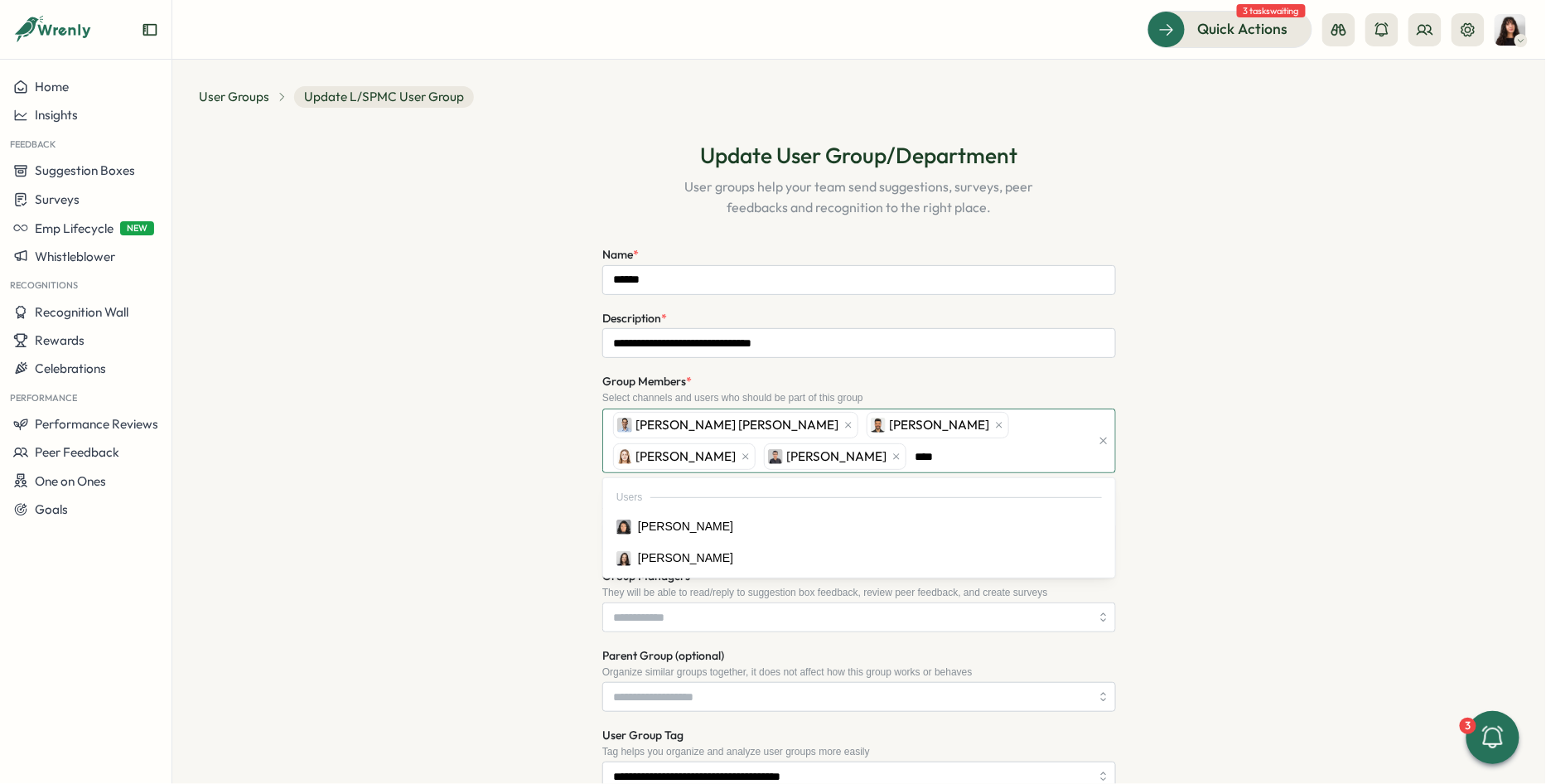
type input "*****"
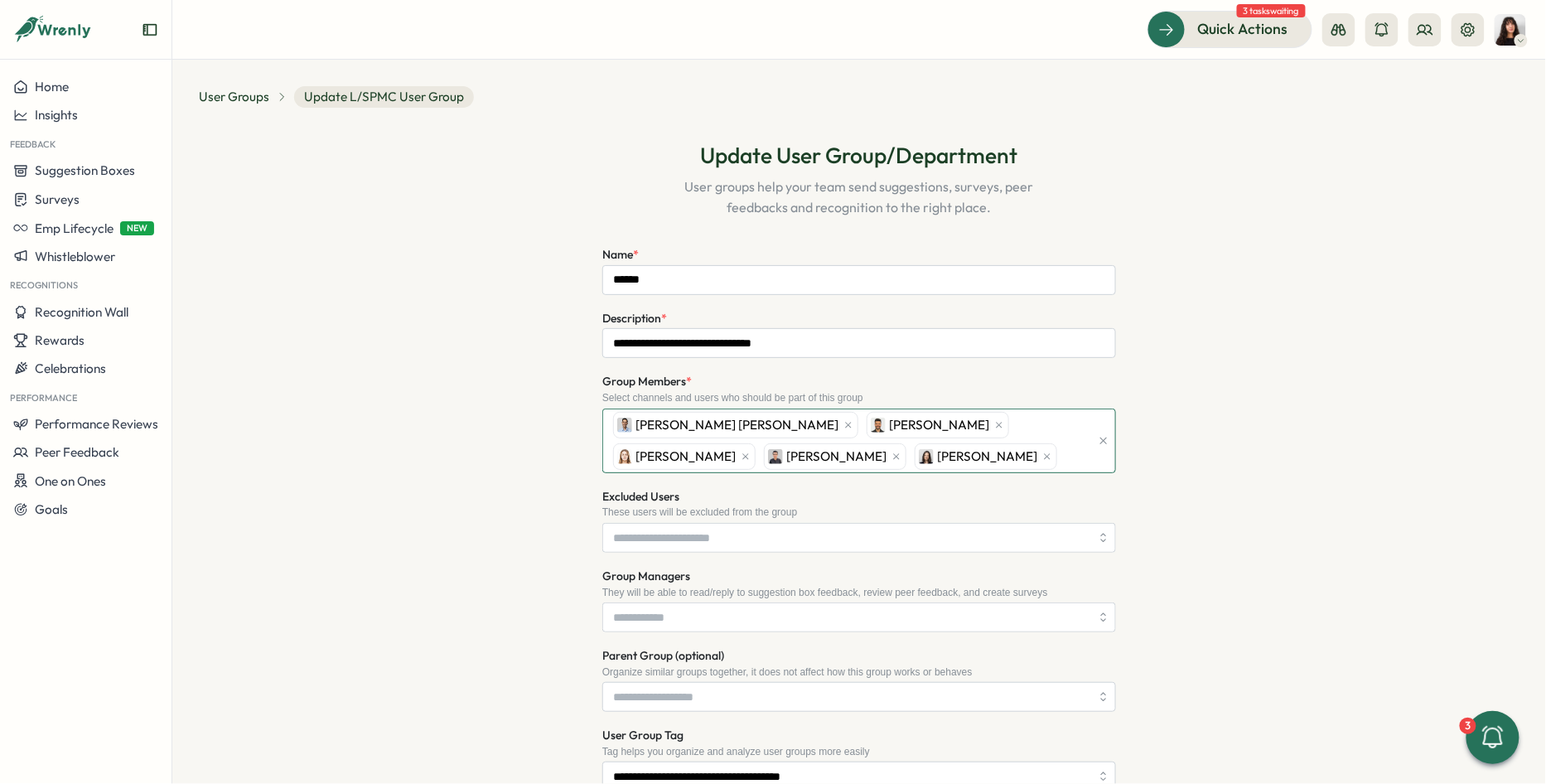
scroll to position [240, 0]
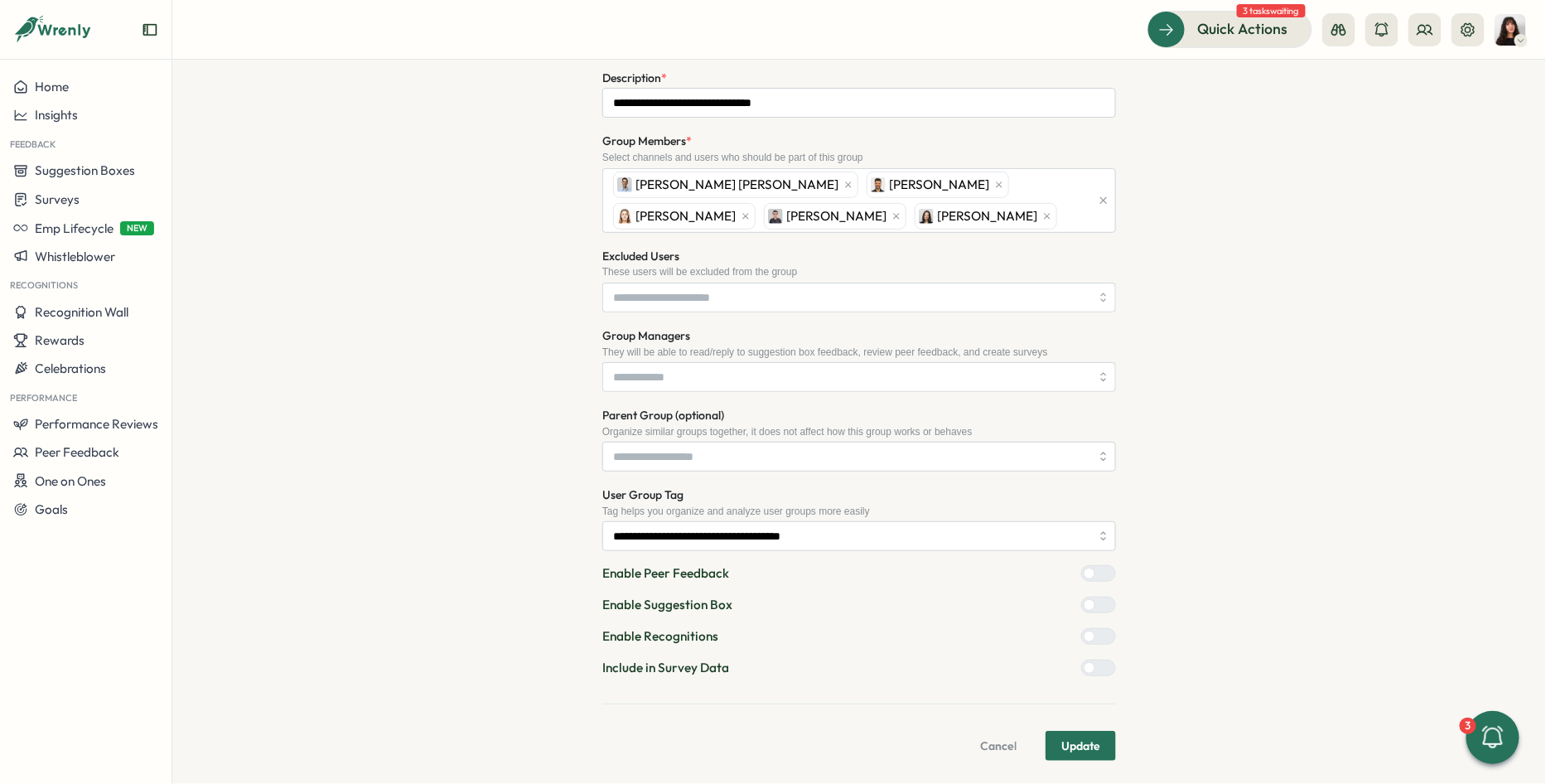
click at [1085, 742] on span "Update" at bounding box center [1080, 745] width 39 height 28
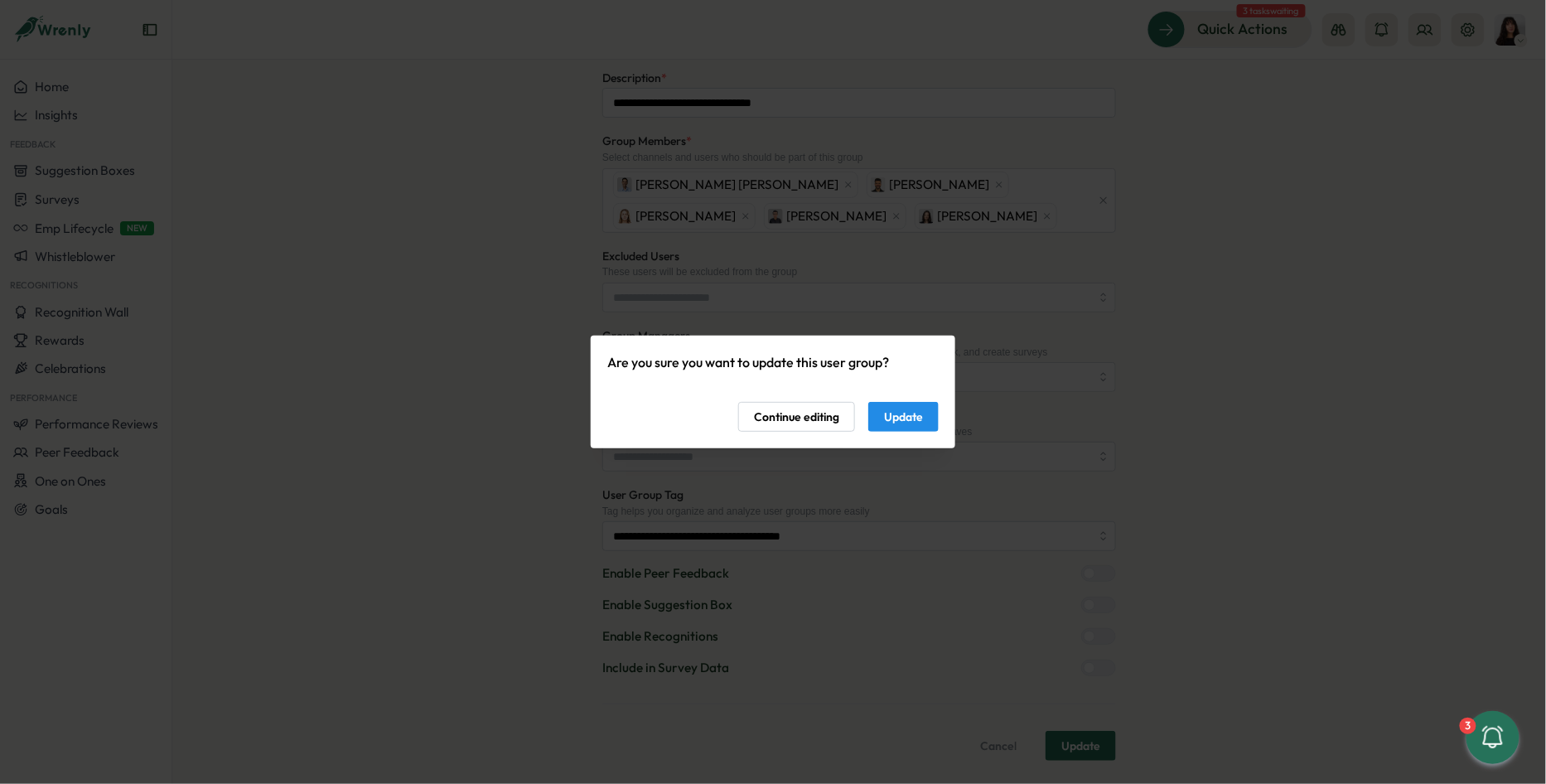
click at [915, 418] on span "Update" at bounding box center [903, 417] width 39 height 28
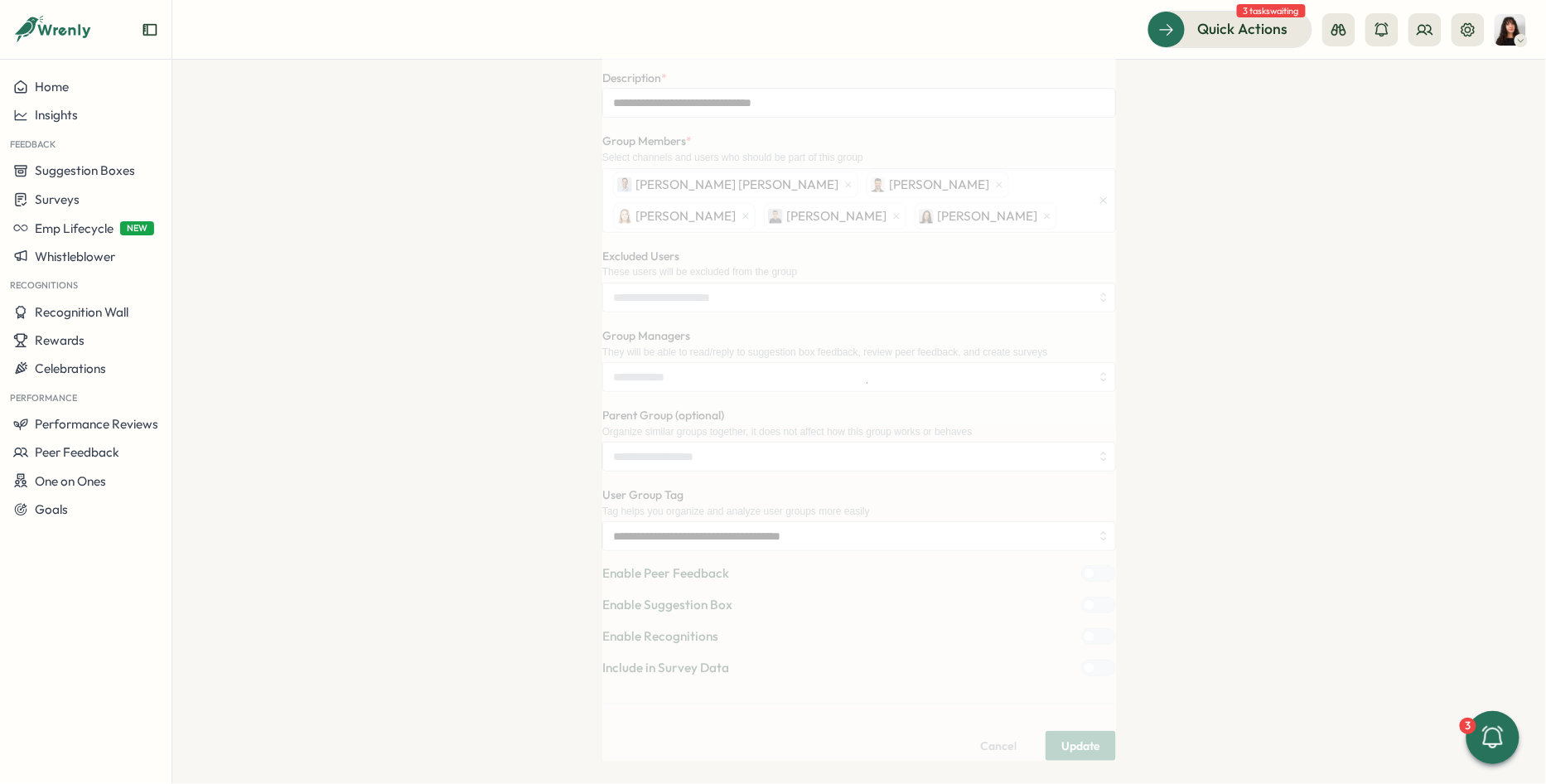
scroll to position [0, 0]
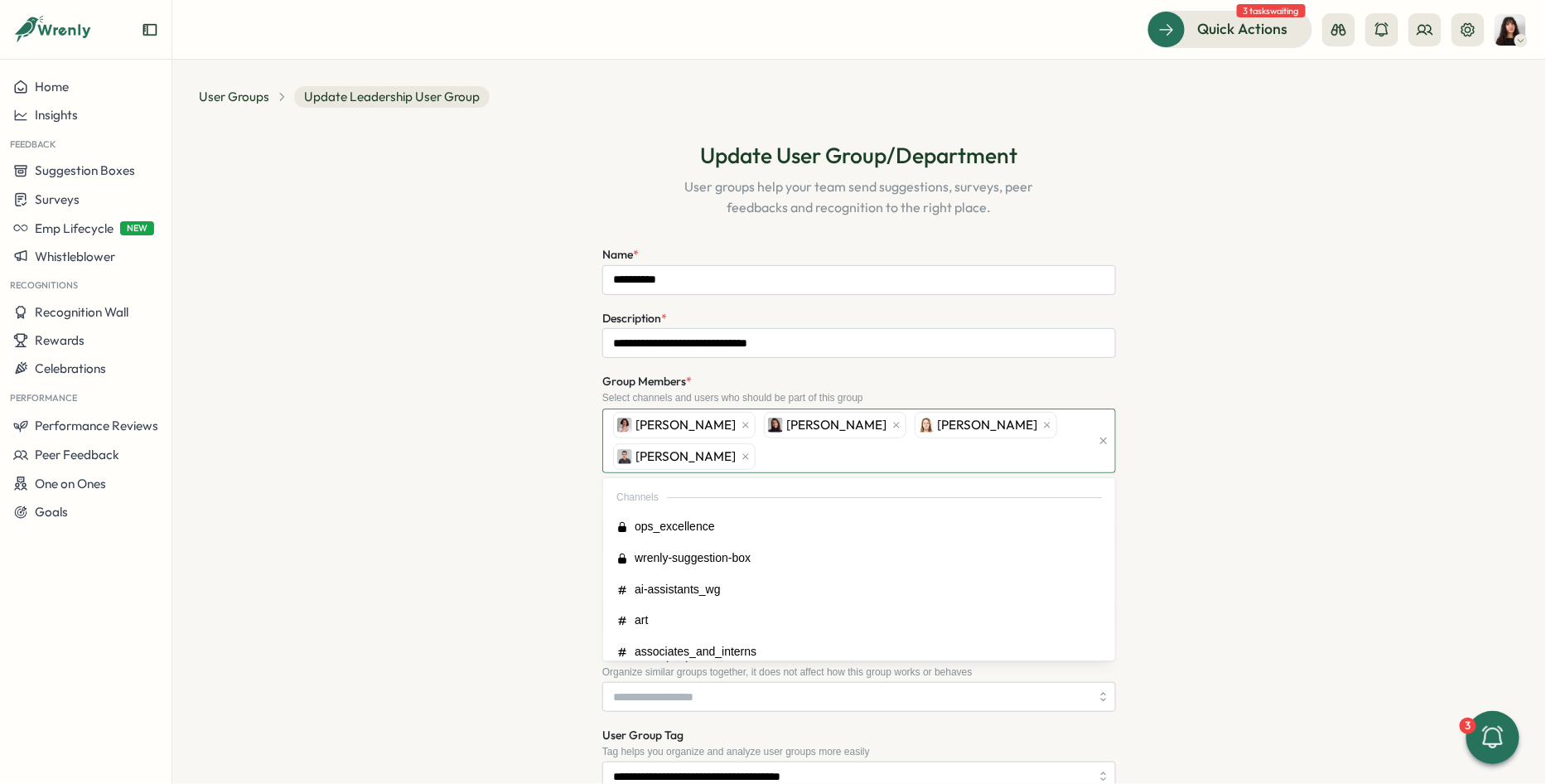
click at [901, 449] on div "[PERSON_NAME] [PERSON_NAME] [PERSON_NAME] [PERSON_NAME]" at bounding box center [849, 440] width 481 height 63
type input "*****"
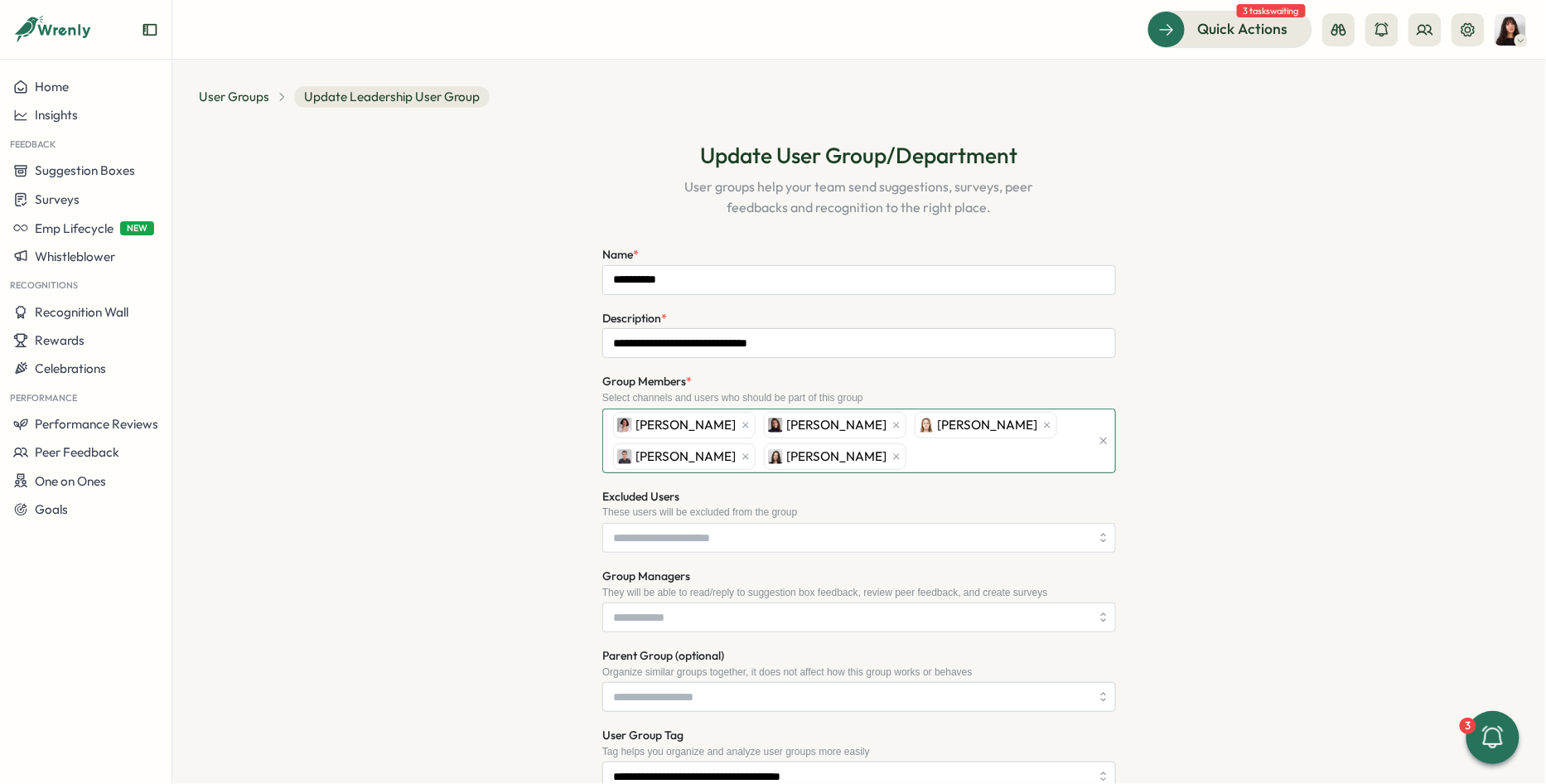
scroll to position [240, 0]
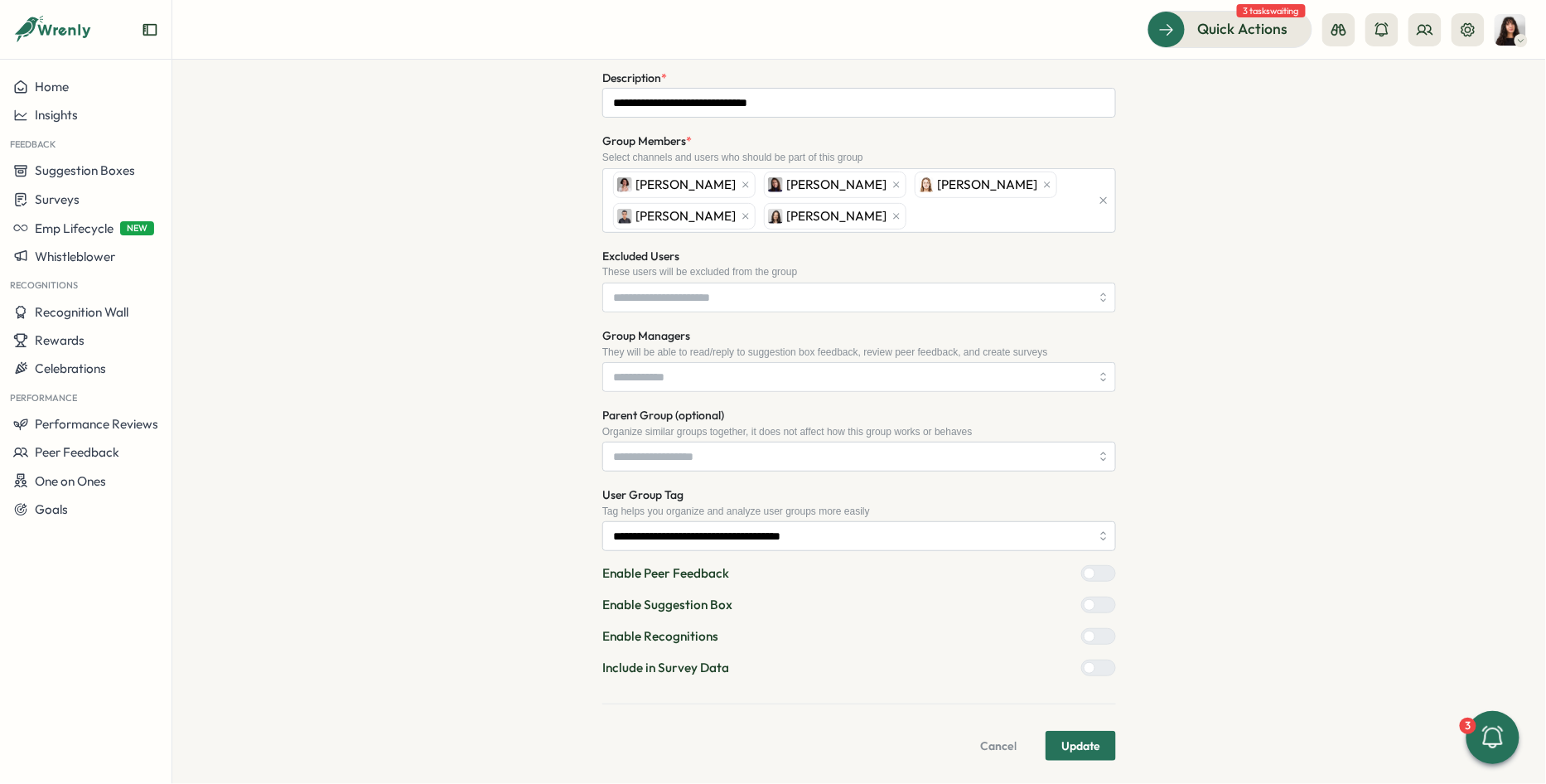
click at [1066, 732] on span "Update" at bounding box center [1080, 745] width 39 height 28
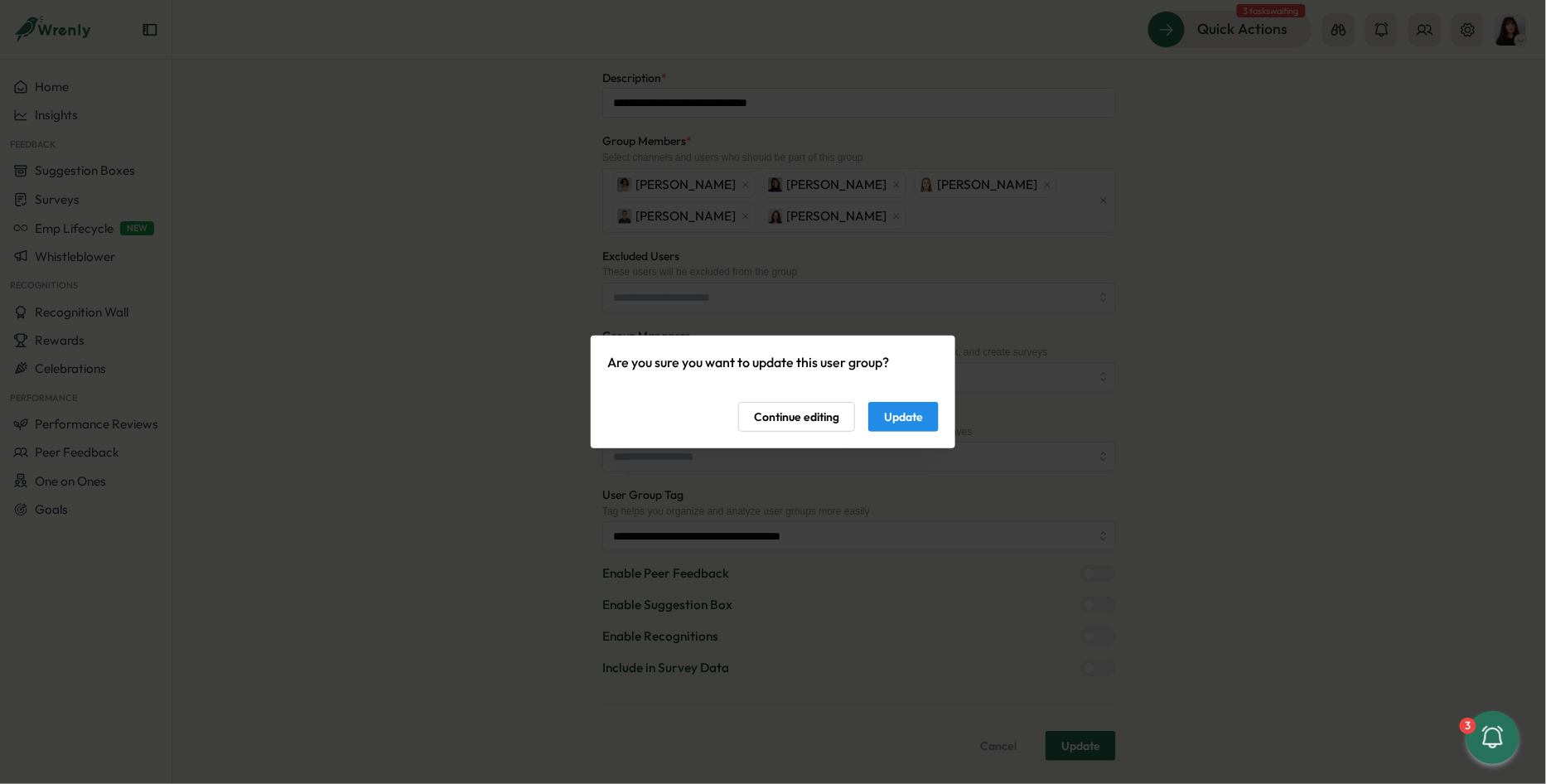
click at [894, 437] on div "Are you sure you want to update this user group? Continue editing Update" at bounding box center [773, 392] width 365 height 114
click at [894, 399] on div "Are you sure you want to update this user group? Continue editing Update" at bounding box center [773, 392] width 332 height 81
click at [890, 421] on span "Update" at bounding box center [903, 417] width 39 height 28
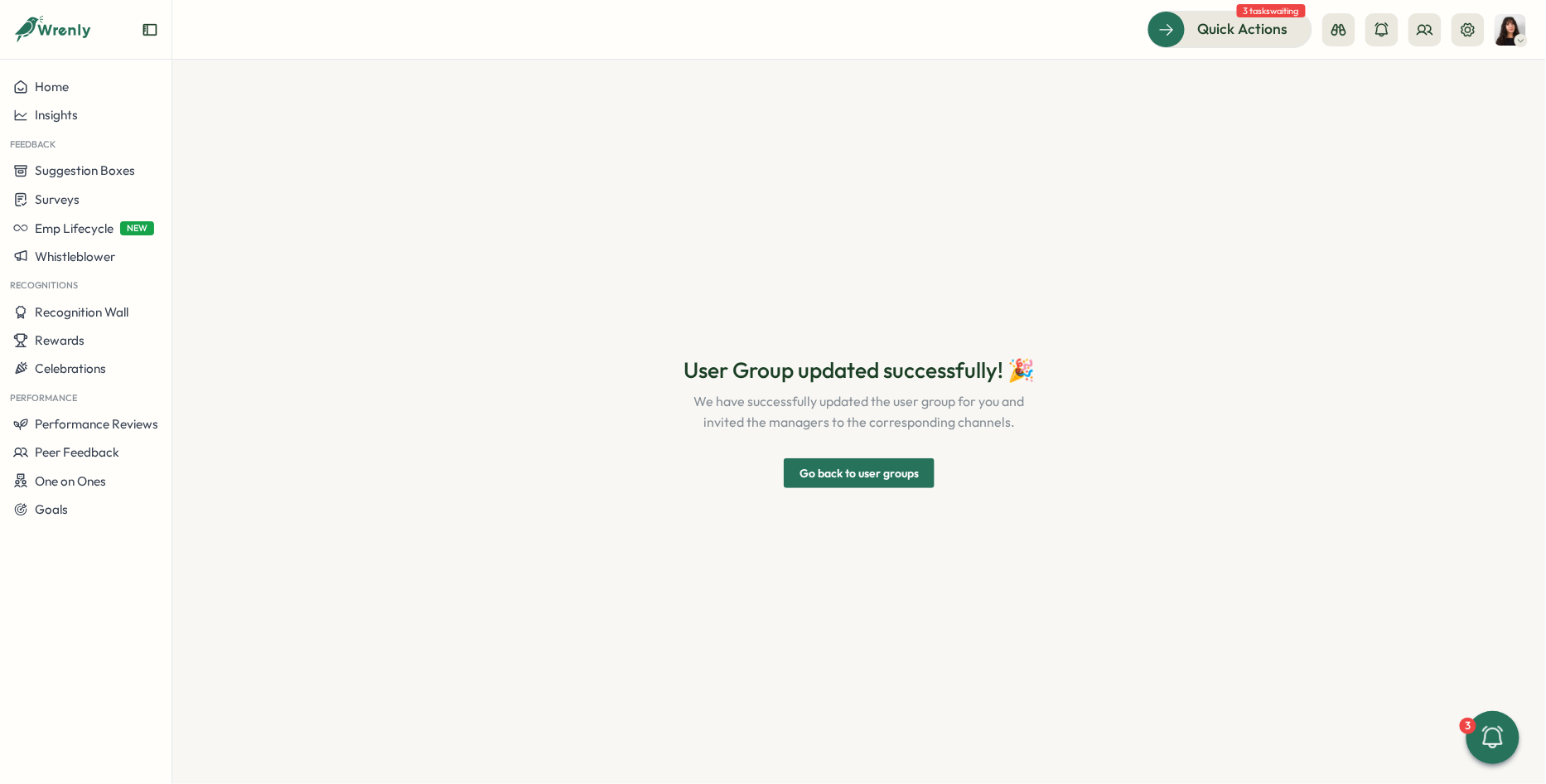
scroll to position [0, 0]
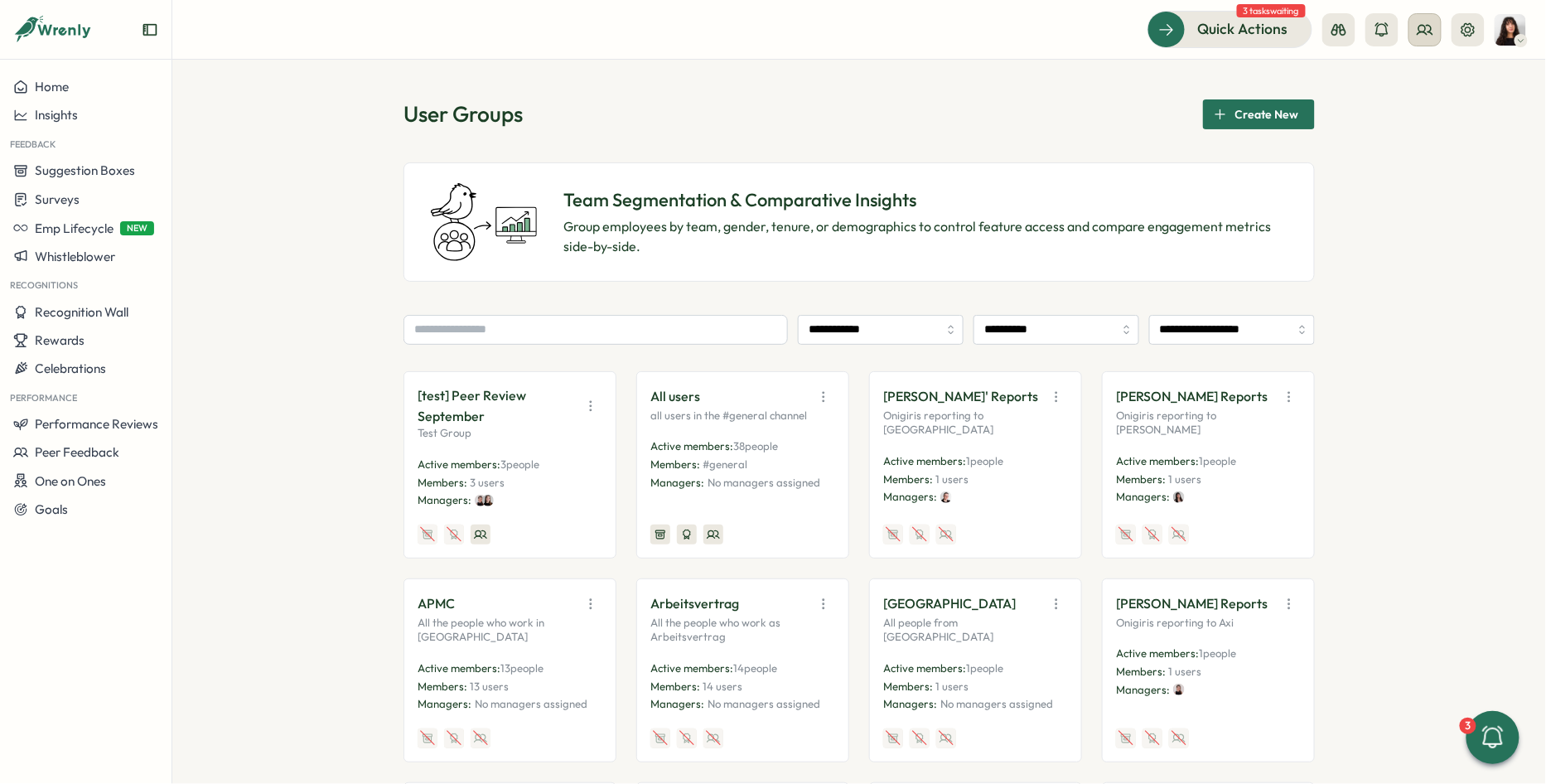
click at [1431, 43] on button at bounding box center [1425, 30] width 33 height 33
click at [1407, 69] on div "Org Members" at bounding box center [1426, 82] width 124 height 31
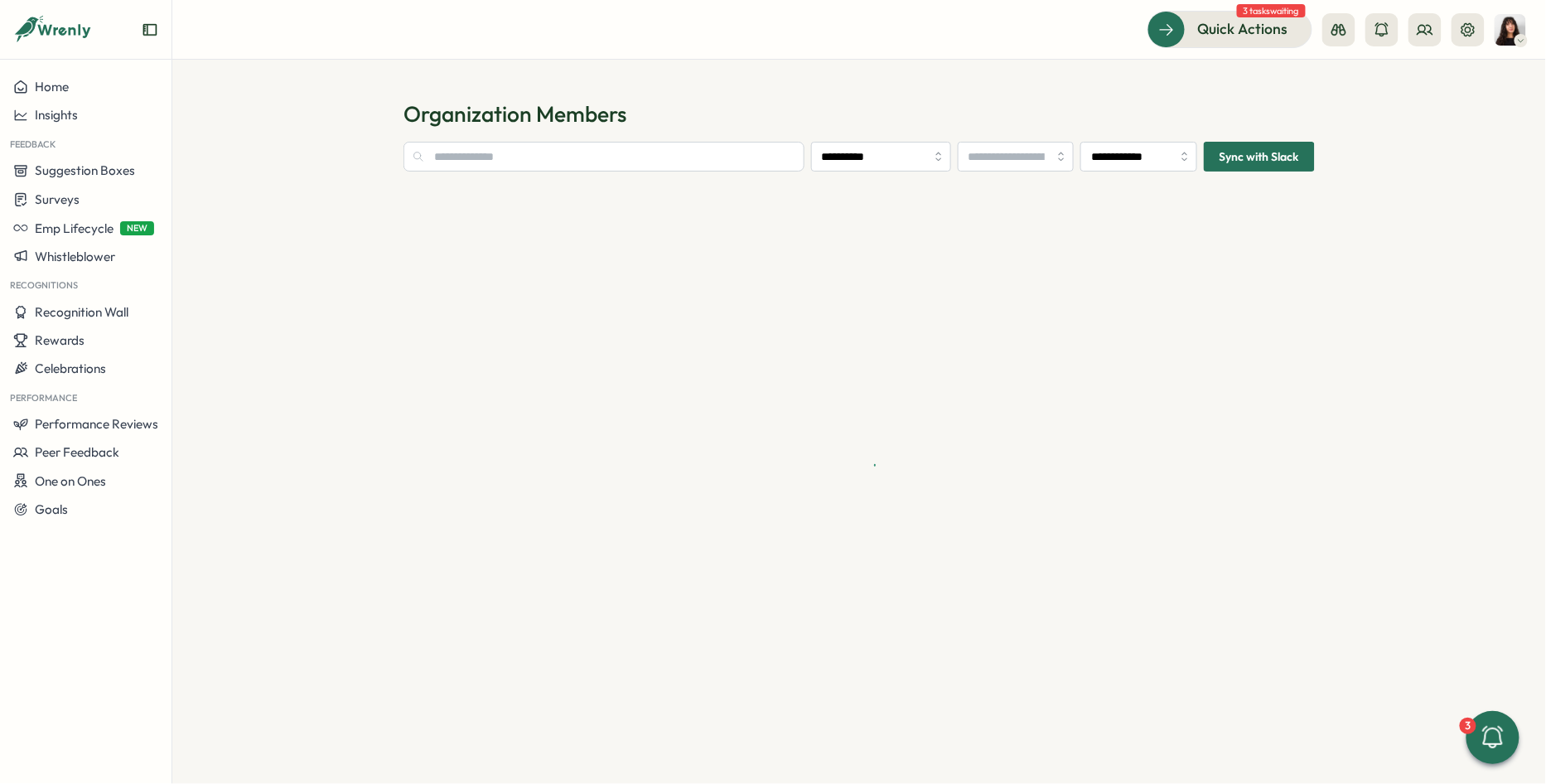
type input "**********"
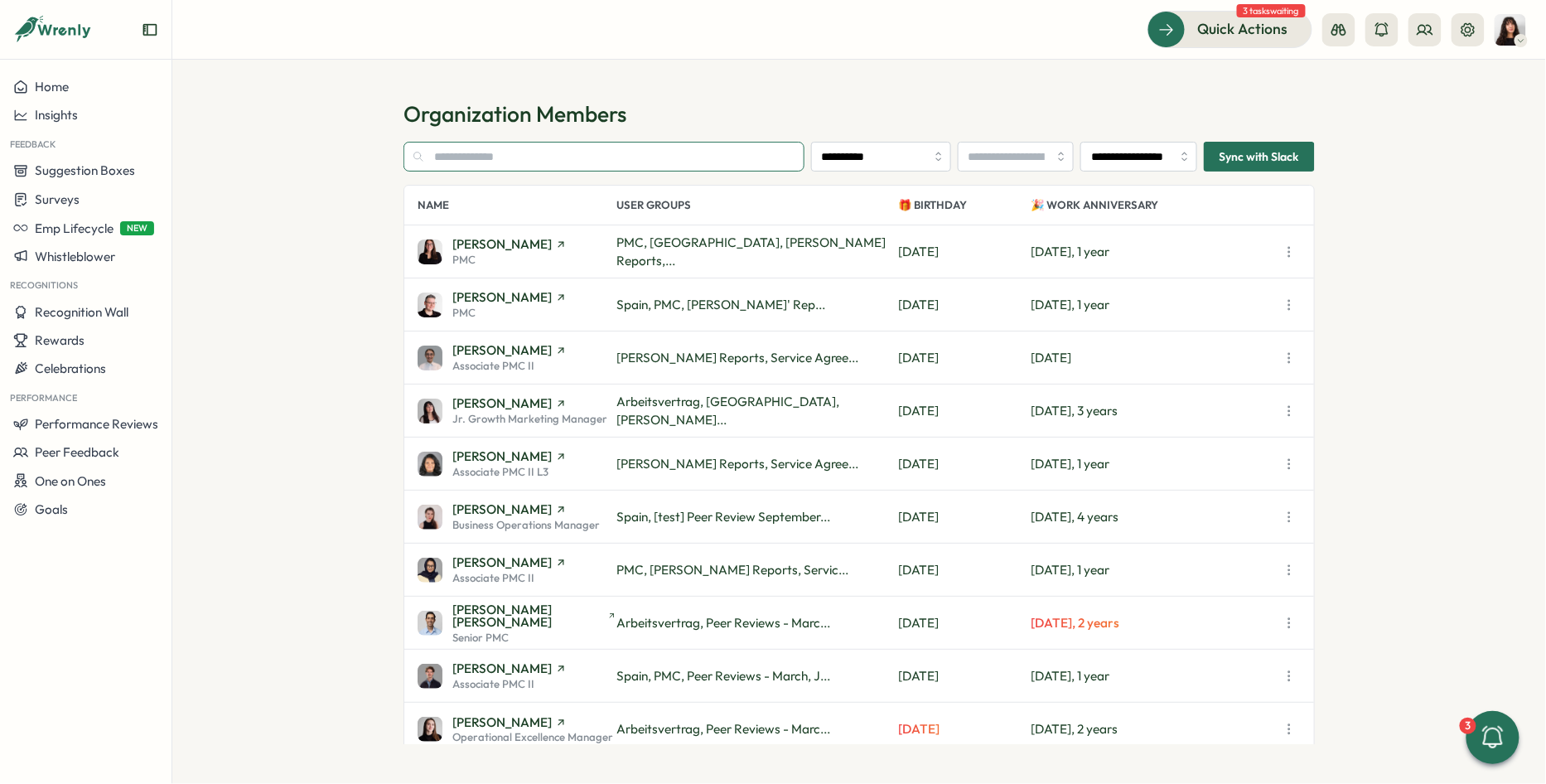
click at [671, 158] on input "text" at bounding box center [605, 156] width 401 height 30
type input "*"
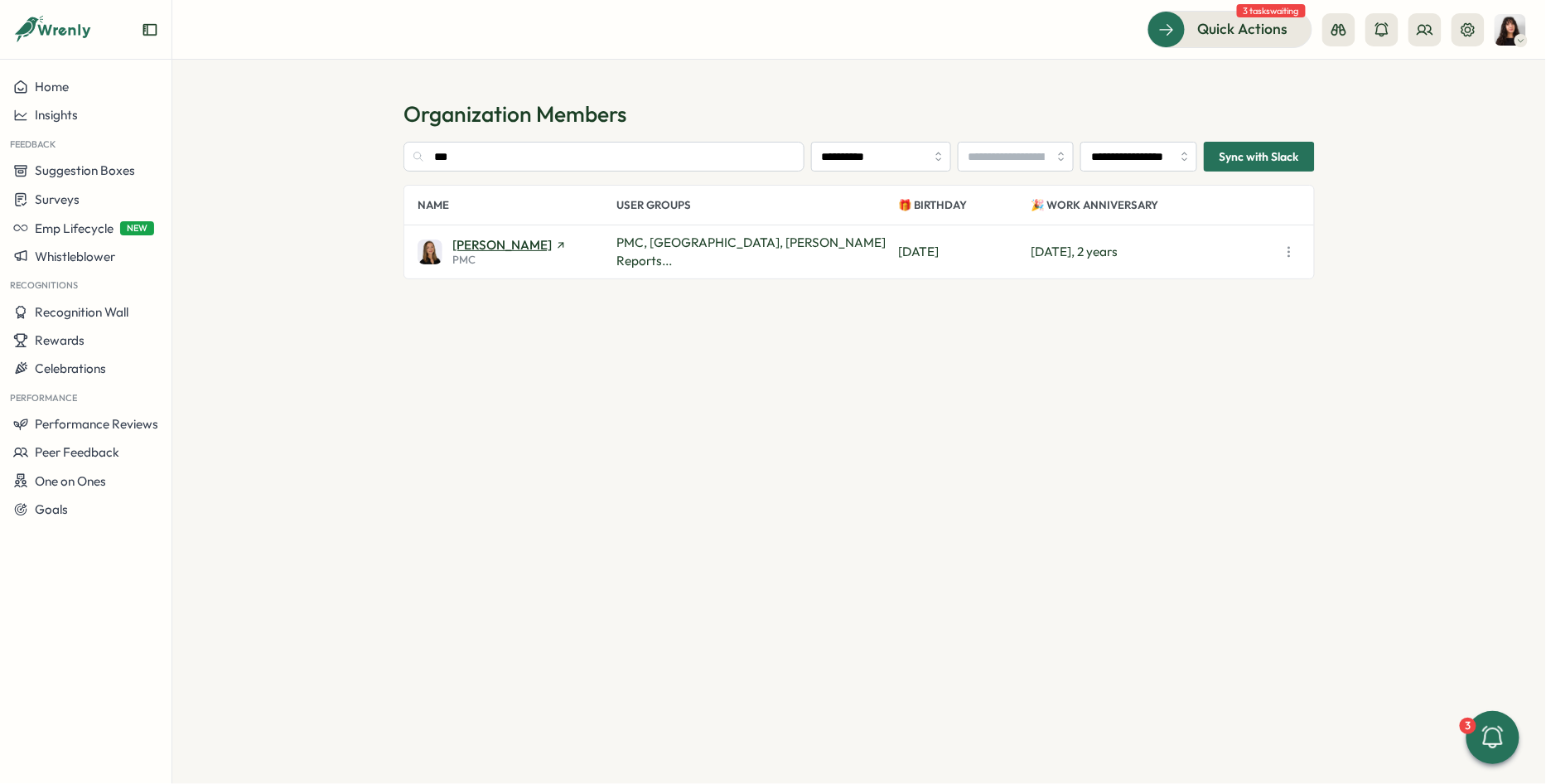
click at [472, 248] on span "[PERSON_NAME]" at bounding box center [502, 245] width 99 height 12
click at [487, 160] on input "***" at bounding box center [605, 156] width 401 height 30
type input "***"
click at [466, 243] on span "[PERSON_NAME]" at bounding box center [502, 245] width 99 height 12
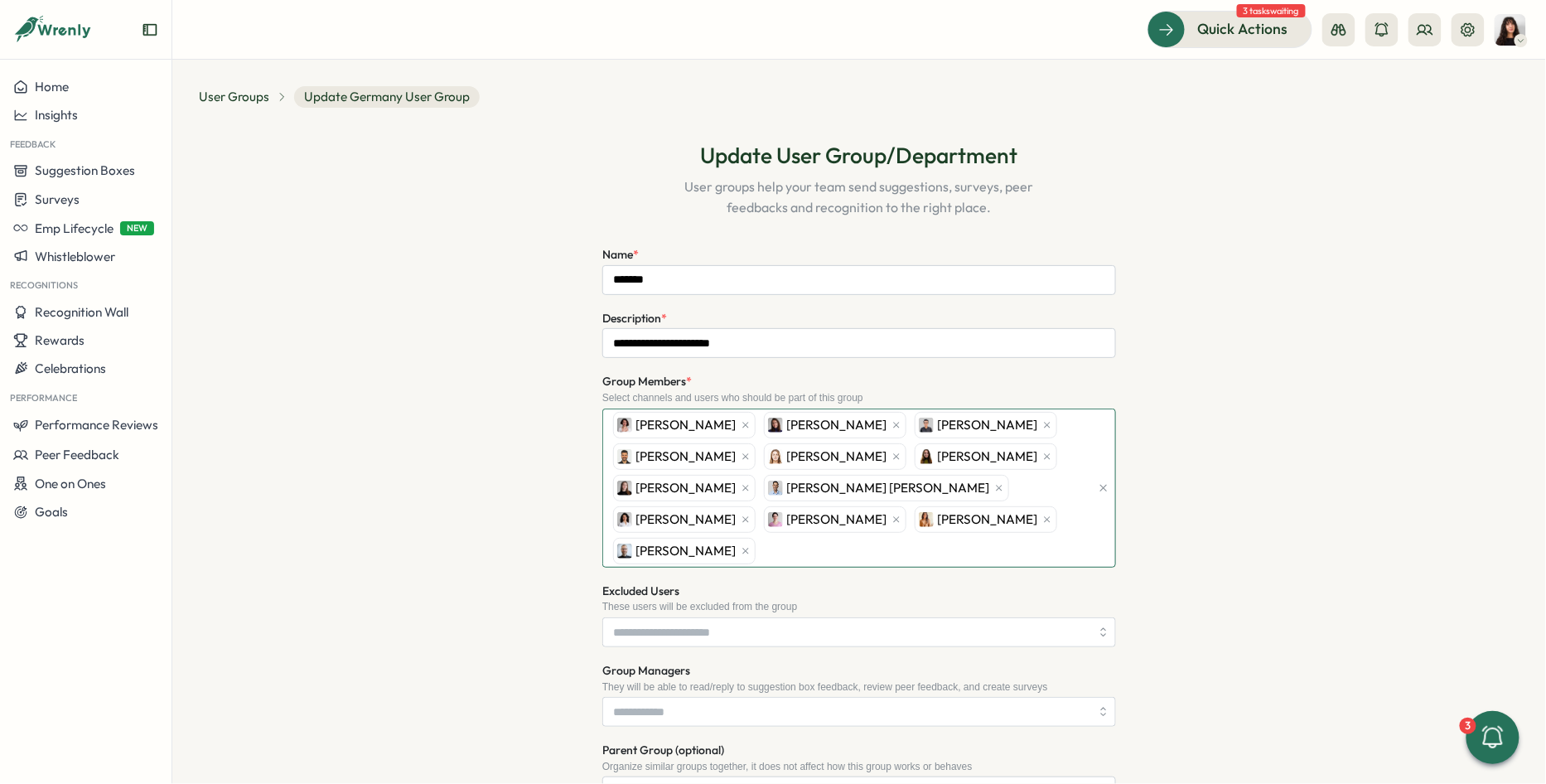
click at [1066, 512] on div "Mirela Mus Viktoria Korzhova Hasan Naqvi Sagar Verma Friederike Giese Sofia May…" at bounding box center [849, 487] width 481 height 157
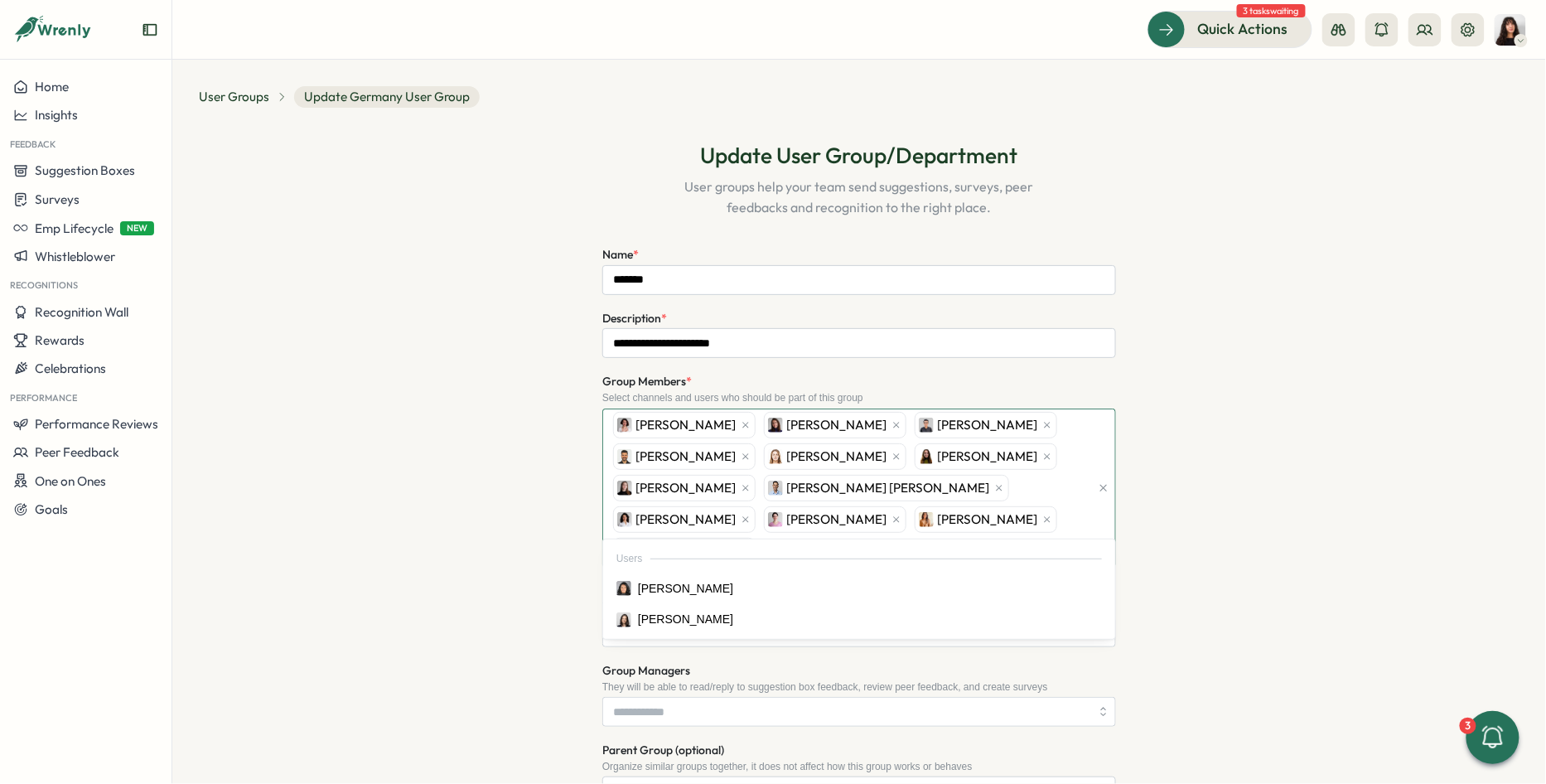
type input "*****"
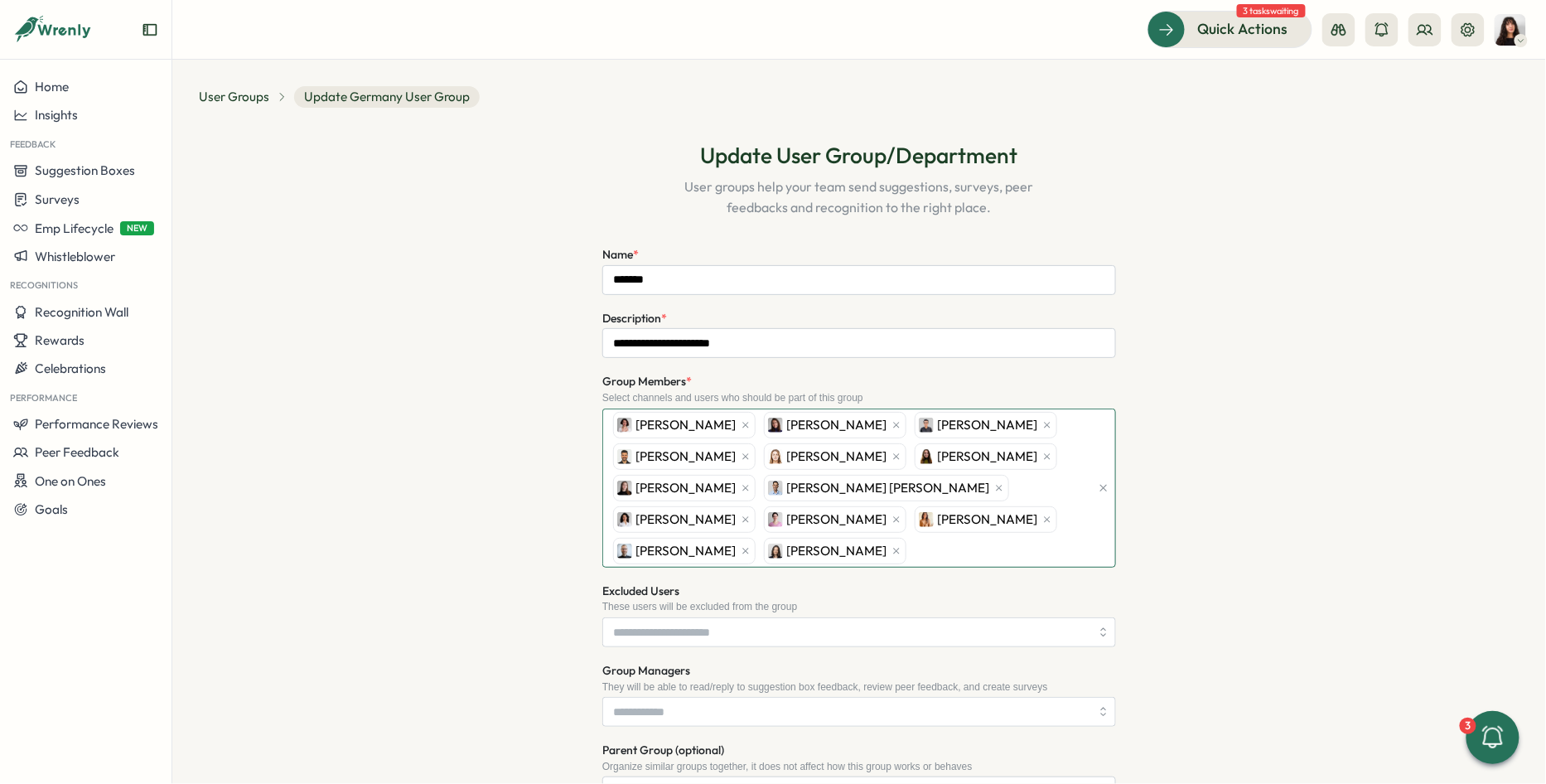
scroll to position [333, 0]
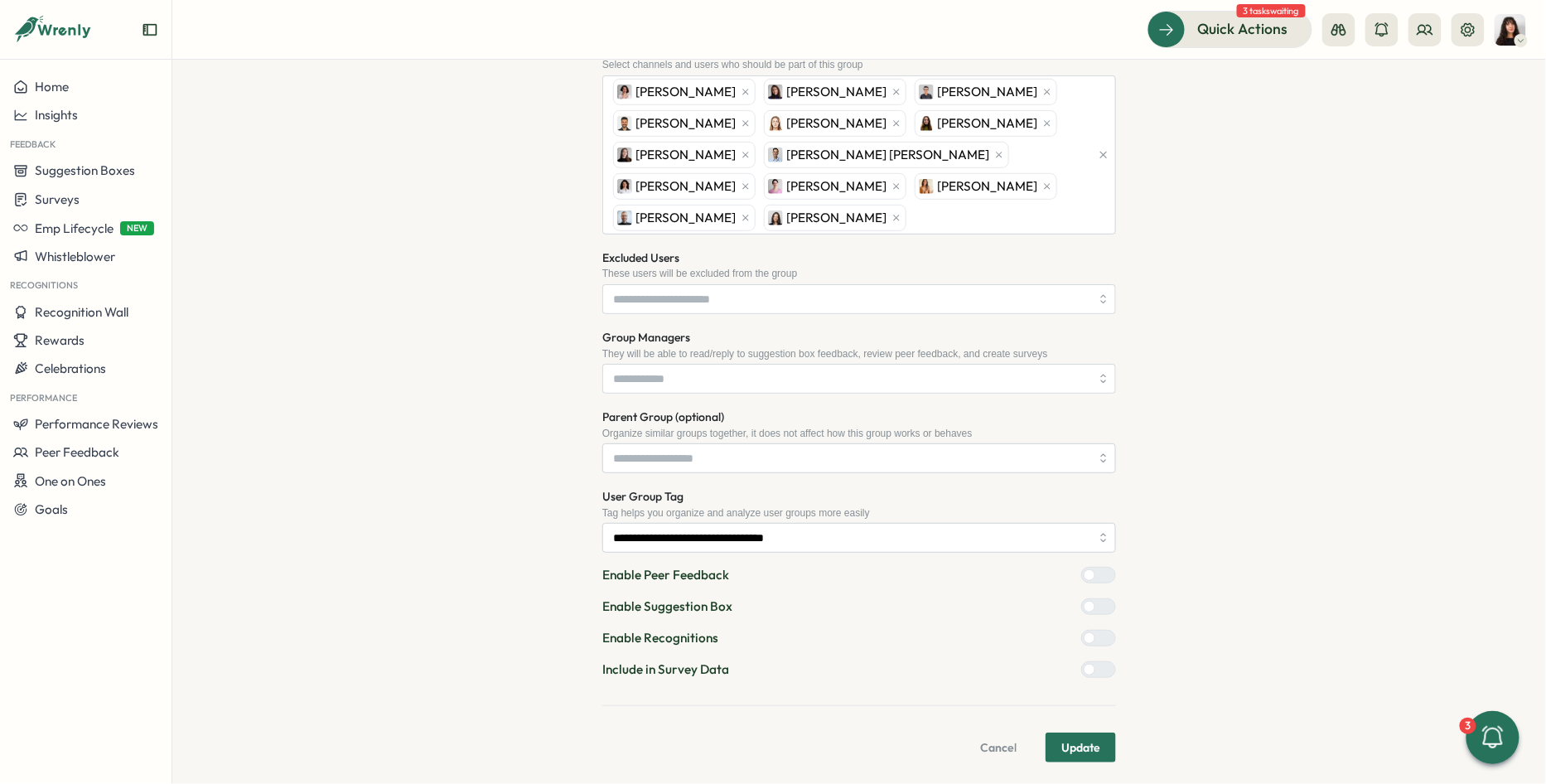
click at [1109, 672] on div at bounding box center [1099, 669] width 35 height 16
click at [1099, 669] on div at bounding box center [1105, 669] width 20 height 15
click at [1093, 735] on span "Update" at bounding box center [1080, 747] width 39 height 28
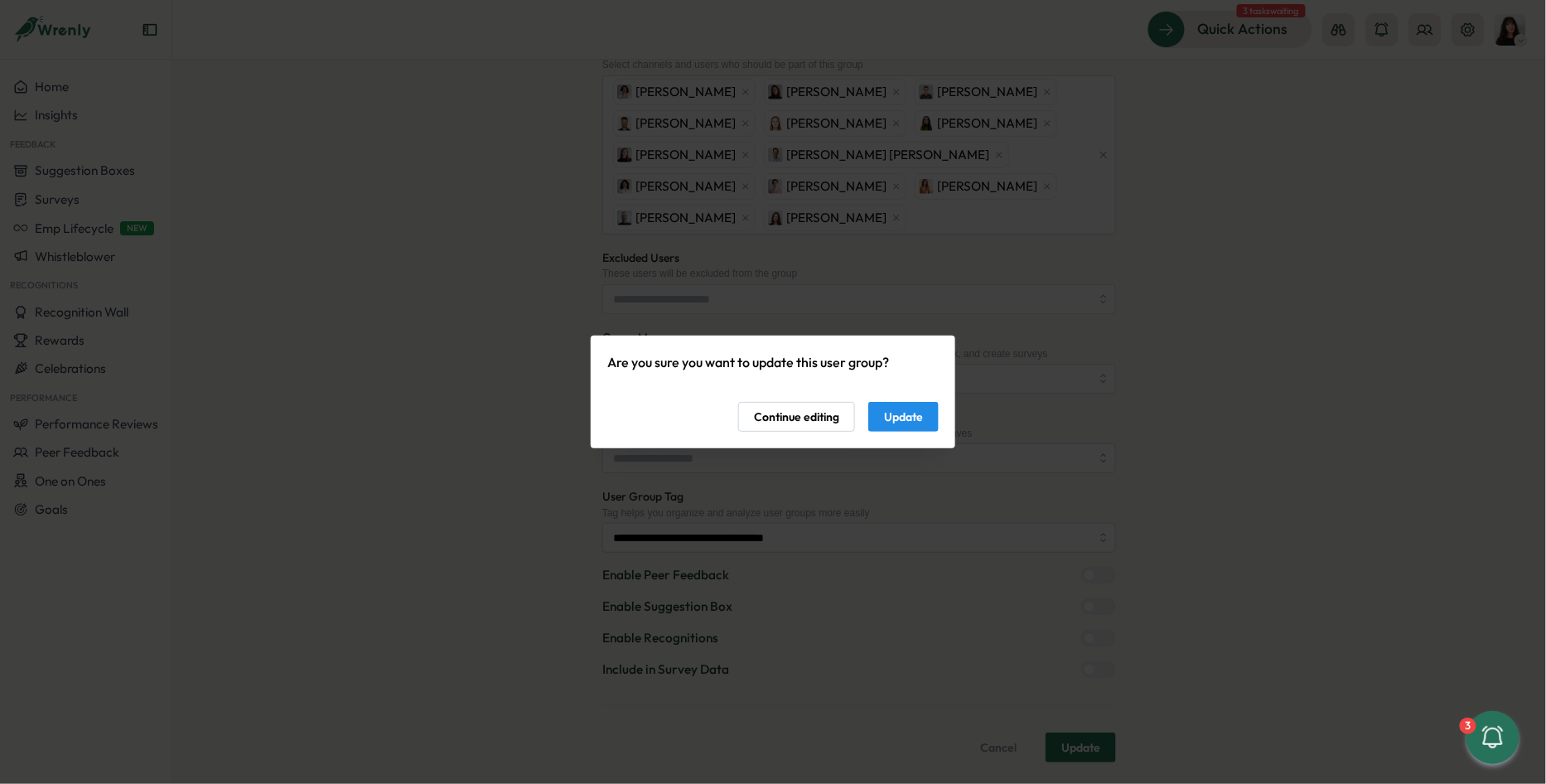
click at [890, 419] on span "Update" at bounding box center [903, 417] width 39 height 28
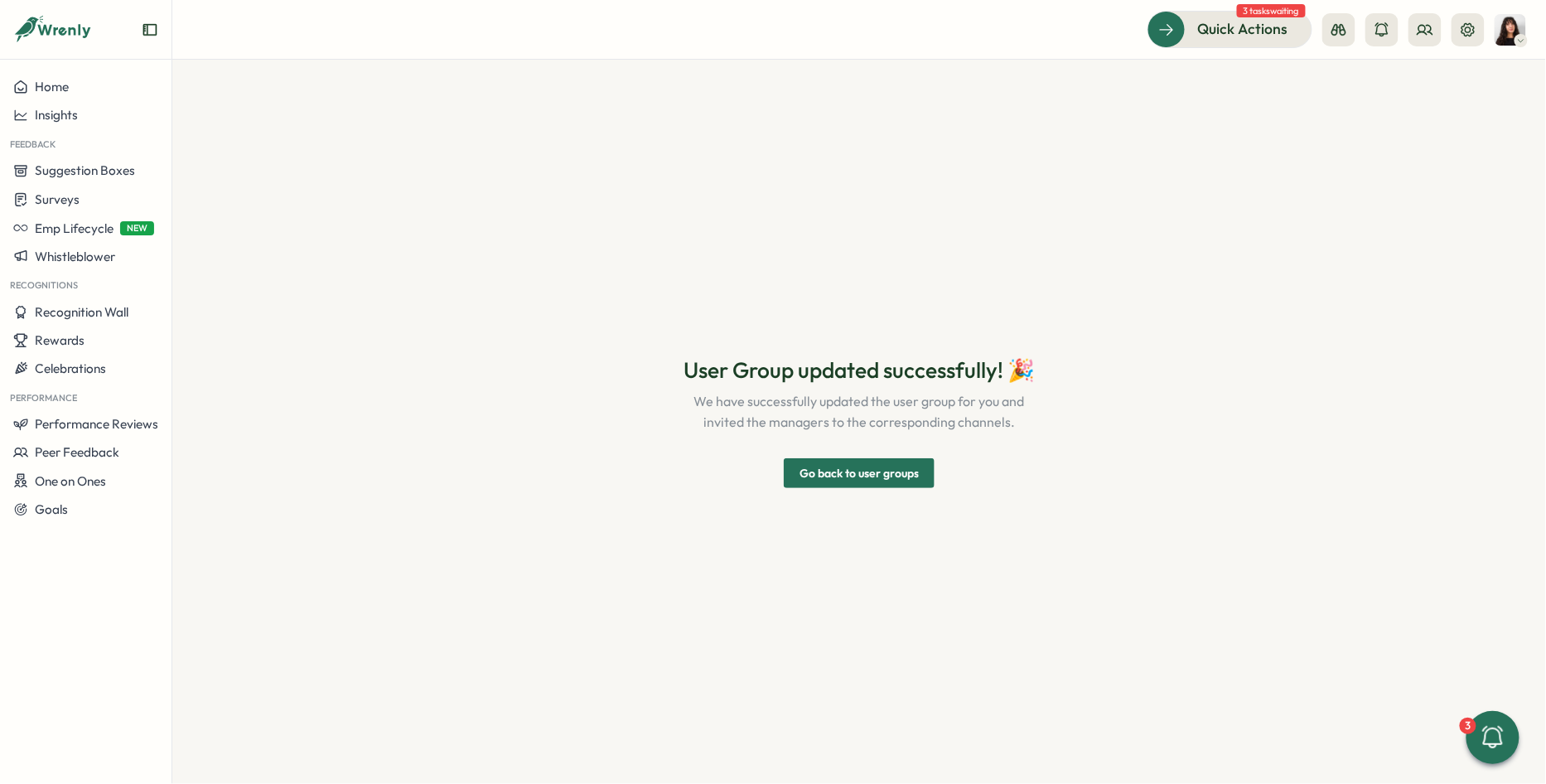
scroll to position [0, 0]
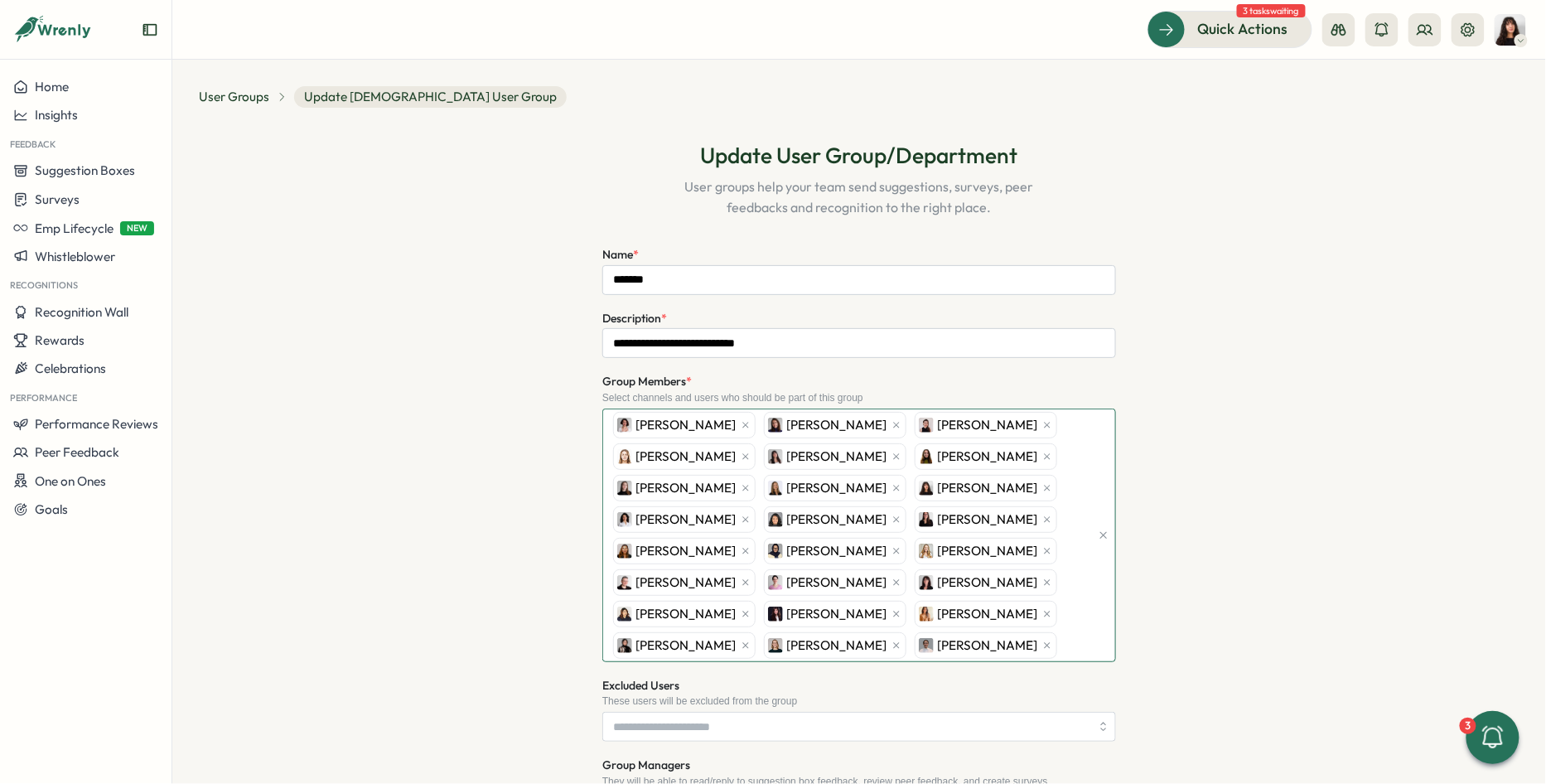
click at [1055, 471] on div "[PERSON_NAME] [PERSON_NAME] [PERSON_NAME] [PERSON_NAME] [PERSON_NAME] Mayor [PE…" at bounding box center [849, 535] width 481 height 252
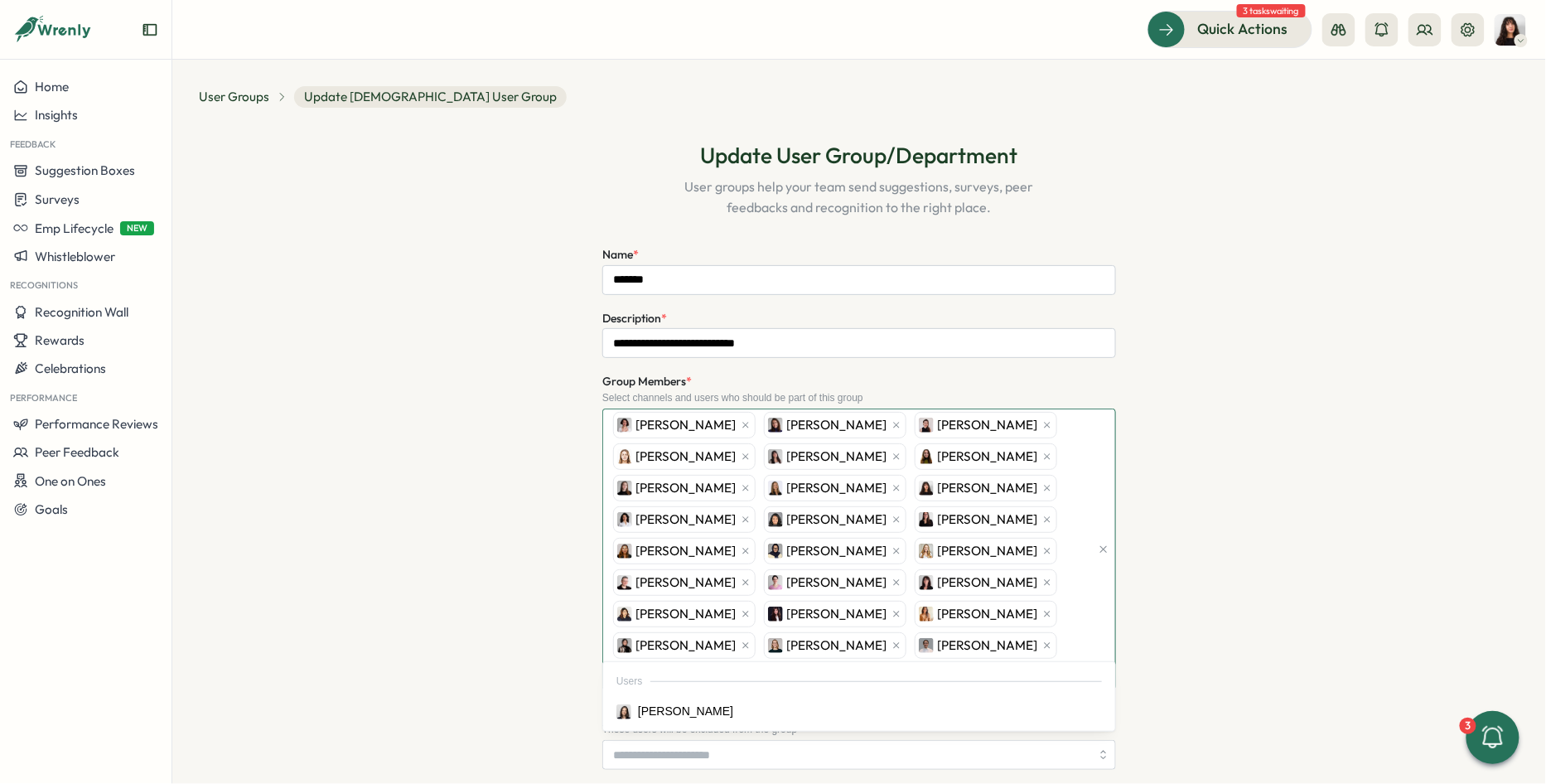
type input "*****"
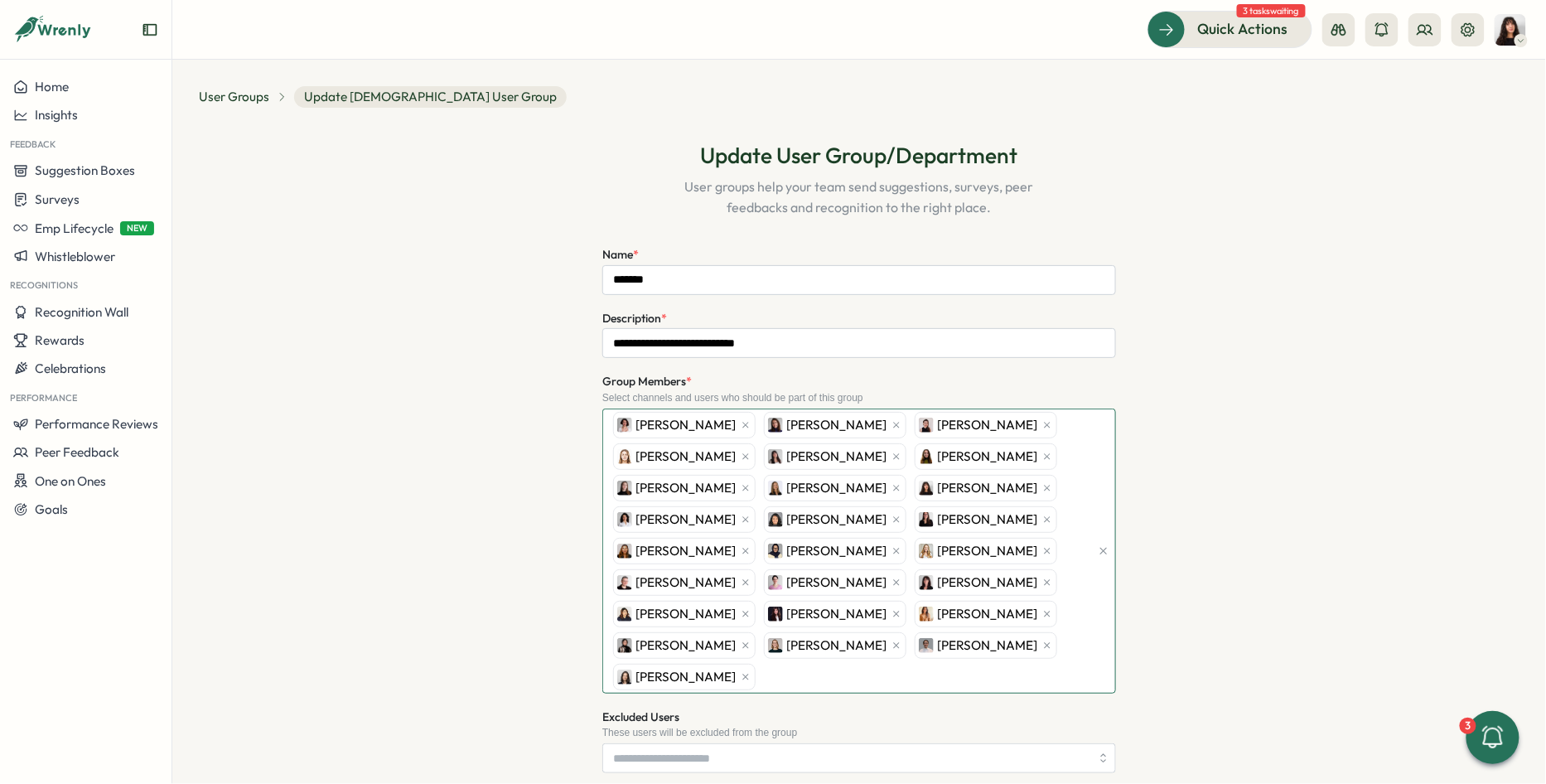
scroll to position [456, 0]
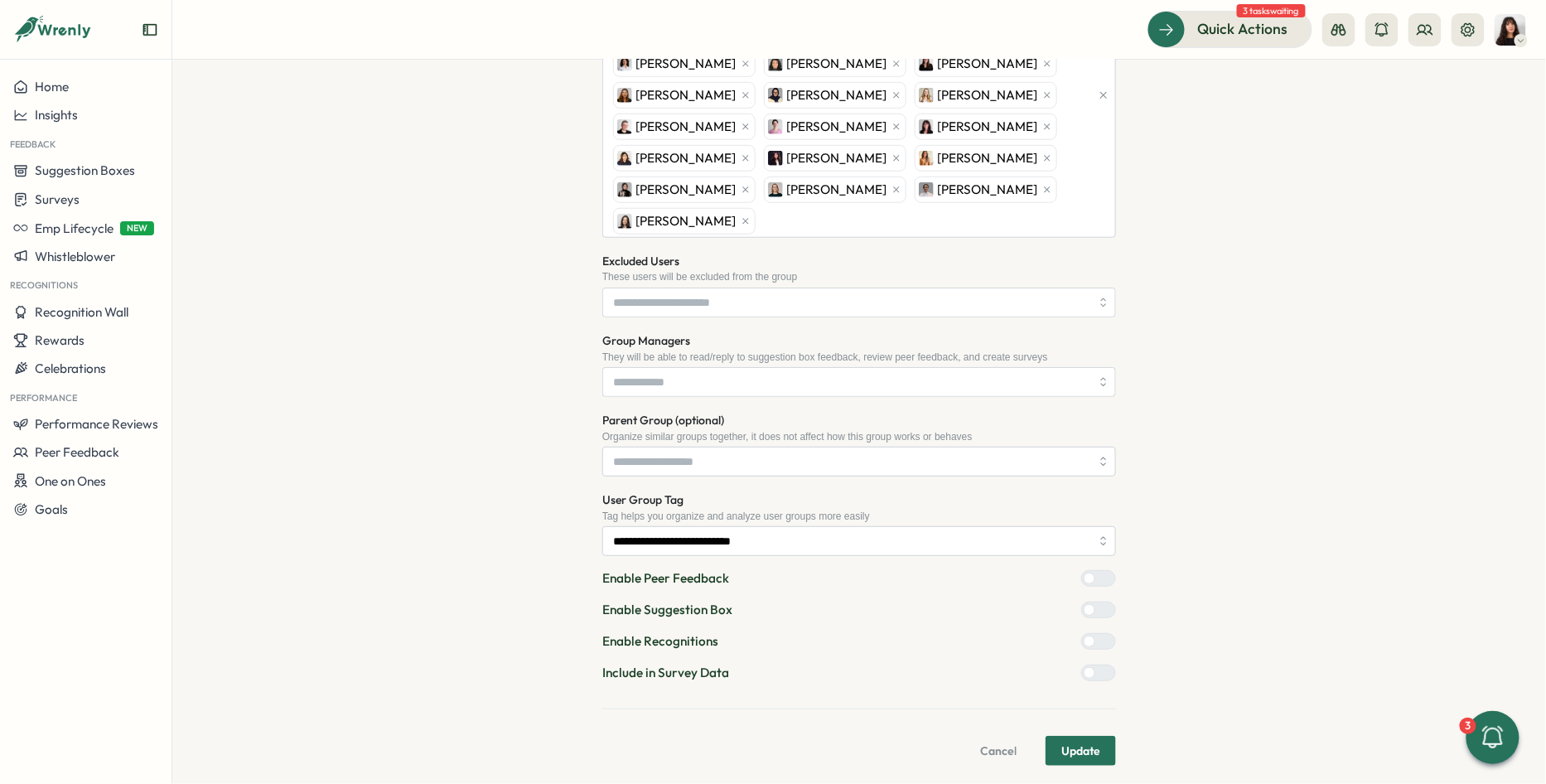
click at [1089, 736] on span "Update" at bounding box center [1080, 750] width 39 height 28
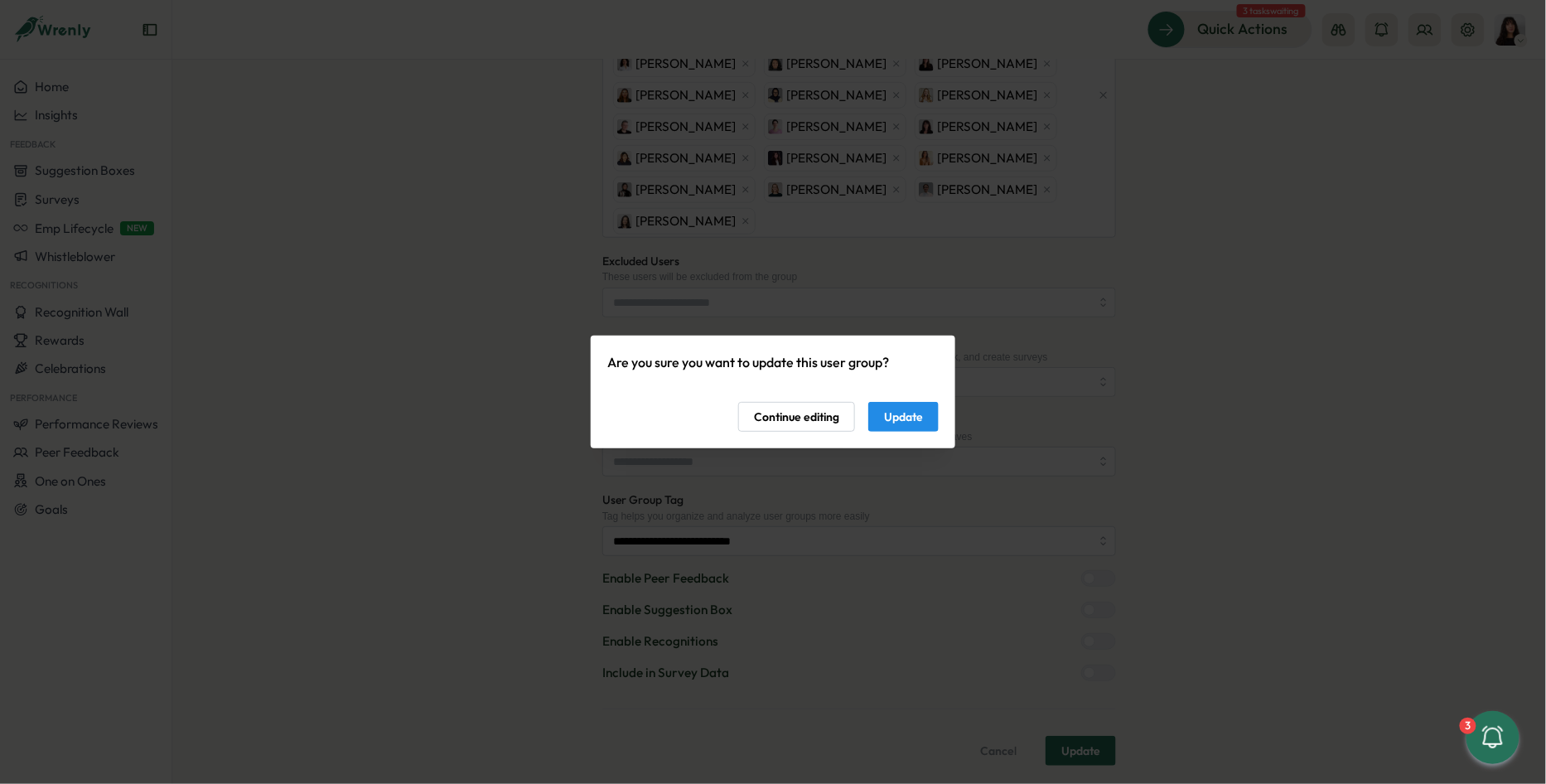
click at [907, 410] on span "Update" at bounding box center [903, 417] width 39 height 28
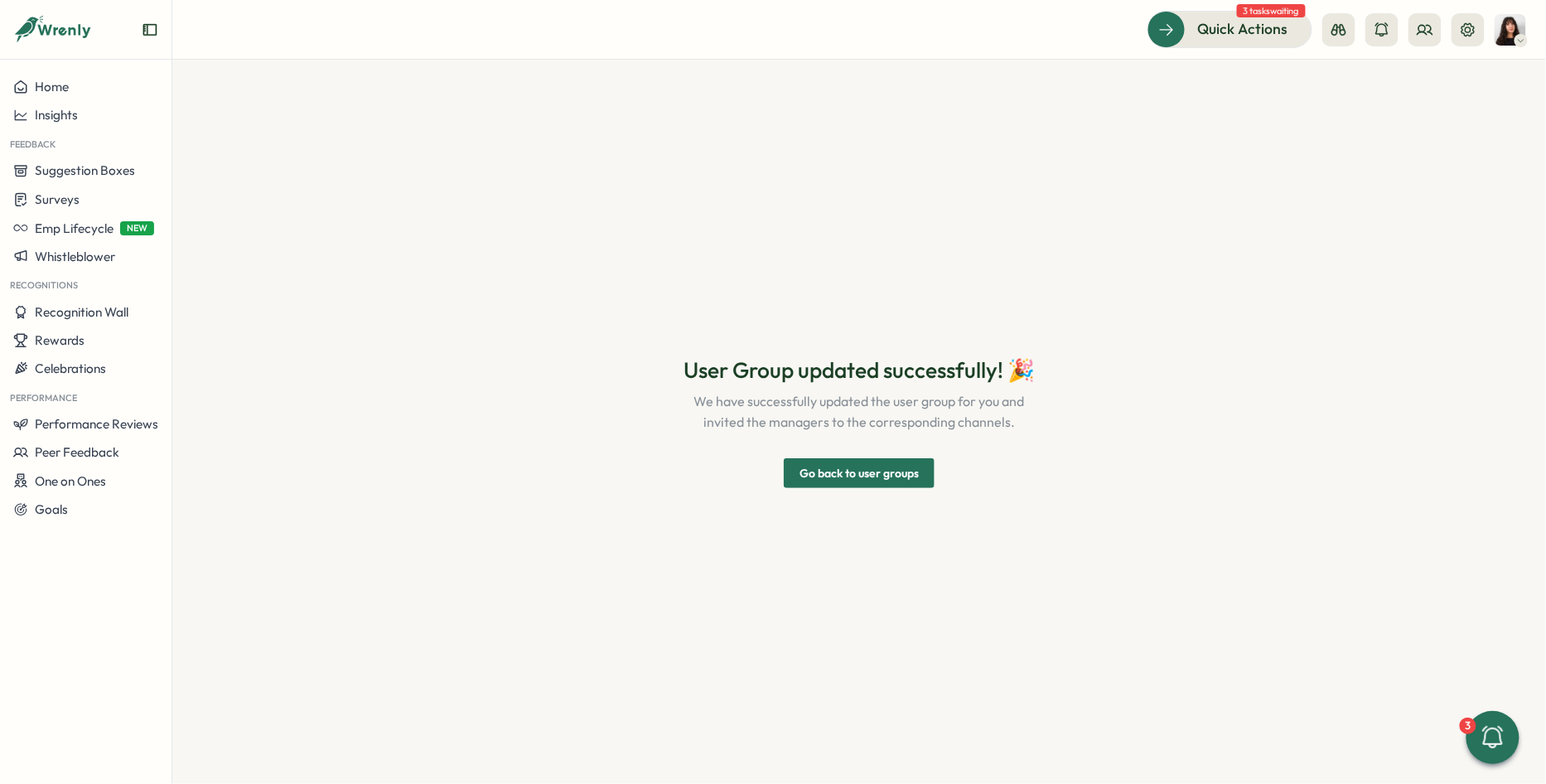
scroll to position [0, 0]
